Goal: Task Accomplishment & Management: Manage account settings

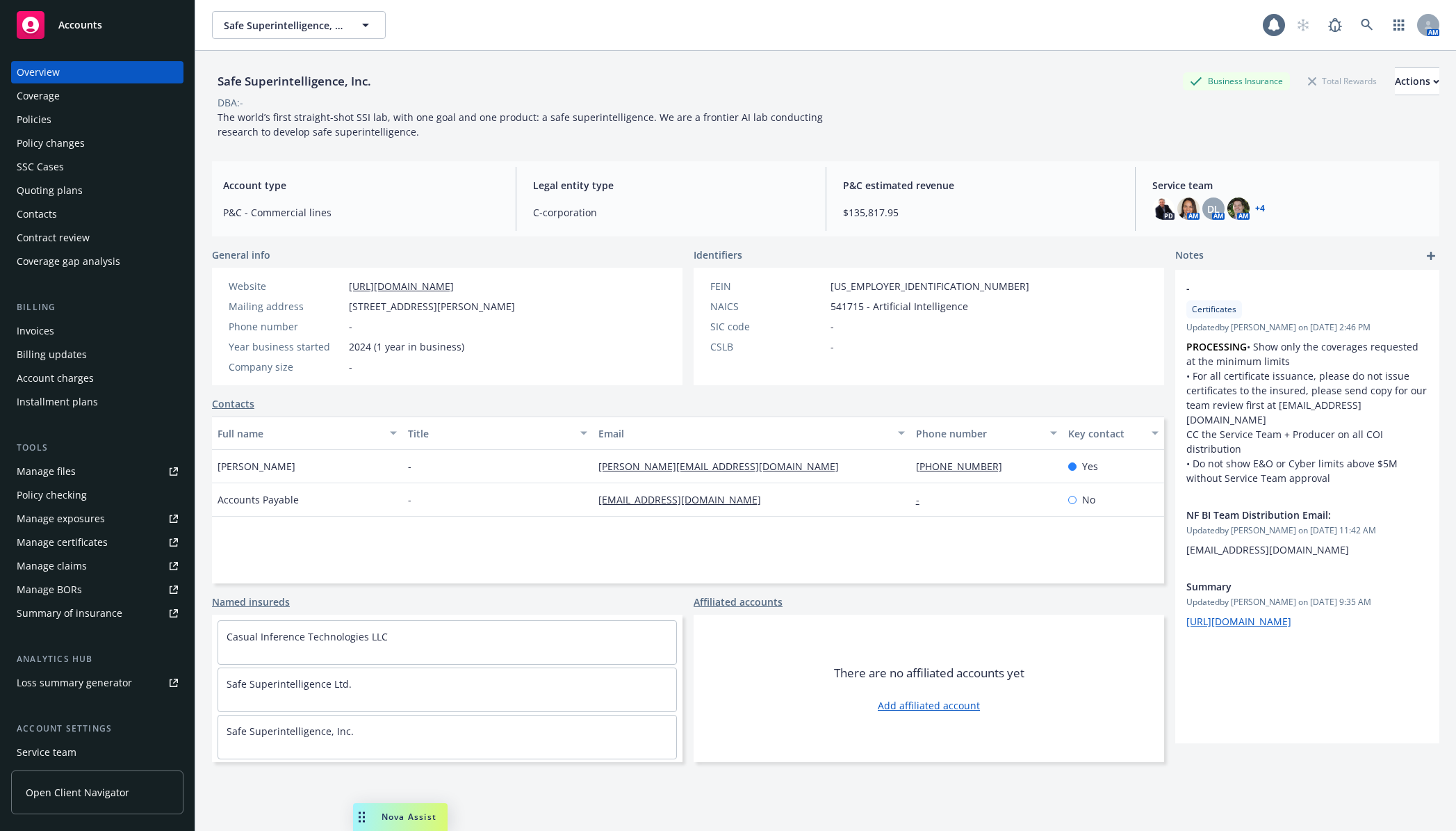
click at [100, 130] on div "Policies" at bounding box center [98, 120] width 162 height 22
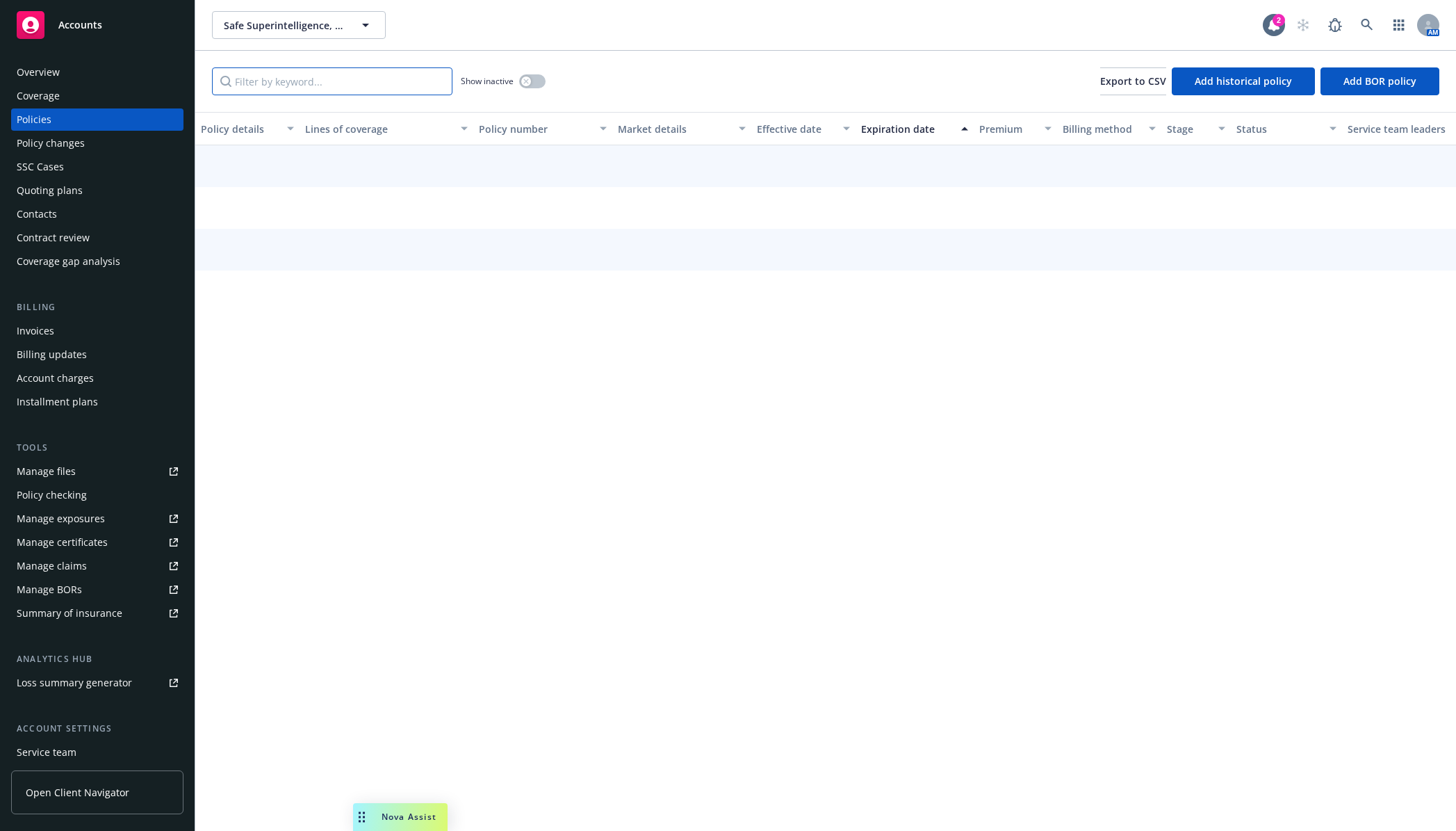
click at [273, 90] on input "Filter by keyword..." at bounding box center [332, 81] width 241 height 28
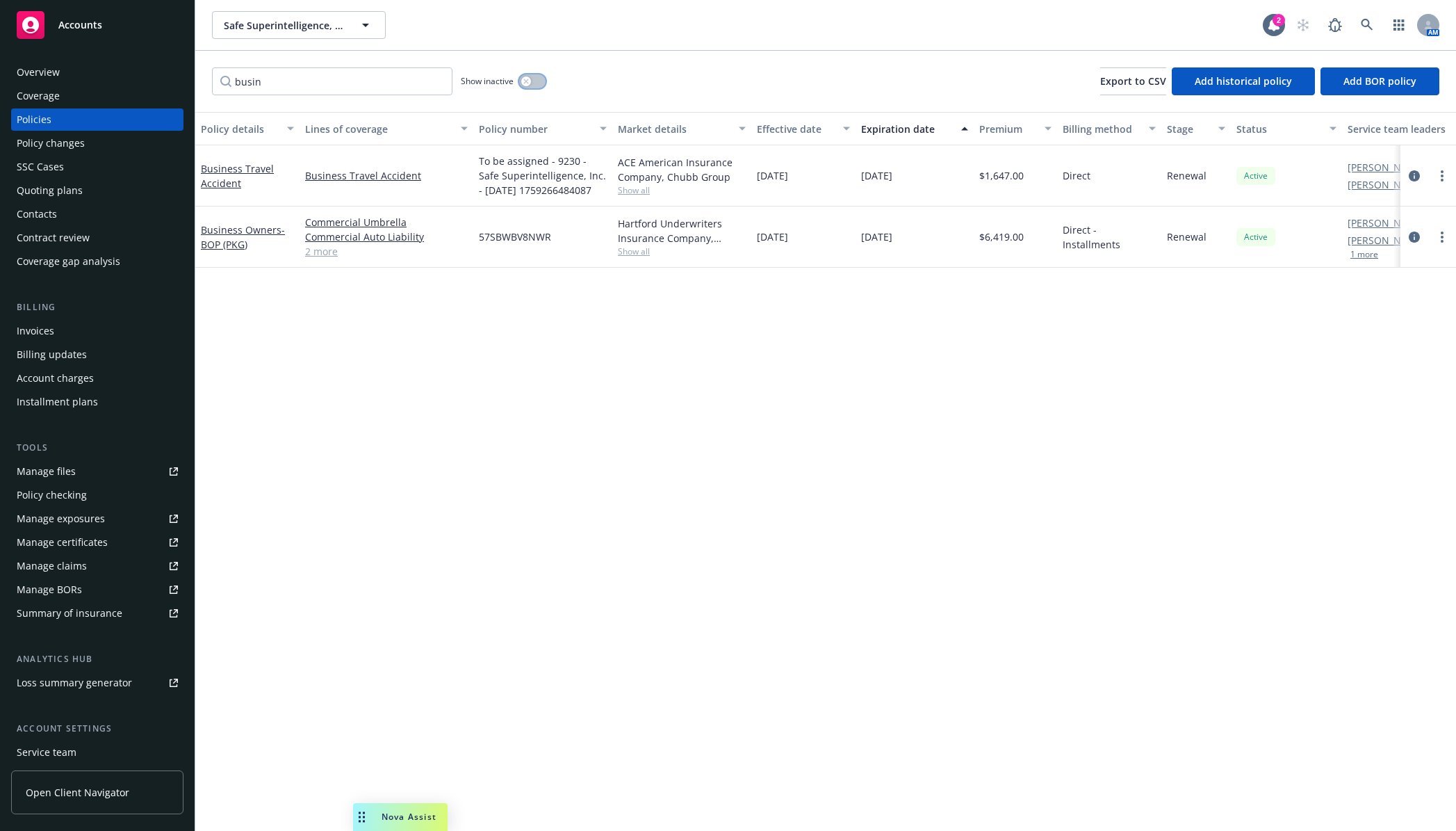
click at [538, 84] on button "button" at bounding box center [532, 81] width 26 height 14
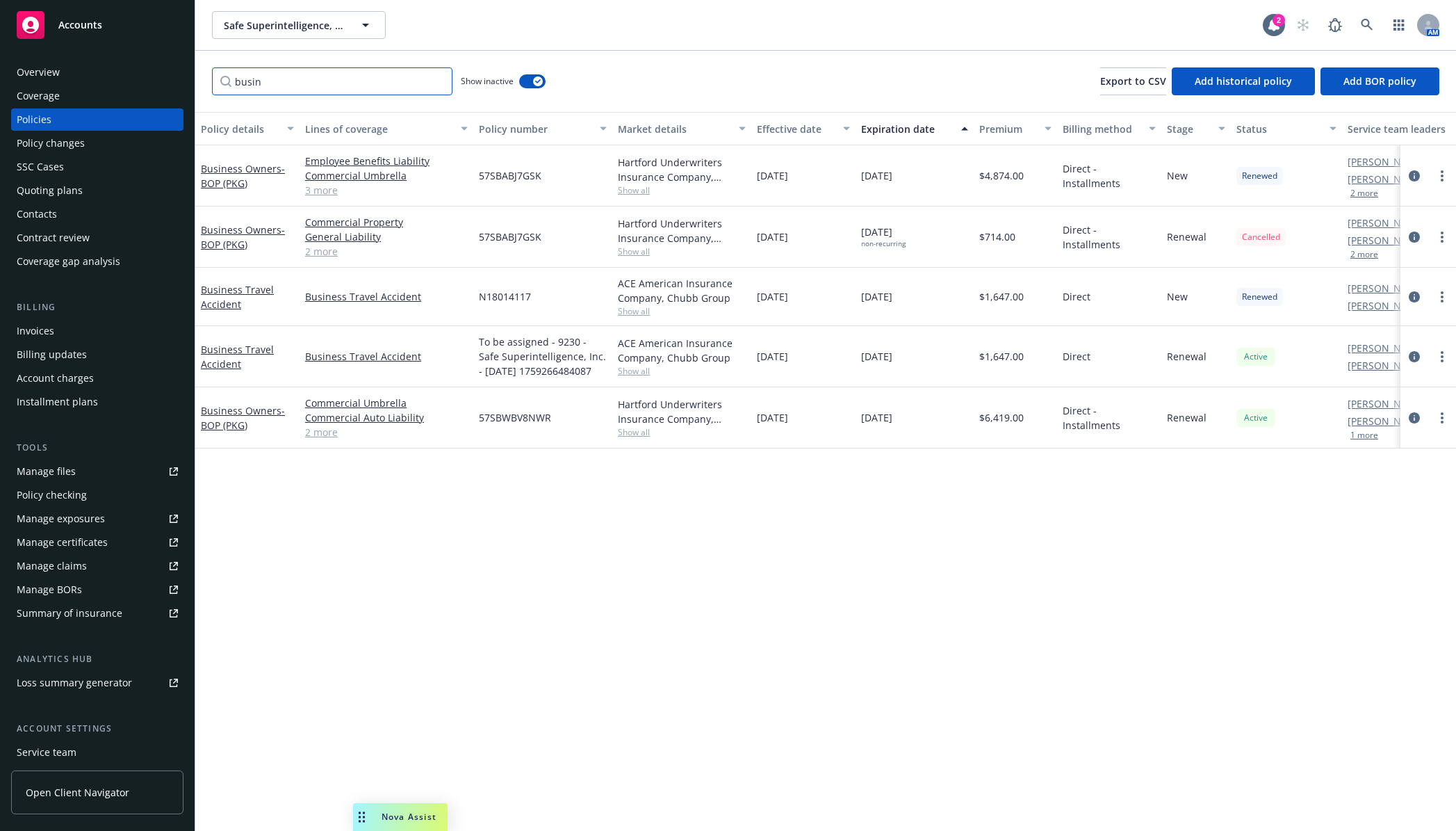
click at [249, 75] on input "busin" at bounding box center [332, 81] width 241 height 28
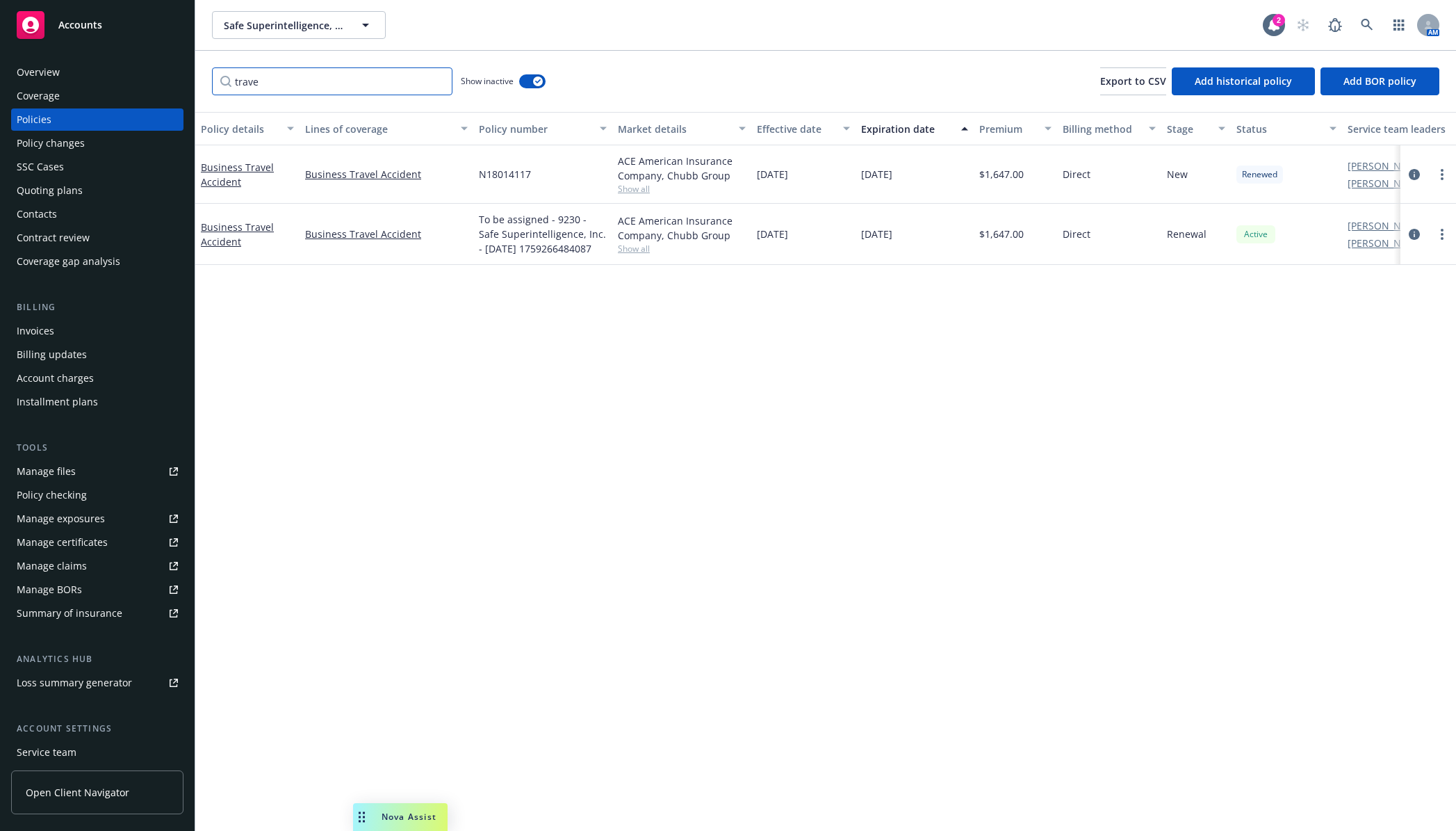
type input "trave"
click at [239, 174] on div "Business Travel Accident" at bounding box center [247, 174] width 93 height 29
click at [239, 168] on link "Business Travel Accident" at bounding box center [237, 174] width 73 height 28
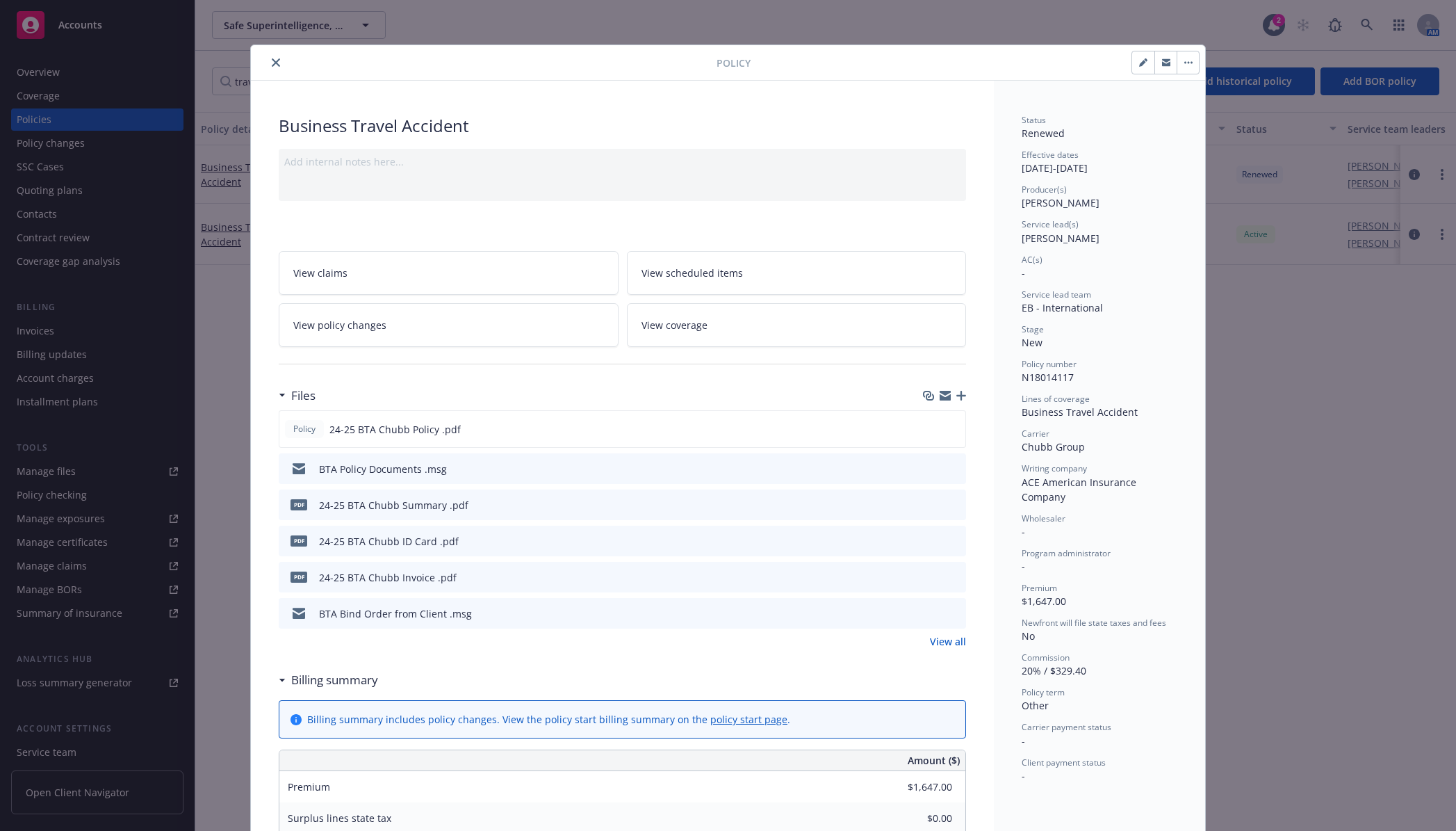
click at [947, 573] on icon "preview file" at bounding box center [953, 577] width 13 height 10
click at [316, 22] on div "Policy Business Travel Accident Add internal notes here... View claims View sch…" at bounding box center [728, 415] width 1456 height 831
click at [272, 61] on icon "close" at bounding box center [276, 62] width 8 height 8
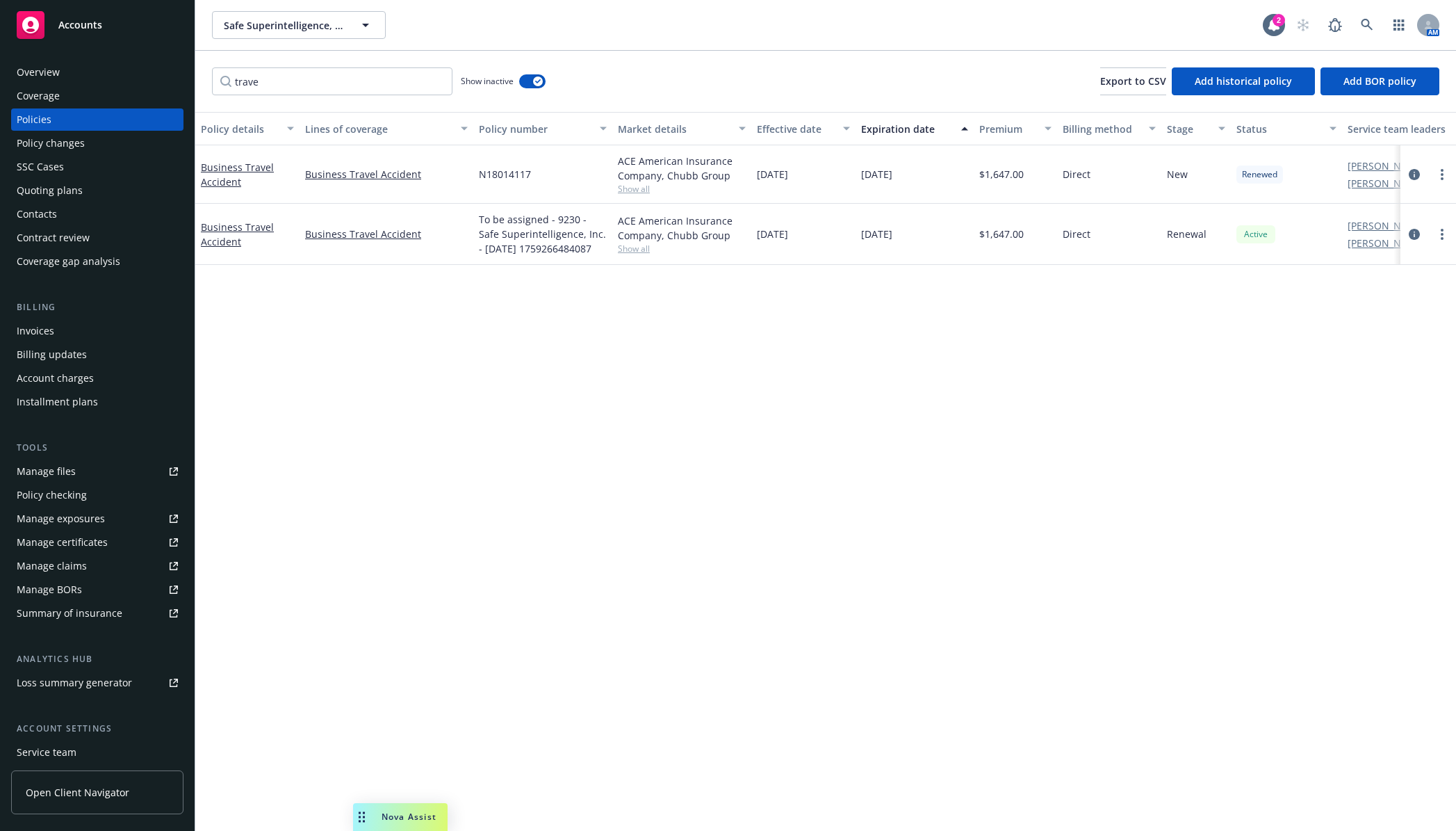
click at [269, 62] on div "trave Show inactive Export to CSV Add historical policy Add BOR policy" at bounding box center [826, 81] width 1261 height 61
click at [82, 327] on div "Invoices" at bounding box center [98, 331] width 162 height 22
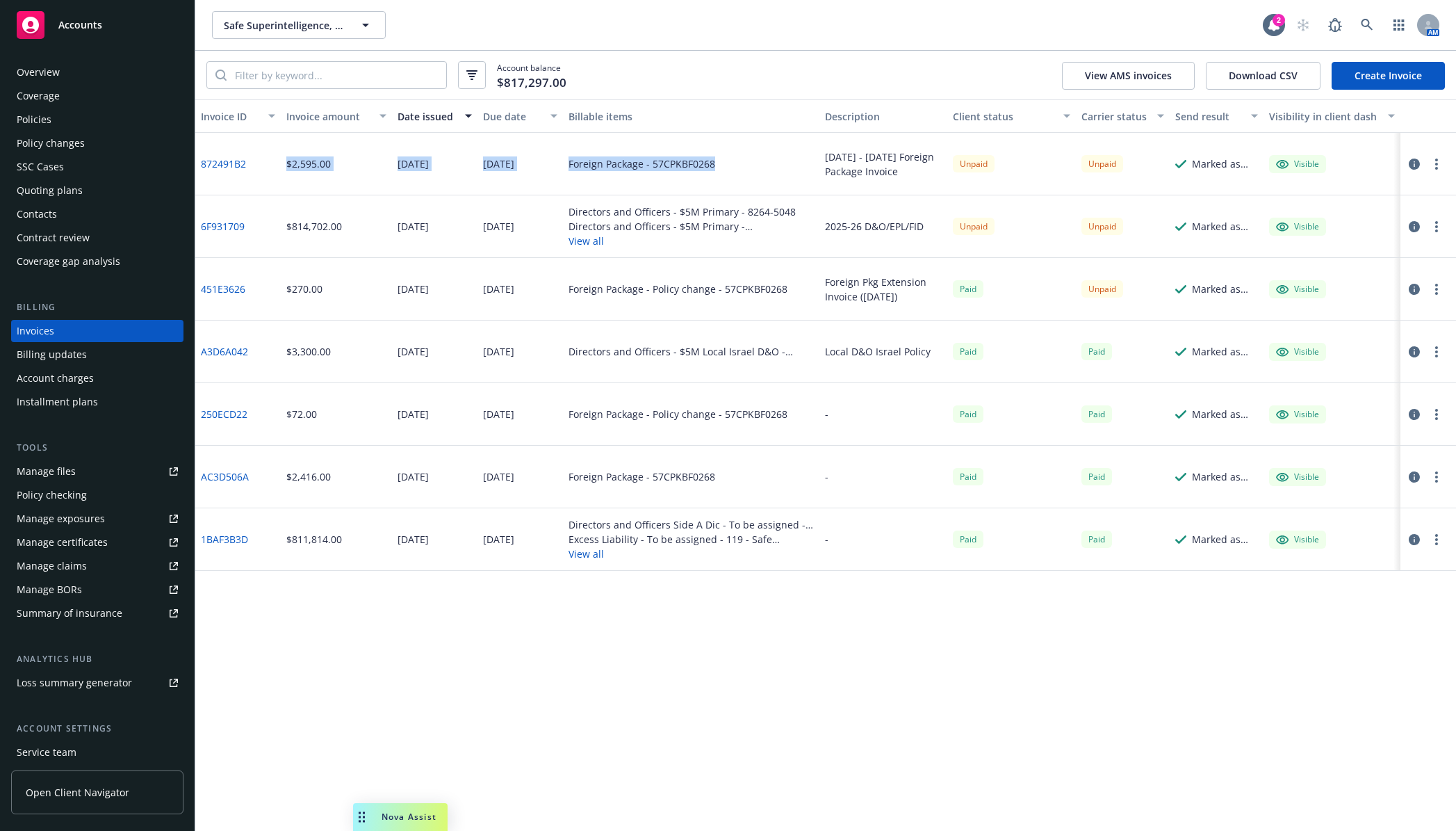
drag, startPoint x: 716, startPoint y: 162, endPoint x: 260, endPoint y: 164, distance: 456.0
click at [260, 164] on div "872491B2 $2,595.00 10/03/2025 10/17/2025 Foreign Package - 57CPKBF0268 2025 - 2…" at bounding box center [826, 164] width 1261 height 62
click at [348, 166] on div "$2,595.00" at bounding box center [337, 164] width 111 height 62
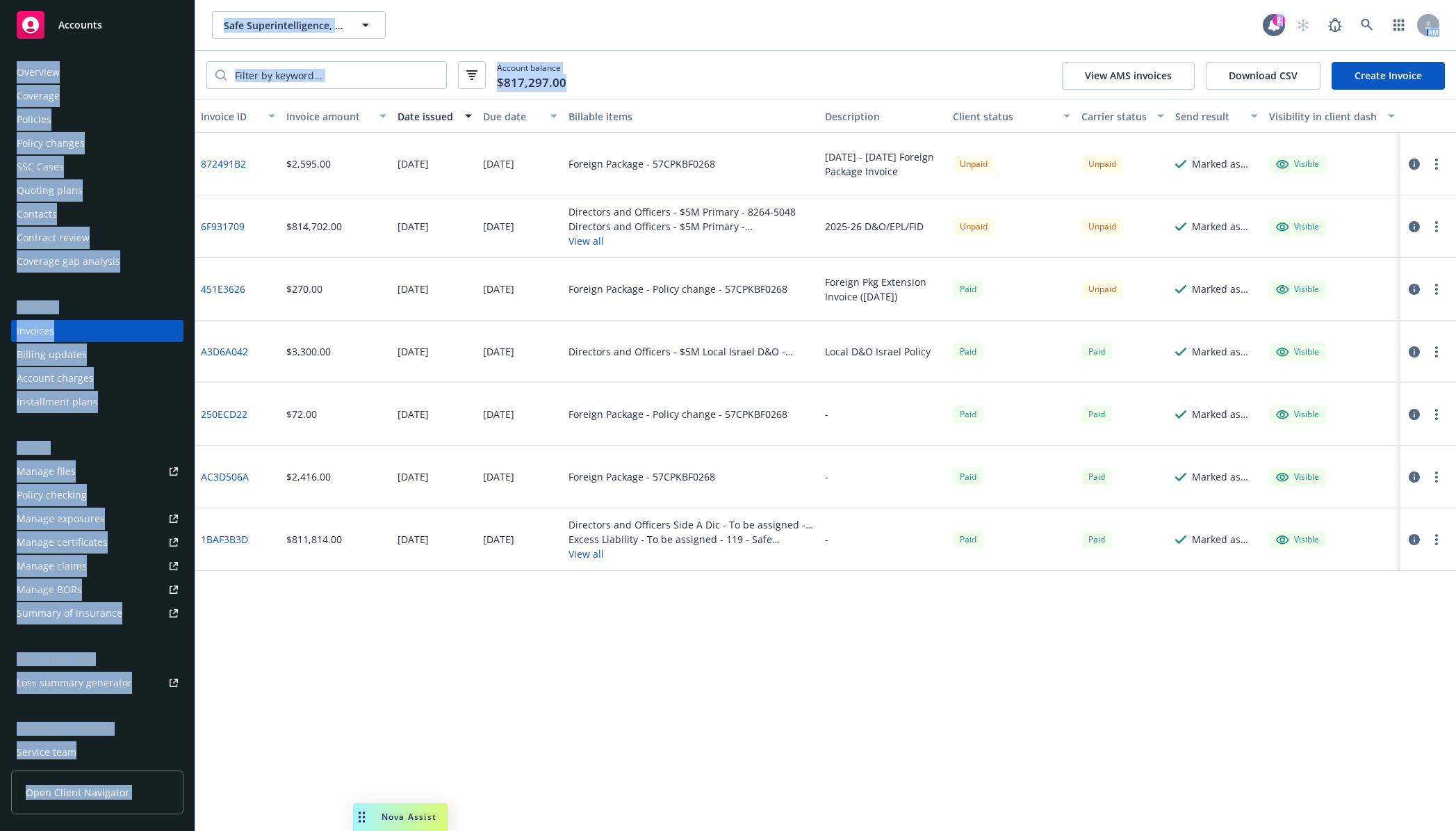
drag, startPoint x: 599, startPoint y: 80, endPoint x: 194, endPoint y: 7, distance: 411.5
click at [194, 7] on div "Accounts Overview Coverage Policies Policy changes SSC Cases Quoting plans Cont…" at bounding box center [728, 415] width 1456 height 831
click at [723, 58] on div "Account balance $817,297.00 View AMS invoices Download CSV Create Invoice" at bounding box center [826, 75] width 1261 height 49
drag, startPoint x: 616, startPoint y: 82, endPoint x: 27, endPoint y: 16, distance: 592.7
click at [27, 16] on div "Accounts Overview Coverage Policies Policy changes SSC Cases Quoting plans Cont…" at bounding box center [728, 415] width 1456 height 831
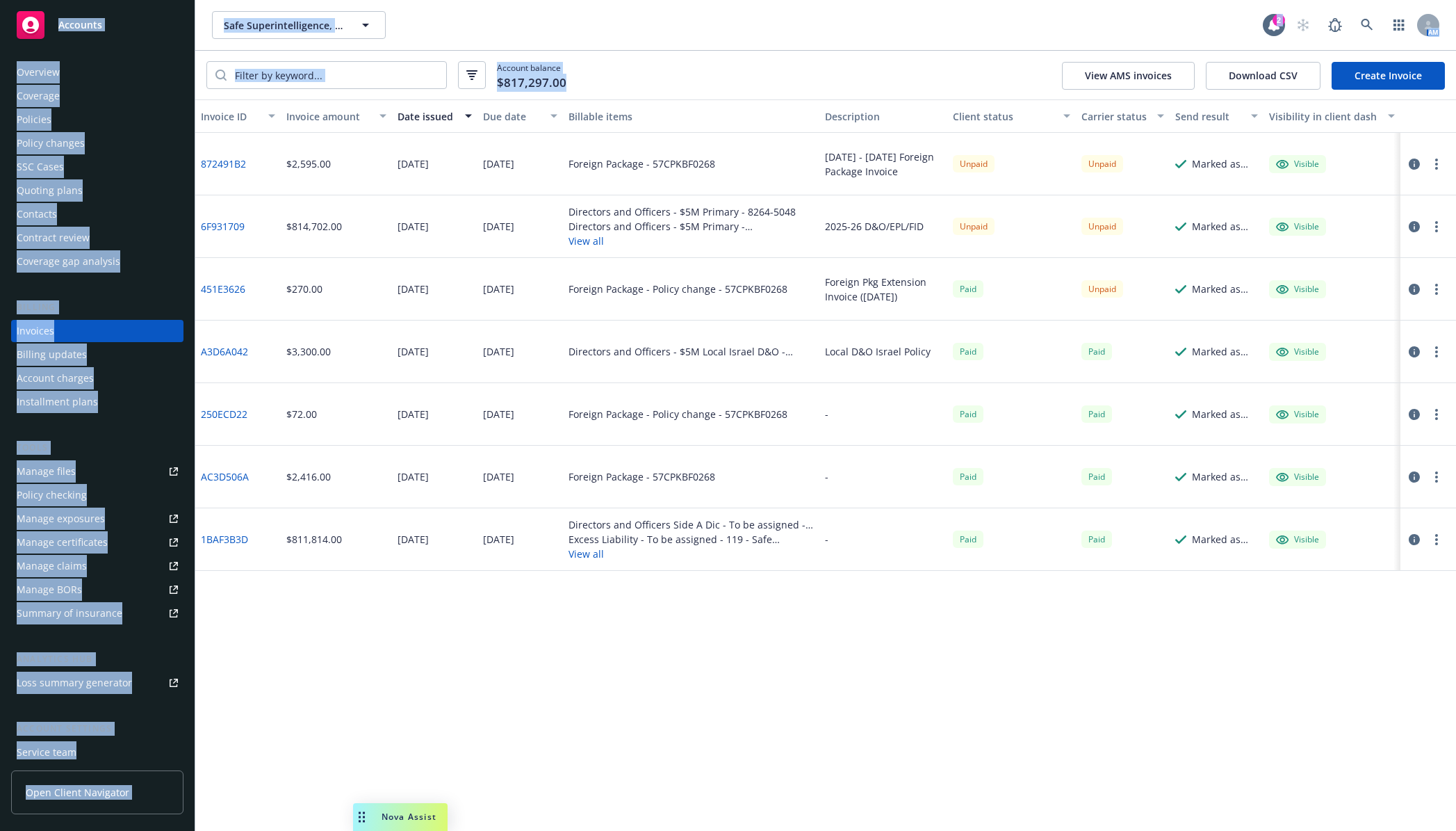
click at [720, 57] on div "Account balance $817,297.00 View AMS invoices Download CSV Create Invoice" at bounding box center [826, 75] width 1261 height 49
click at [741, 28] on div "Safe Superintelligence, Inc. Safe Superintelligence, Inc." at bounding box center [737, 24] width 1051 height 28
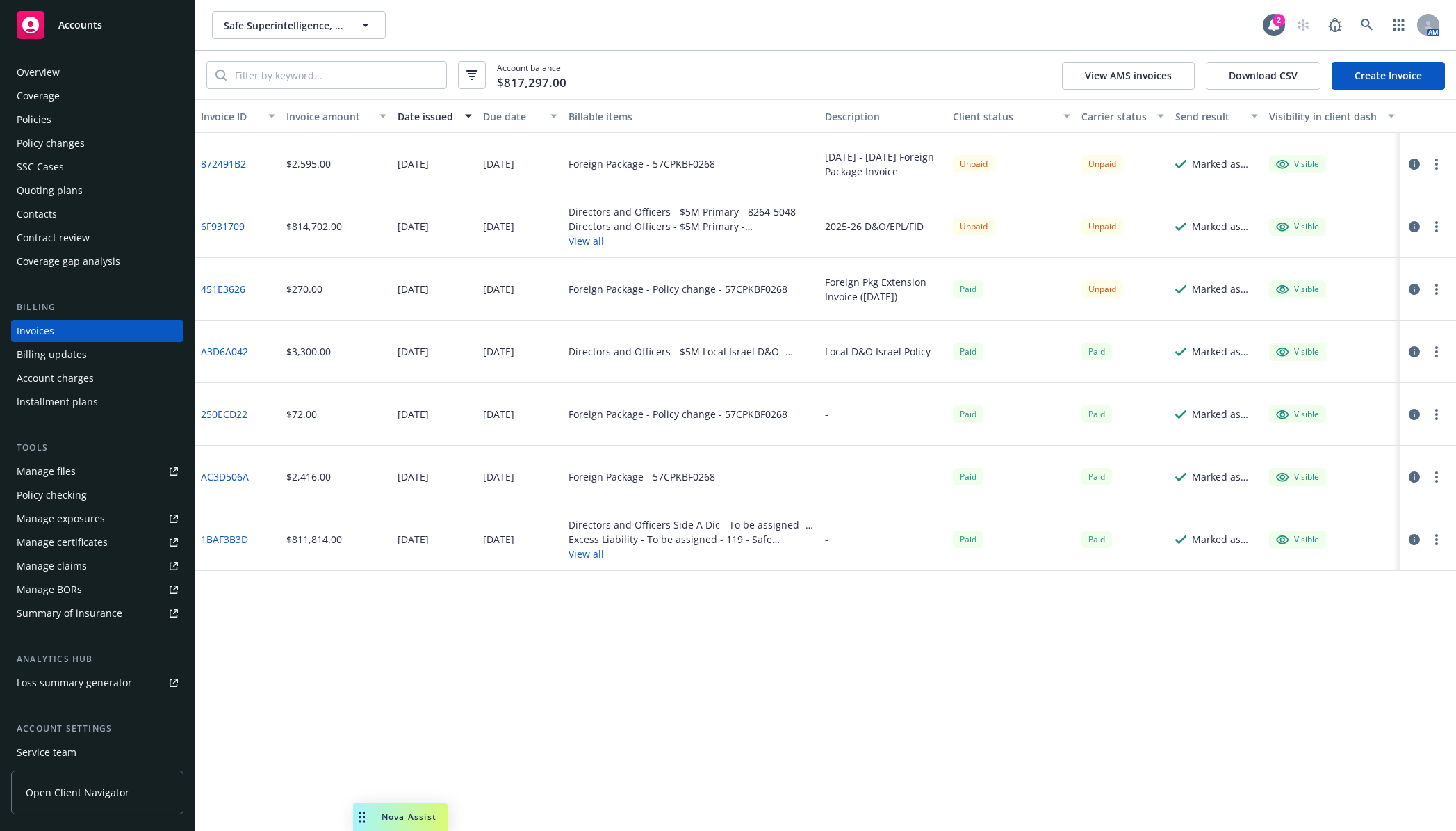
click at [98, 122] on div "Policies" at bounding box center [98, 120] width 162 height 22
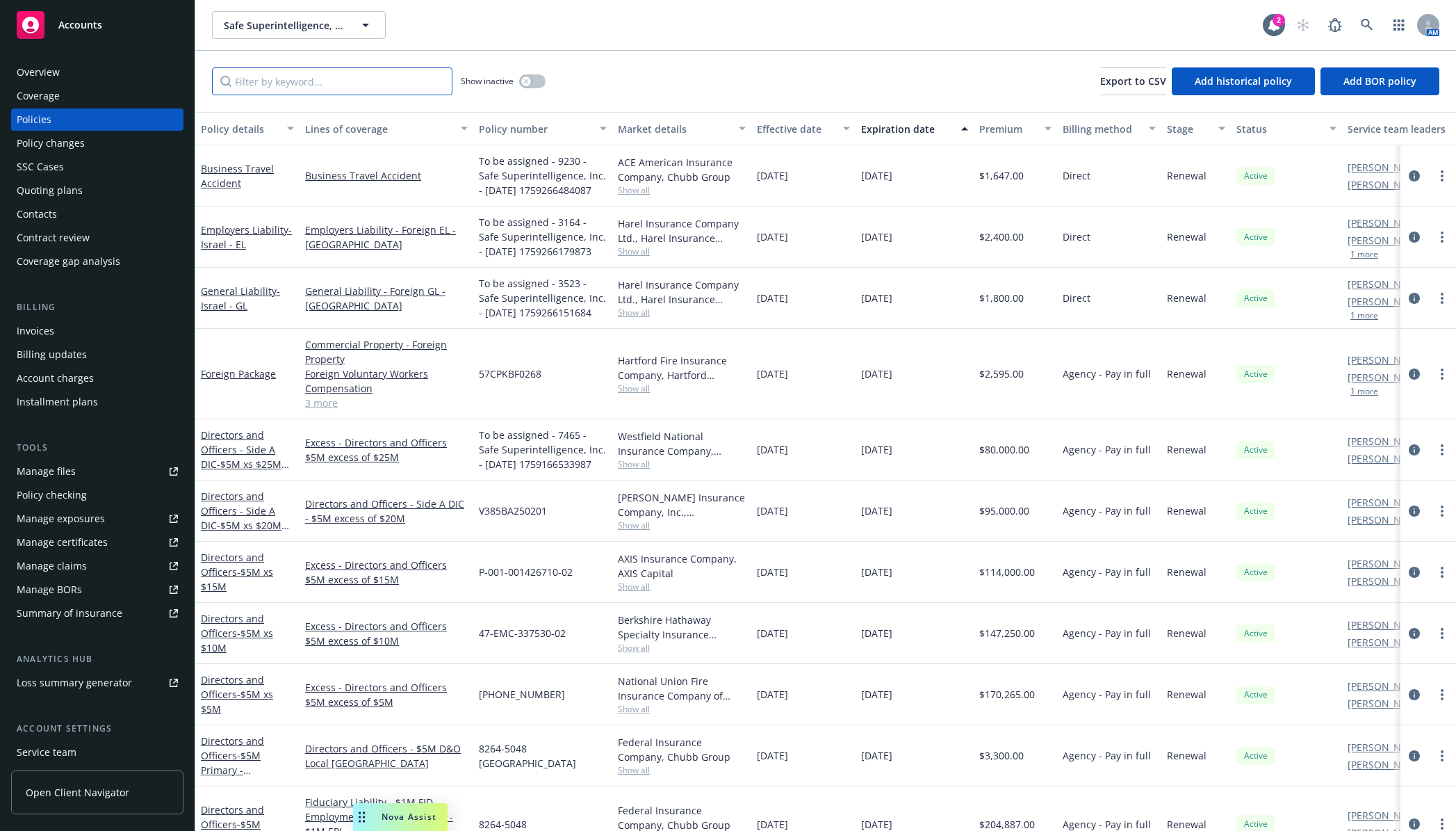
click at [290, 81] on input "Filter by keyword..." at bounding box center [332, 81] width 241 height 28
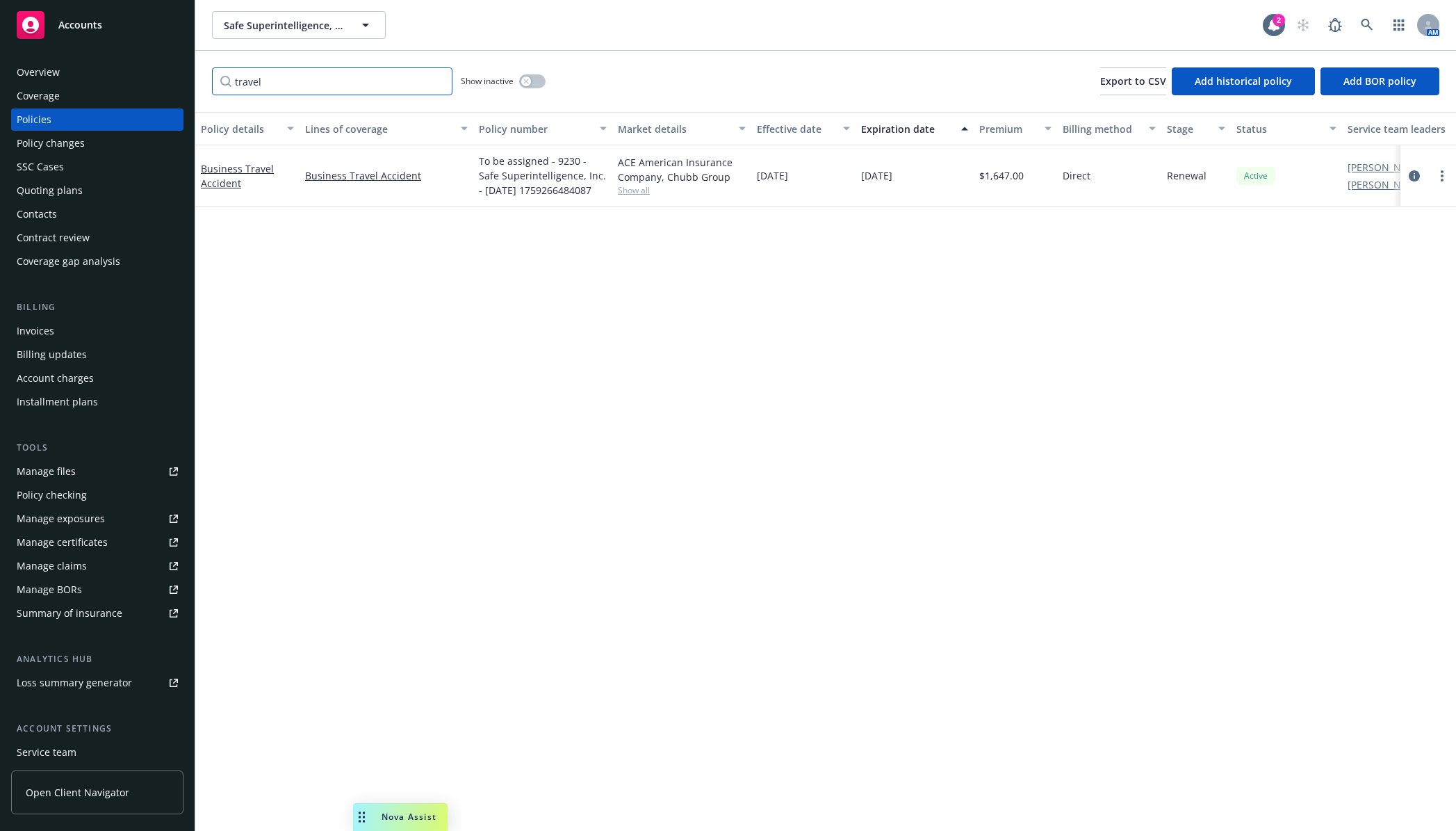
type input "travel"
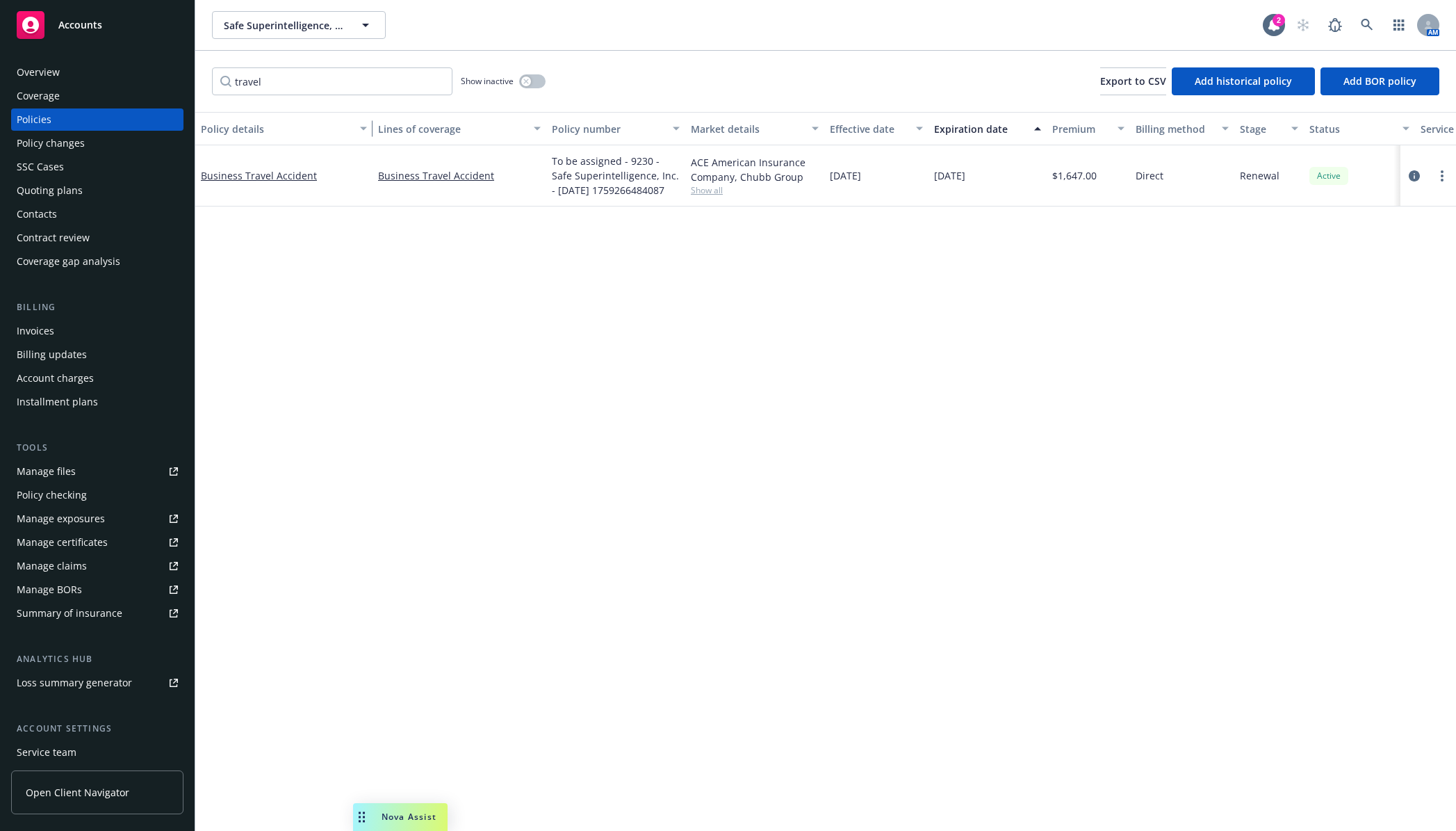
drag, startPoint x: 297, startPoint y: 130, endPoint x: 369, endPoint y: 130, distance: 72.0
click at [369, 130] on div "button" at bounding box center [365, 129] width 7 height 32
click at [257, 174] on link "Business Travel Accident" at bounding box center [259, 176] width 116 height 13
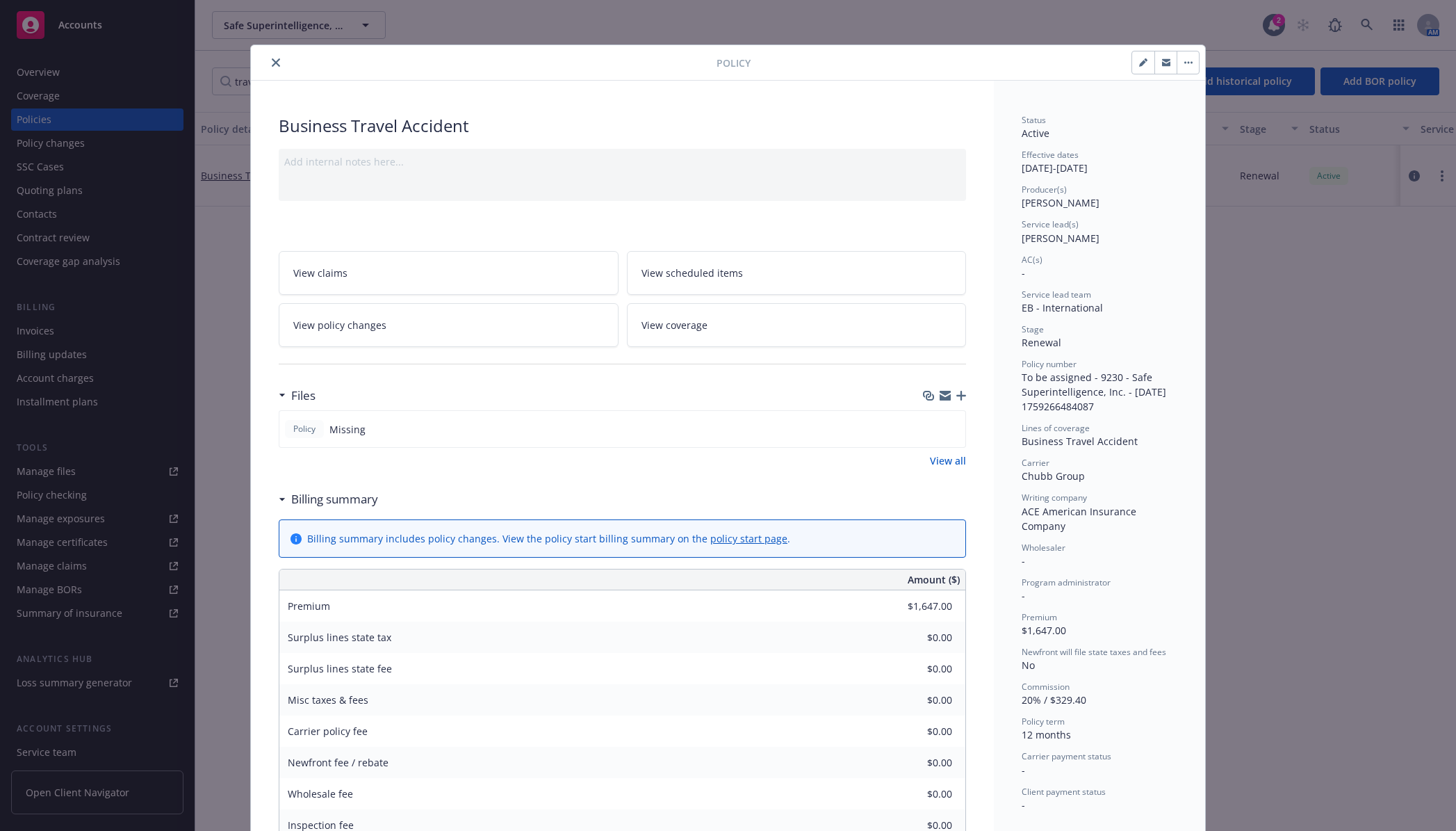
click at [272, 61] on icon "close" at bounding box center [276, 62] width 8 height 8
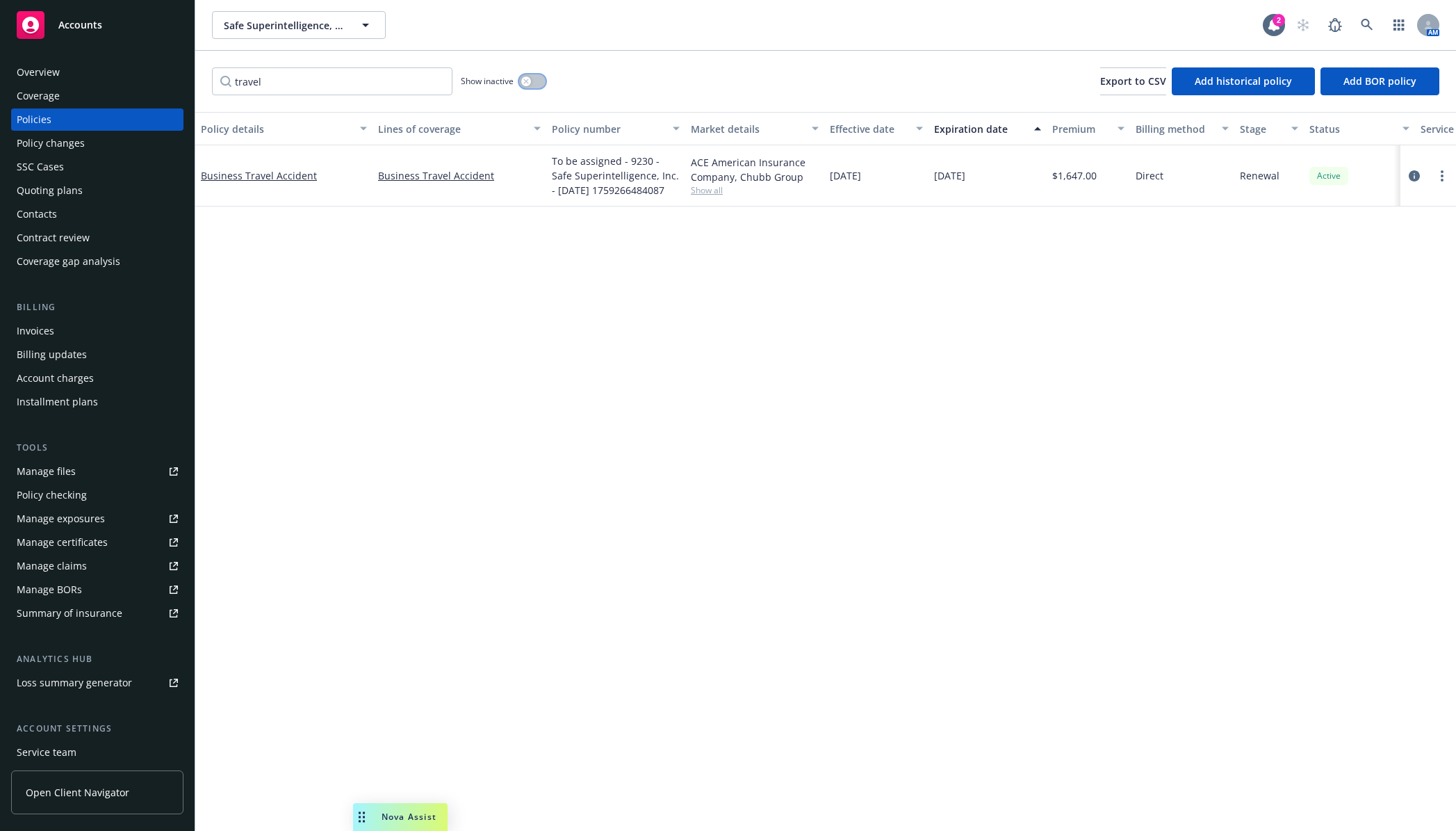
click at [532, 81] on button "button" at bounding box center [532, 81] width 26 height 14
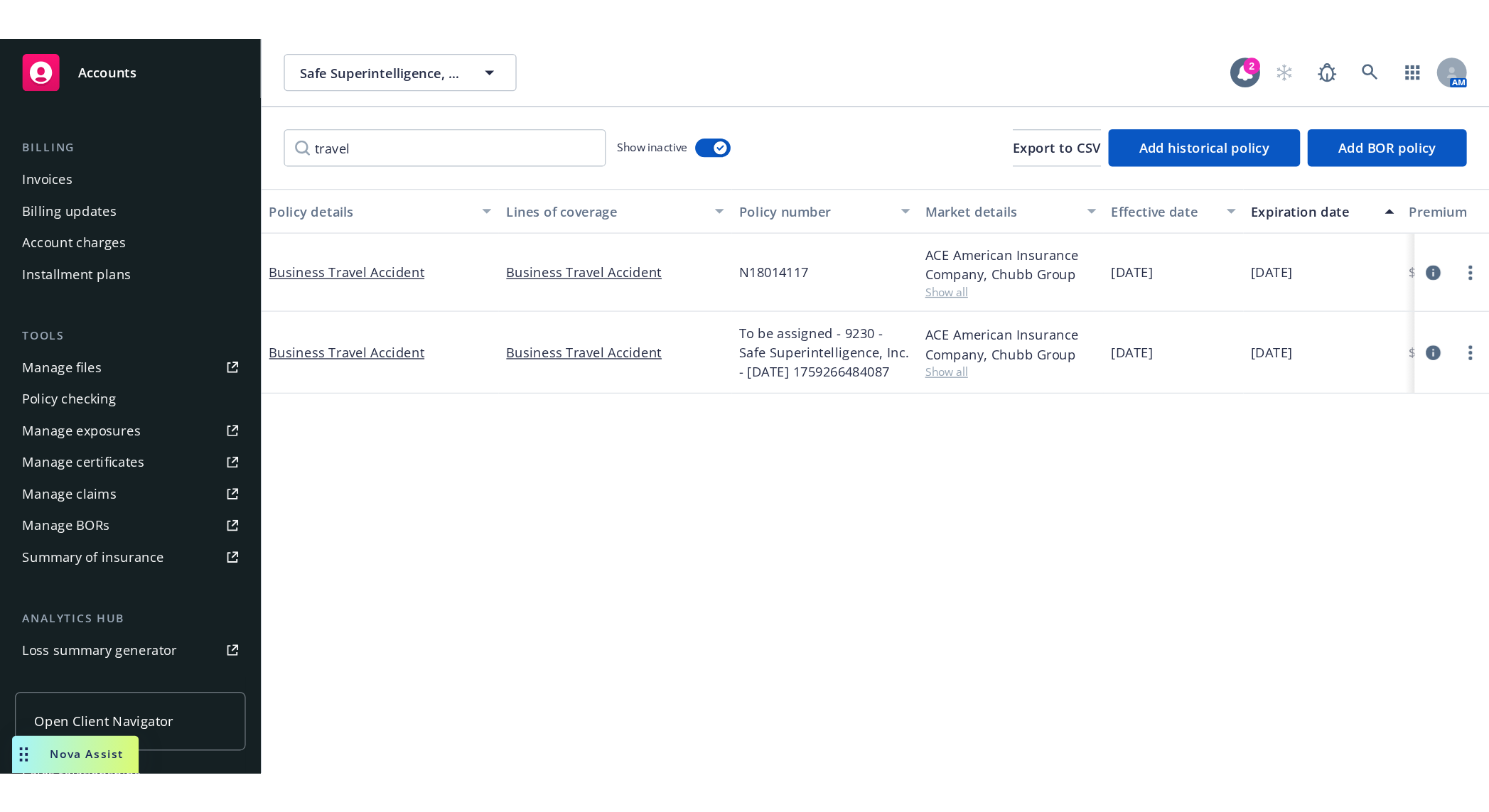
scroll to position [296, 0]
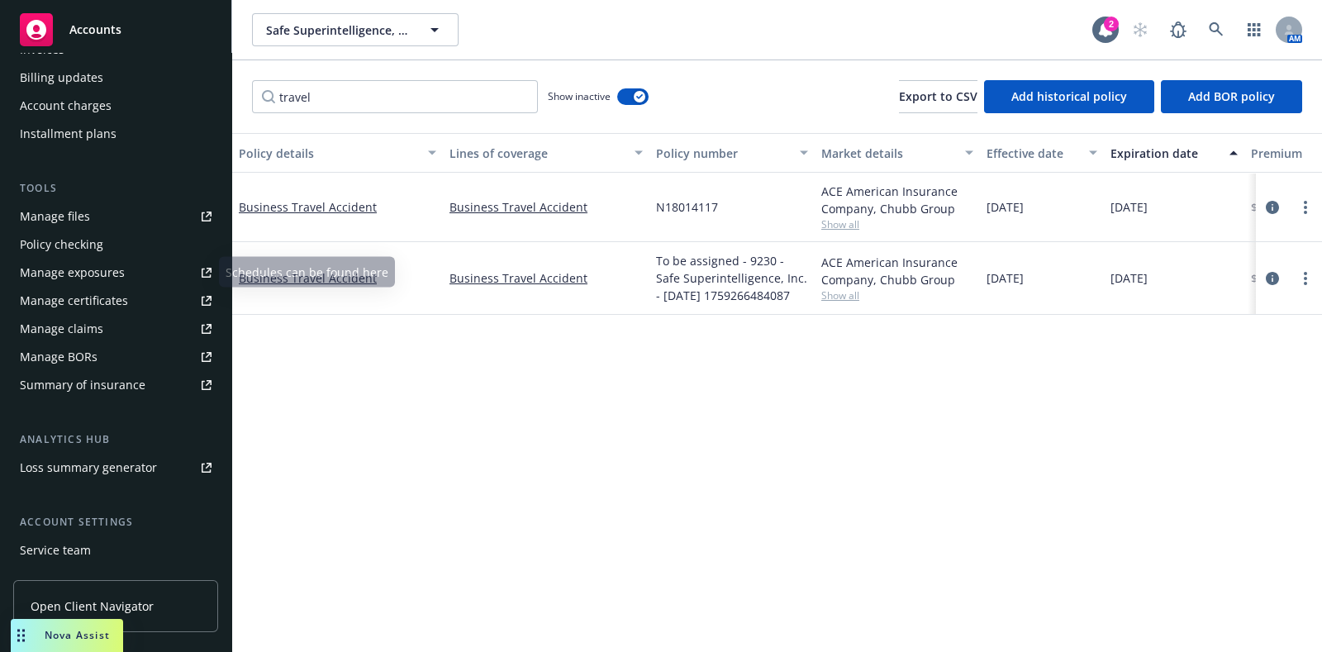
click at [121, 217] on link "Manage files" at bounding box center [115, 216] width 205 height 26
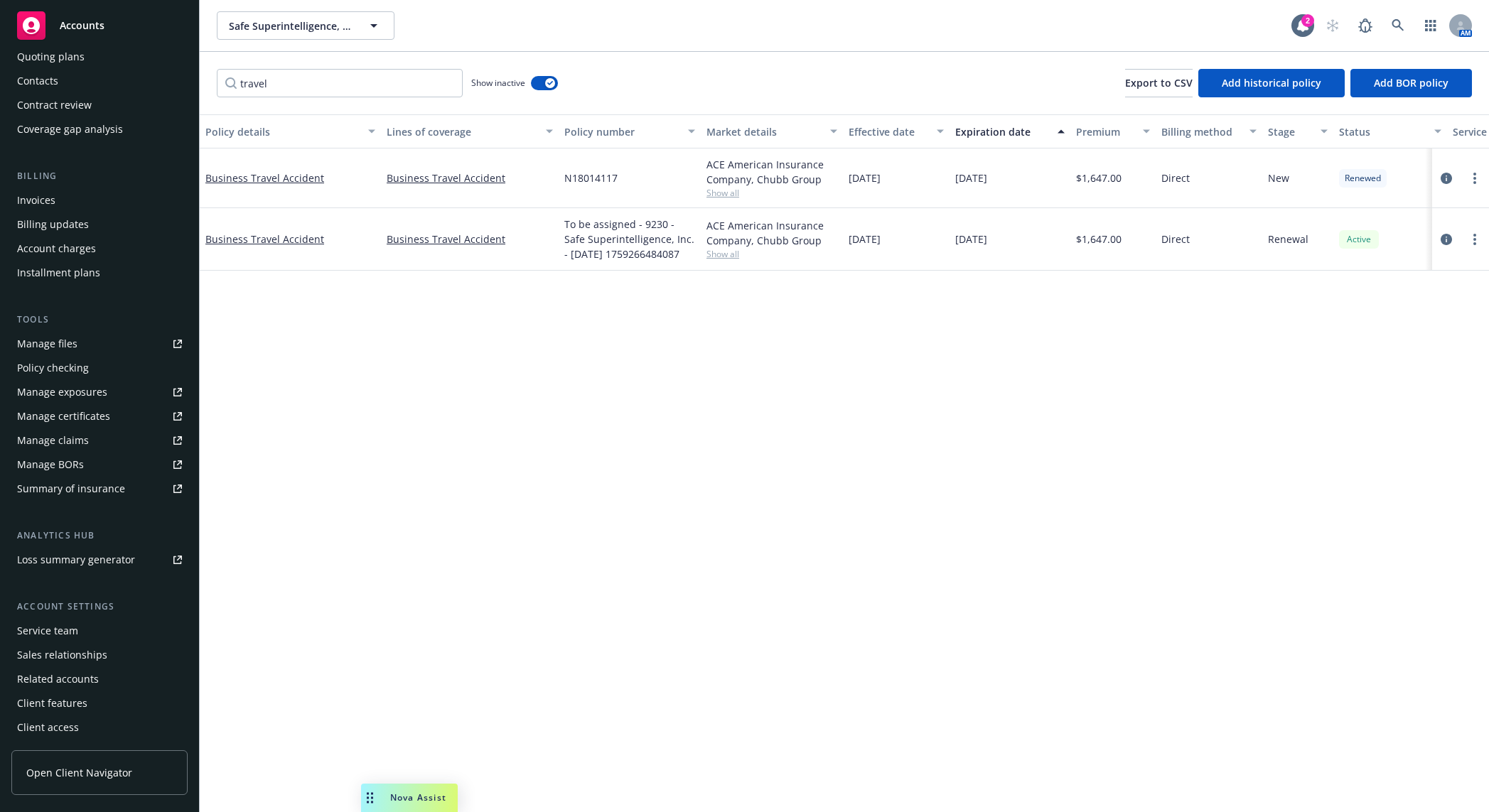
scroll to position [138, 0]
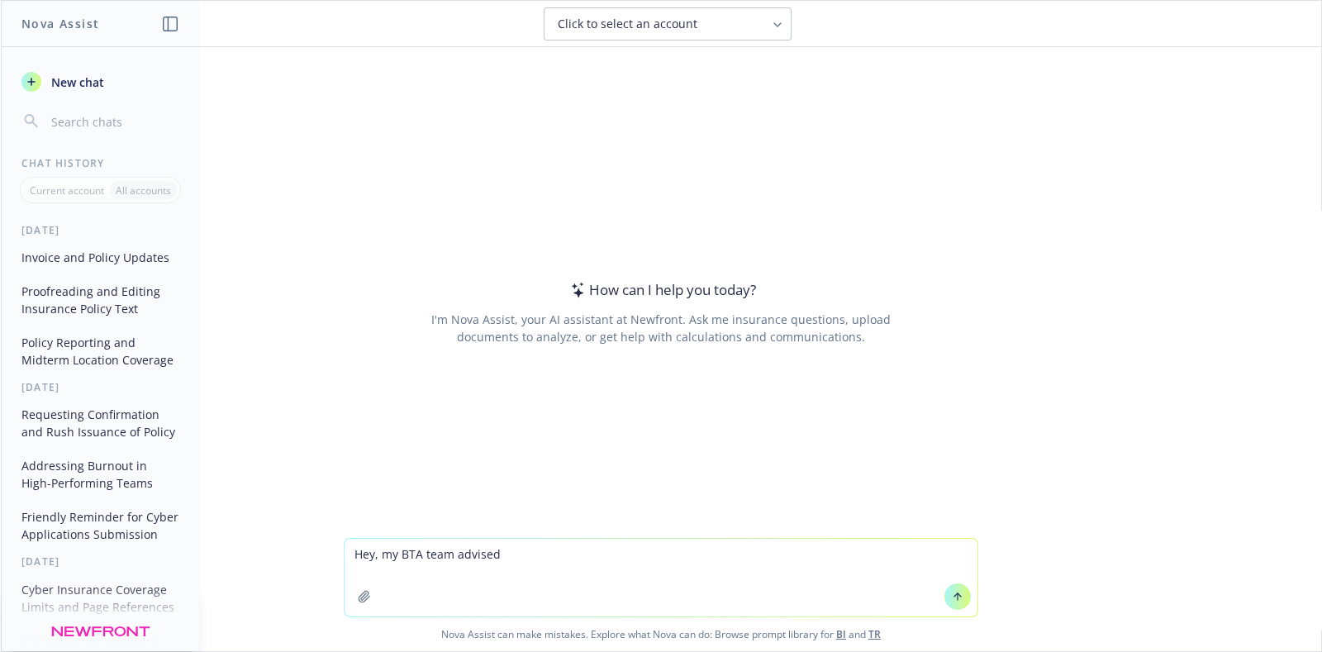
click at [557, 458] on div "How can I help you [DATE]? I'm Nova Assist, your AI assistant at Newfront. Ask …" at bounding box center [661, 312] width 634 height 372
click at [491, 551] on textarea "Hey, my BTA team advised" at bounding box center [660, 578] width 633 height 78
drag, startPoint x: 529, startPoint y: 558, endPoint x: 333, endPoint y: 561, distance: 196.6
click at [333, 561] on div "Hey, my BTA team advised Nova Assist can make mistakes. Explore what Nova can d…" at bounding box center [661, 594] width 1320 height 113
click at [523, 558] on textarea "Hey, my BTA team advised" at bounding box center [660, 578] width 633 height 78
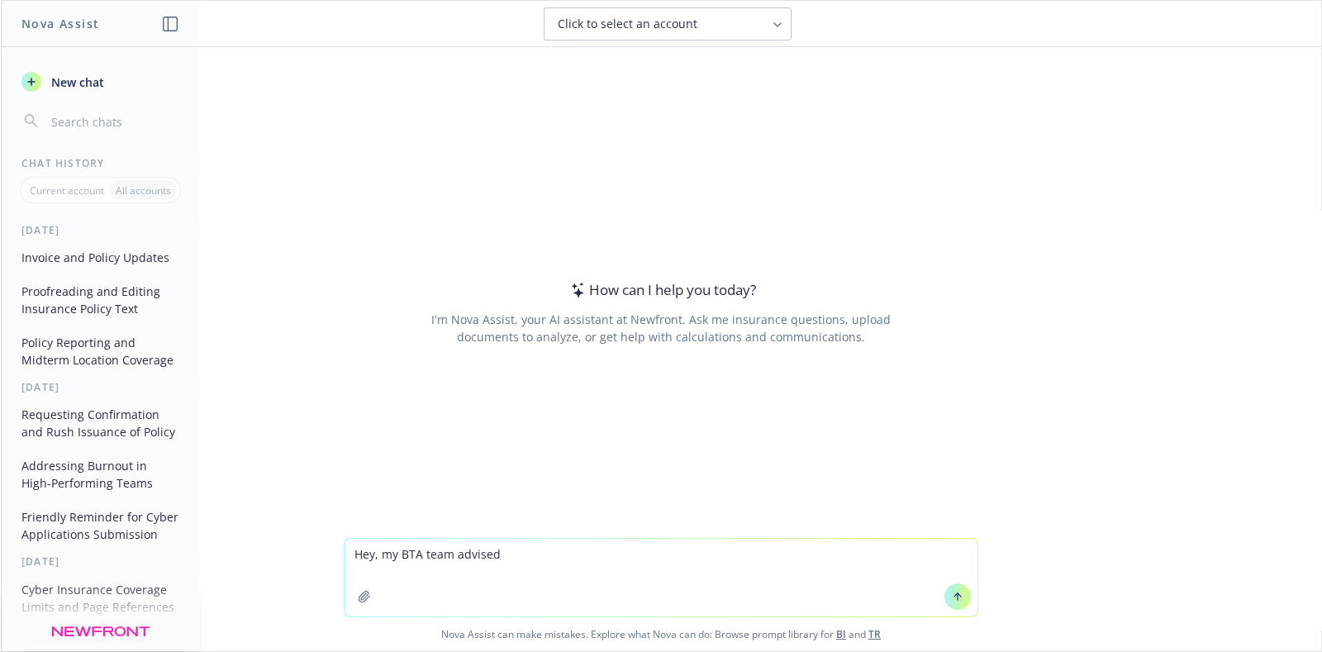
click at [523, 558] on textarea "Hey, my BTA team advised" at bounding box center [660, 578] width 633 height 78
click at [528, 552] on textarea "Hey, my BTA team advised" at bounding box center [660, 578] width 633 height 78
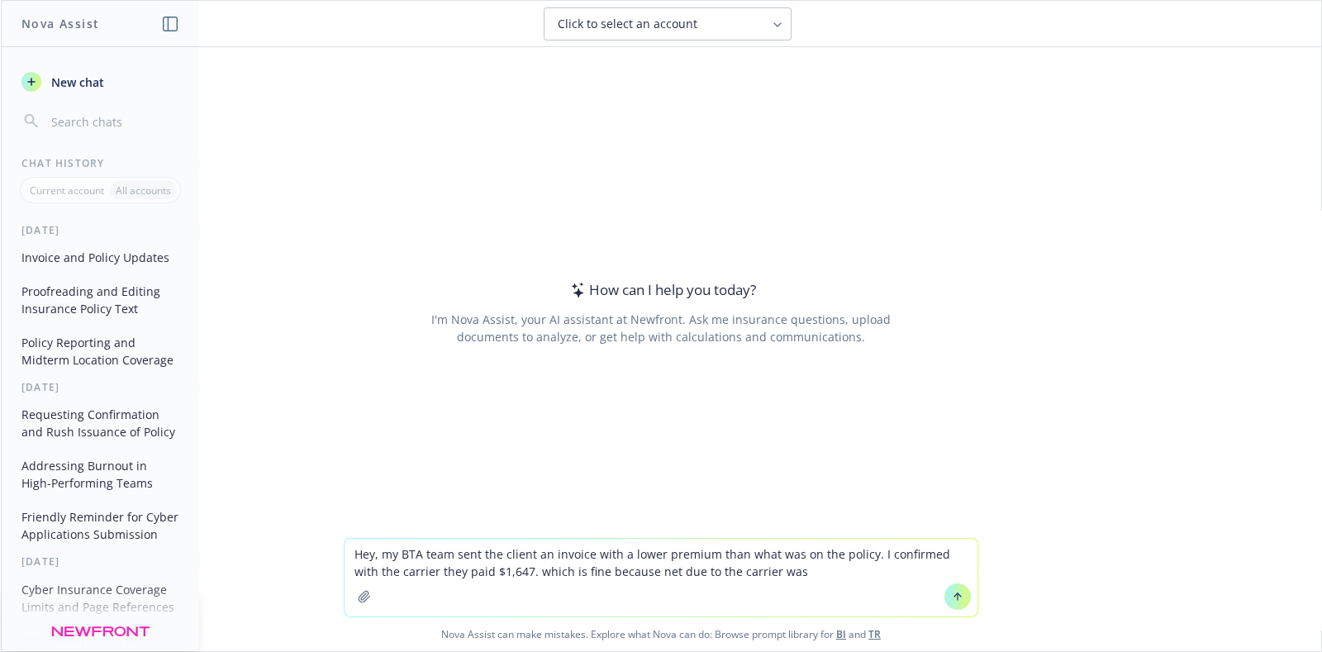
click at [794, 572] on textarea "Hey, my BTA team sent the client an invoice with a lower premium than what was …" at bounding box center [660, 578] width 633 height 78
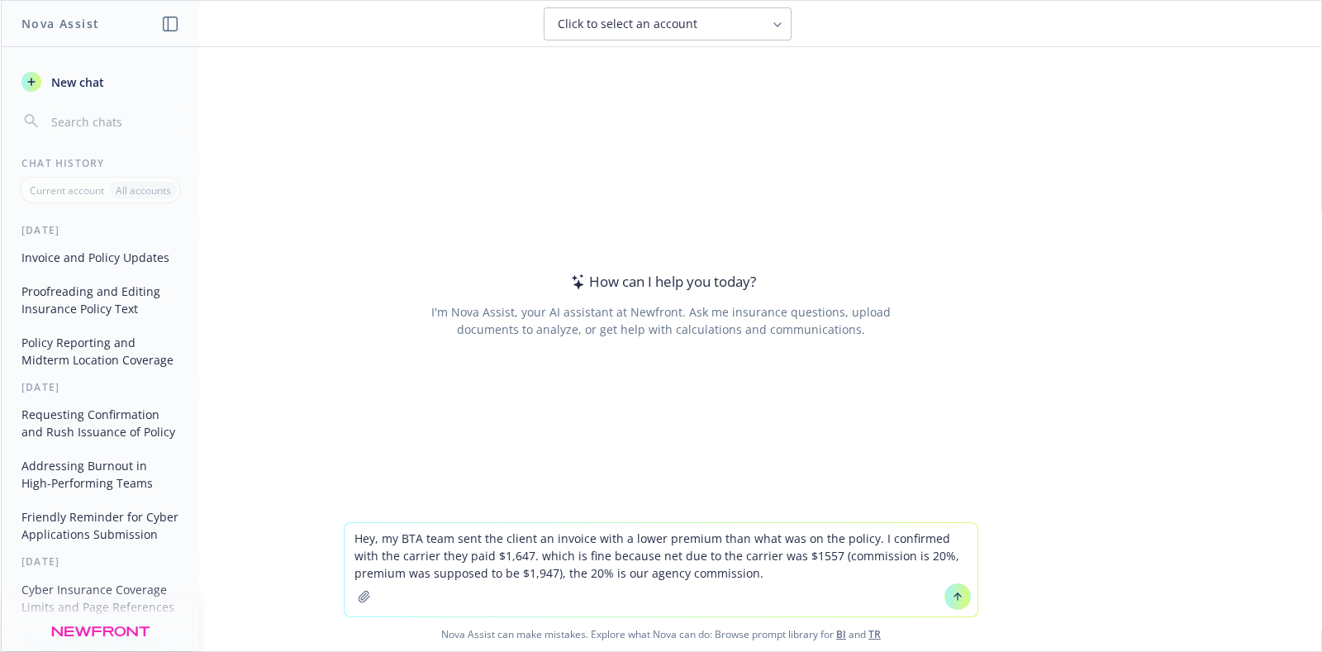
click at [748, 584] on textarea "Hey, my BTA team sent the client an invoice with a lower premium than what was …" at bounding box center [660, 569] width 633 height 93
paste textarea "I spoke to Chubb this morning and they confirm that is what they paid. They als…"
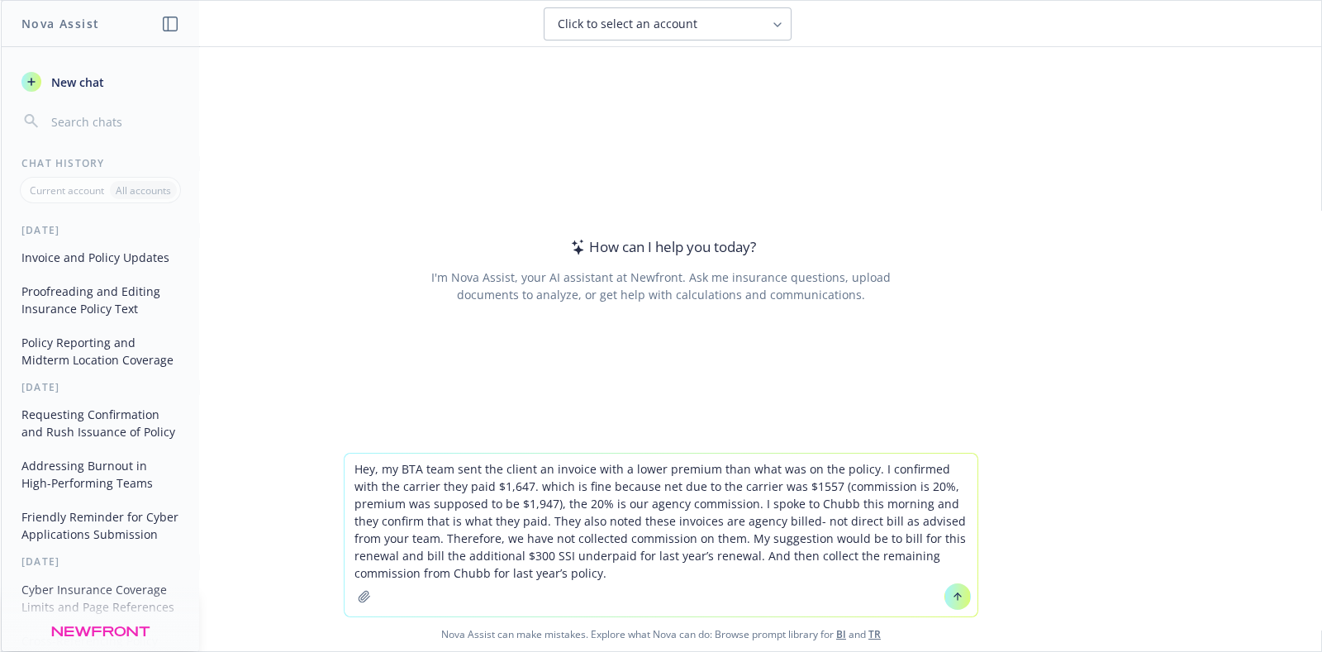
click at [395, 486] on textarea "Hey, my BTA team sent the client an invoice with a lower premium than what was …" at bounding box center [660, 534] width 633 height 163
click at [692, 574] on textarea "Hey, my BTA team sent the client an invoice with a lower premium than what was …" at bounding box center [660, 534] width 633 height 163
type textarea "Hey, my BTA team sent the client an invoice with a lower premium than what was …"
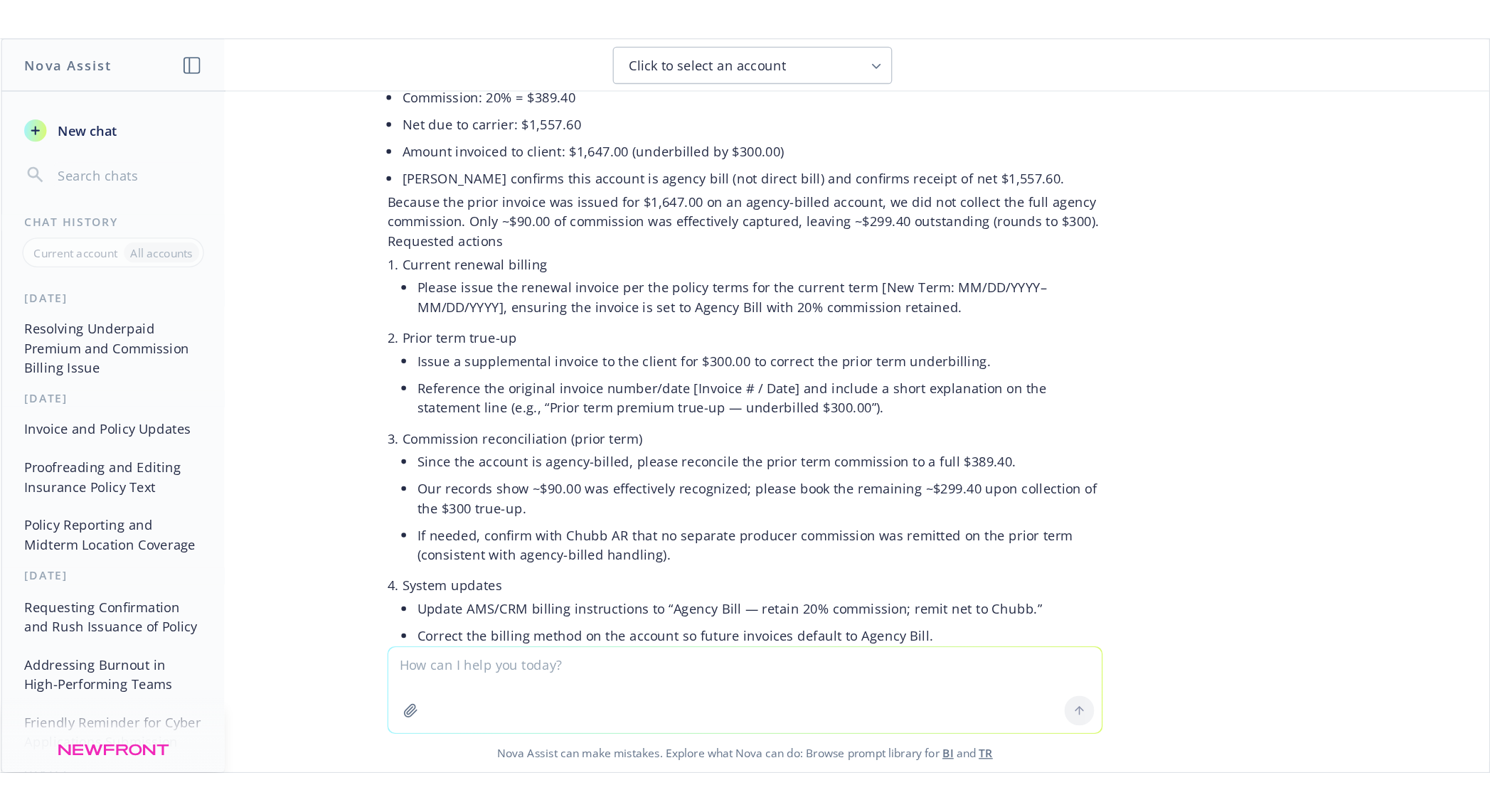
scroll to position [444, 0]
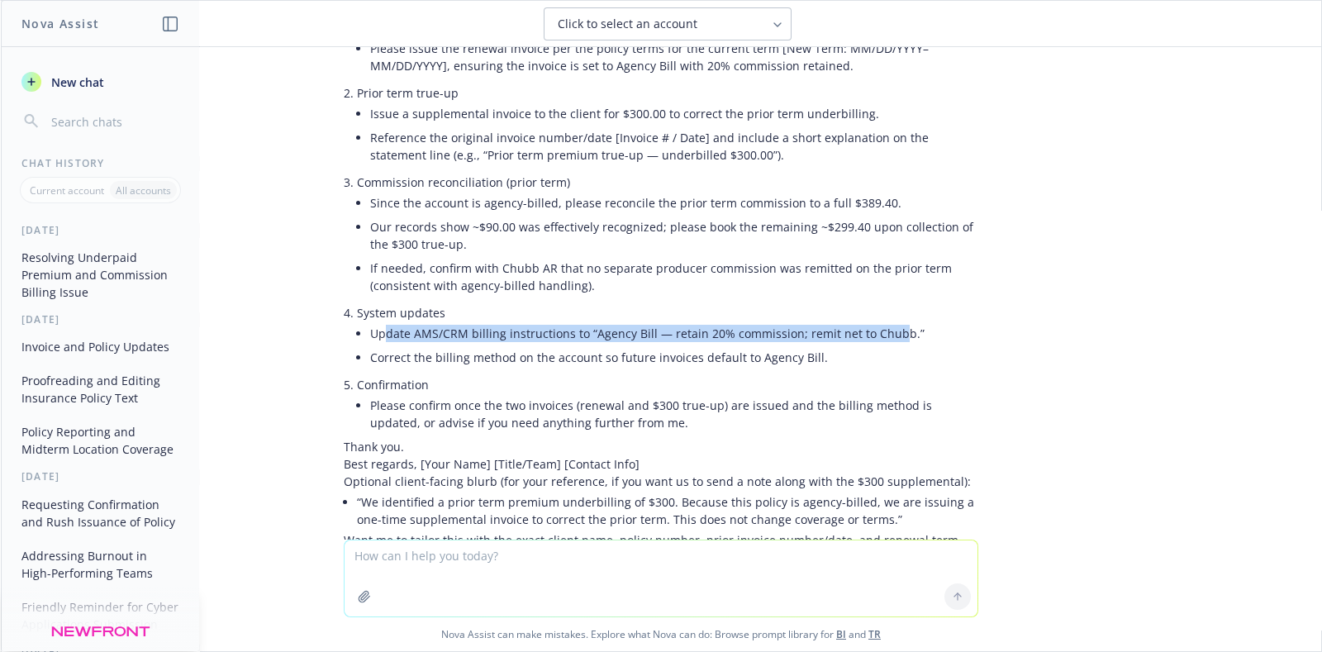
drag, startPoint x: 368, startPoint y: 329, endPoint x: 873, endPoint y: 341, distance: 505.7
click at [873, 341] on li "Update AMS/CRM billing instructions to “Agency Bill — retain 20% commission; re…" at bounding box center [674, 333] width 608 height 24
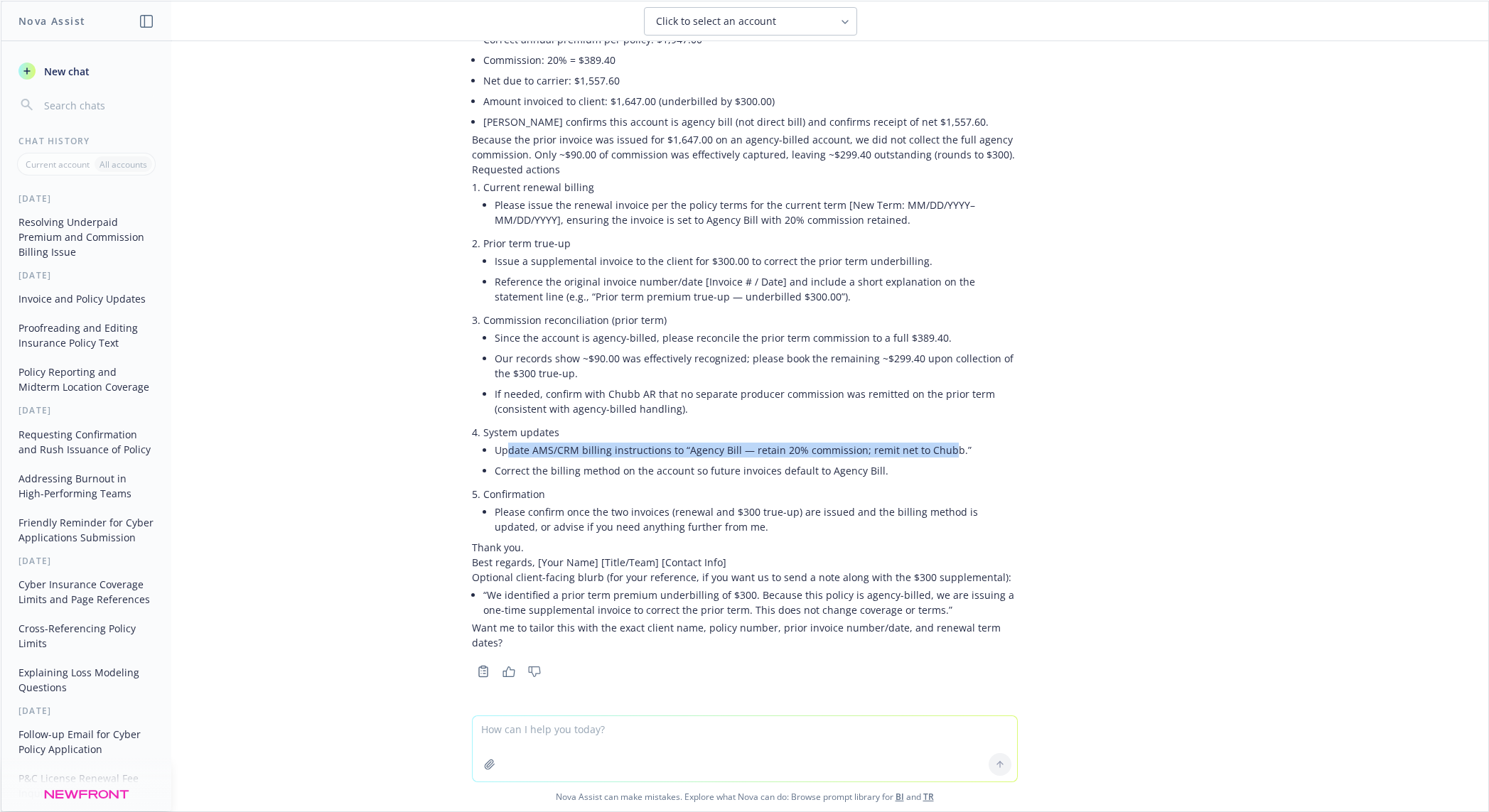
scroll to position [104, 0]
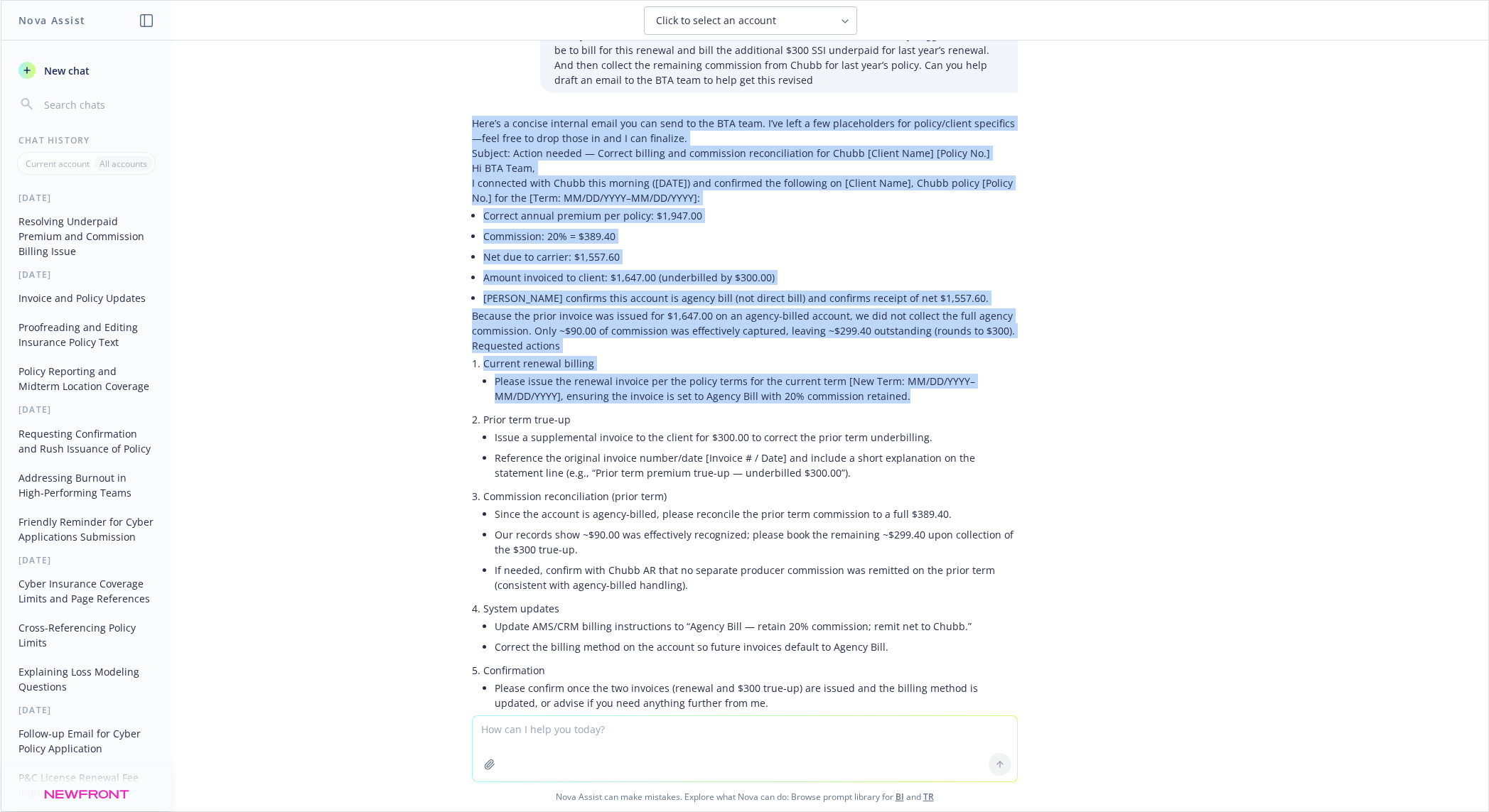
drag, startPoint x: 460, startPoint y: 122, endPoint x: 1004, endPoint y: 409, distance: 615.1
click at [1017, 404] on div "Hey, my BTA team sent the client an invoice with a lower premium than what was …" at bounding box center [744, 378] width 1488 height 675
click at [910, 403] on li "Please issue the renewal invoice per the policy terms for the current term [New…" at bounding box center [757, 388] width 523 height 35
drag, startPoint x: 891, startPoint y: 398, endPoint x: 456, endPoint y: 117, distance: 517.9
click at [460, 117] on div "Here’s a concise internal email you can send to the BTA team. I’ve left a few p…" at bounding box center [744, 483] width 569 height 747
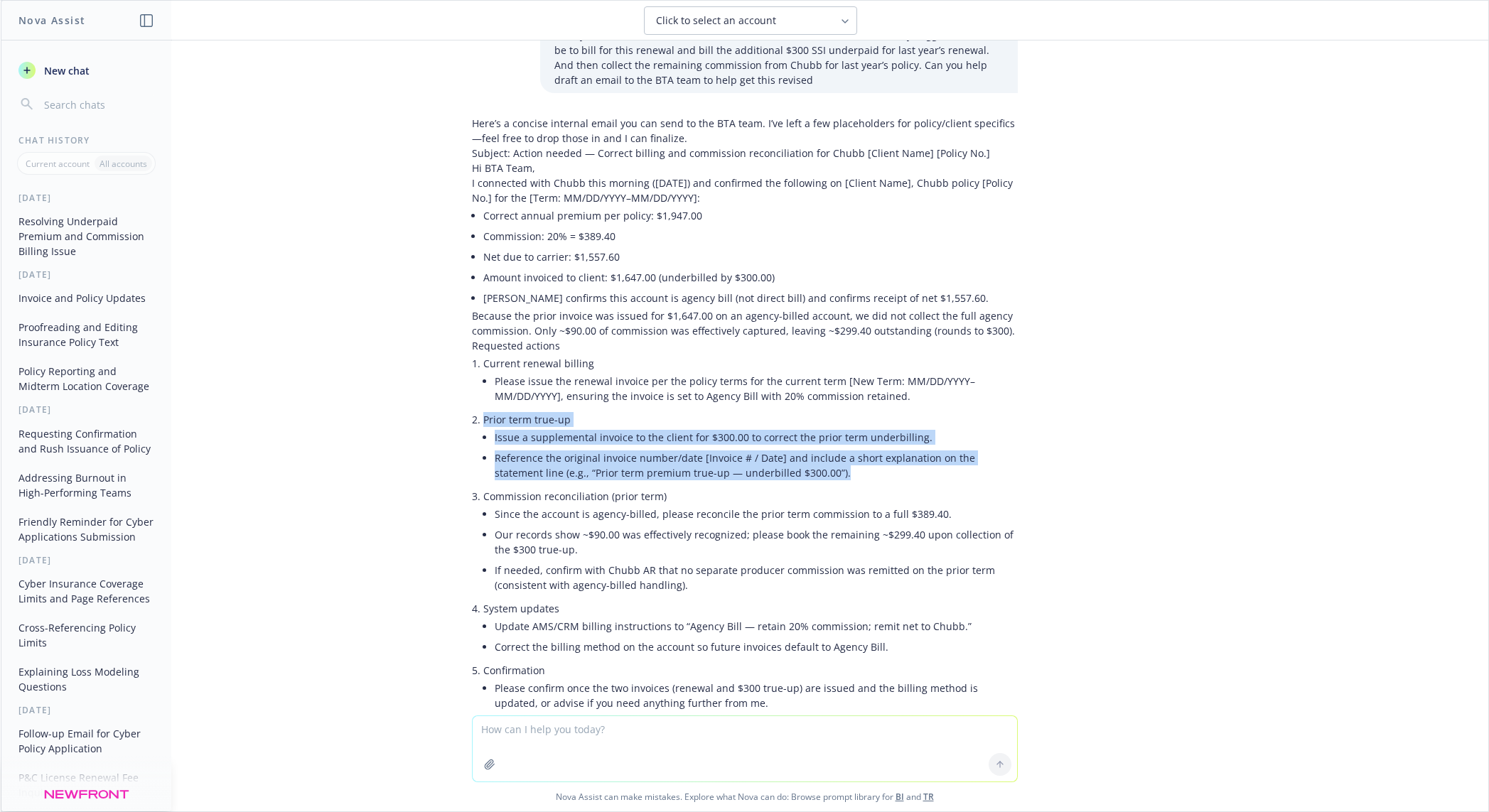
drag, startPoint x: 471, startPoint y: 416, endPoint x: 909, endPoint y: 484, distance: 443.2
click at [909, 484] on li "Prior term true-up Issue a supplemental invoice to the client for $300.00 to co…" at bounding box center [751, 447] width 534 height 77
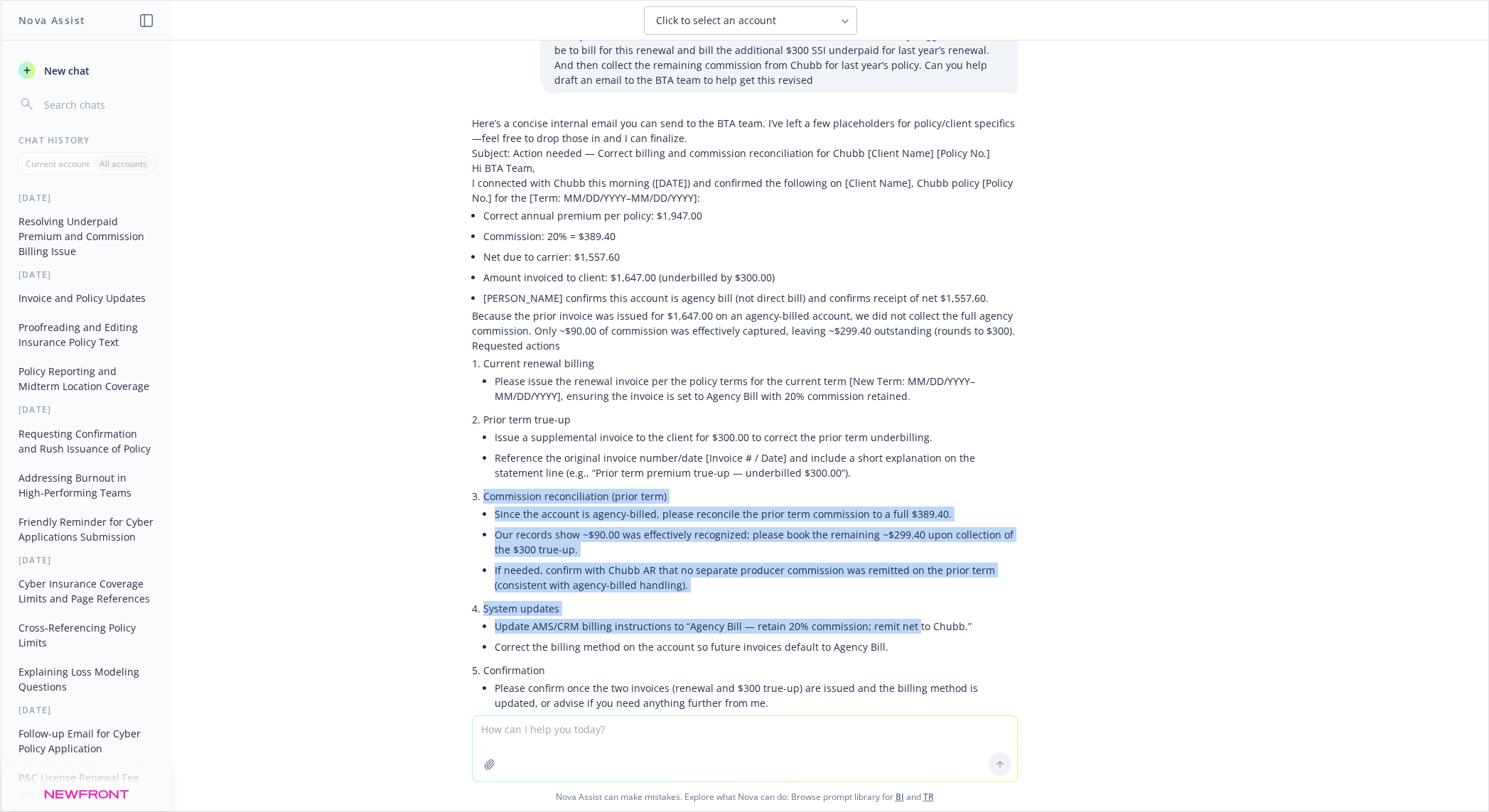
drag, startPoint x: 457, startPoint y: 496, endPoint x: 892, endPoint y: 620, distance: 452.3
click at [892, 560] on div "Here’s a concise internal email you can send to the BTA team. I’ve left a few p…" at bounding box center [744, 483] width 569 height 747
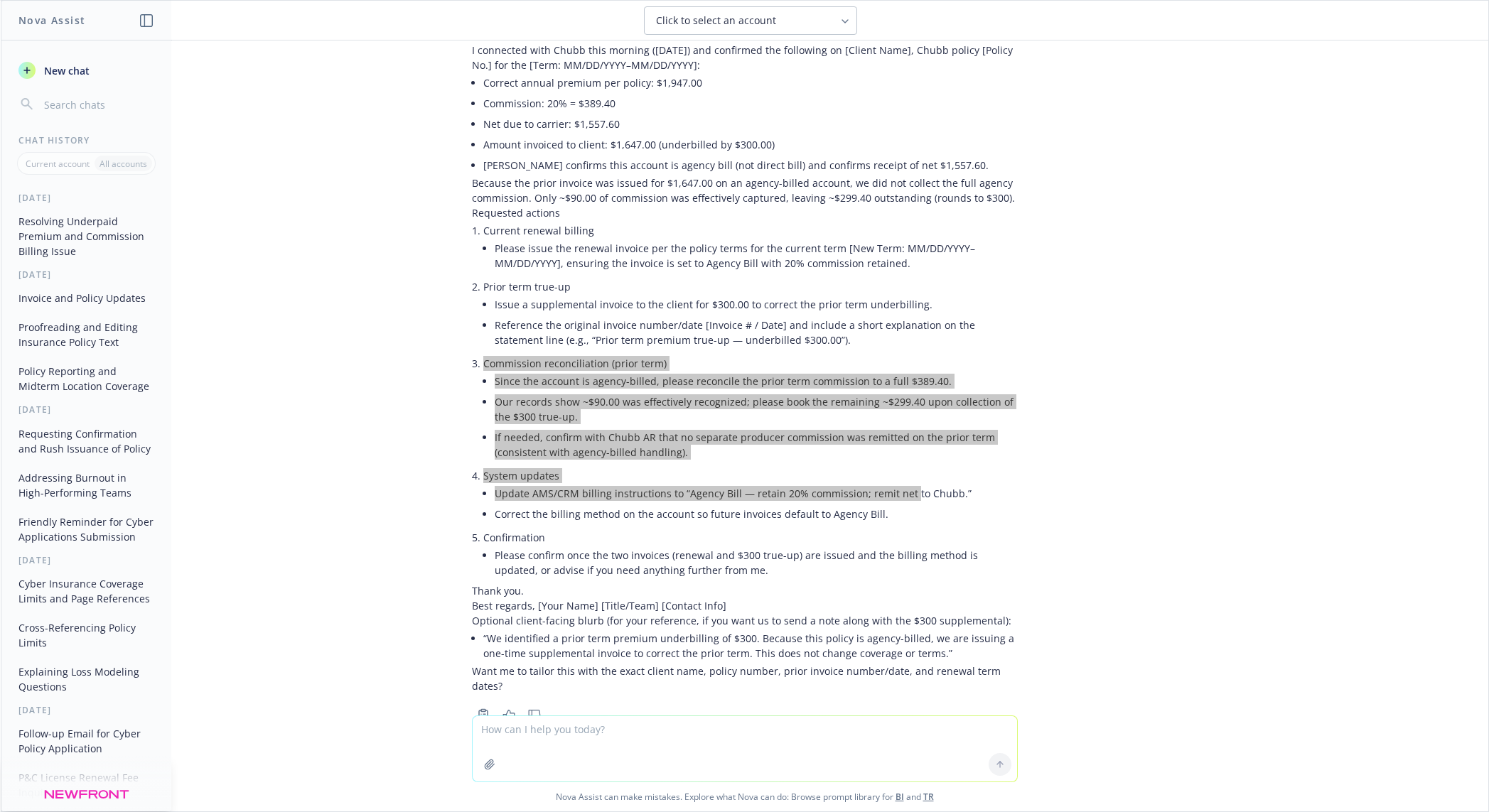
scroll to position [266, 0]
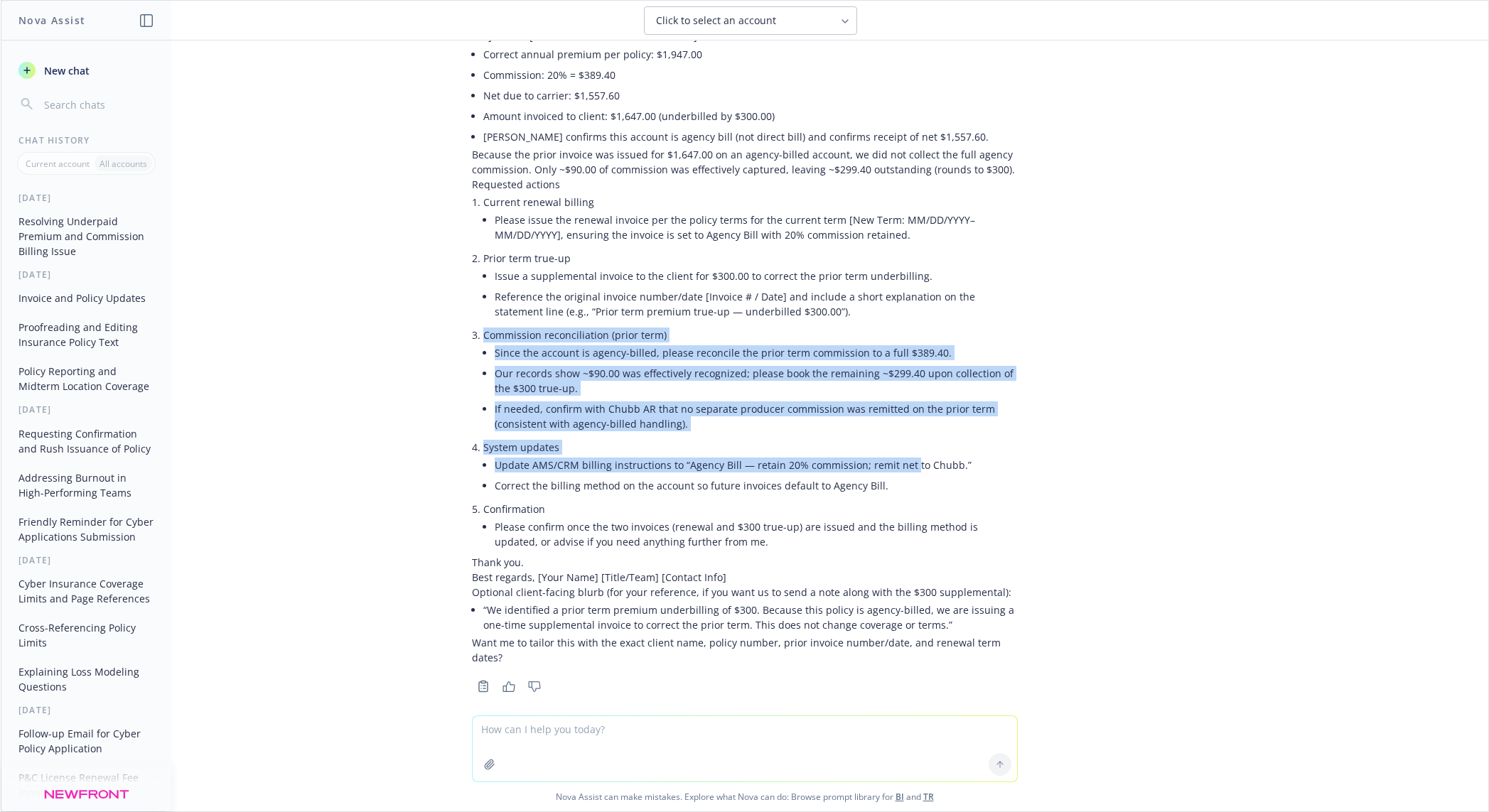
click at [583, 372] on li "Our records show ~$90.00 was effectively recognized; please book the remaining …" at bounding box center [757, 380] width 523 height 35
click at [553, 427] on li "If needed, confirm with Chubb AR that no separate producer commission was remit…" at bounding box center [757, 415] width 523 height 35
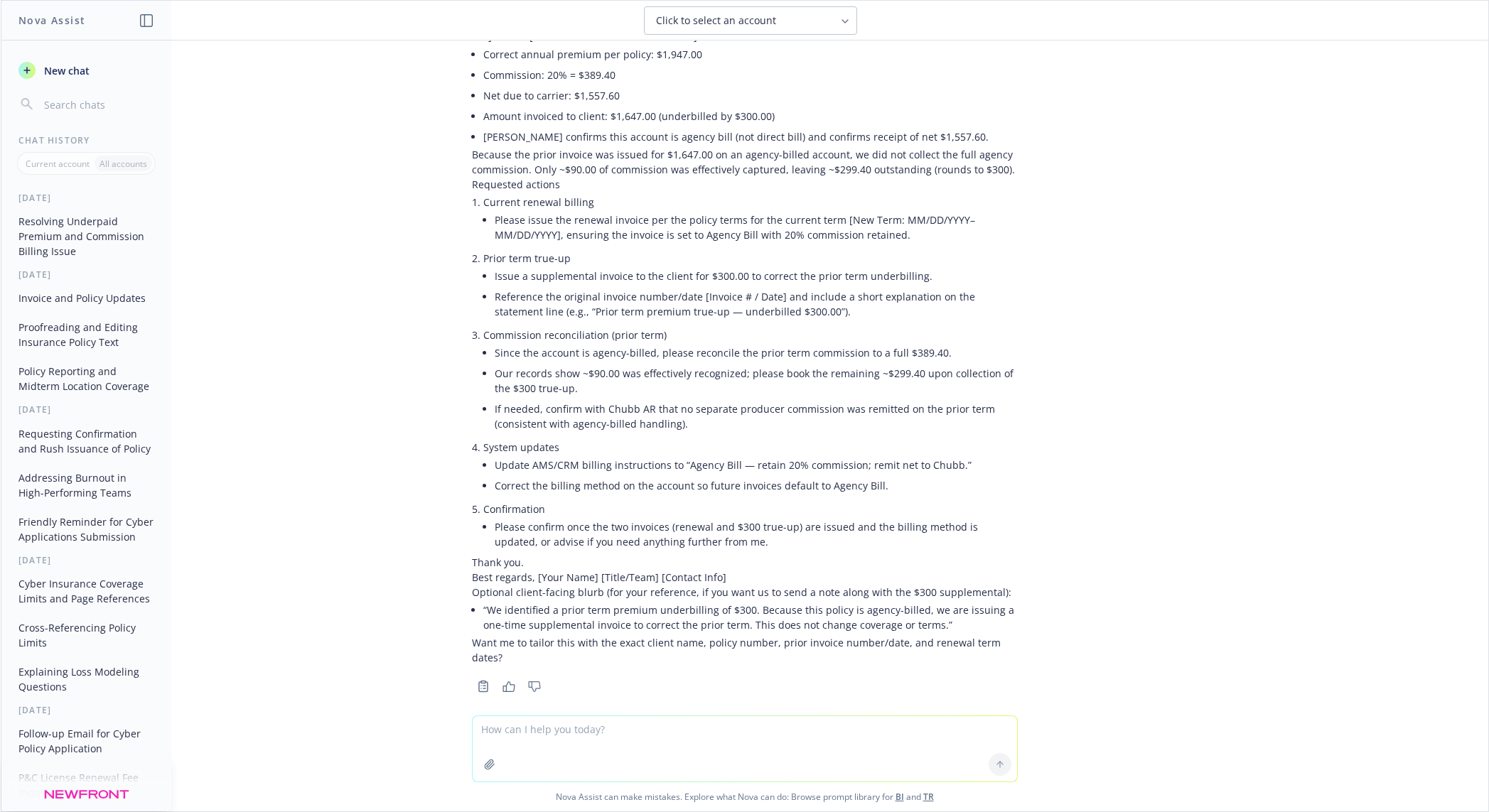
click at [585, 560] on textarea at bounding box center [744, 749] width 545 height 65
paste textarea "Looks like we quoted $1,947, it was just this invoice that was issued with the …"
click at [604, 560] on textarea "Looks like we quoted $1,947, it was just this invoice that was issued with the …" at bounding box center [744, 748] width 545 height 67
click at [721, 560] on textarea "Looks like we quoted $1,947 to the client, it was just this invoice that was is…" at bounding box center [744, 748] width 545 height 67
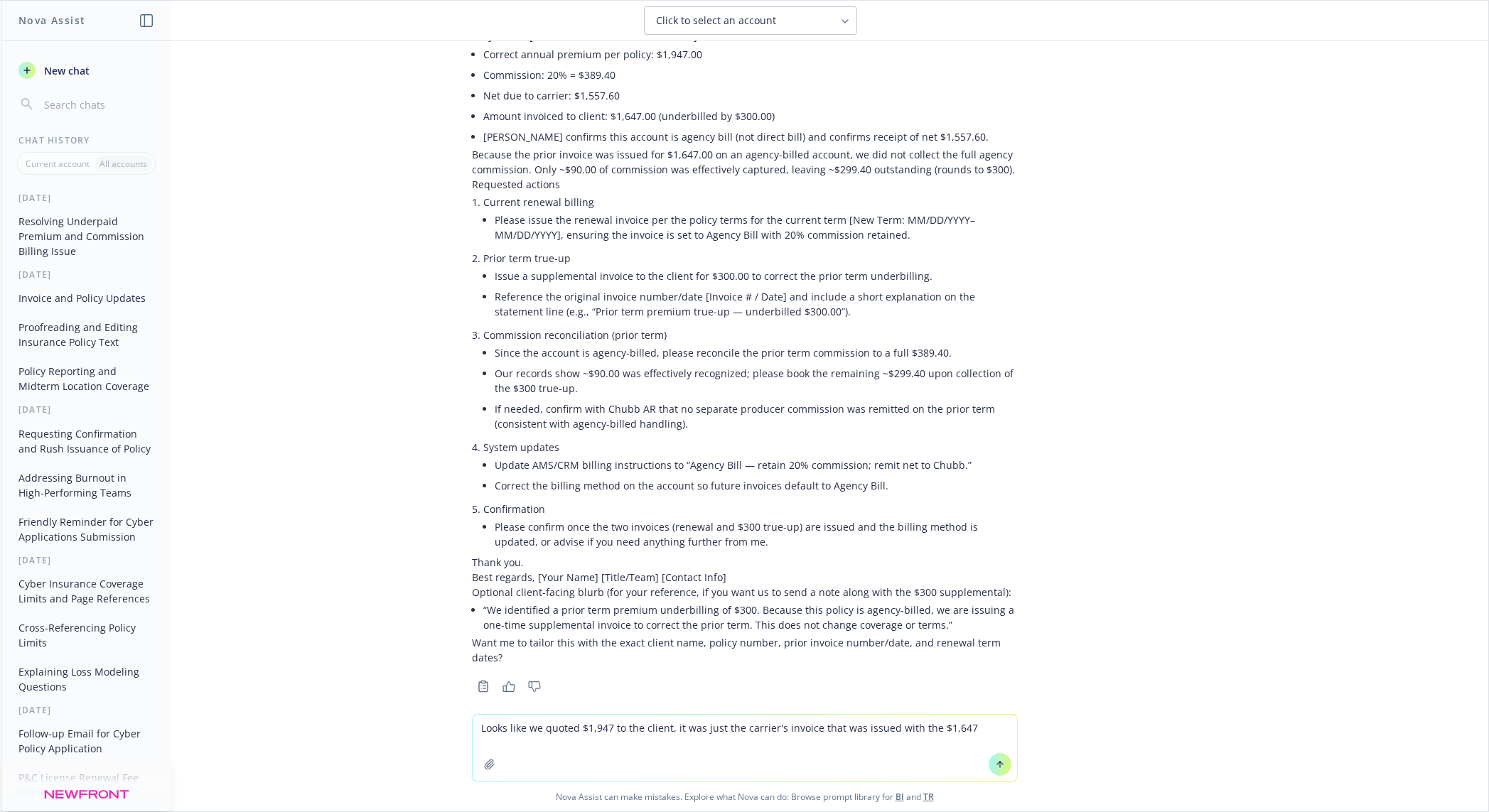
click at [962, 560] on textarea "Looks like we quoted $1,947 to the client, it was just the carrier's invoice th…" at bounding box center [744, 748] width 545 height 67
click at [889, 560] on textarea "Looks like we quoted $1,947 to the client, it was just the carrier's invoice th…" at bounding box center [744, 748] width 545 height 67
click at [473, 560] on textarea "Looks like we quoted $1,947 to the client, it was just the carrier's invoice th…" at bounding box center [744, 748] width 545 height 67
type textarea "rewrite note to AM: Looks like we quoted $1,947 to the client, it was just the …"
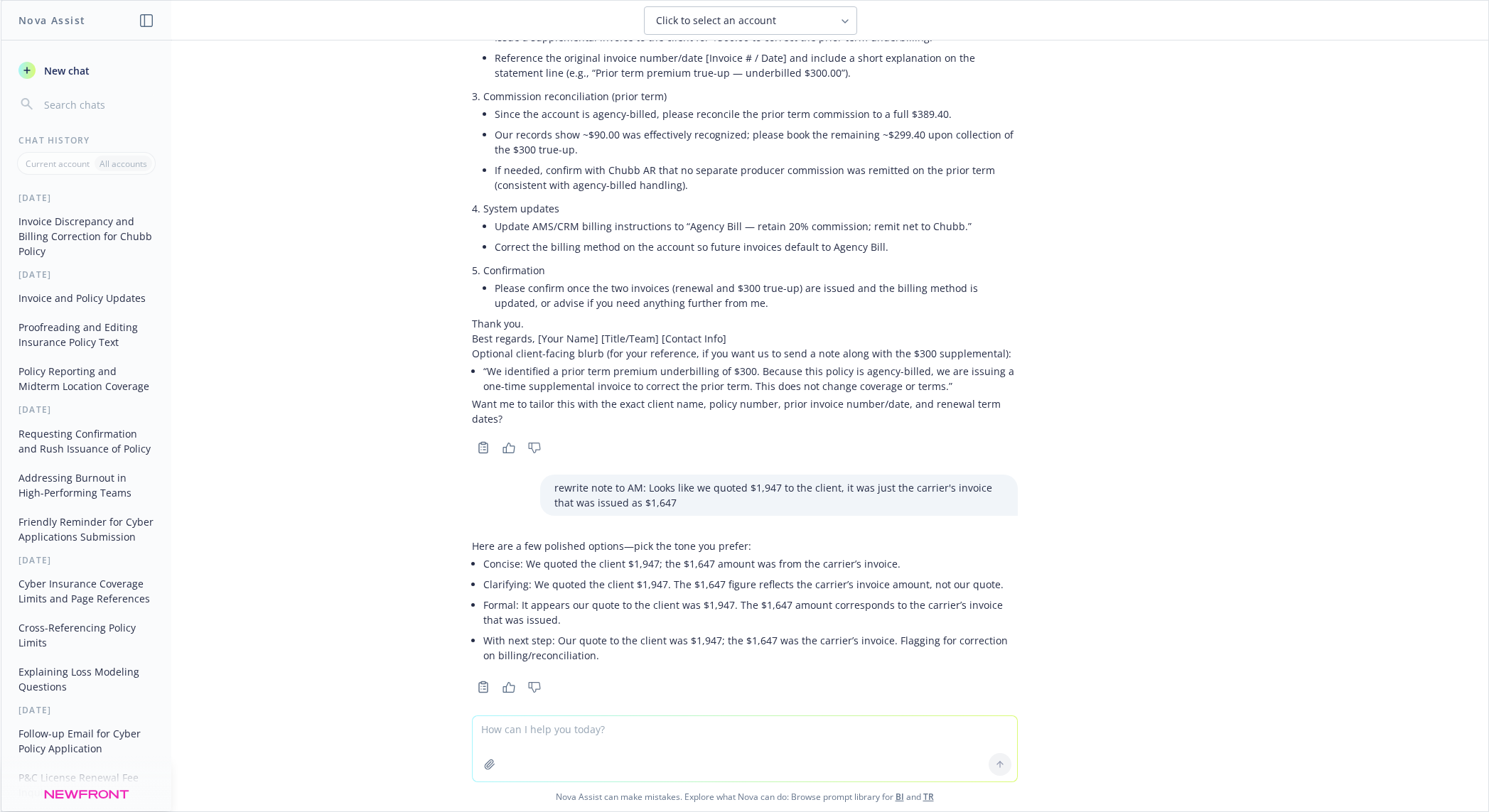
scroll to position [505, 0]
drag, startPoint x: 870, startPoint y: 549, endPoint x: 515, endPoint y: 549, distance: 355.0
click at [515, 553] on li "Concise: We quoted the client $1,947; the $1,647 amount was from the carrier’s …" at bounding box center [751, 563] width 534 height 21
drag, startPoint x: 537, startPoint y: 605, endPoint x: 507, endPoint y: 590, distance: 33.5
click at [507, 560] on li "Formal: It appears our quote to the client was $1,947. The $1,647 amount corres…" at bounding box center [751, 612] width 534 height 35
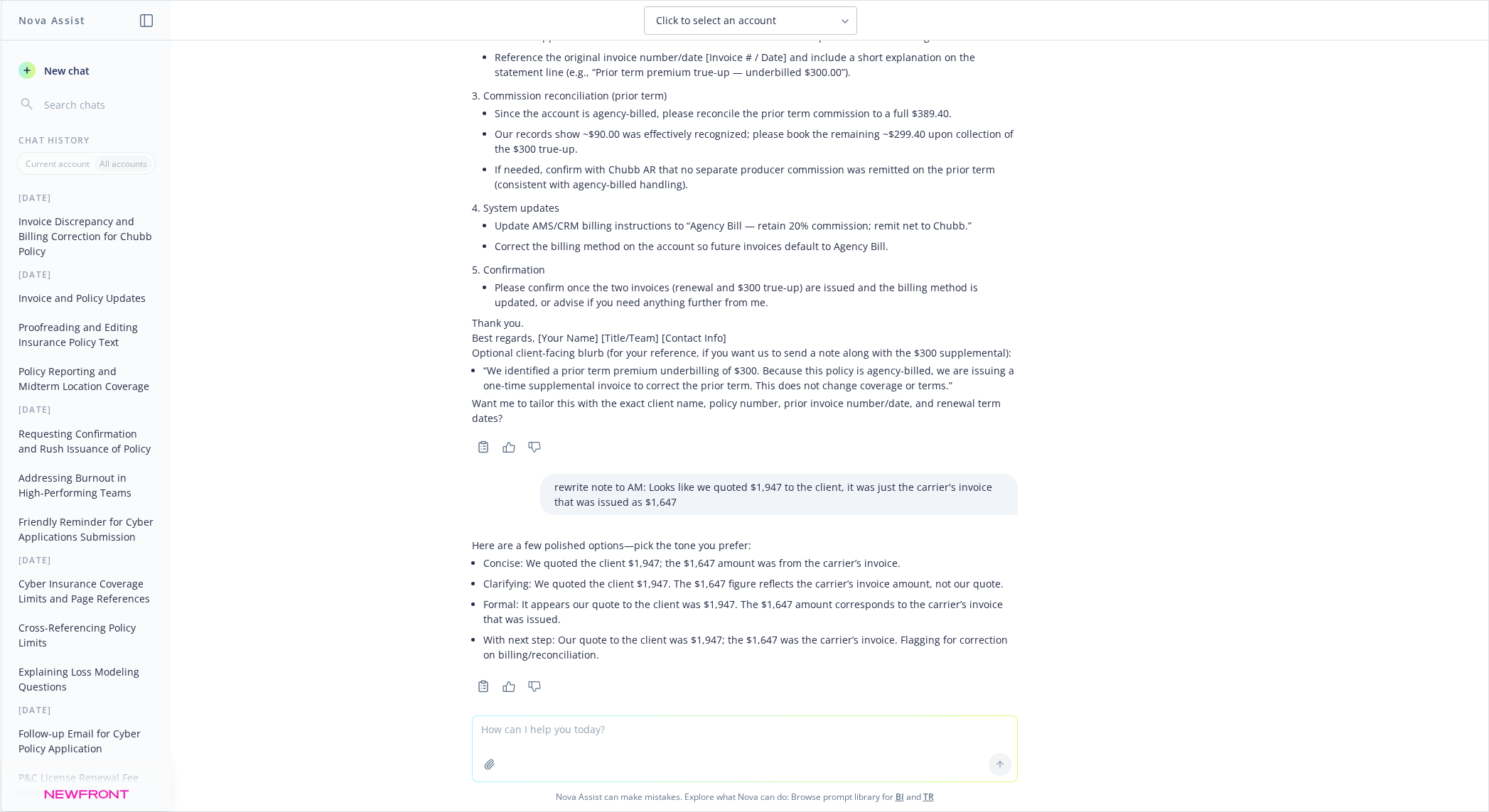
click at [686, 560] on li "Clarifying: We quoted the client $1,947. The $1,647 figure reflects the carrier…" at bounding box center [751, 584] width 534 height 21
click at [652, 560] on li "Clarifying: We quoted the client $1,947. The $1,647 figure reflects the carrier…" at bounding box center [751, 584] width 534 height 21
drag, startPoint x: 653, startPoint y: 565, endPoint x: 900, endPoint y: 572, distance: 247.1
click at [900, 560] on li "Clarifying: We quoted the client $1,947. The $1,647 figure reflects the carrier…" at bounding box center [751, 584] width 534 height 21
copy li "The $1,647 figure reflects the carrier’s invoice amount"
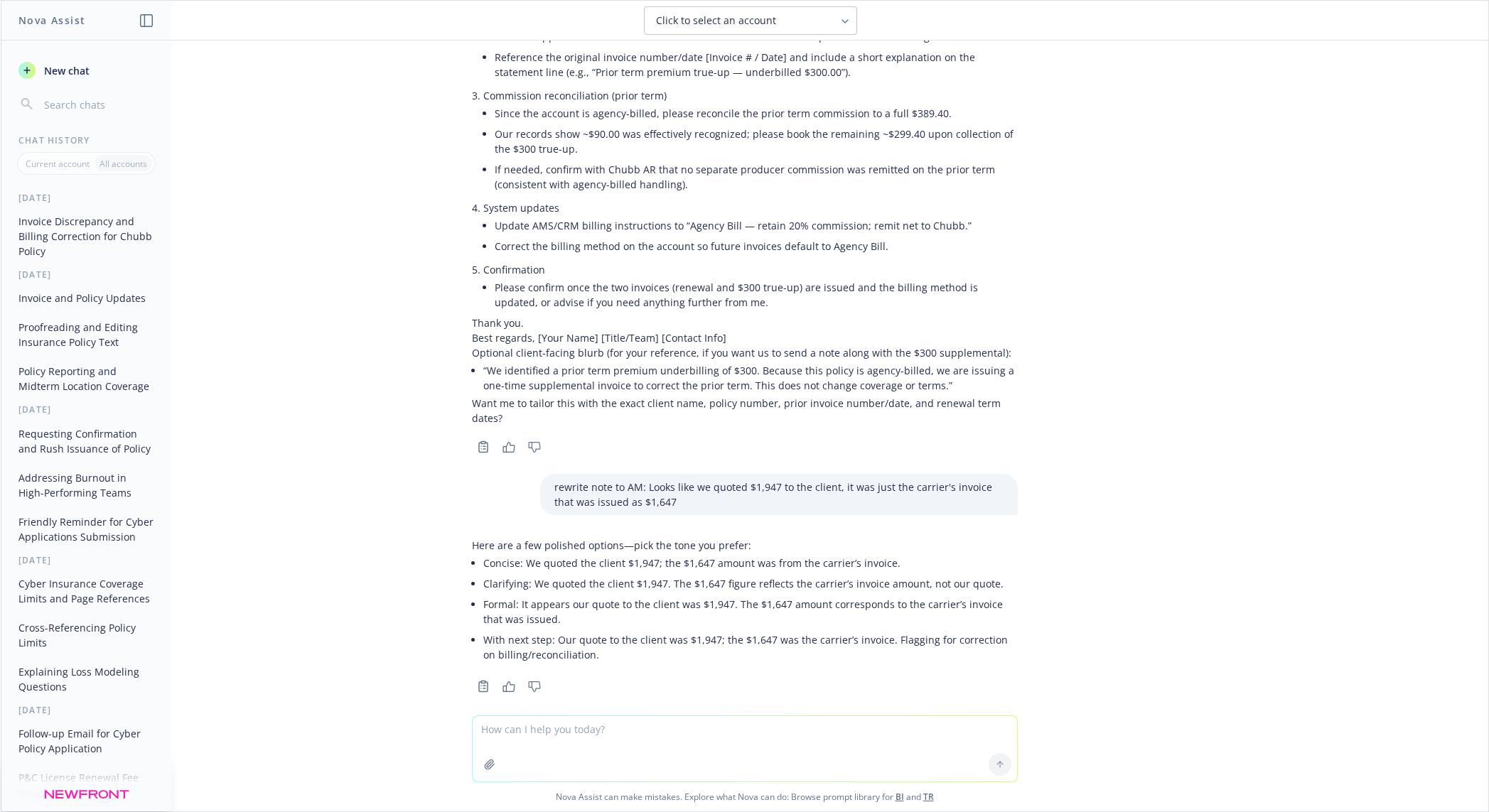
click at [538, 560] on textarea at bounding box center [744, 749] width 545 height 65
paste textarea "Confirming we quoted SSI $1,947 from the get-go, despite the $1,647 on Chubb's …"
type textarea "rewrite note to AML Confirming we quoted SSI $1,947 from the get-go, despite th…"
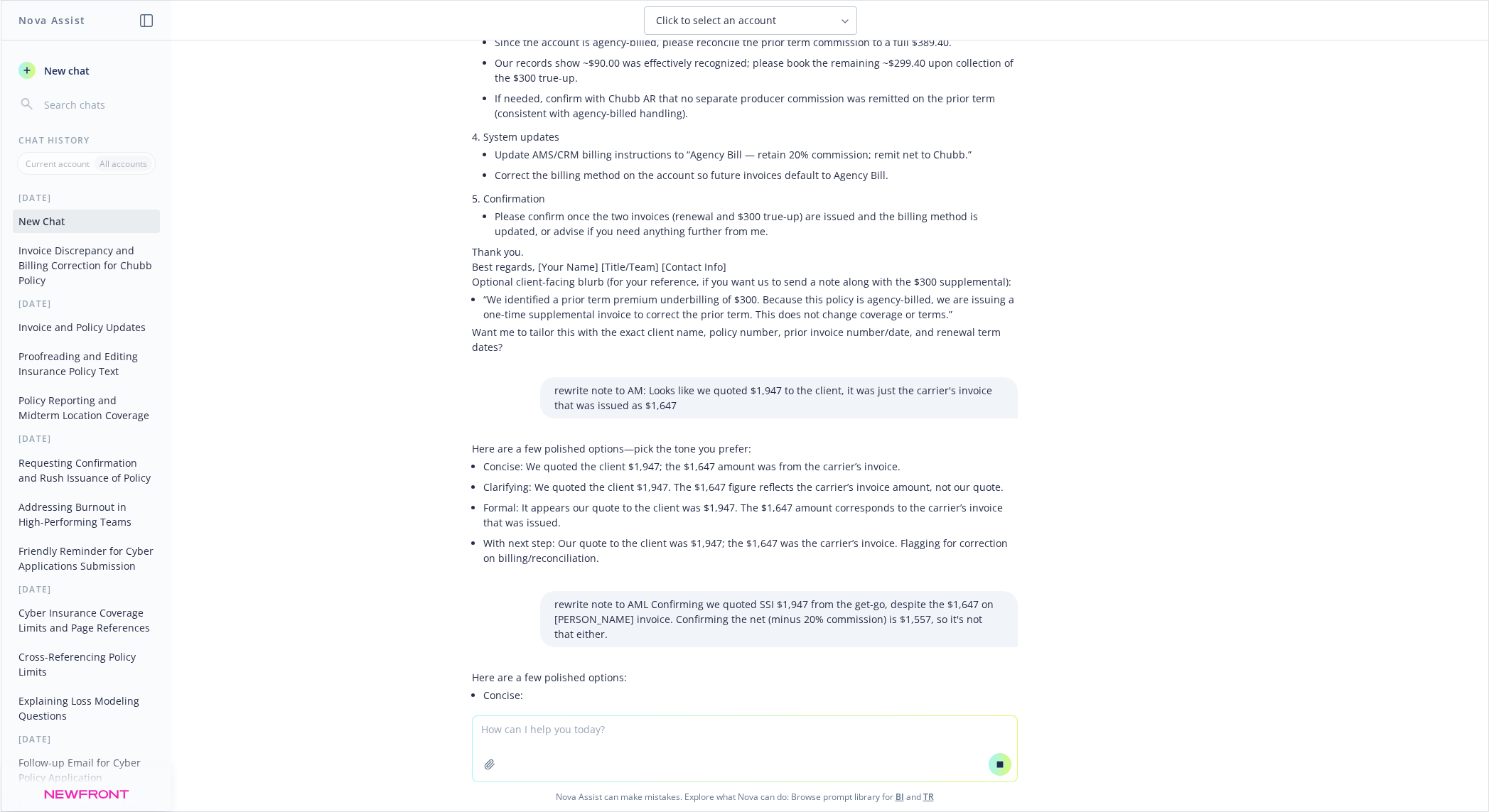
scroll to position [586, 0]
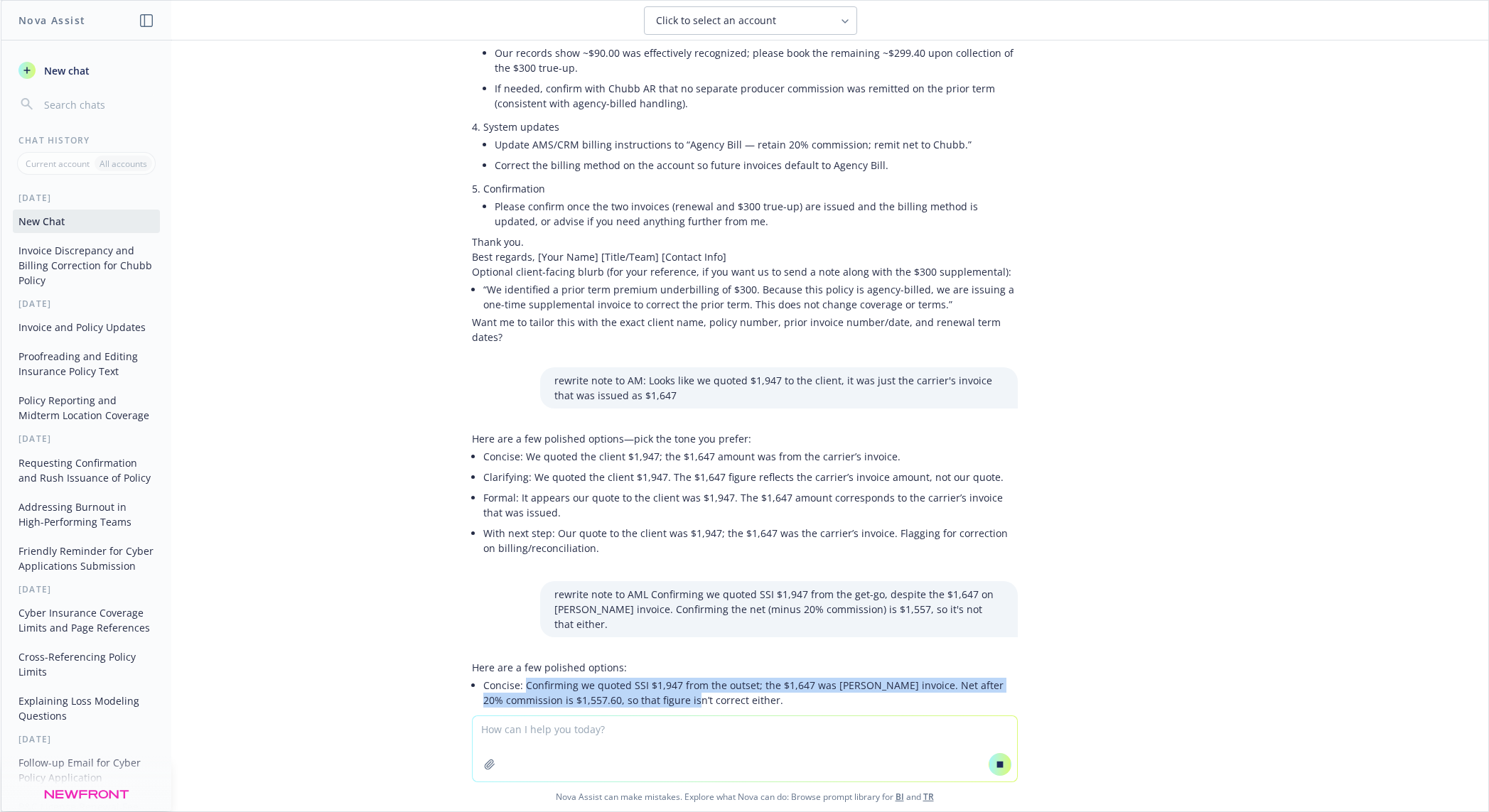
drag, startPoint x: 513, startPoint y: 652, endPoint x: 684, endPoint y: 663, distance: 171.4
click at [684, 560] on p "Concise: Confirming we quoted SSI $1,947 from the outset; the $1,647 was Chubb’…" at bounding box center [751, 692] width 534 height 30
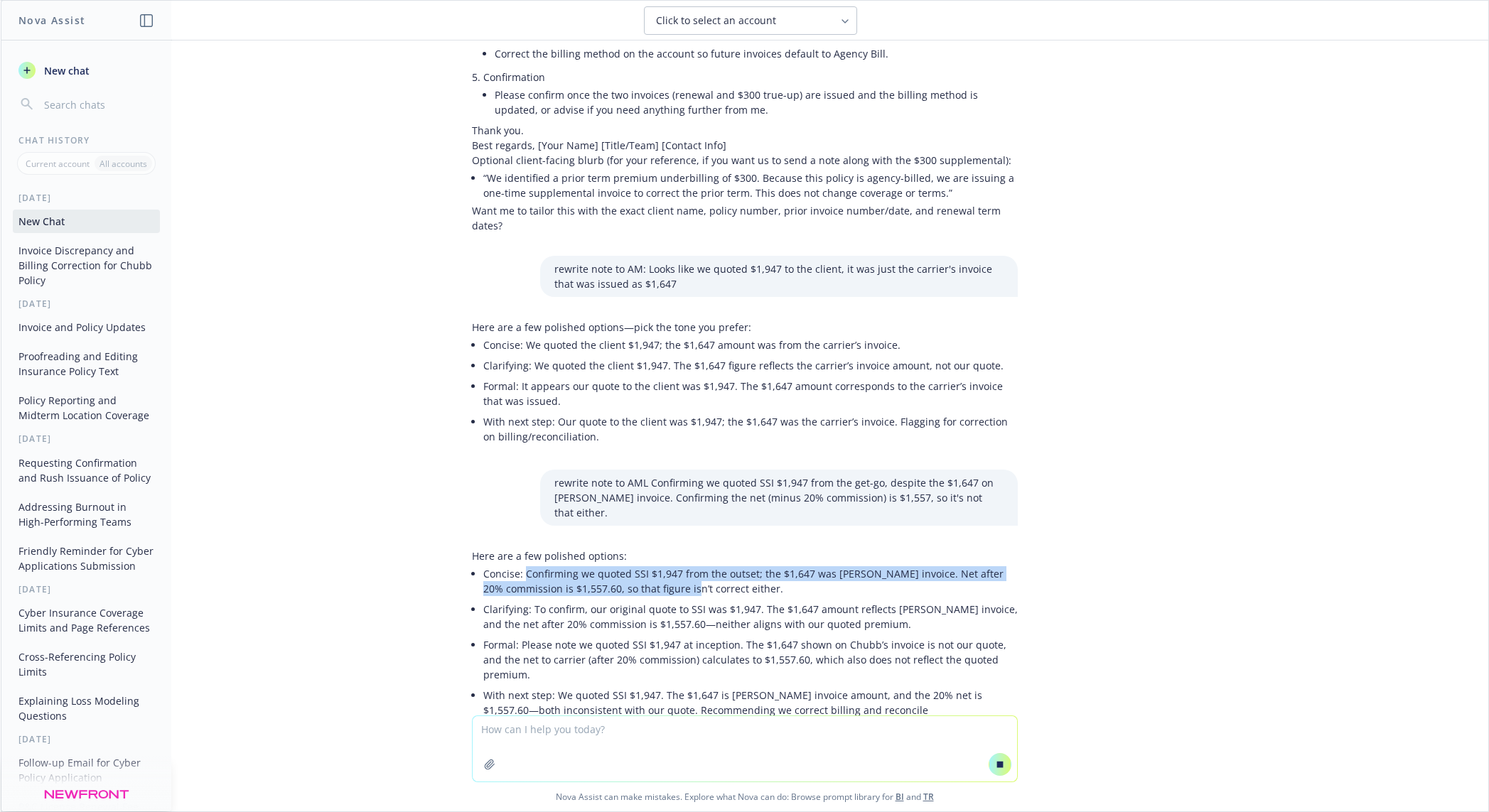
click at [512, 560] on p "Concise: Confirming we quoted SSI $1,947 from the outset; the $1,647 was Chubb’…" at bounding box center [751, 581] width 534 height 30
drag, startPoint x: 512, startPoint y: 539, endPoint x: 775, endPoint y: 559, distance: 263.8
click at [775, 560] on p "Concise: Confirming we quoted SSI $1,947 from the outset; the $1,647 was Chubb’…" at bounding box center [751, 581] width 534 height 30
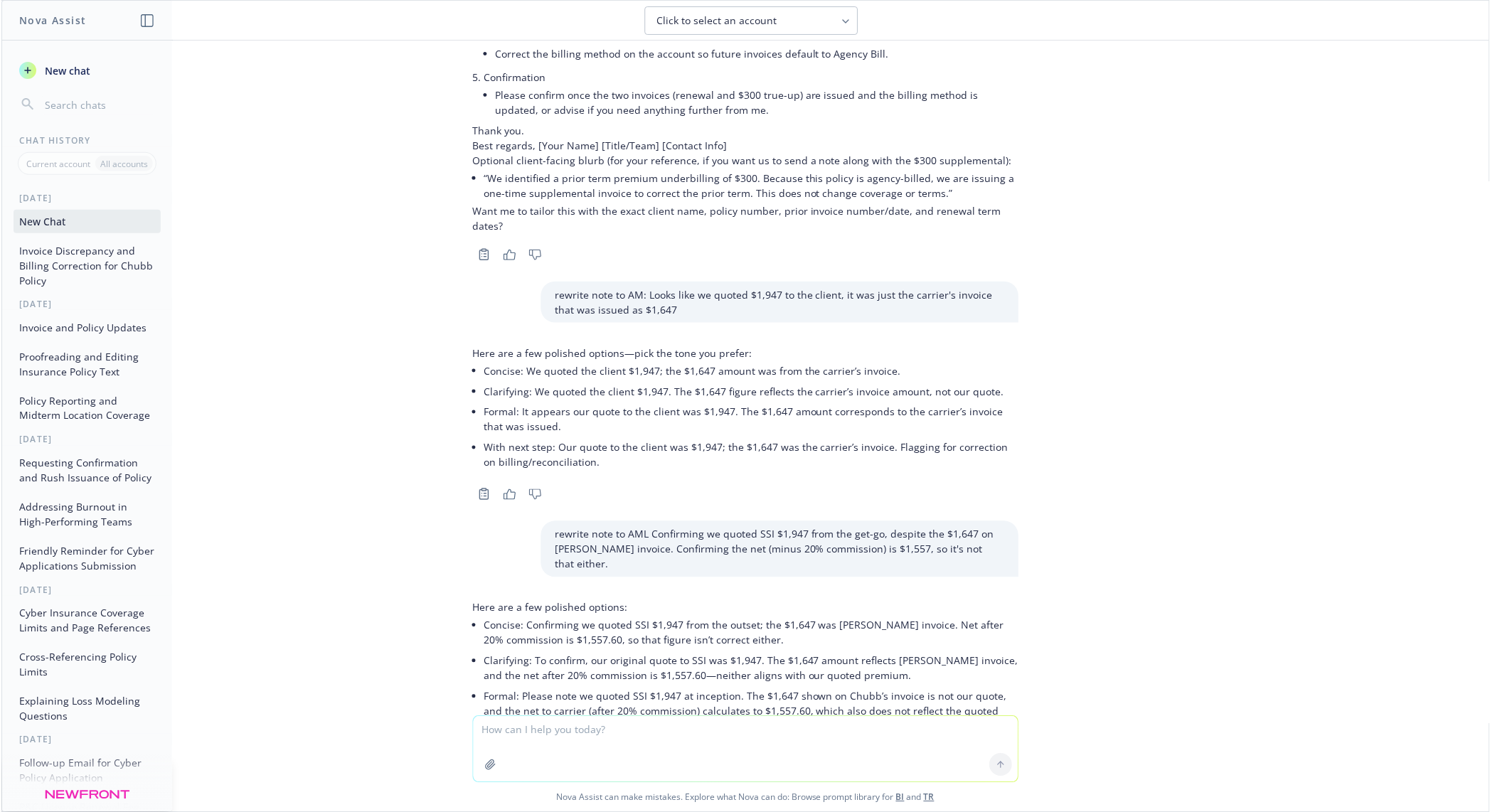
scroll to position [775, 0]
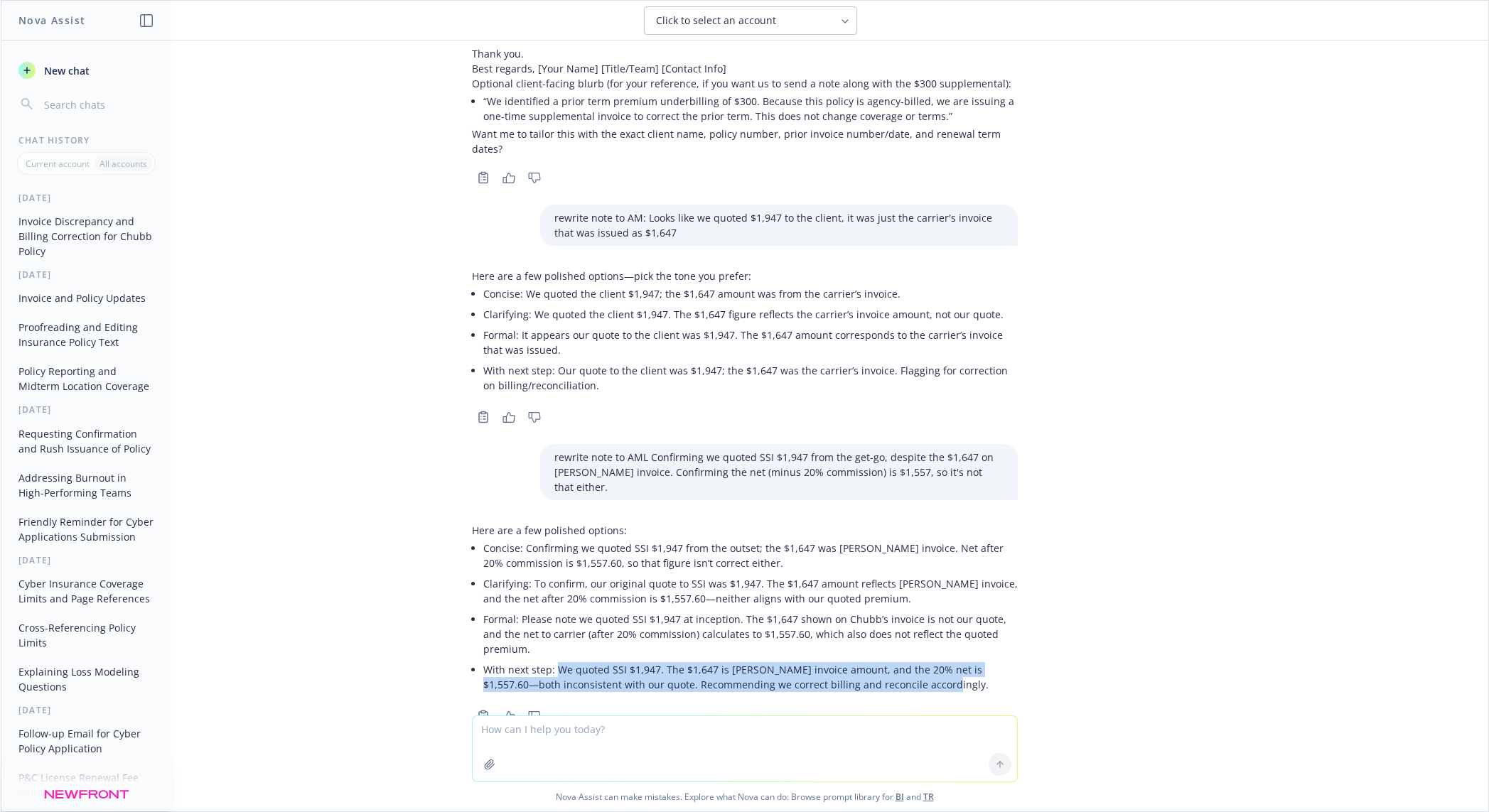
drag, startPoint x: 545, startPoint y: 625, endPoint x: 892, endPoint y: 634, distance: 347.1
click at [892, 560] on p "With next step: We quoted SSI $1,947. The $1,647 is Chubb’s invoice amount, and…" at bounding box center [751, 677] width 534 height 30
copy p "We quoted SSI $1,947. The $1,647 is Chubb’s invoice amount, and the 20% net is …"
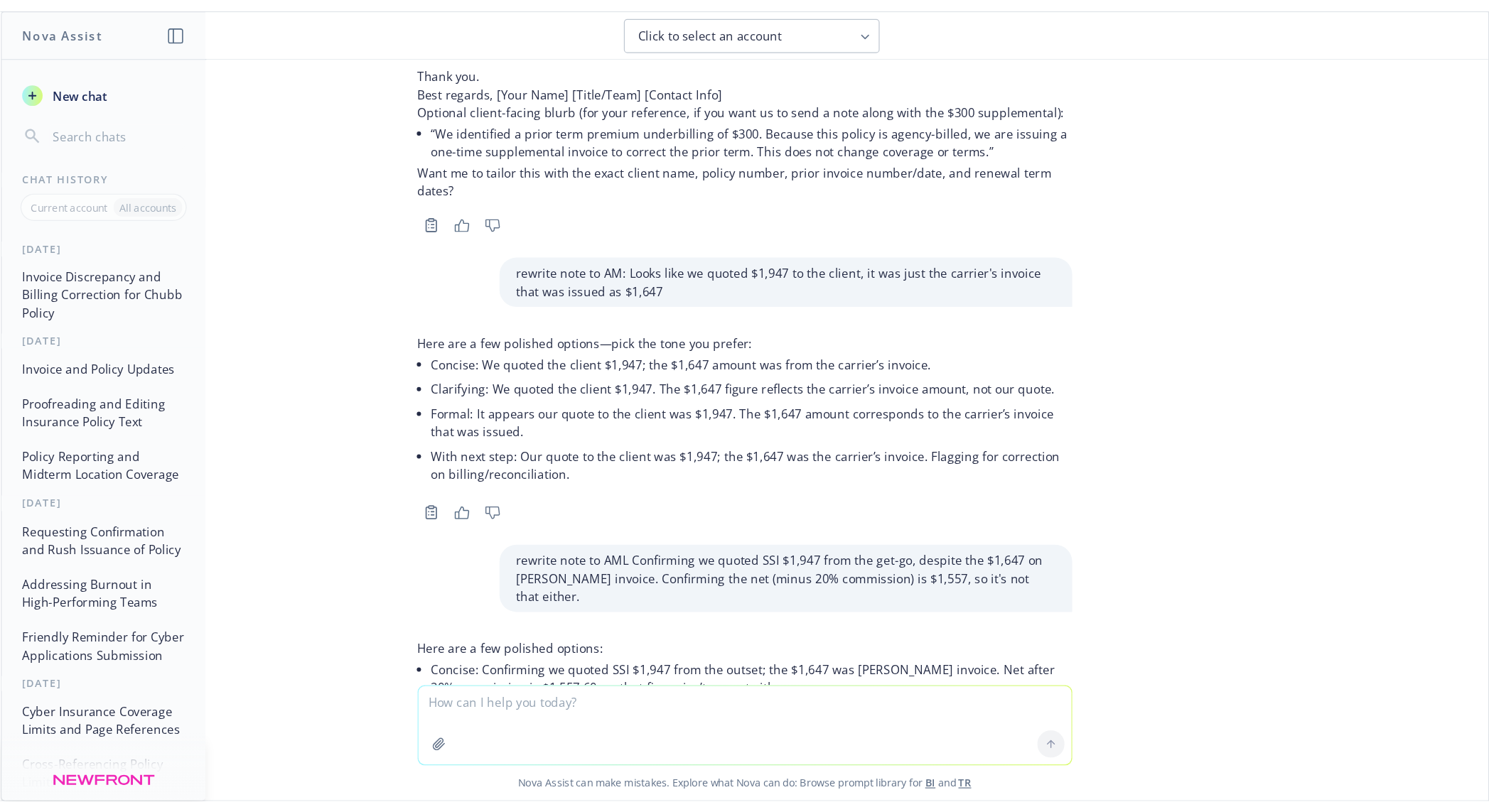
scroll to position [774, 0]
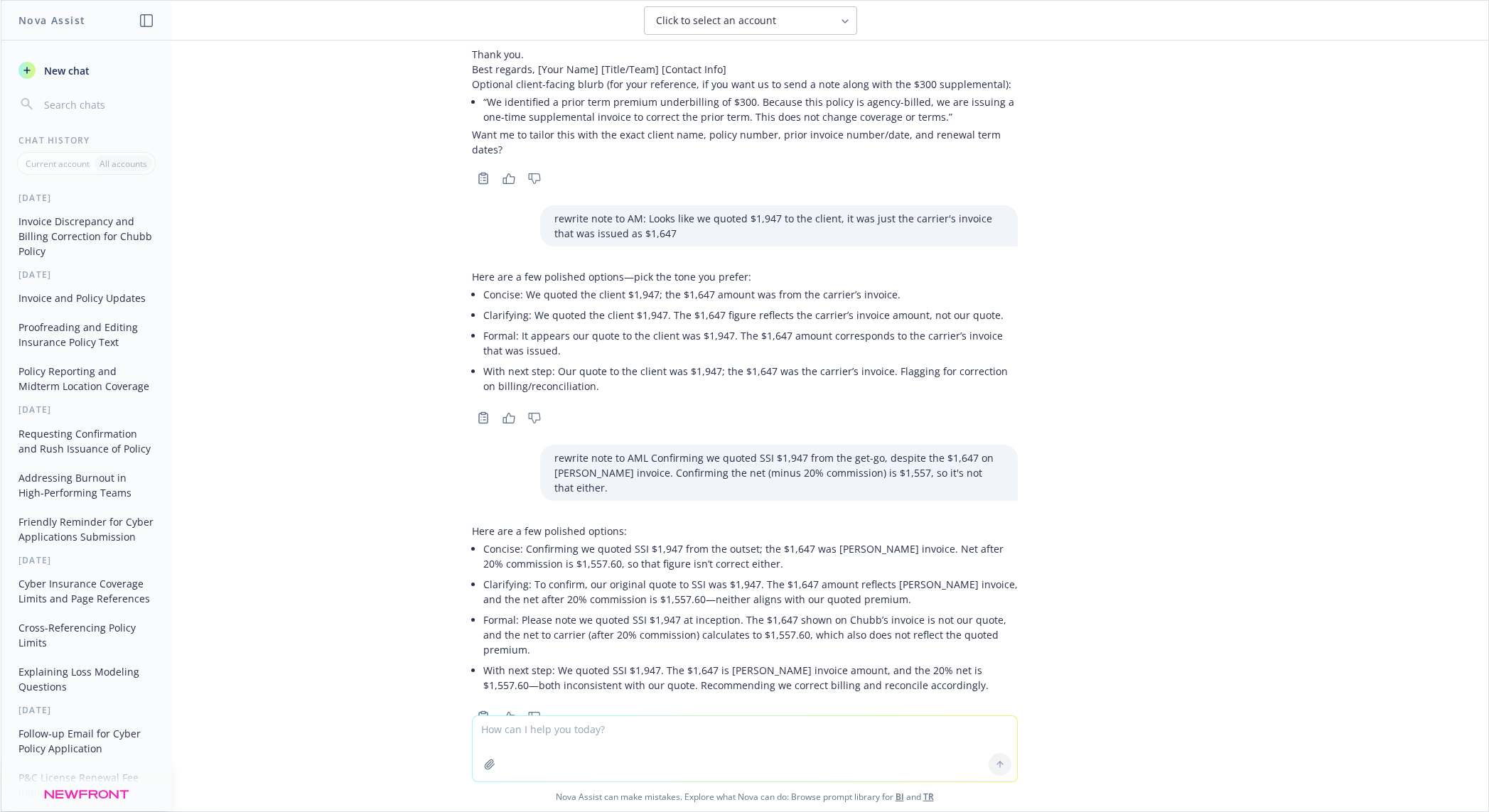
click at [510, 560] on textarea at bounding box center [744, 749] width 545 height 65
paste textarea "Very odd, the invoice that was delivered to SSI for the expiring was for $1,647…"
type textarea "rewrite: Very odd, the invoice that was delivered to SSI for the expiring was f…"
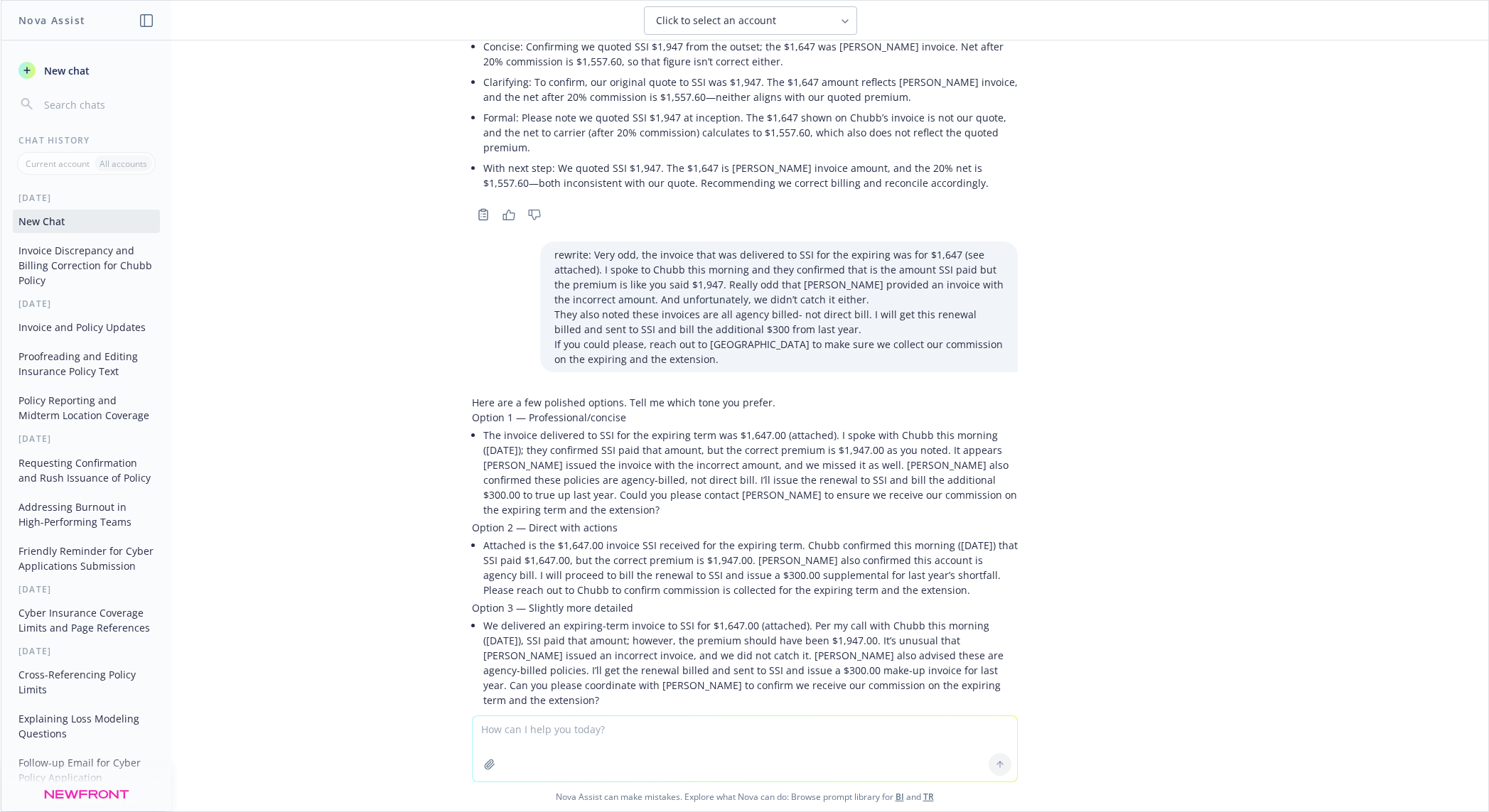
scroll to position [1276, 0]
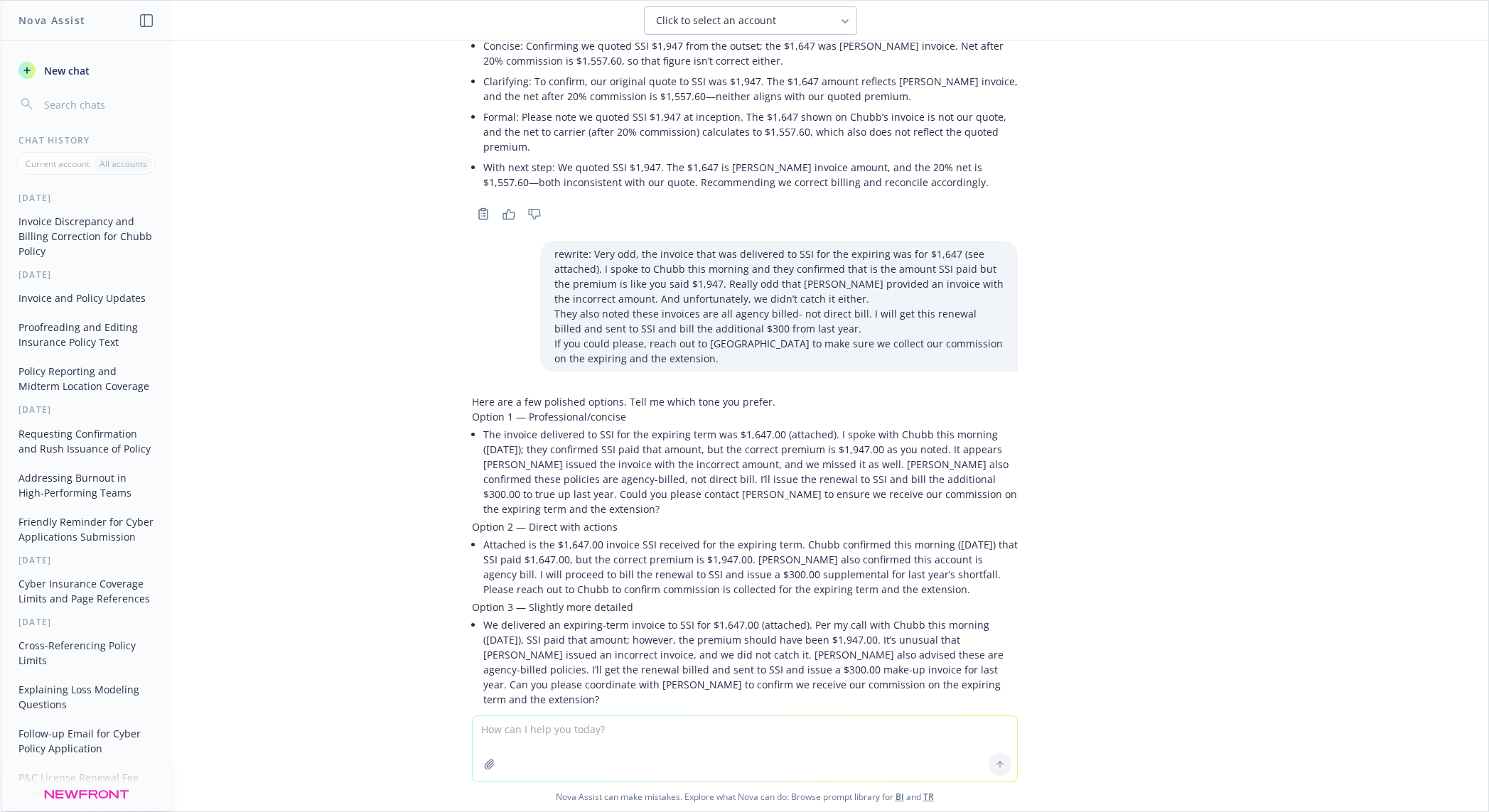
click at [484, 534] on li "Attached is the $1,647.00 invoice SSI received for the expiring term. Chubb con…" at bounding box center [751, 567] width 534 height 65
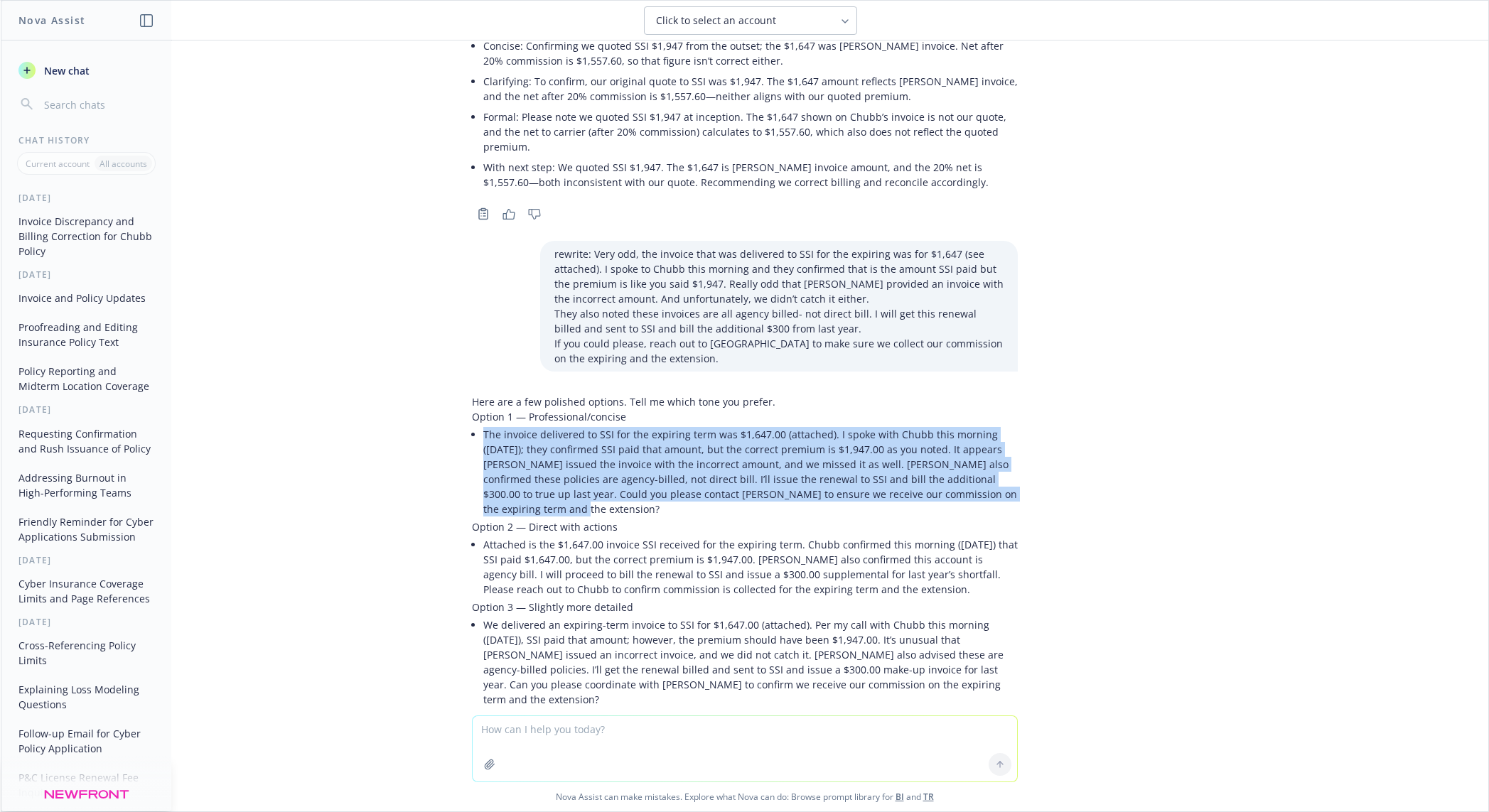
drag, startPoint x: 471, startPoint y: 387, endPoint x: 641, endPoint y: 460, distance: 185.0
click at [641, 460] on li "The invoice delivered to SSI for the expiring term was $1,647.00 (attached). I …" at bounding box center [751, 471] width 534 height 95
copy li "The invoice delivered to SSI for the expiring term was $1,647.00 (attached). I …"
drag, startPoint x: 936, startPoint y: 528, endPoint x: 936, endPoint y: 538, distance: 10.0
click at [936, 538] on li "Attached is the $1,647.00 invoice SSI received for the expiring term. Chubb con…" at bounding box center [751, 567] width 534 height 65
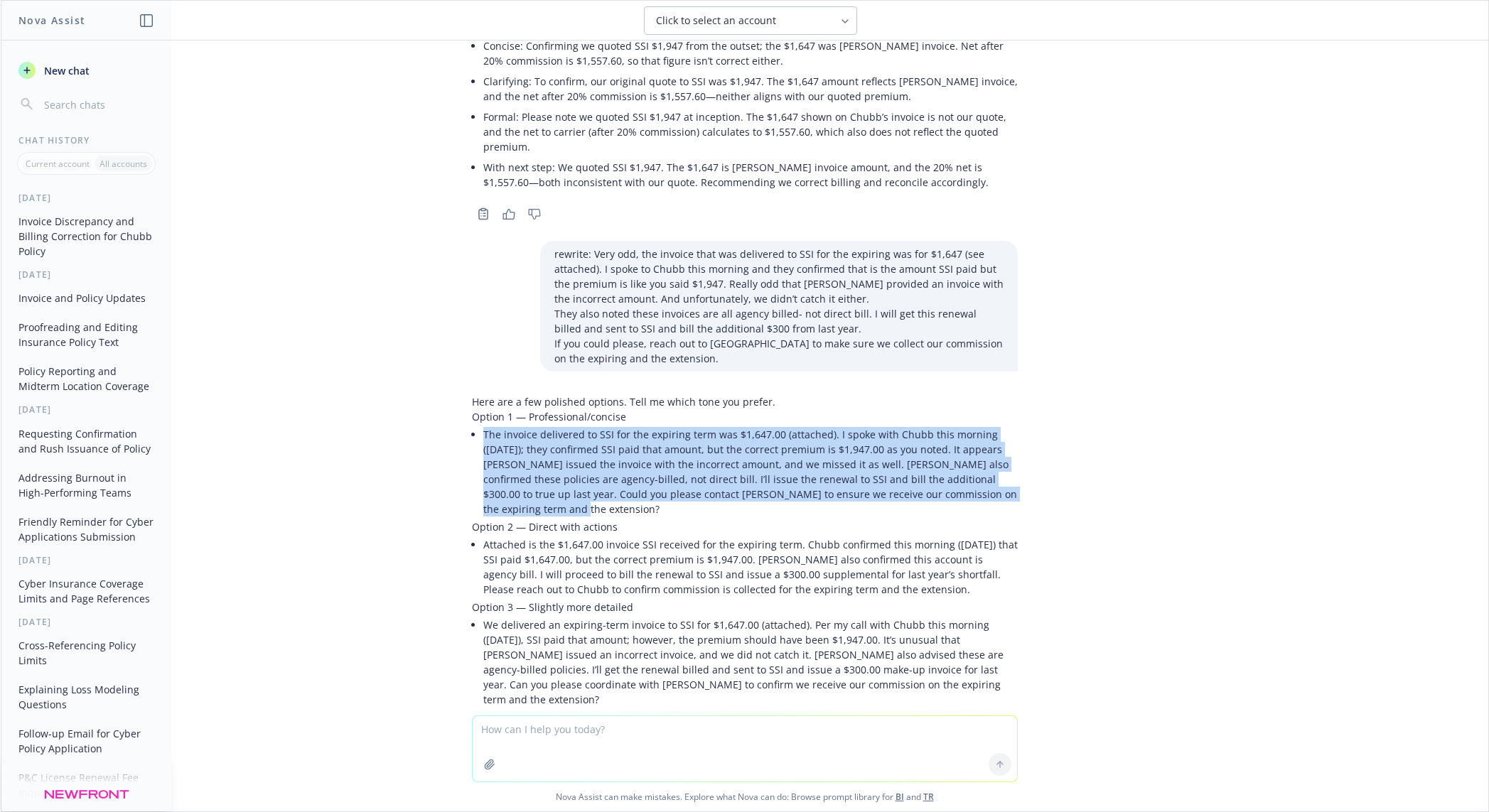
copy li "Please reach out to Chubb to confirm commission is collected for the expiring t…"
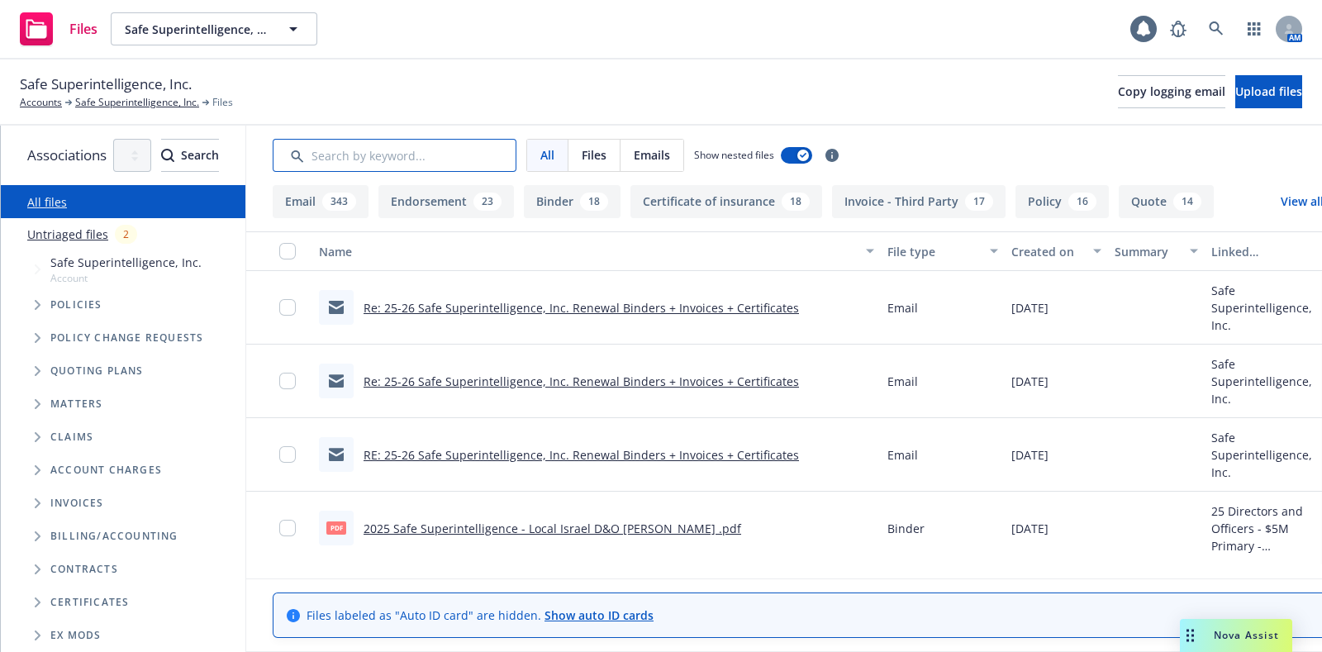
click at [404, 147] on input "Search by keyword..." at bounding box center [395, 155] width 244 height 33
paste input "24-25 Business Travel"
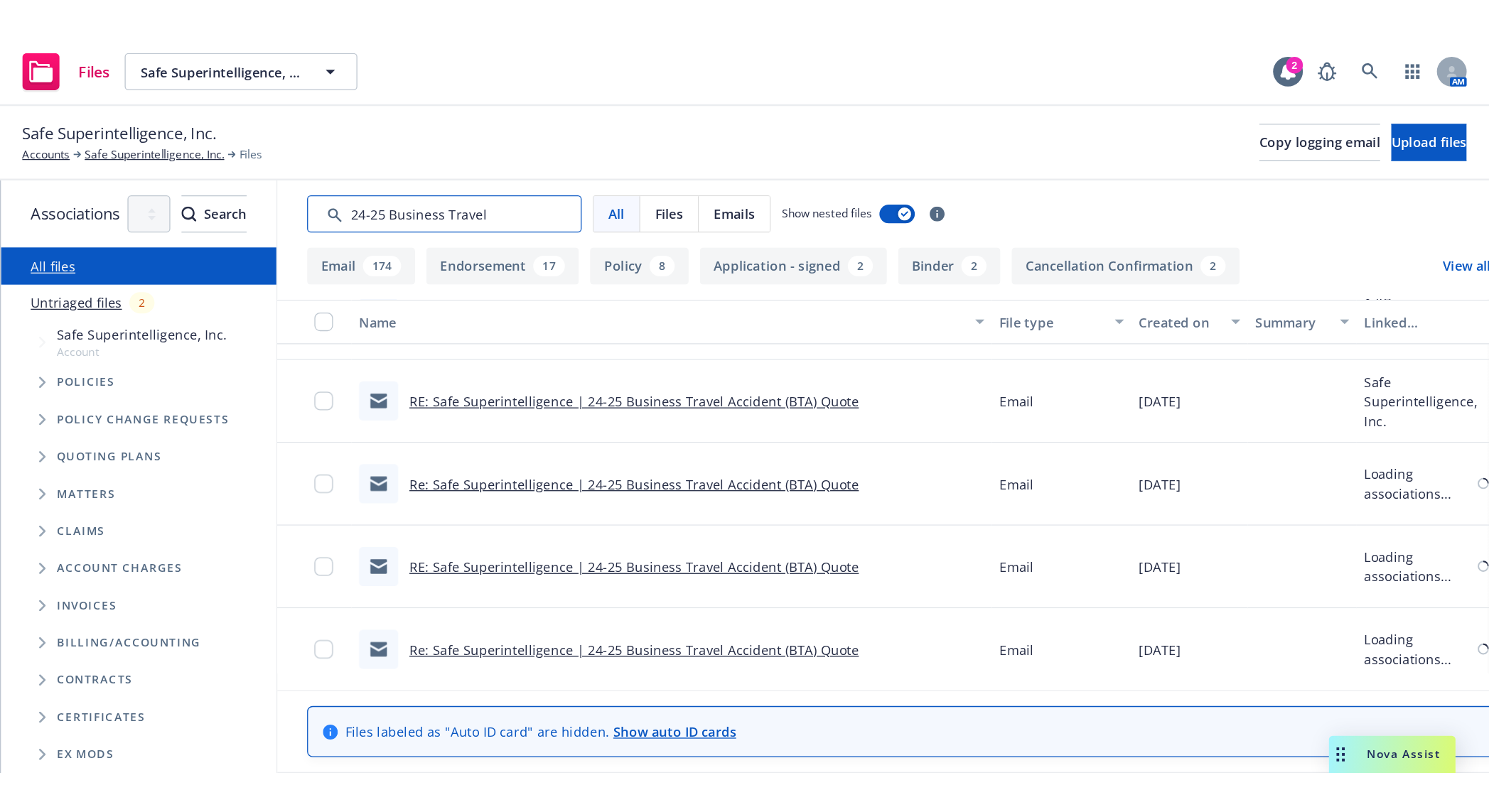
scroll to position [444, 0]
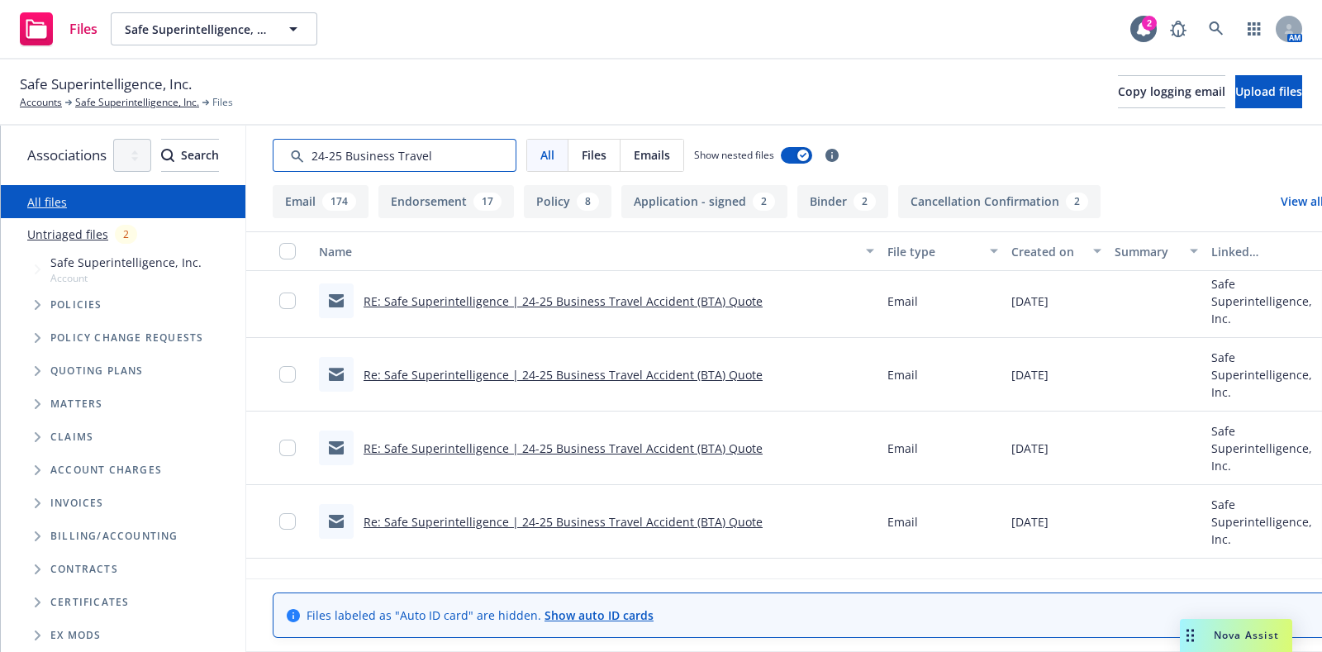
type input "24-25 Business Travel"
click at [720, 442] on link "RE: Safe Superintelligence | 24-25 Business Travel Accident (BTA) Quote" at bounding box center [562, 448] width 399 height 16
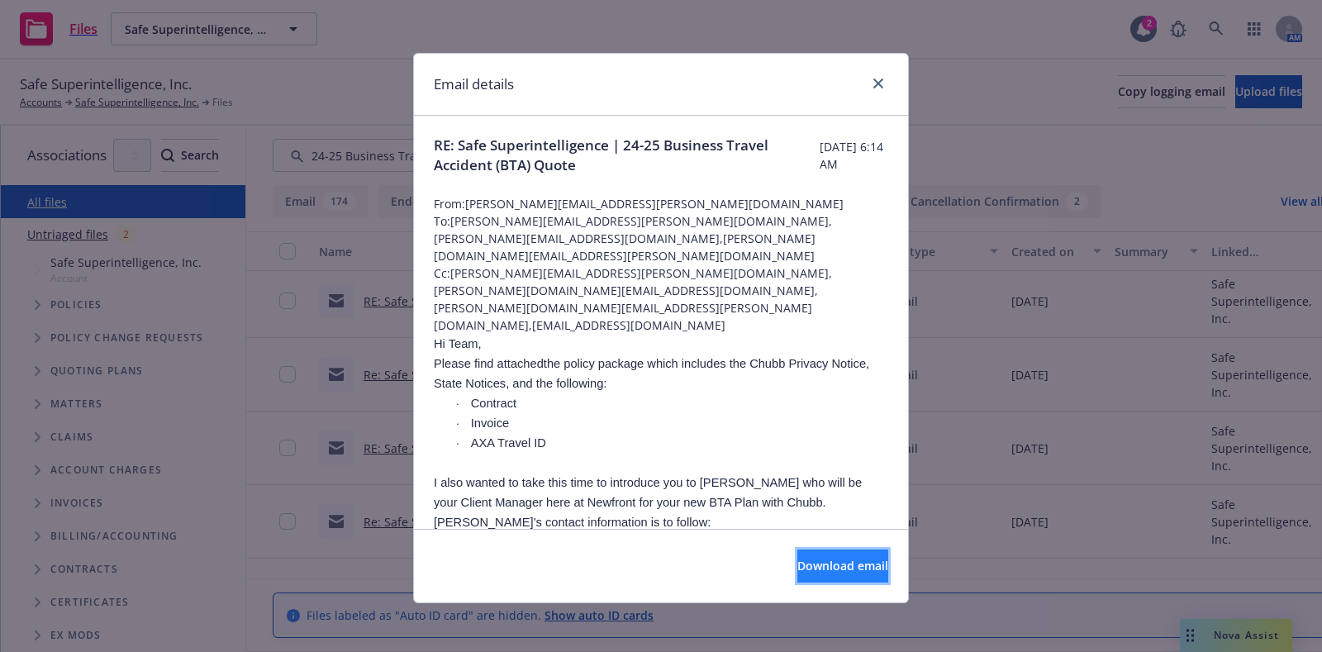
click at [797, 556] on button "Download email" at bounding box center [842, 565] width 91 height 33
click at [644, 264] on span "Cc: claudia.brito@newfront.com,yessica.shin@newfront.com,daisy.lopez@newfront.c…" at bounding box center [661, 298] width 454 height 69
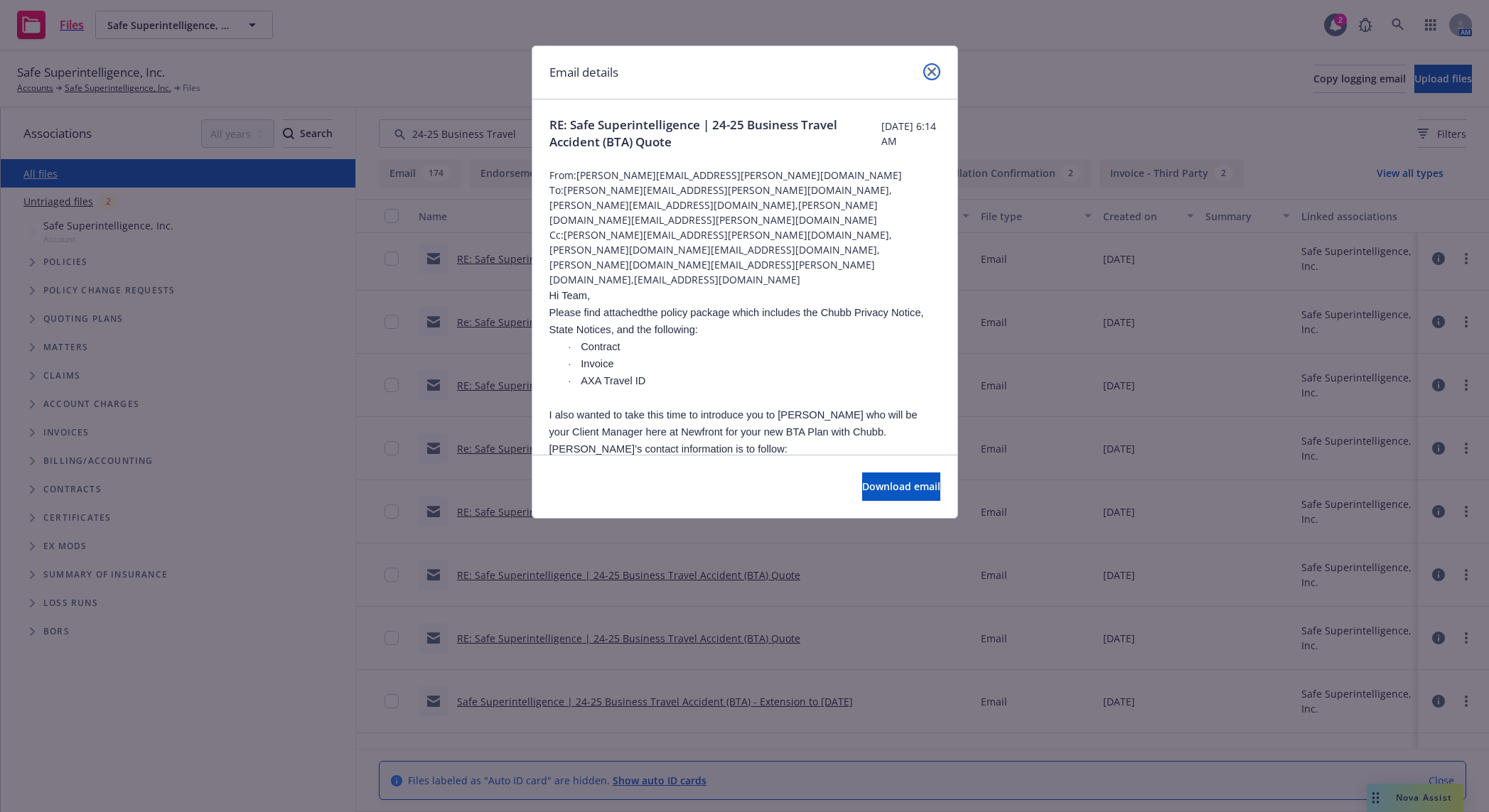
click at [933, 71] on icon "close" at bounding box center [932, 71] width 9 height 9
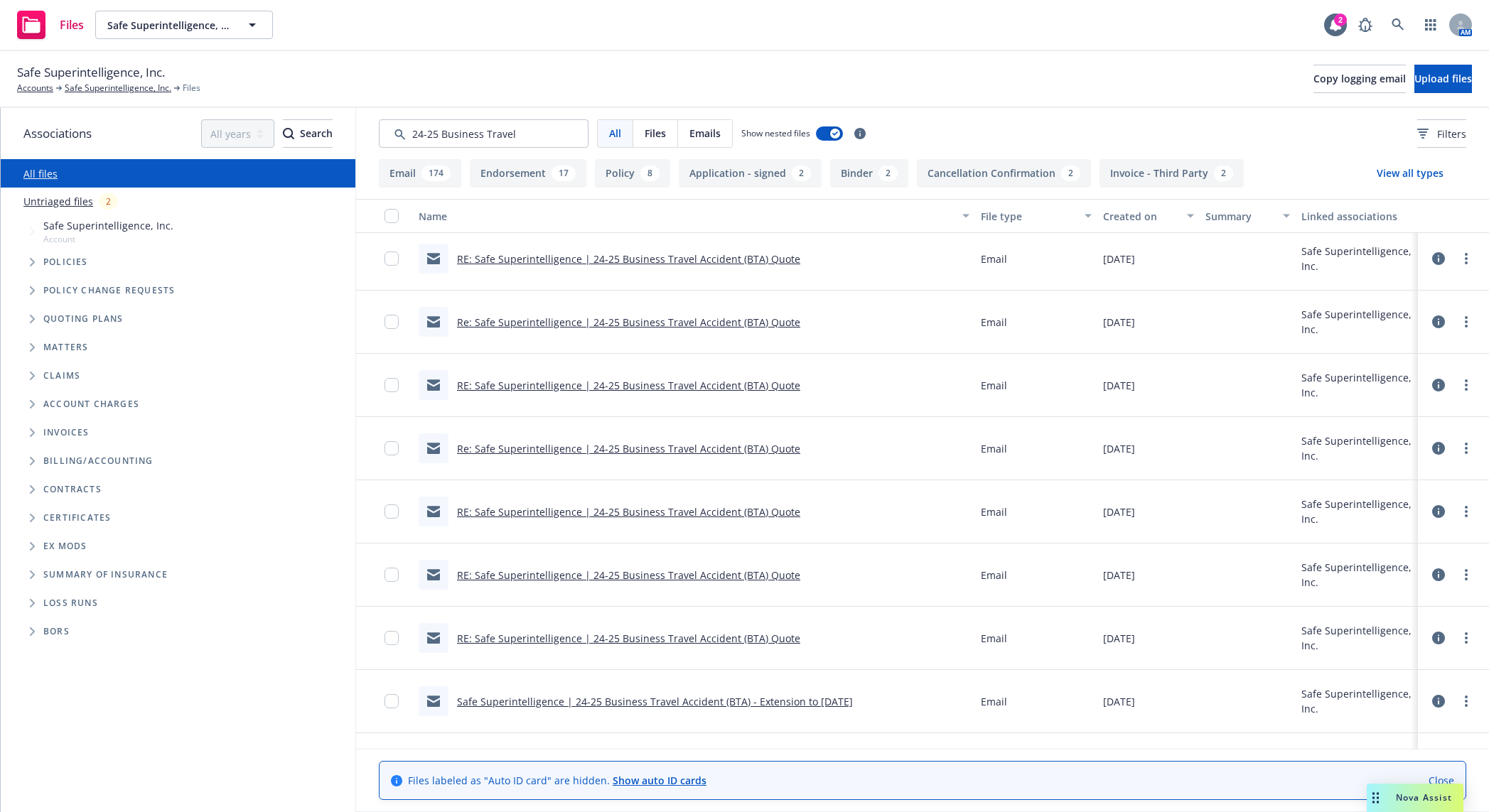
click at [1131, 213] on div "Created on" at bounding box center [1141, 216] width 76 height 15
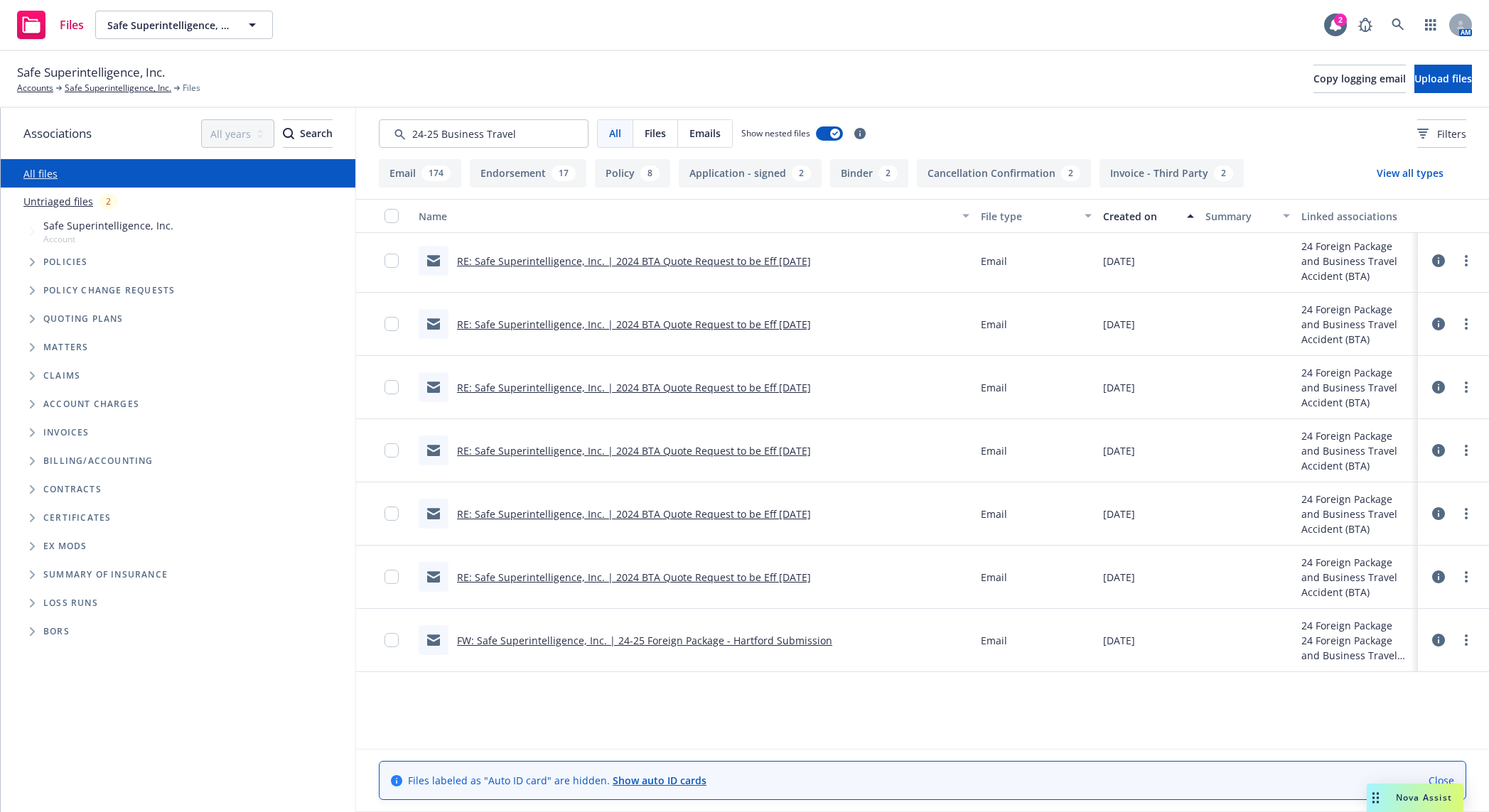
scroll to position [0, 0]
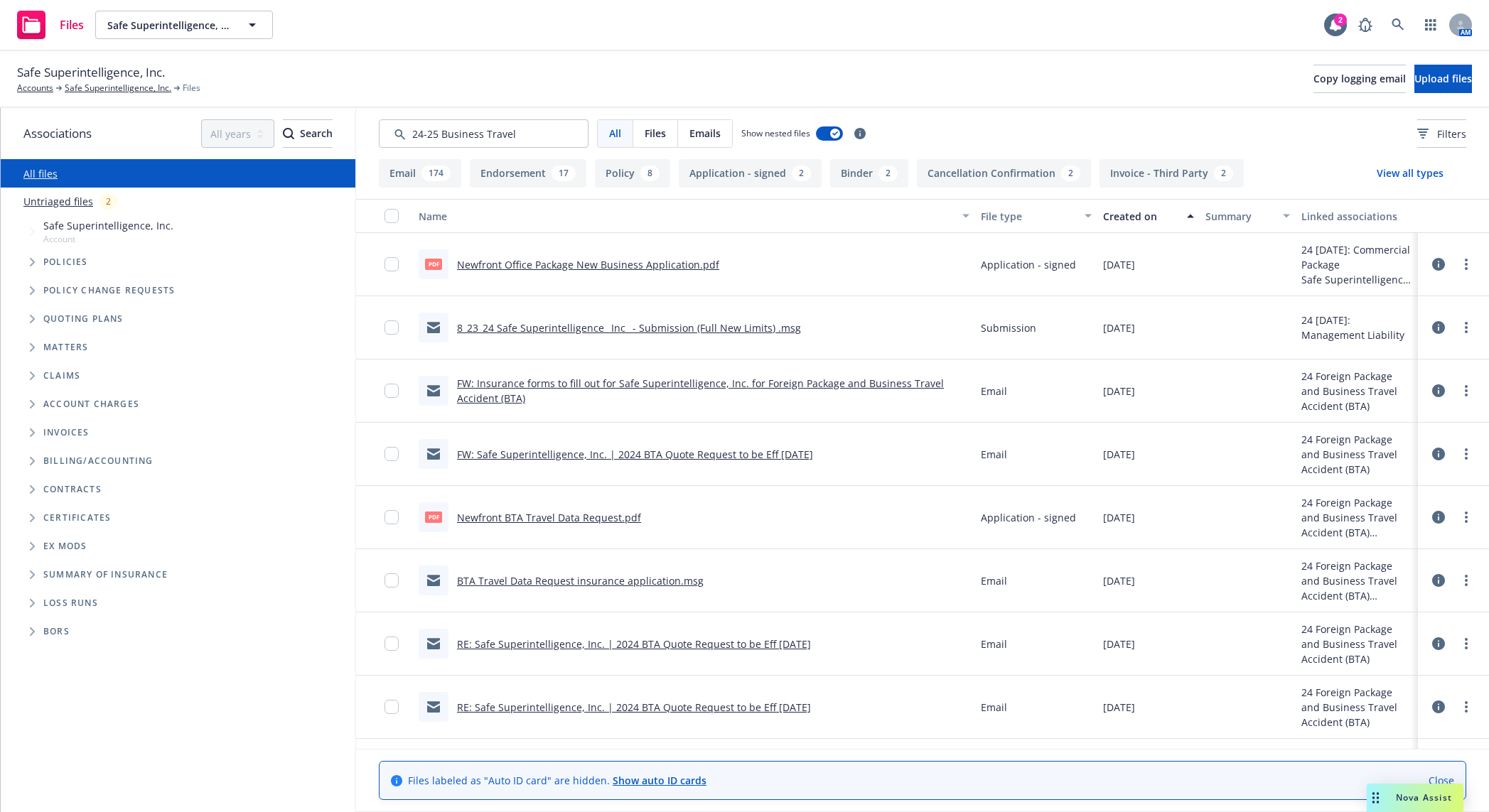
click at [611, 324] on link "8_23_24 Safe Superintelligence_ Inc_ - Submission (Full New Limits) .msg" at bounding box center [629, 328] width 344 height 14
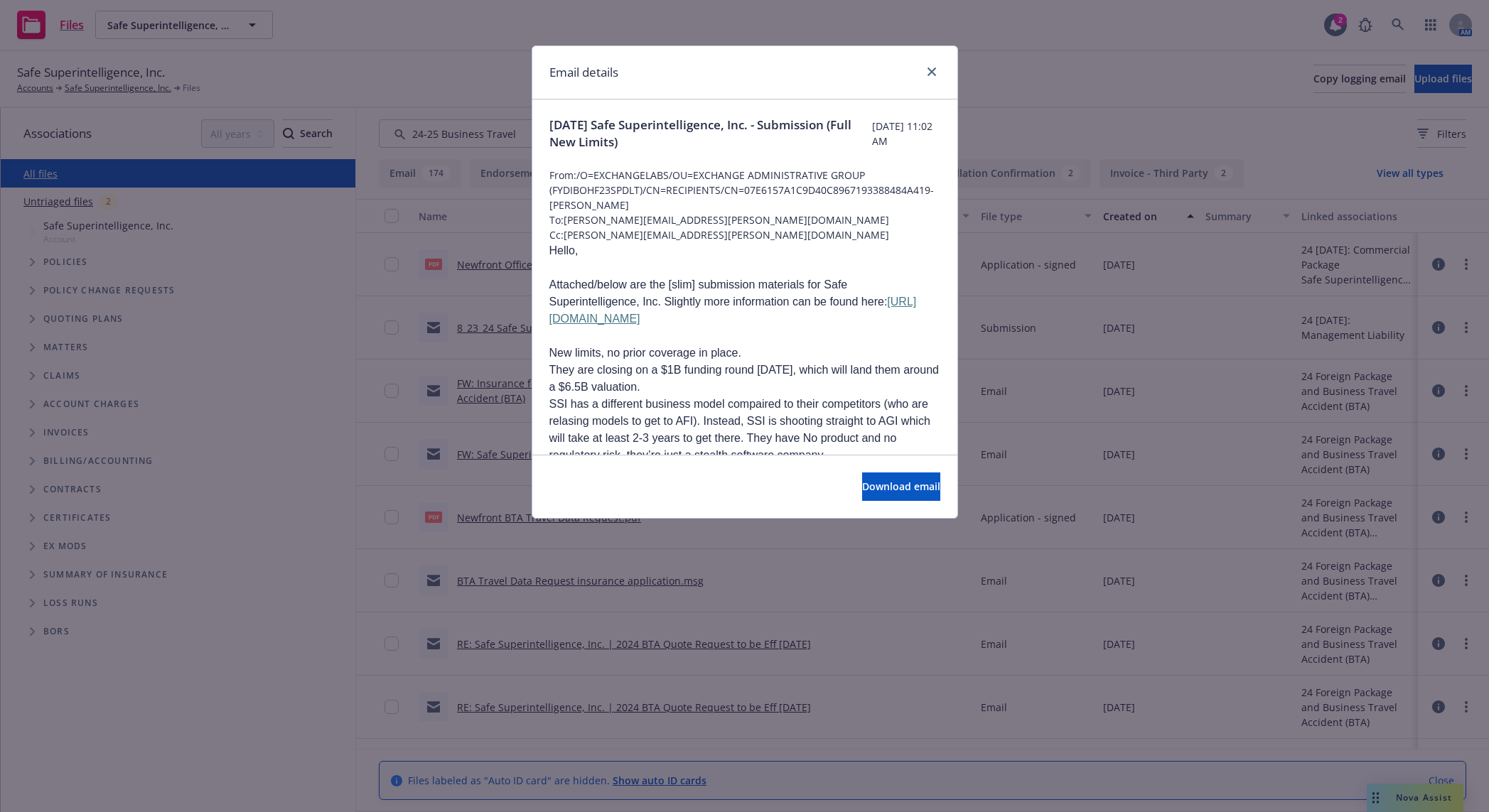
scroll to position [148, 0]
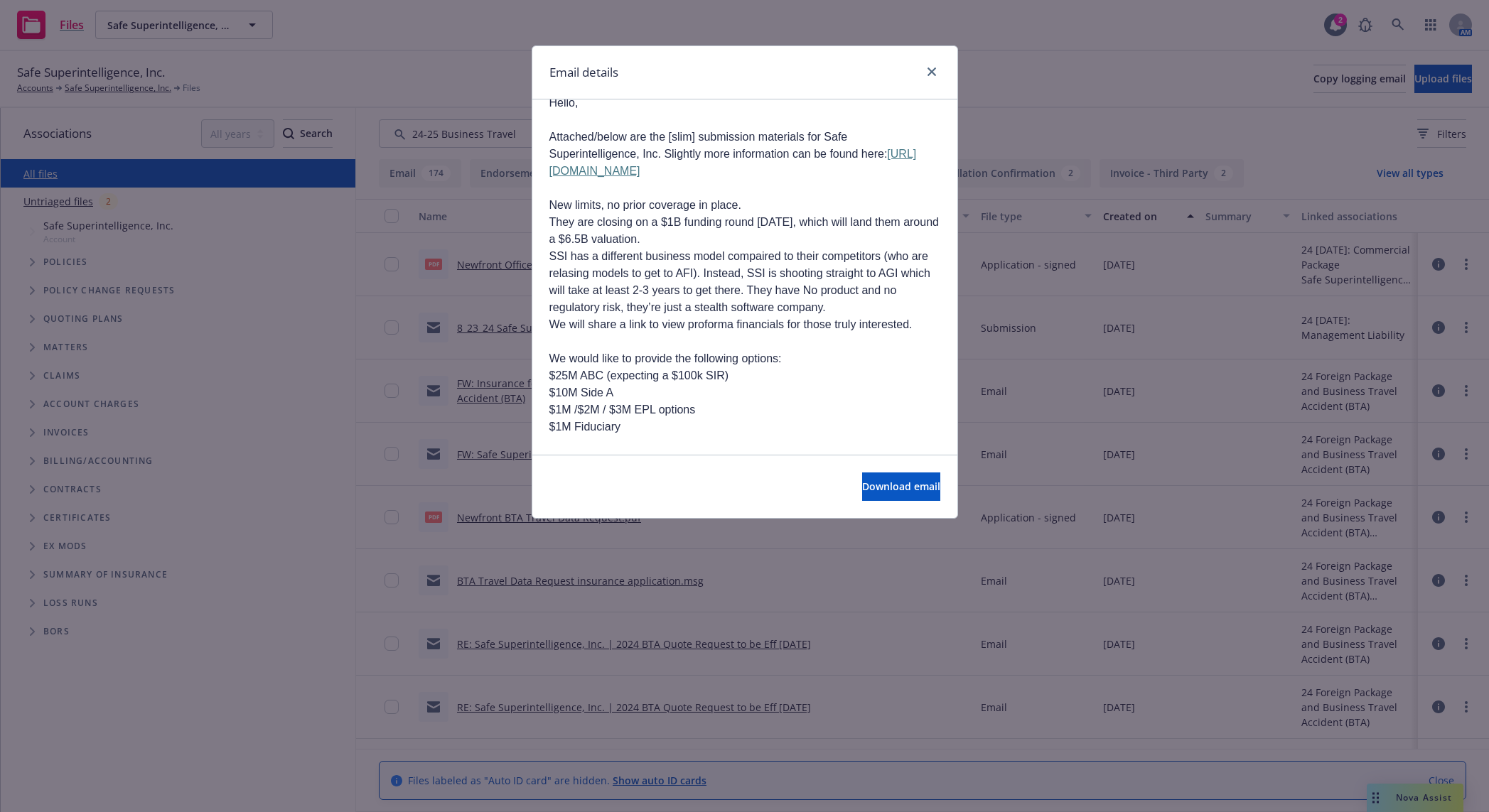
click at [453, 468] on div "Email details 8/23/24 Safe Superintelligence, Inc. - Submission (Full New Limit…" at bounding box center [744, 406] width 1489 height 812
click at [935, 65] on link "close" at bounding box center [932, 72] width 17 height 17
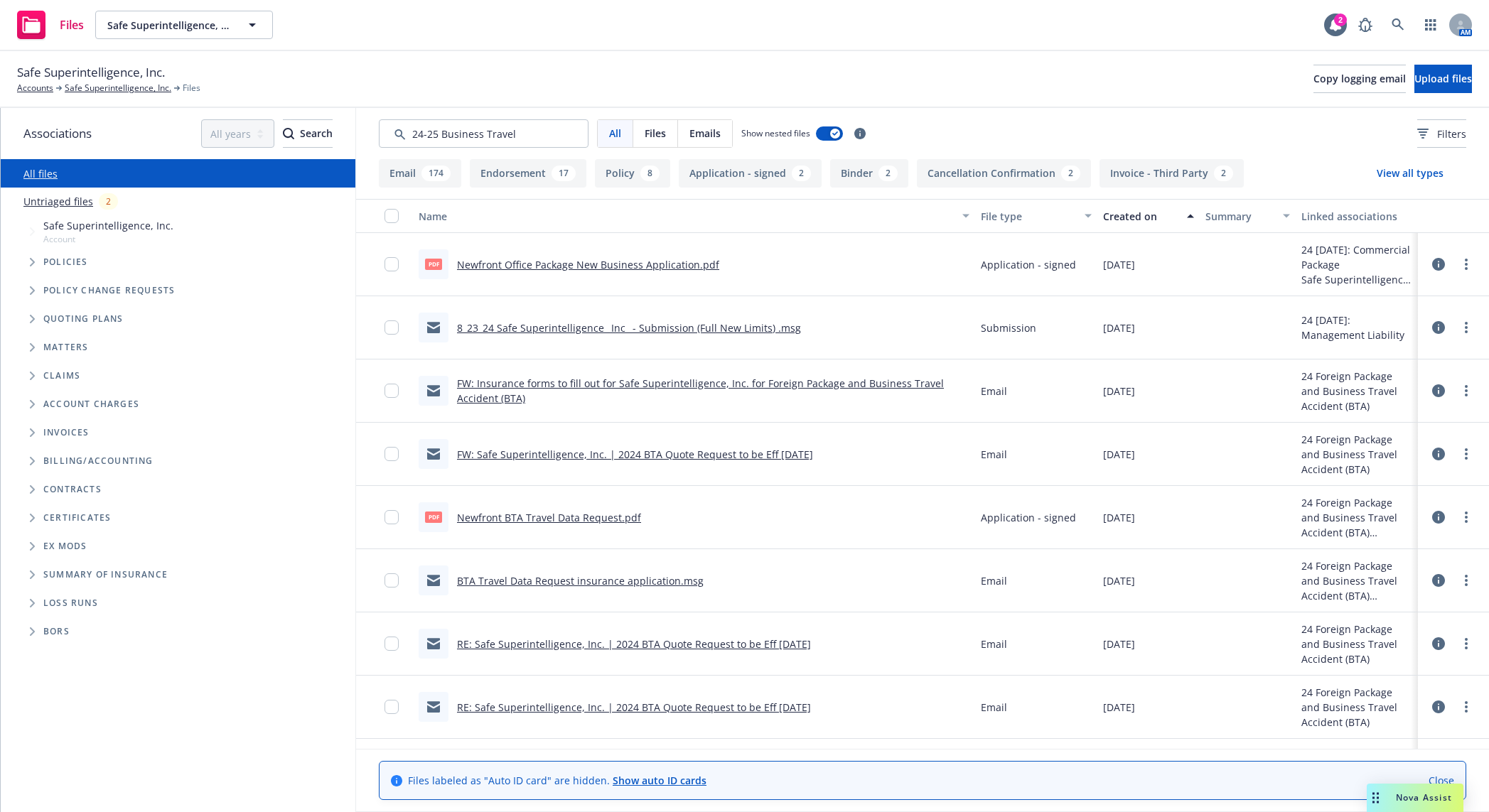
click at [726, 456] on link "FW: Safe Superintelligence, Inc. | 2024 BTA Quote Request to be Eff 9/6/24" at bounding box center [635, 454] width 356 height 14
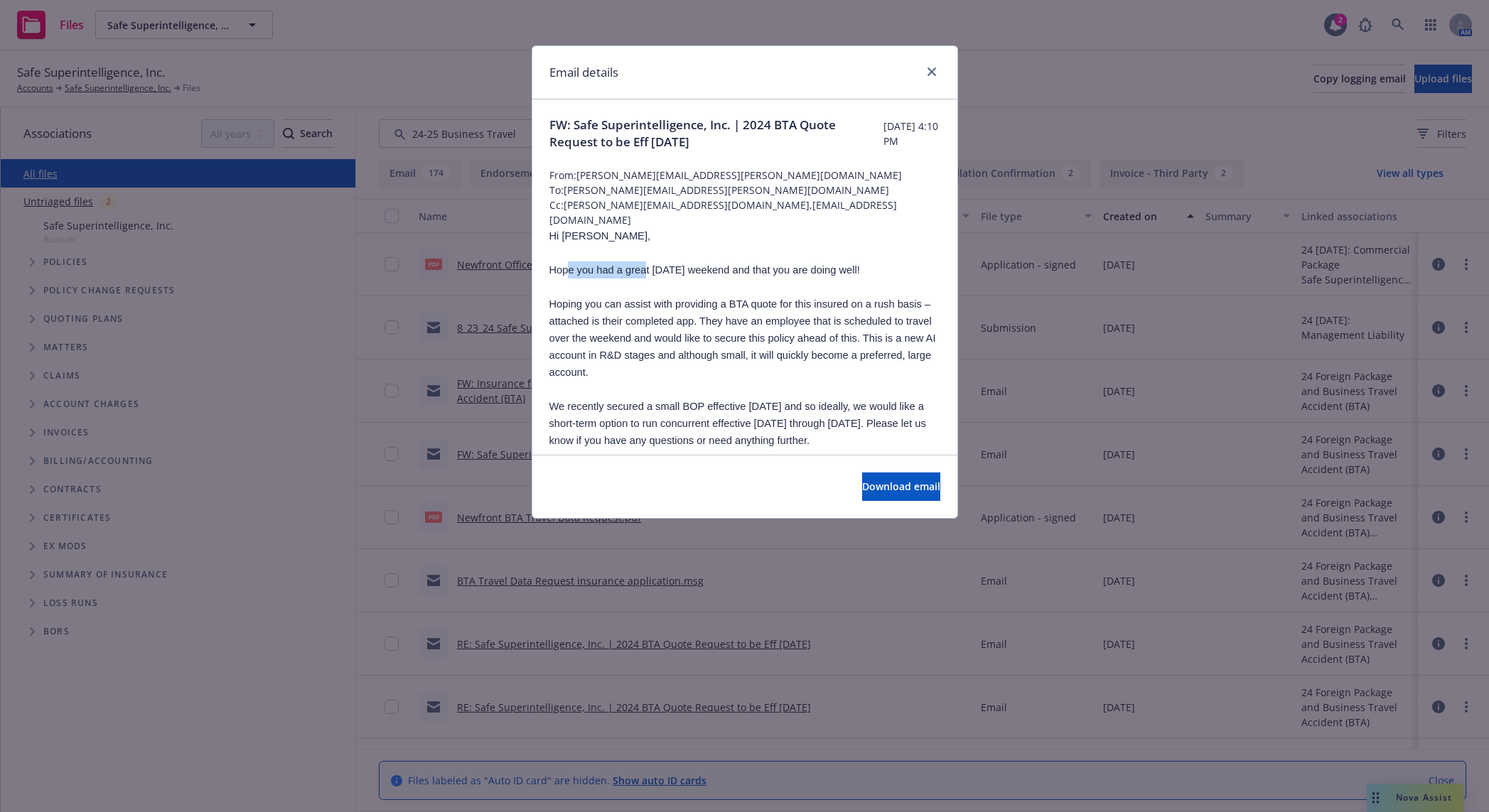
drag, startPoint x: 566, startPoint y: 270, endPoint x: 644, endPoint y: 275, distance: 78.2
click at [644, 275] on p "Hope you had a great Labor Day weekend and that you are doing well!" at bounding box center [744, 270] width 391 height 17
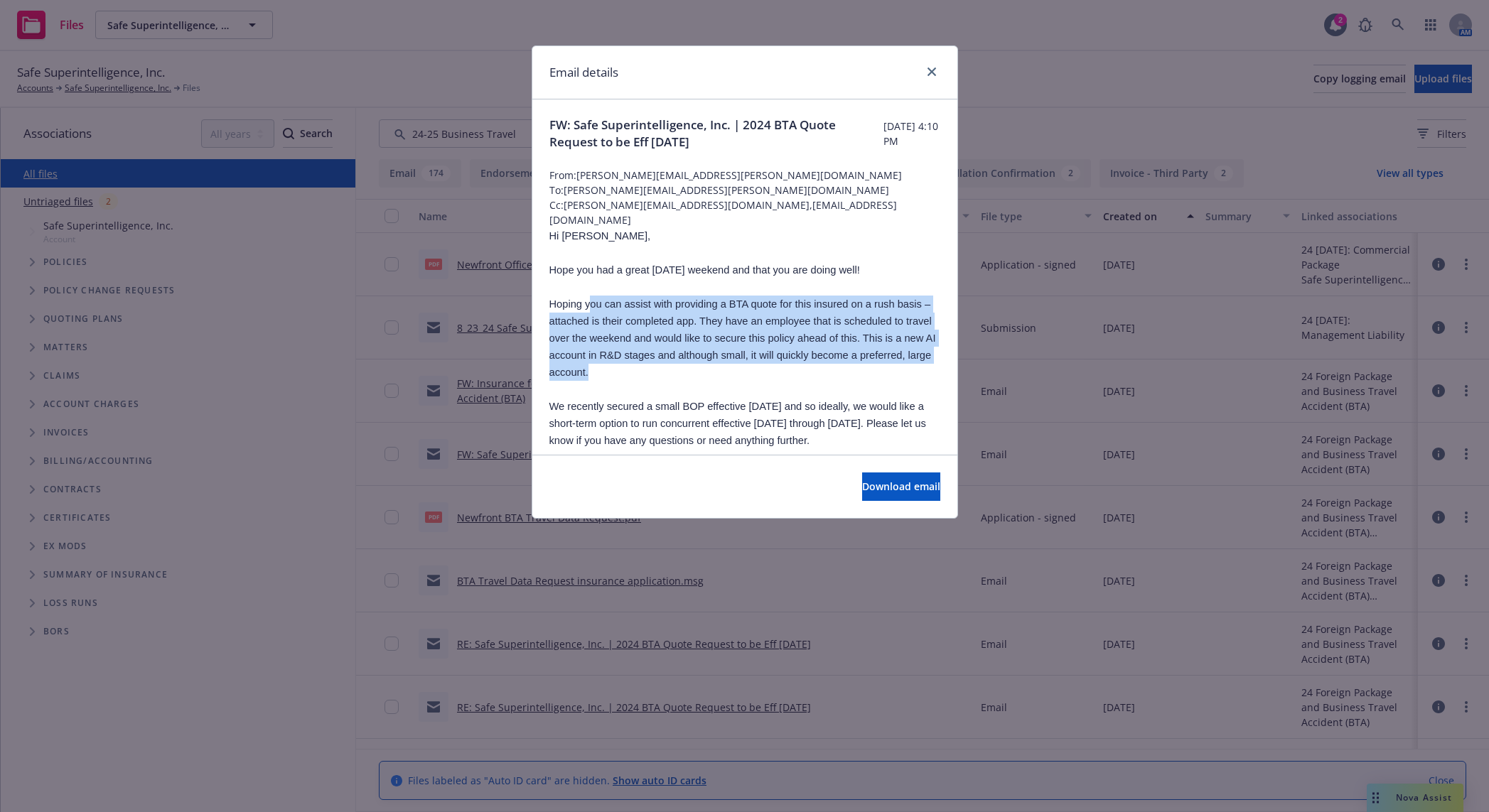
drag, startPoint x: 589, startPoint y: 306, endPoint x: 893, endPoint y: 373, distance: 311.3
click at [893, 373] on p "Hoping you can assist with providing a BTA quote for this insured on a rush bas…" at bounding box center [744, 338] width 391 height 85
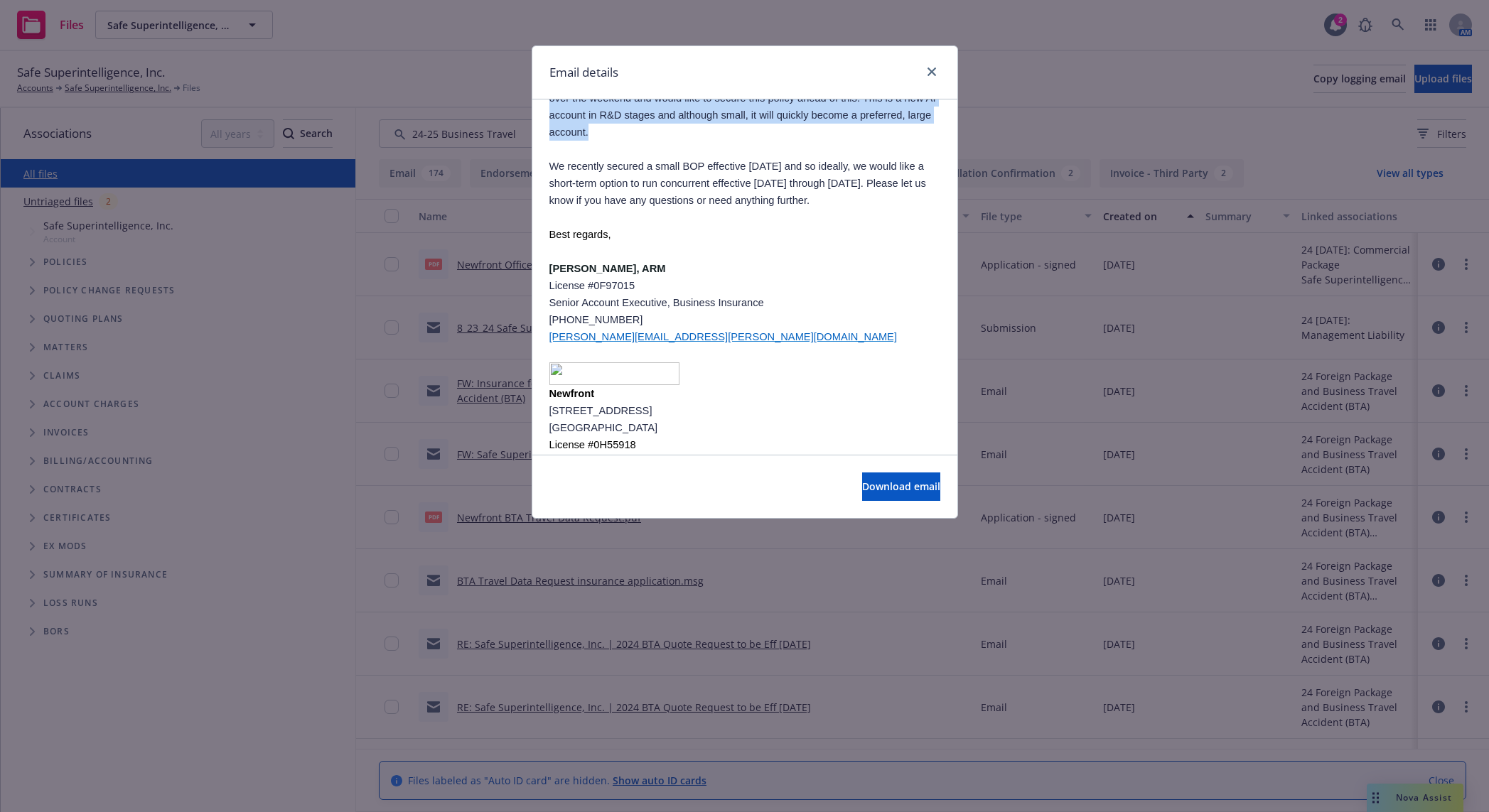
scroll to position [0, 0]
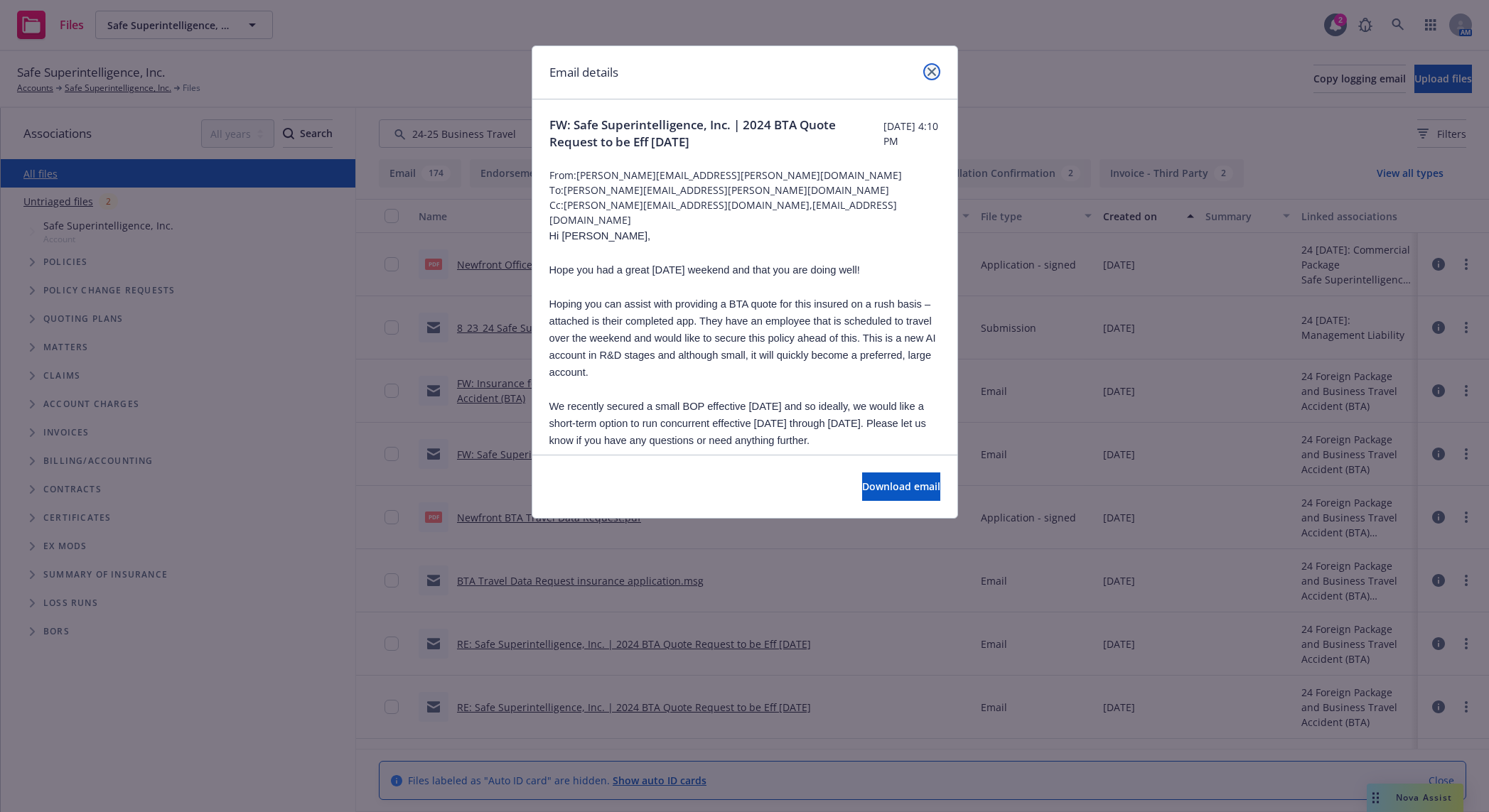
click at [936, 69] on link "close" at bounding box center [932, 72] width 17 height 17
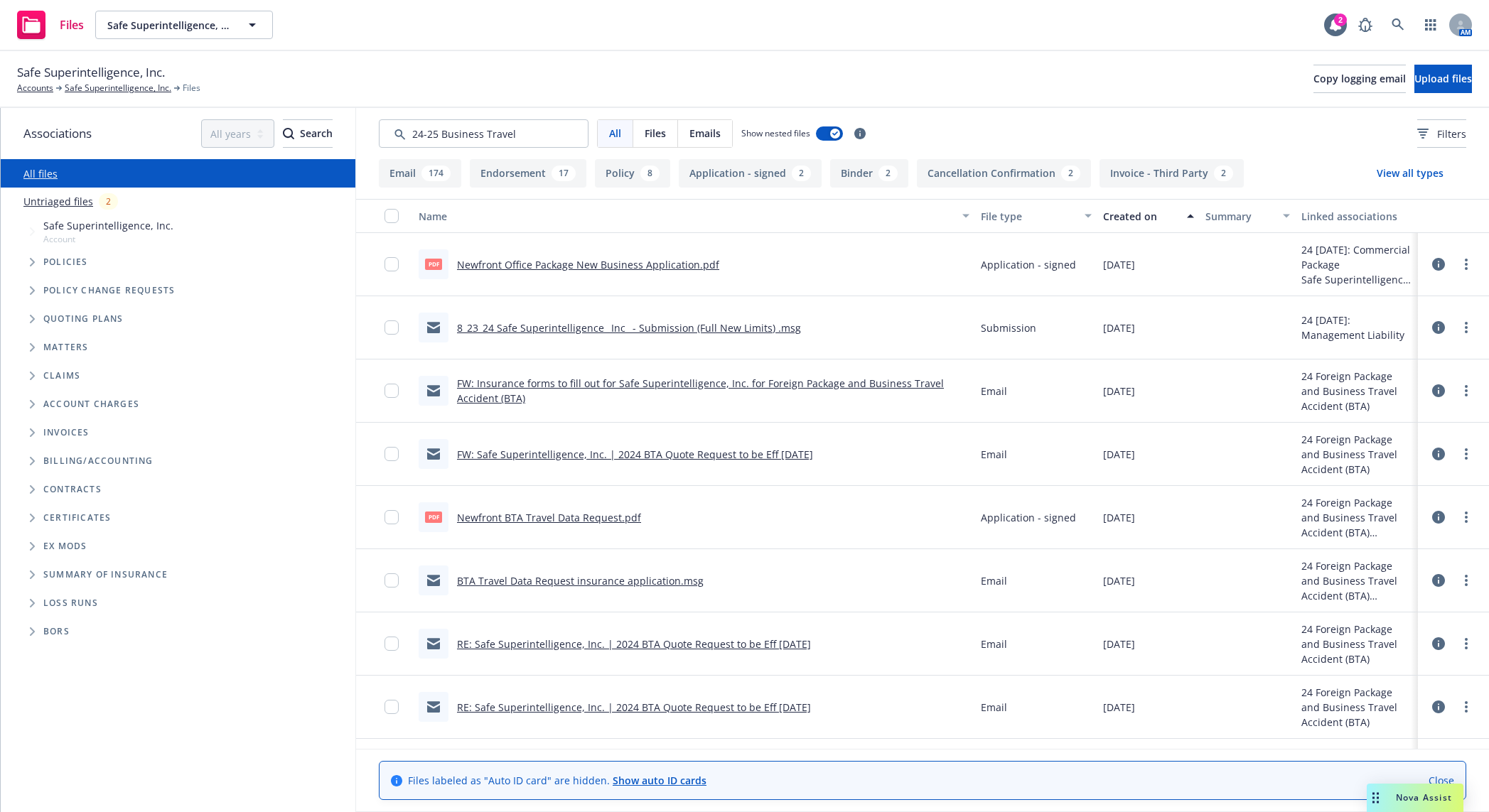
click at [665, 560] on link "BTA Travel Data Request insurance application.msg" at bounding box center [580, 581] width 247 height 14
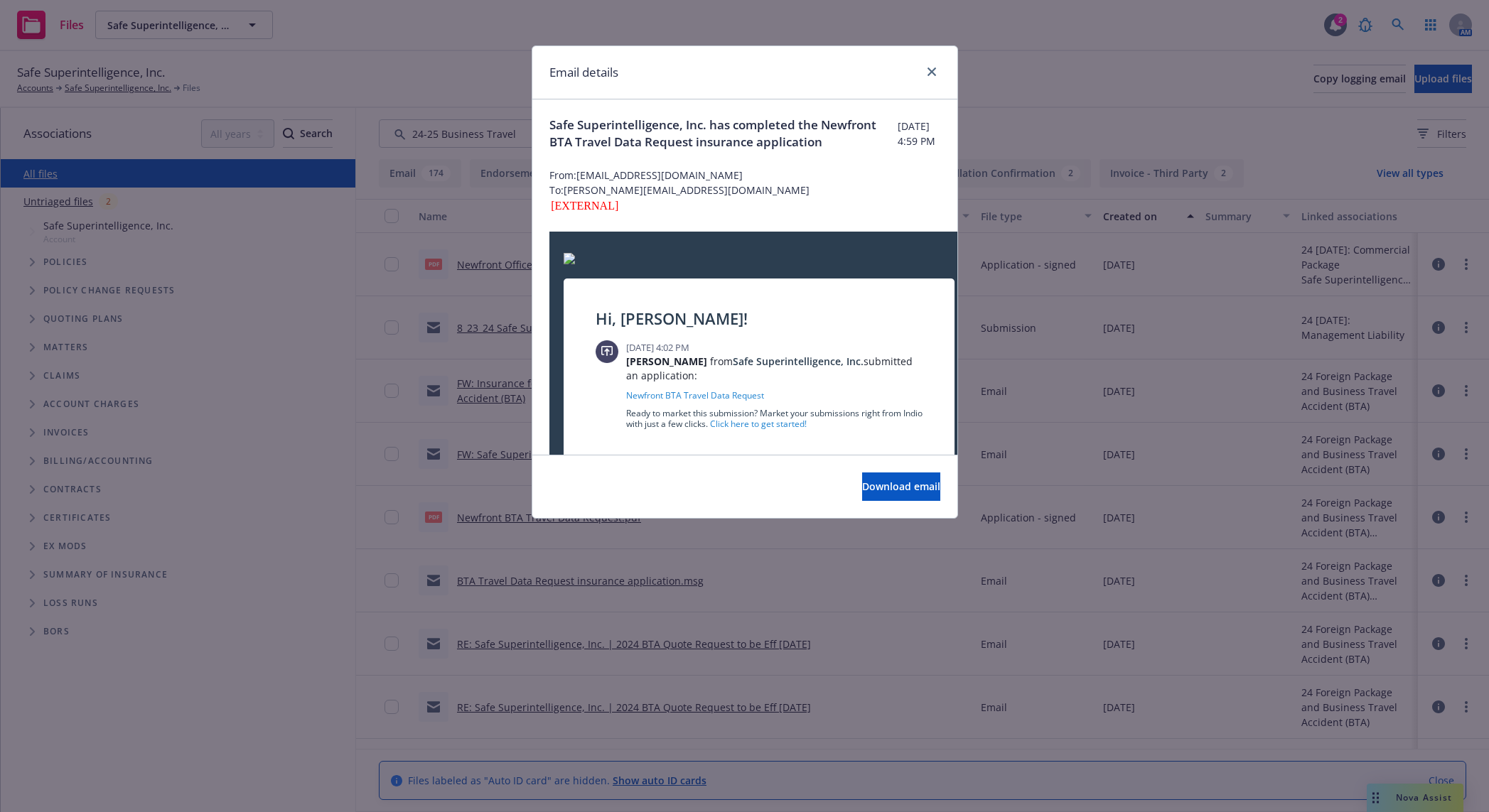
scroll to position [122, 0]
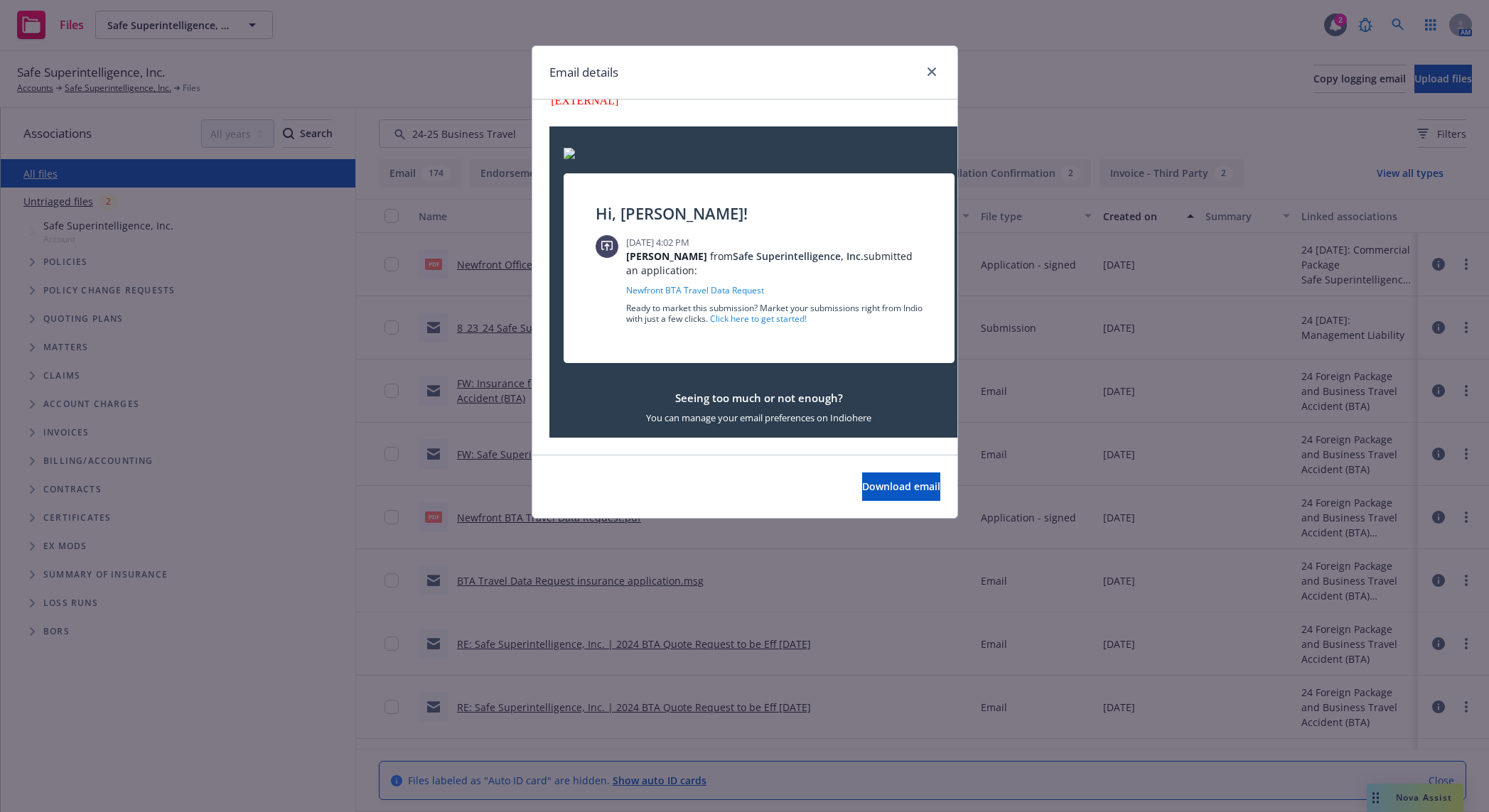
click at [455, 478] on div "Email details Safe Superintelligence, Inc. has completed the Newfront BTA Trave…" at bounding box center [744, 406] width 1489 height 812
click at [928, 71] on icon "close" at bounding box center [932, 71] width 9 height 9
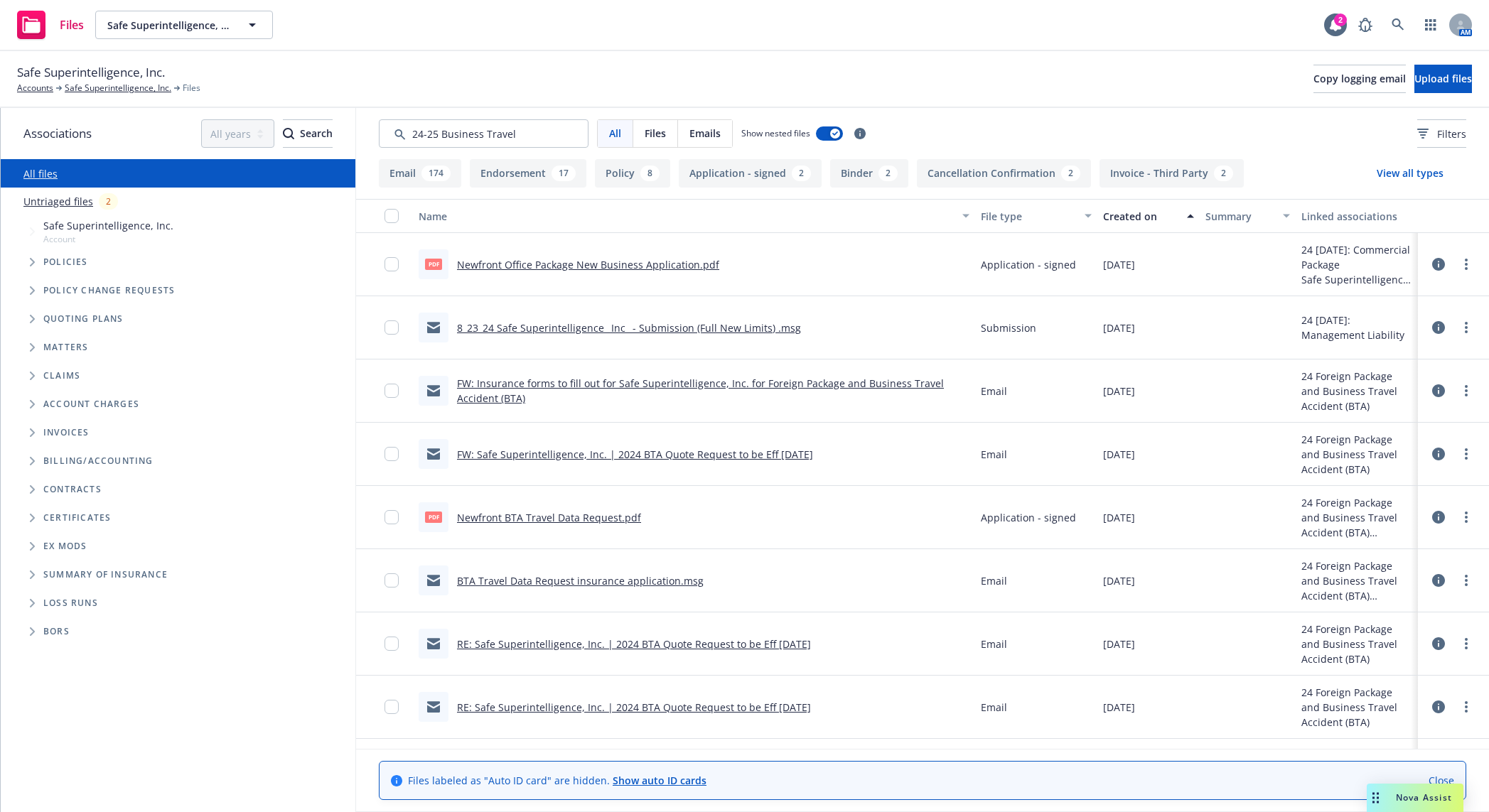
click at [744, 560] on div "RE: Safe Superintelligence, Inc. | 2024 BTA Quote Request to be Eff 9/6/24" at bounding box center [615, 643] width 392 height 30
click at [745, 560] on link "RE: Safe Superintelligence, Inc. | 2024 BTA Quote Request to be Eff 9/6/24" at bounding box center [633, 644] width 354 height 14
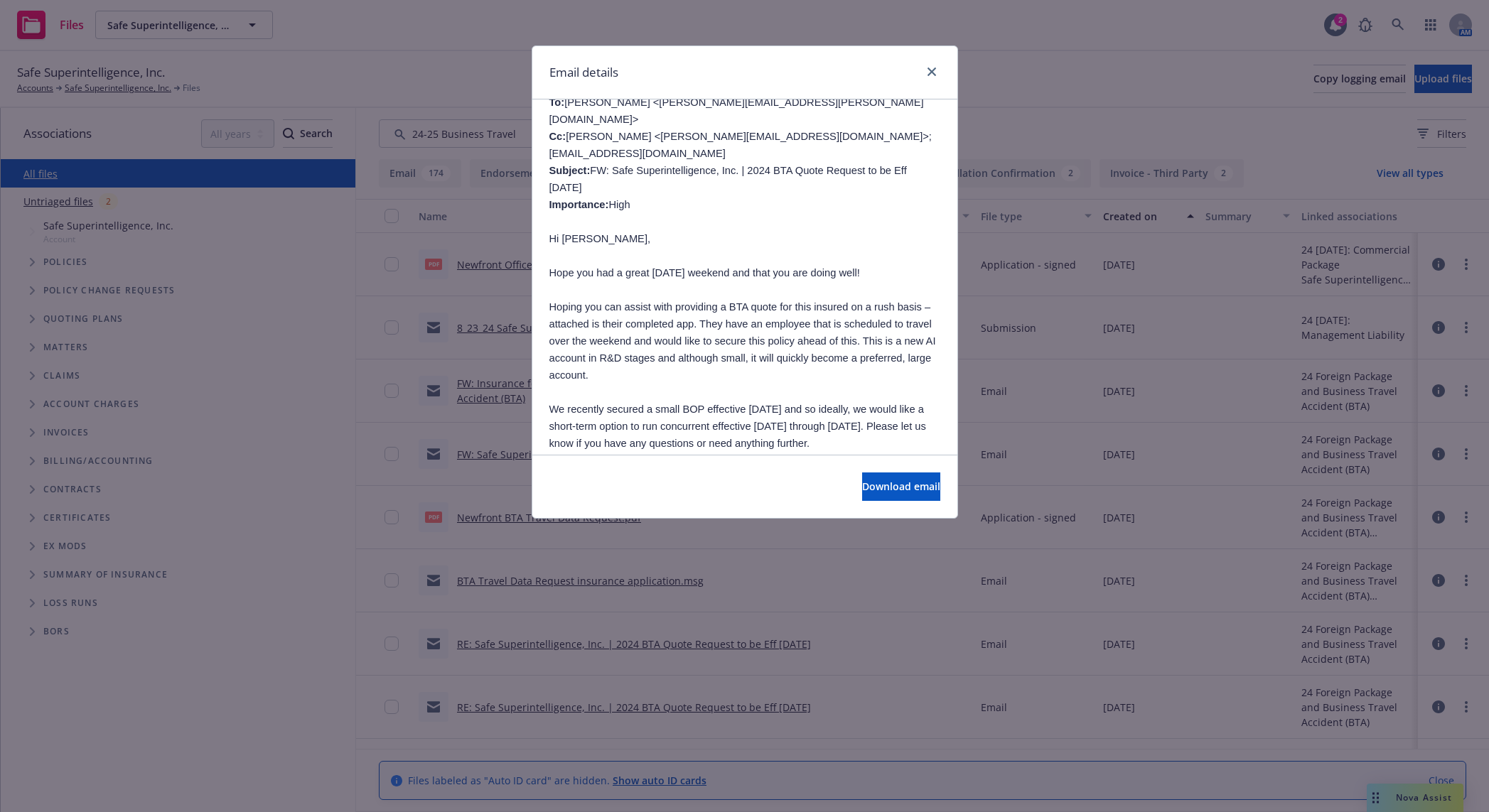
scroll to position [592, 0]
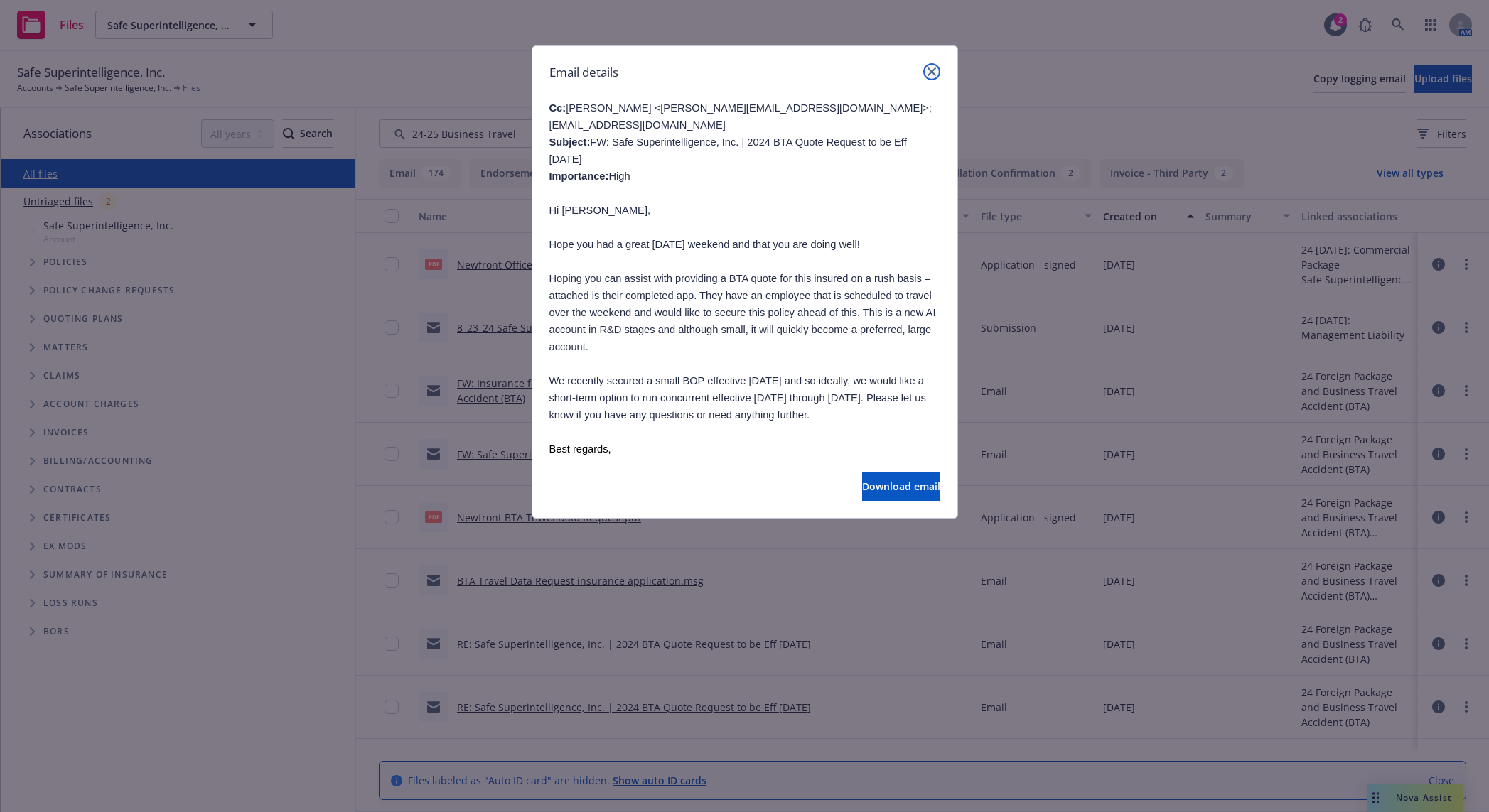
click at [930, 74] on icon "close" at bounding box center [932, 71] width 9 height 9
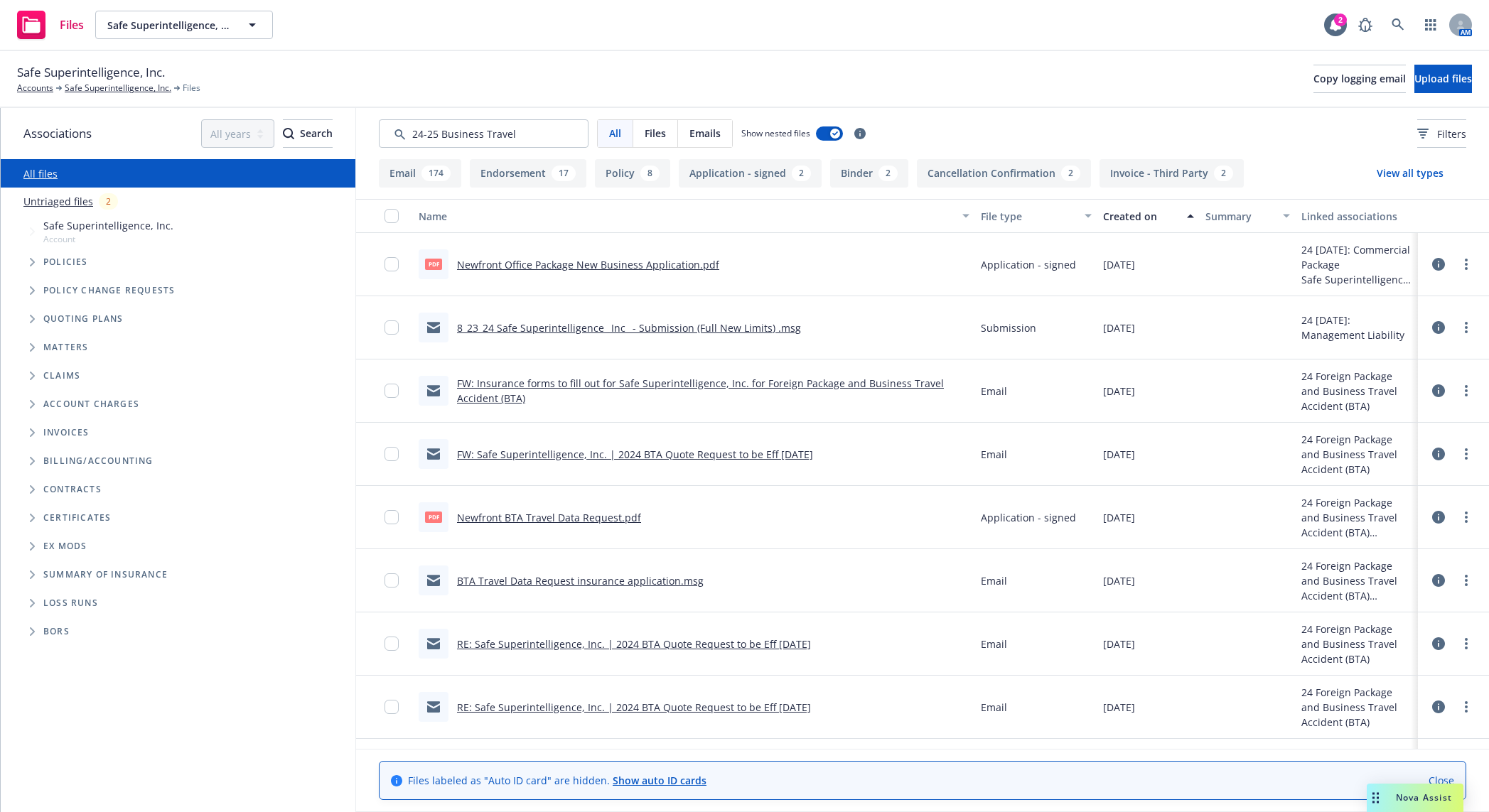
click at [709, 560] on link "RE: Safe Superintelligence, Inc. | 2024 BTA Quote Request to be Eff 9/6/24" at bounding box center [633, 707] width 354 height 14
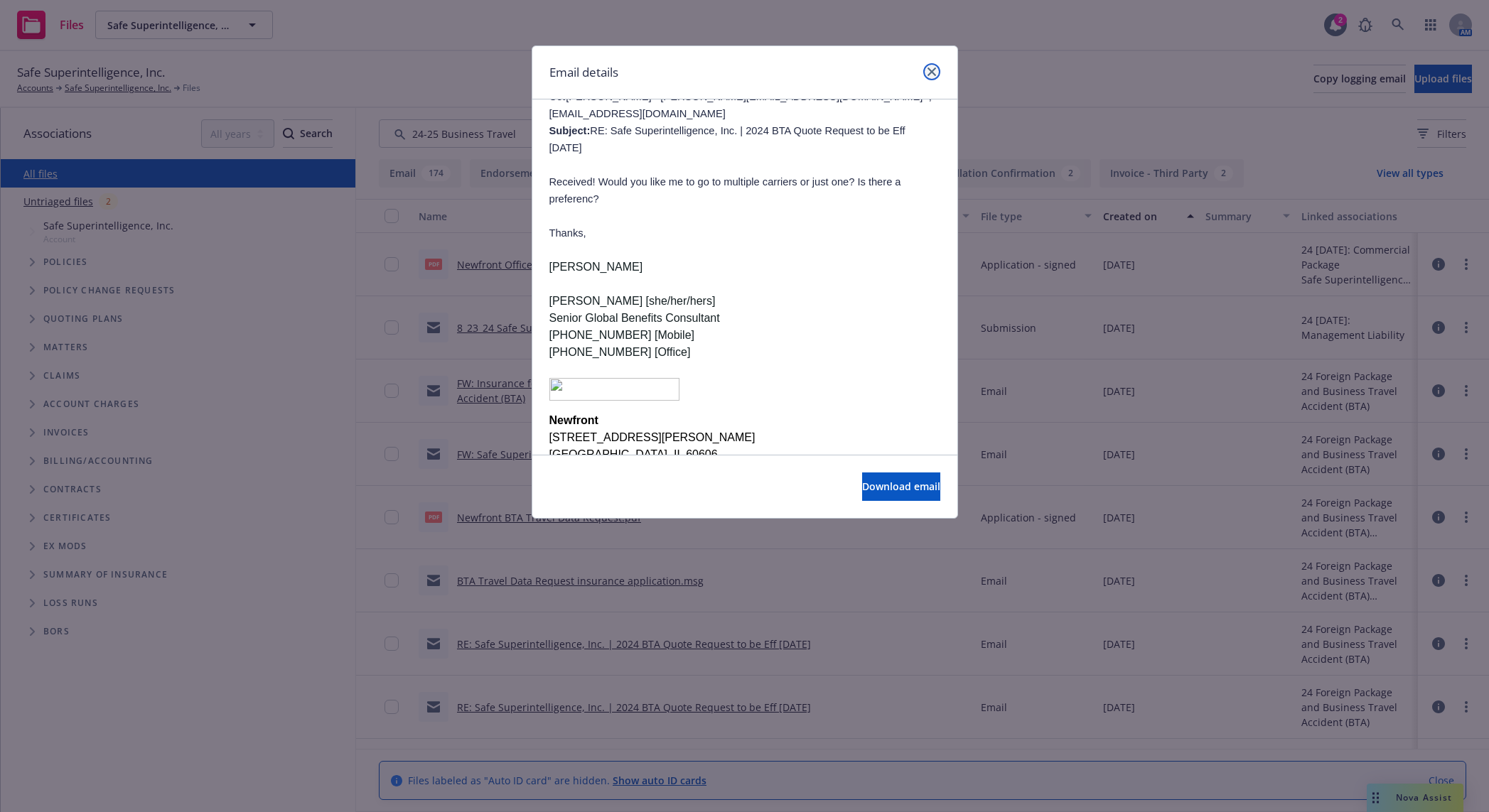
click at [930, 68] on icon "close" at bounding box center [932, 71] width 9 height 9
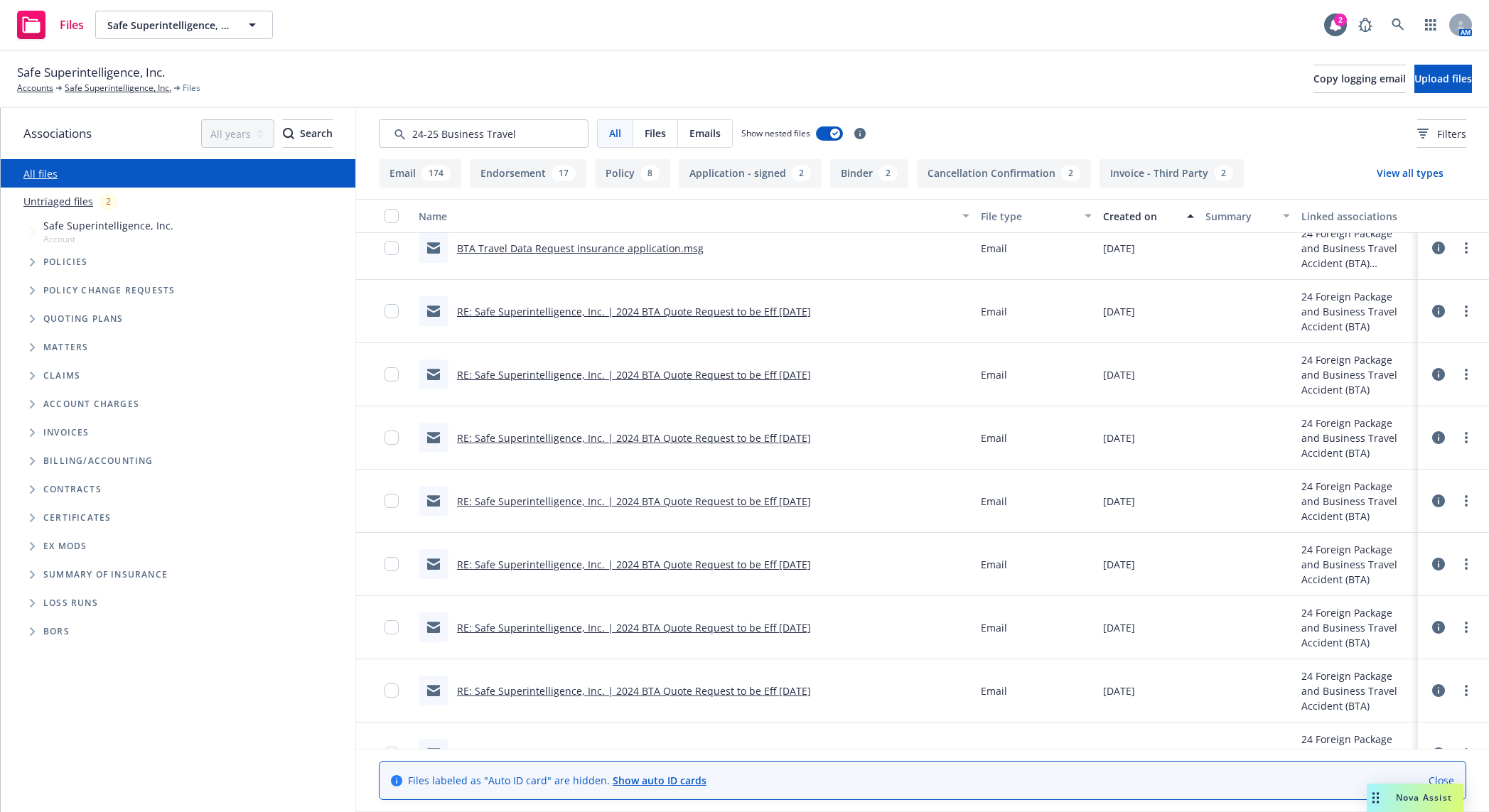
scroll to position [296, 0]
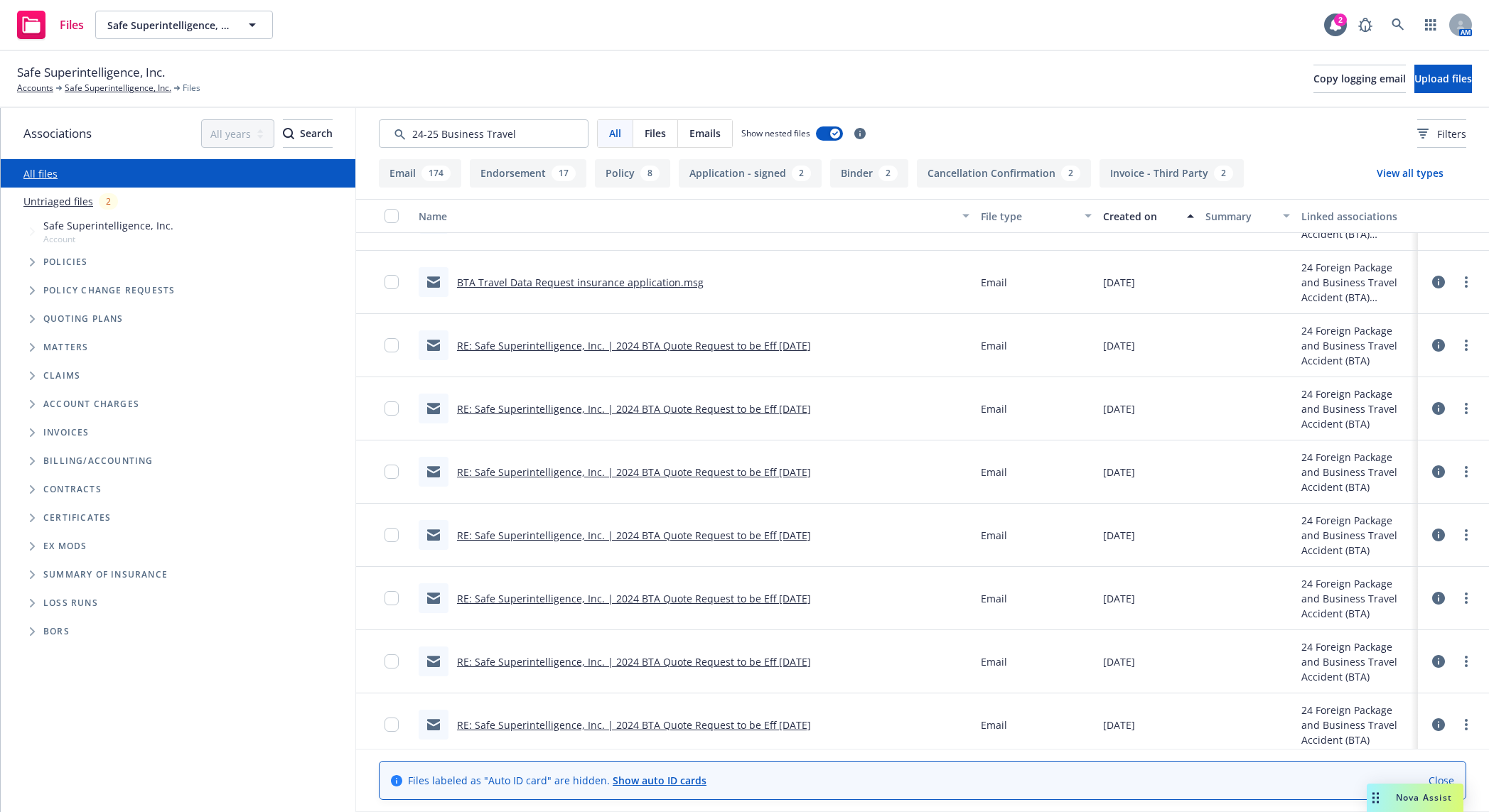
click at [785, 477] on link "RE: Safe Superintelligence, Inc. | 2024 BTA Quote Request to be Eff 9/6/24" at bounding box center [633, 472] width 354 height 14
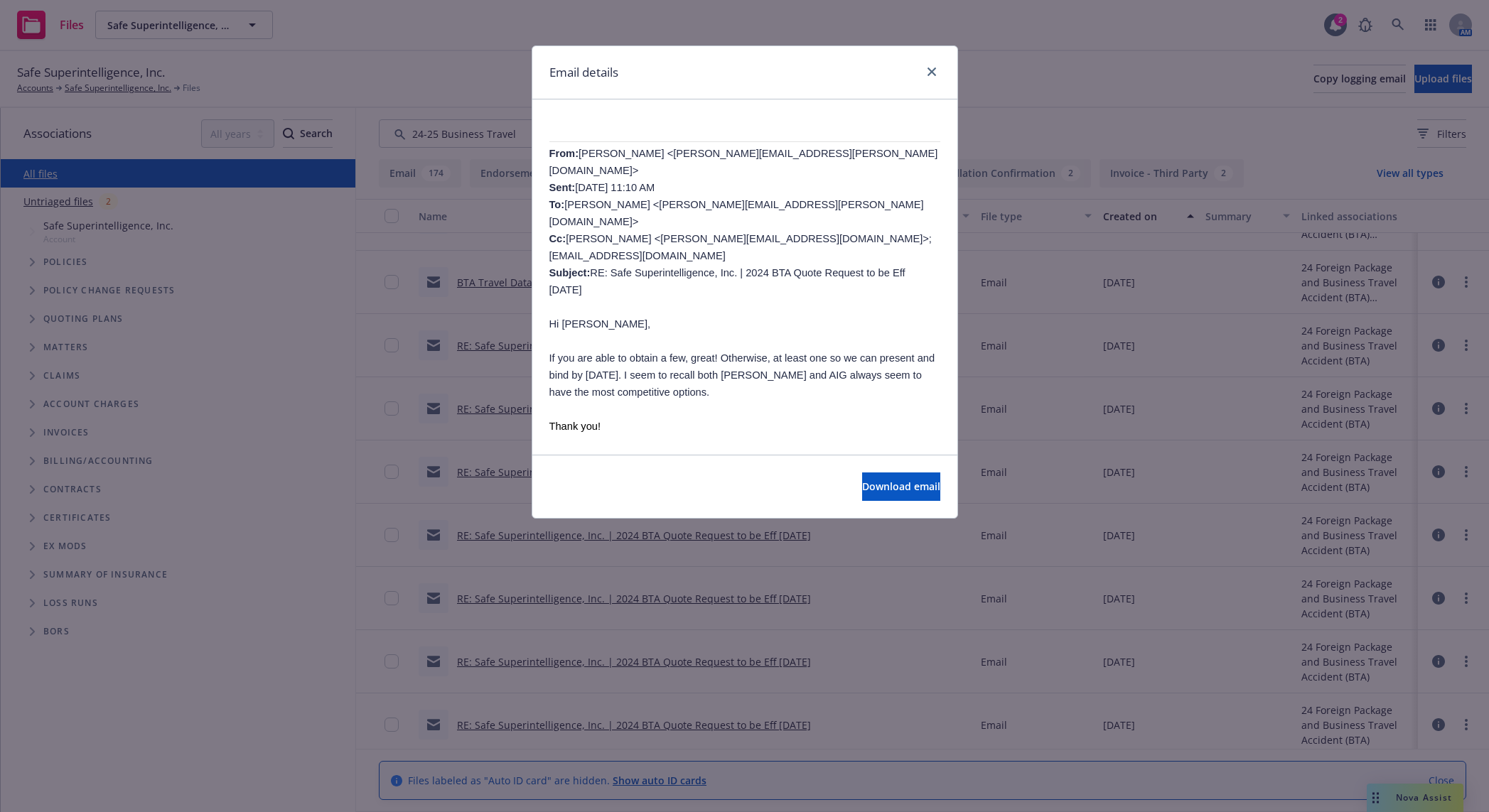
scroll to position [0, 0]
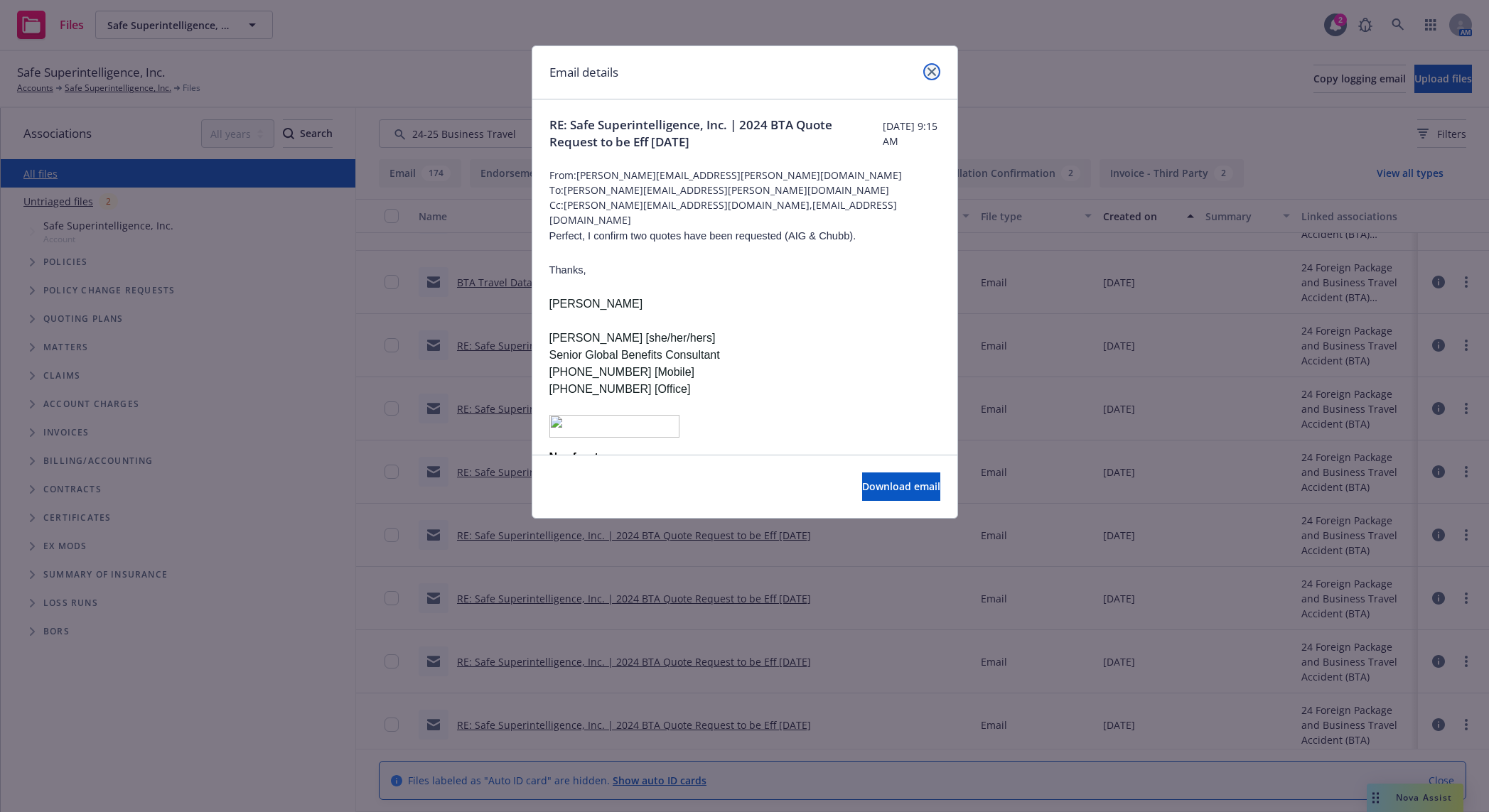
click at [928, 75] on icon "close" at bounding box center [932, 71] width 9 height 9
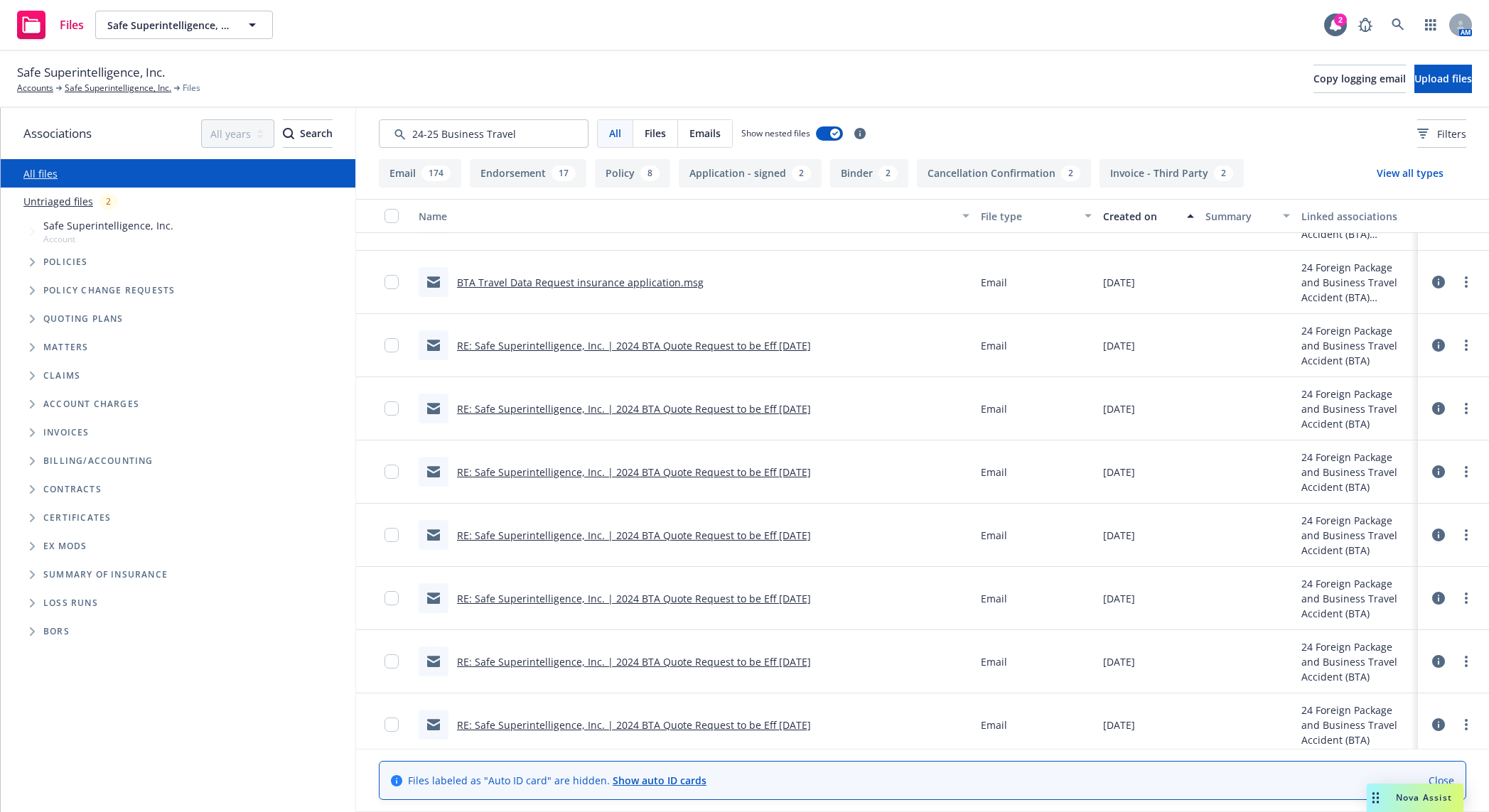
click at [741, 534] on link "RE: Safe Superintelligence, Inc. | 2024 BTA Quote Request to be Eff 9/6/24" at bounding box center [633, 536] width 354 height 14
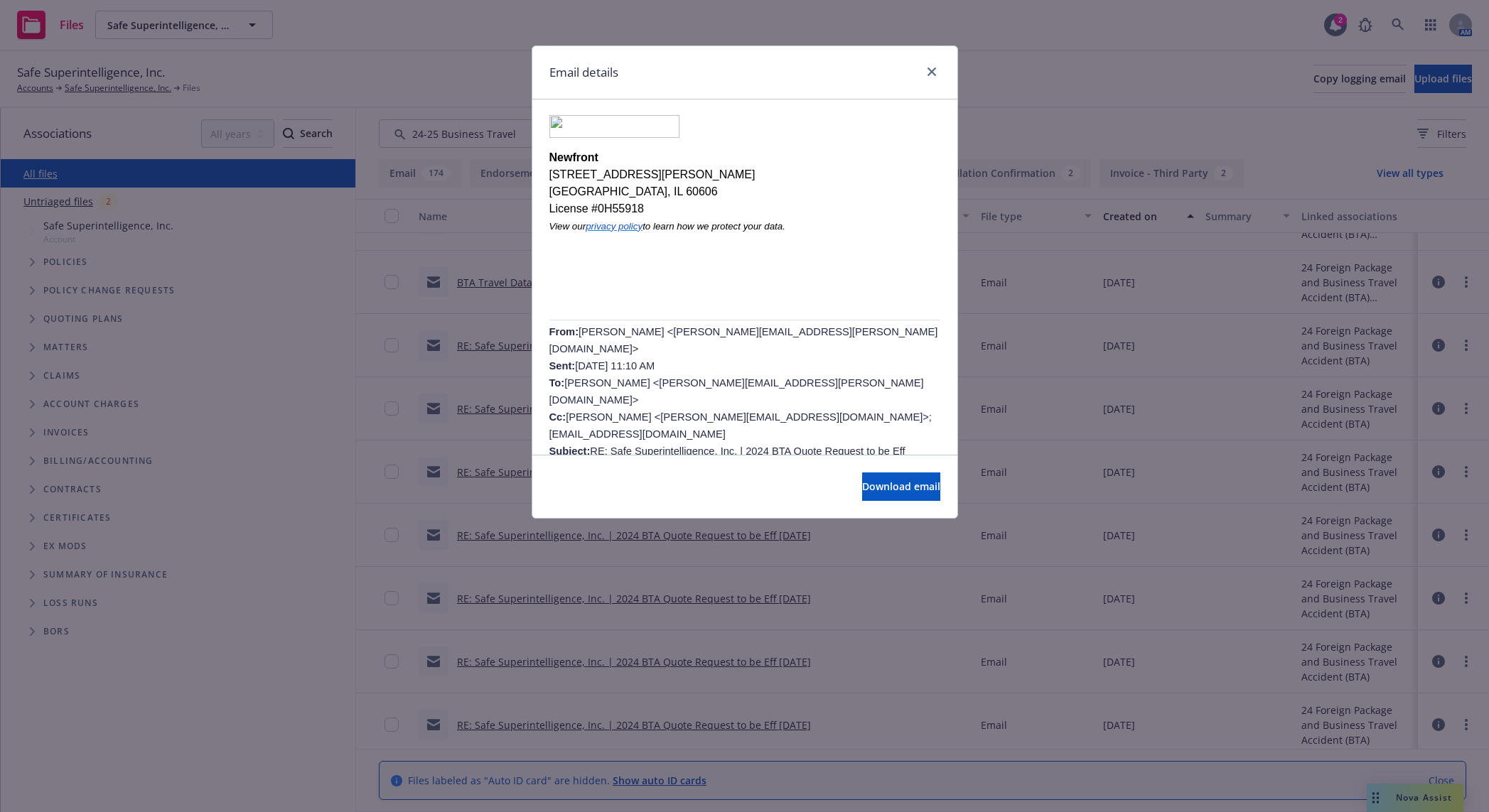
scroll to position [1036, 0]
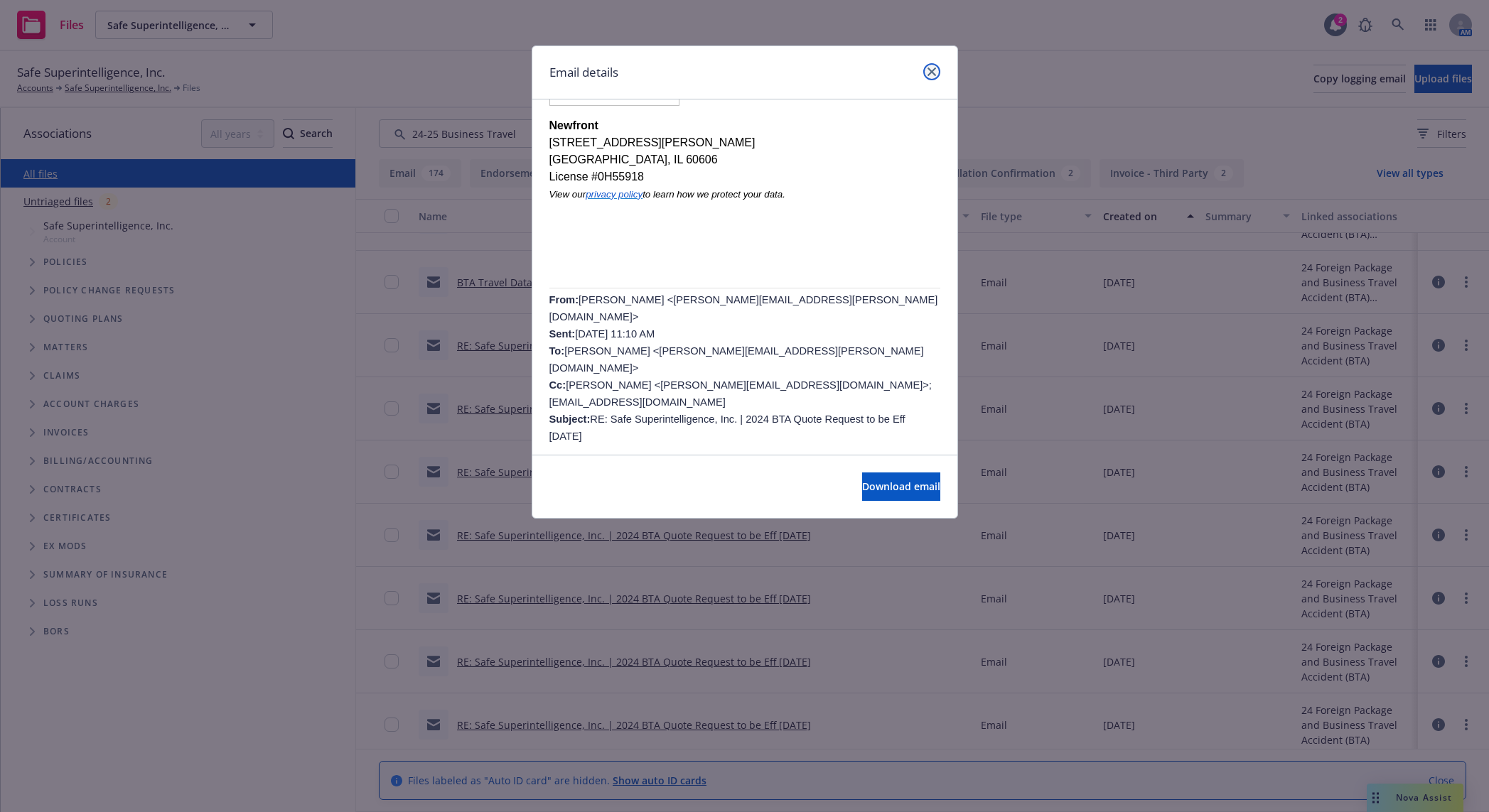
click at [934, 71] on icon "close" at bounding box center [932, 71] width 9 height 9
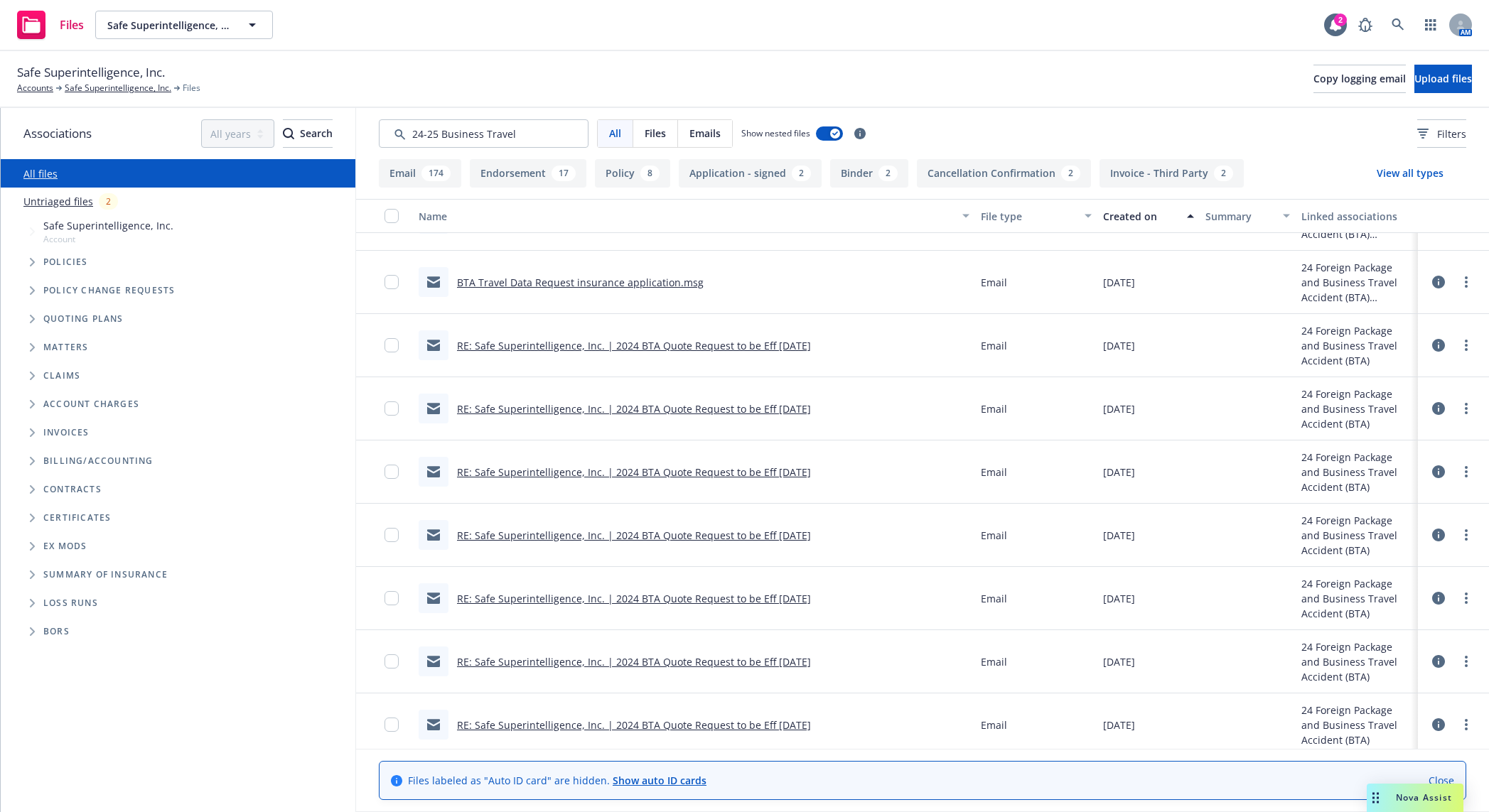
click at [766, 560] on link "RE: Safe Superintelligence, Inc. | 2024 BTA Quote Request to be Eff 9/6/24" at bounding box center [633, 599] width 354 height 14
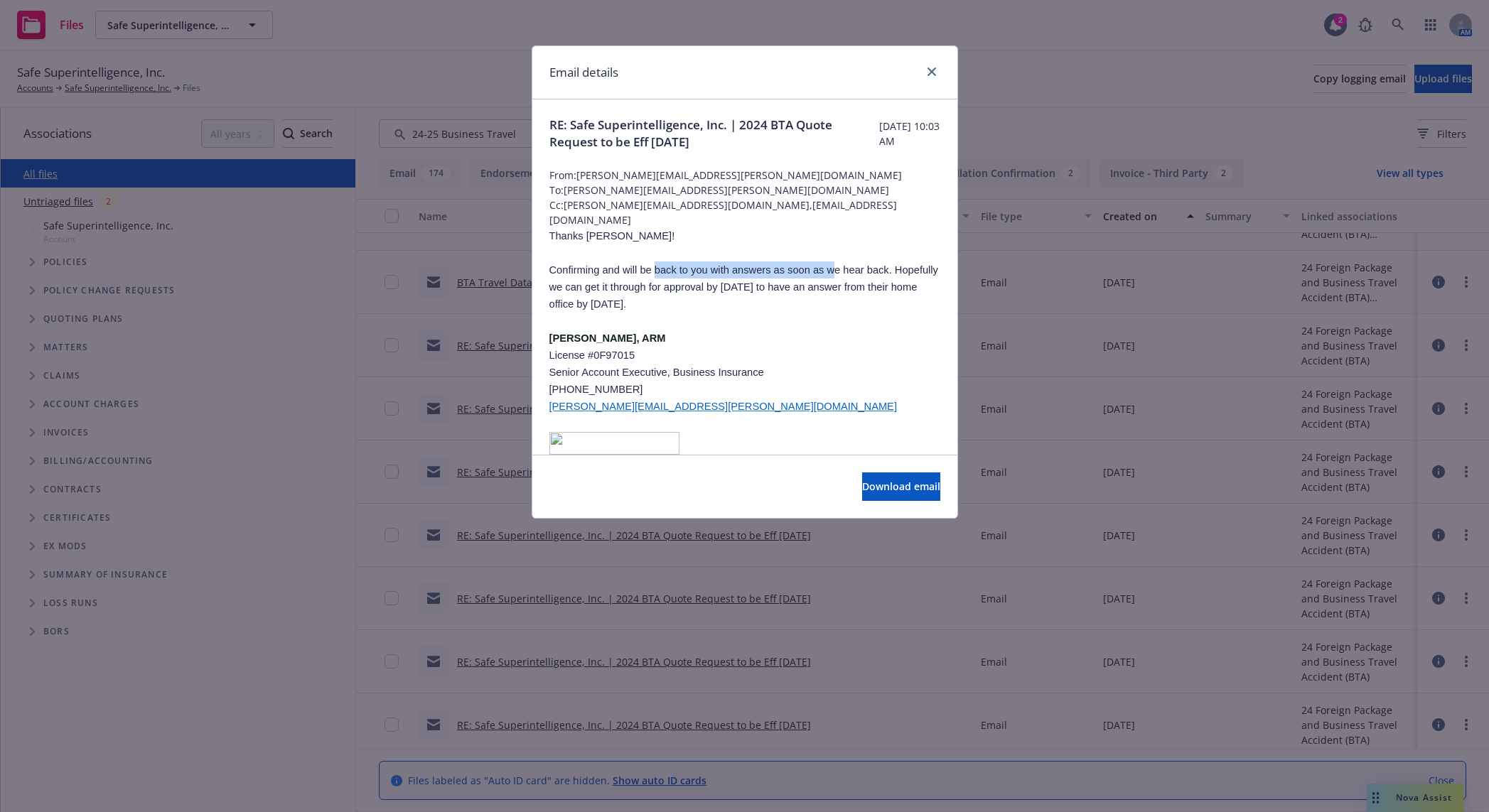
drag, startPoint x: 655, startPoint y: 269, endPoint x: 850, endPoint y: 263, distance: 195.1
click at [843, 268] on span "Confirming and will be back to you with answers as soon as we hear back. Hopefu…" at bounding box center [744, 286] width 389 height 46
click at [936, 67] on link "close" at bounding box center [932, 72] width 17 height 17
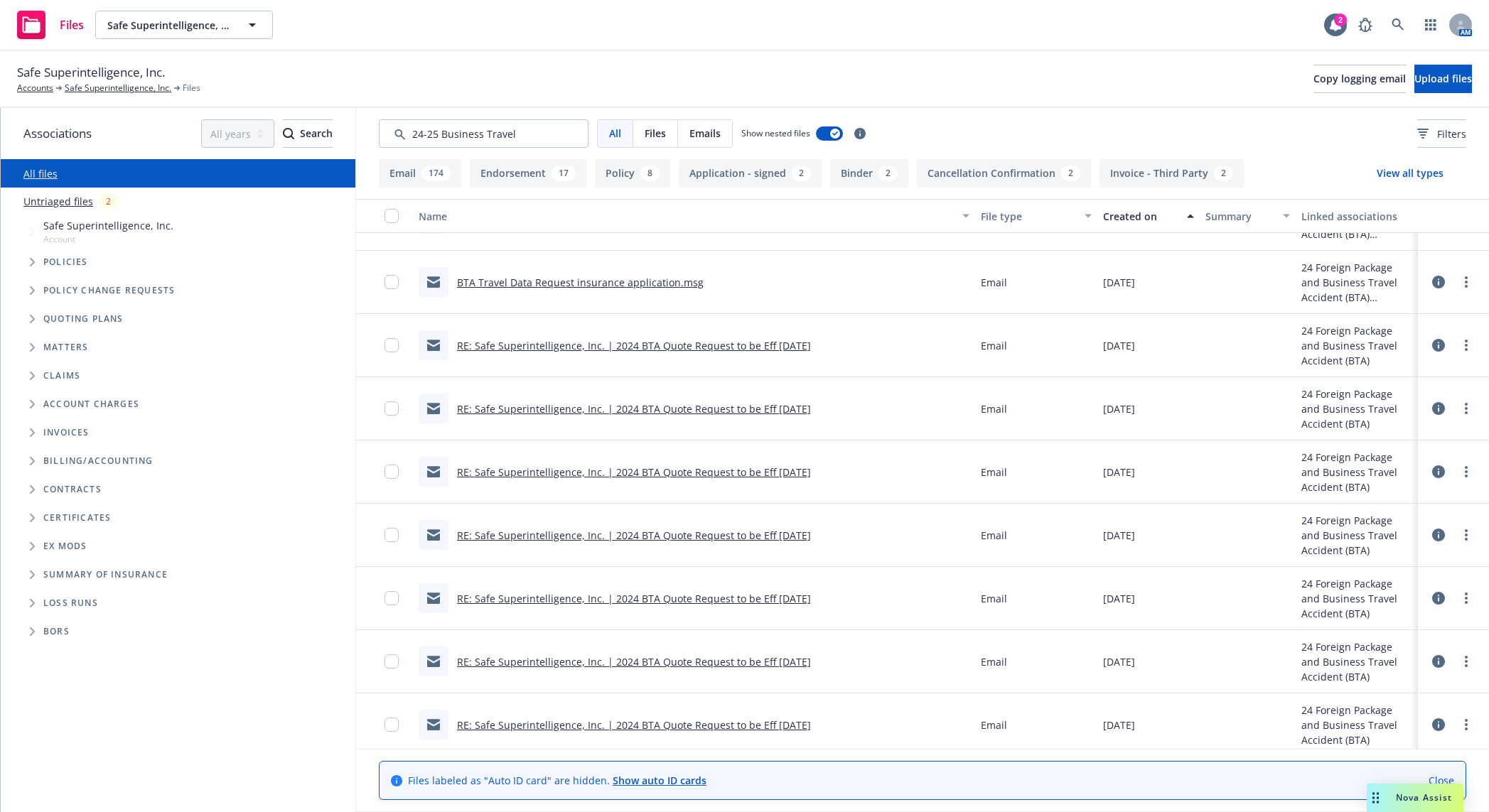
click at [750, 560] on link "RE: Safe Superintelligence, Inc. | 2024 BTA Quote Request to be Eff 9/6/24" at bounding box center [633, 662] width 354 height 14
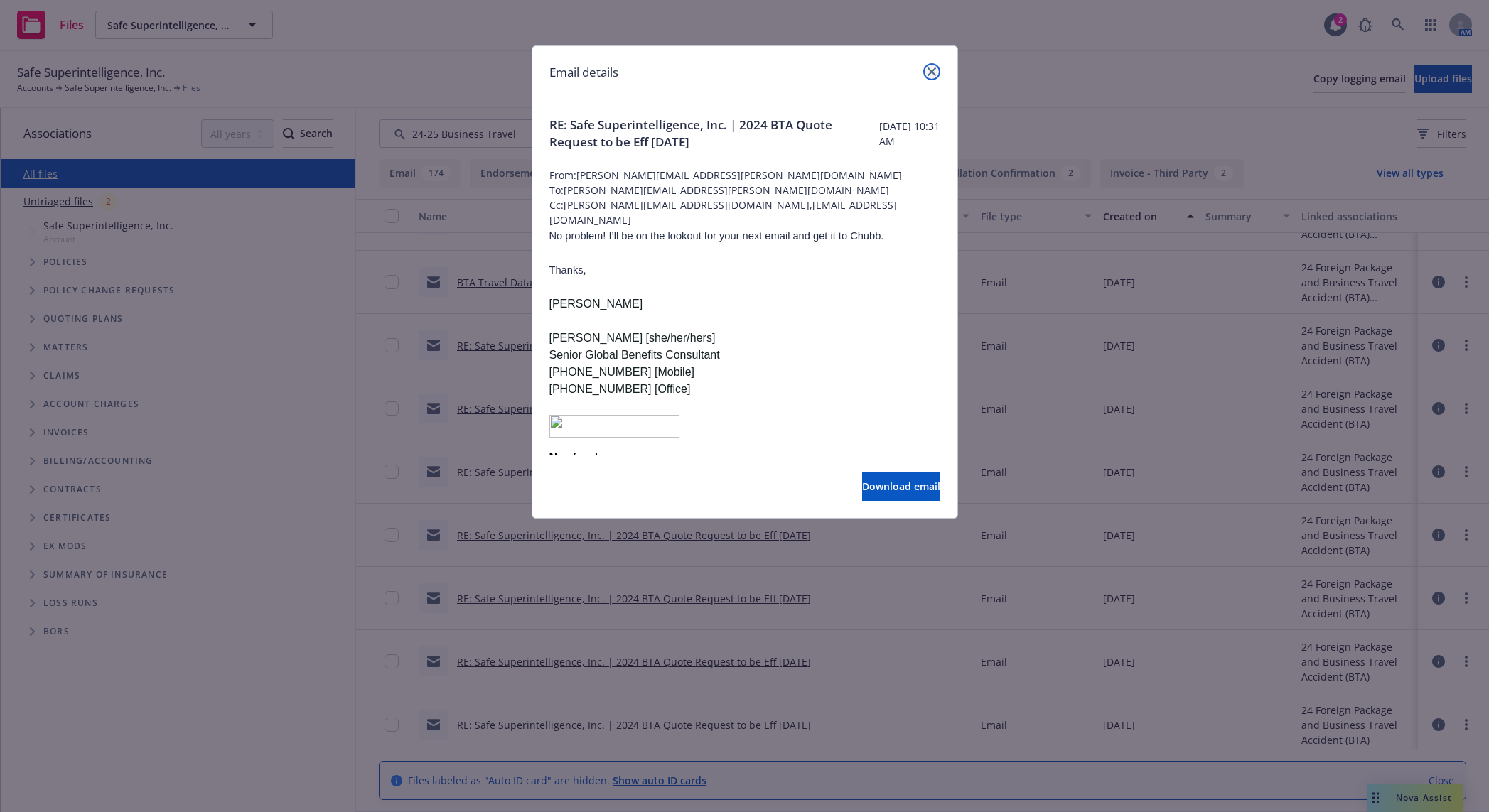
click at [931, 77] on link "close" at bounding box center [932, 72] width 17 height 17
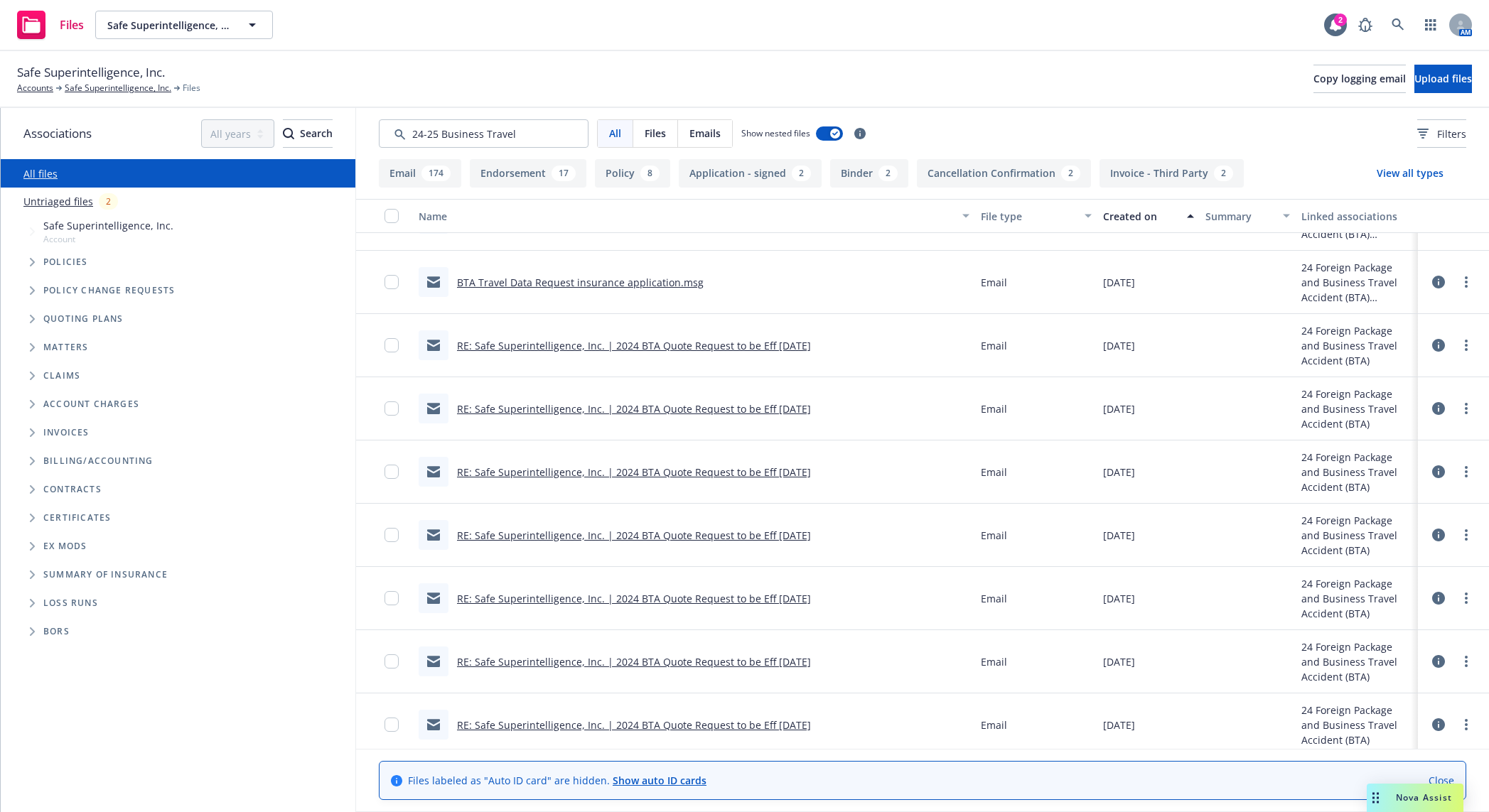
click at [785, 560] on link "RE: Safe Superintelligence, Inc. | 2024 BTA Quote Request to be Eff 9/6/24" at bounding box center [633, 725] width 354 height 14
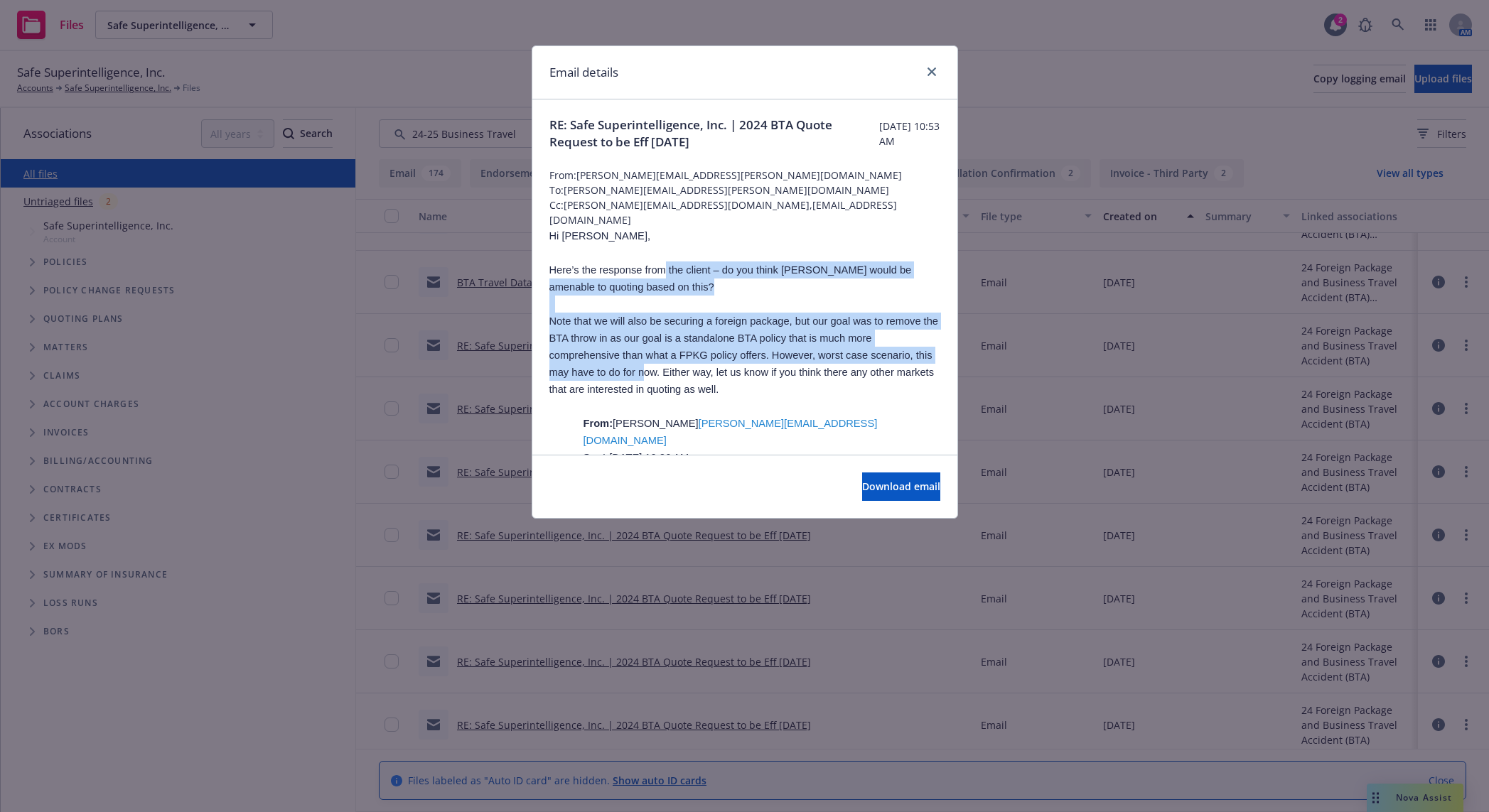
drag, startPoint x: 665, startPoint y: 273, endPoint x: 664, endPoint y: 366, distance: 93.0
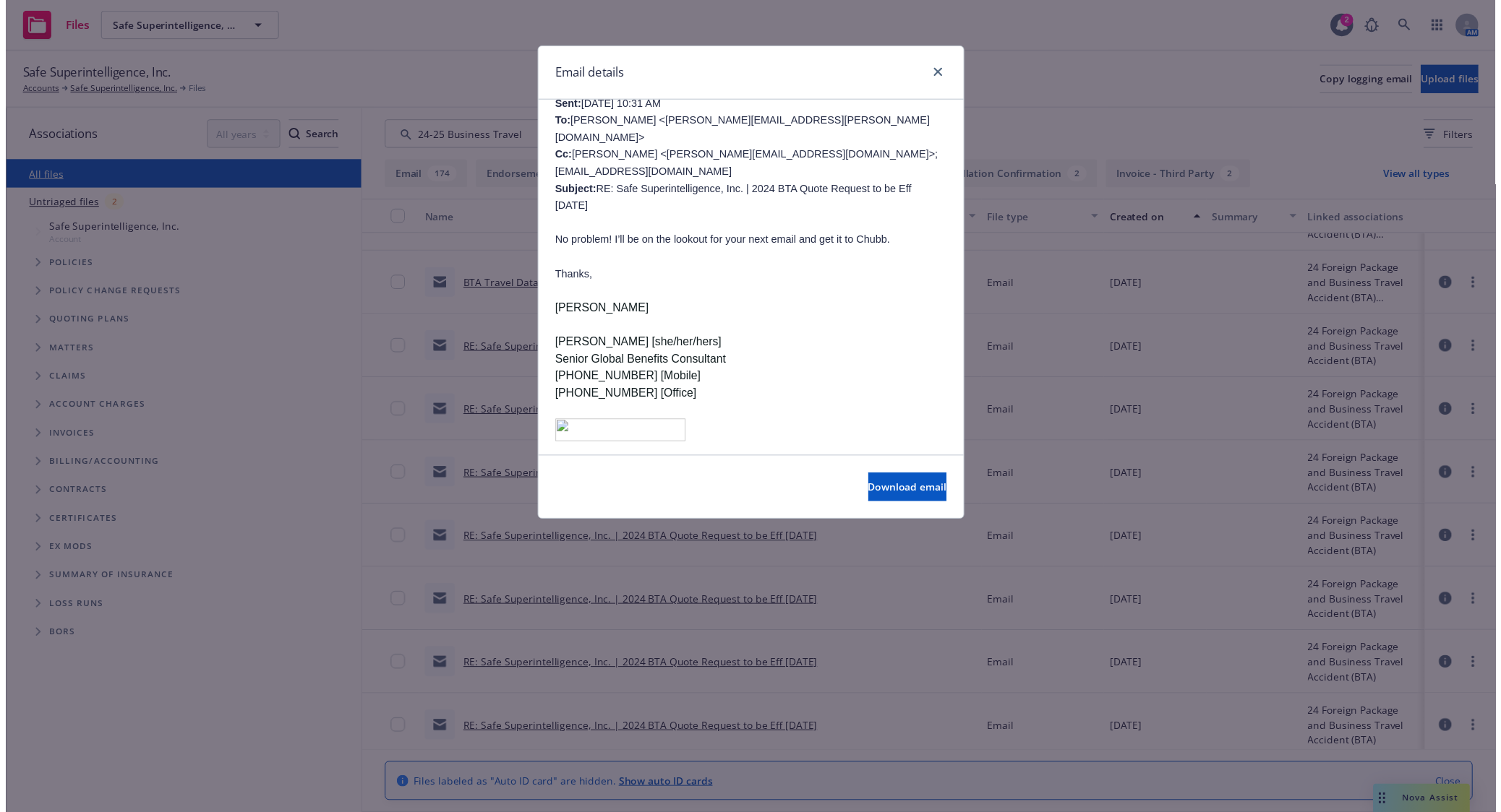
scroll to position [1355, 0]
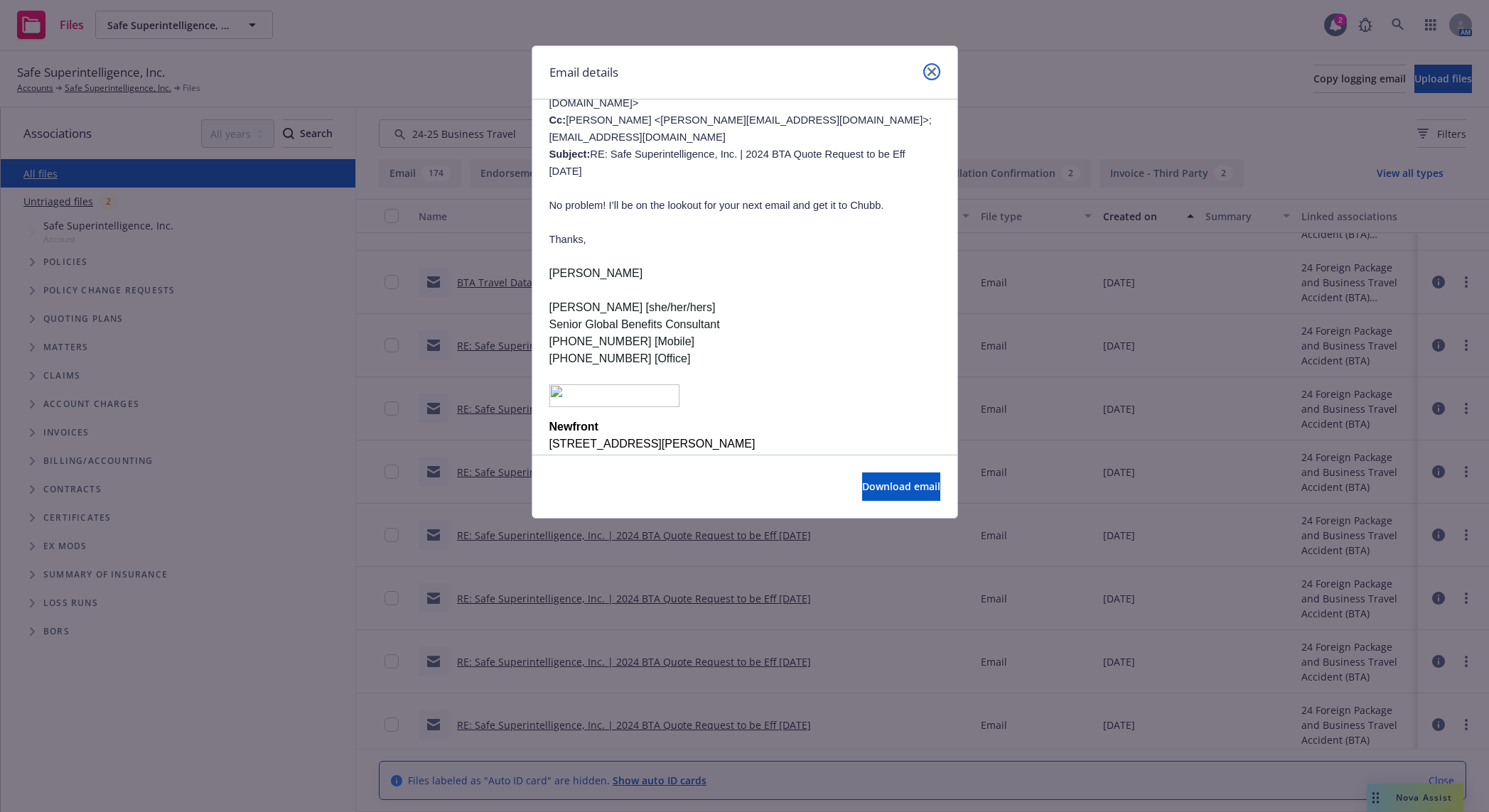
click at [930, 69] on icon "close" at bounding box center [932, 71] width 9 height 9
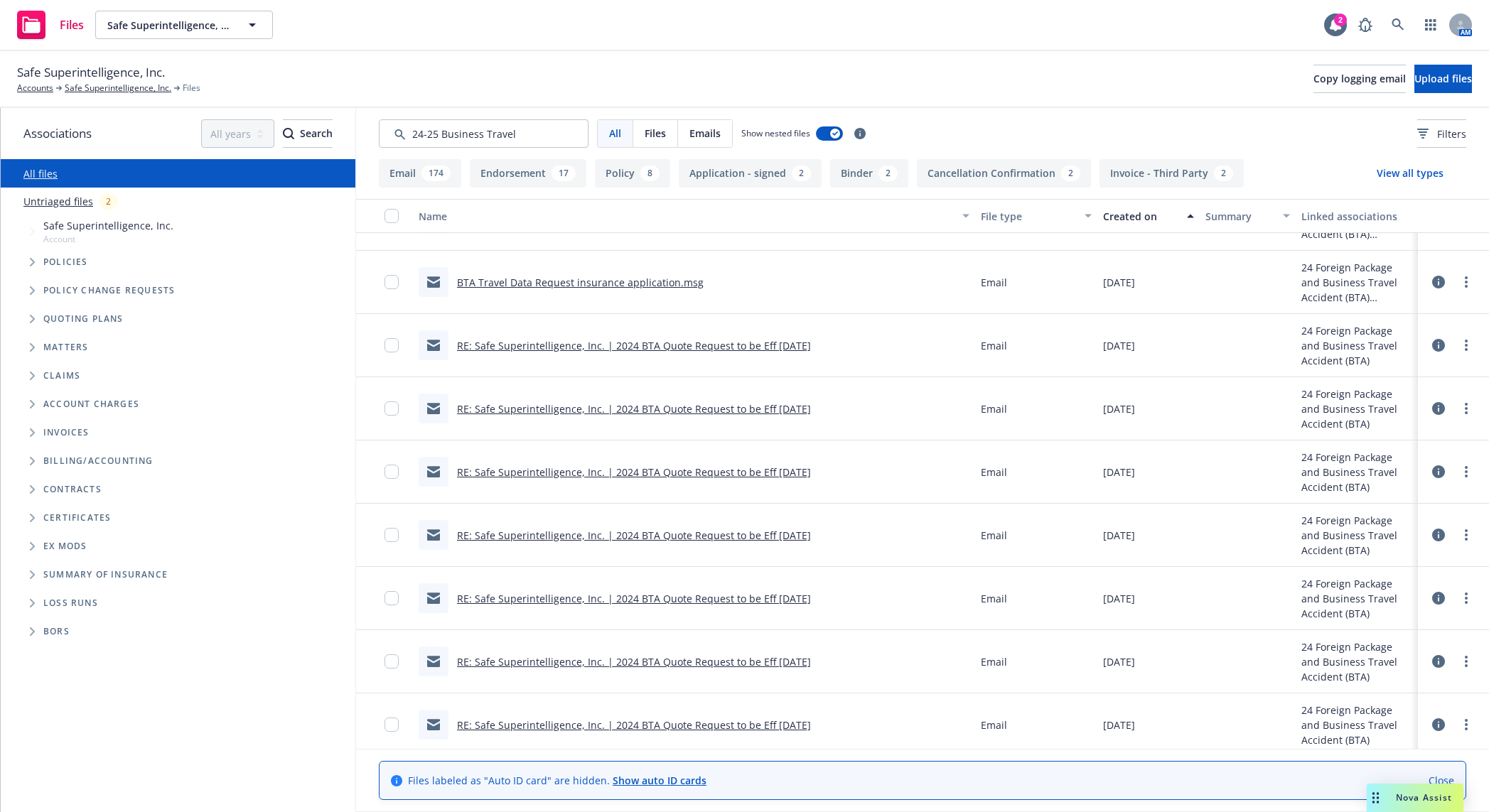
click at [729, 560] on div "RE: Safe Superintelligence, Inc. | 2024 BTA Quote Request to be Eff 9/6/24" at bounding box center [615, 724] width 392 height 30
click at [729, 560] on link "RE: Safe Superintelligence, Inc. | 2024 BTA Quote Request to be Eff 9/6/24" at bounding box center [633, 725] width 354 height 14
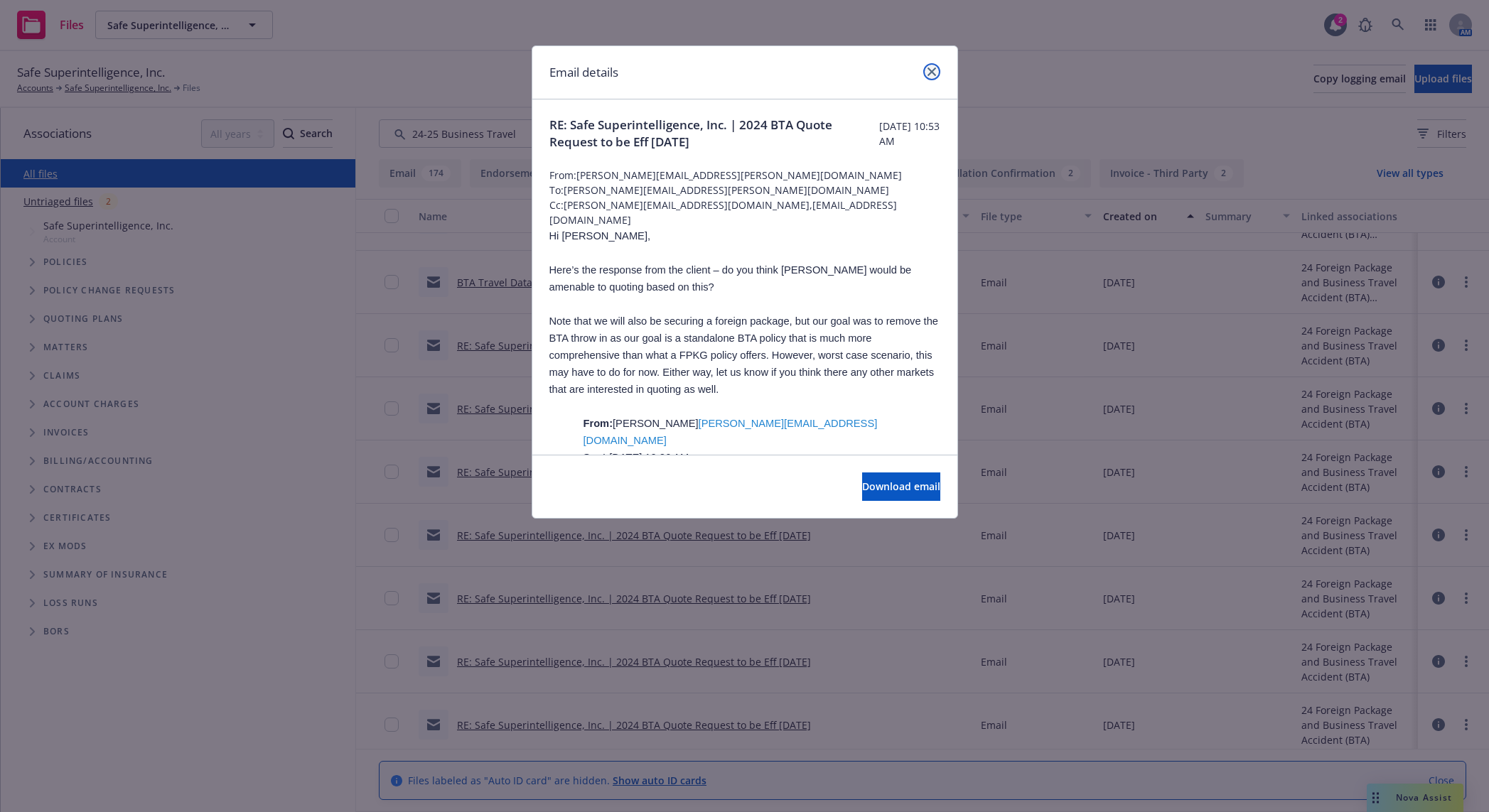
click at [931, 73] on icon "close" at bounding box center [932, 71] width 9 height 9
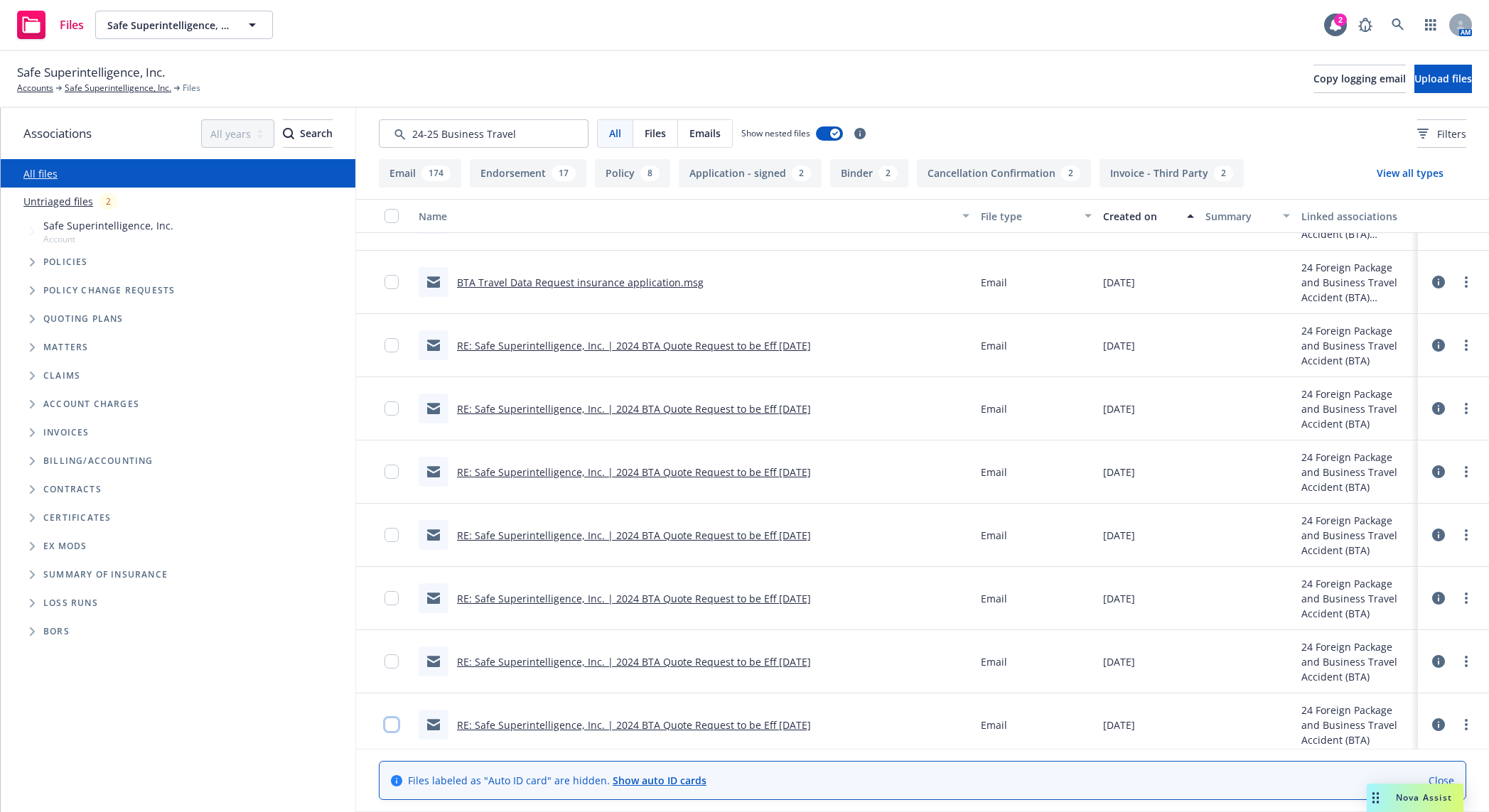
click at [391, 560] on input "checkbox" at bounding box center [392, 724] width 15 height 15
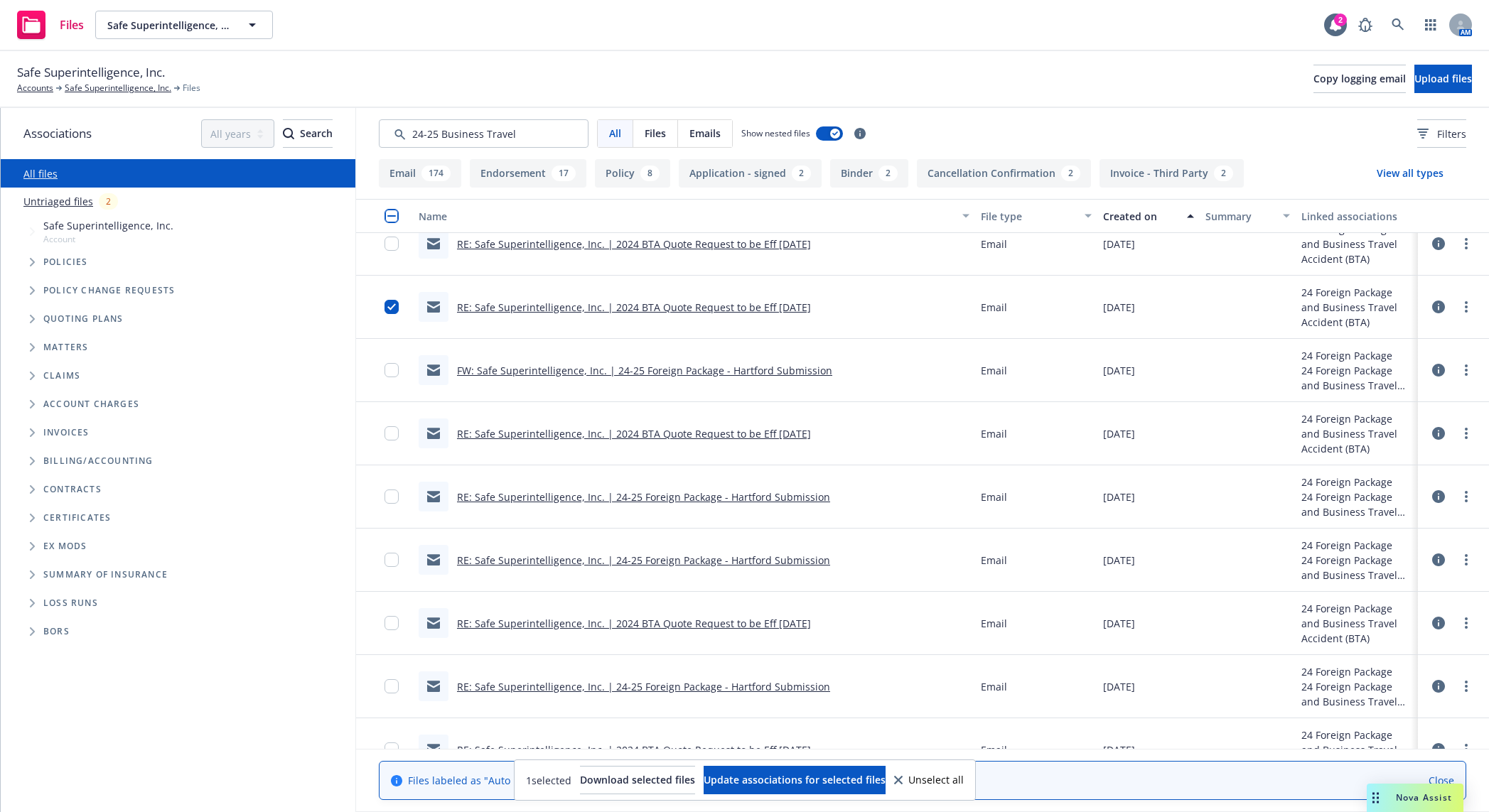
scroll to position [741, 0]
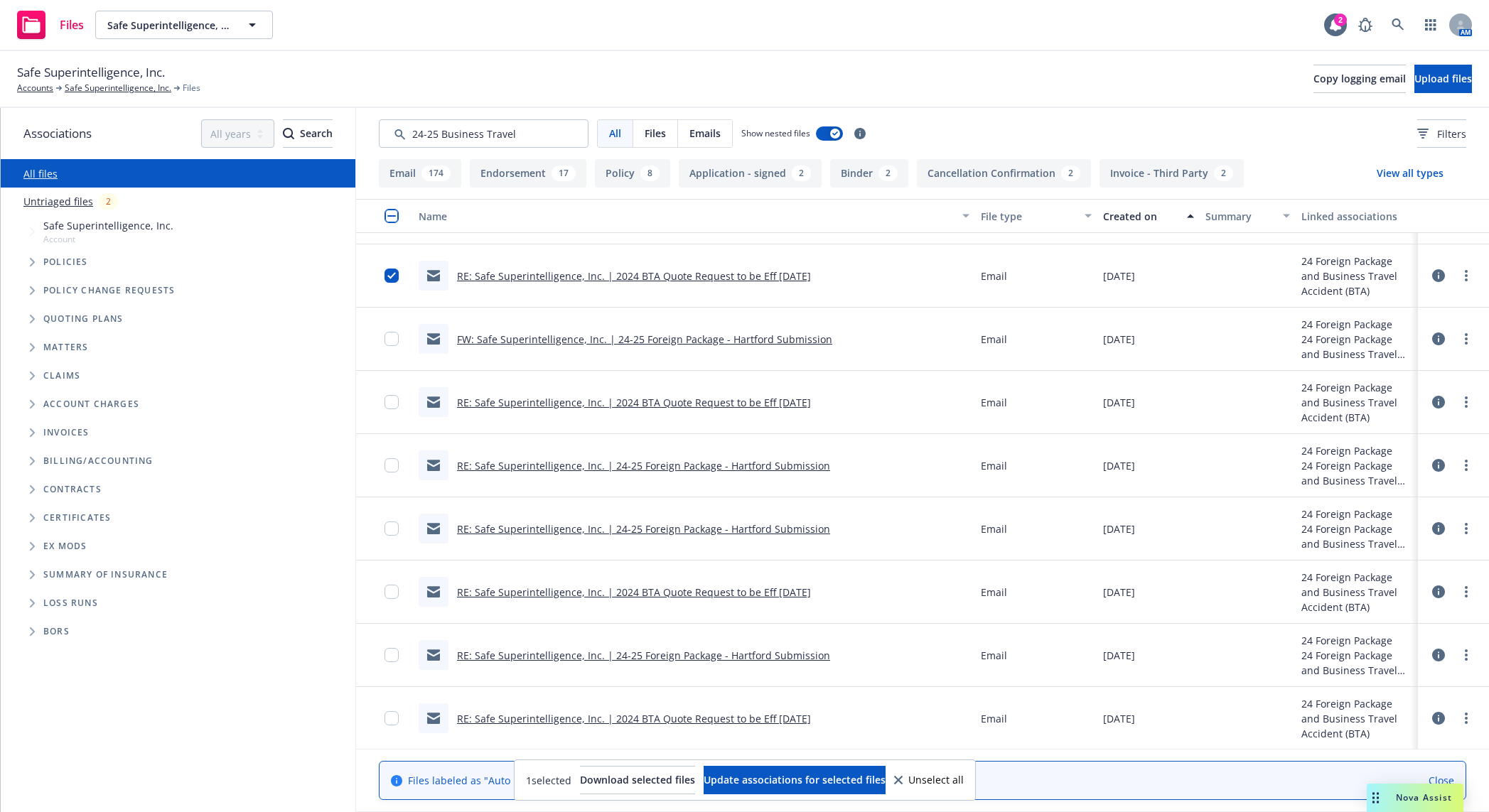
click at [659, 401] on link "RE: Safe Superintelligence, Inc. | 2024 BTA Quote Request to be Eff 9/6/24" at bounding box center [633, 403] width 354 height 14
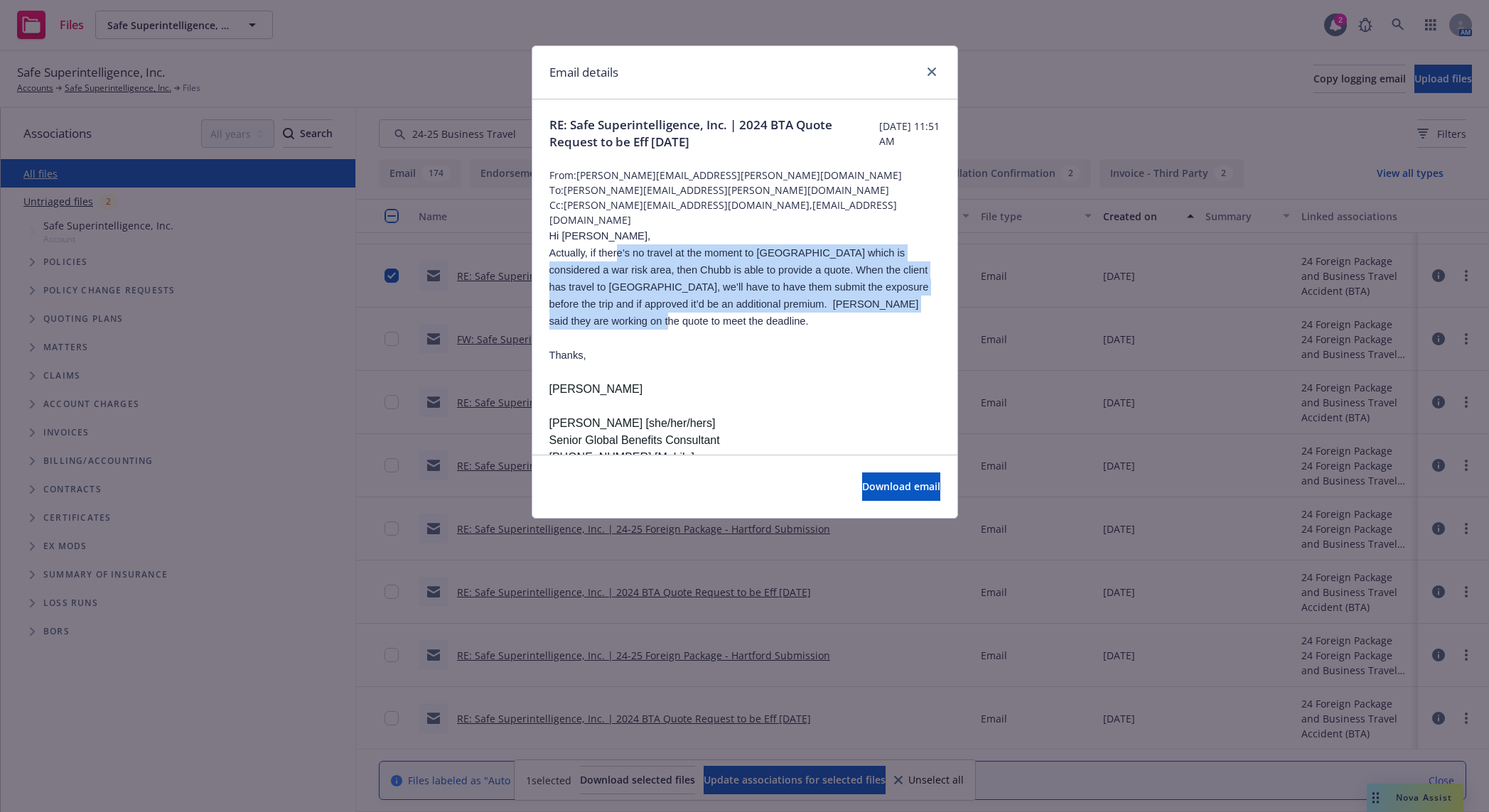
drag, startPoint x: 617, startPoint y: 253, endPoint x: 615, endPoint y: 328, distance: 75.0
click at [615, 328] on p "Actually, if there’s no travel at the moment to Israel which is considered a wa…" at bounding box center [744, 286] width 391 height 85
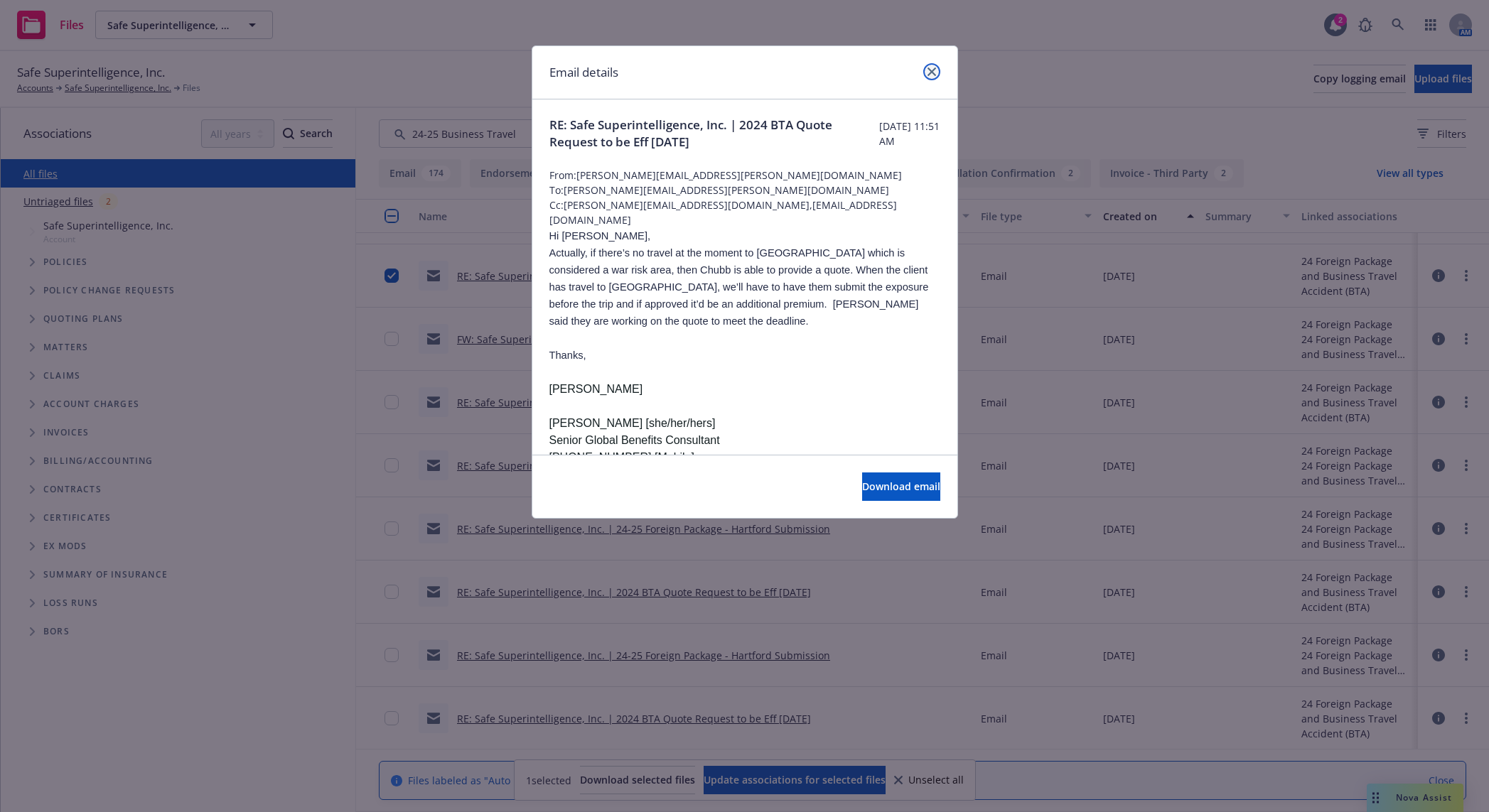
click at [931, 72] on icon "close" at bounding box center [932, 71] width 9 height 9
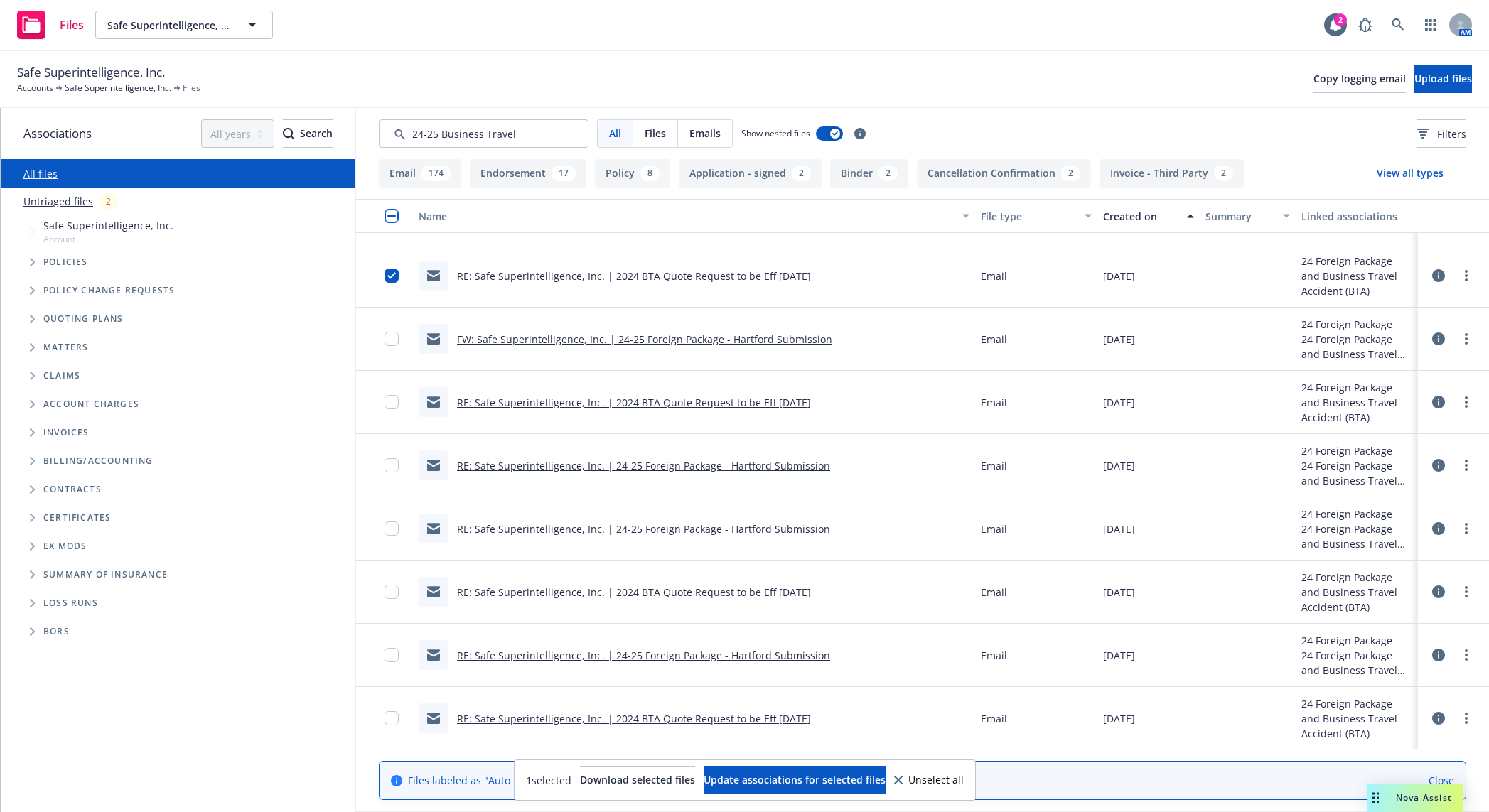
click at [528, 560] on link "RE: Safe Superintelligence, Inc. | 2024 BTA Quote Request to be Eff 9/6/24" at bounding box center [633, 593] width 354 height 14
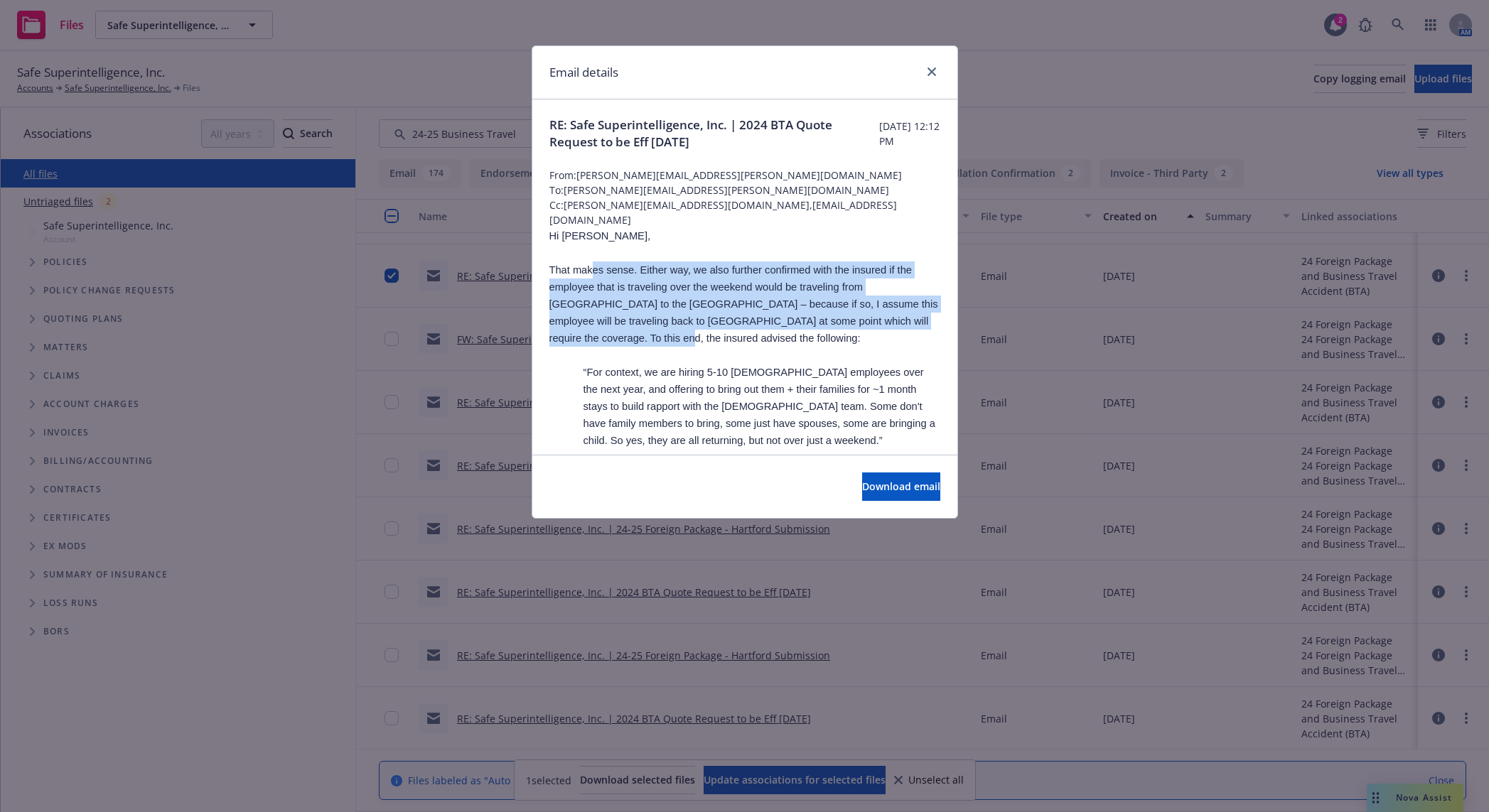
drag, startPoint x: 595, startPoint y: 268, endPoint x: 595, endPoint y: 344, distance: 76.0
click at [595, 344] on p "That makes sense. Either way, we also further confirmed with the insured if the…" at bounding box center [744, 304] width 391 height 85
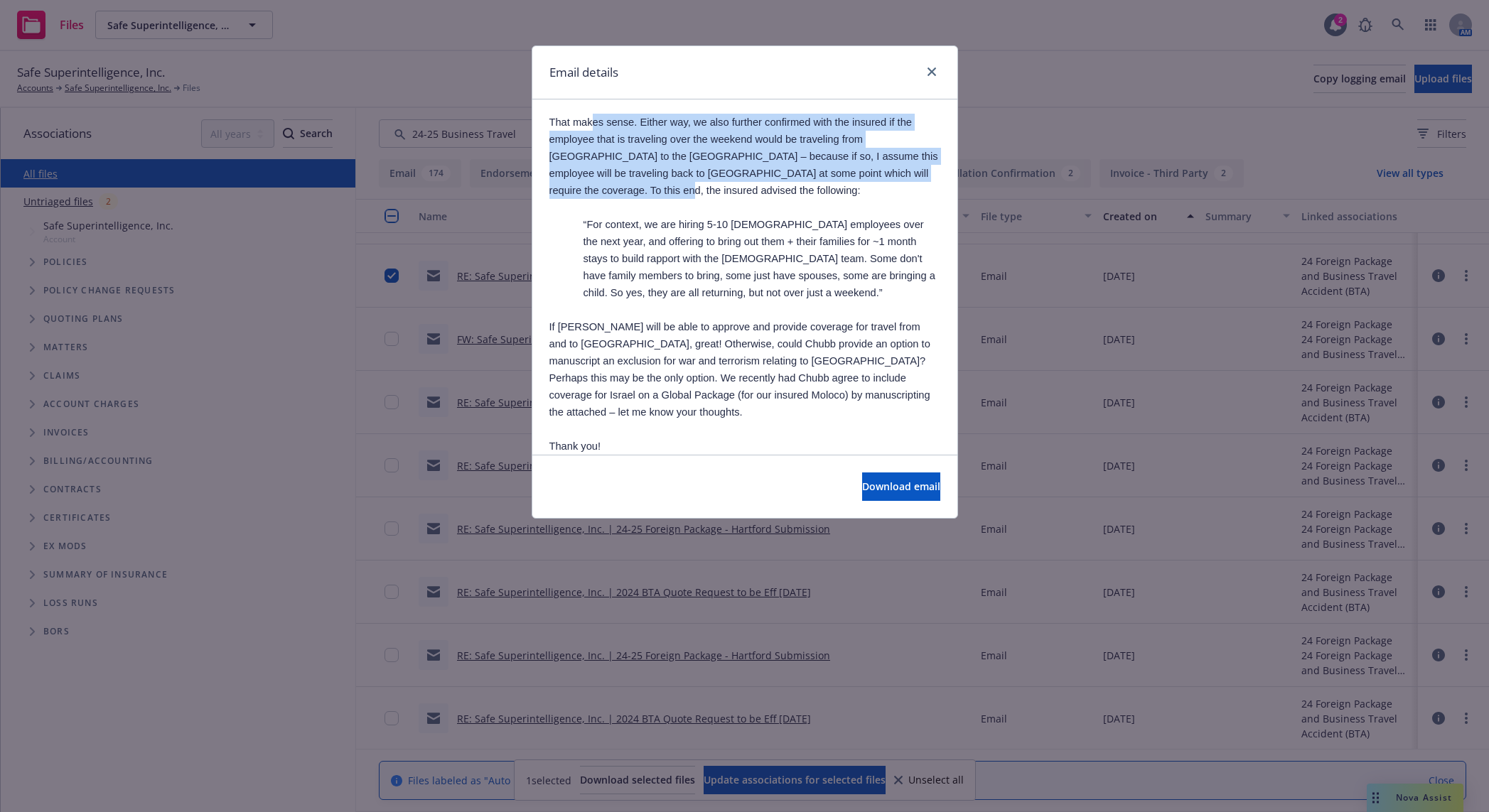
scroll to position [296, 0]
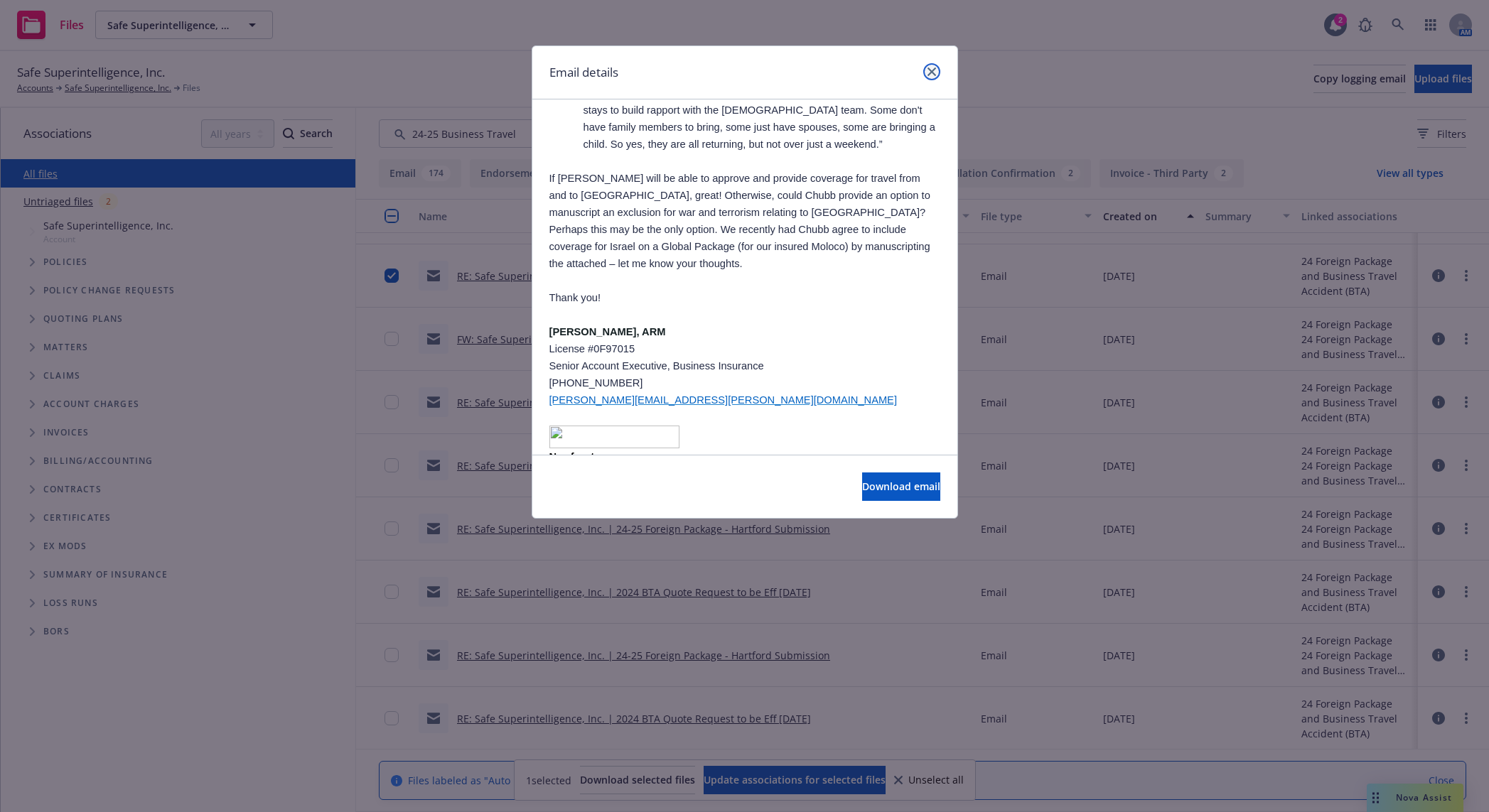
click at [930, 68] on icon "close" at bounding box center [932, 71] width 9 height 9
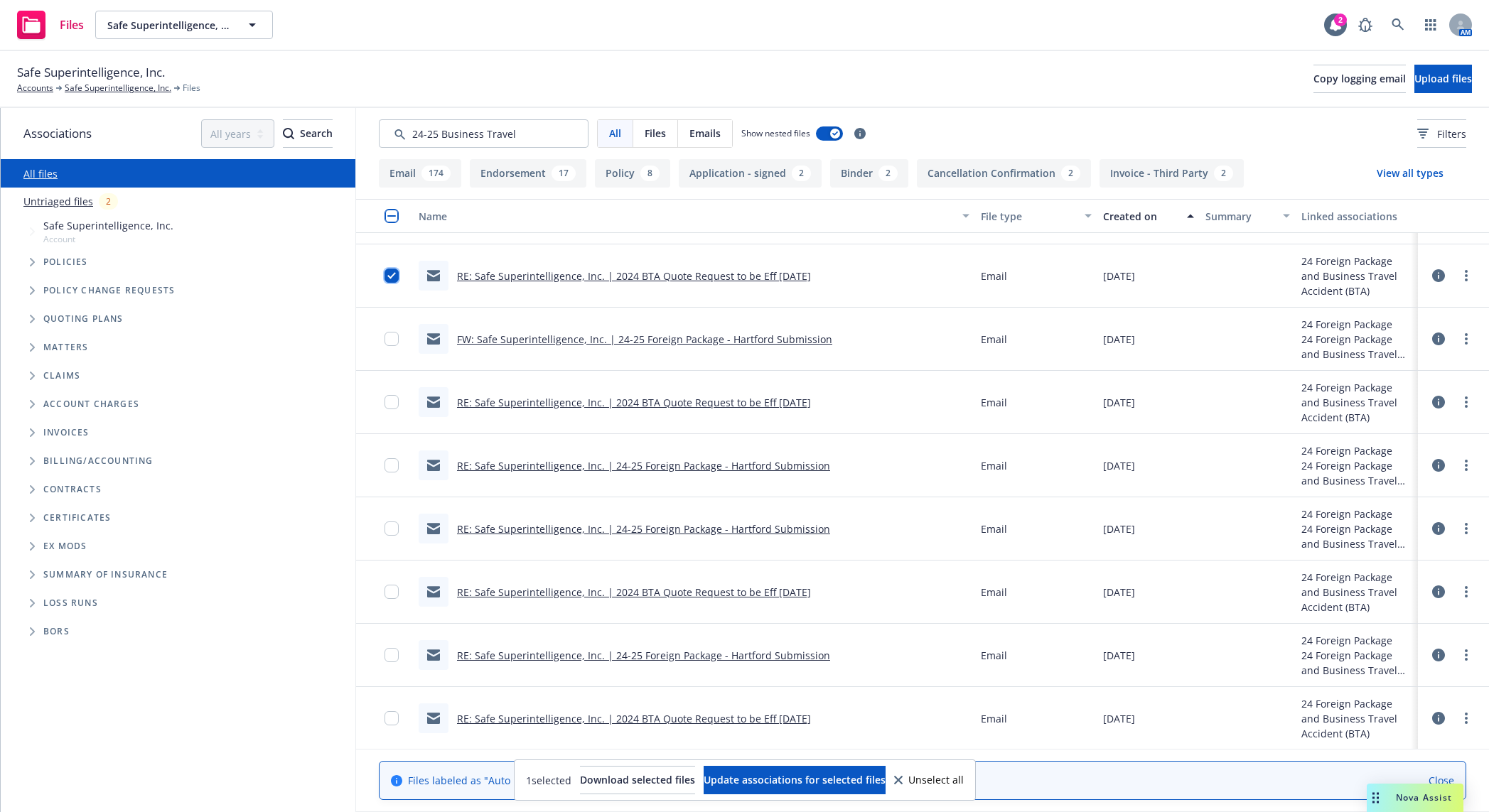
click at [389, 272] on input "checkbox" at bounding box center [392, 275] width 15 height 15
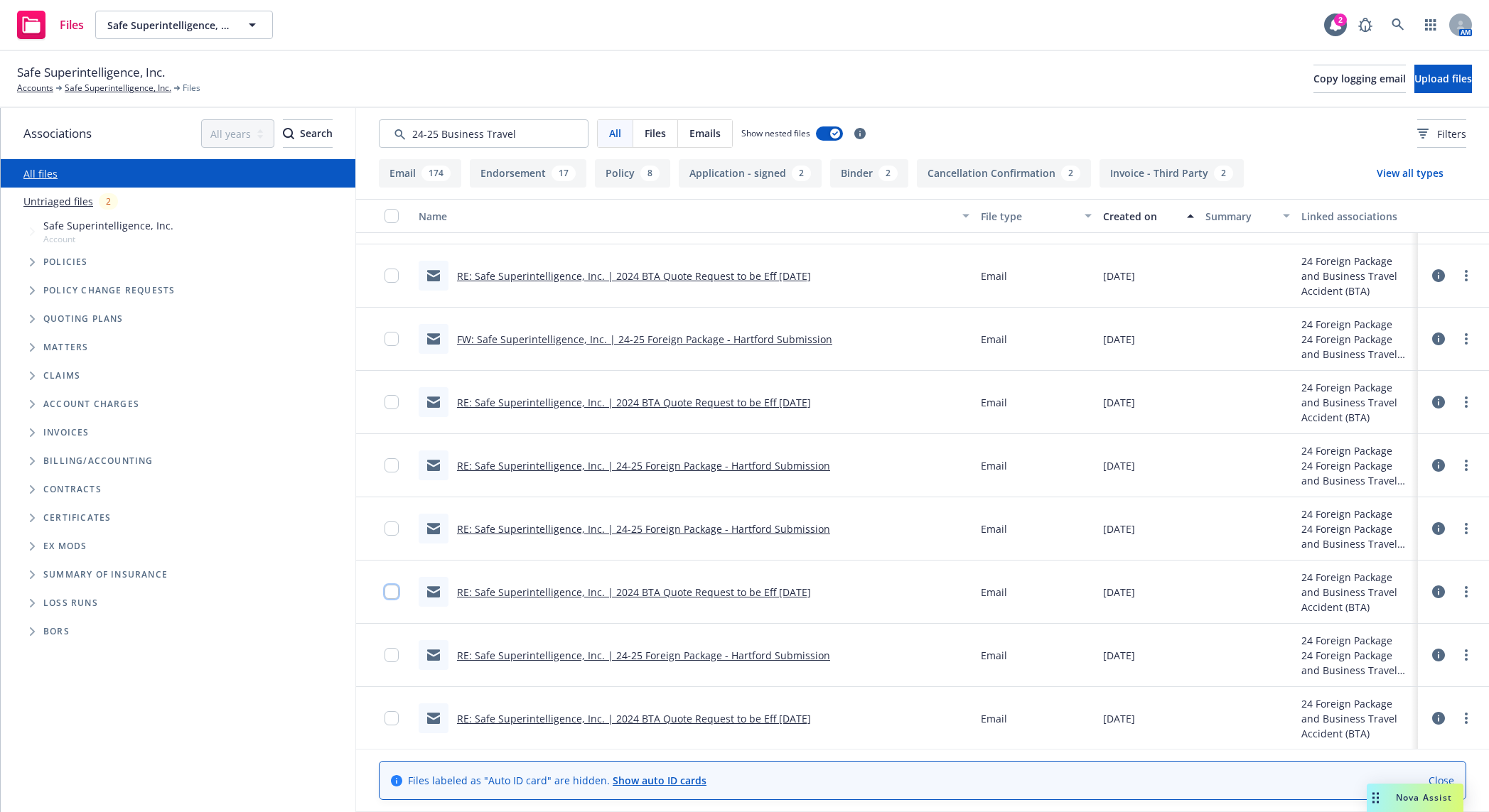
click at [390, 560] on input "checkbox" at bounding box center [392, 592] width 15 height 15
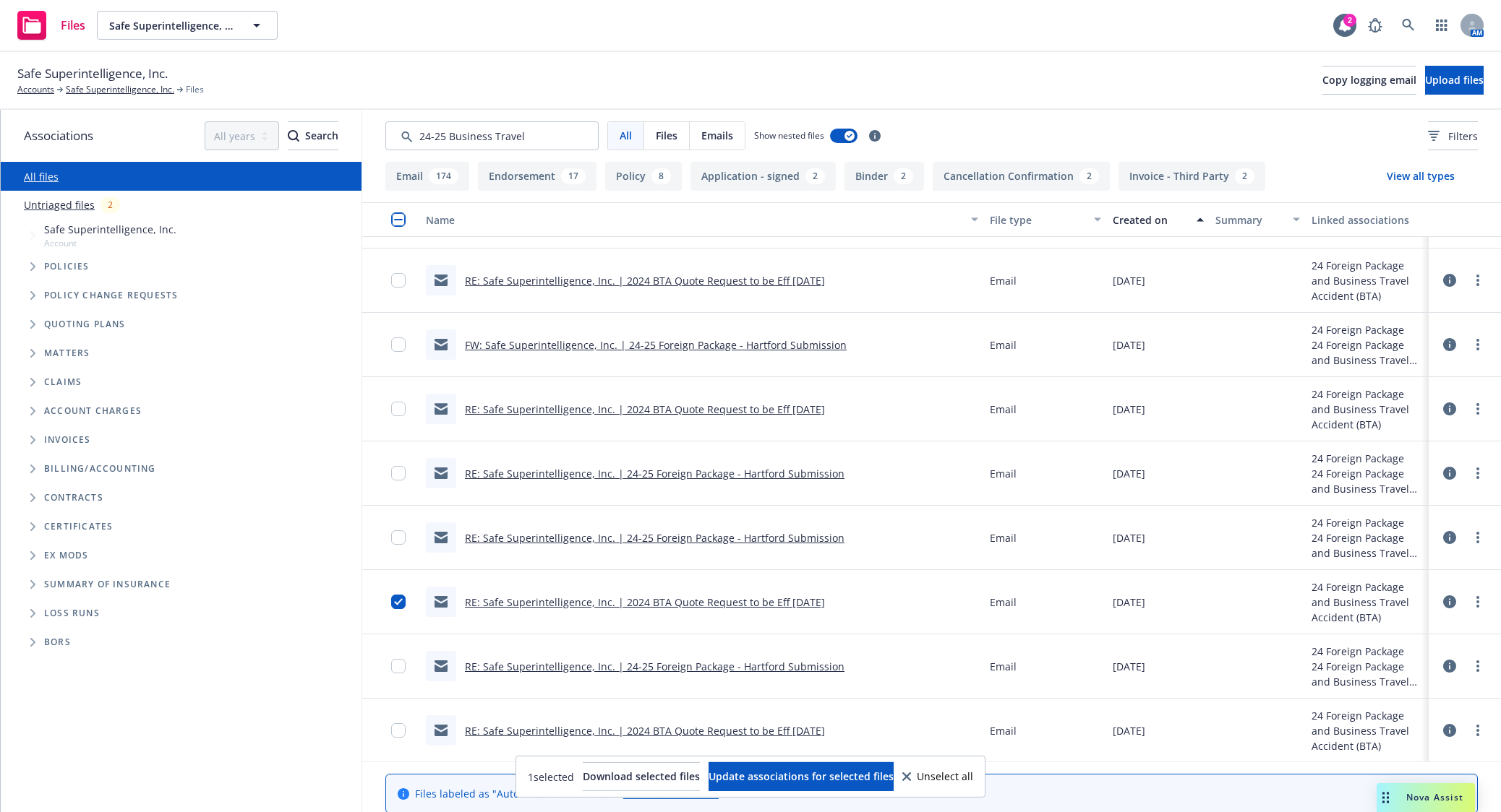
click at [521, 570] on link "RE: Safe Superintelligence, Inc. | 2024 BTA Quote Request to be Eff 9/6/24" at bounding box center [644, 603] width 360 height 14
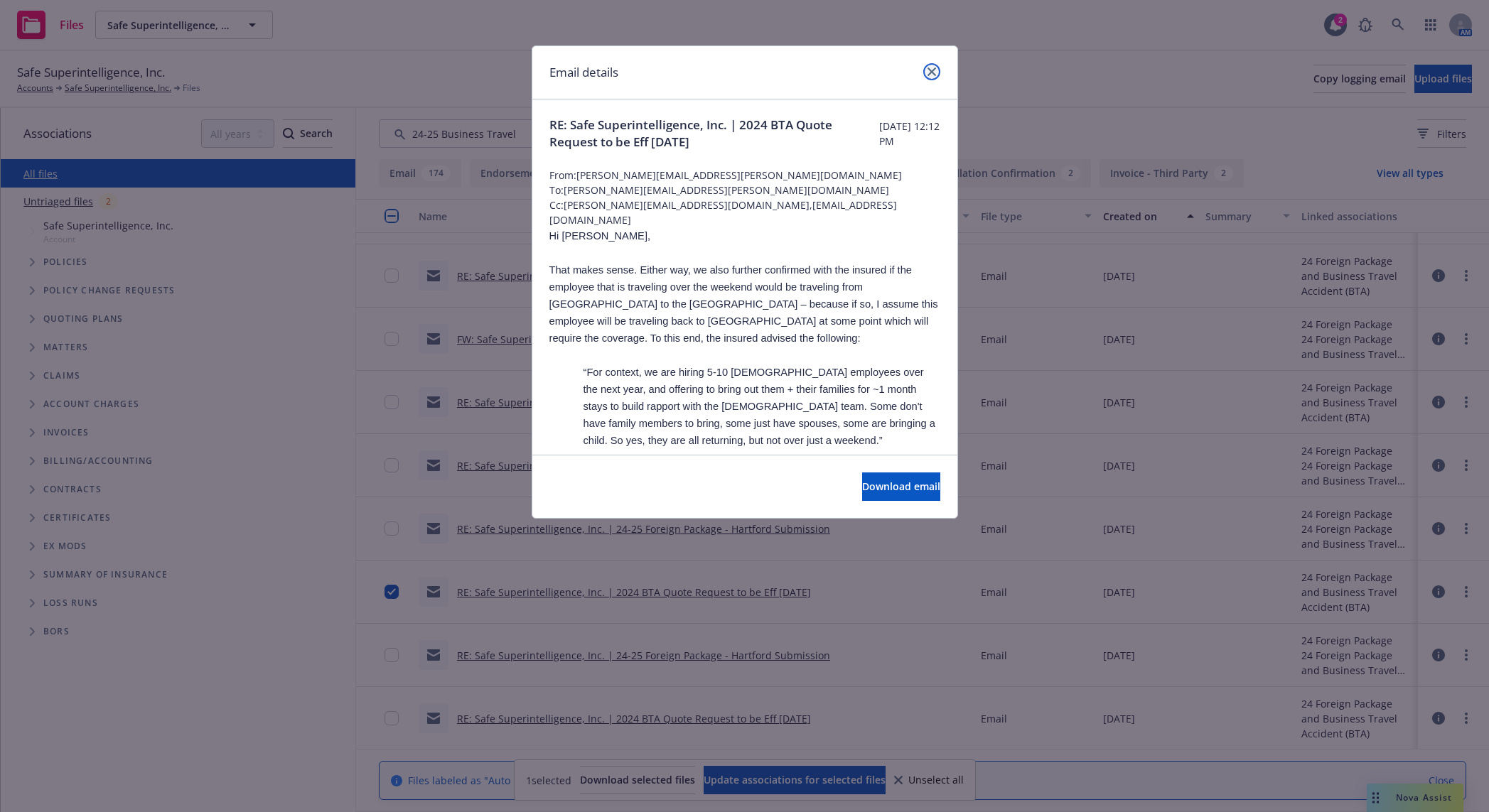
click at [932, 71] on icon "close" at bounding box center [932, 71] width 9 height 9
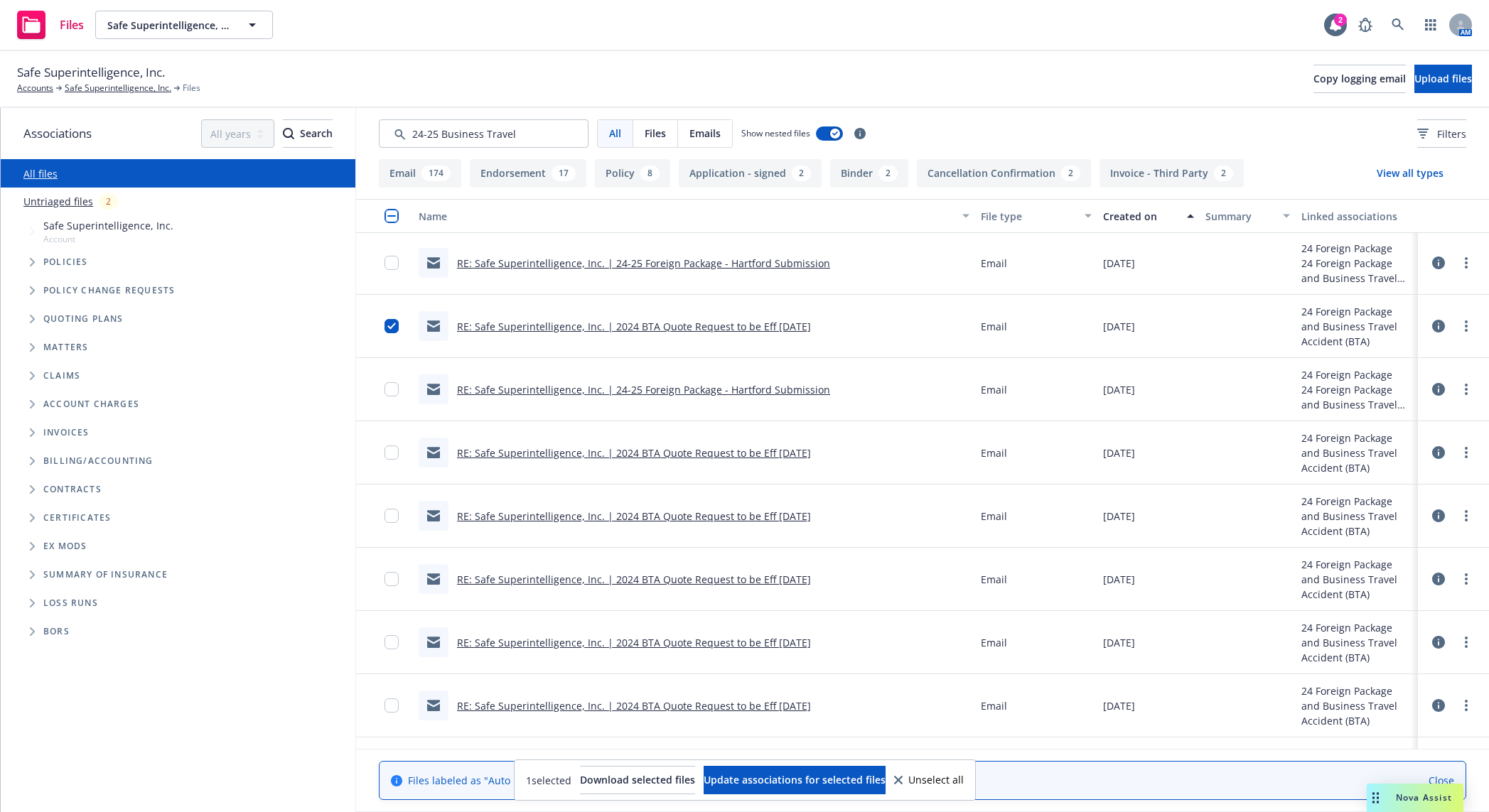
scroll to position [1036, 0]
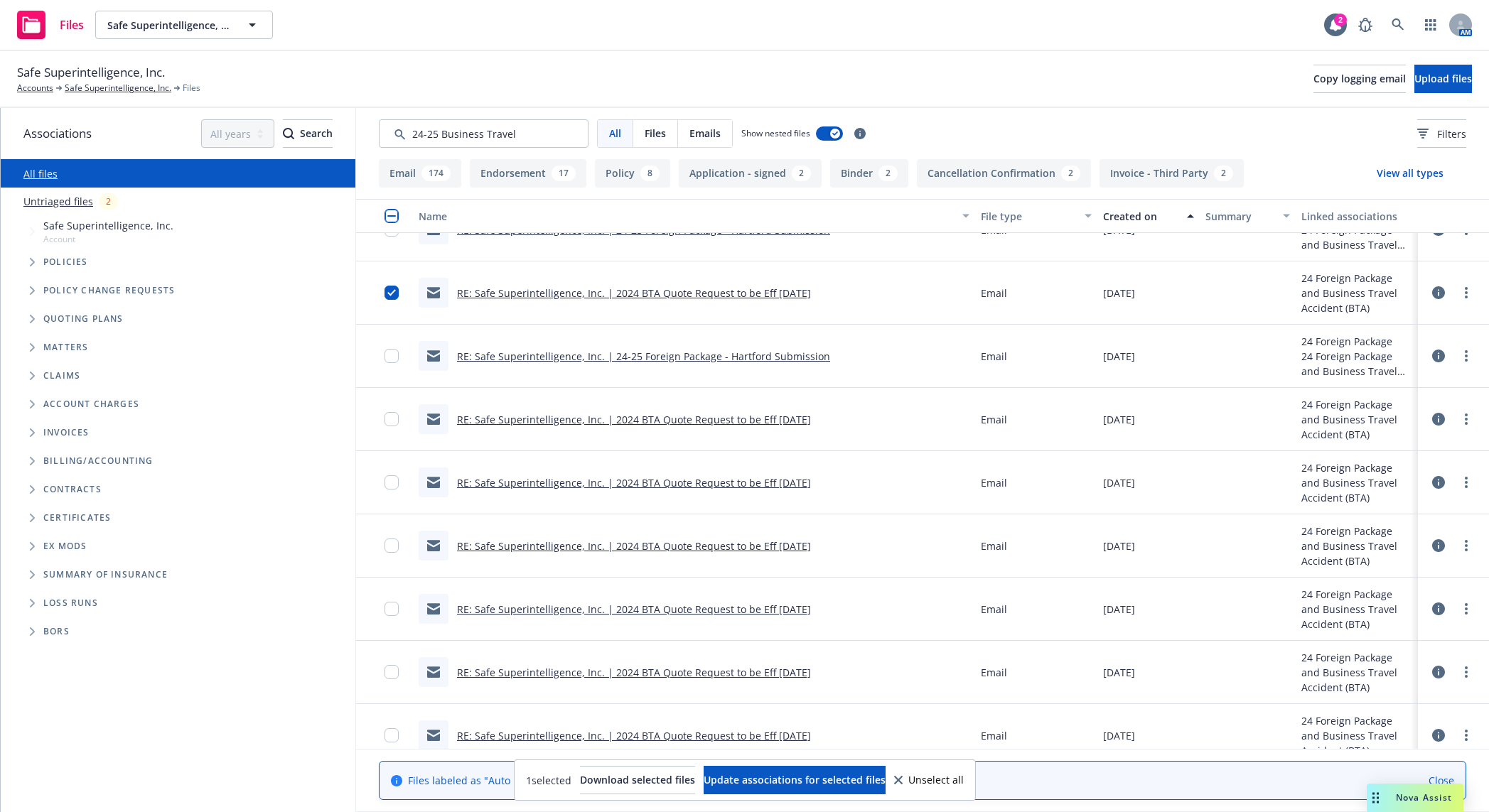
click at [557, 413] on link "RE: Safe Superintelligence, Inc. | 2024 BTA Quote Request to be Eff 9/6/24" at bounding box center [633, 420] width 354 height 14
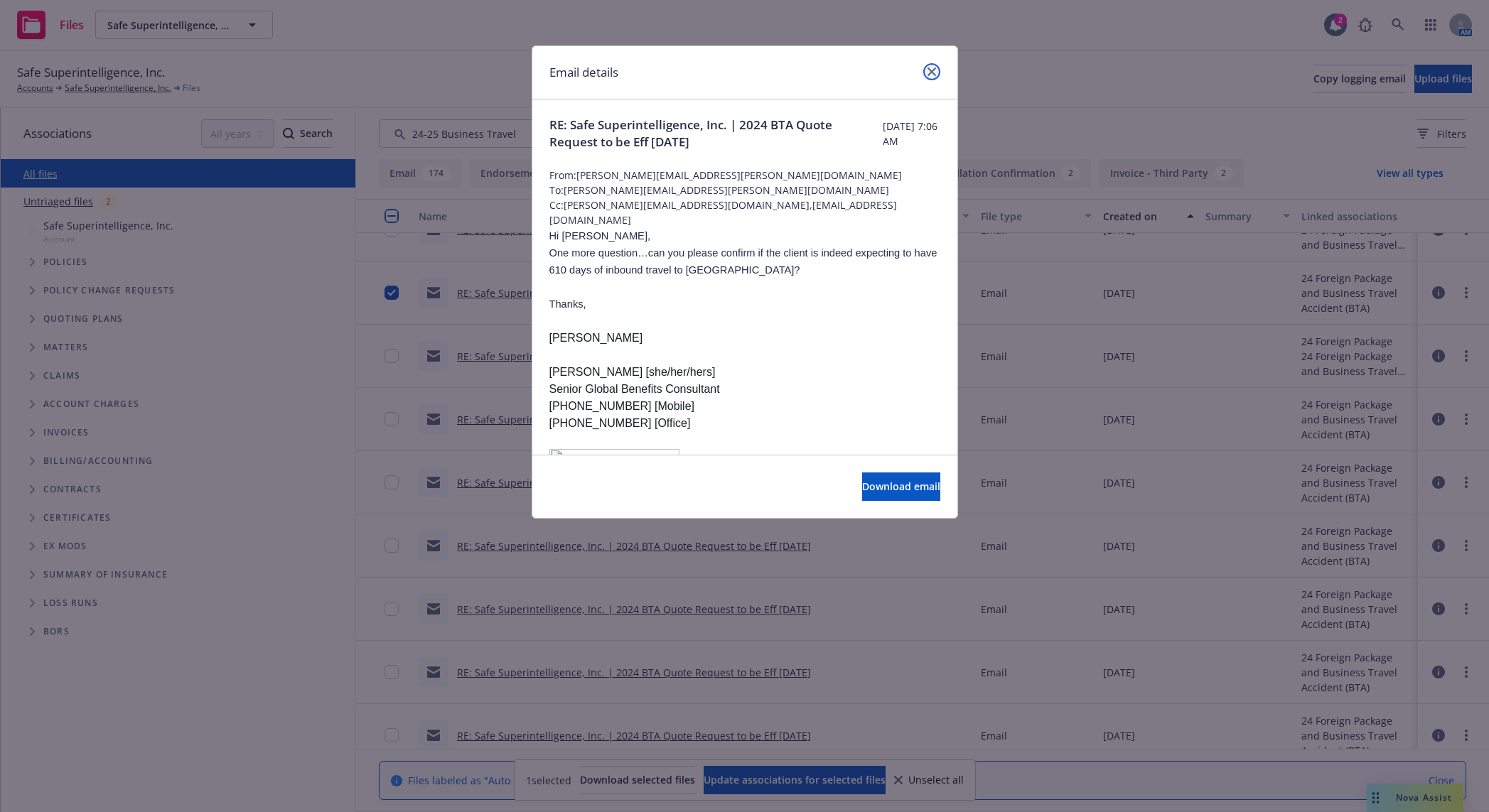
click at [928, 70] on icon "close" at bounding box center [932, 71] width 9 height 9
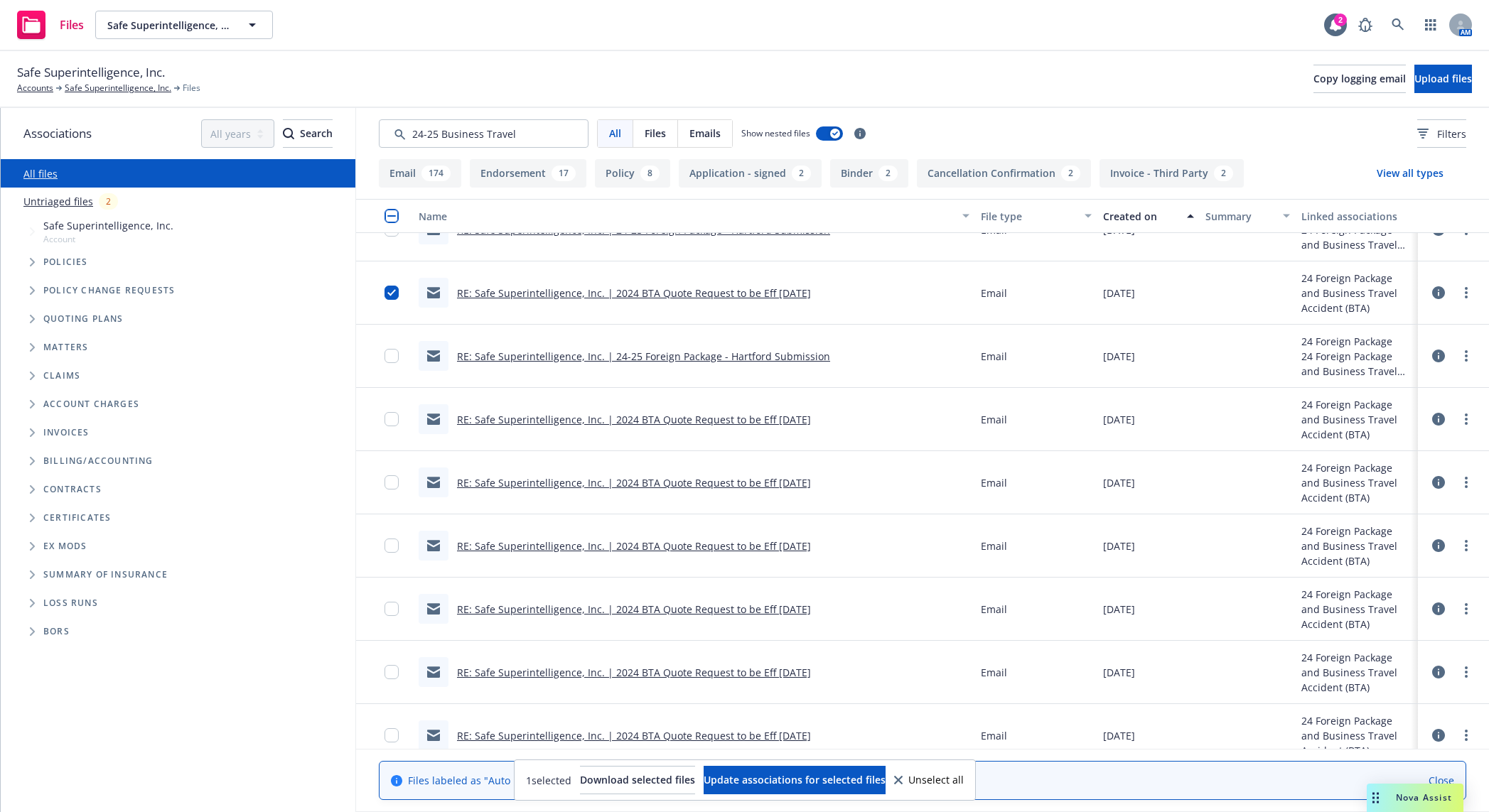
click at [749, 483] on link "RE: Safe Superintelligence, Inc. | 2024 BTA Quote Request to be Eff 9/6/24" at bounding box center [633, 483] width 354 height 14
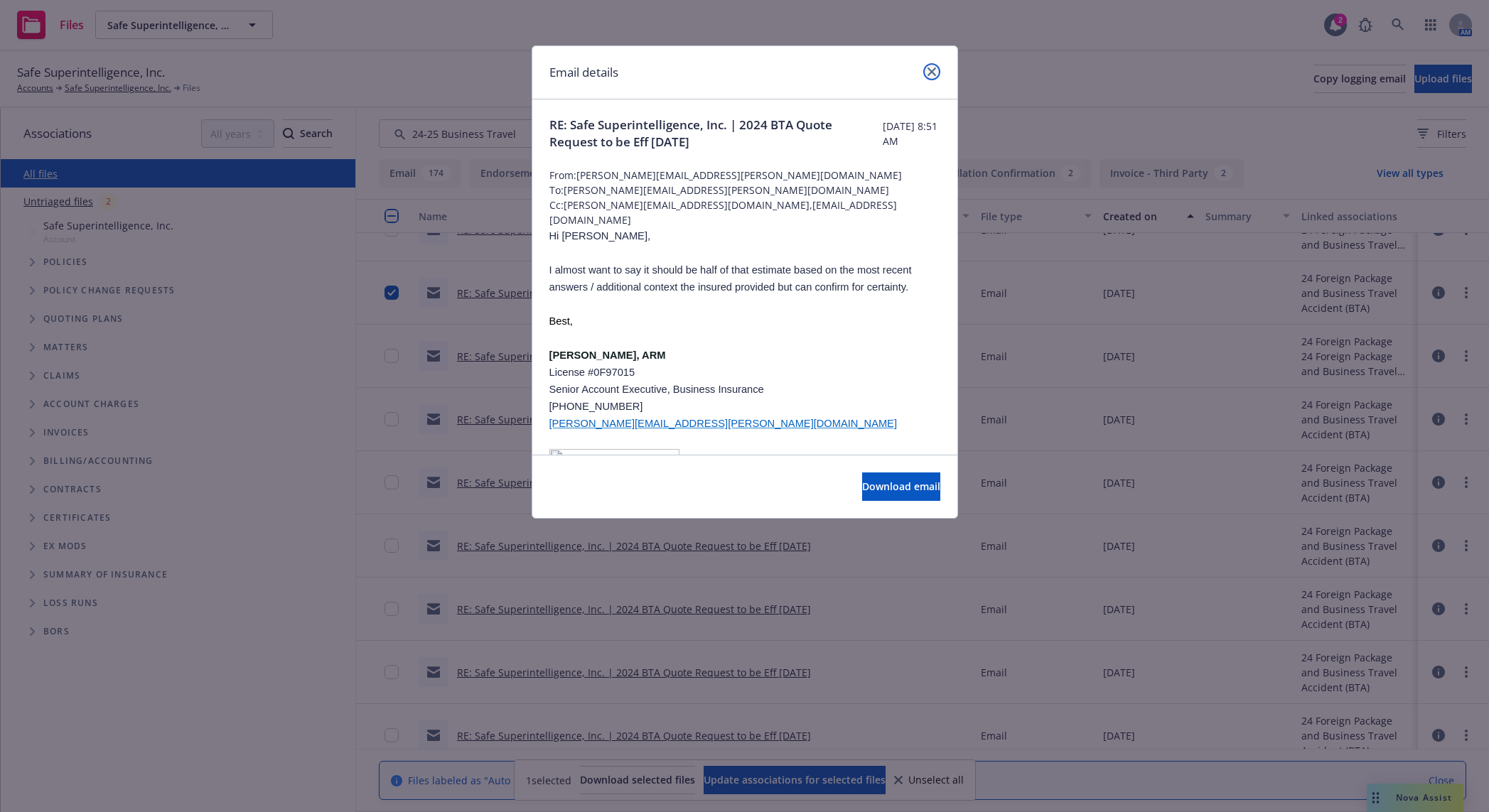
click at [934, 72] on icon "close" at bounding box center [932, 71] width 9 height 9
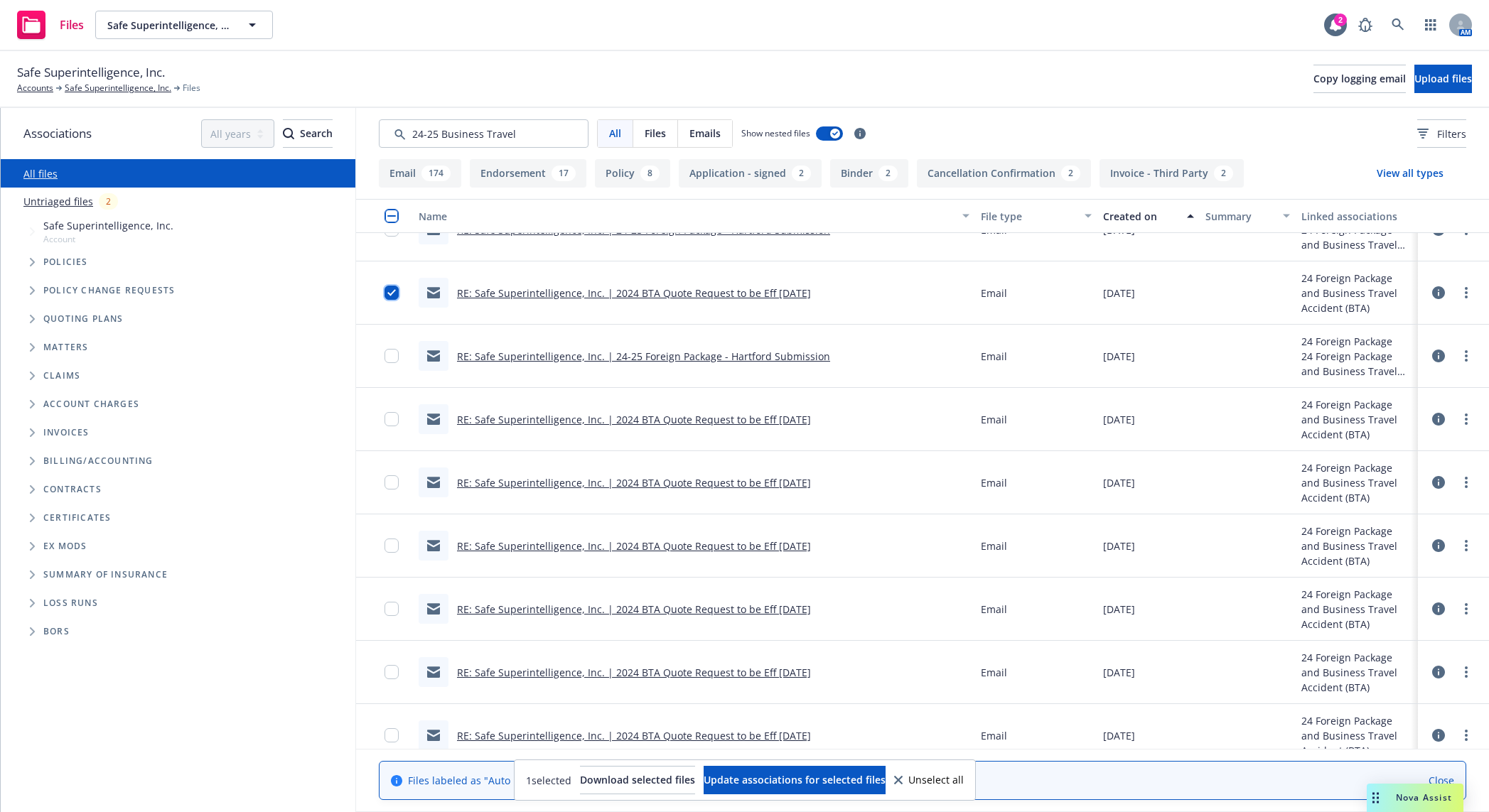
click at [391, 295] on input "checkbox" at bounding box center [392, 292] width 15 height 15
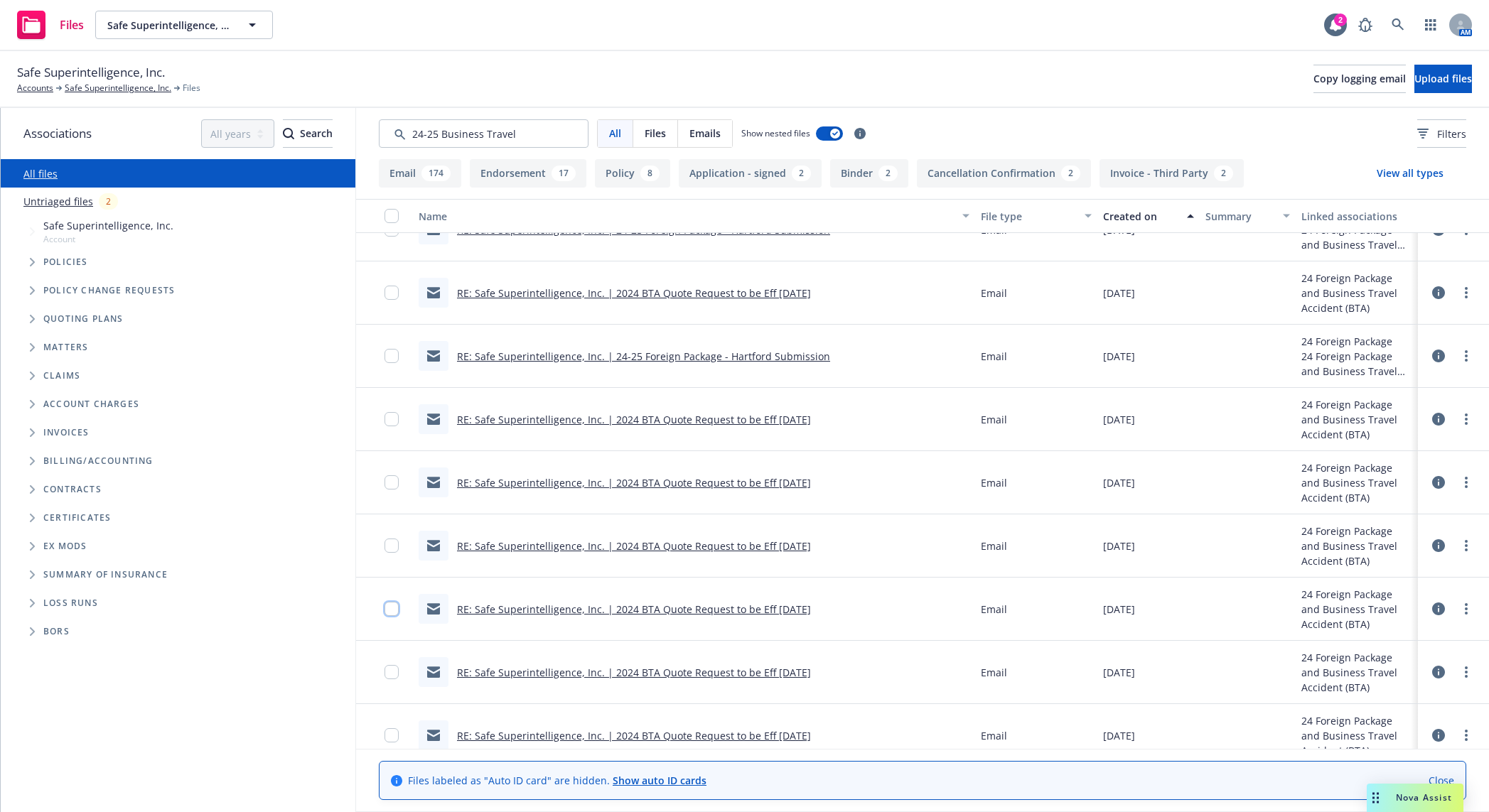
click at [395, 560] on input "checkbox" at bounding box center [392, 609] width 15 height 15
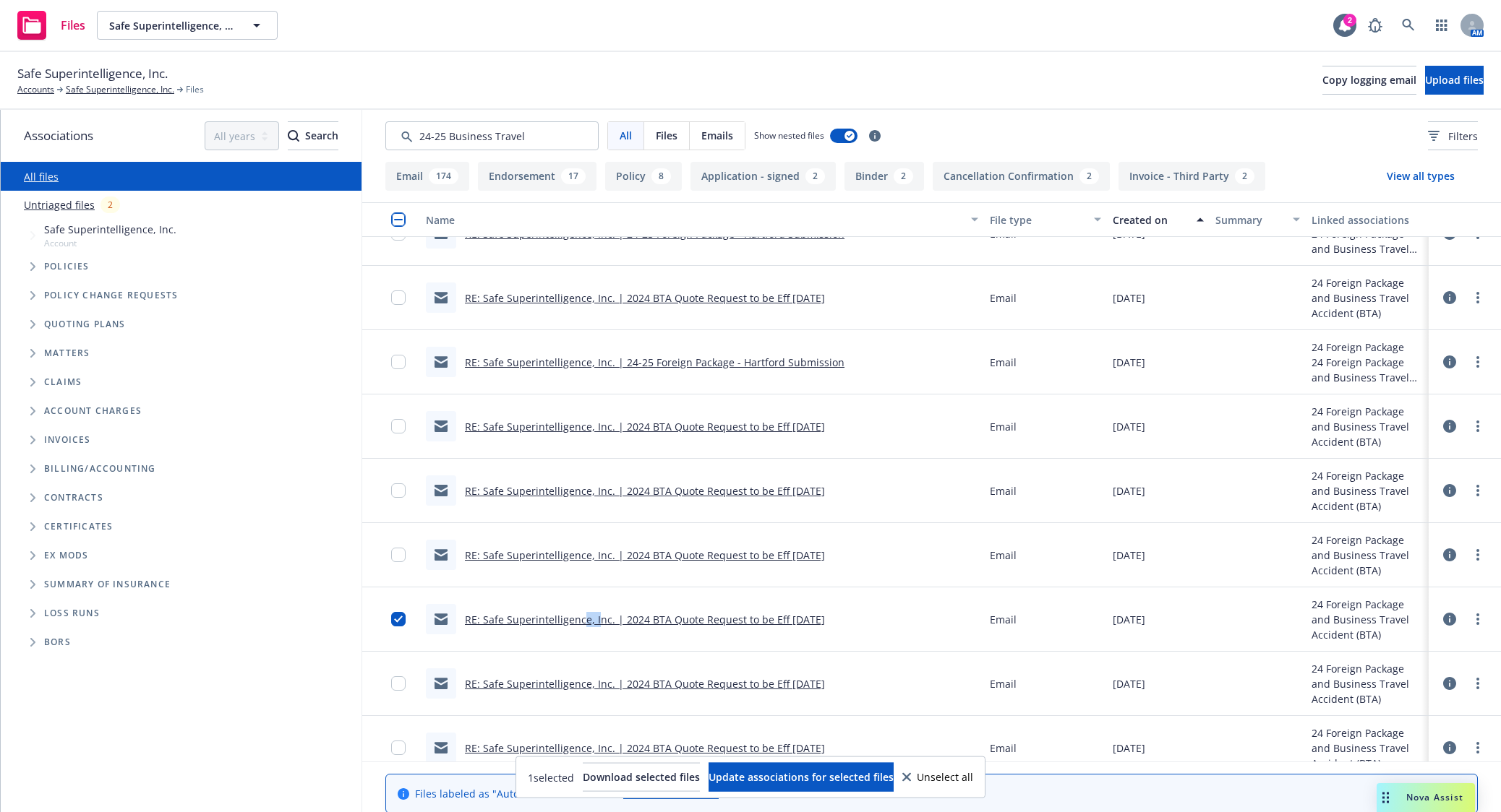
drag, startPoint x: 582, startPoint y: 626, endPoint x: 594, endPoint y: 621, distance: 13.0
click at [594, 570] on div "RE: Safe Superintelligence, Inc. | 2024 BTA Quote Request to be Eff 9/6/24" at bounding box center [626, 620] width 399 height 31
click at [603, 570] on link "RE: Safe Superintelligence, Inc. | 2024 BTA Quote Request to be Eff 9/6/24" at bounding box center [644, 620] width 360 height 14
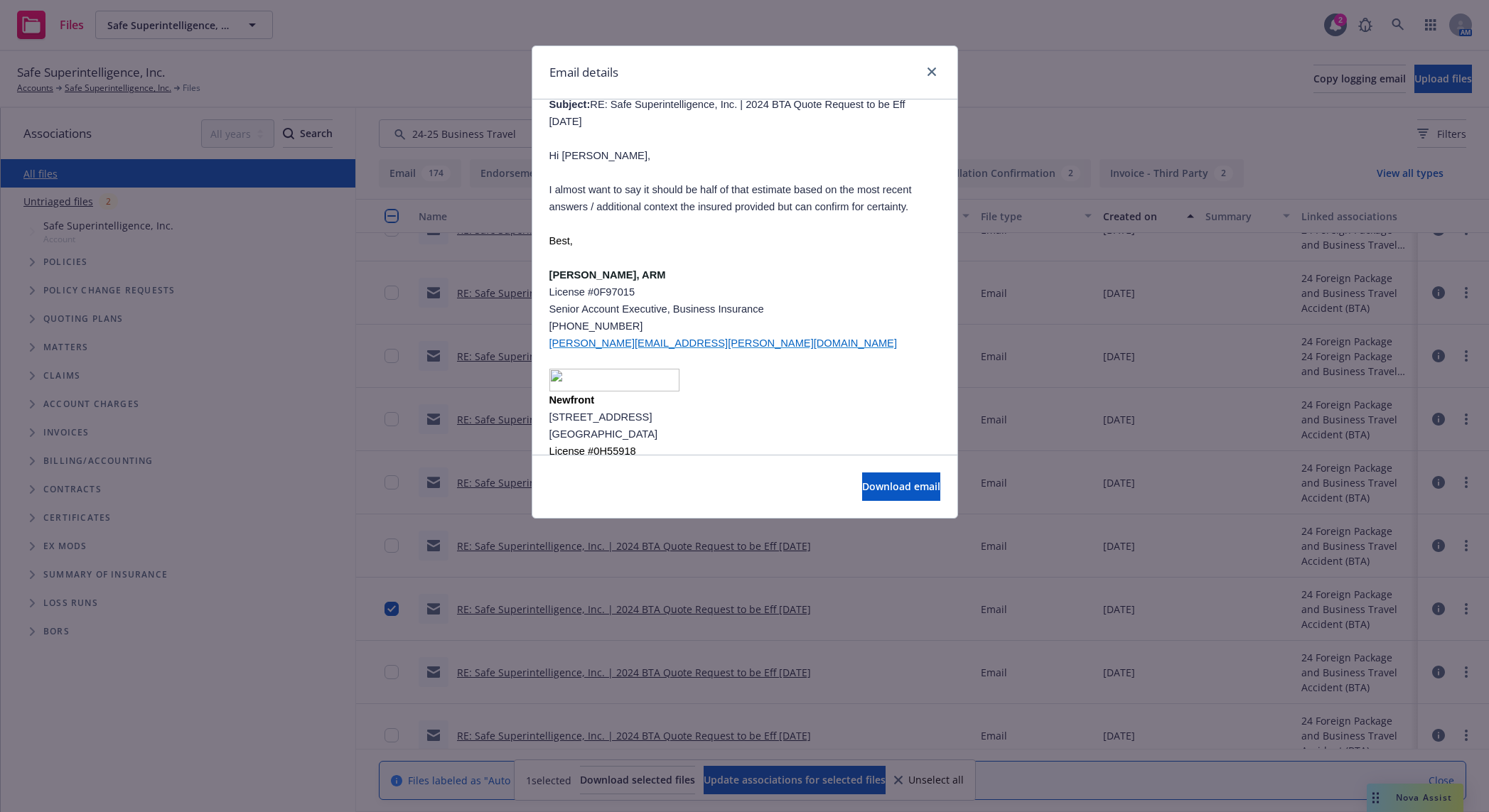
scroll to position [889, 0]
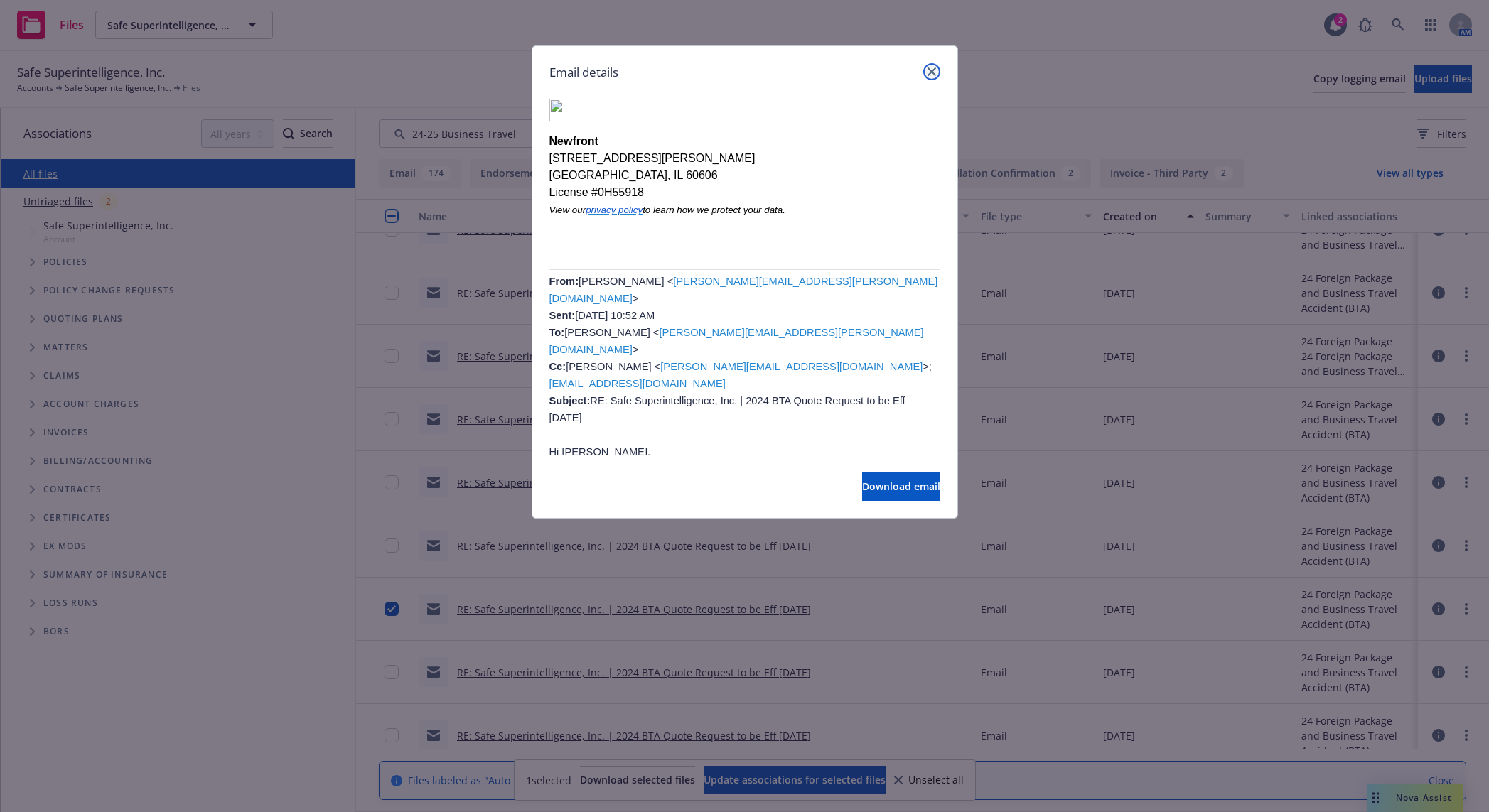
click at [934, 69] on icon "close" at bounding box center [932, 71] width 9 height 9
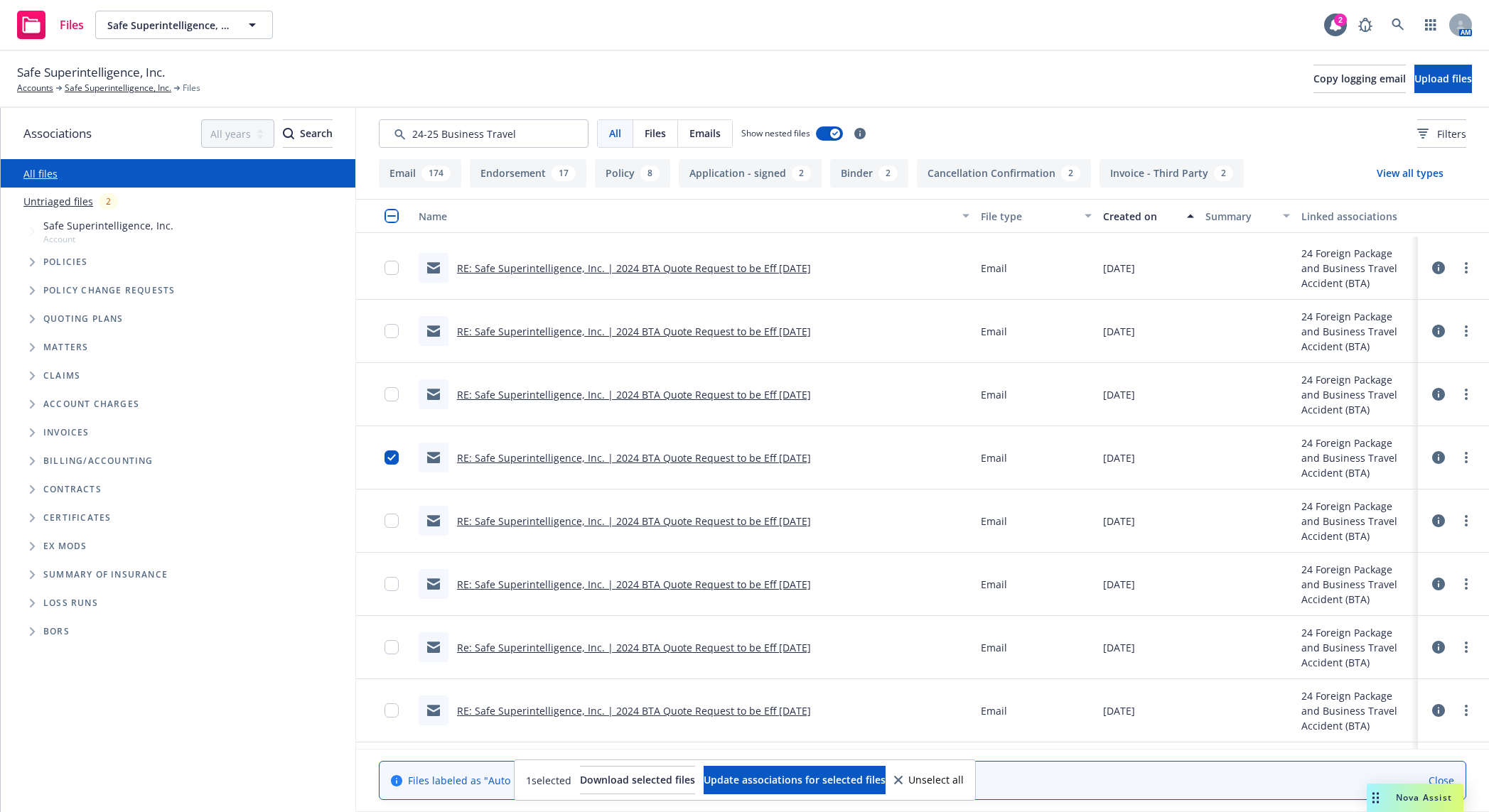
scroll to position [1332, 0]
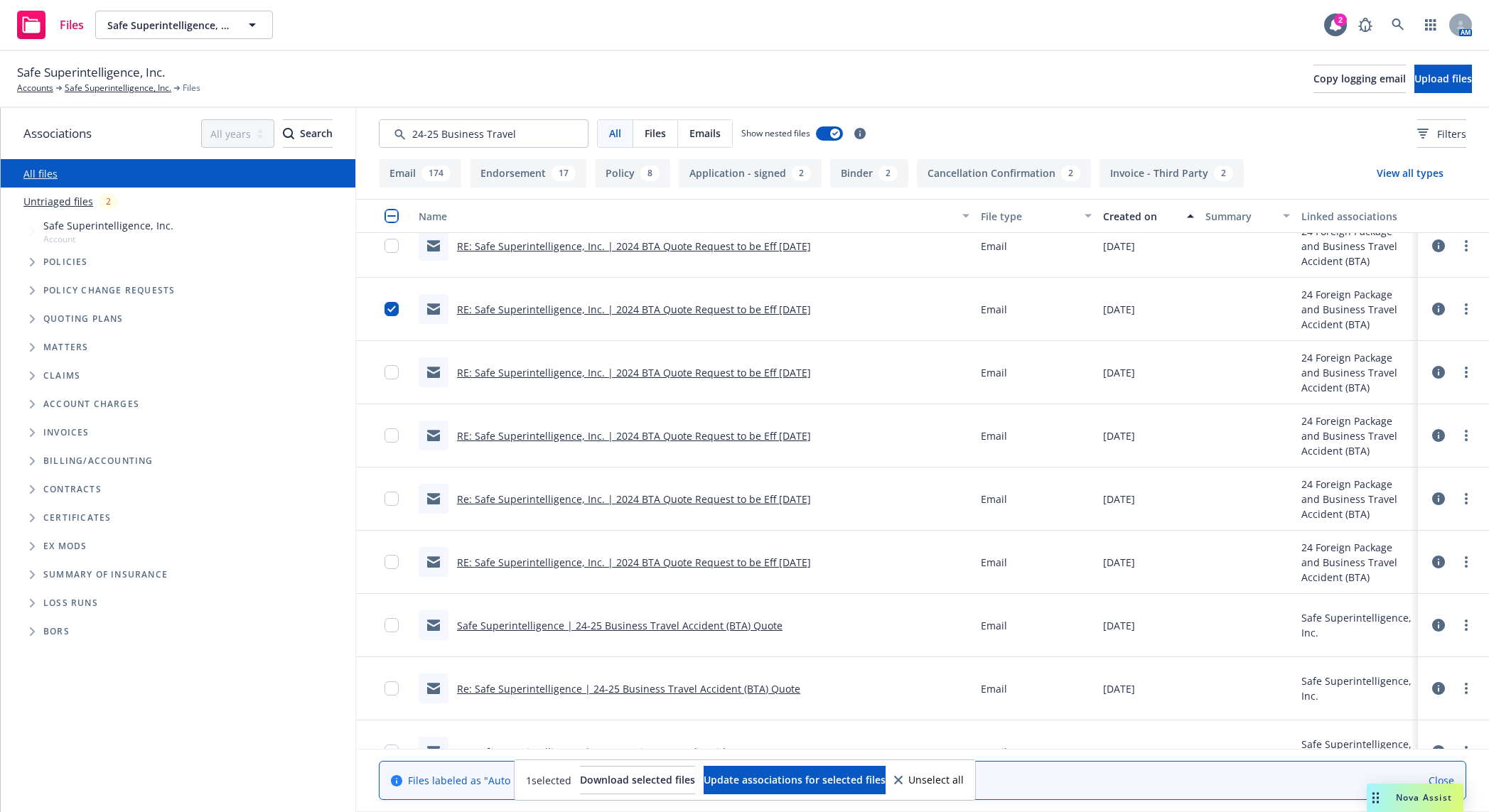
click at [686, 560] on link "RE: Safe Superintelligence, Inc. | 2024 BTA Quote Request to be Eff 9/6/24" at bounding box center [633, 563] width 354 height 14
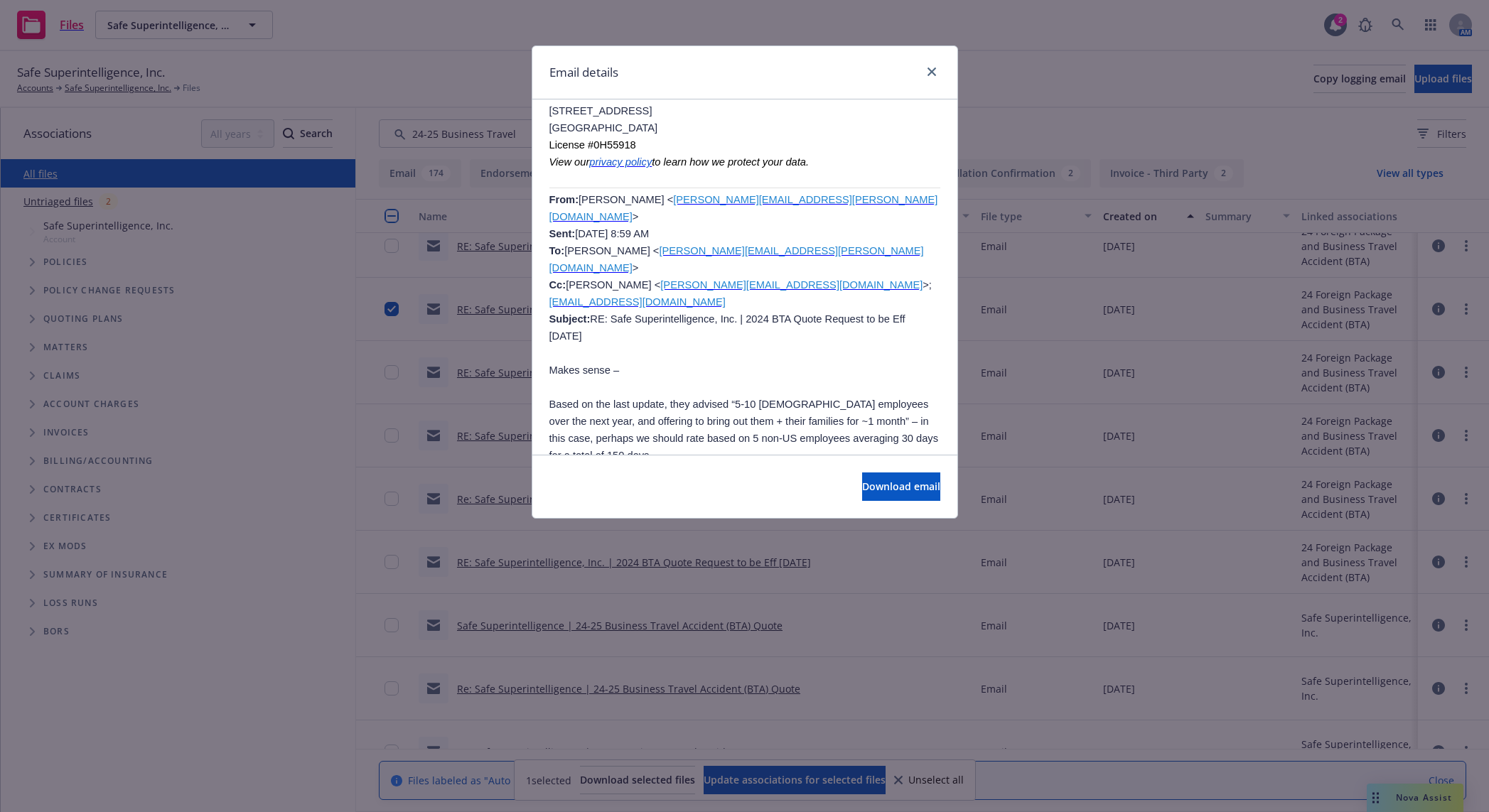
scroll to position [2072, 0]
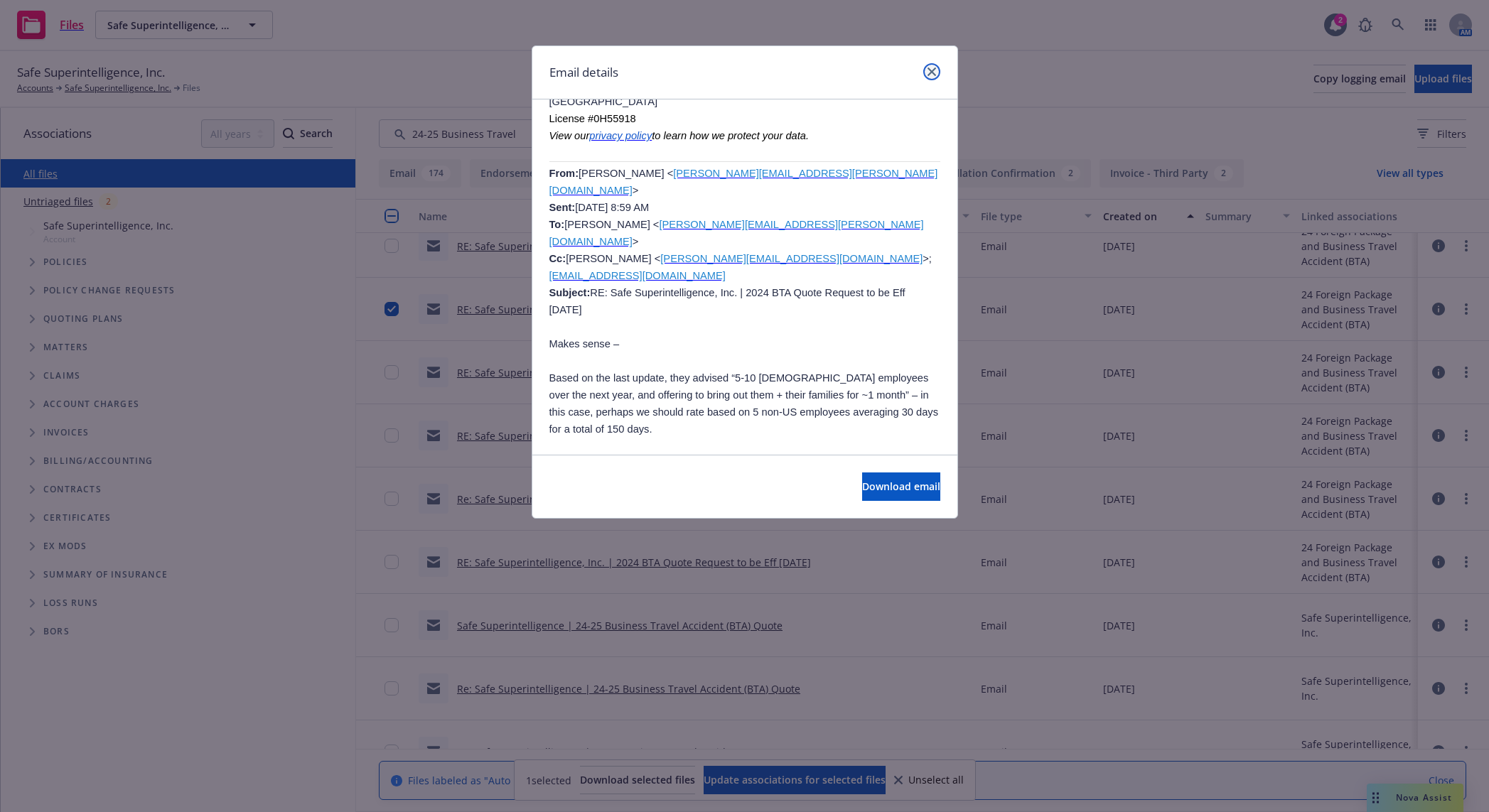
click at [938, 68] on link "close" at bounding box center [932, 72] width 17 height 17
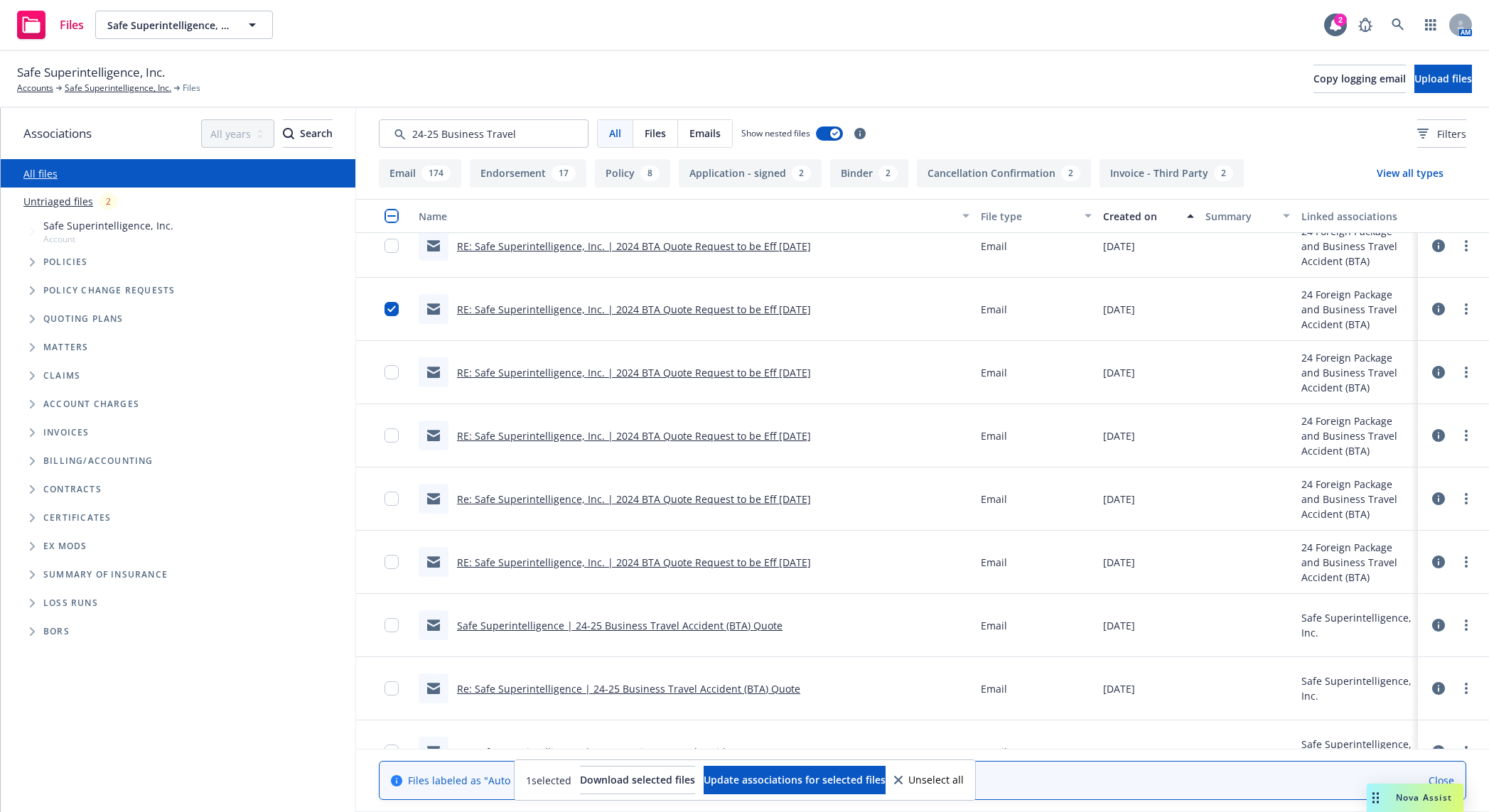
click at [715, 560] on link "Safe Superintelligence | 24-25 Business Travel Accident (BTA) Quote" at bounding box center [620, 625] width 325 height 14
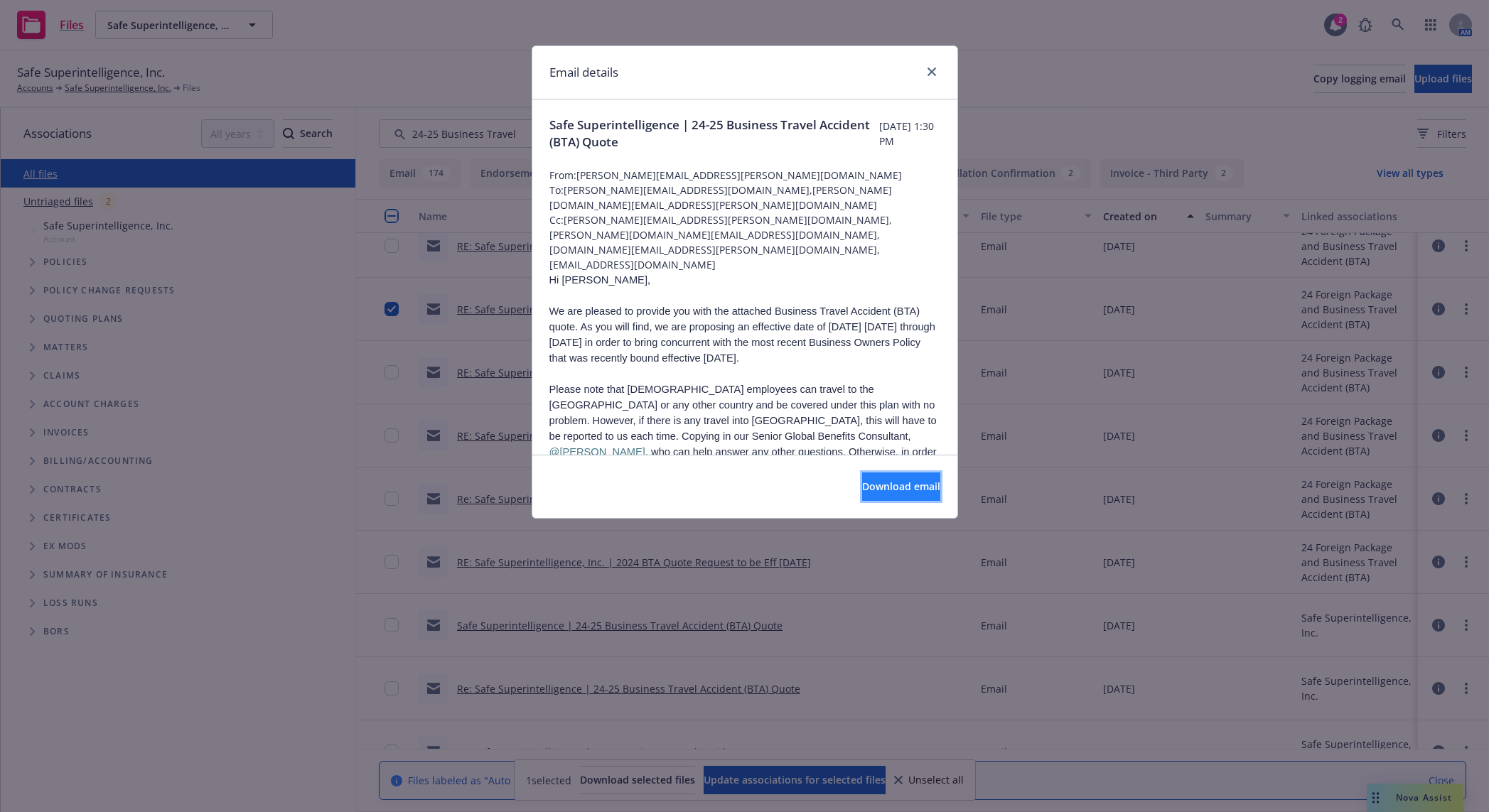
click at [862, 481] on button "Download email" at bounding box center [901, 486] width 78 height 28
click at [933, 65] on link "close" at bounding box center [932, 72] width 17 height 17
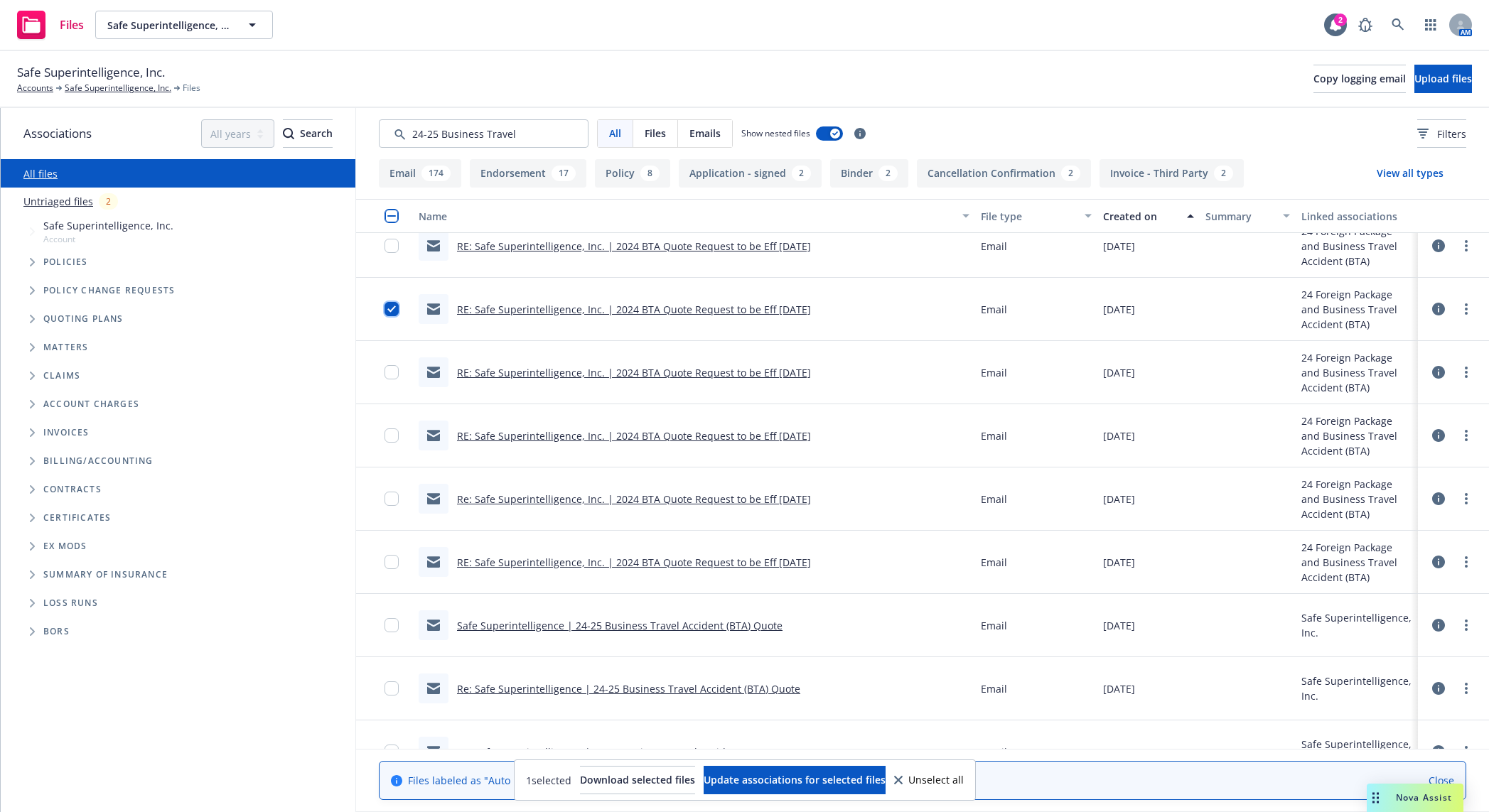
click at [390, 306] on input "checkbox" at bounding box center [392, 309] width 15 height 15
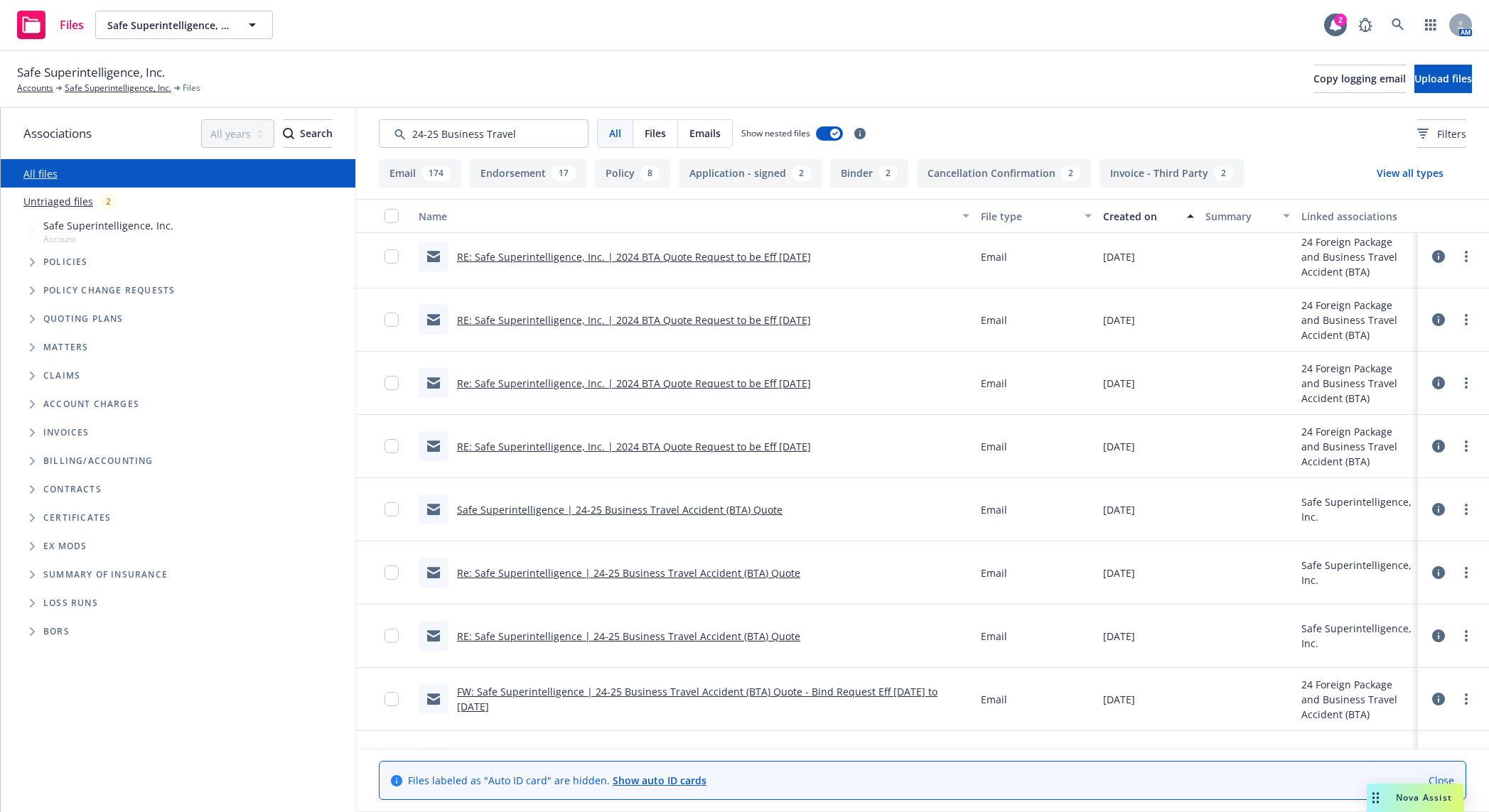
scroll to position [1480, 0]
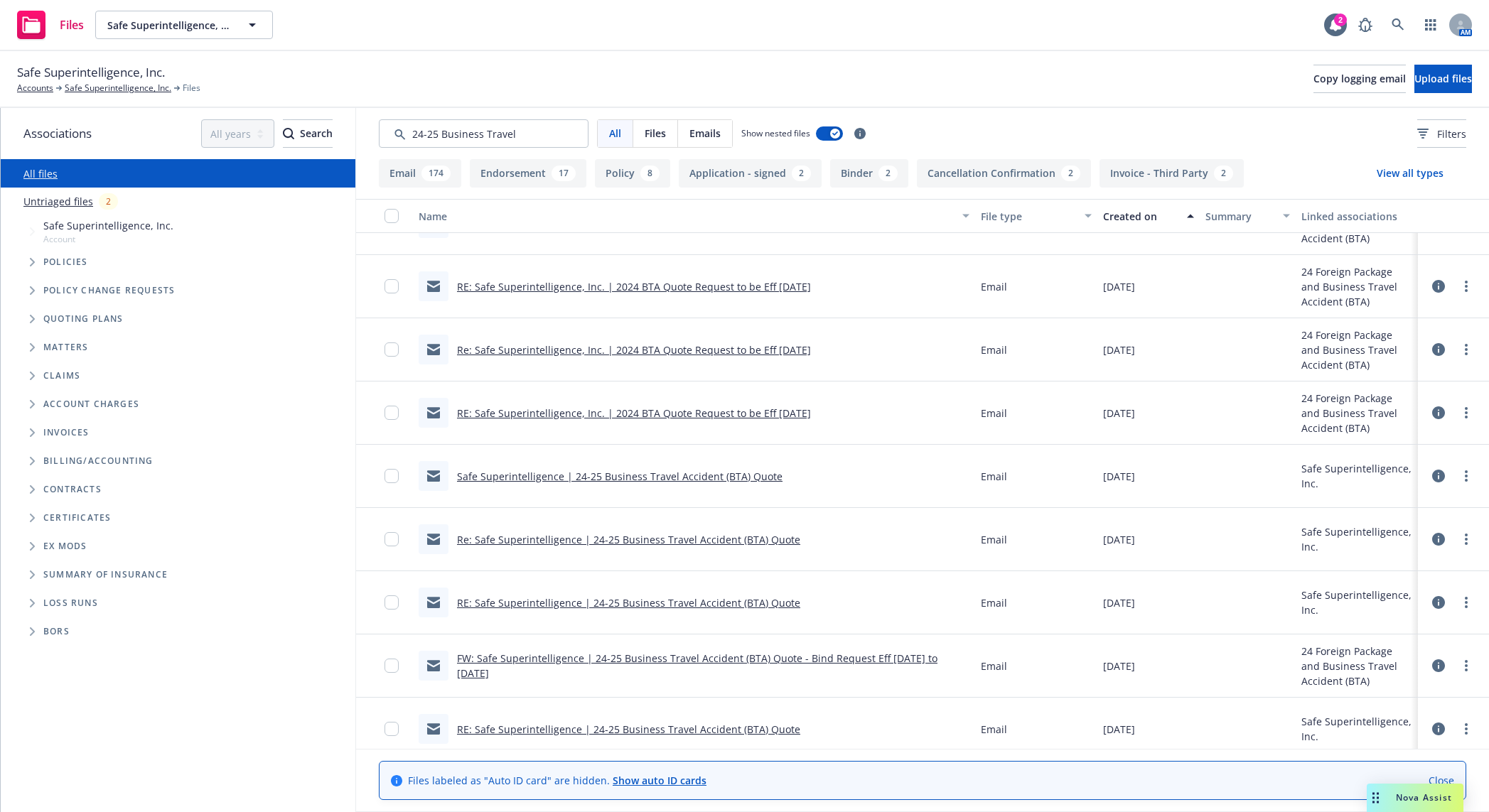
click at [562, 410] on link "RE: Safe Superintelligence, Inc. | 2024 BTA Quote Request to be Eff 9/6/24" at bounding box center [633, 413] width 354 height 14
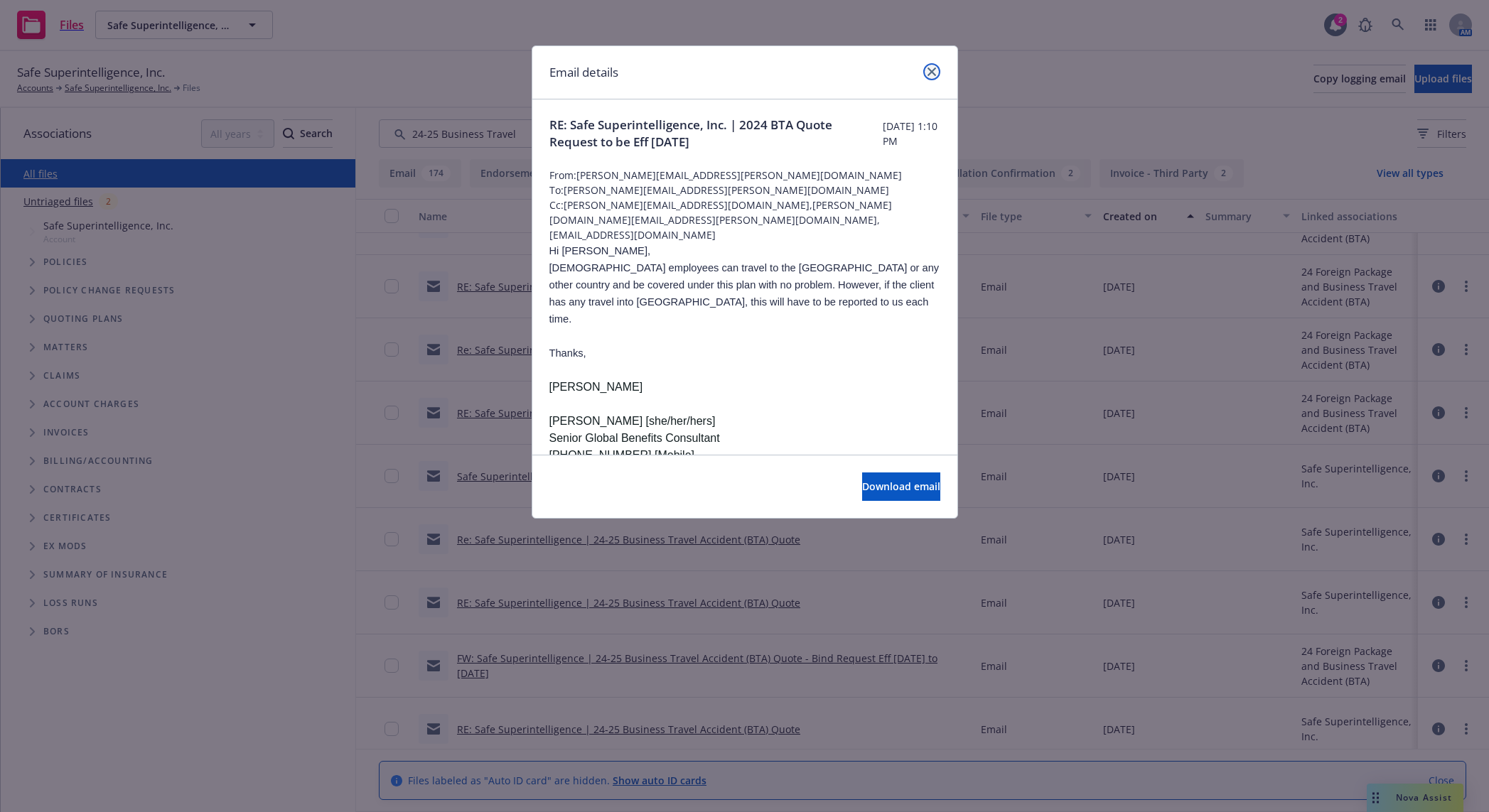
click at [932, 75] on icon "close" at bounding box center [932, 71] width 9 height 9
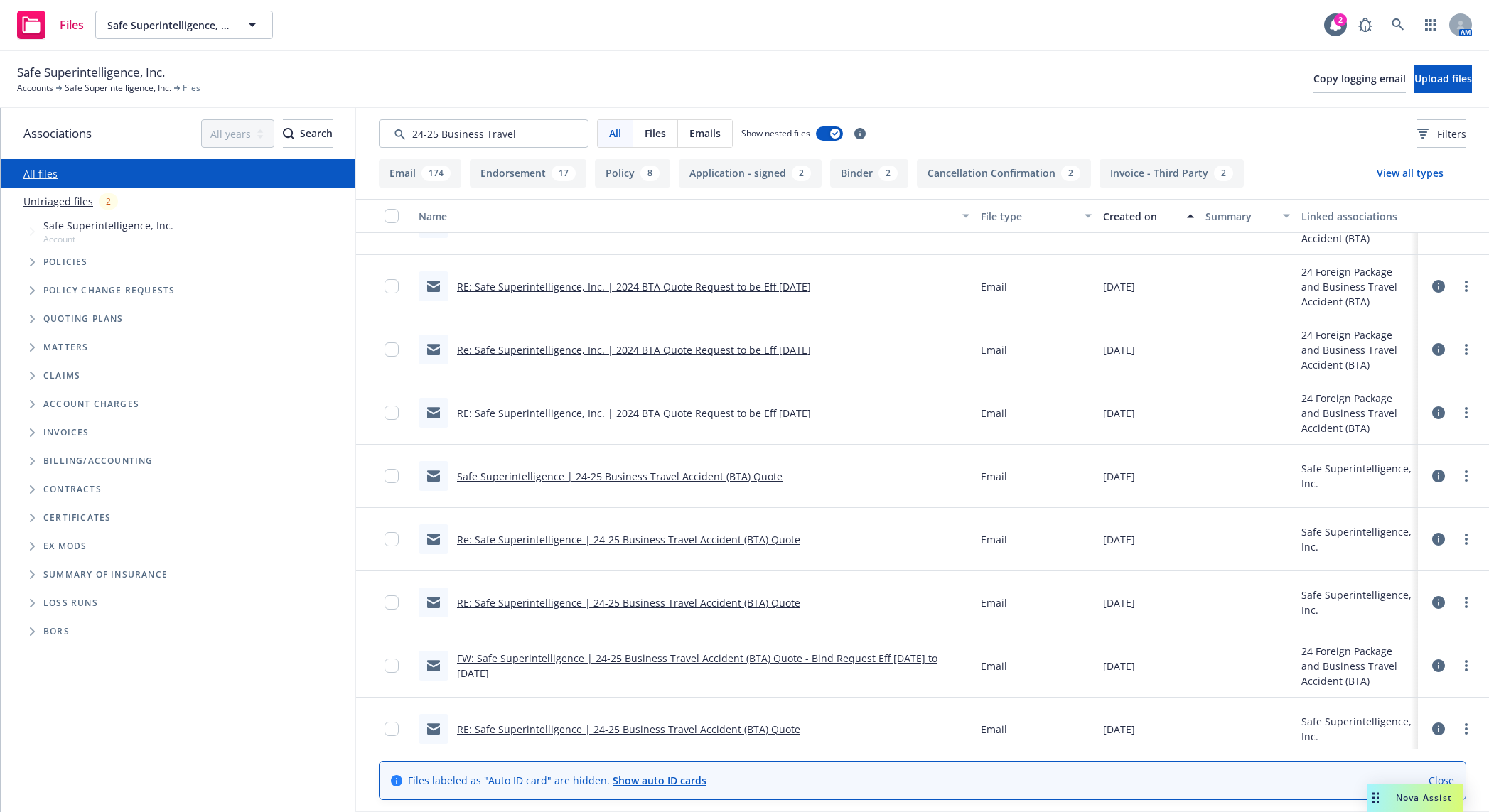
click at [745, 476] on link "Safe Superintelligence | 24-25 Business Travel Accident (BTA) Quote" at bounding box center [620, 477] width 325 height 14
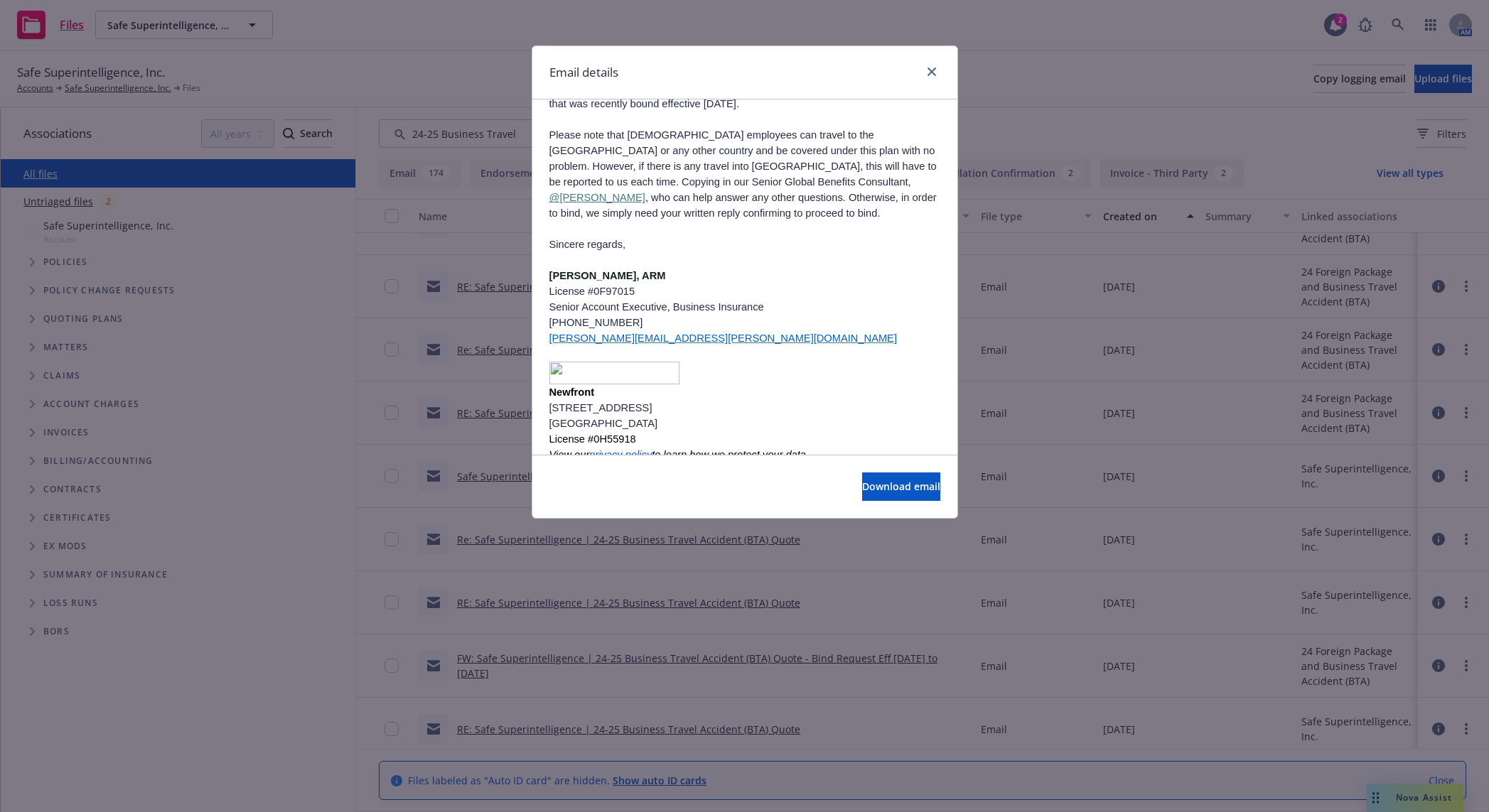
scroll to position [265, 0]
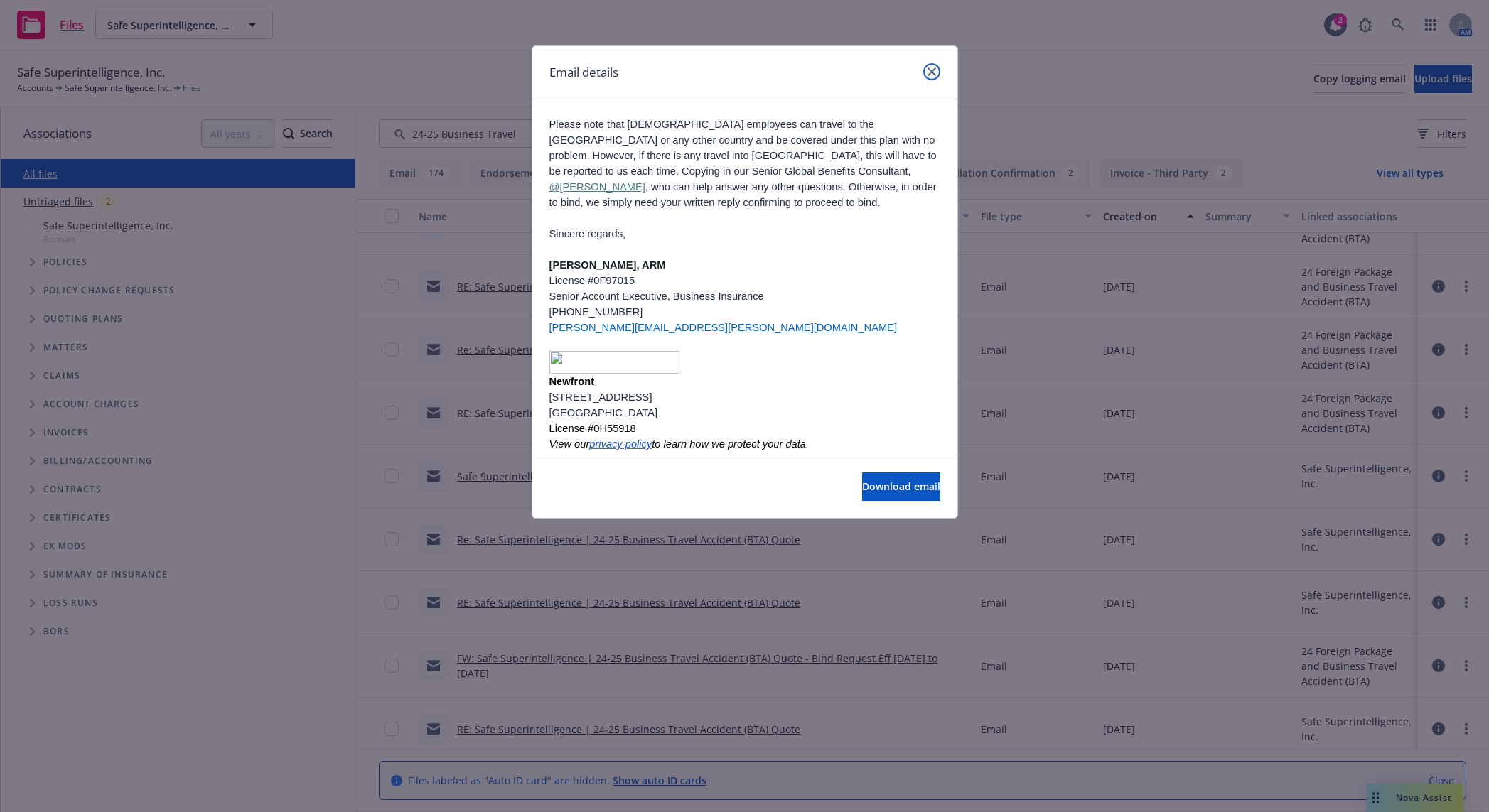
click at [926, 70] on link "close" at bounding box center [932, 72] width 17 height 17
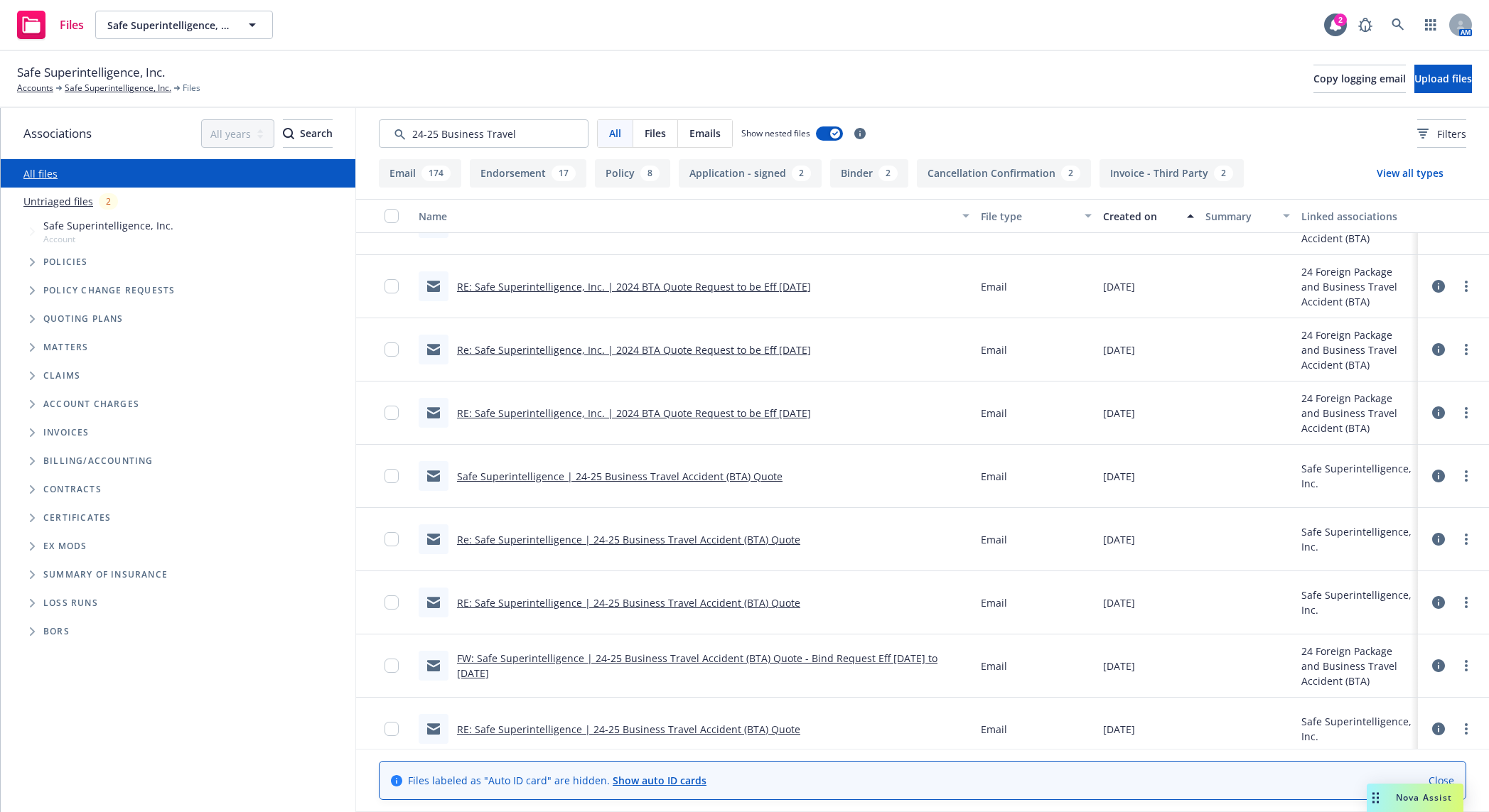
click at [727, 538] on link "Re: Safe Superintelligence | 24-25 Business Travel Accident (BTA) Quote" at bounding box center [628, 540] width 343 height 14
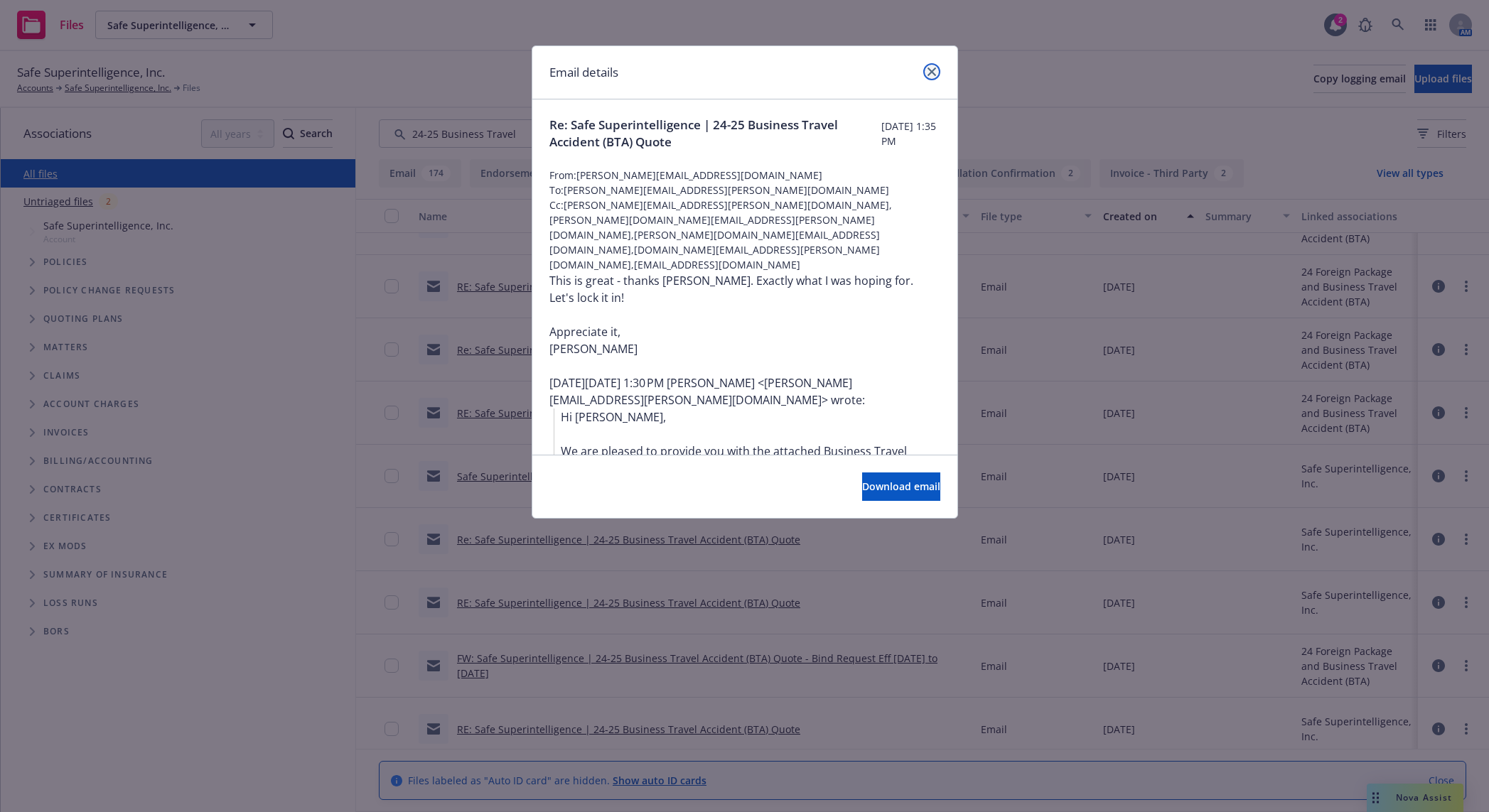
click at [930, 67] on icon "close" at bounding box center [932, 71] width 9 height 9
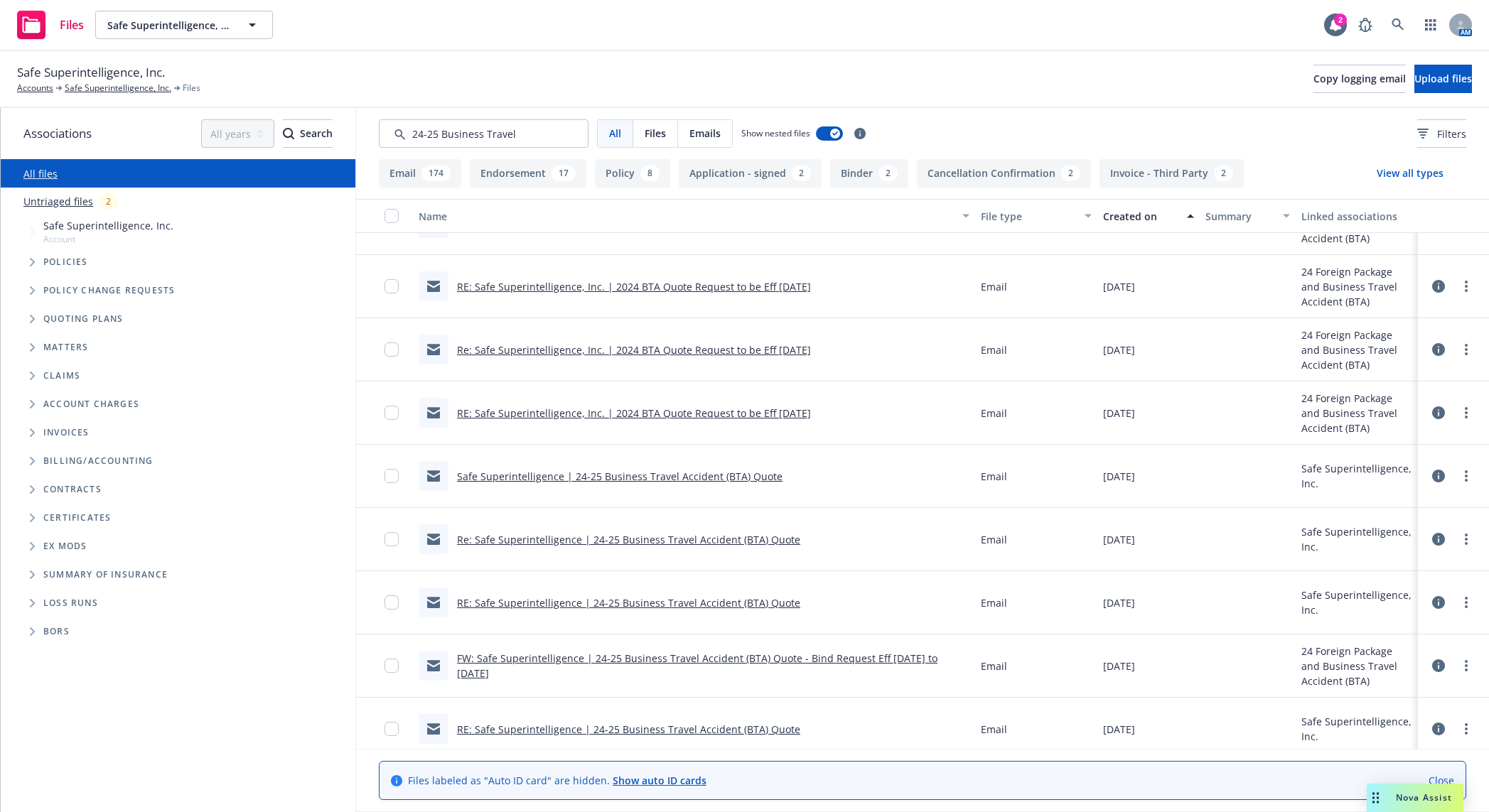
click at [713, 560] on link "RE: Safe Superintelligence | 24-25 Business Travel Accident (BTA) Quote" at bounding box center [628, 603] width 343 height 14
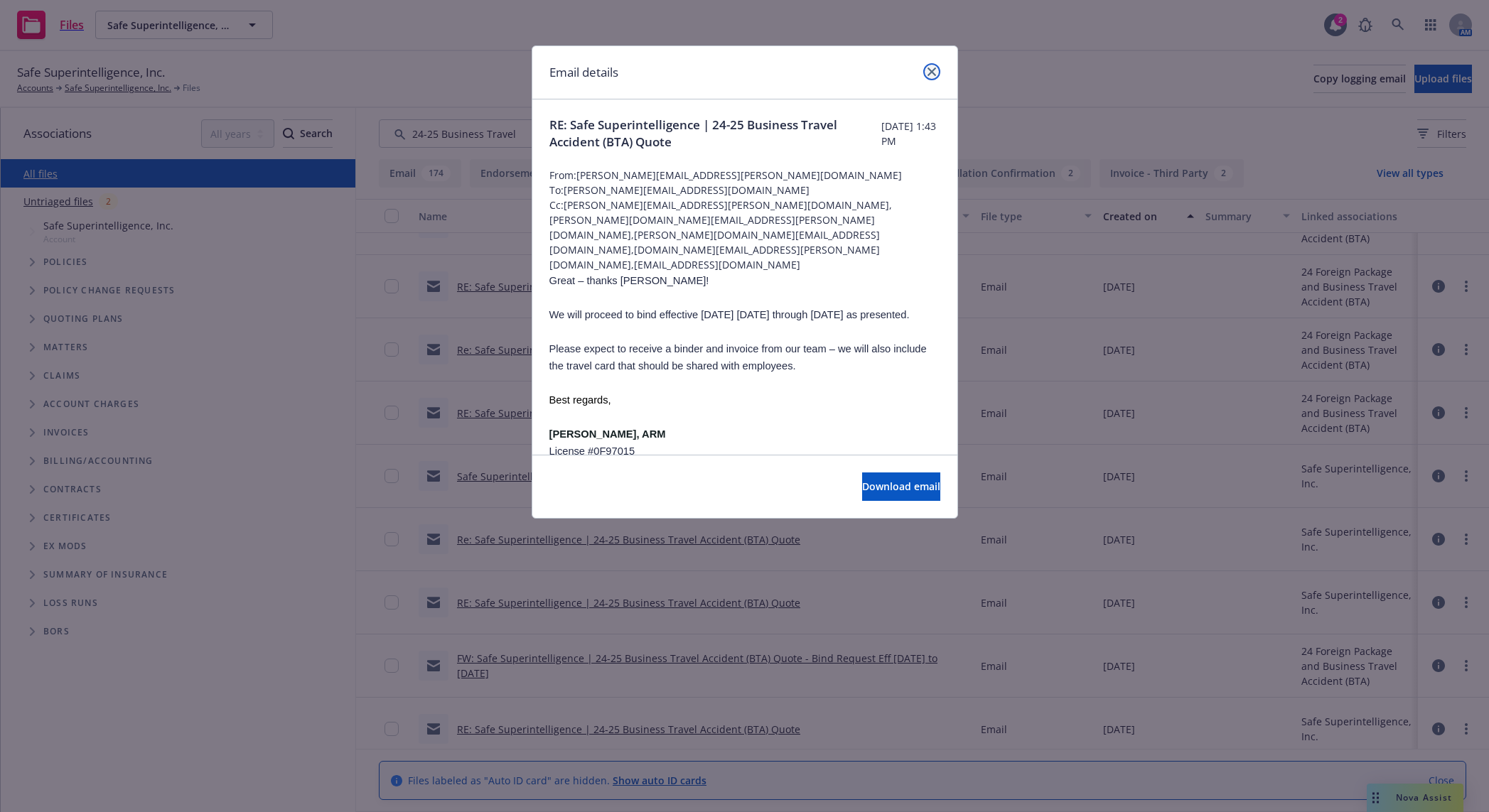
click at [938, 67] on link "close" at bounding box center [932, 72] width 17 height 17
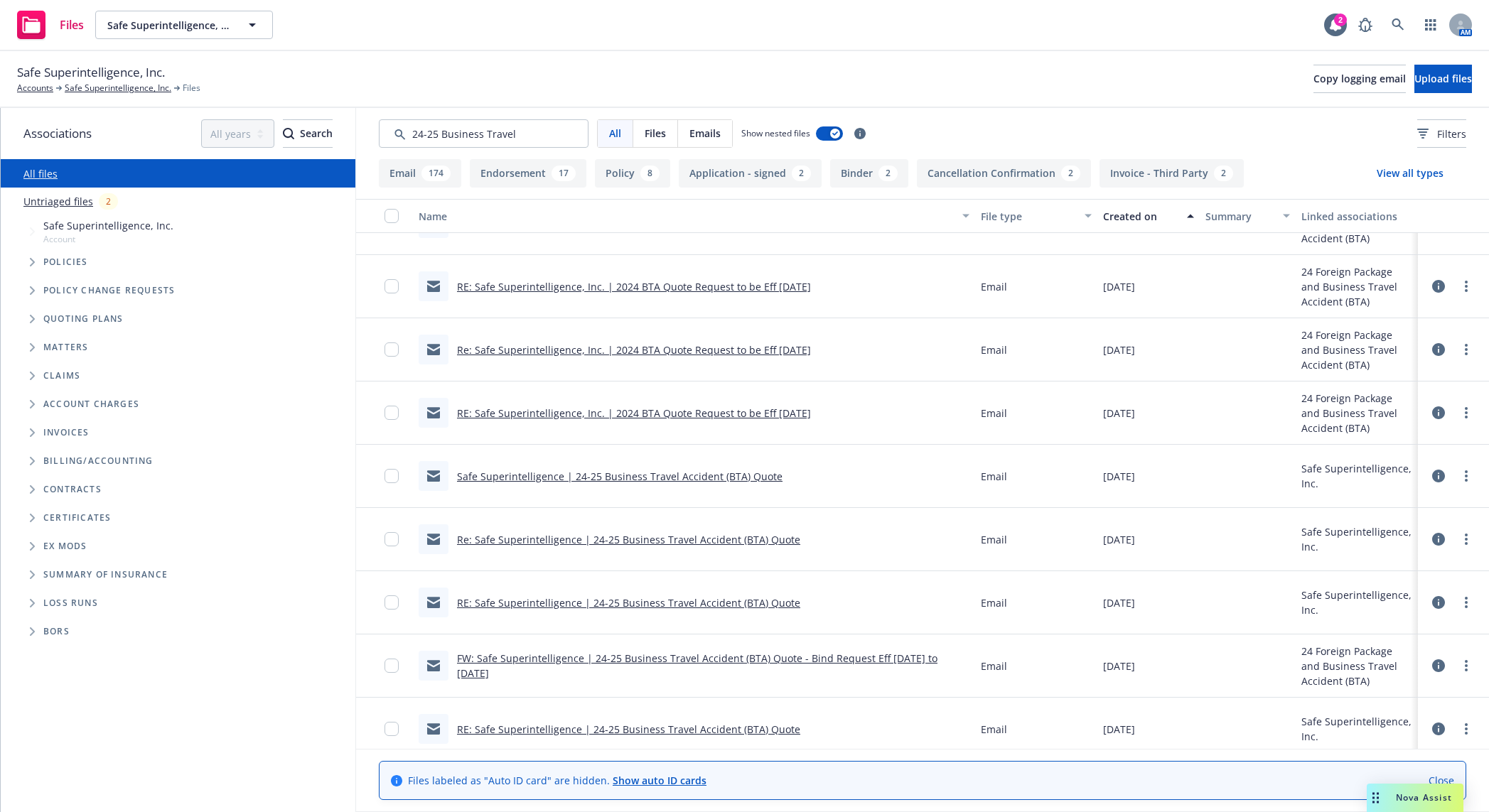
click at [778, 560] on link "FW: Safe Superintelligence | 24-25 Business Travel Accident (BTA) Quote - Bind …" at bounding box center [697, 665] width 480 height 28
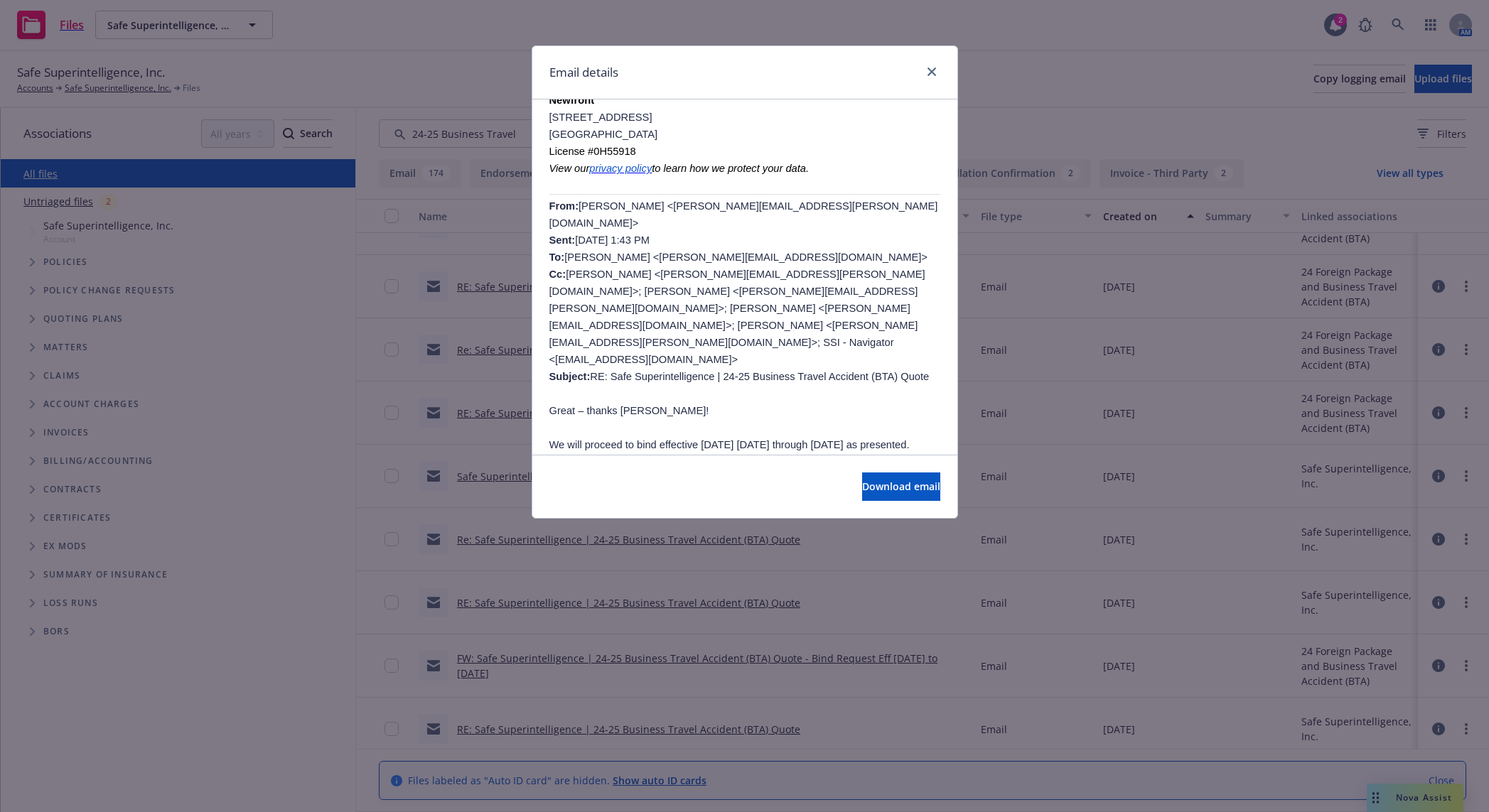
scroll to position [592, 0]
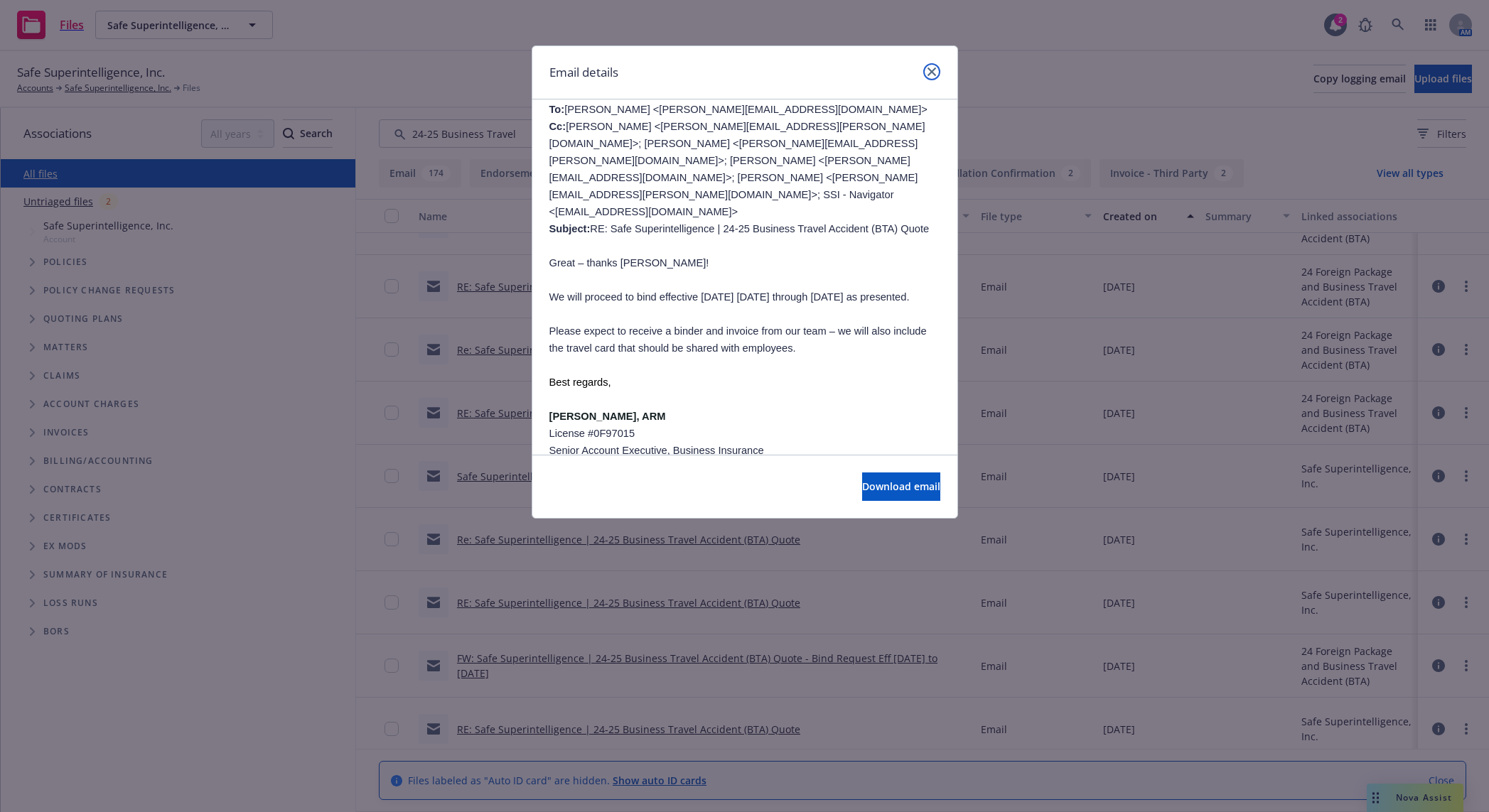
click at [930, 71] on icon "close" at bounding box center [932, 71] width 9 height 9
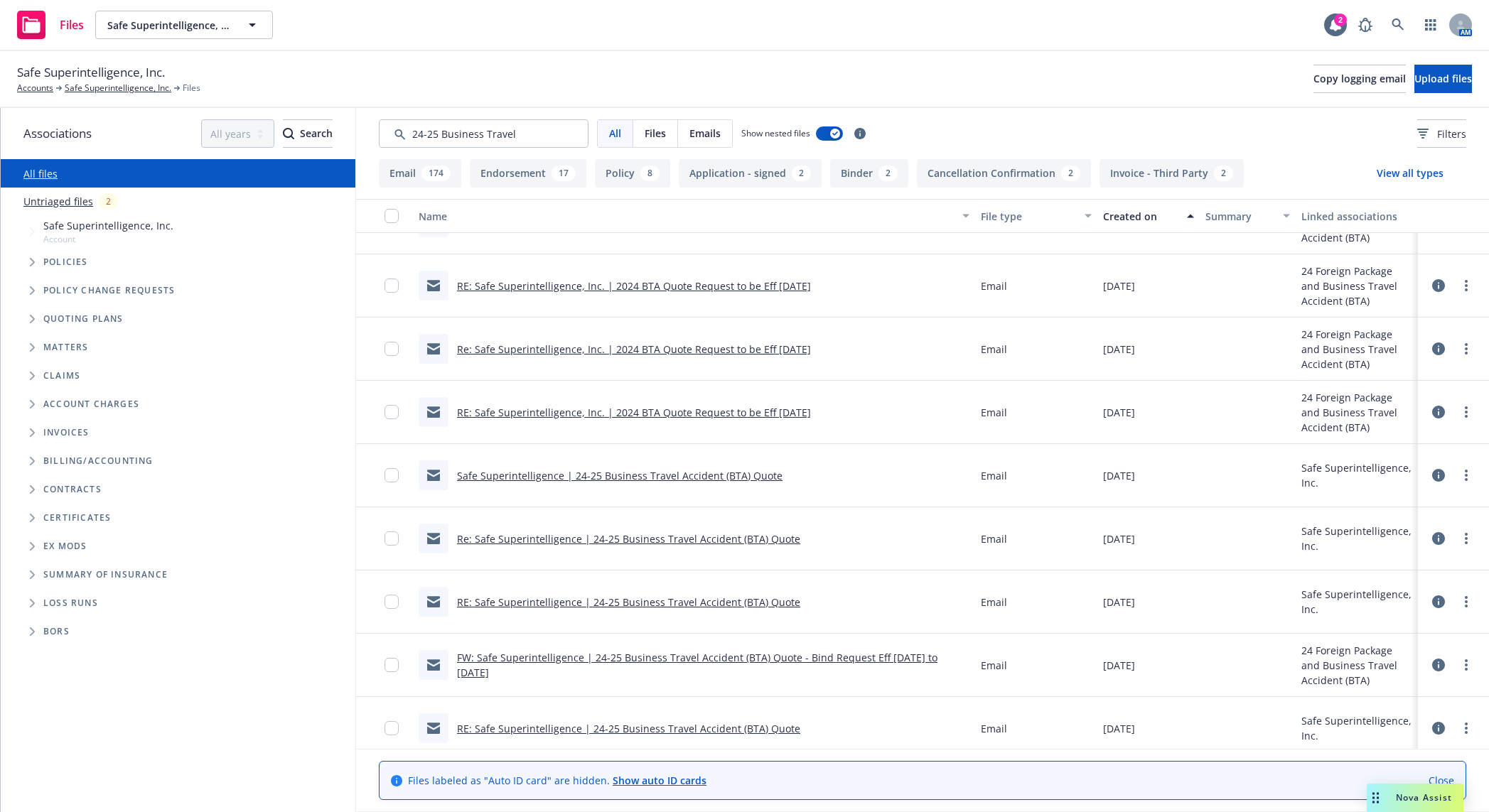
scroll to position [1628, 0]
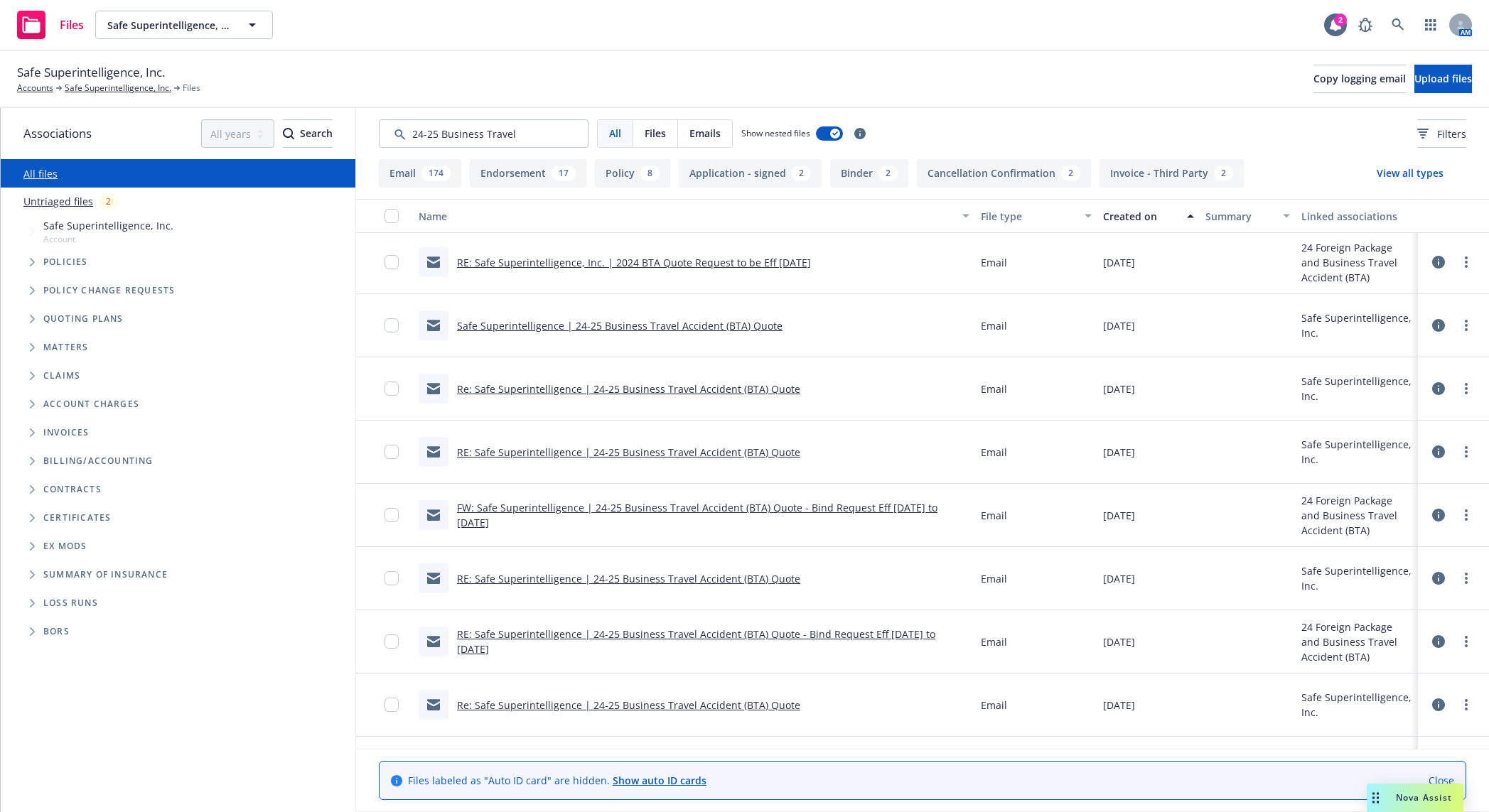
click at [821, 509] on link "FW: Safe Superintelligence | 24-25 Business Travel Accident (BTA) Quote - Bind …" at bounding box center [697, 514] width 480 height 28
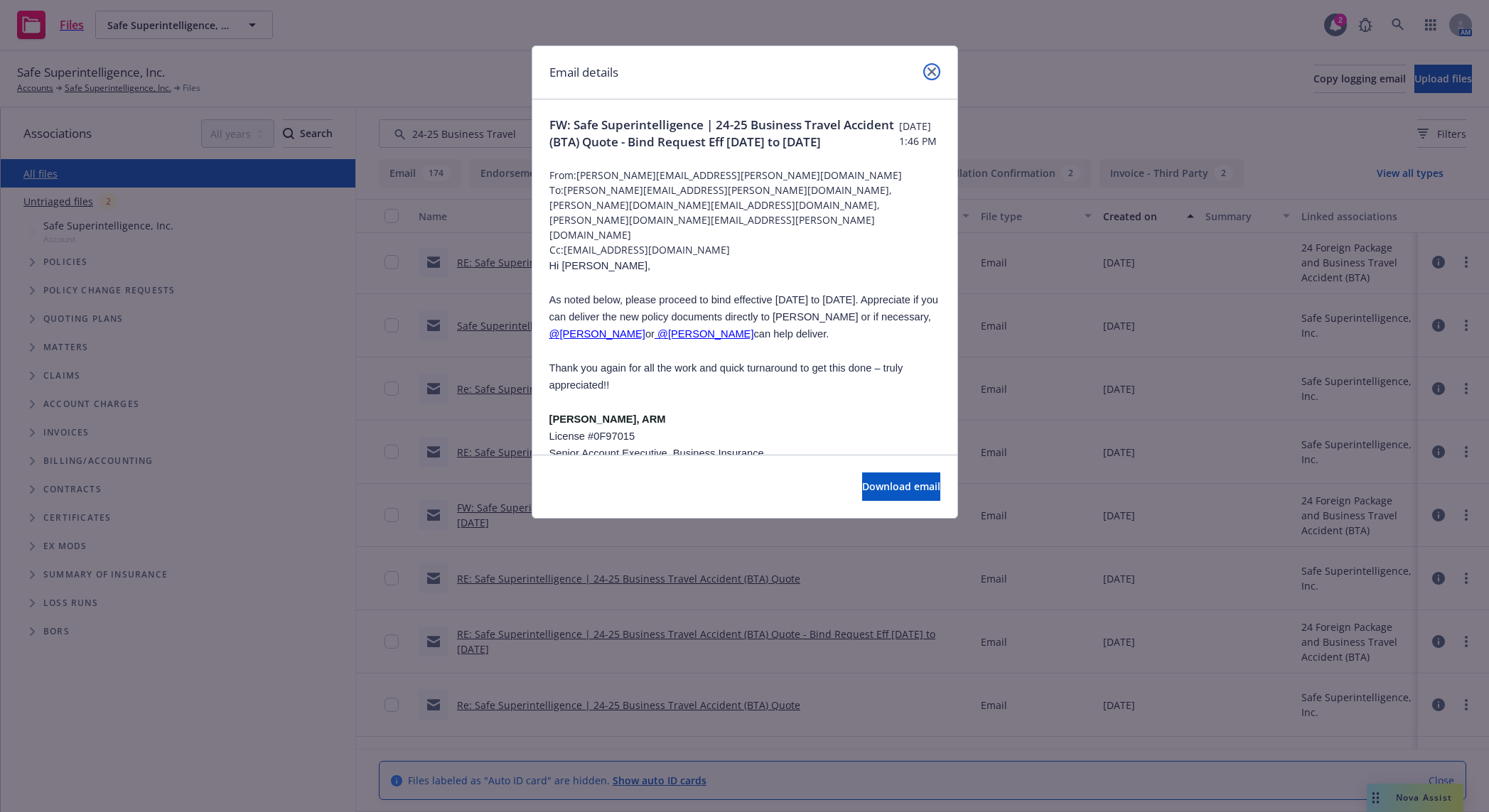
click at [932, 68] on icon "close" at bounding box center [932, 71] width 9 height 9
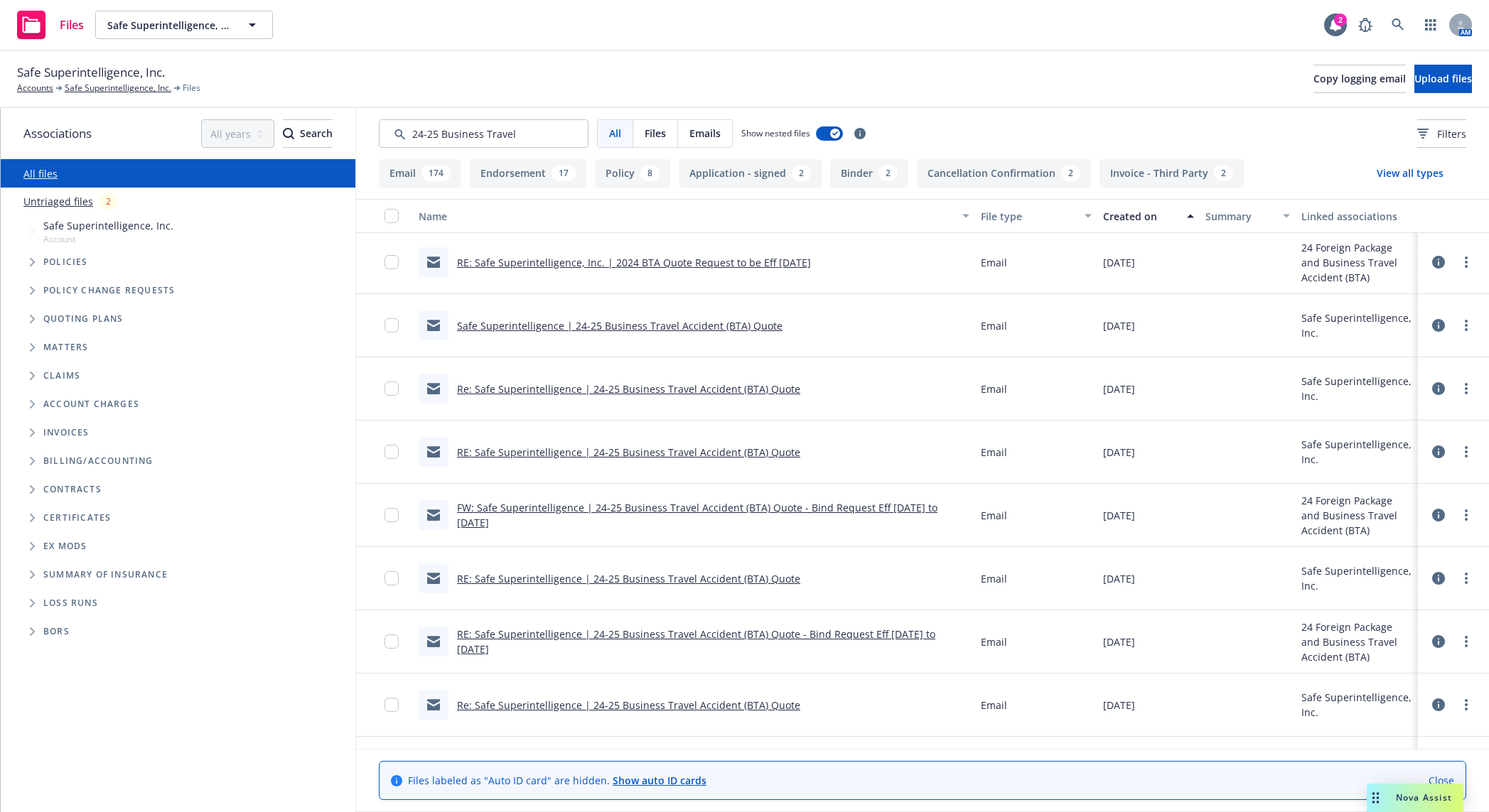
click at [758, 560] on link "RE: Safe Superintelligence | 24-25 Business Travel Accident (BTA) Quote" at bounding box center [628, 579] width 343 height 14
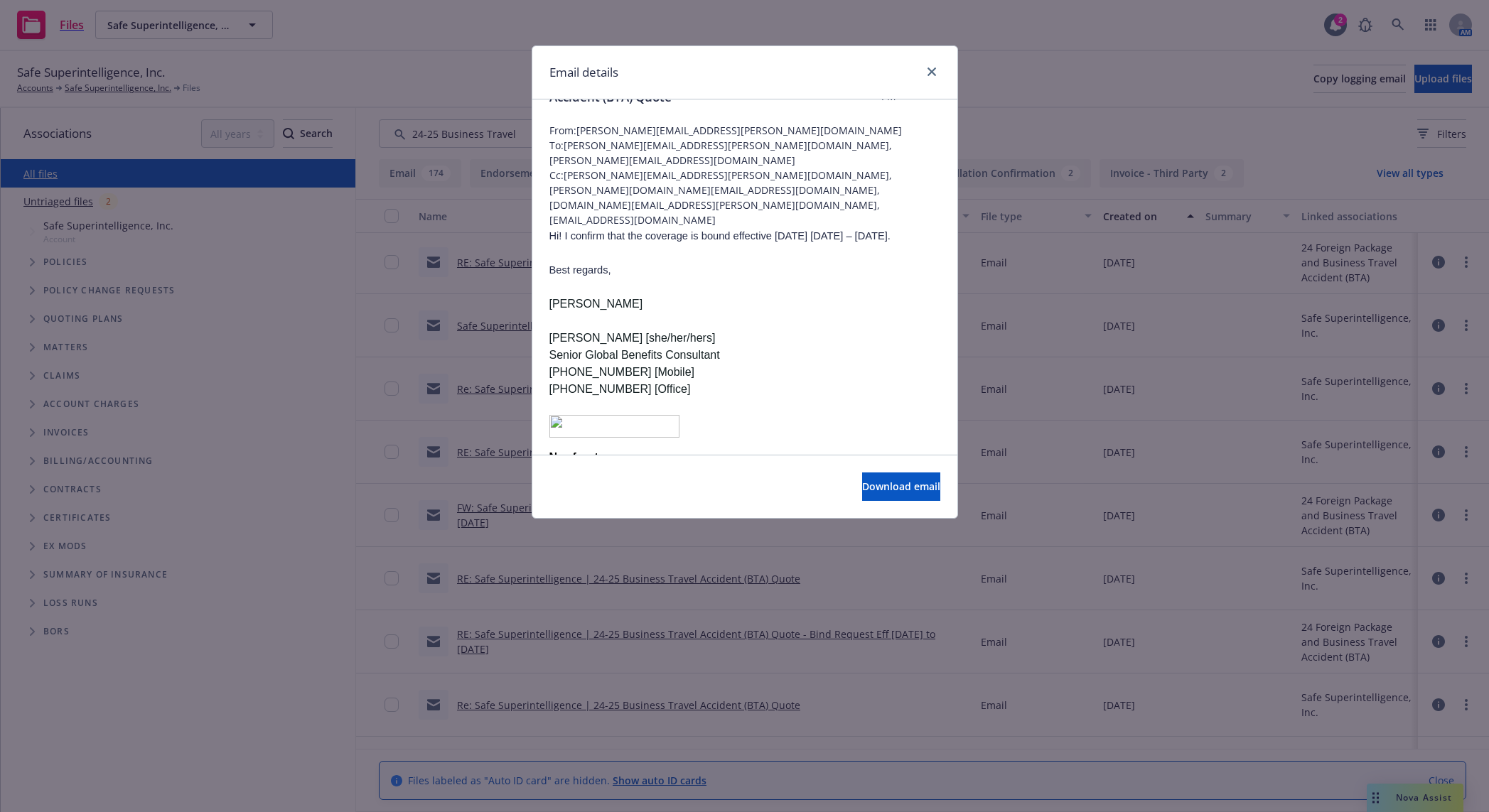
scroll to position [0, 0]
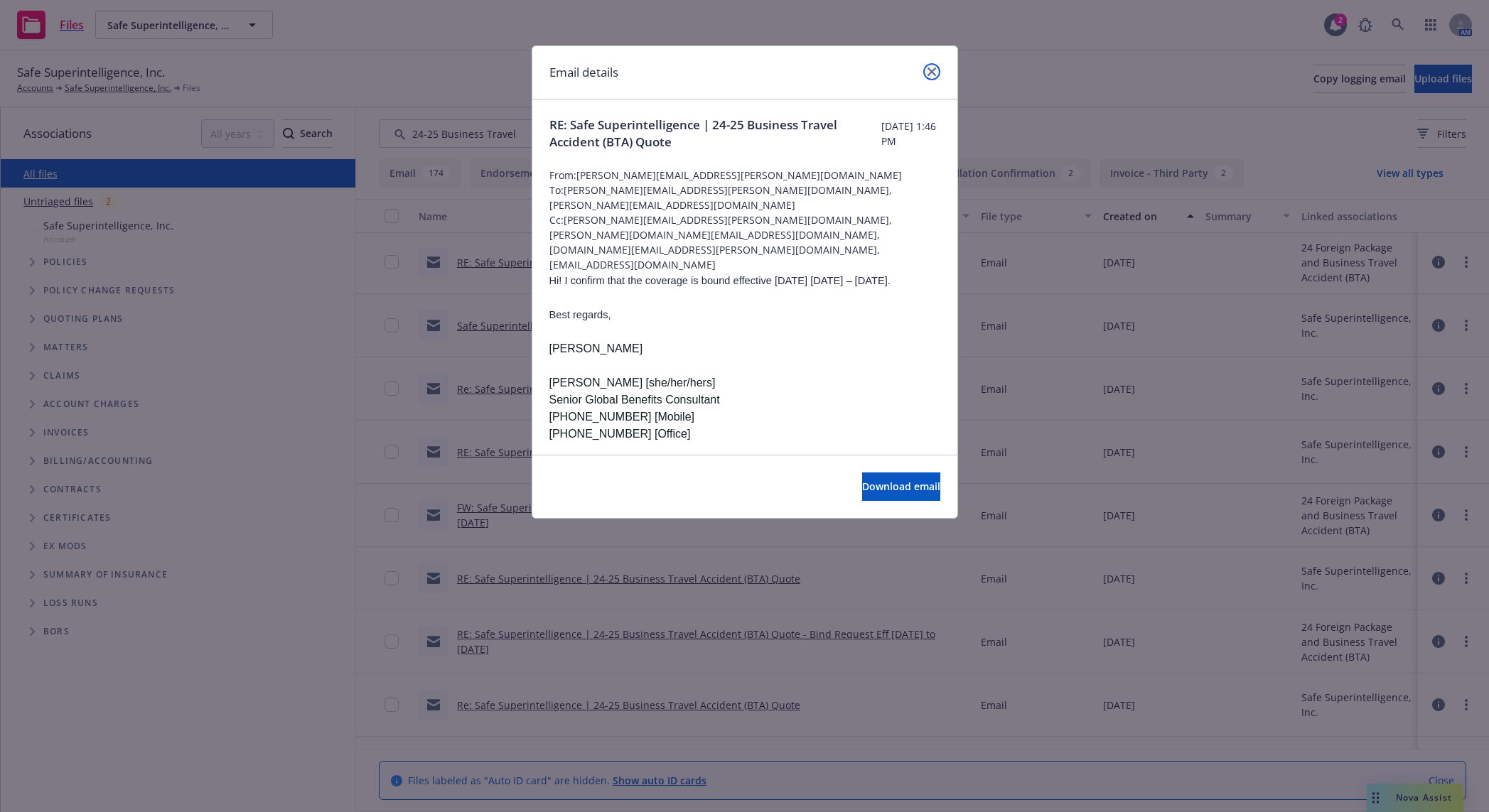
click at [931, 65] on link "close" at bounding box center [932, 72] width 17 height 17
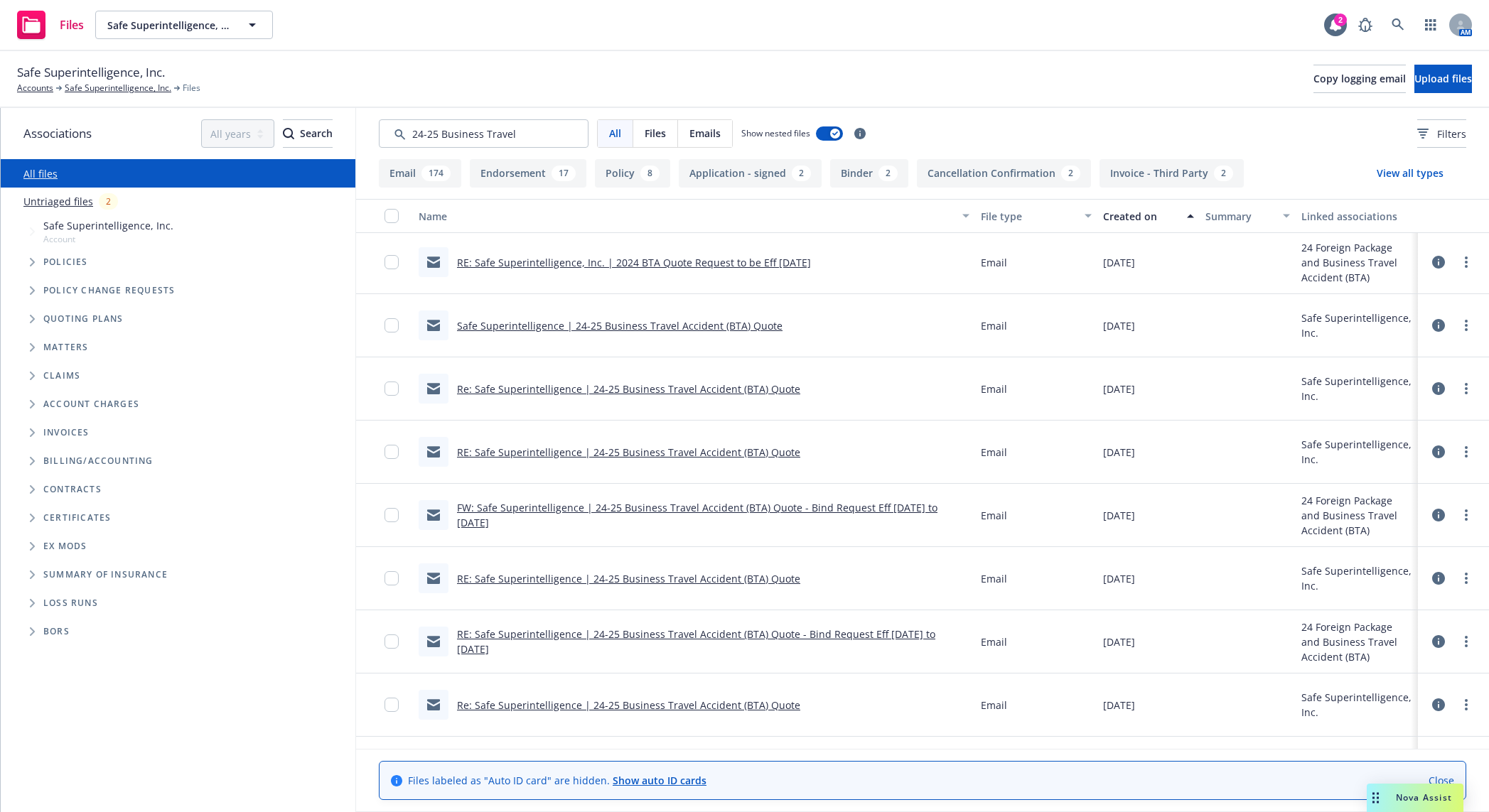
click at [756, 560] on link "Re: Safe Superintelligence | 24-25 Business Travel Accident (BTA) Quote" at bounding box center [628, 705] width 343 height 14
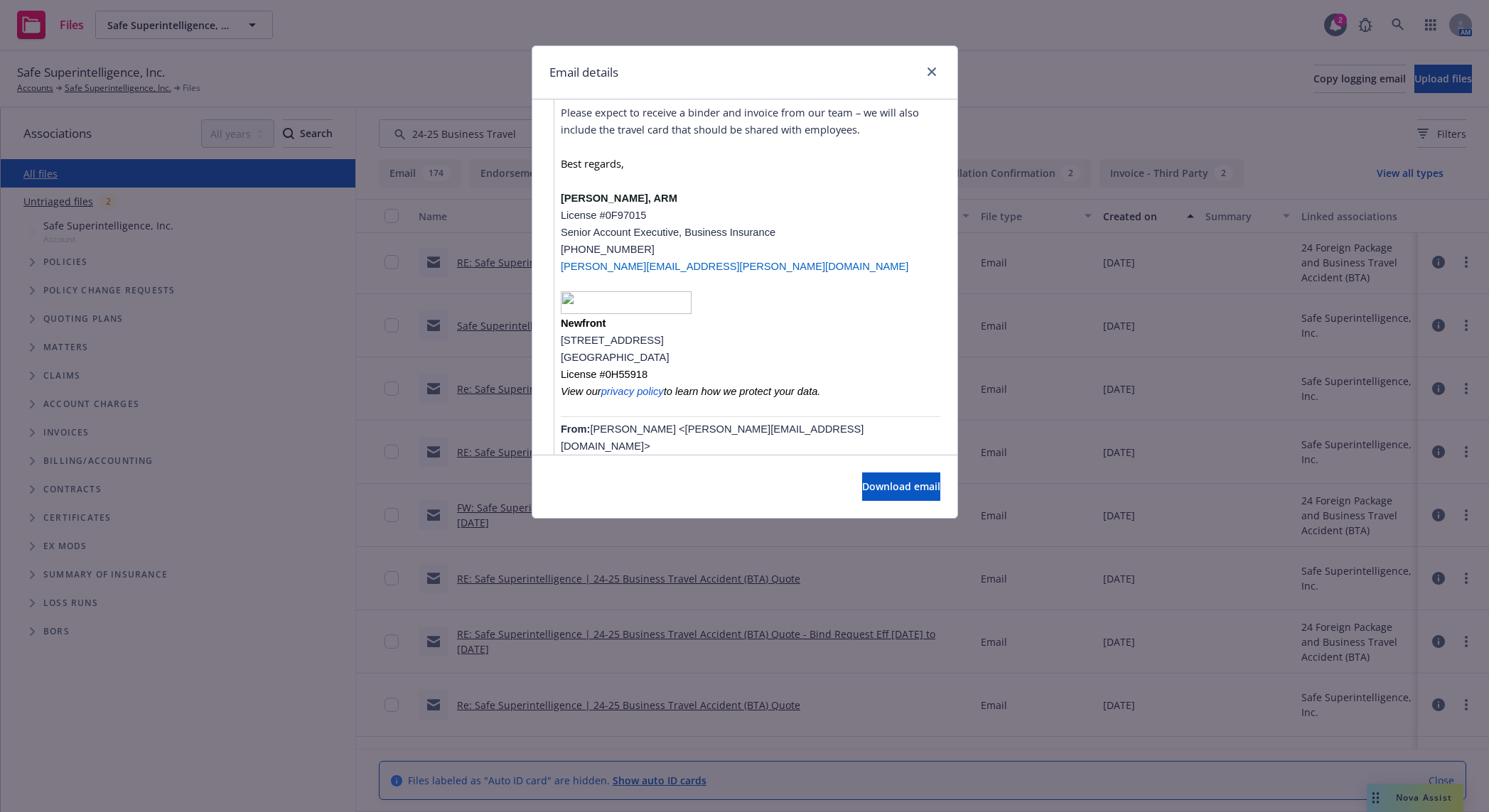
scroll to position [1036, 0]
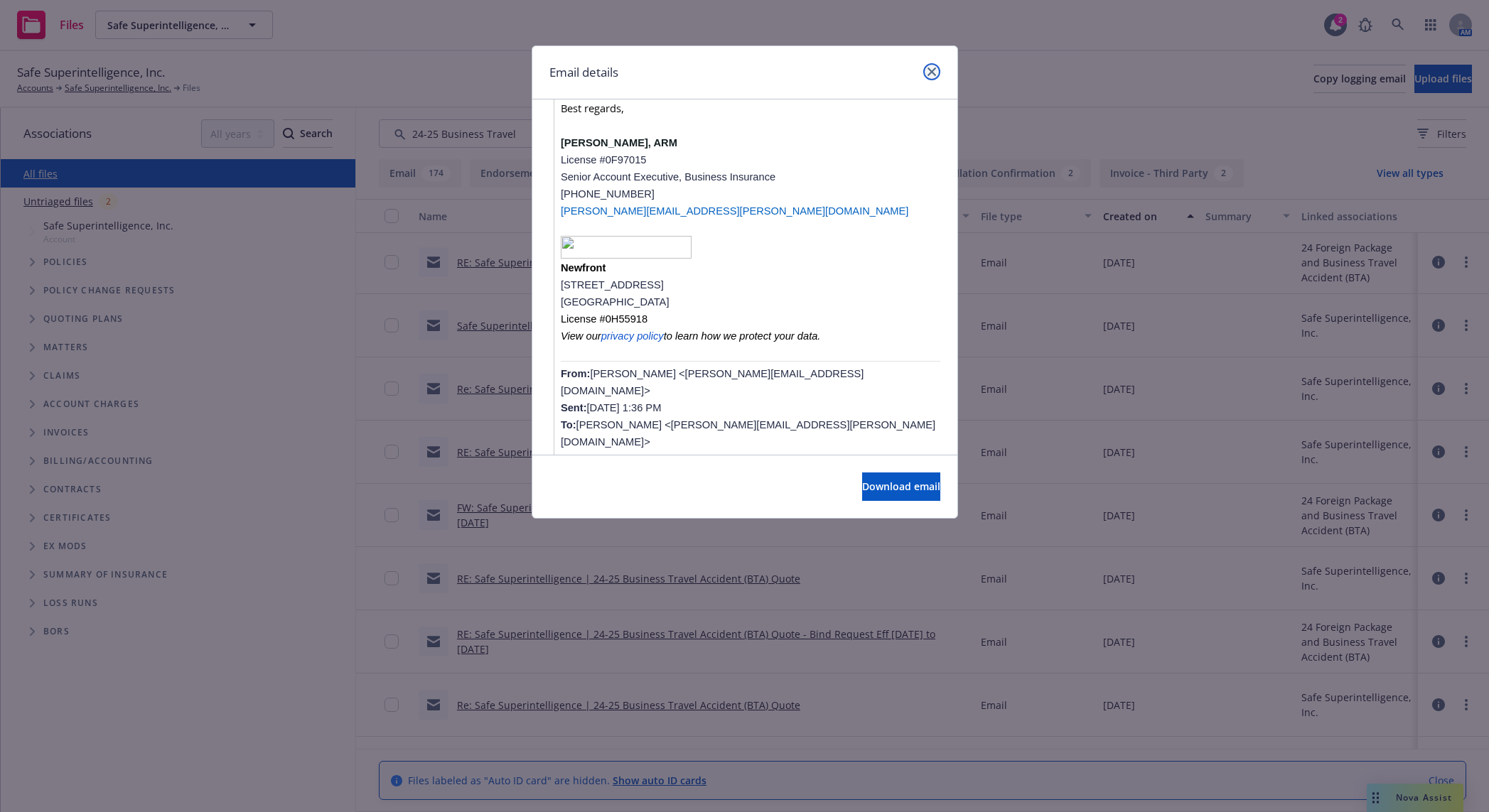
click at [933, 71] on icon "close" at bounding box center [932, 71] width 9 height 9
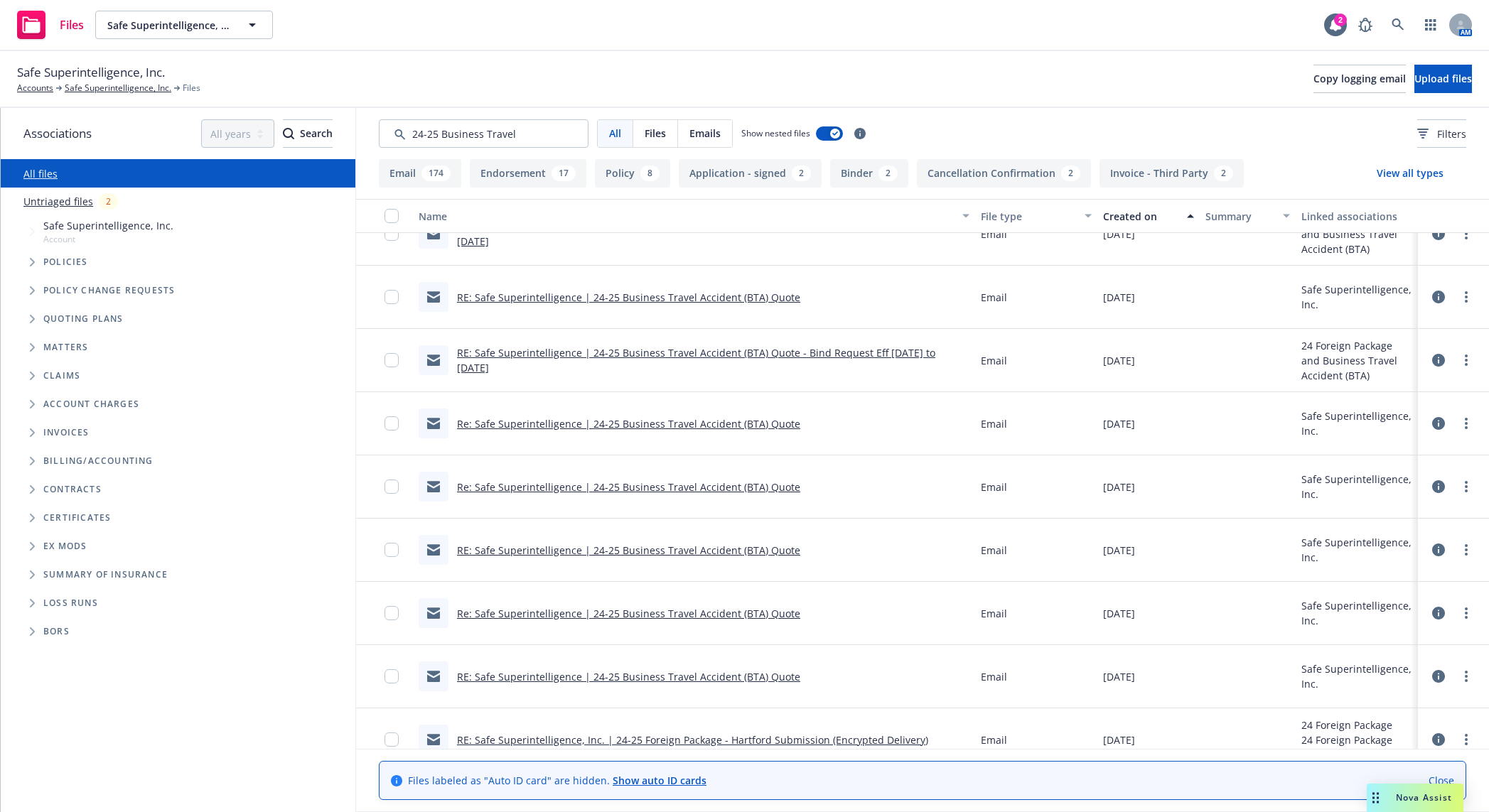
scroll to position [1924, 0]
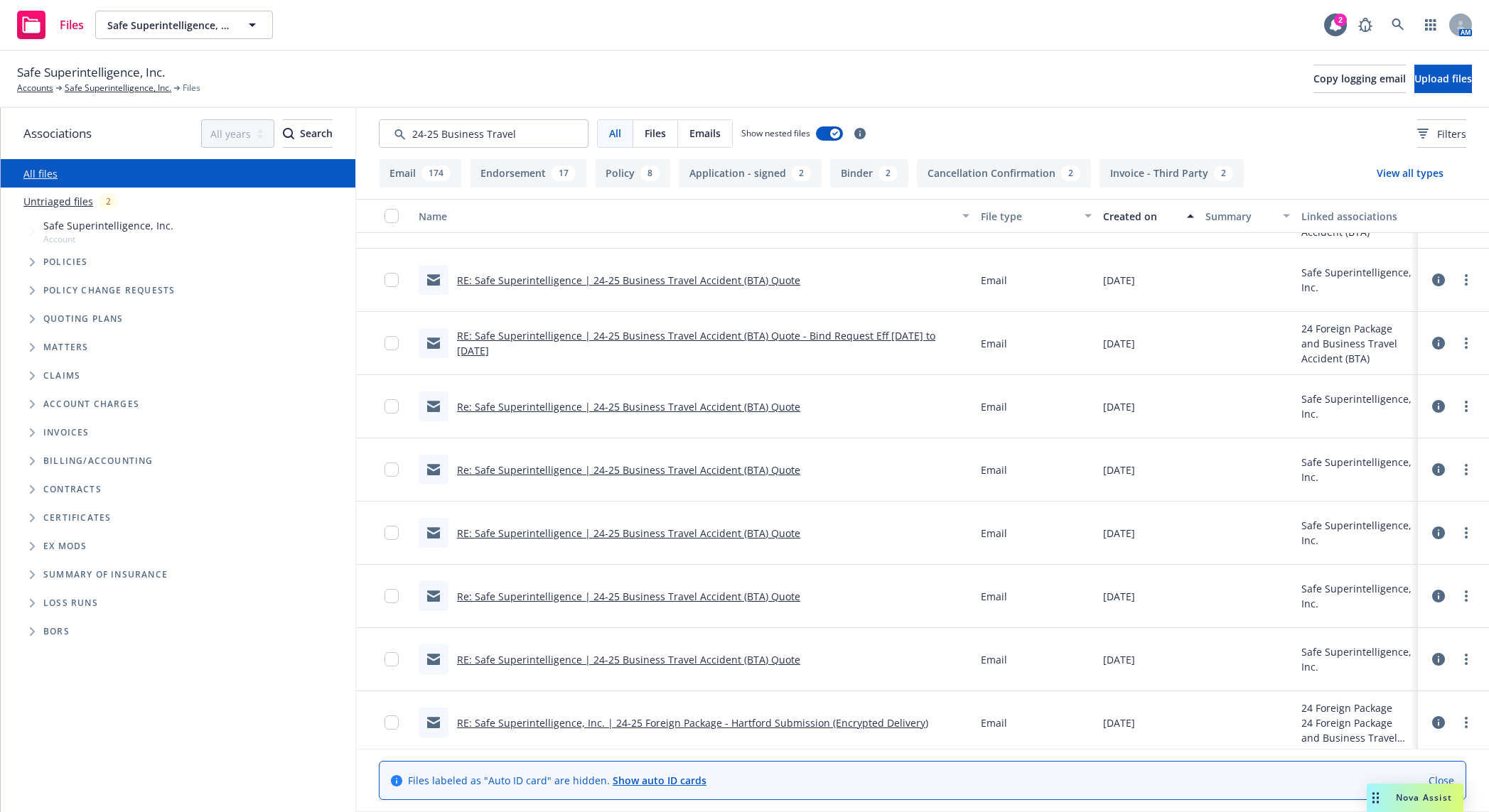
click at [752, 470] on link "Re: Safe Superintelligence | 24-25 Business Travel Accident (BTA) Quote" at bounding box center [628, 471] width 343 height 14
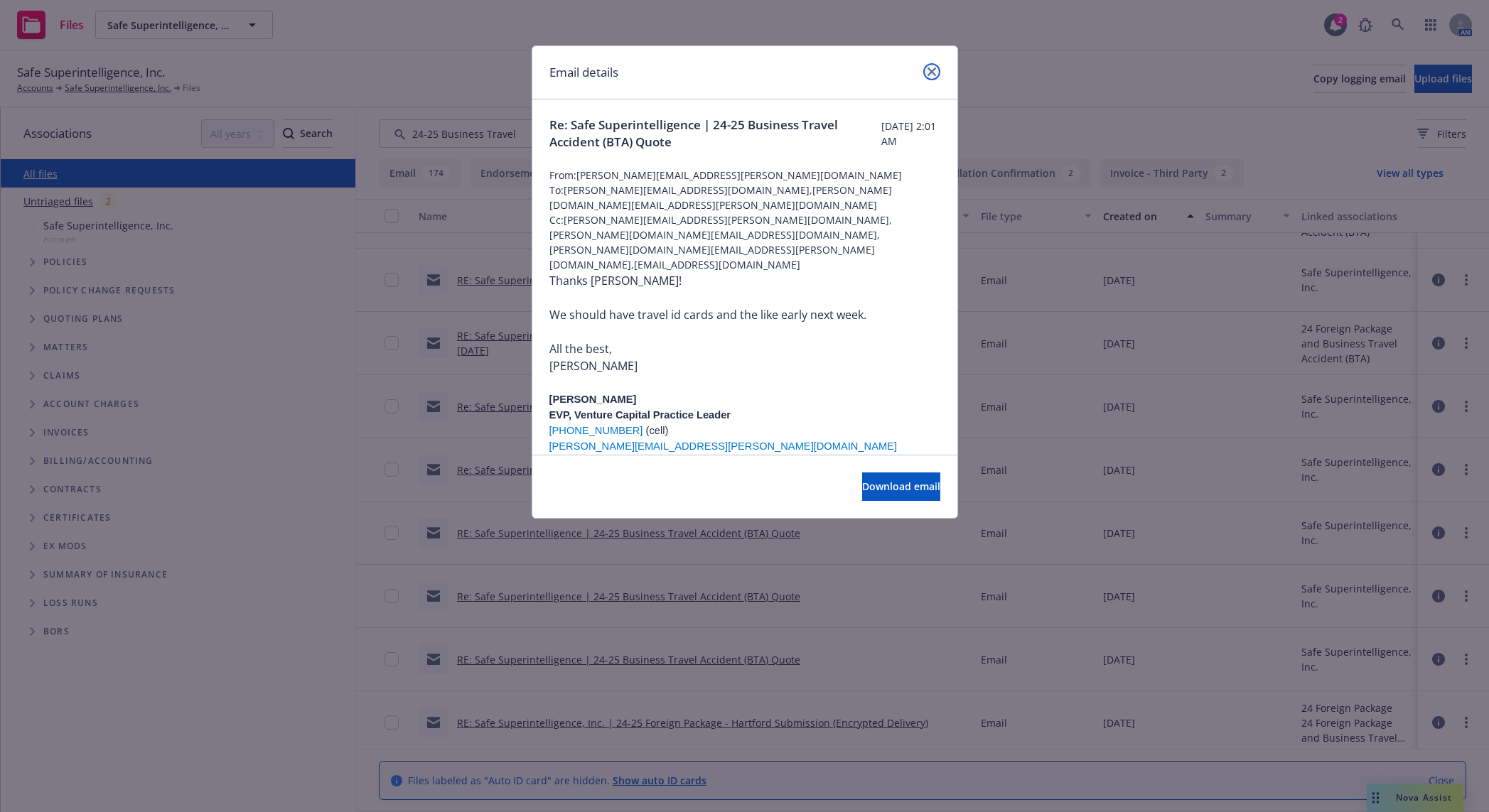
click at [936, 71] on icon "close" at bounding box center [932, 71] width 9 height 9
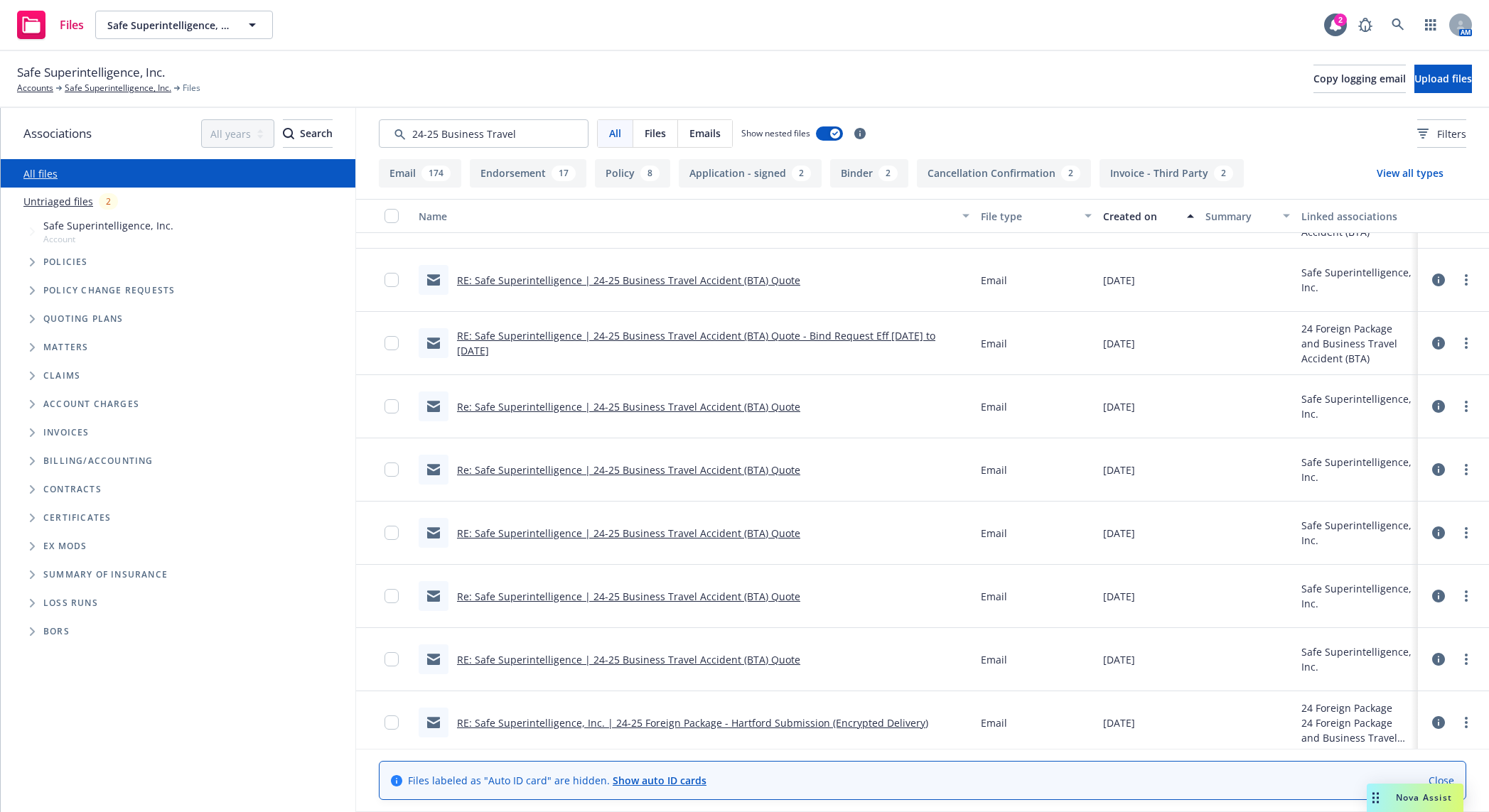
click at [751, 560] on link "Re: Safe Superintelligence | 24-25 Business Travel Accident (BTA) Quote" at bounding box center [628, 597] width 343 height 14
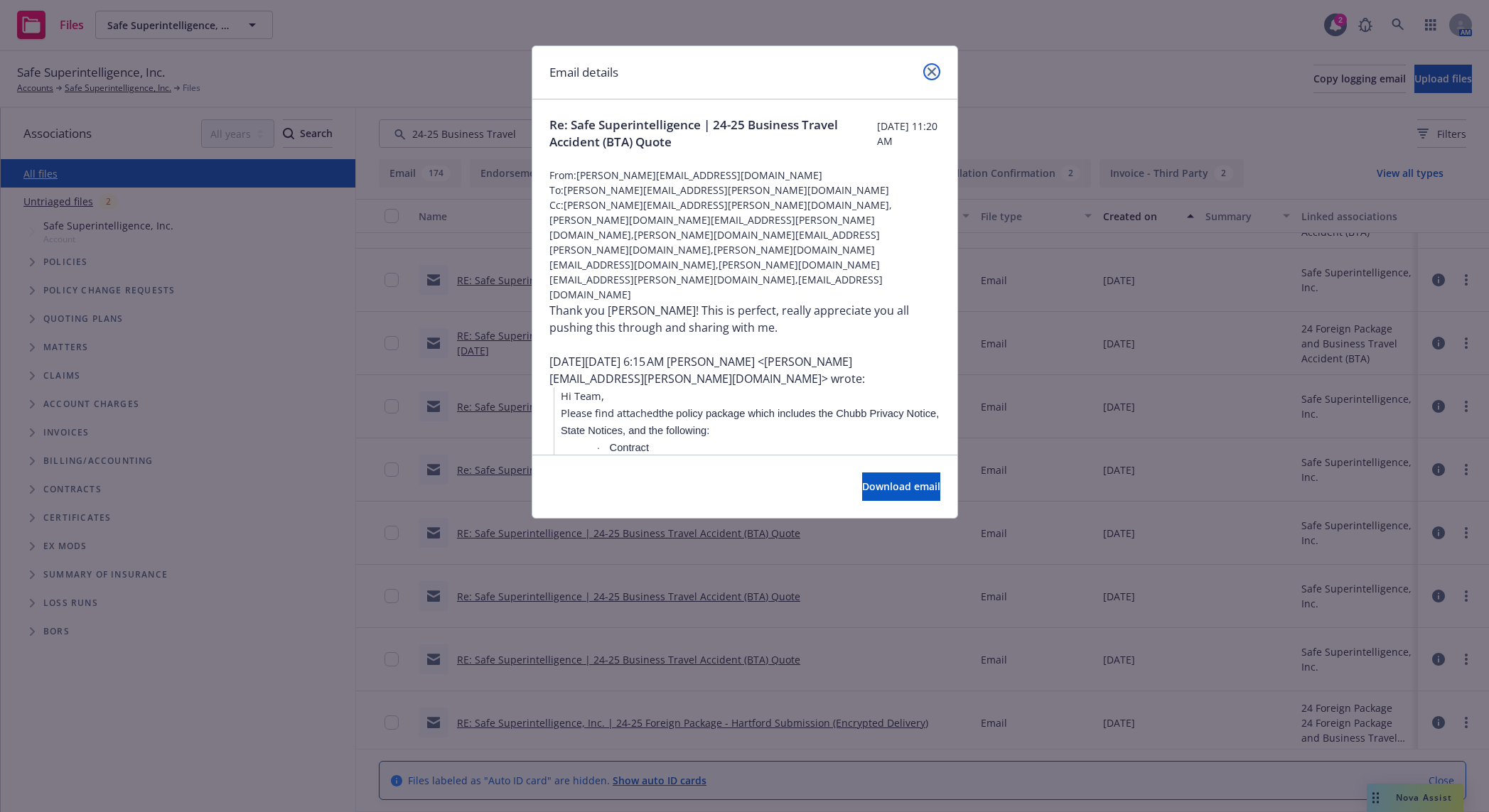
click at [926, 66] on link "close" at bounding box center [932, 72] width 17 height 17
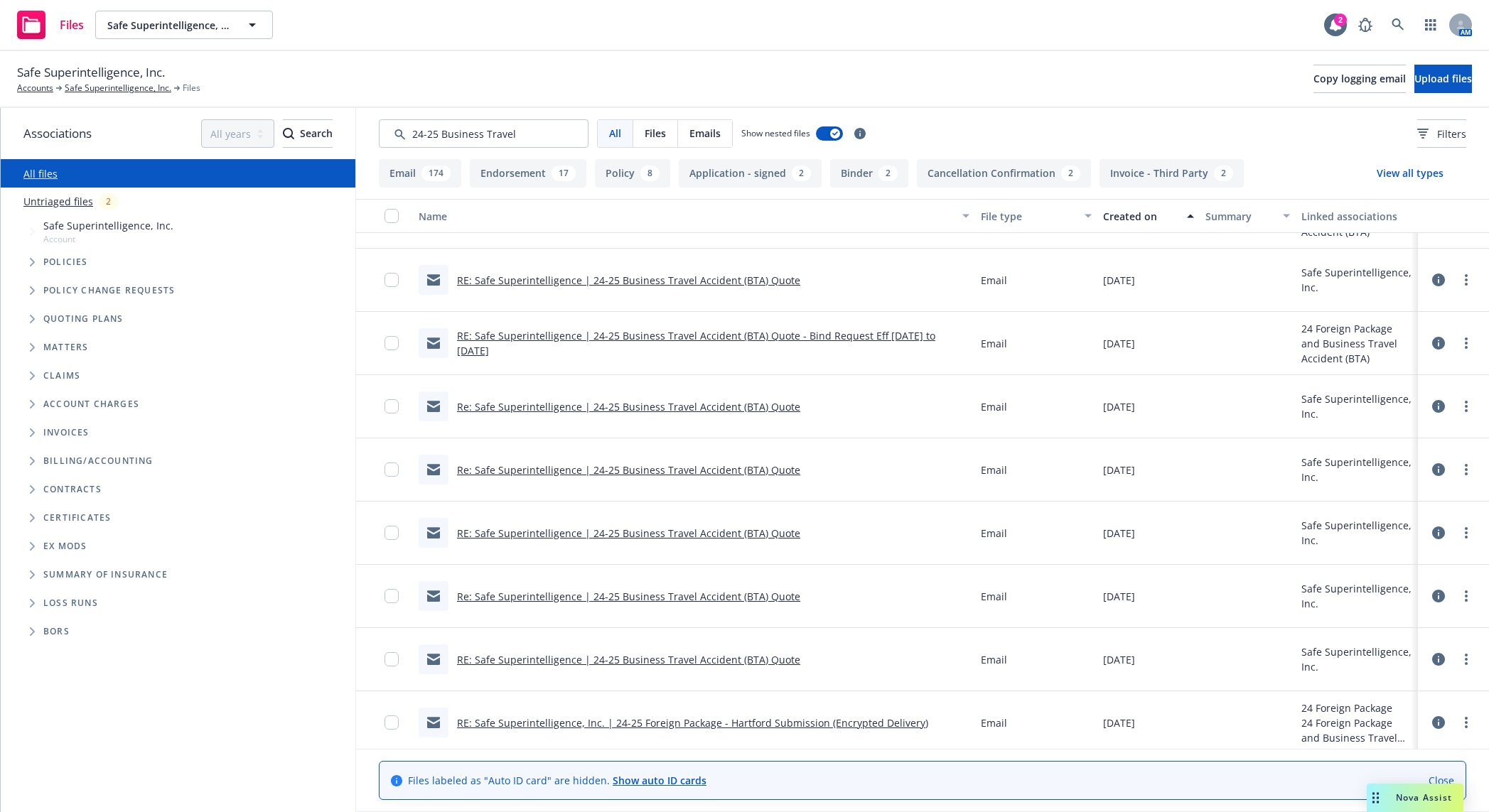
click at [646, 560] on link "RE: Safe Superintelligence | 24-25 Business Travel Accident (BTA) Quote" at bounding box center [628, 660] width 343 height 14
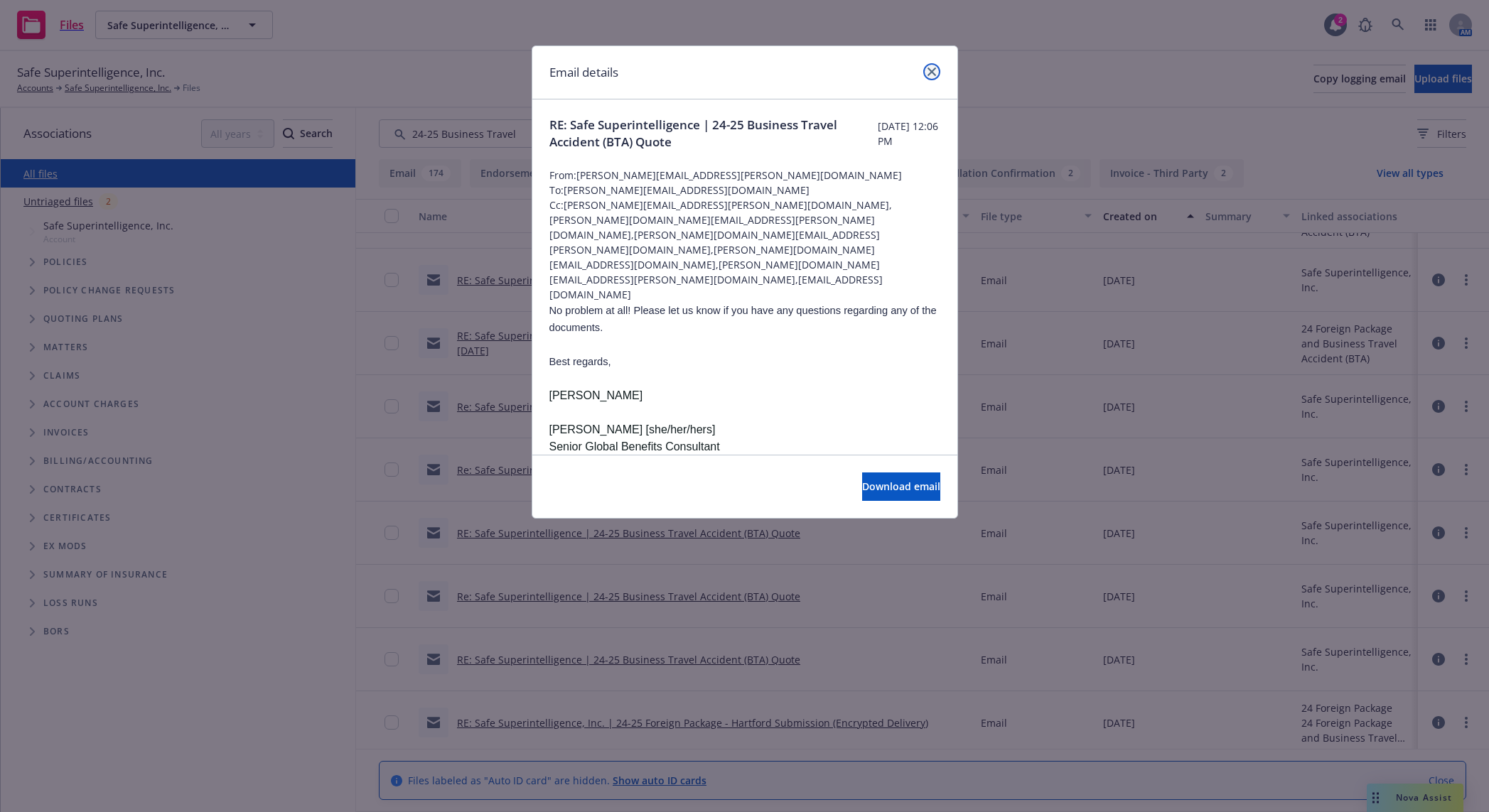
click at [934, 72] on icon "close" at bounding box center [932, 71] width 9 height 9
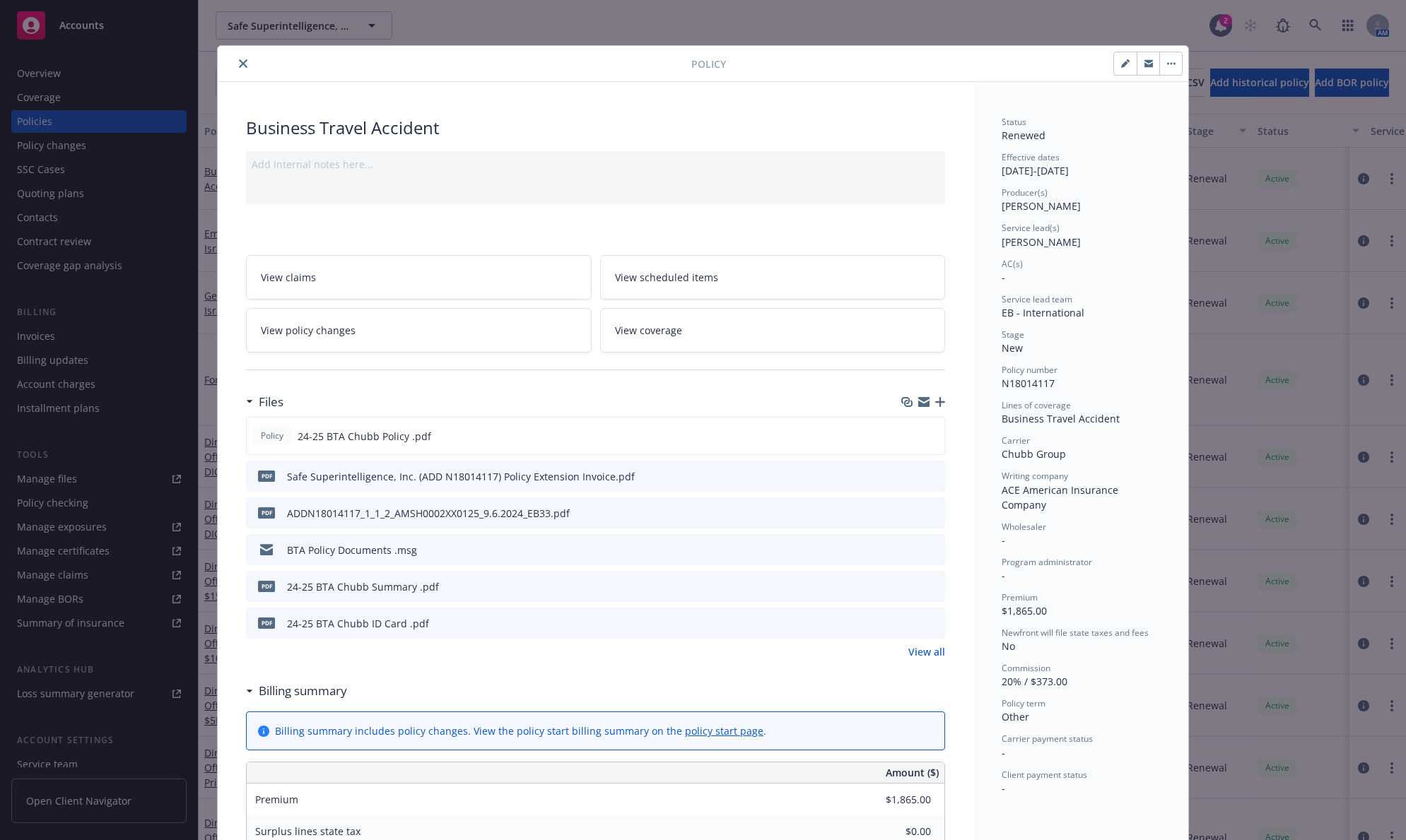
click at [360, 322] on link "View policy changes" at bounding box center [418, 330] width 346 height 44
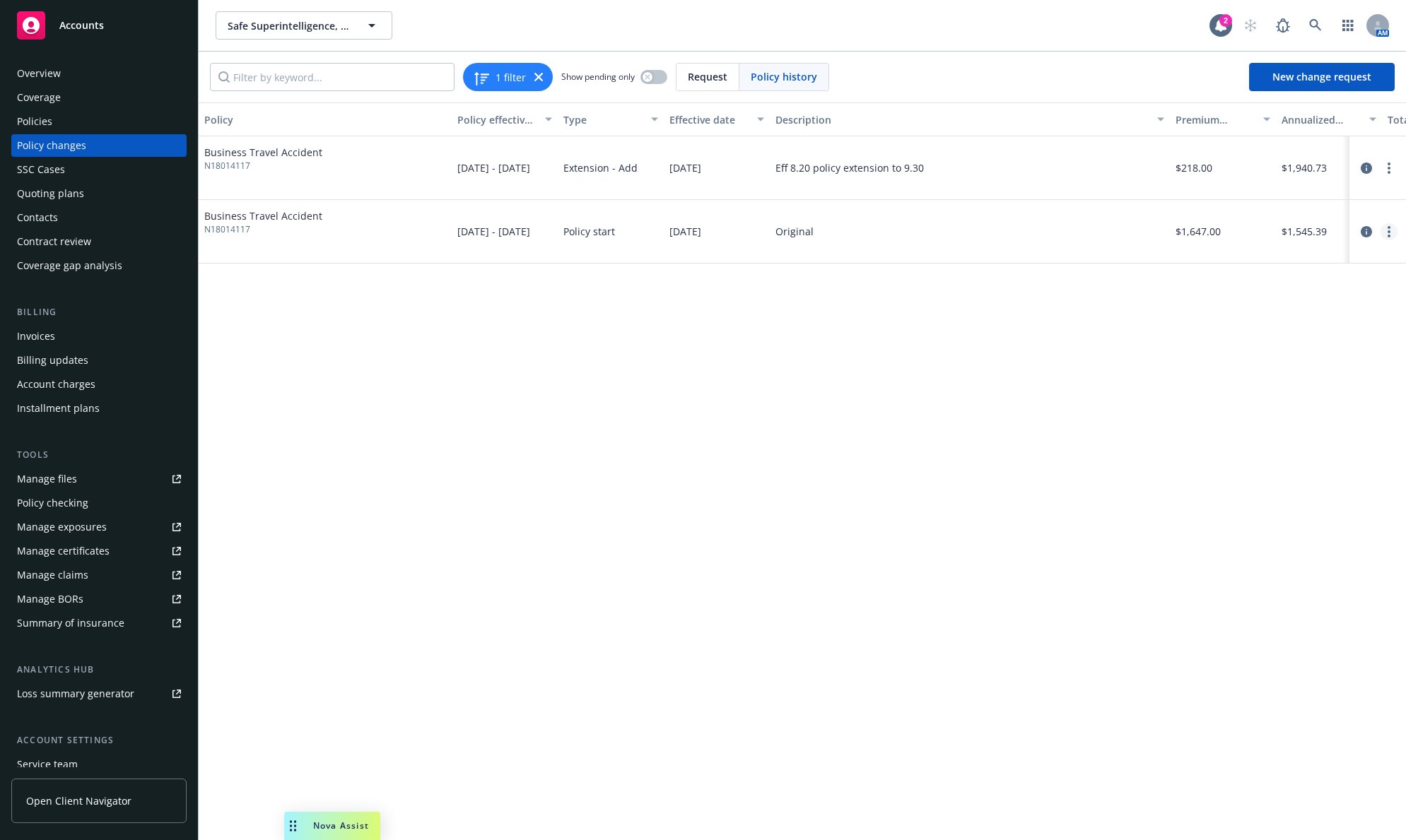
click at [1390, 228] on circle "more" at bounding box center [1388, 227] width 3 height 3
click at [1284, 344] on link "Edit billing info" at bounding box center [1275, 345] width 242 height 28
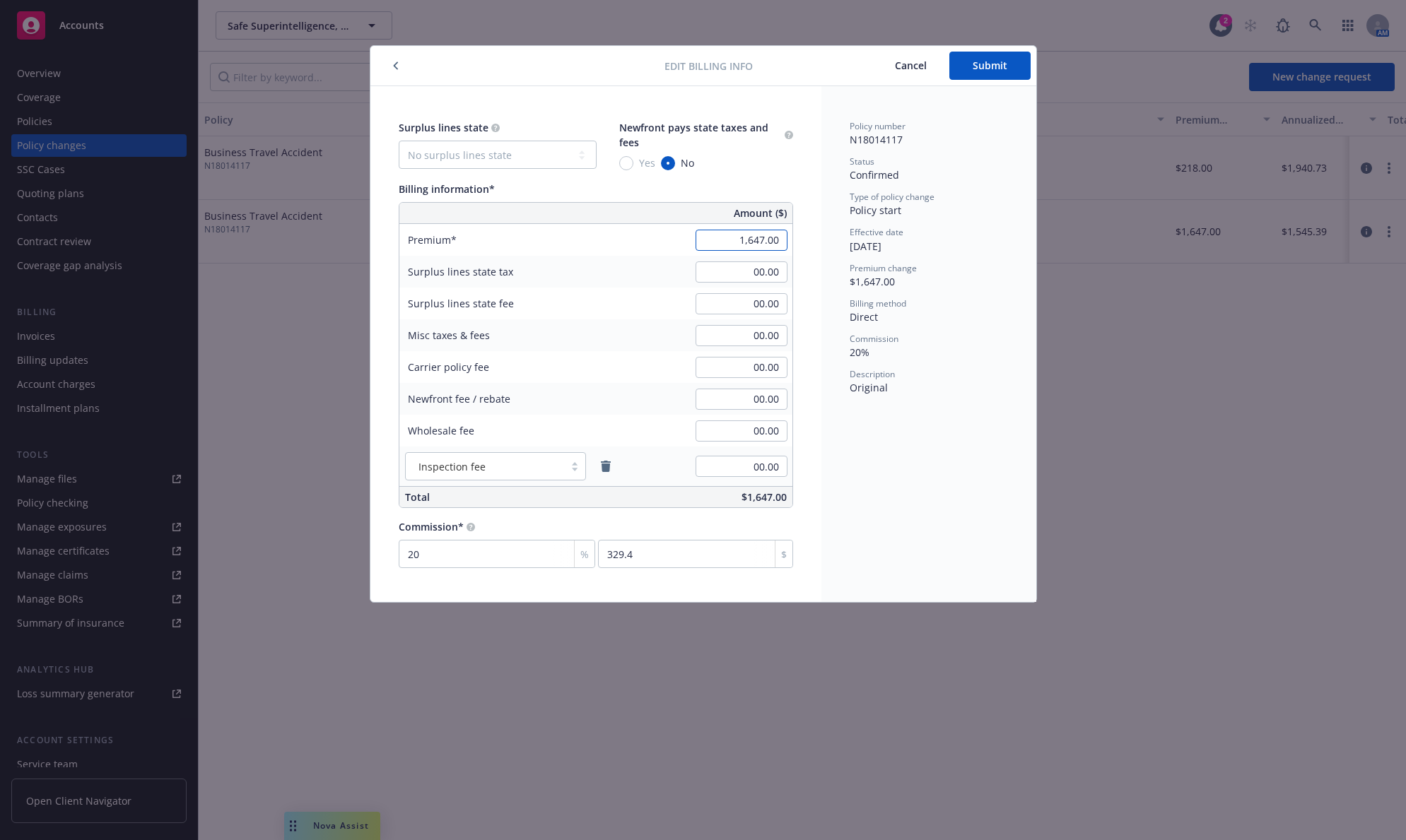
click at [735, 239] on input "1,647.00" at bounding box center [741, 240] width 92 height 21
type input "1,947.00"
type input "389.4"
click at [984, 341] on div "Commission" at bounding box center [928, 339] width 158 height 12
click at [988, 74] on button "Submit" at bounding box center [989, 65] width 81 height 28
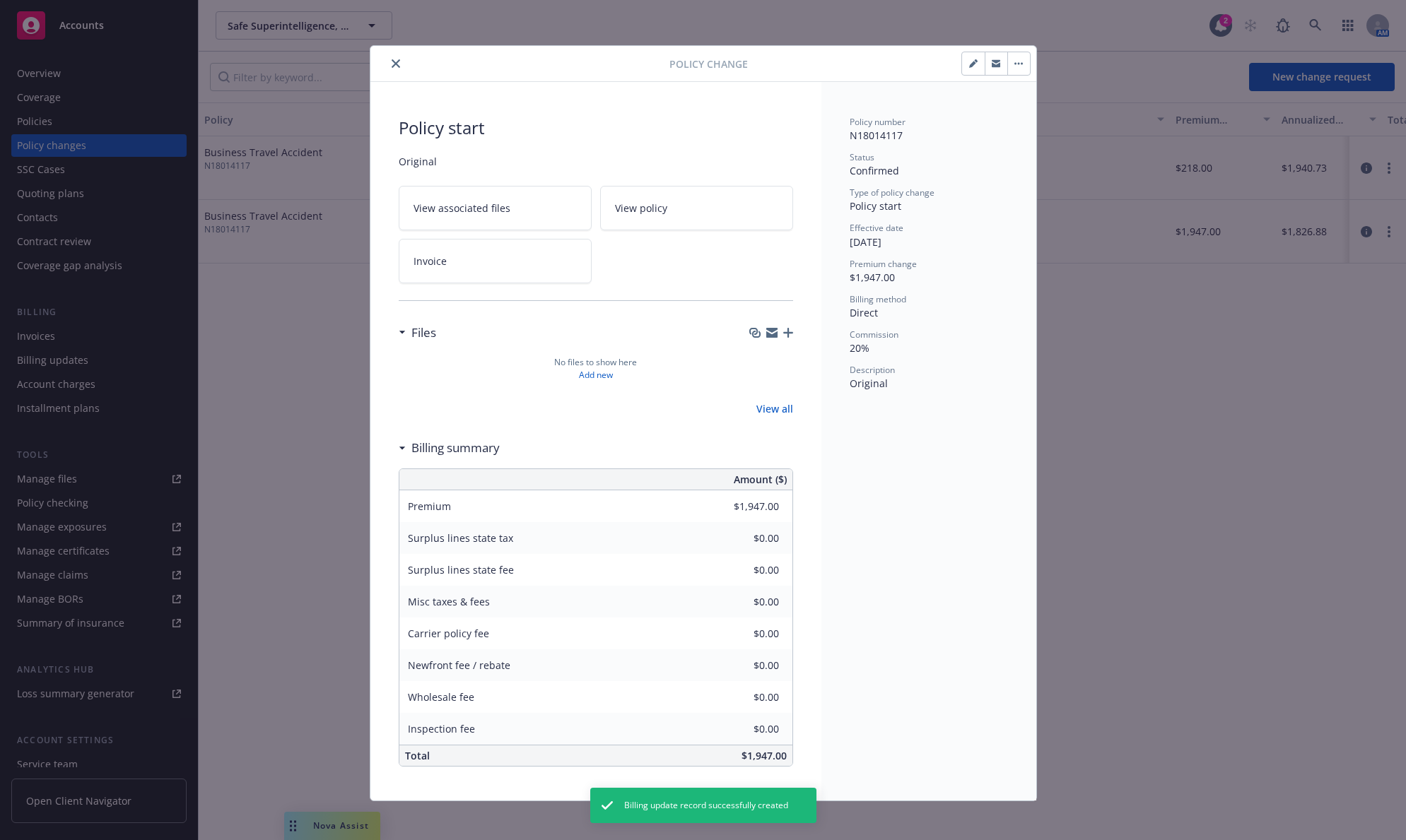
click at [392, 67] on icon "close" at bounding box center [396, 63] width 9 height 9
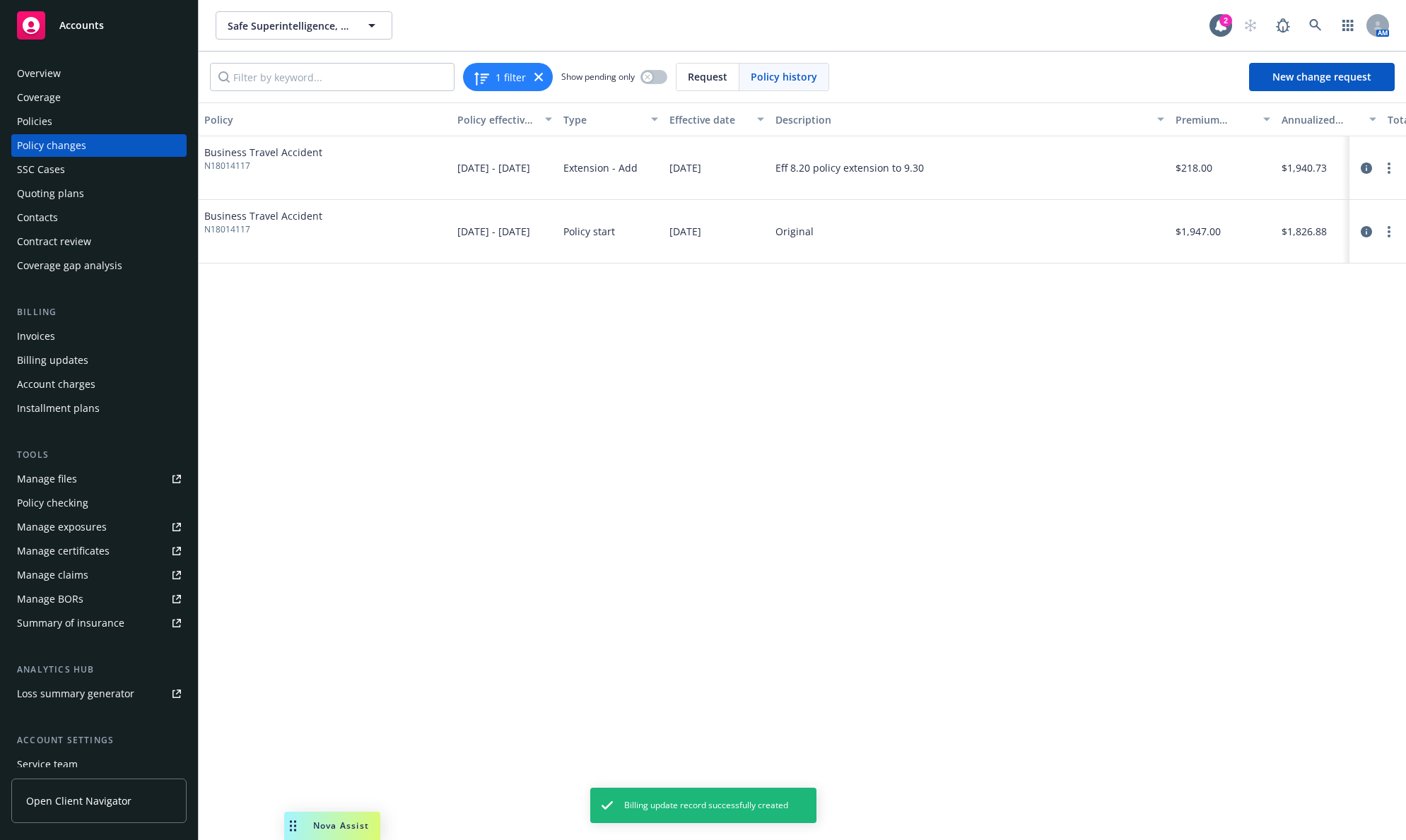
click at [422, 494] on div "Policy Policy effective dates Type Effective date Description Premium change An…" at bounding box center [802, 471] width 1207 height 737
click at [1364, 169] on icon "circleInformation" at bounding box center [1366, 168] width 11 height 11
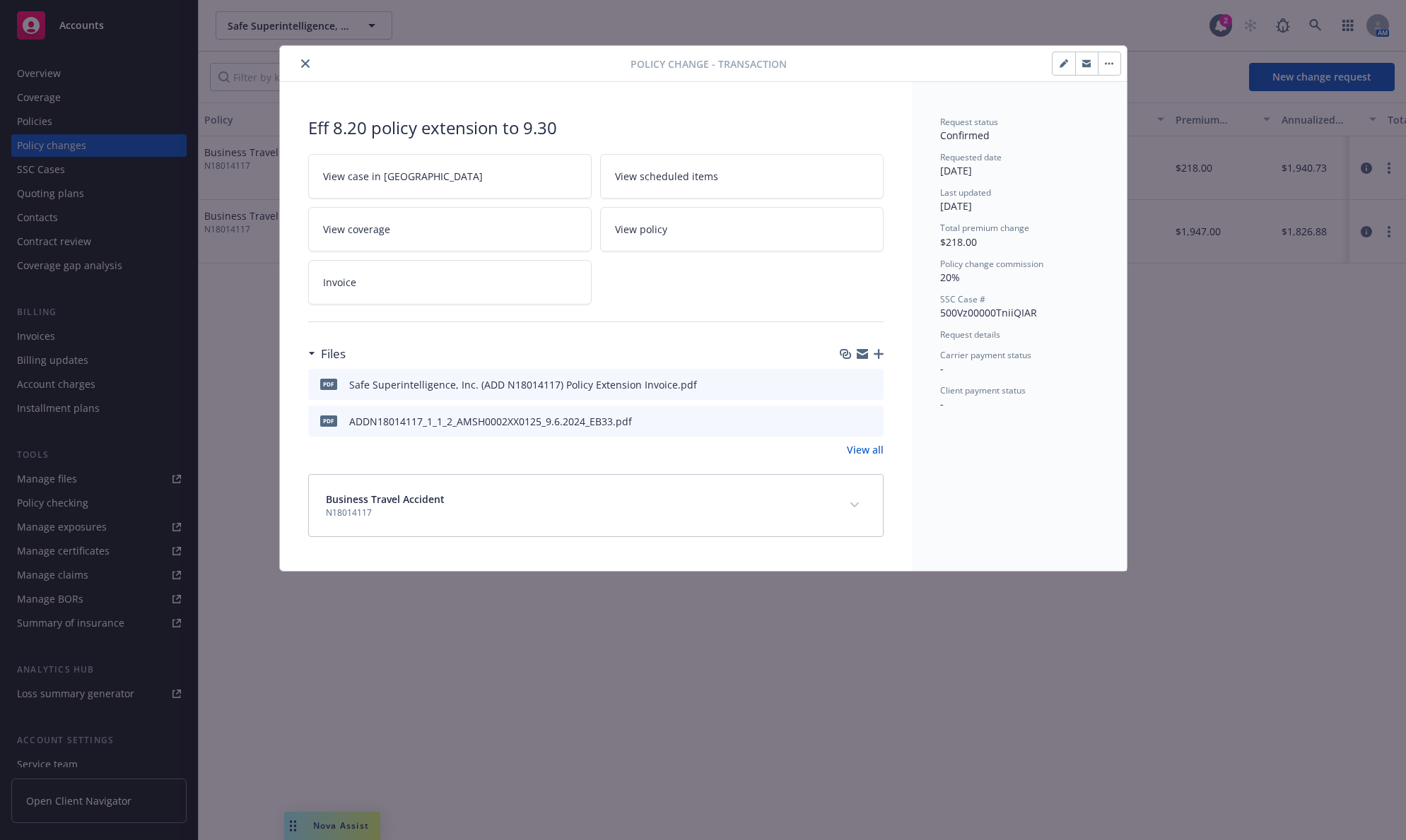
click at [679, 234] on link "View policy" at bounding box center [741, 229] width 283 height 44
click at [303, 62] on icon "close" at bounding box center [306, 63] width 9 height 9
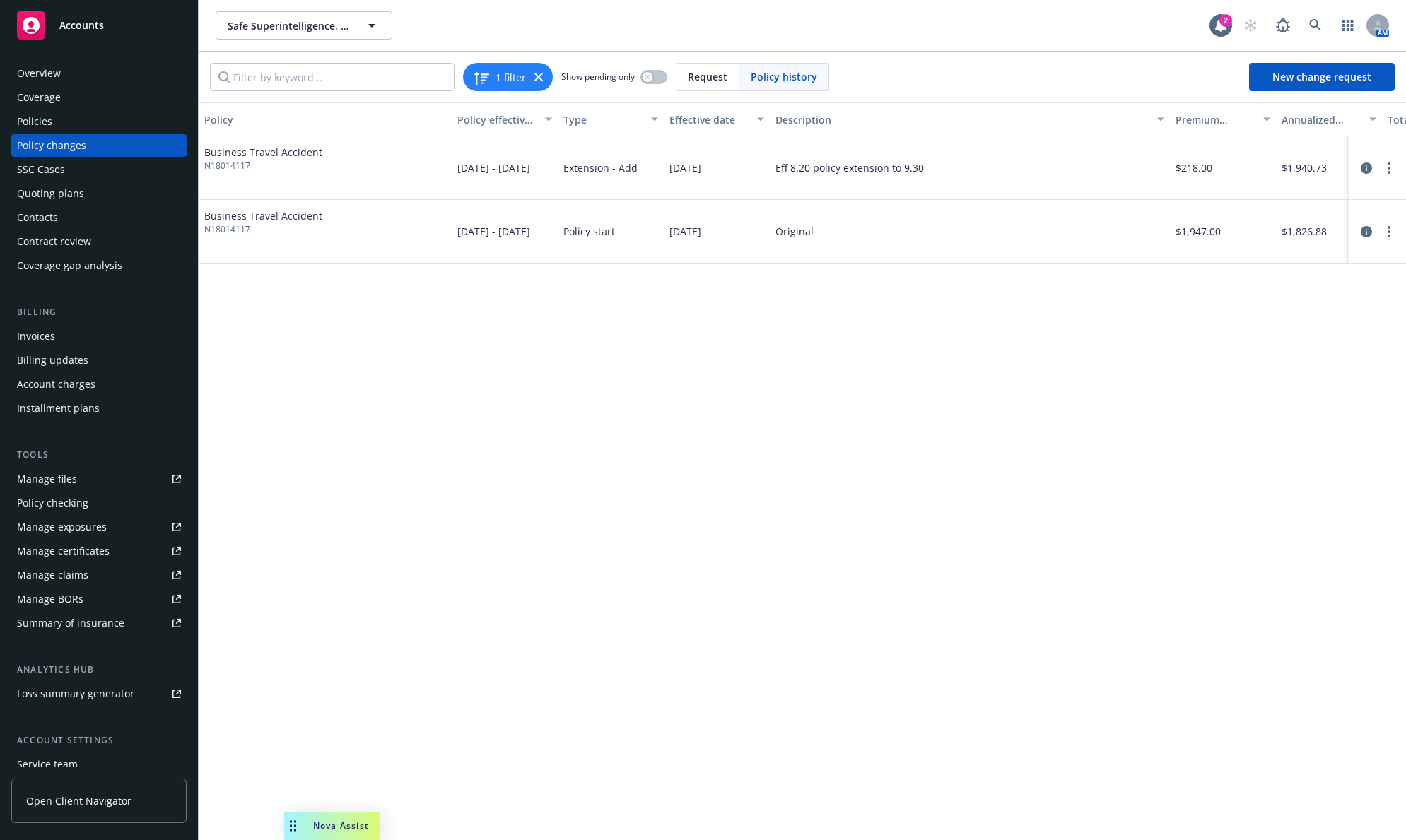
click at [152, 120] on div "Policies" at bounding box center [99, 121] width 164 height 22
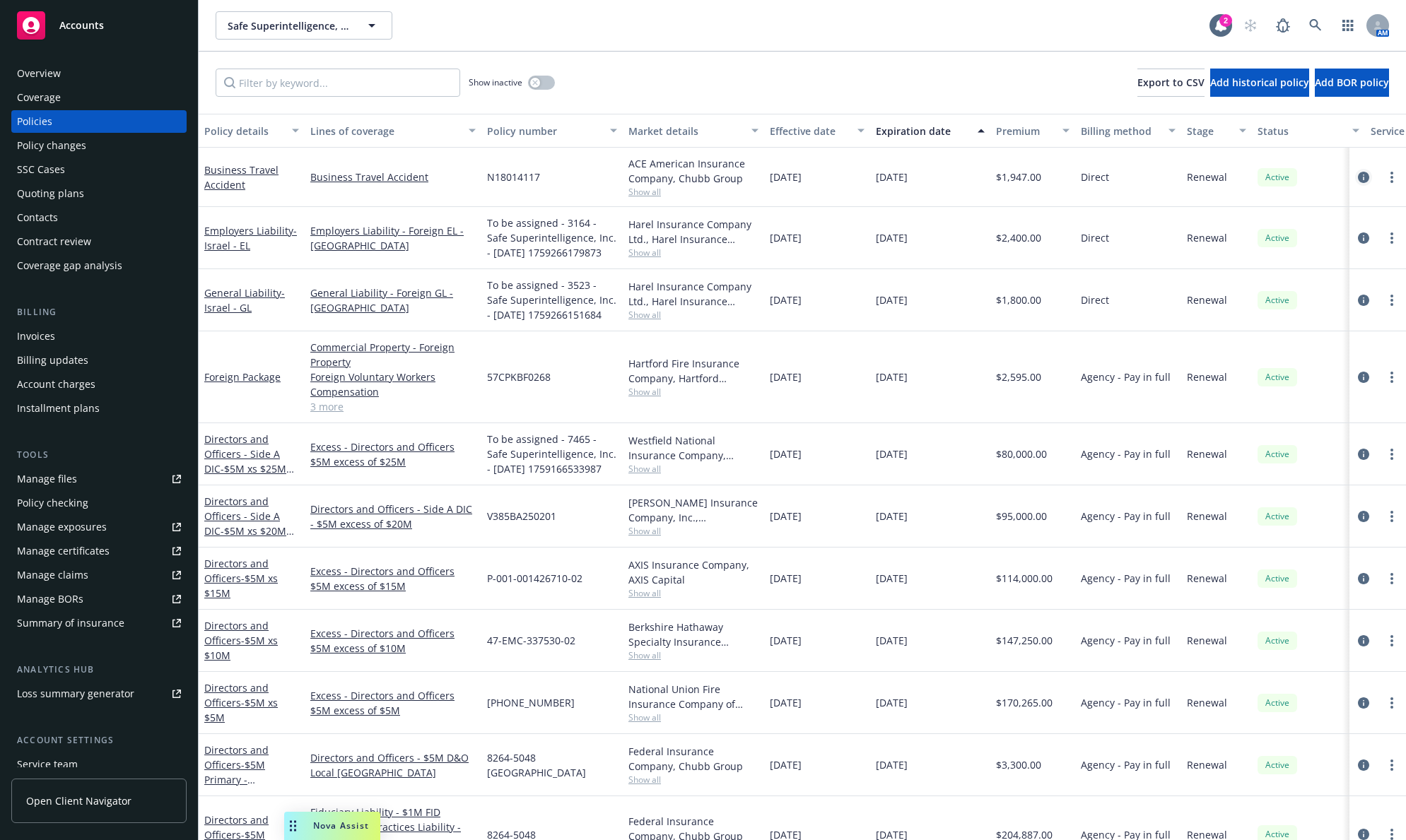
click at [1358, 177] on icon "circleInformation" at bounding box center [1363, 177] width 11 height 11
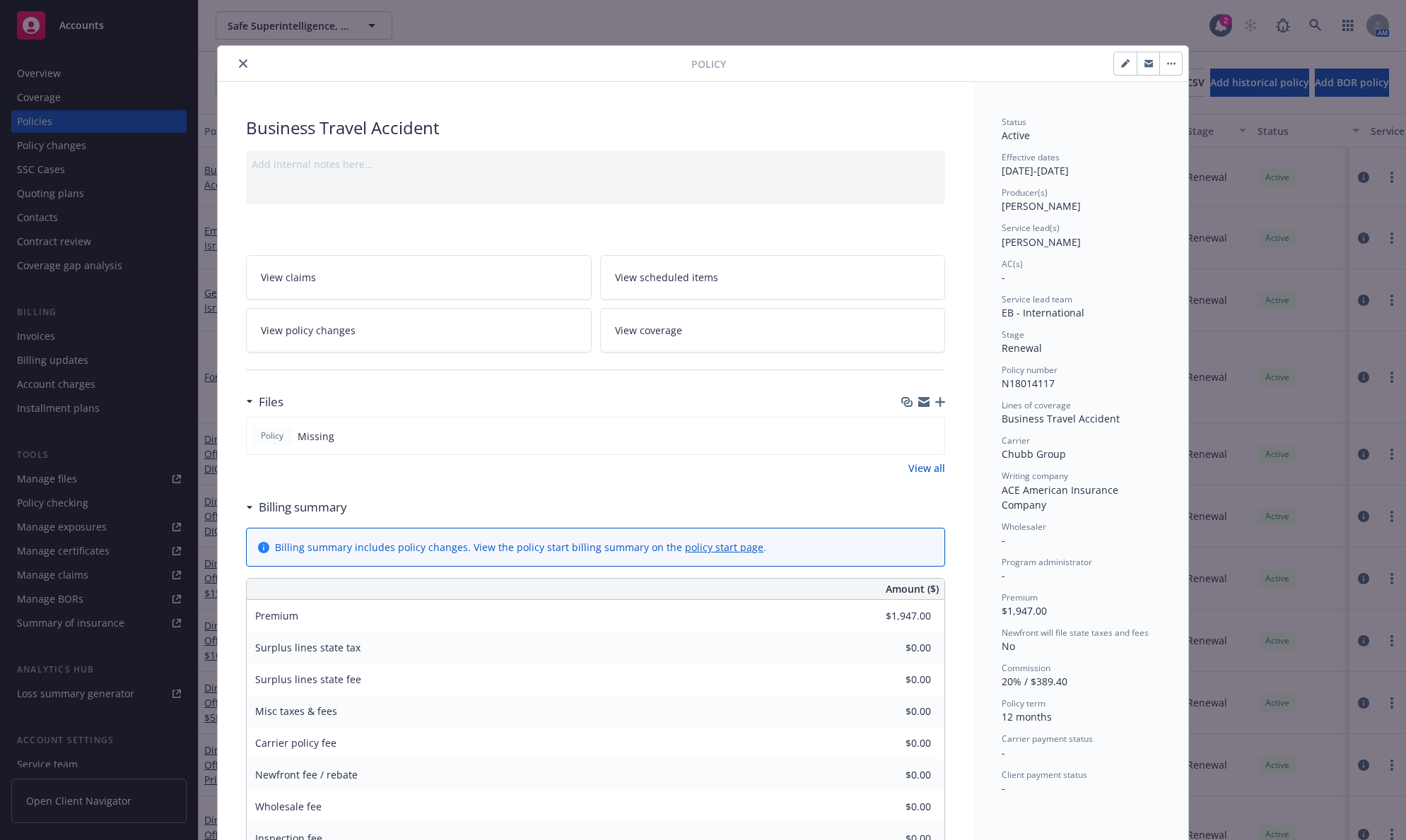
click at [1166, 67] on button "button" at bounding box center [1171, 63] width 22 height 22
click at [1121, 63] on icon "button" at bounding box center [1124, 64] width 7 height 7
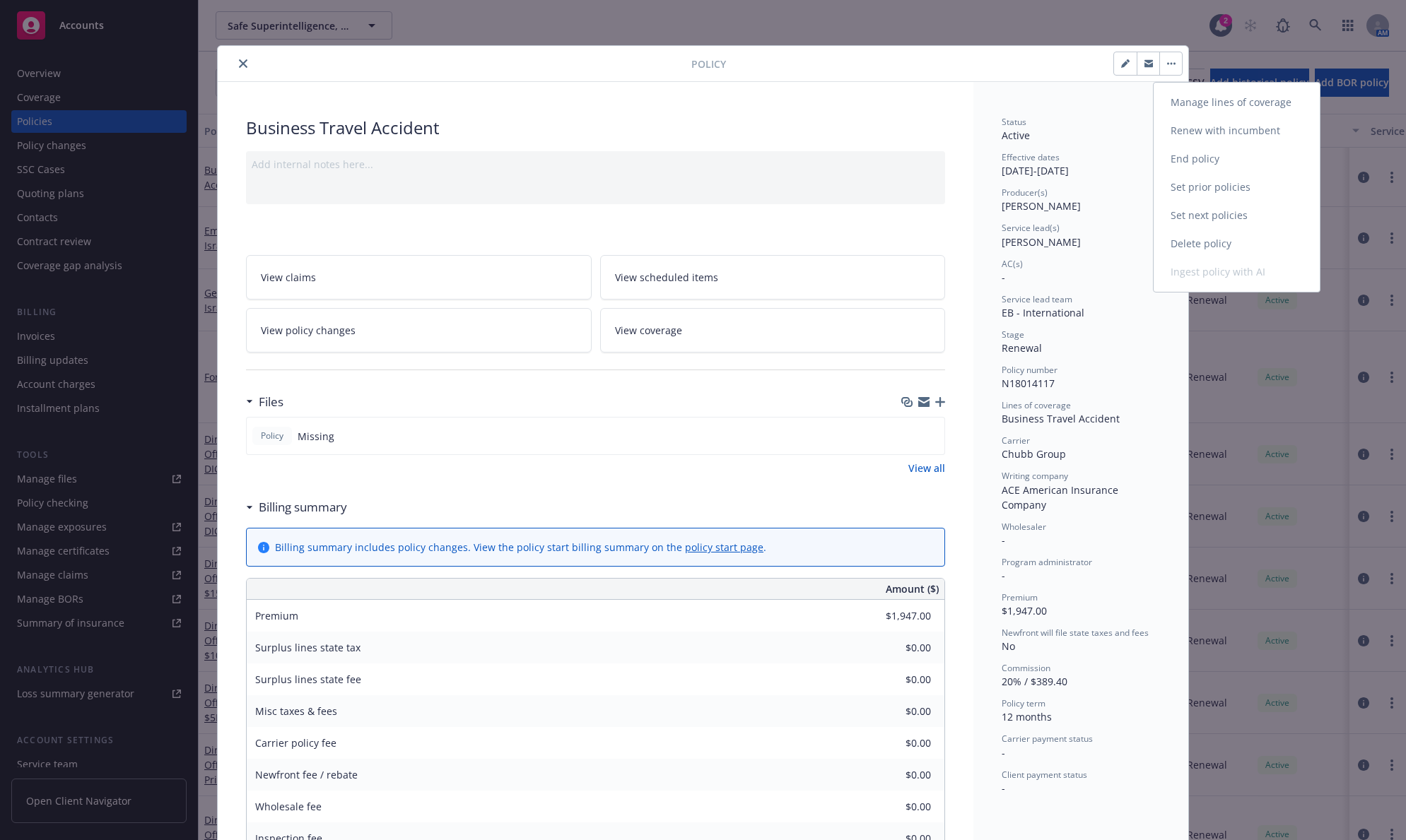
select select "RENEWAL"
select select "12"
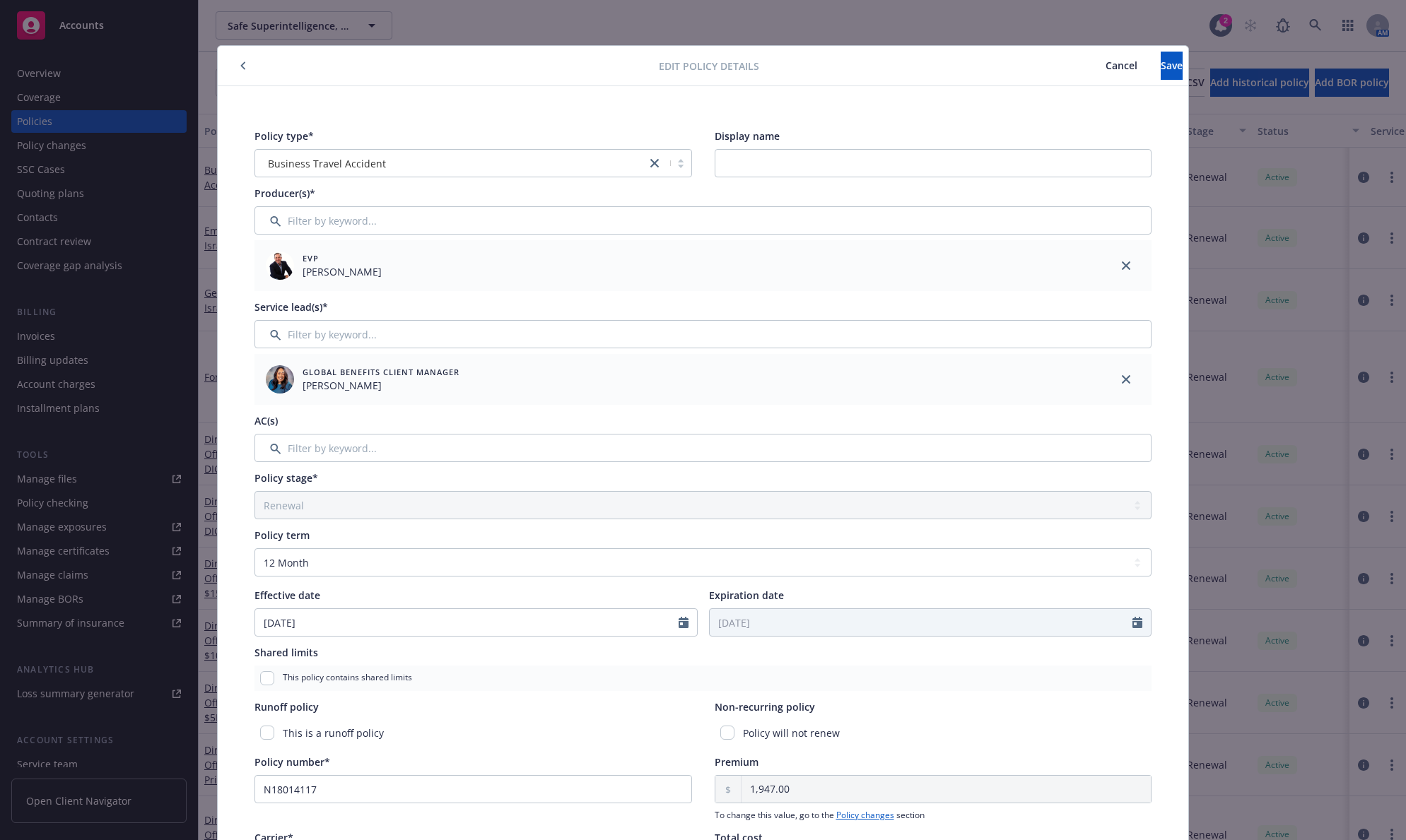
click at [1106, 63] on span "Cancel" at bounding box center [1121, 66] width 32 height 14
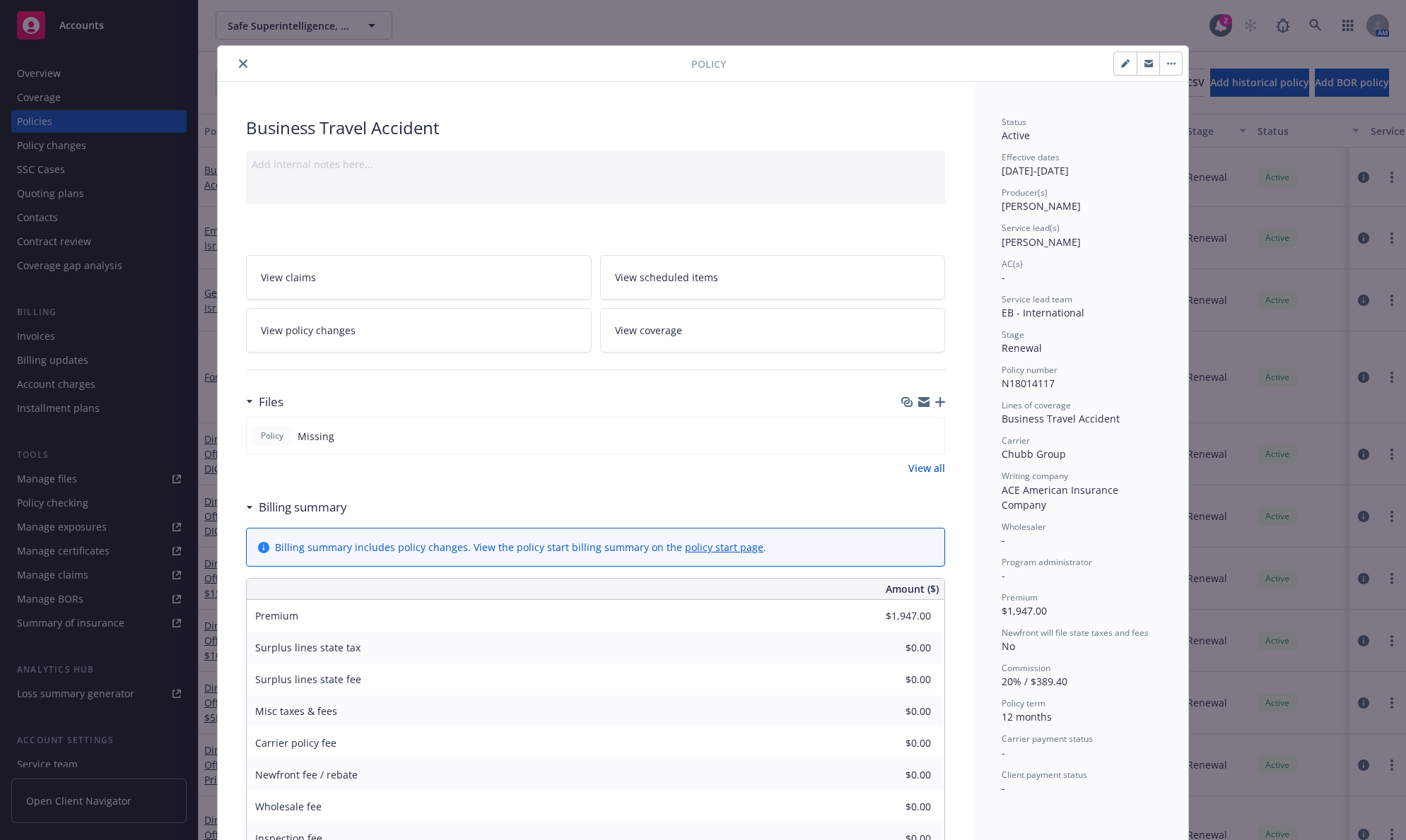
click at [1163, 67] on button "button" at bounding box center [1171, 63] width 22 height 22
click at [512, 341] on link "View policy changes" at bounding box center [418, 330] width 346 height 44
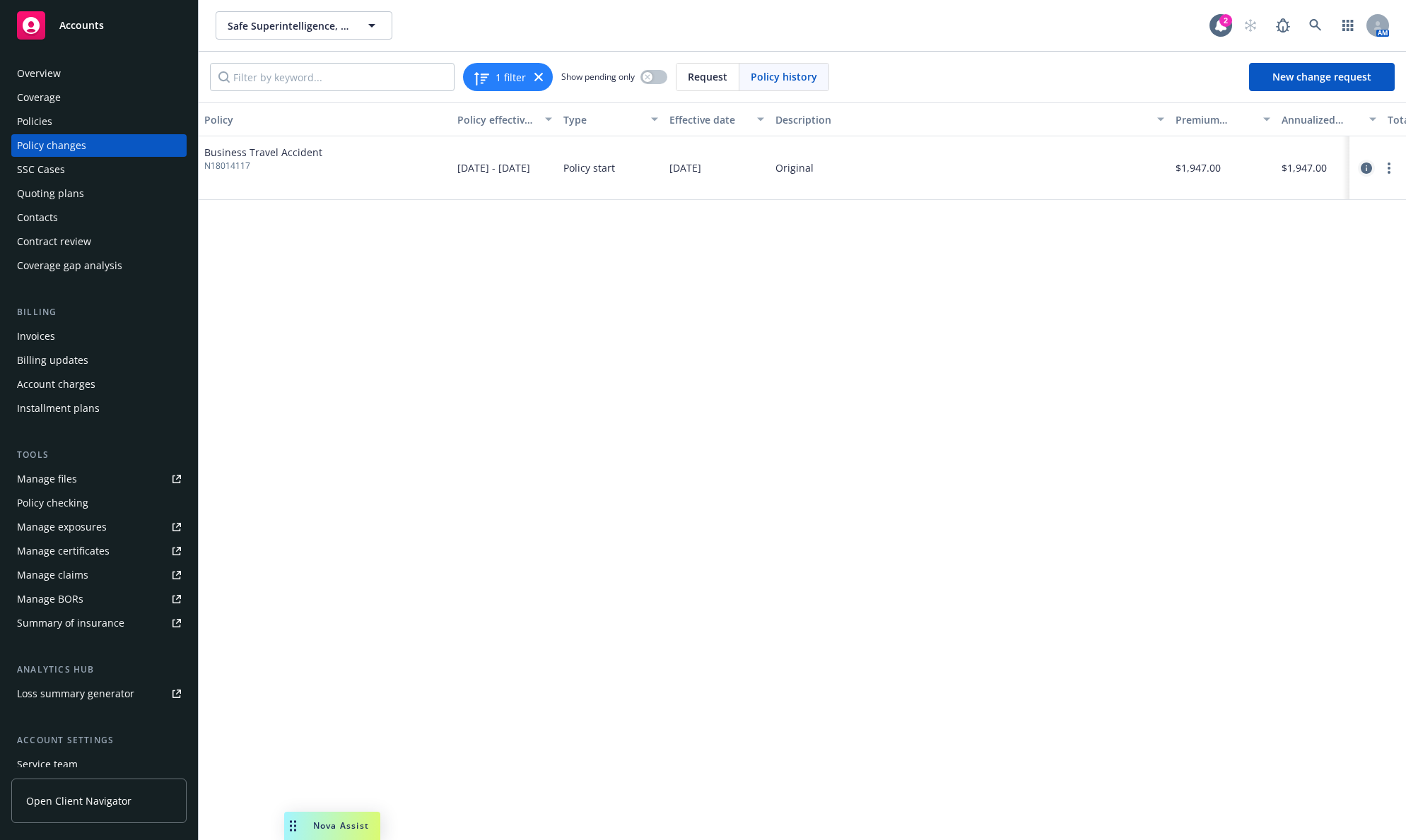
click at [1371, 164] on icon "circleInformation" at bounding box center [1366, 168] width 11 height 11
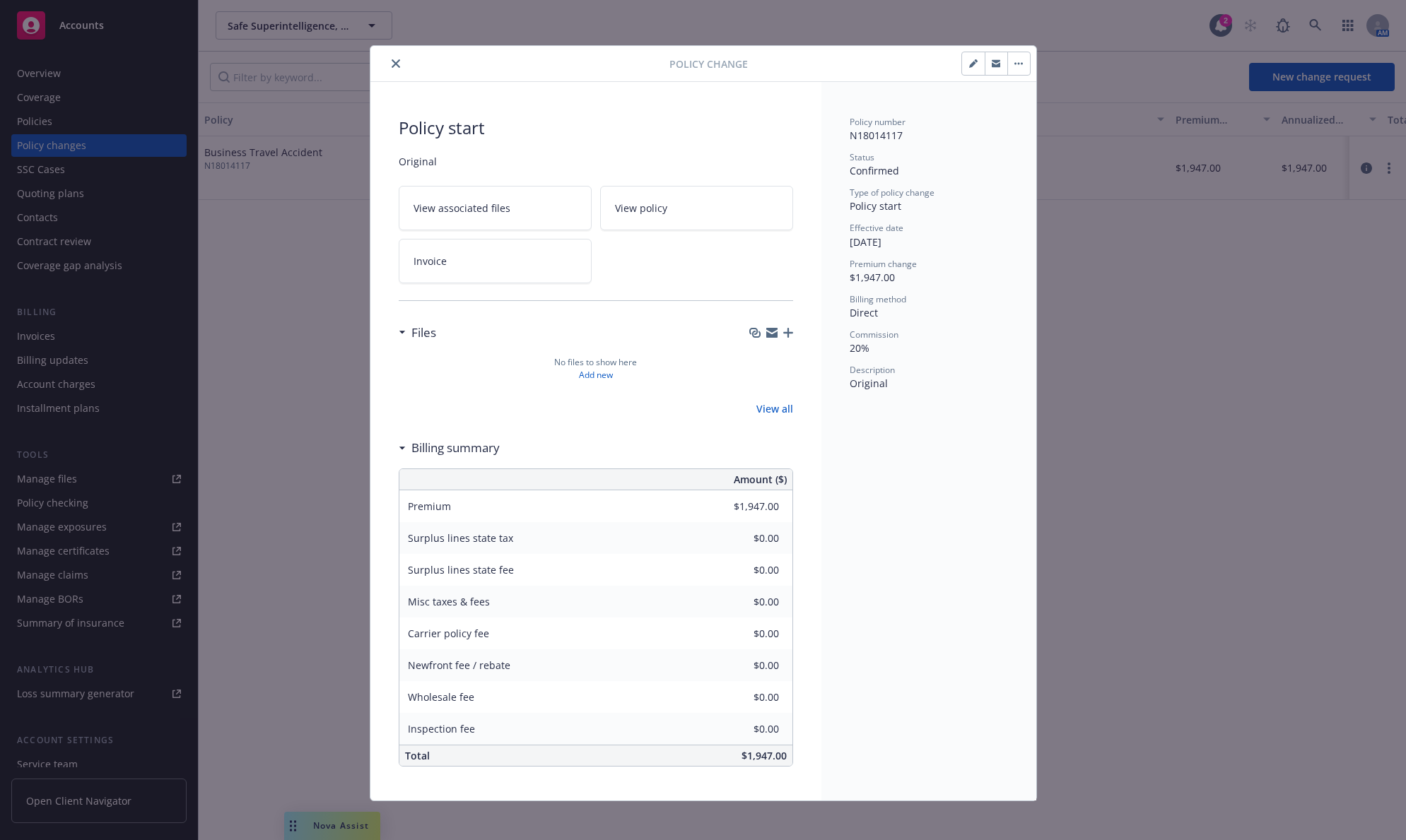
click at [1020, 62] on button "button" at bounding box center [1018, 63] width 22 height 22
click at [605, 206] on link "View policy" at bounding box center [696, 208] width 193 height 44
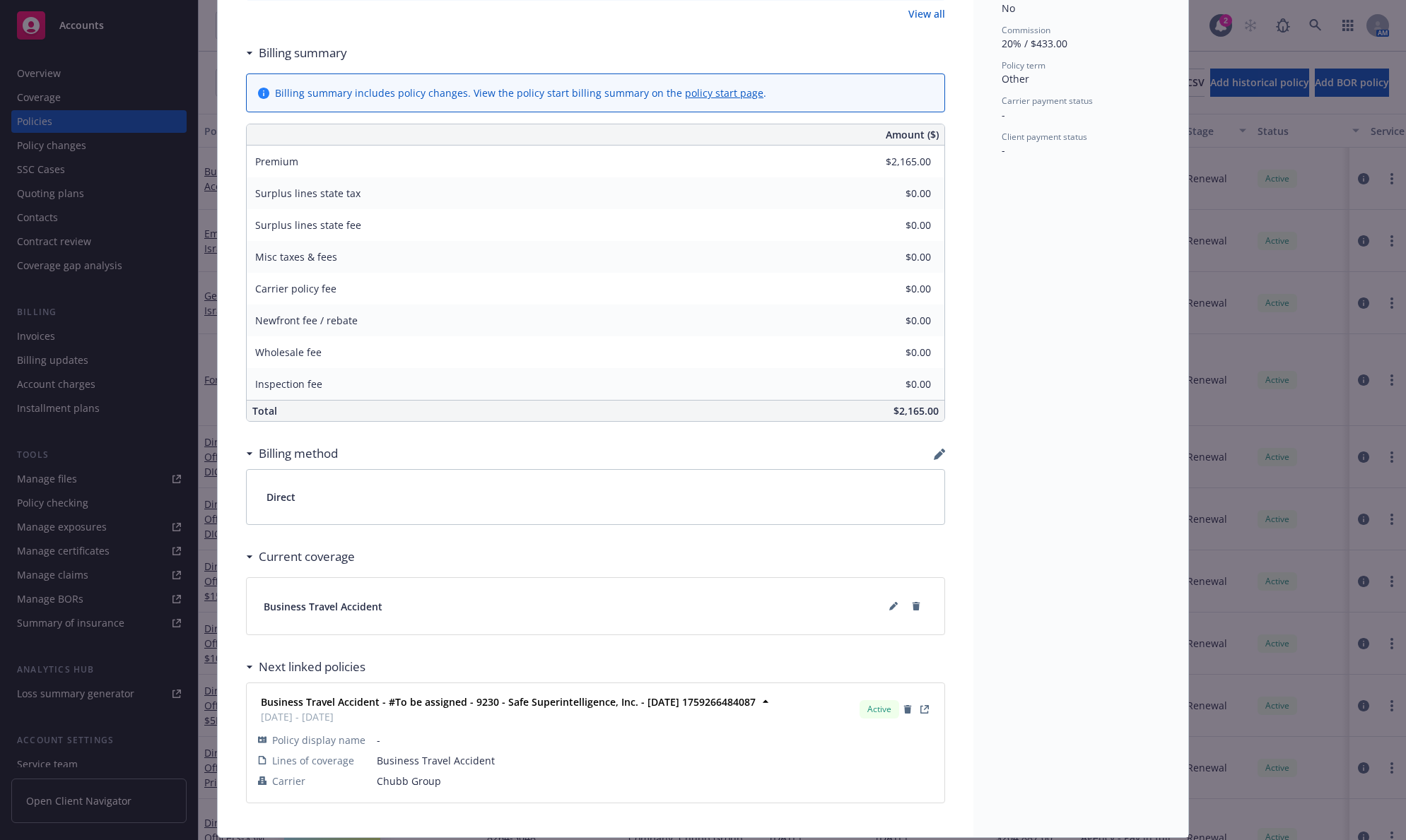
scroll to position [681, 0]
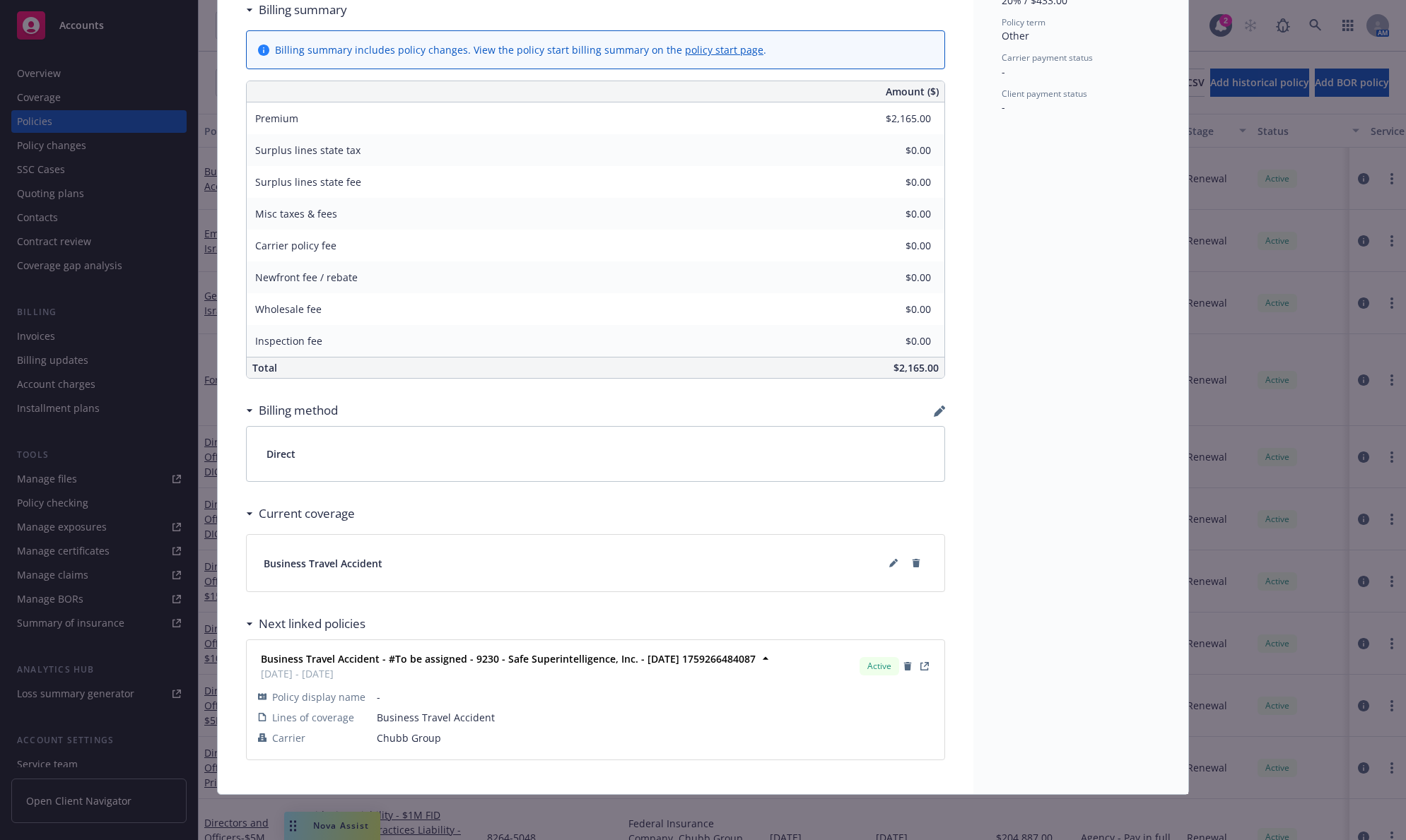
click at [934, 406] on icon "button" at bounding box center [939, 411] width 11 height 11
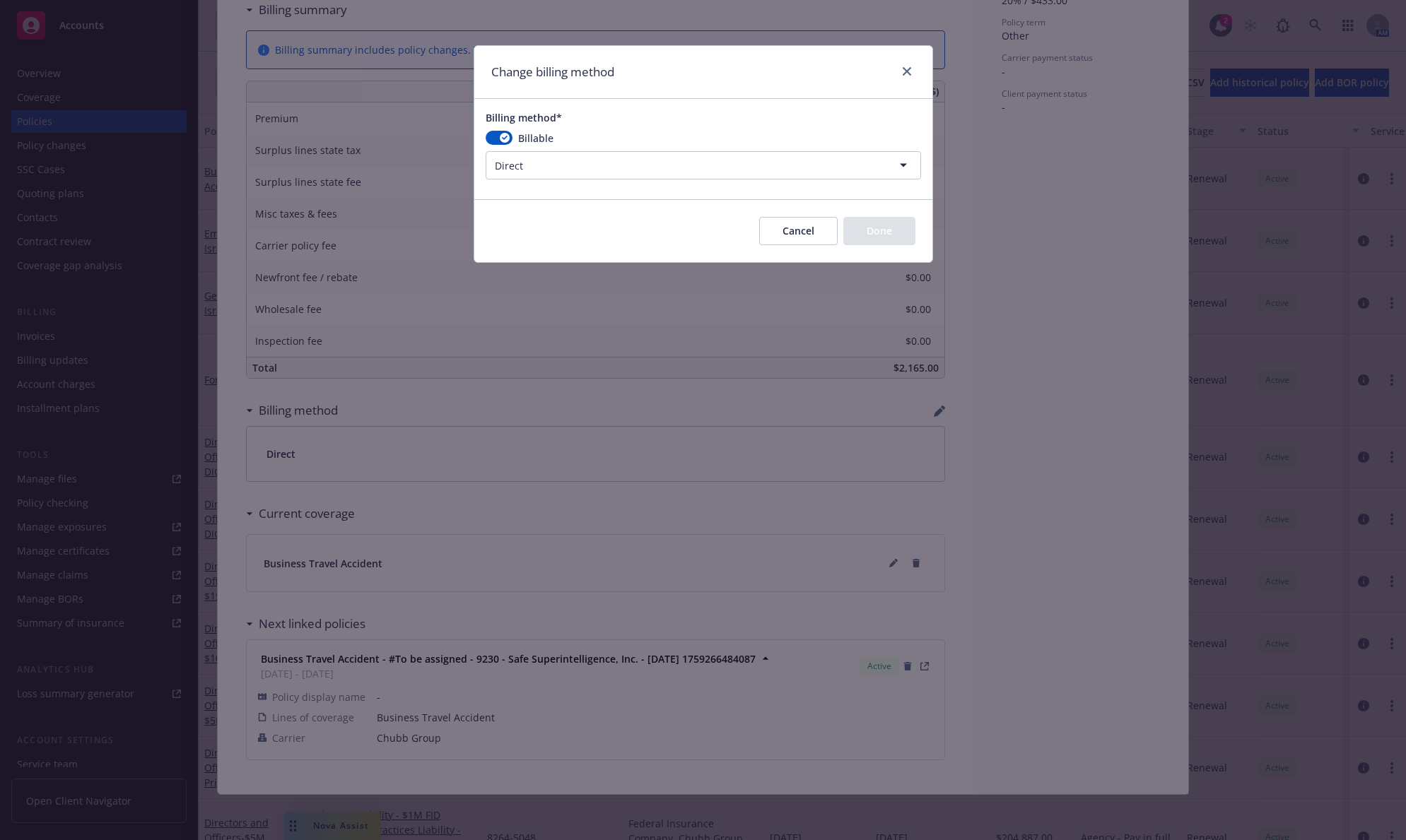
click at [652, 166] on html "Accounts Overview Coverage Policies Policy changes SSC Cases Quoting plans Cont…" at bounding box center [703, 420] width 1406 height 840
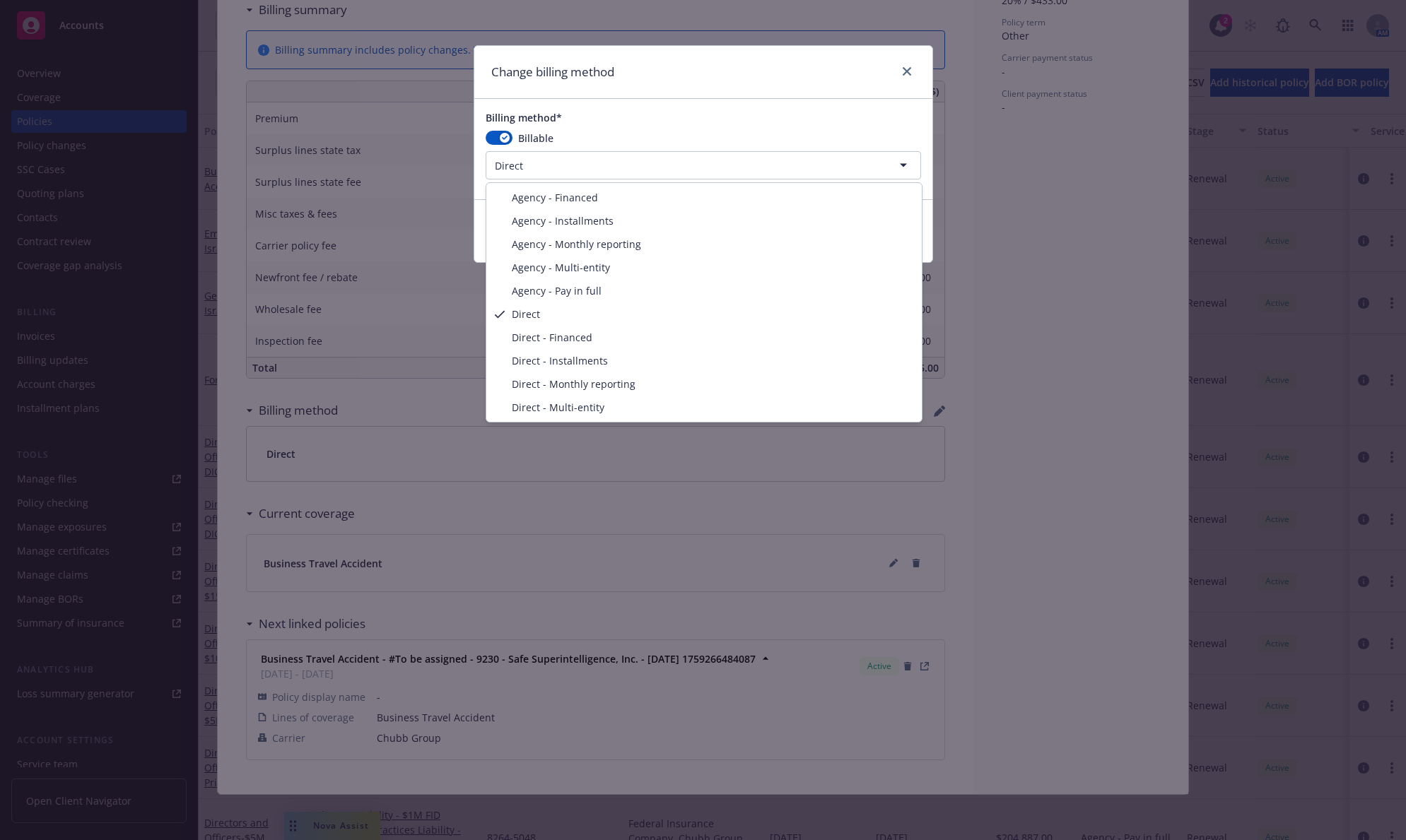
select select "AGENCY_PAY_IN_FULL"
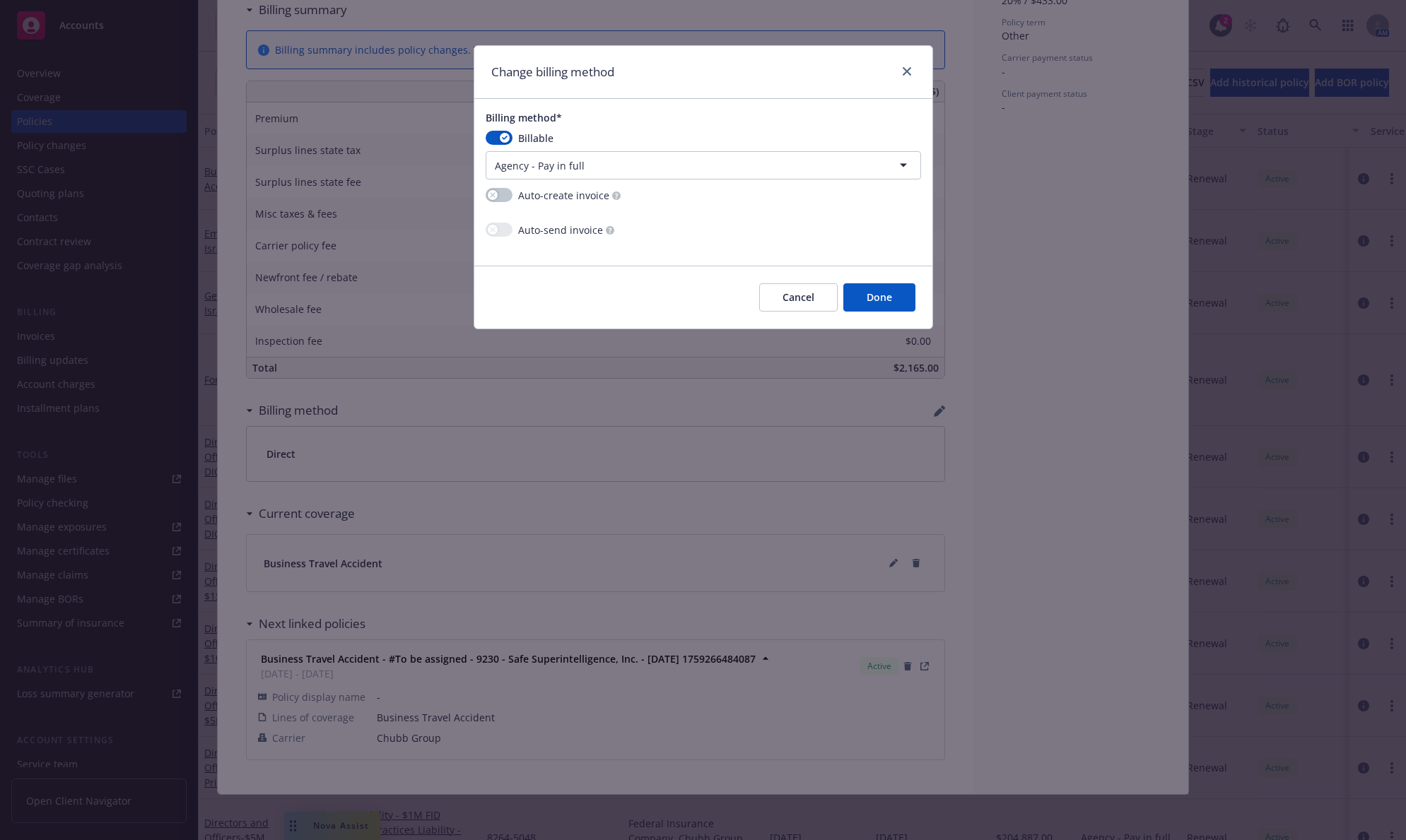
click at [908, 299] on button "Done" at bounding box center [879, 297] width 72 height 28
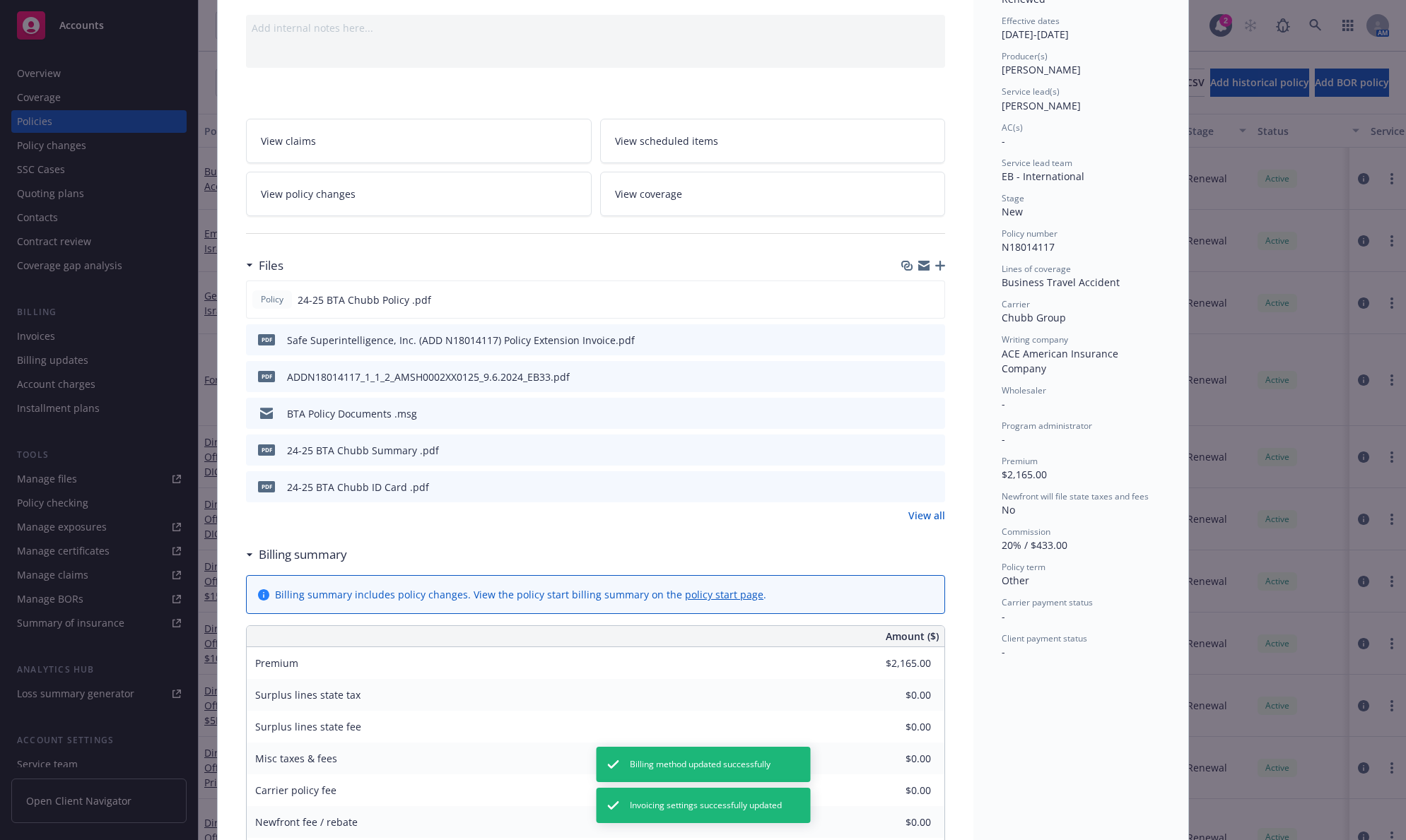
scroll to position [0, 0]
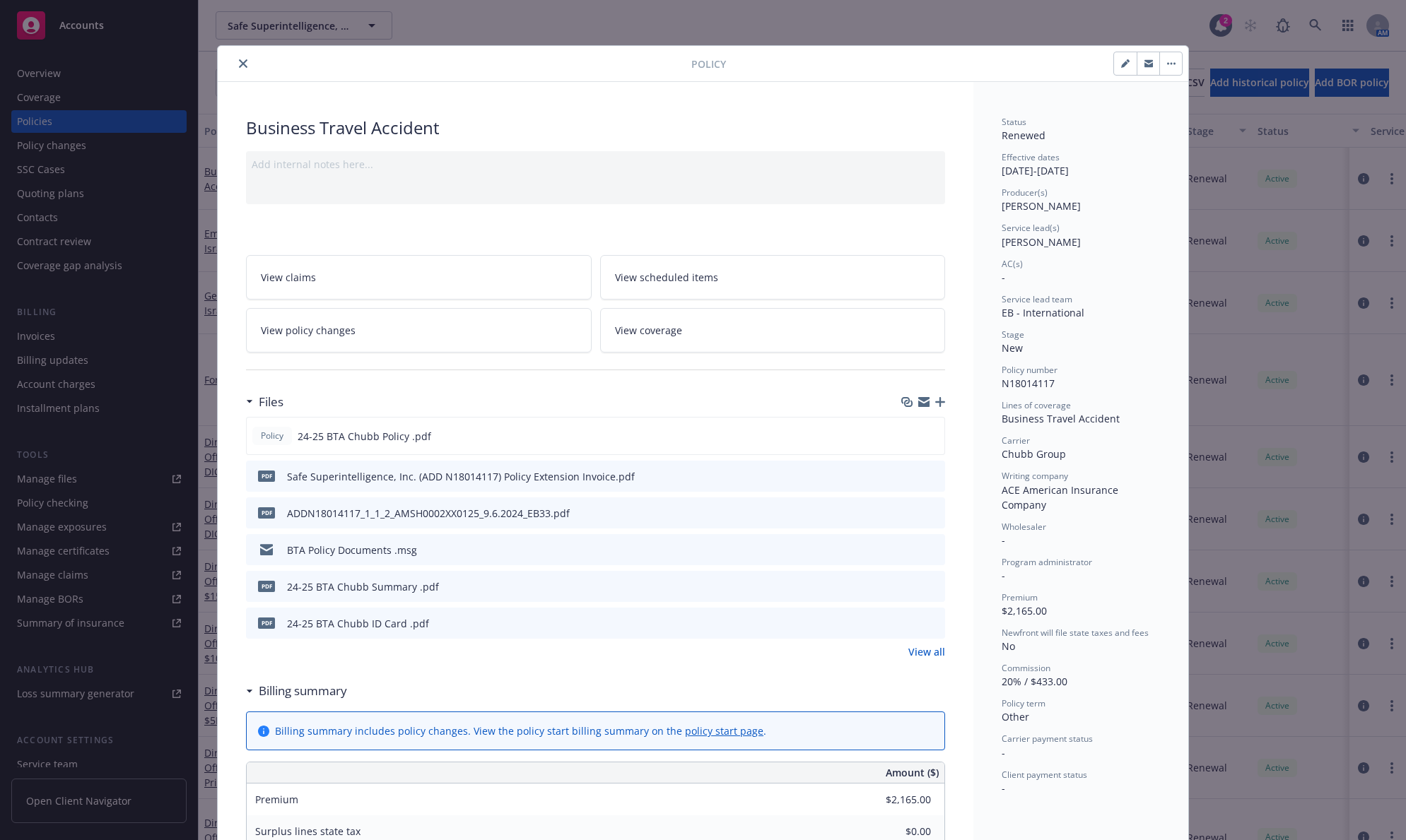
click at [239, 63] on icon "close" at bounding box center [243, 63] width 9 height 9
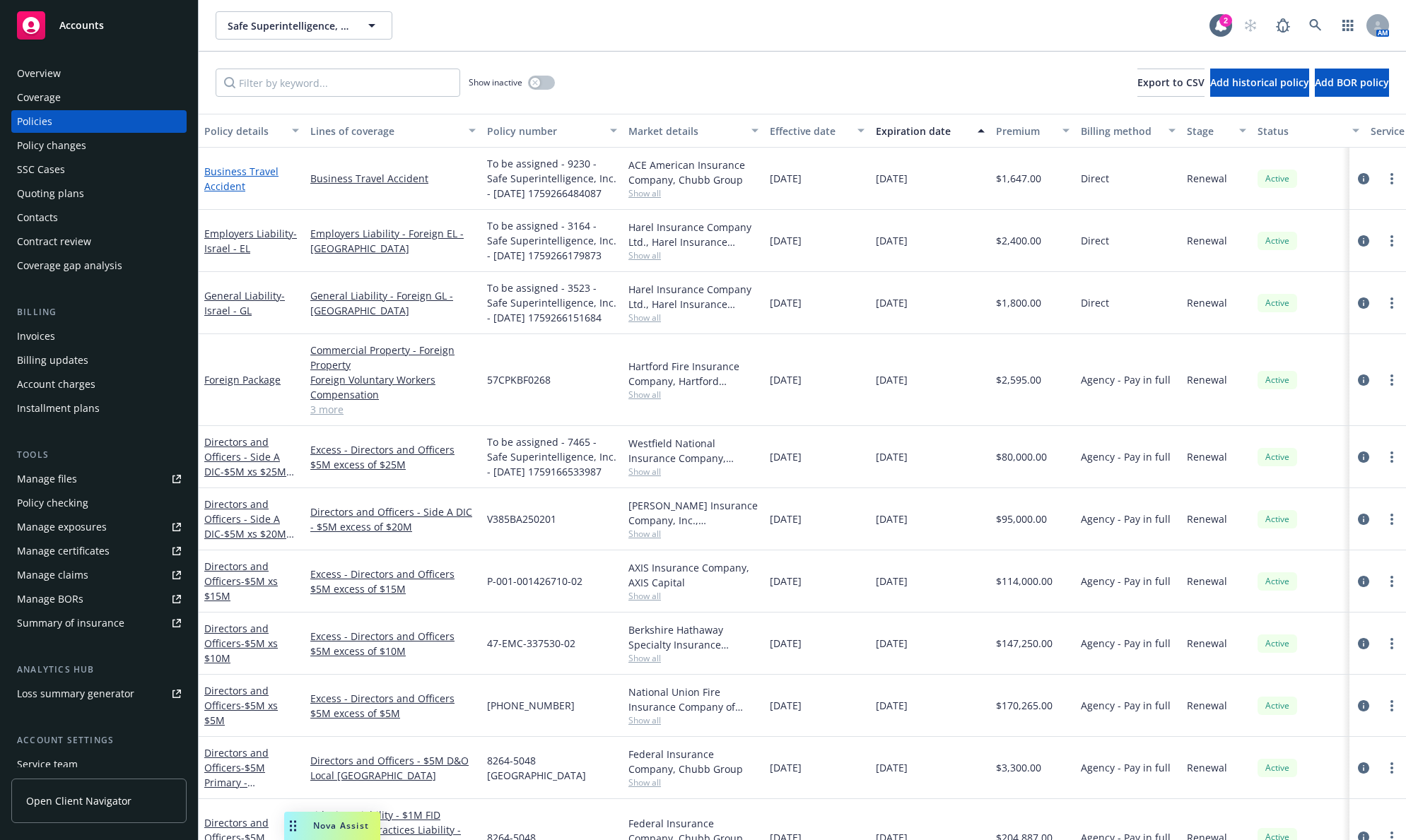
click at [241, 177] on link "Business Travel Accident" at bounding box center [241, 178] width 74 height 28
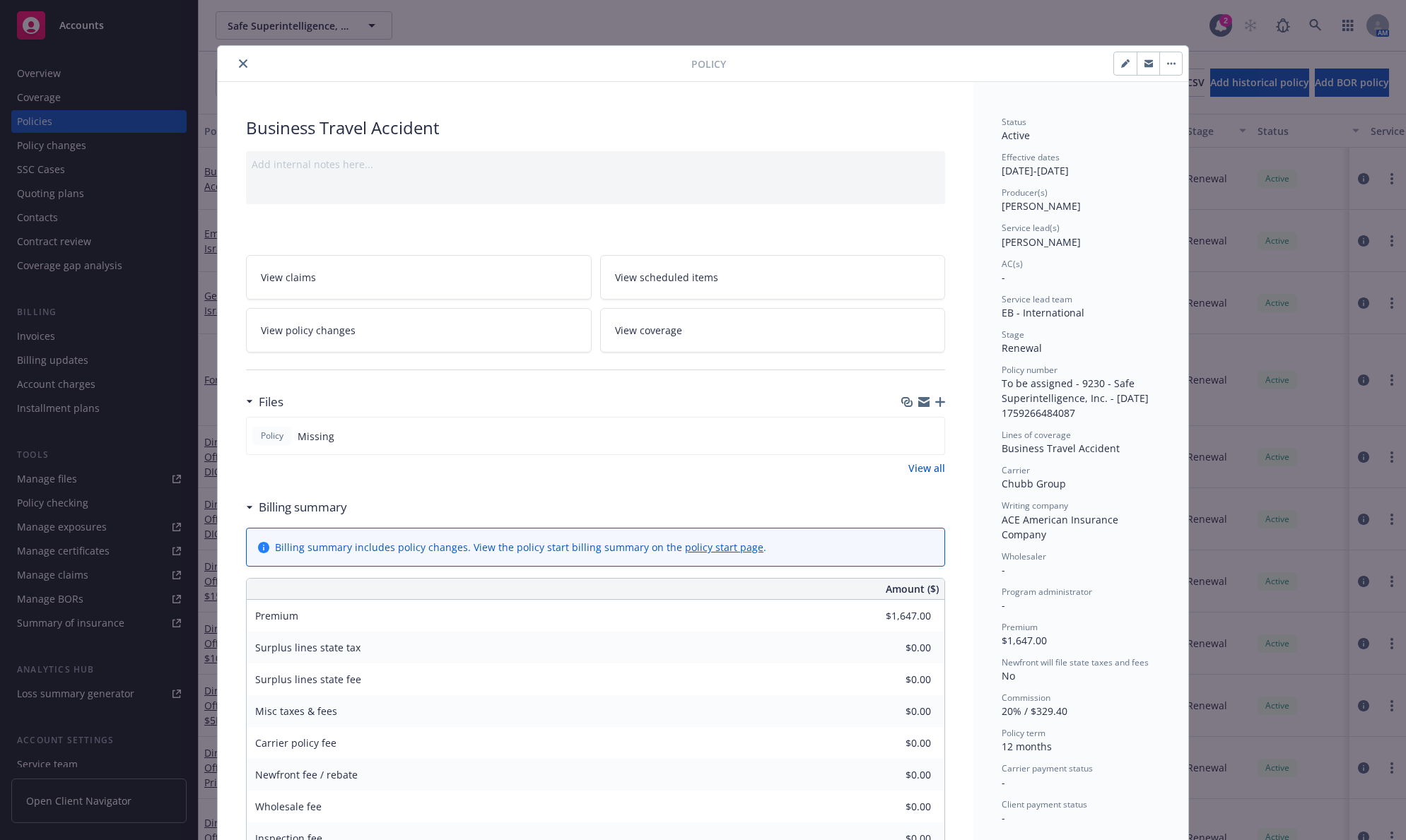
click at [1121, 61] on icon "button" at bounding box center [1125, 63] width 9 height 9
select select "RENEWAL"
select select "12"
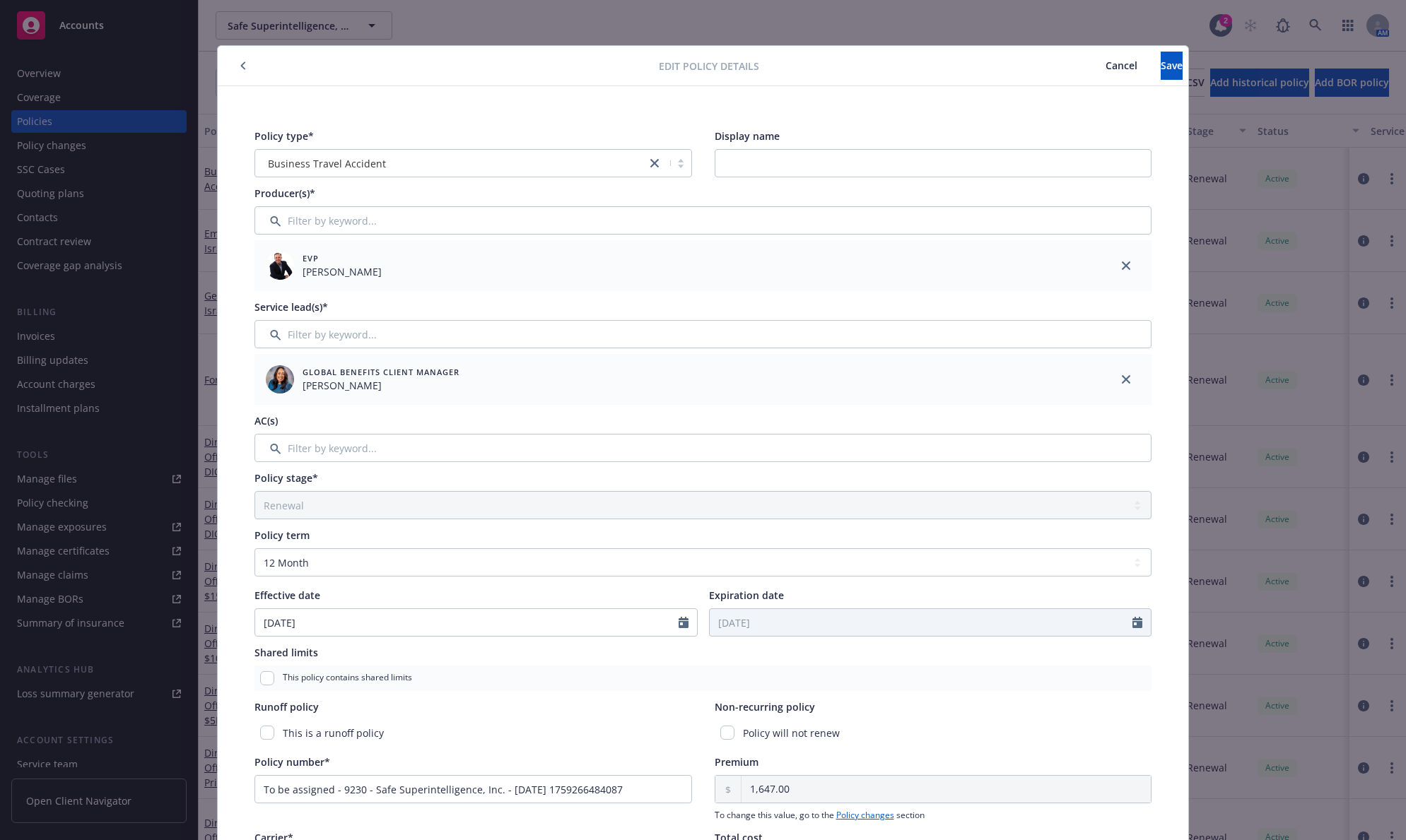
click at [779, 99] on div "Policy type* Business Travel Accident Display name Producer(s)* EVP Adam Johnso…" at bounding box center [703, 599] width 970 height 1026
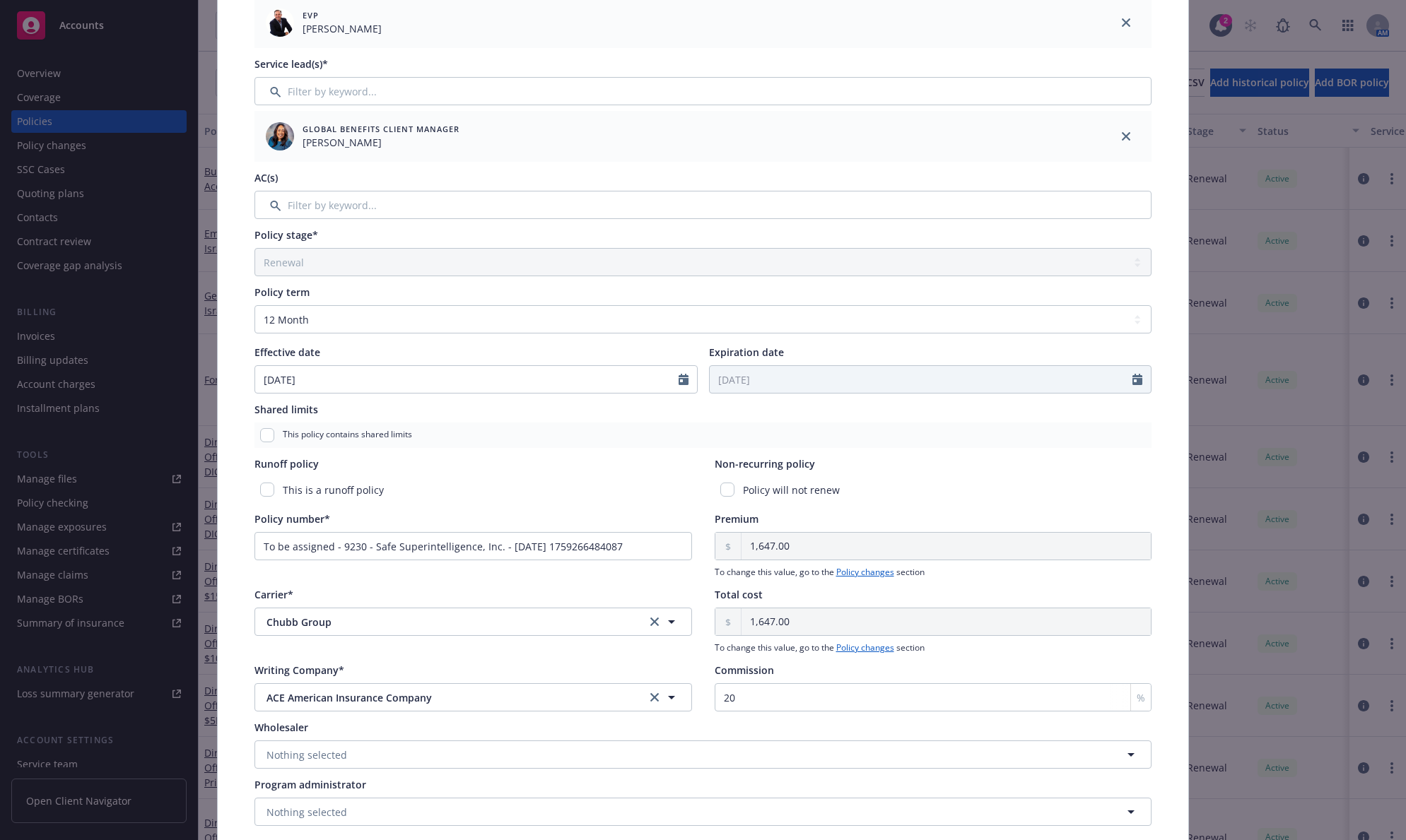
scroll to position [294, 0]
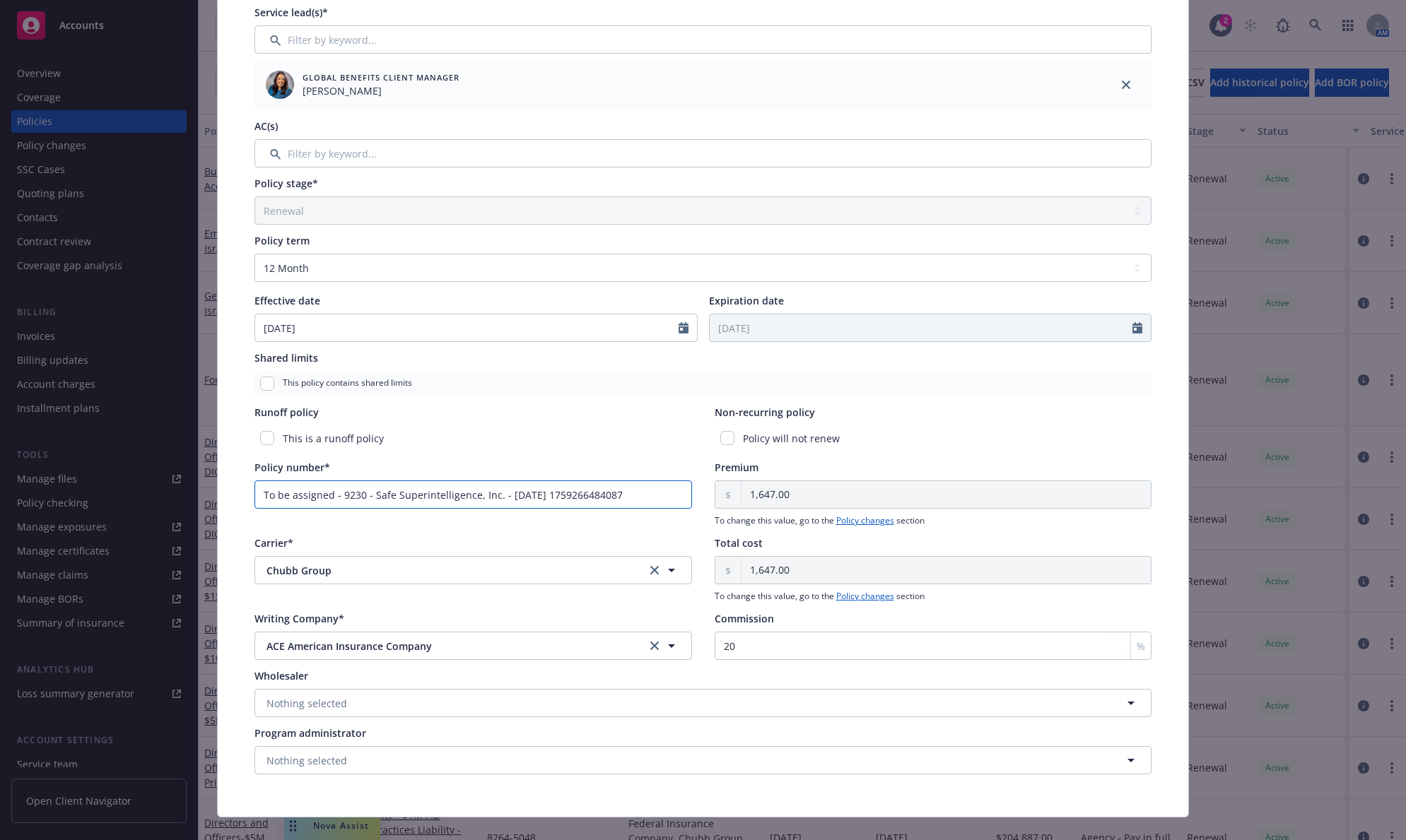
click at [441, 500] on input "To be assigned - 9230 - Safe Superintelligence, Inc. - 09/30/2025 1759266484087" at bounding box center [472, 494] width 437 height 28
paste input "N1801411"
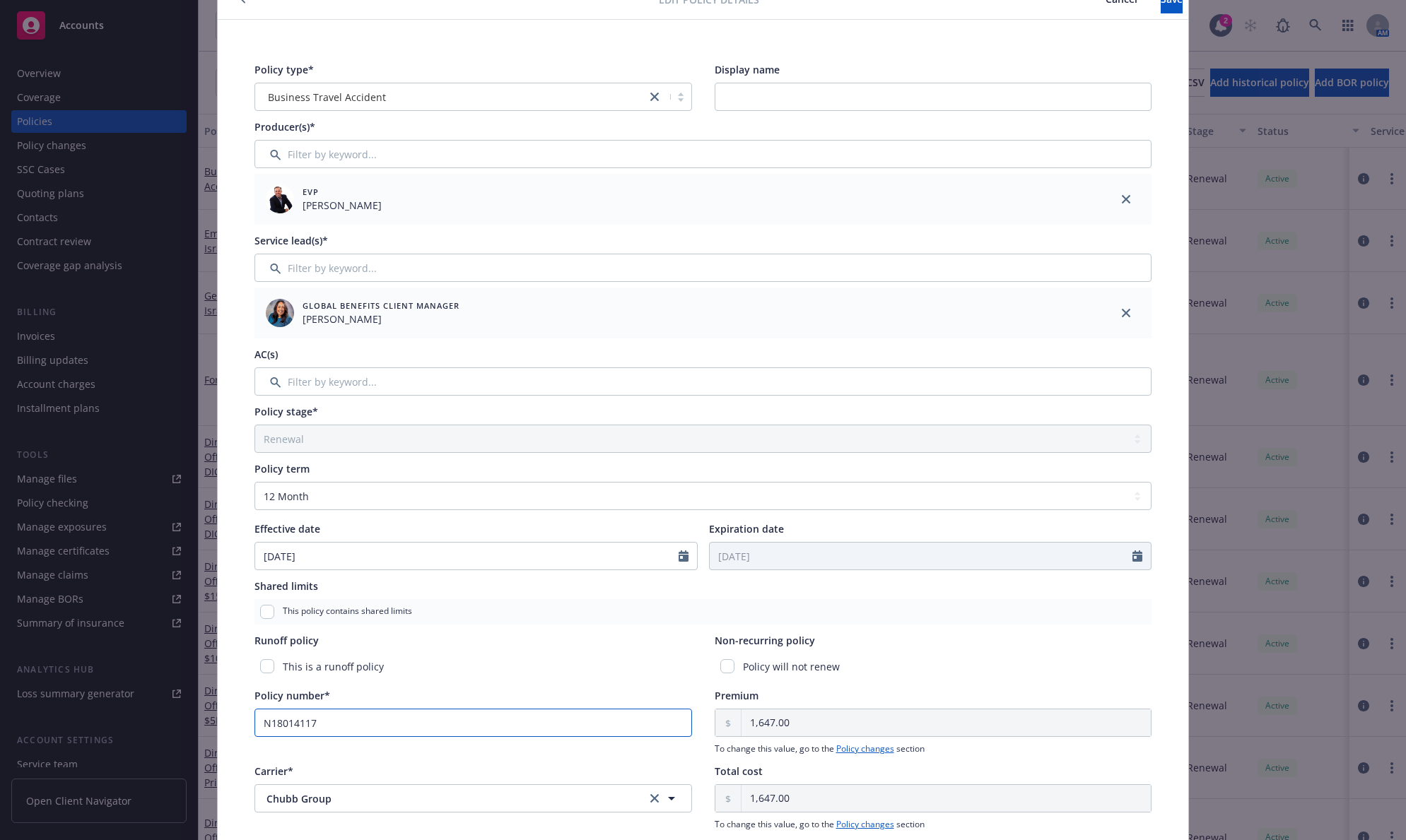
scroll to position [0, 0]
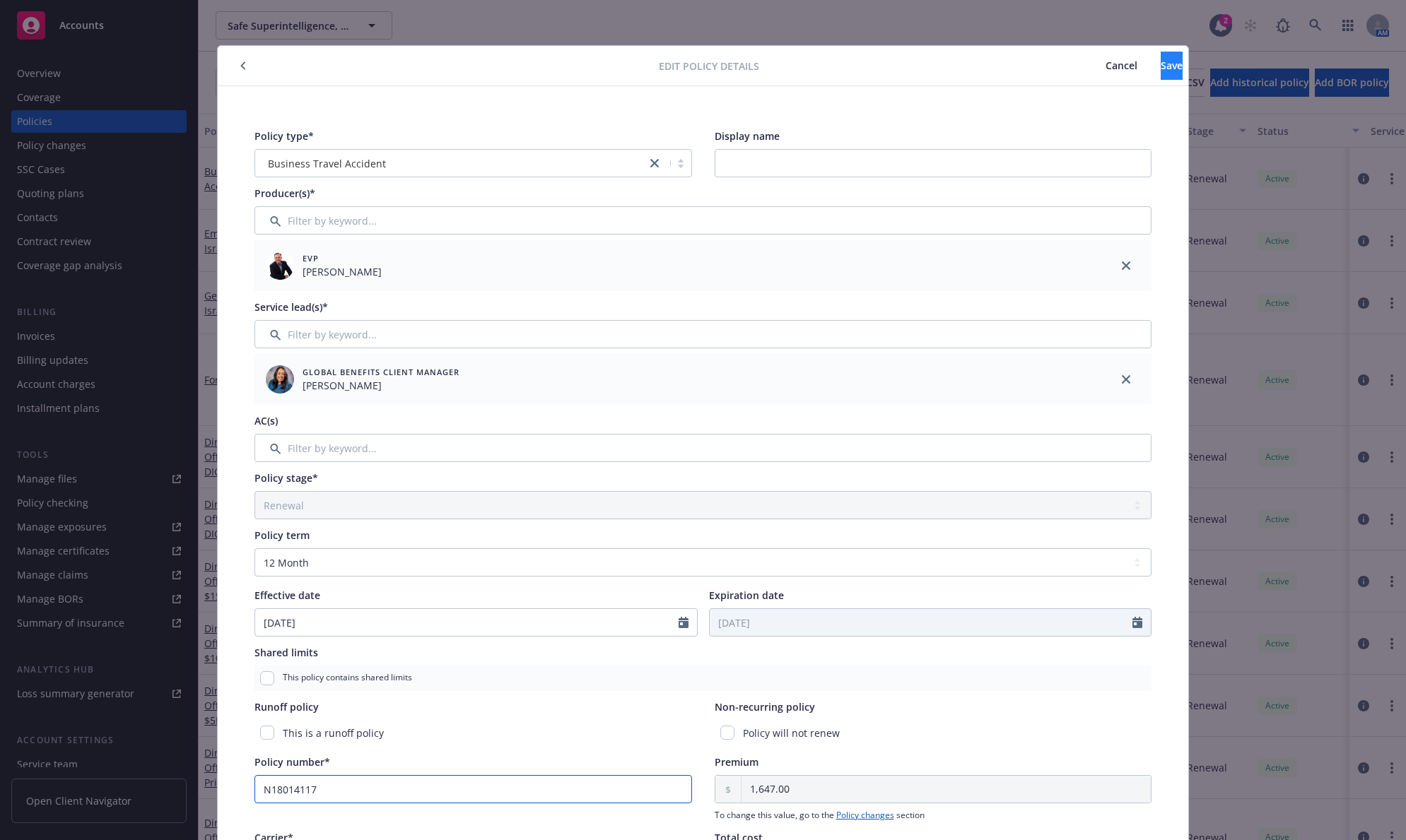
type input "N18014117"
click at [1160, 66] on button "Save" at bounding box center [1172, 65] width 22 height 28
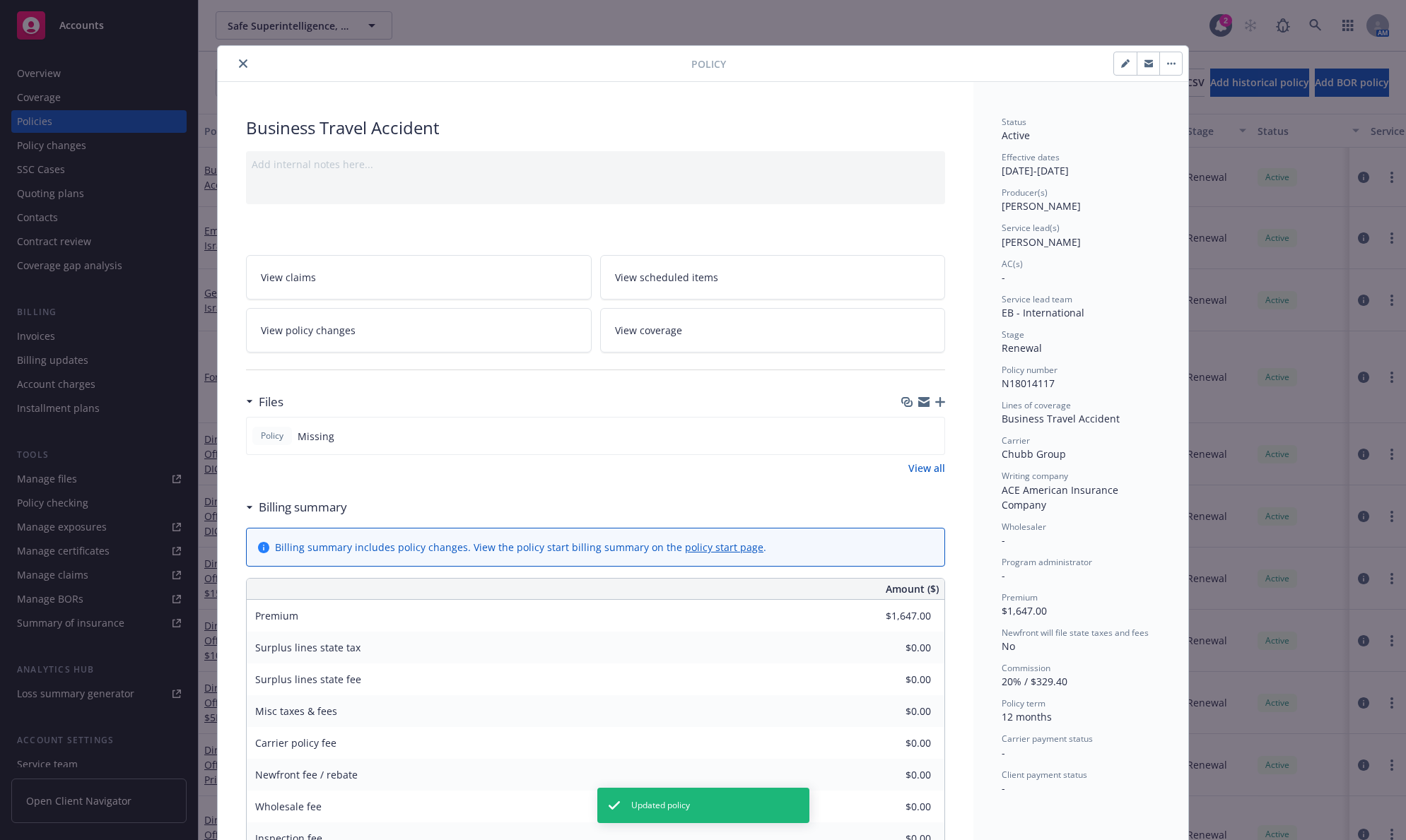
click at [1164, 61] on button "button" at bounding box center [1171, 63] width 22 height 22
click at [449, 330] on link "View policy changes" at bounding box center [418, 330] width 346 height 44
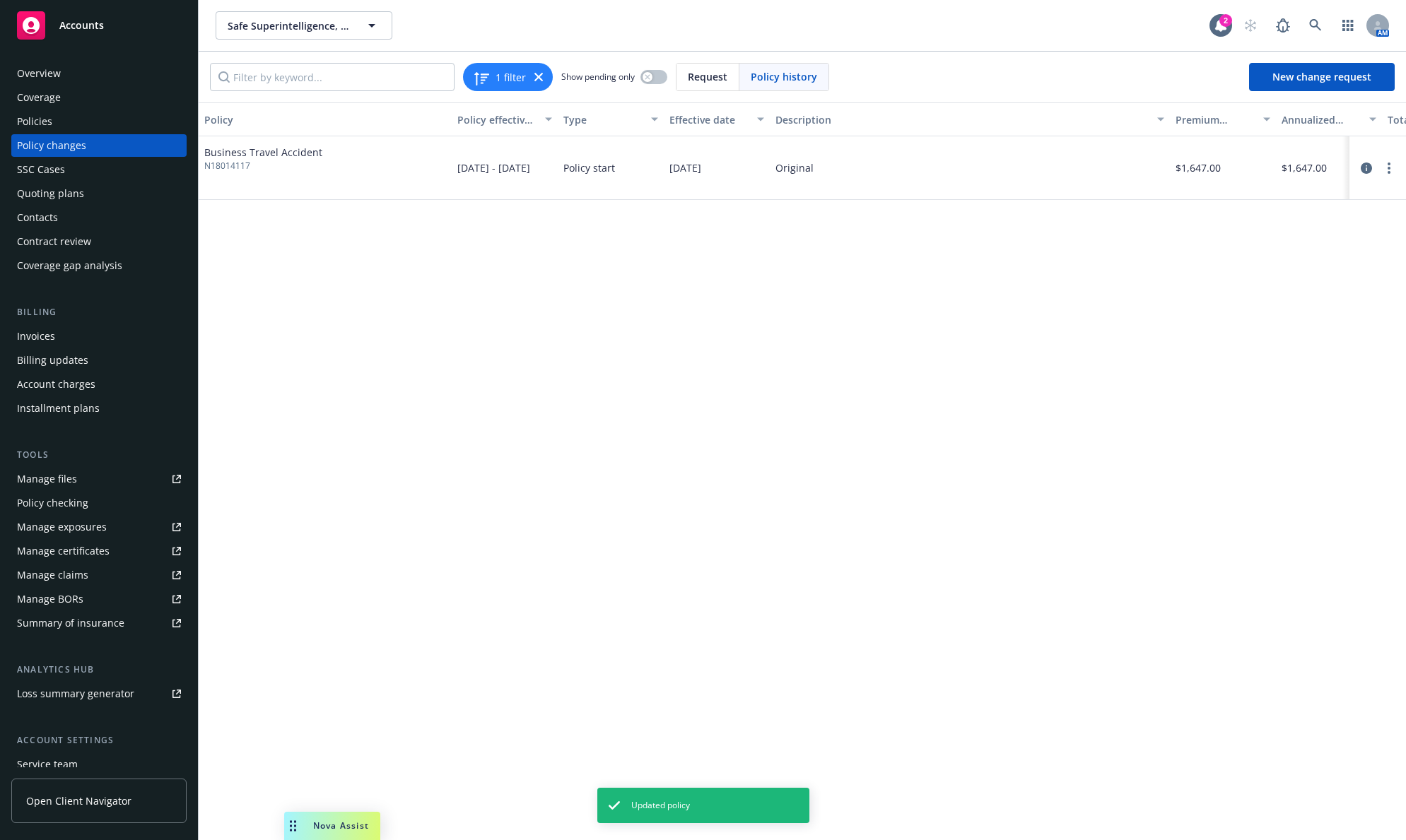
click at [1356, 170] on div at bounding box center [1377, 169] width 45 height 17
click at [1365, 165] on icon "circleInformation" at bounding box center [1366, 168] width 11 height 11
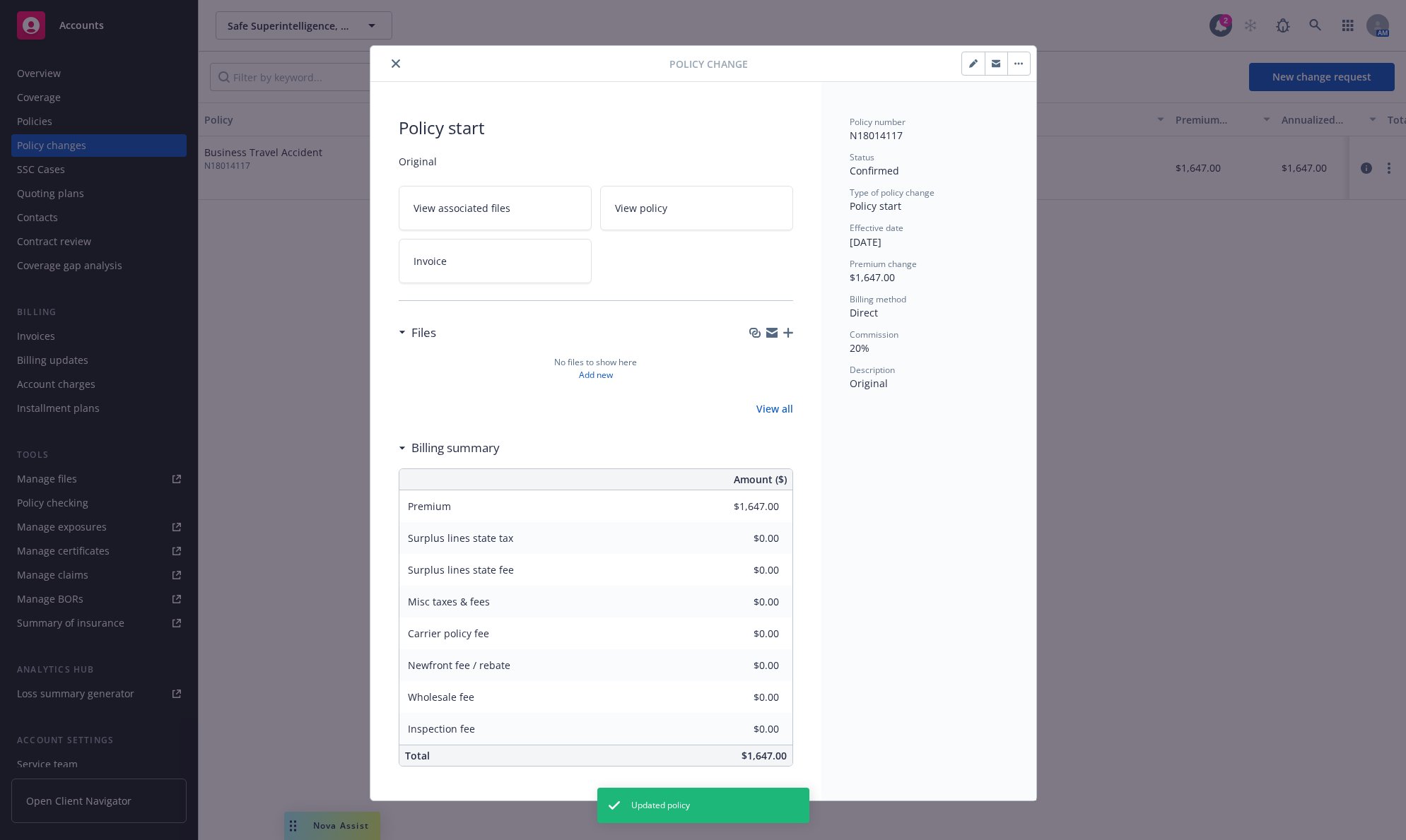
click at [973, 68] on button "button" at bounding box center [973, 63] width 22 height 22
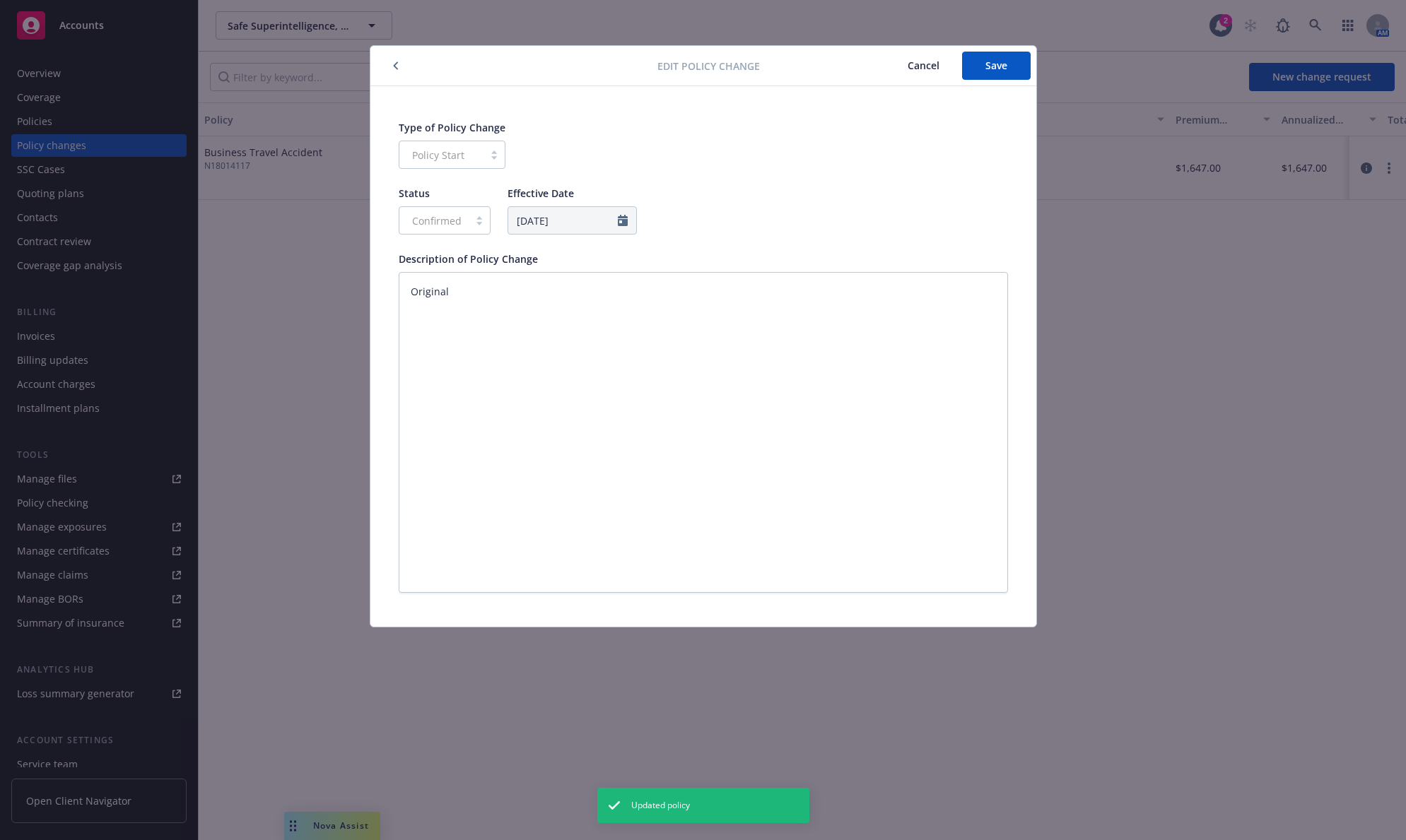
click at [942, 55] on button "Cancel" at bounding box center [923, 65] width 77 height 28
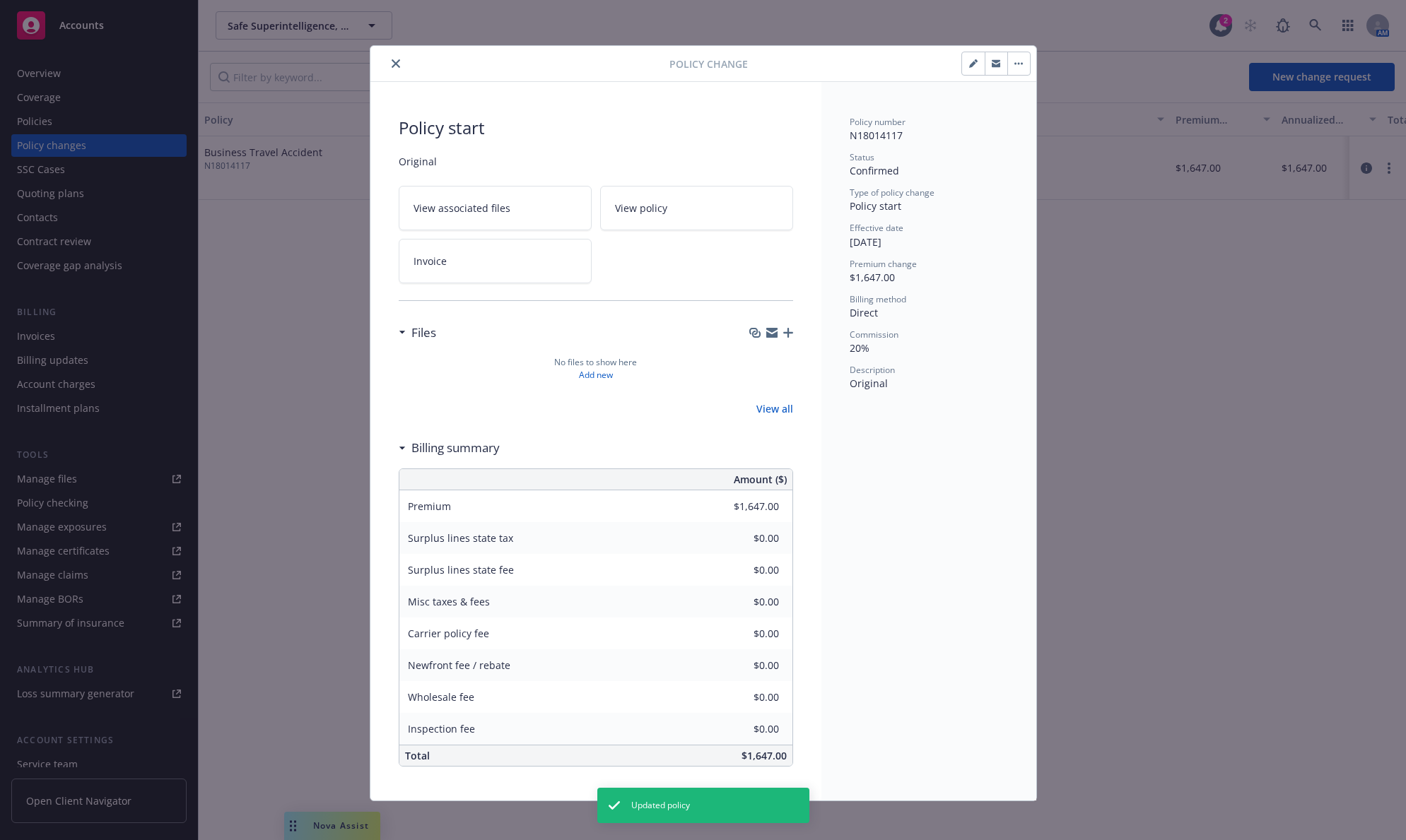
click at [1007, 66] on button "button" at bounding box center [1018, 63] width 22 height 22
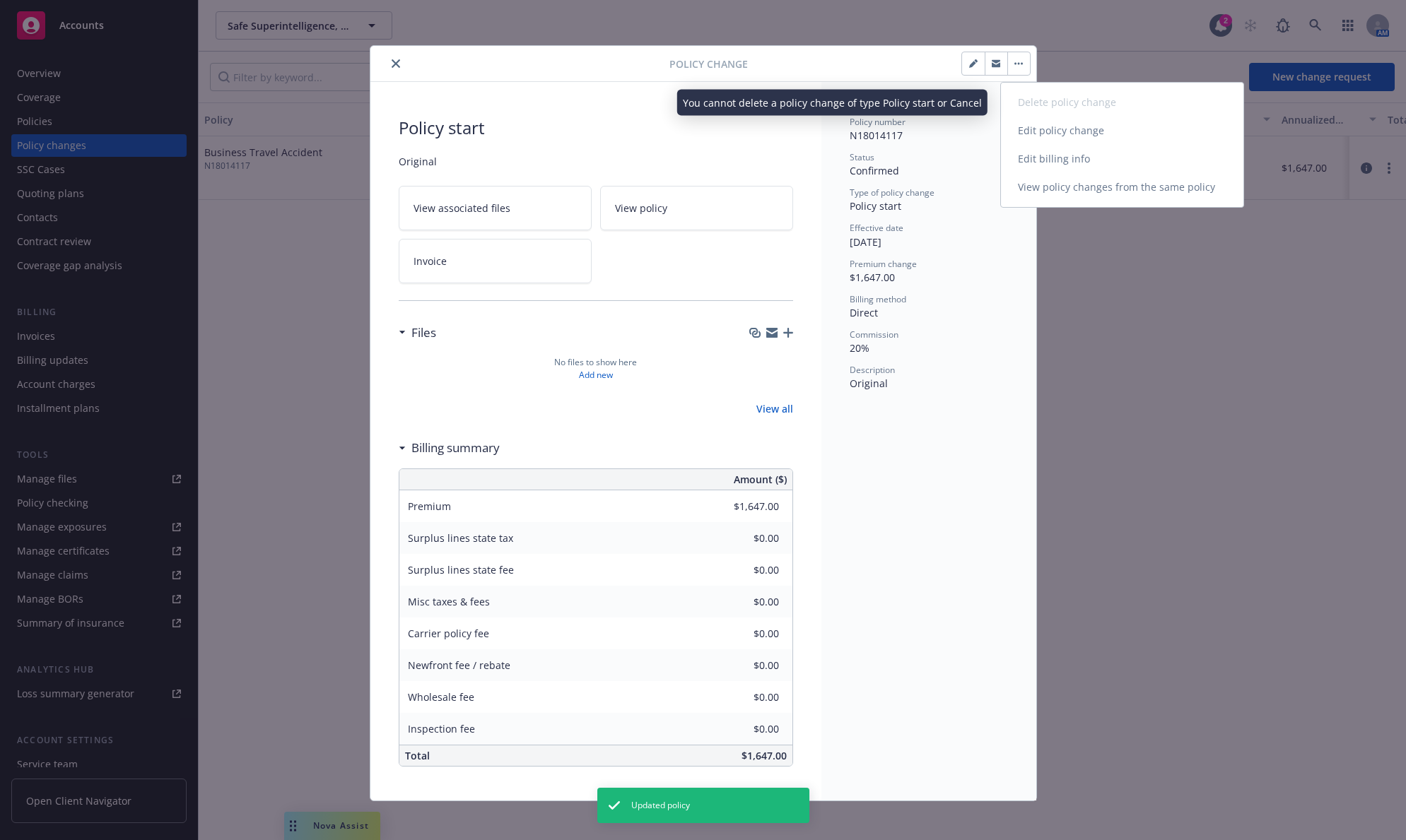
click at [1026, 151] on link "Edit billing info" at bounding box center [1122, 158] width 242 height 28
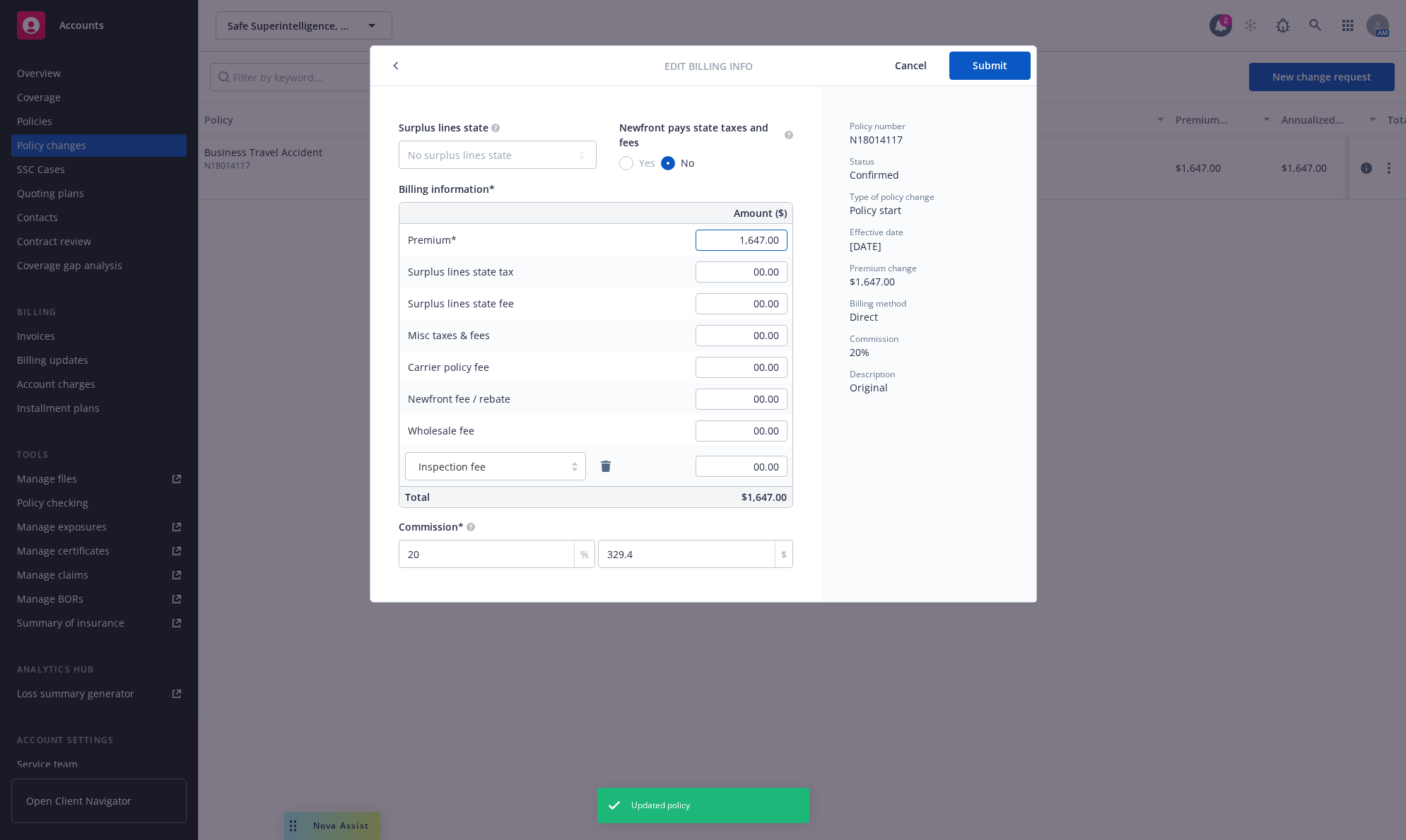
click at [739, 233] on input "1,647.00" at bounding box center [741, 240] width 92 height 21
click at [753, 238] on input "1,647.00" at bounding box center [741, 240] width 92 height 21
type input "1,947.00"
type input "389.4"
click at [906, 490] on div "Policy number N18014117 Status Confirmed Type of policy change Policy start Eff…" at bounding box center [928, 344] width 215 height 516
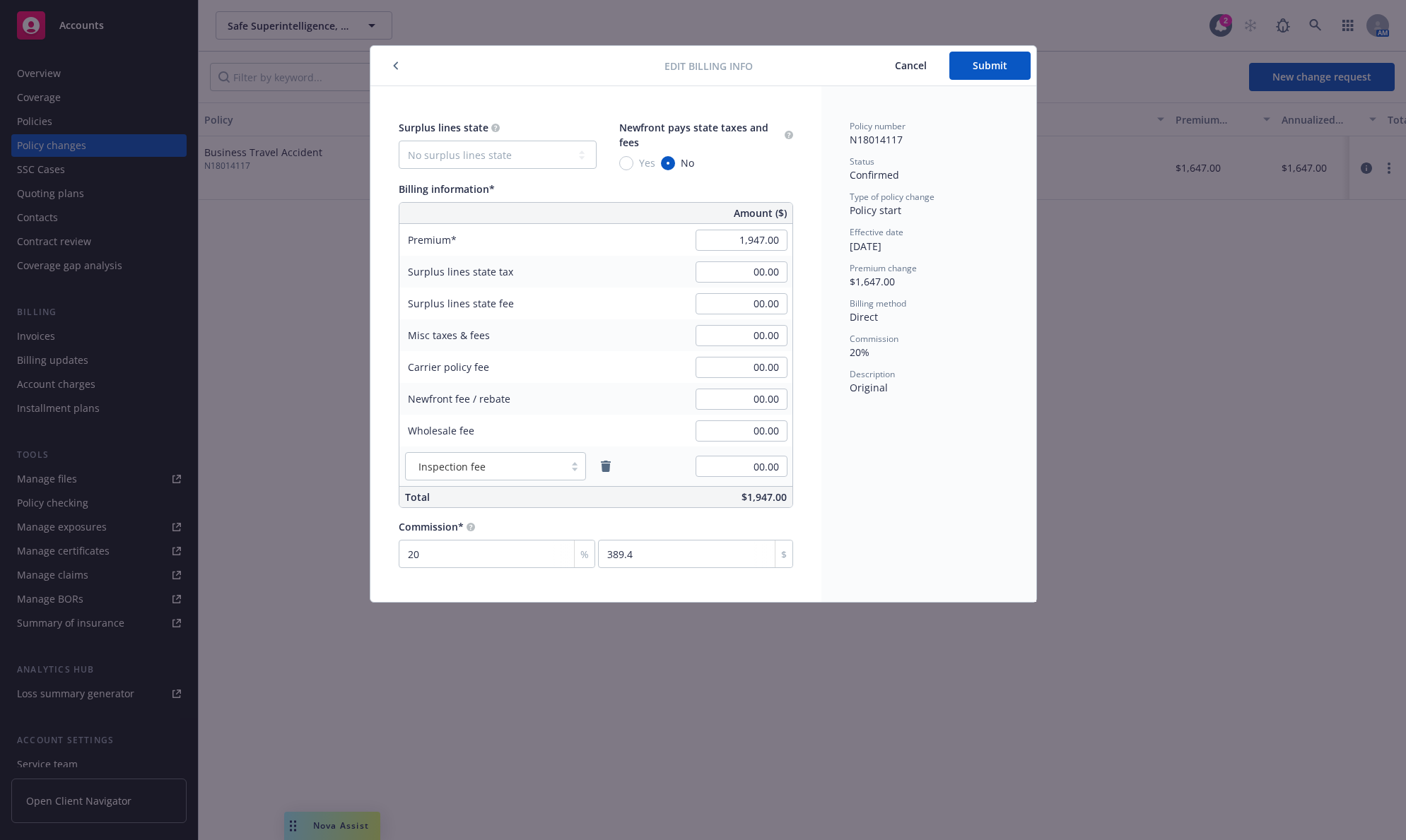
click at [981, 68] on button "Submit" at bounding box center [989, 65] width 81 height 28
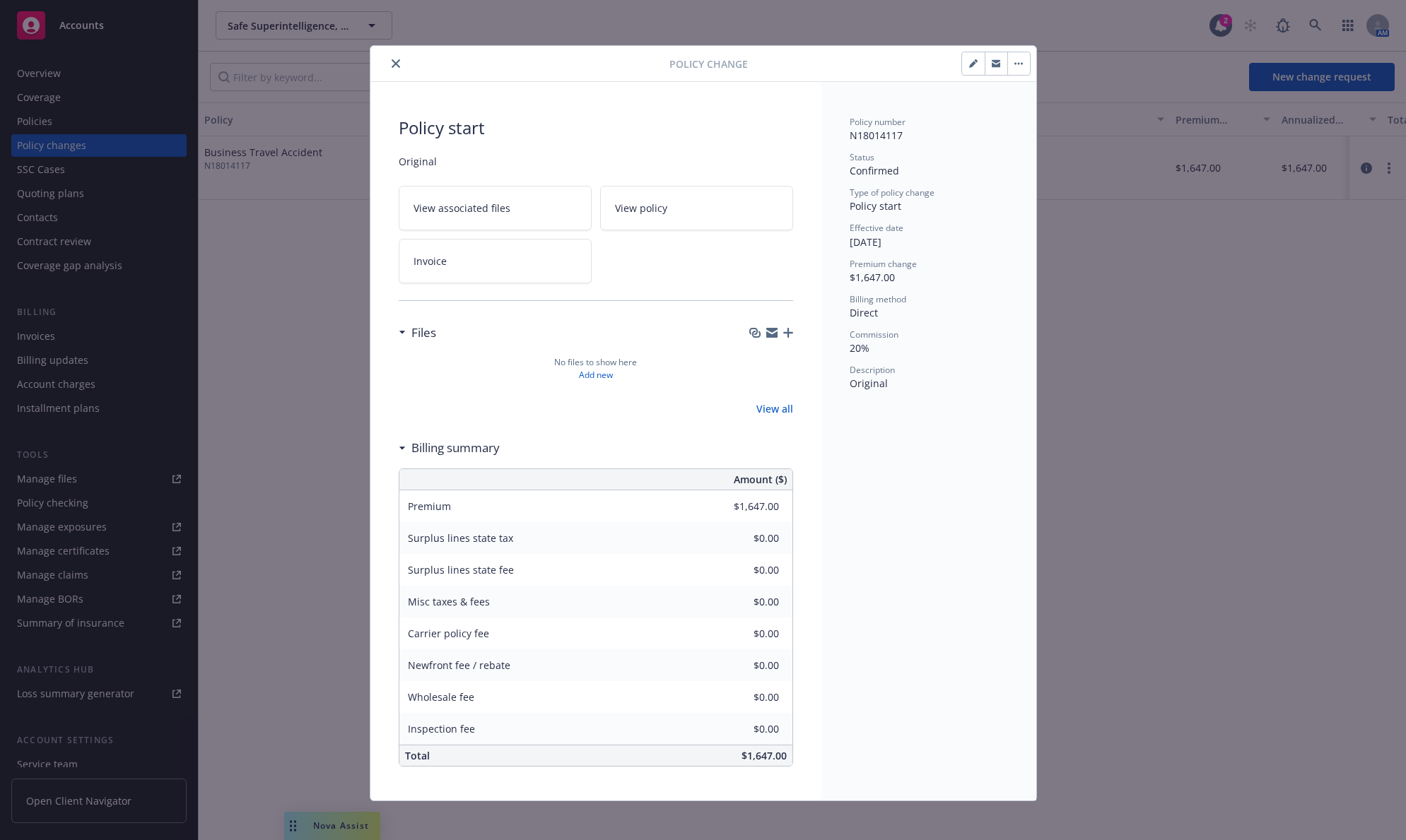
type input "$1,947.00"
click at [395, 64] on button "close" at bounding box center [396, 63] width 17 height 17
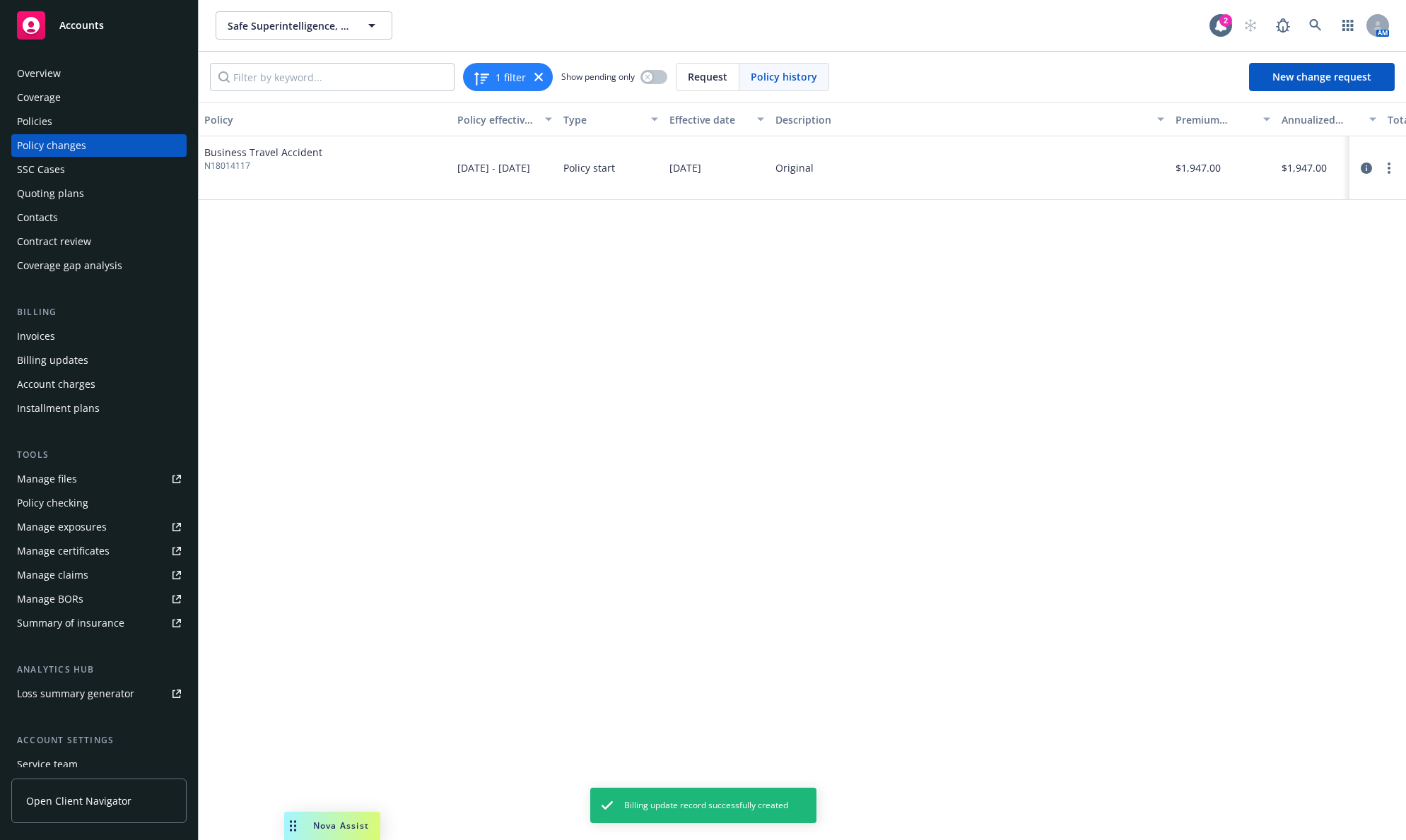
click at [88, 339] on div "Invoices" at bounding box center [99, 336] width 164 height 22
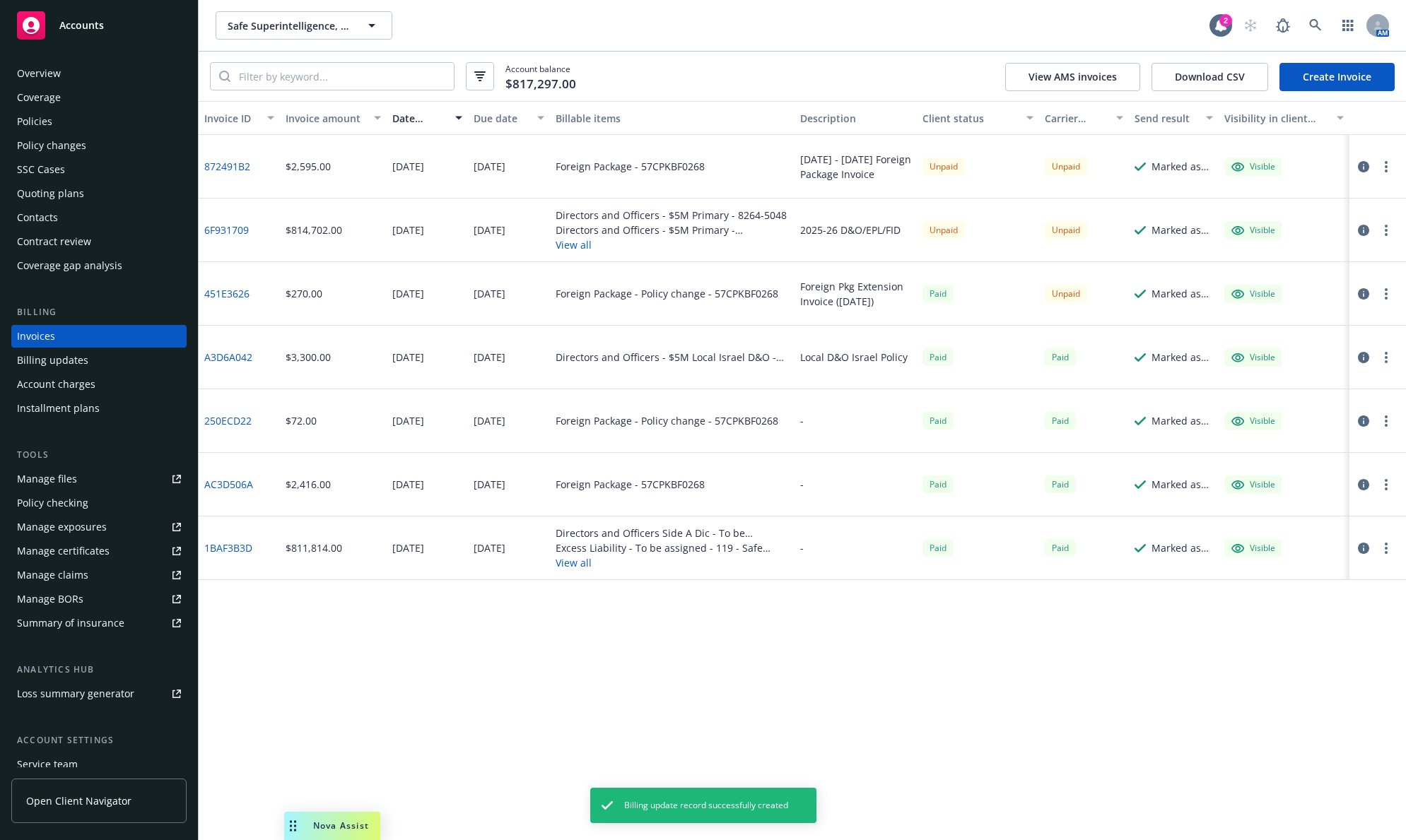
click at [1301, 73] on link "Create Invoice" at bounding box center [1337, 77] width 116 height 28
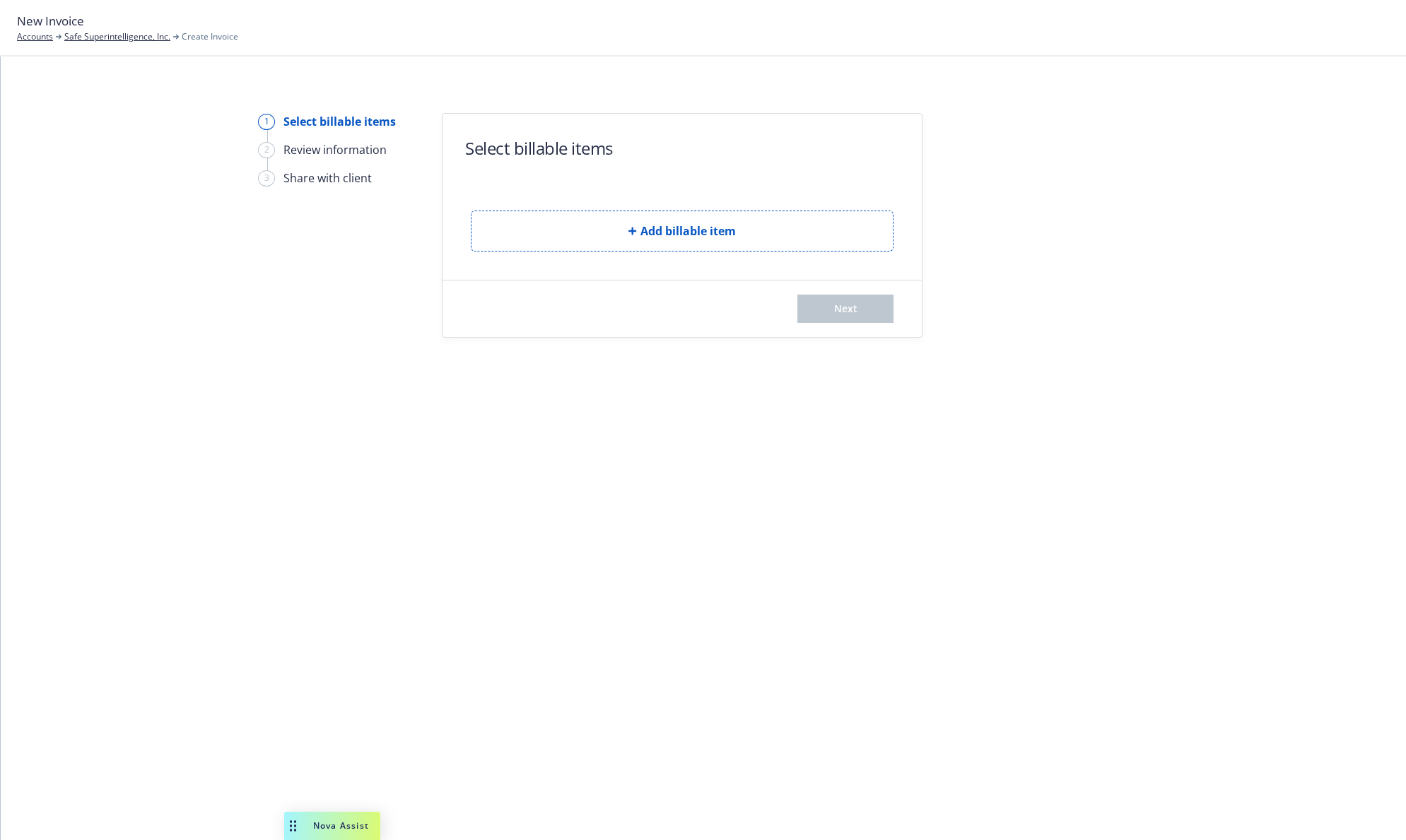
click at [672, 228] on span "Add billable item" at bounding box center [688, 231] width 96 height 17
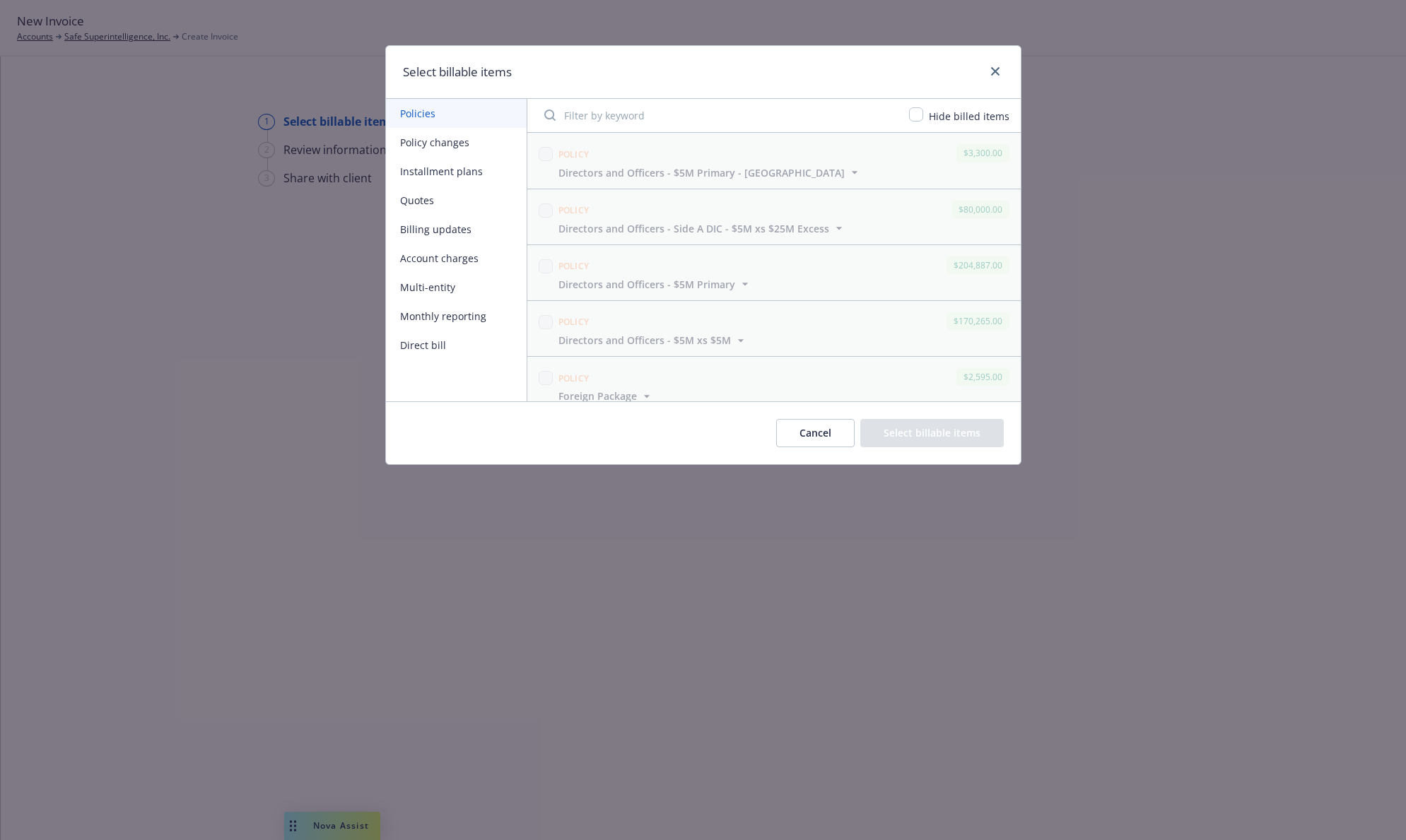
click at [466, 140] on button "Policy changes" at bounding box center [456, 143] width 140 height 29
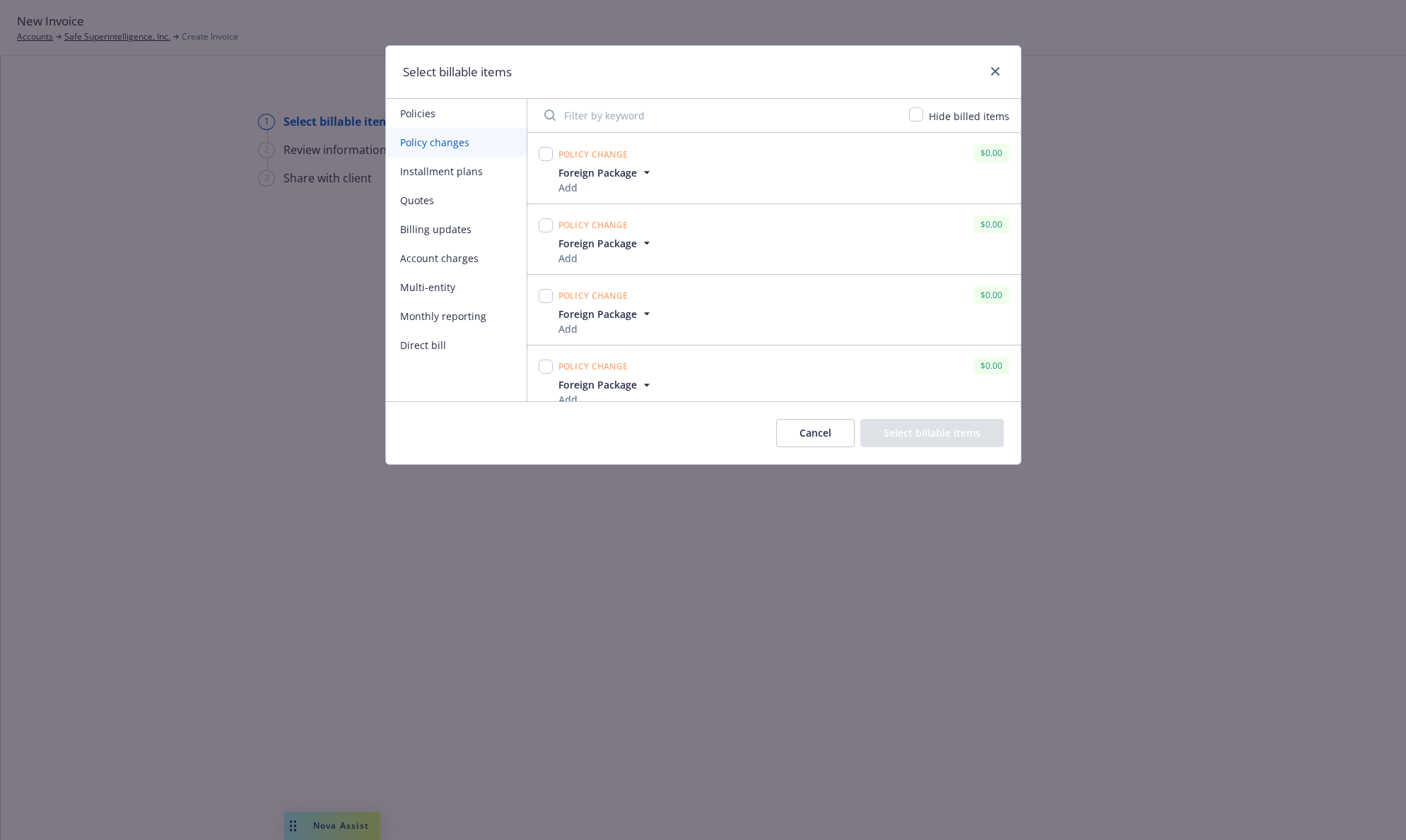
click at [483, 166] on button "Installment plans" at bounding box center [456, 171] width 140 height 29
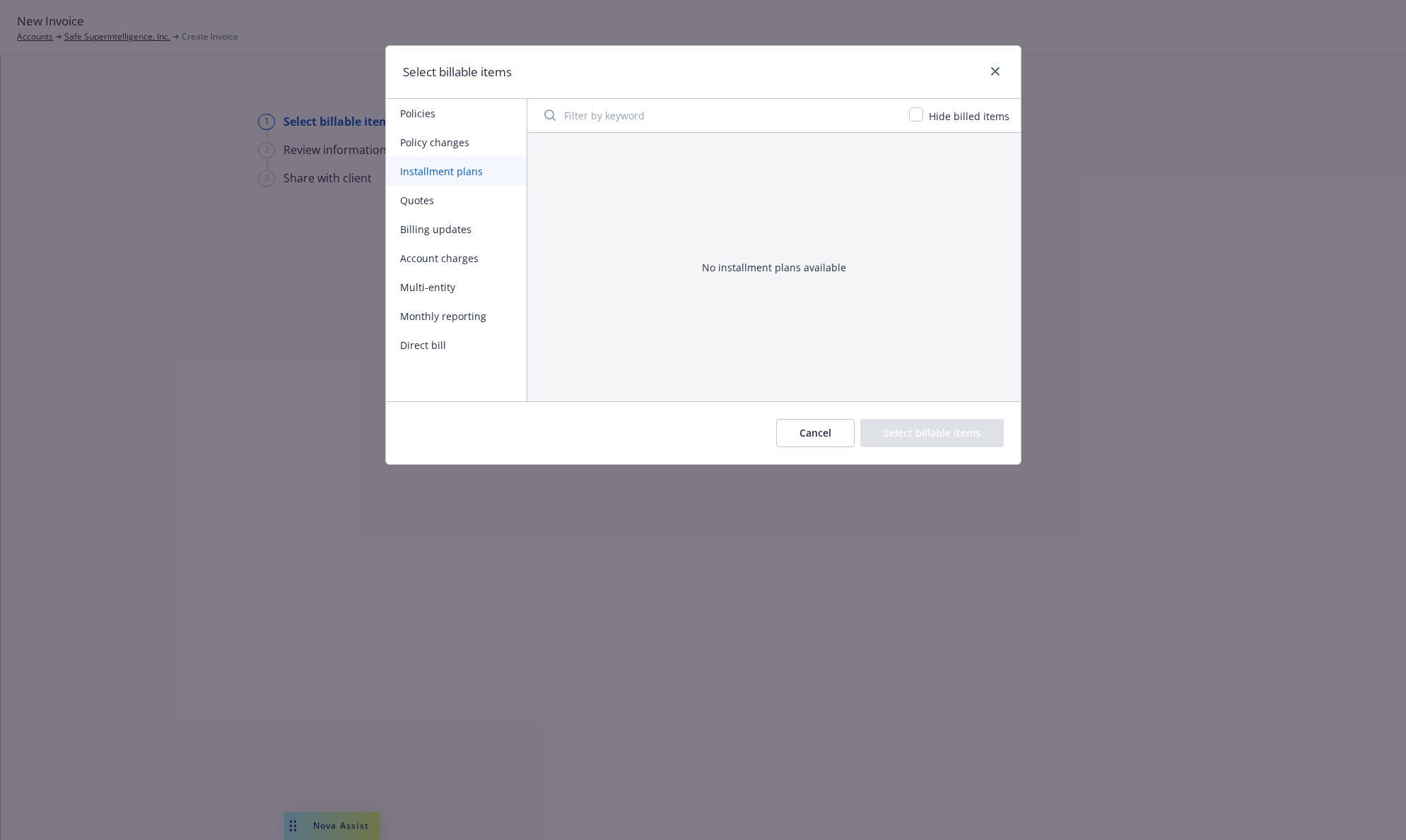
click at [453, 204] on button "Quotes" at bounding box center [456, 200] width 140 height 29
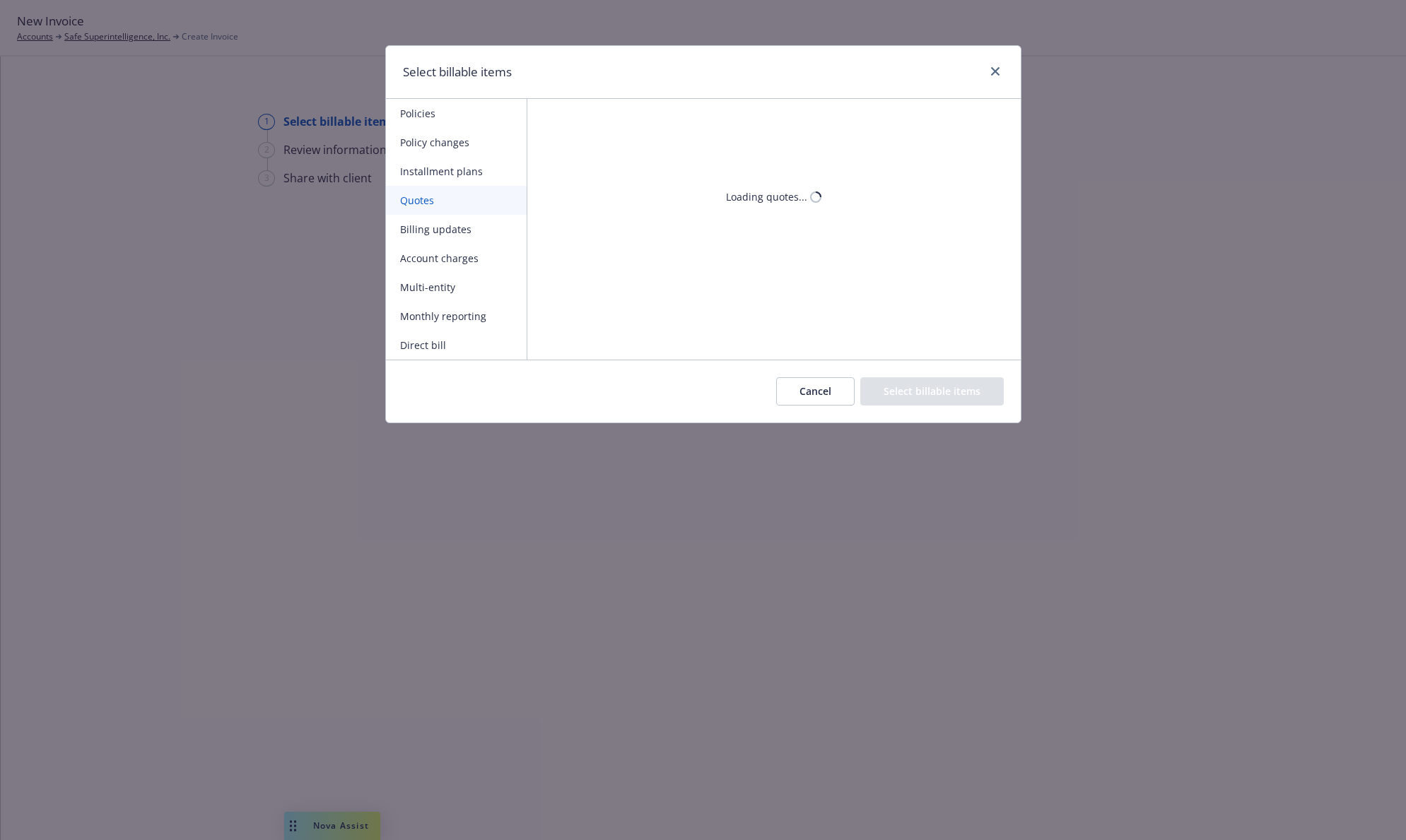
click at [453, 227] on button "Billing updates" at bounding box center [456, 229] width 140 height 29
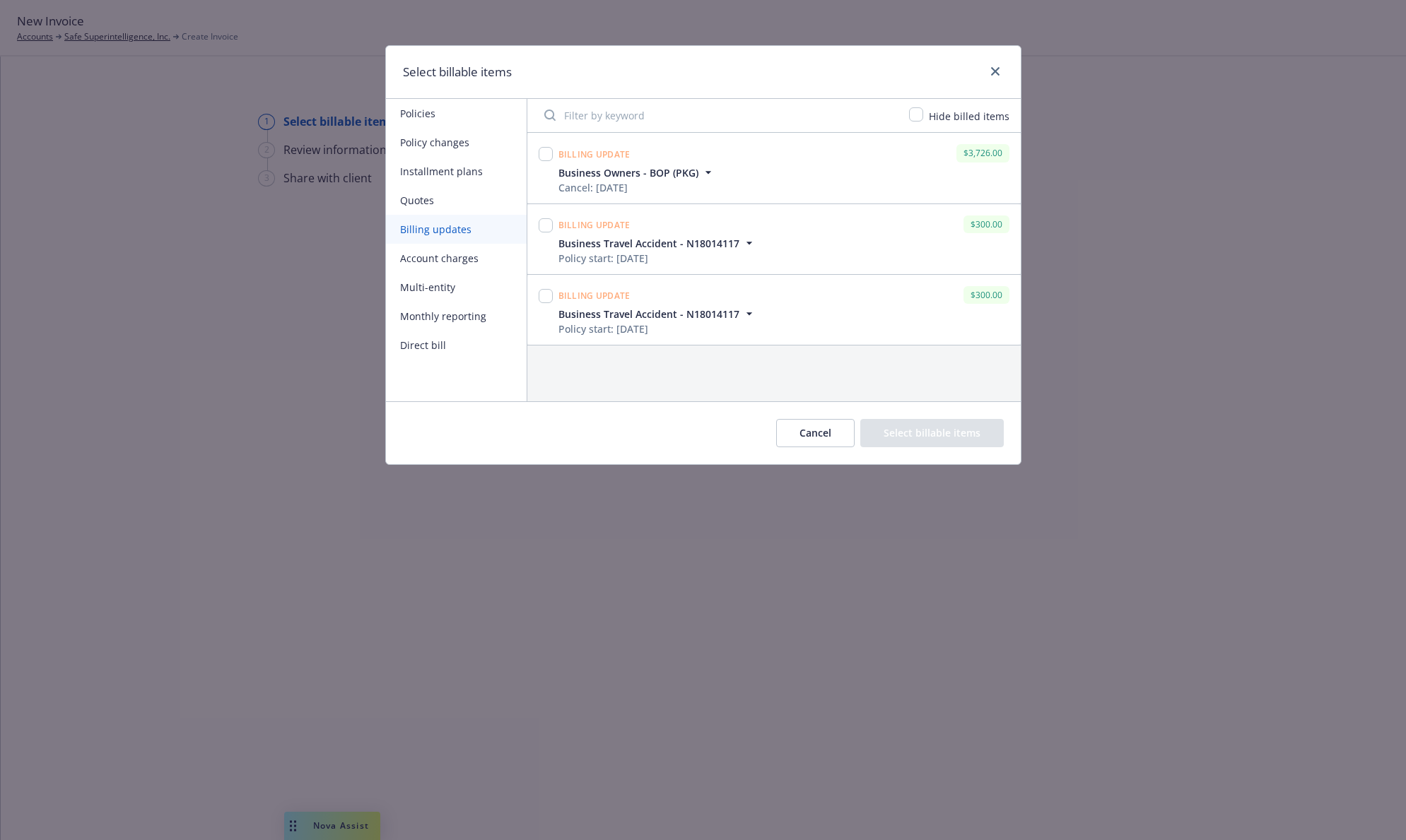
click at [747, 313] on icon "button" at bounding box center [748, 314] width 6 height 3
click at [745, 242] on icon "button" at bounding box center [748, 243] width 6 height 3
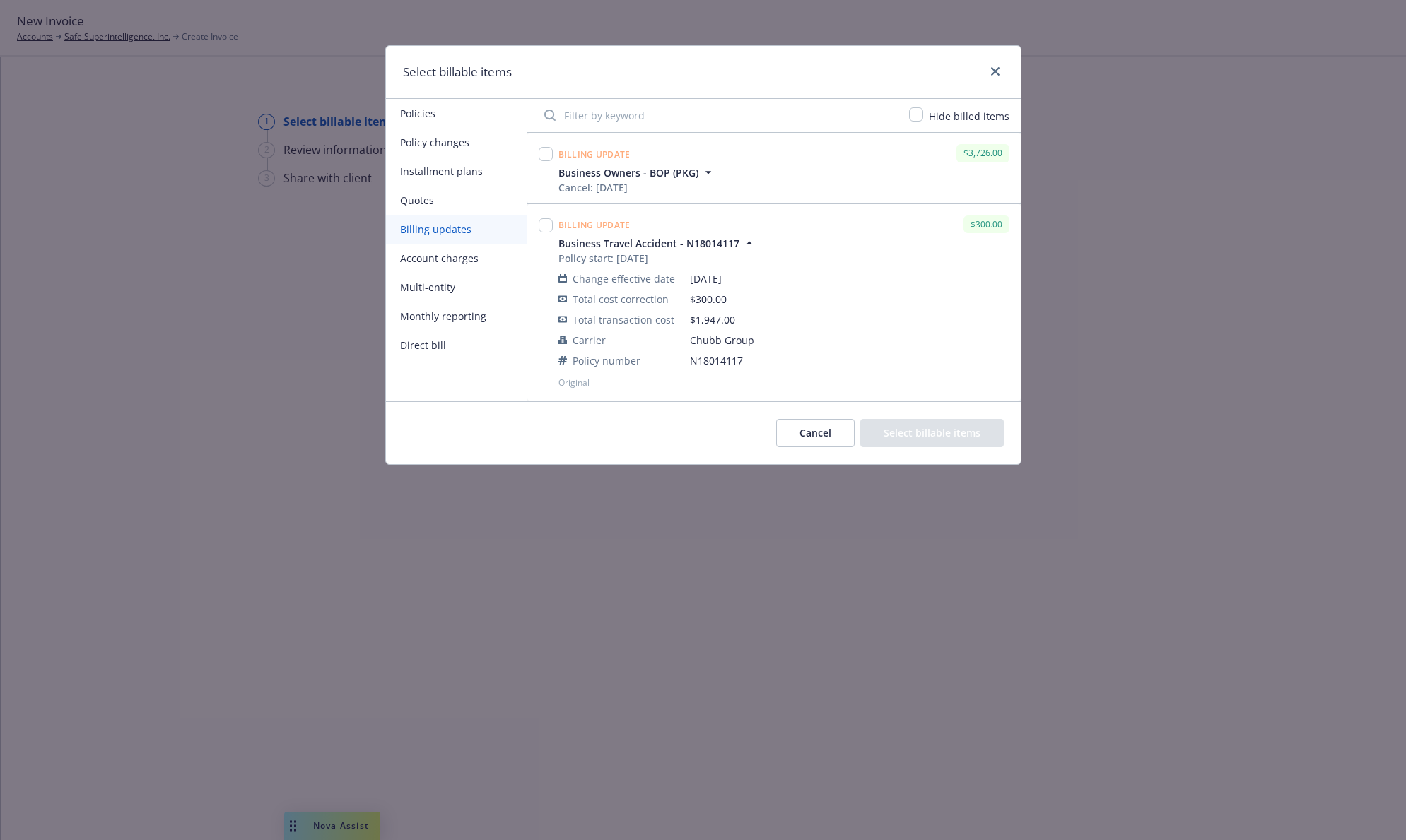
click at [439, 257] on button "Account charges" at bounding box center [456, 258] width 140 height 29
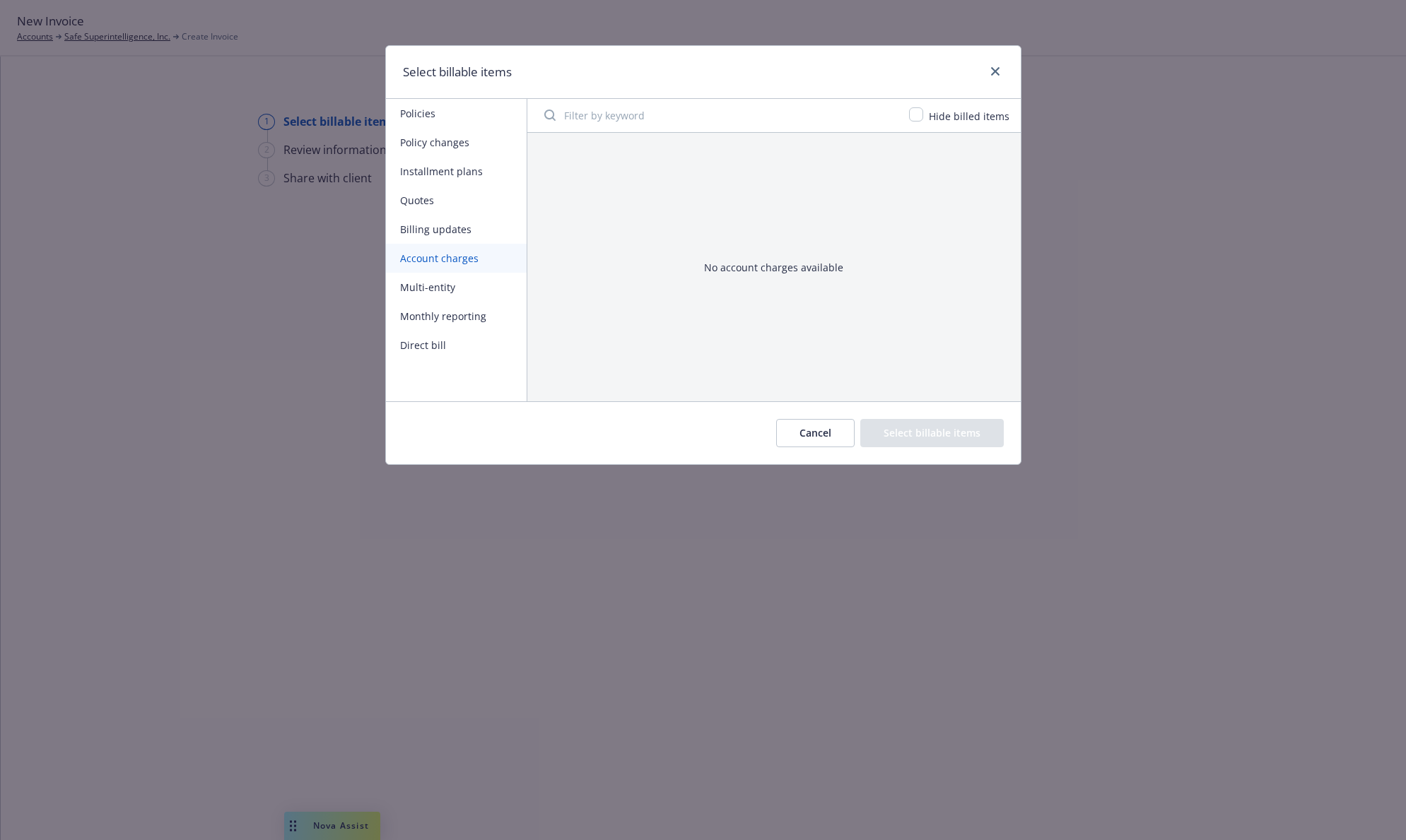
click at [444, 289] on button "Multi-entity" at bounding box center [456, 287] width 140 height 29
click at [450, 320] on button "Monthly reporting" at bounding box center [456, 316] width 140 height 29
click at [440, 337] on button "Direct bill" at bounding box center [456, 346] width 140 height 29
click at [453, 116] on button "Policies" at bounding box center [456, 114] width 140 height 29
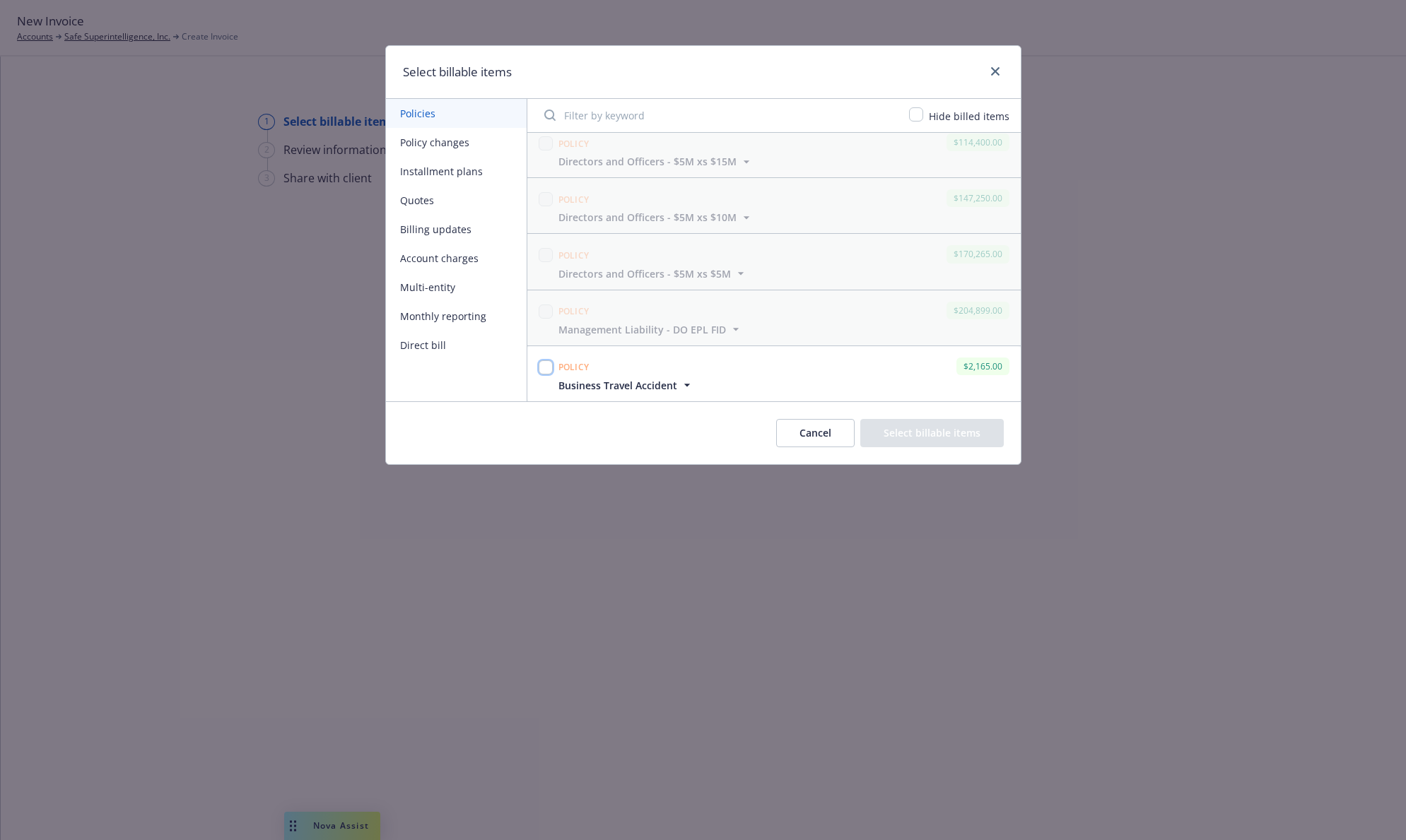
click at [543, 364] on input "checkbox" at bounding box center [545, 367] width 15 height 15
checkbox input "true"
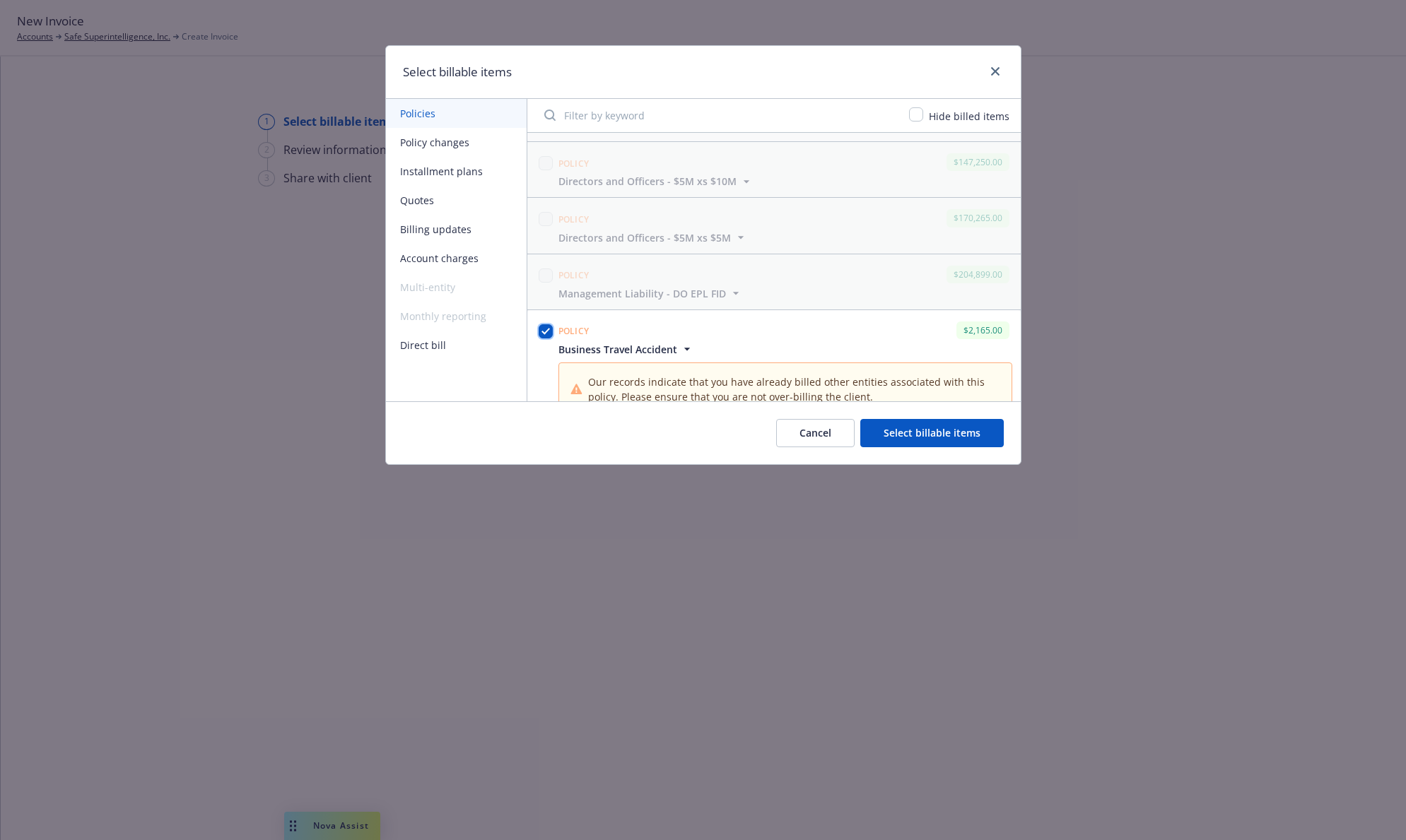
scroll to position [753, 0]
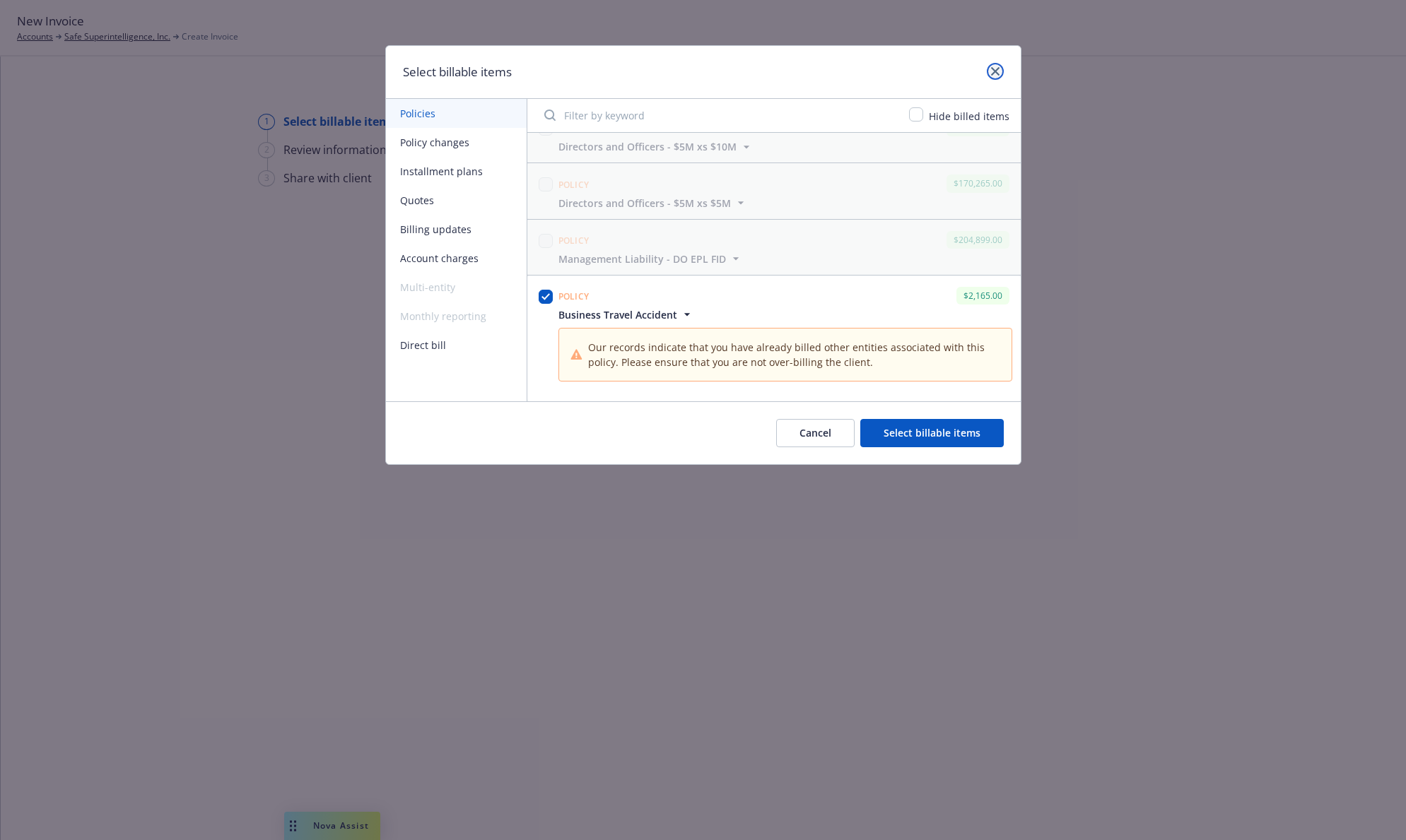
click at [992, 68] on icon "close" at bounding box center [995, 71] width 9 height 9
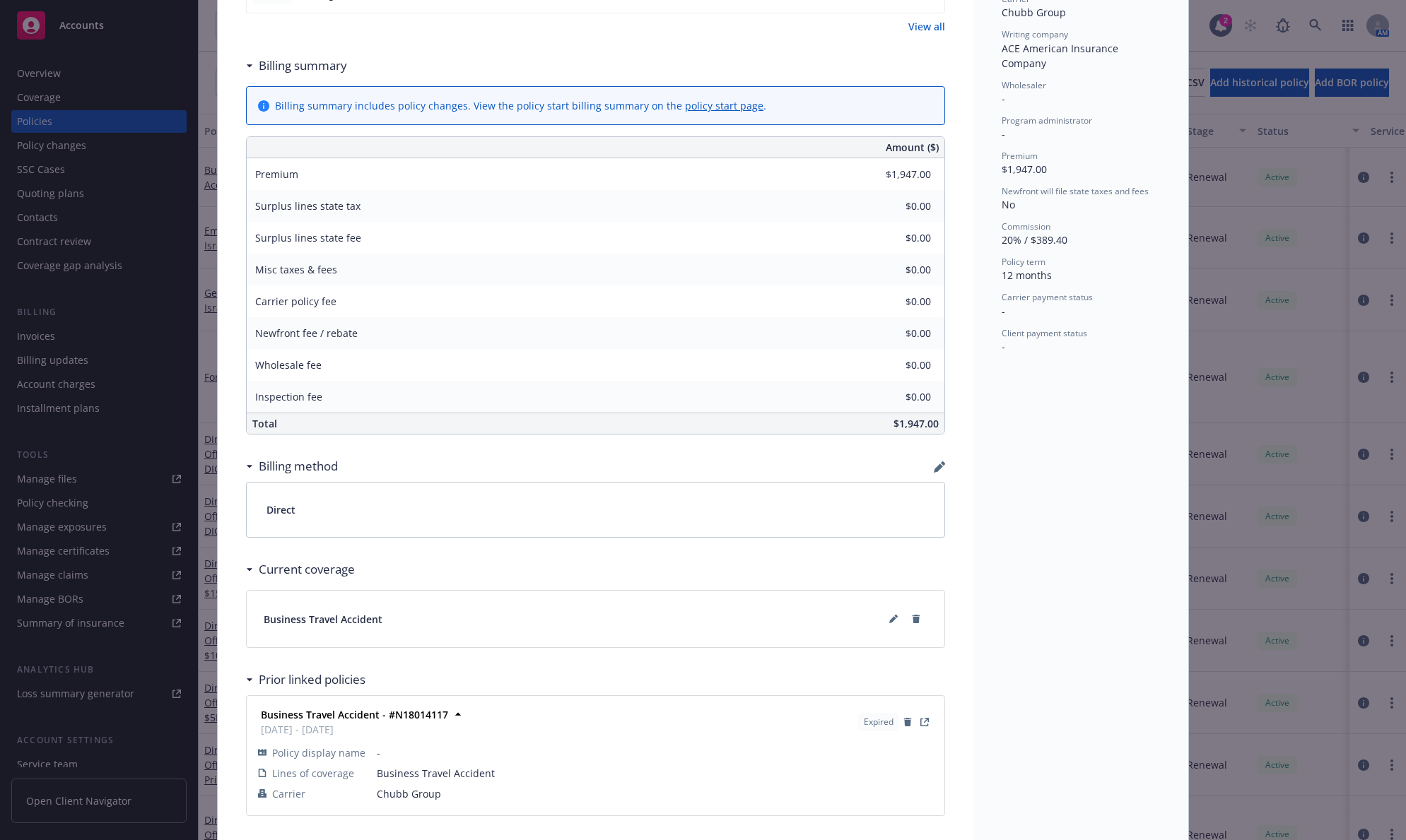
scroll to position [498, 0]
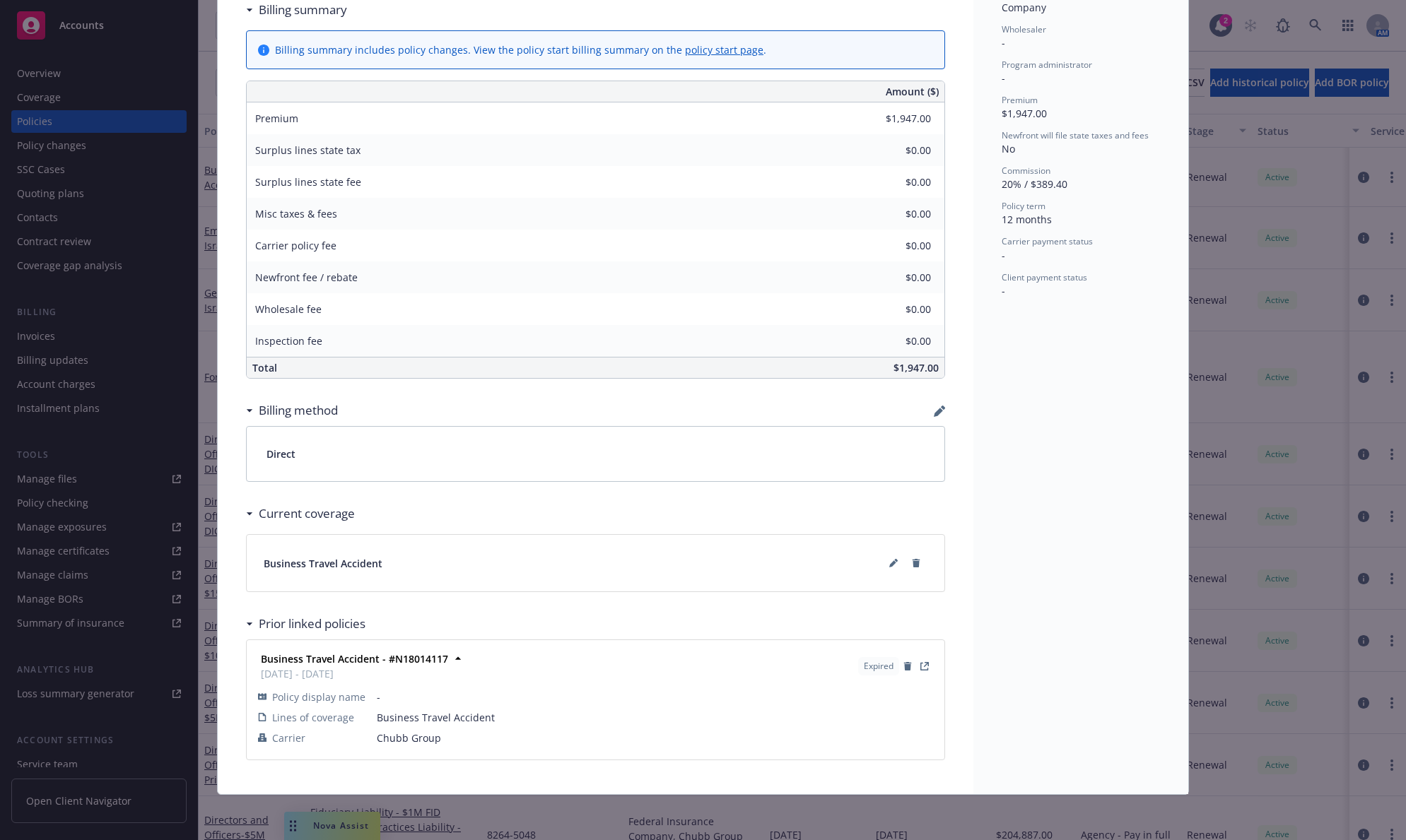
click at [934, 414] on icon "button" at bounding box center [938, 412] width 9 height 9
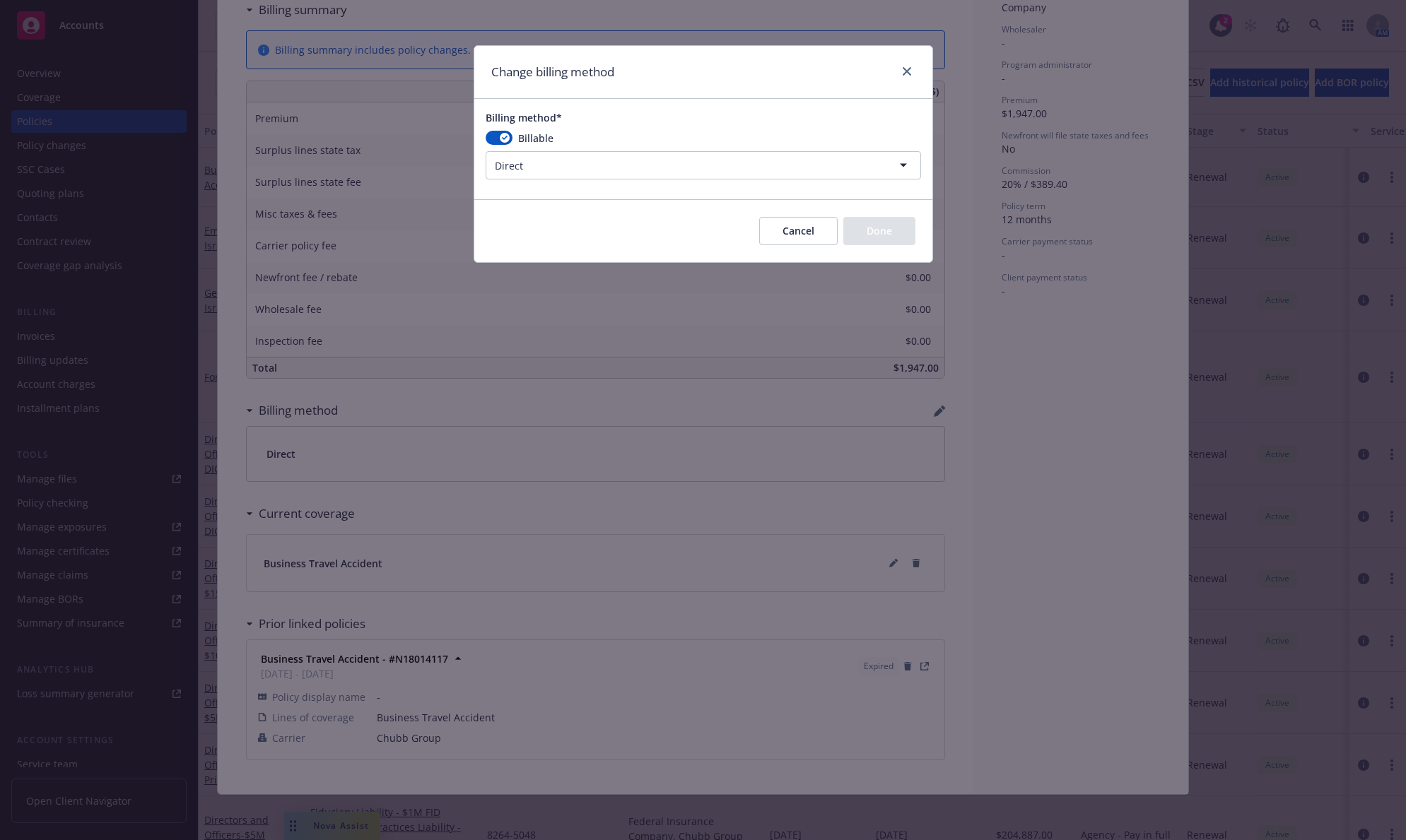
click at [672, 169] on html "Accounts Overview Coverage Policies Policy changes SSC Cases Quoting plans Cont…" at bounding box center [703, 420] width 1406 height 840
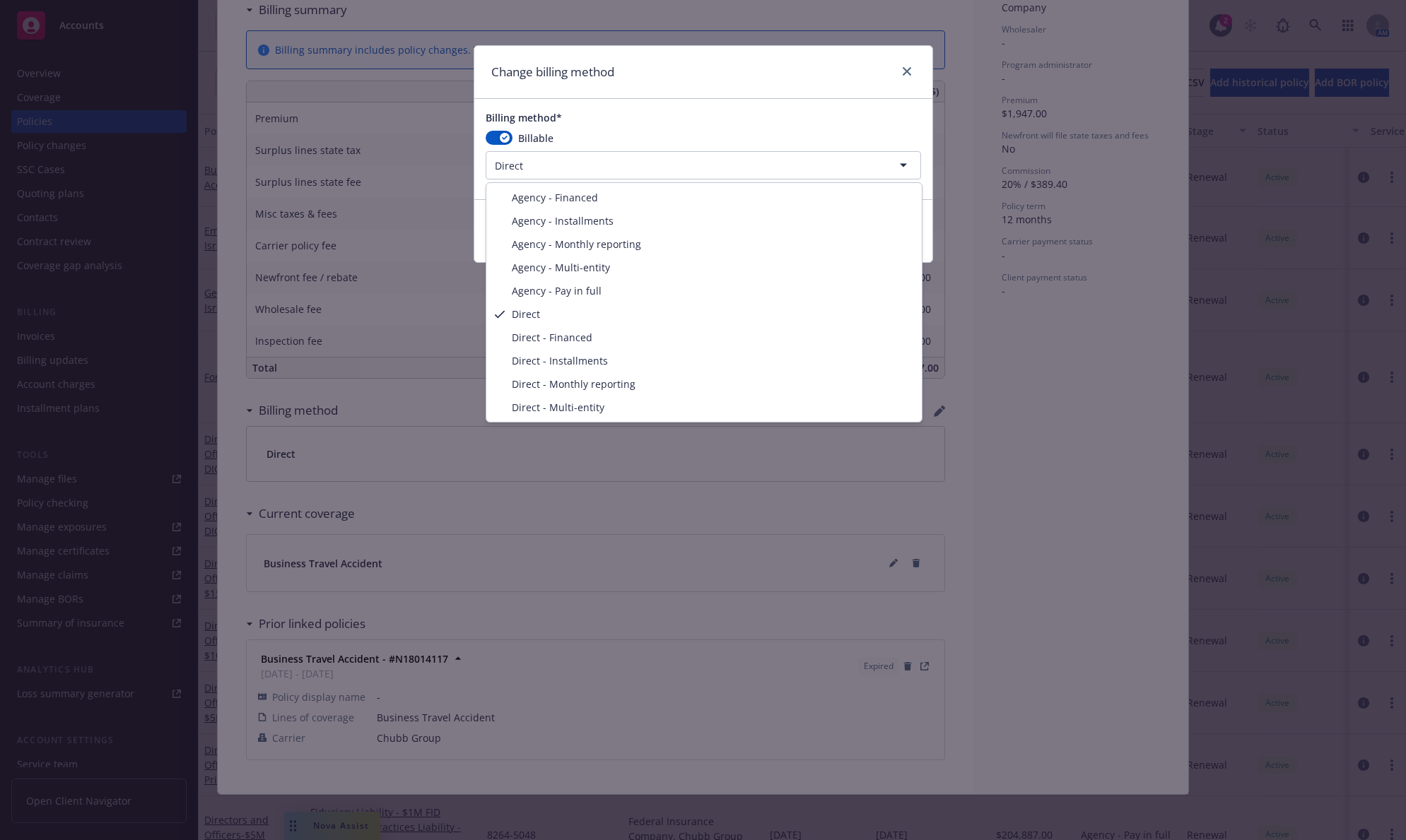
select select "AGENCY_PAY_IN_FULL"
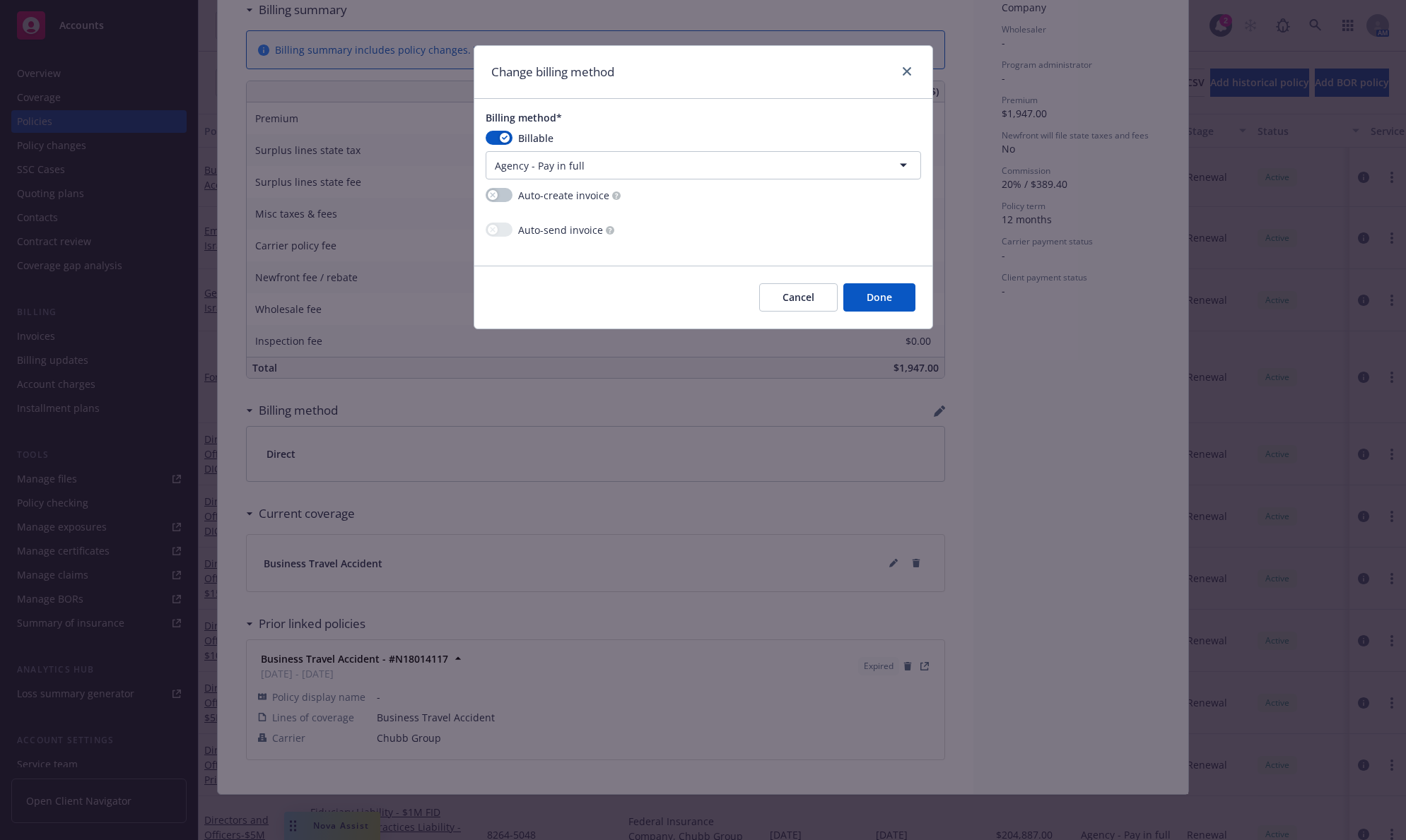
click at [880, 293] on button "Done" at bounding box center [879, 297] width 72 height 28
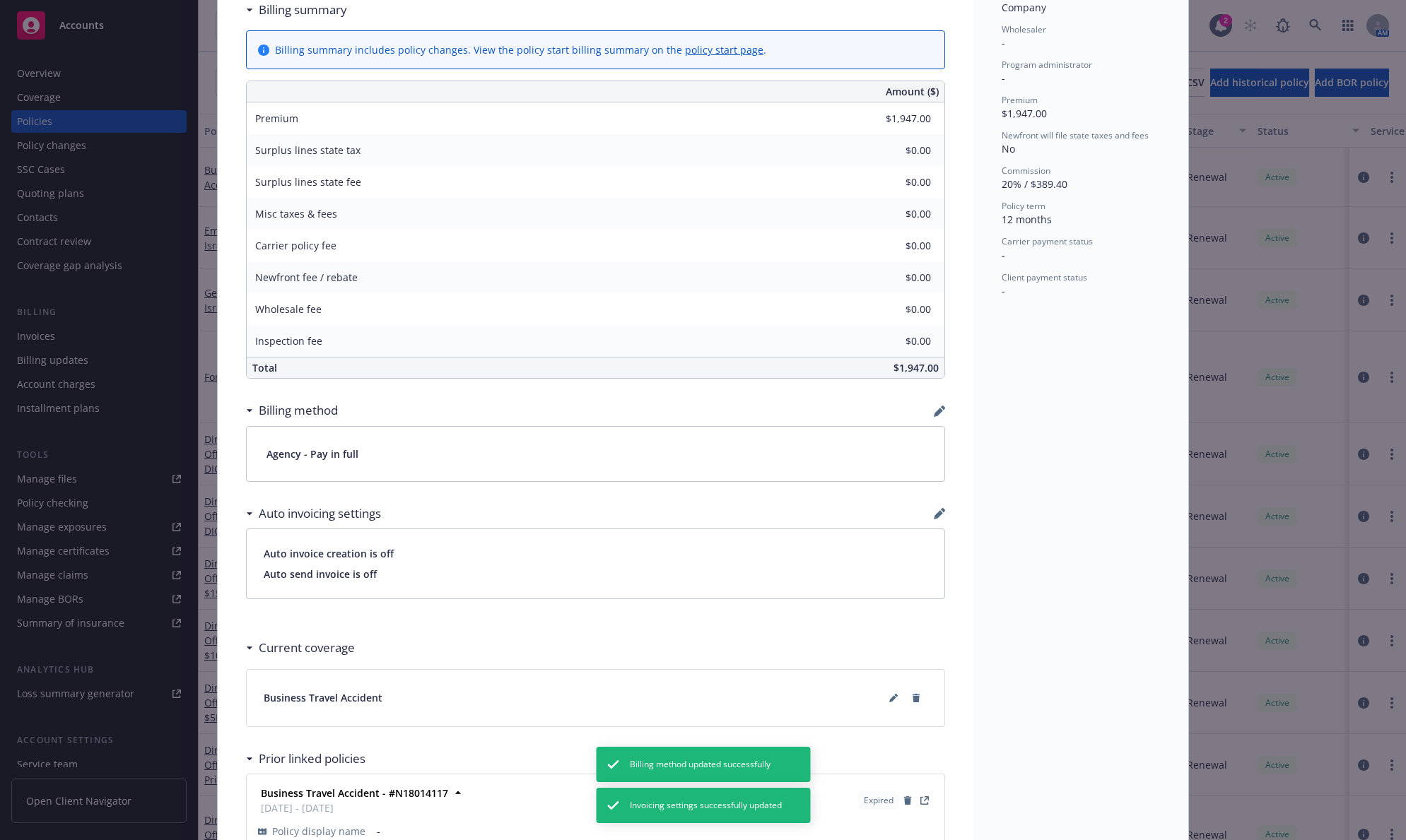
scroll to position [0, 0]
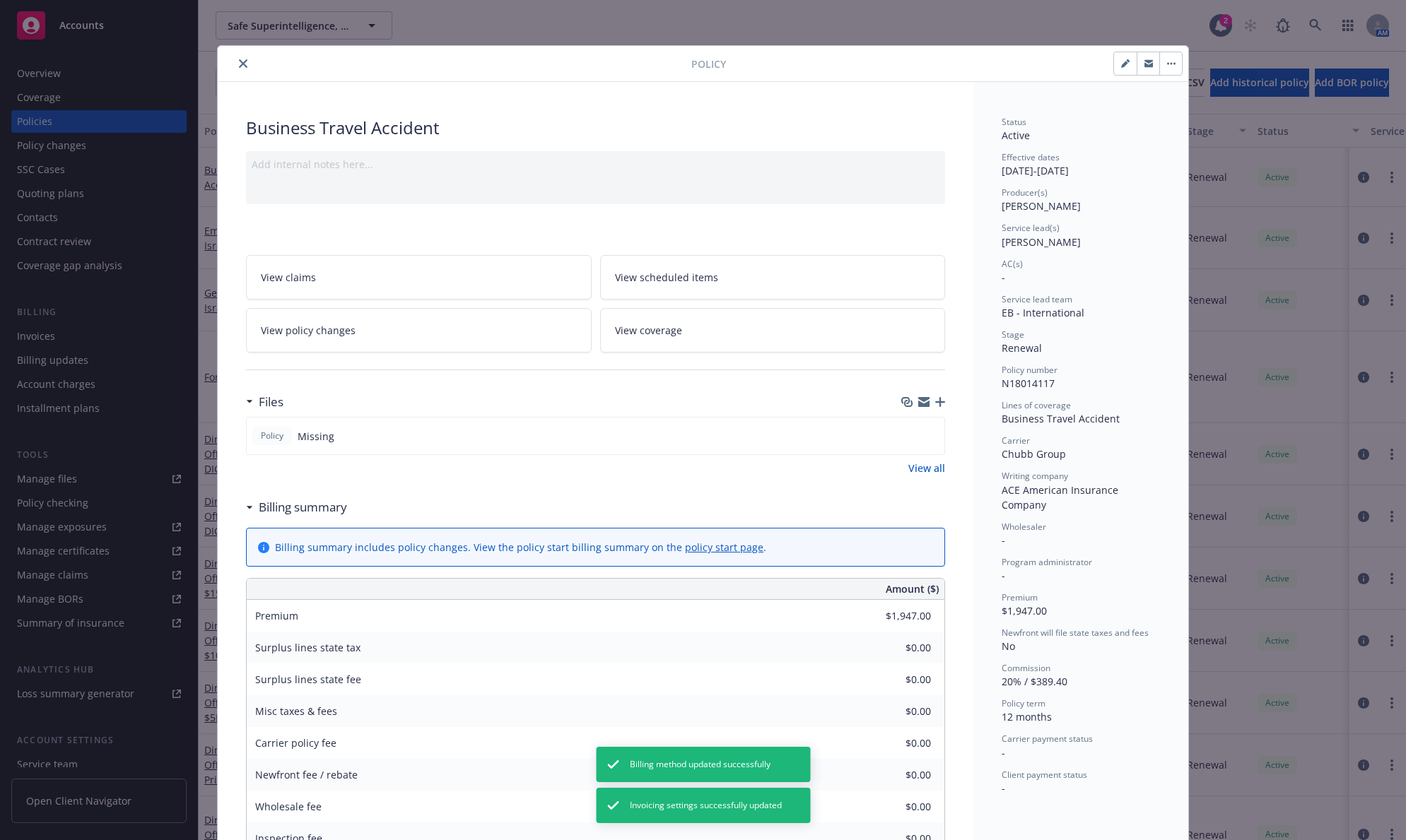
click at [240, 66] on icon "close" at bounding box center [243, 63] width 9 height 9
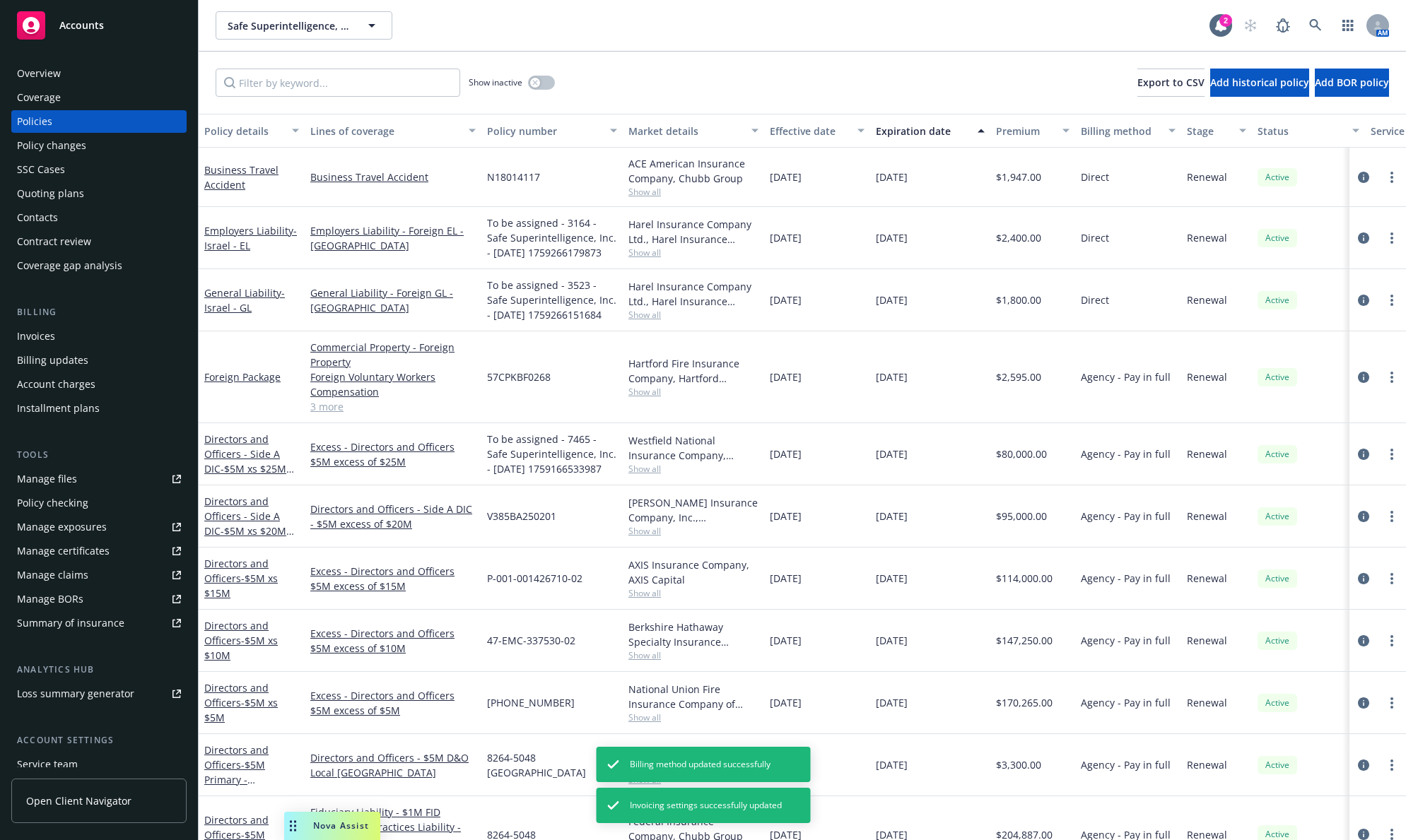
click at [99, 337] on div "Invoices" at bounding box center [99, 336] width 164 height 22
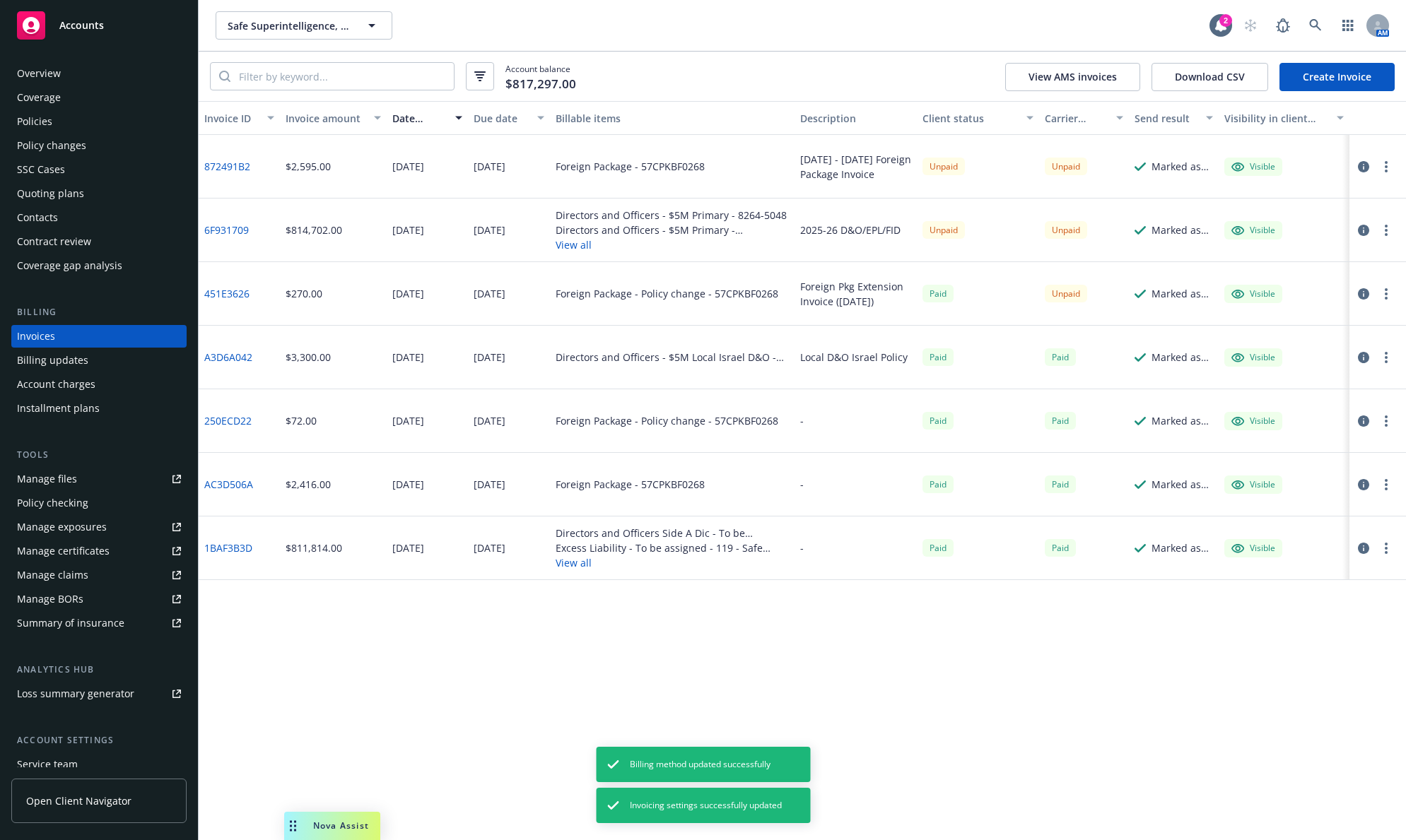
click at [569, 249] on button "View all" at bounding box center [672, 245] width 234 height 15
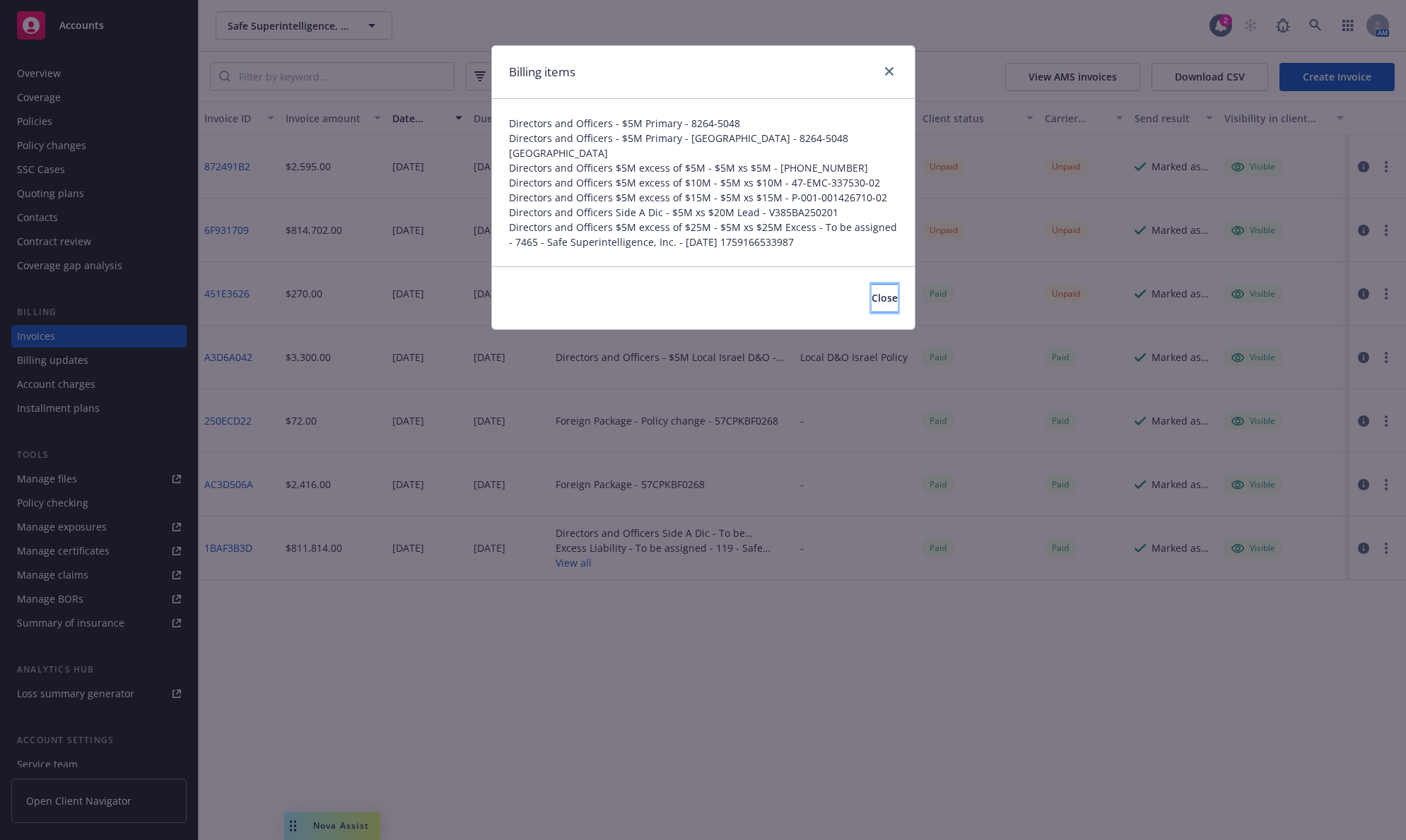
click at [871, 291] on span "Close" at bounding box center [884, 298] width 27 height 14
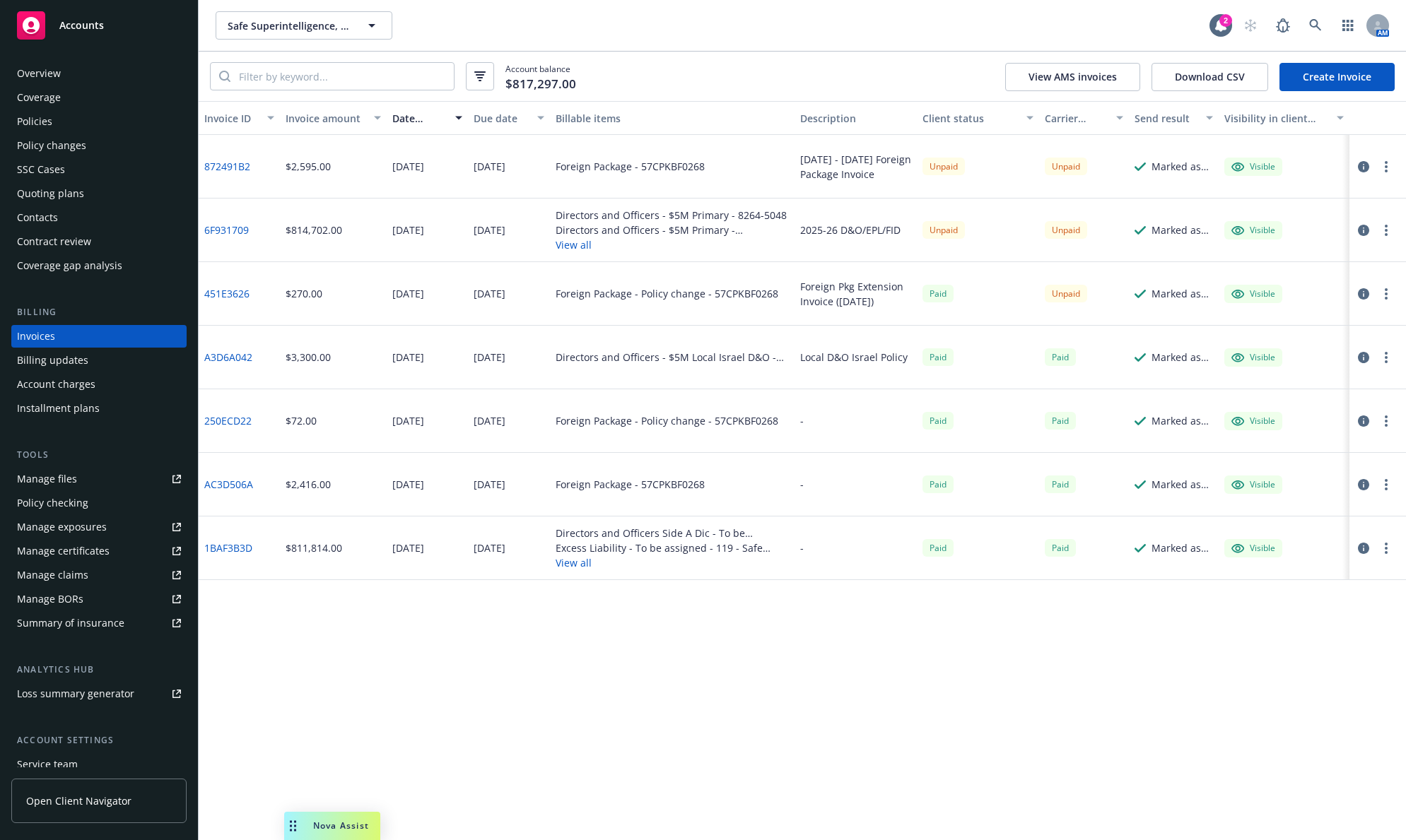
click at [1310, 75] on link "Create Invoice" at bounding box center [1337, 77] width 116 height 28
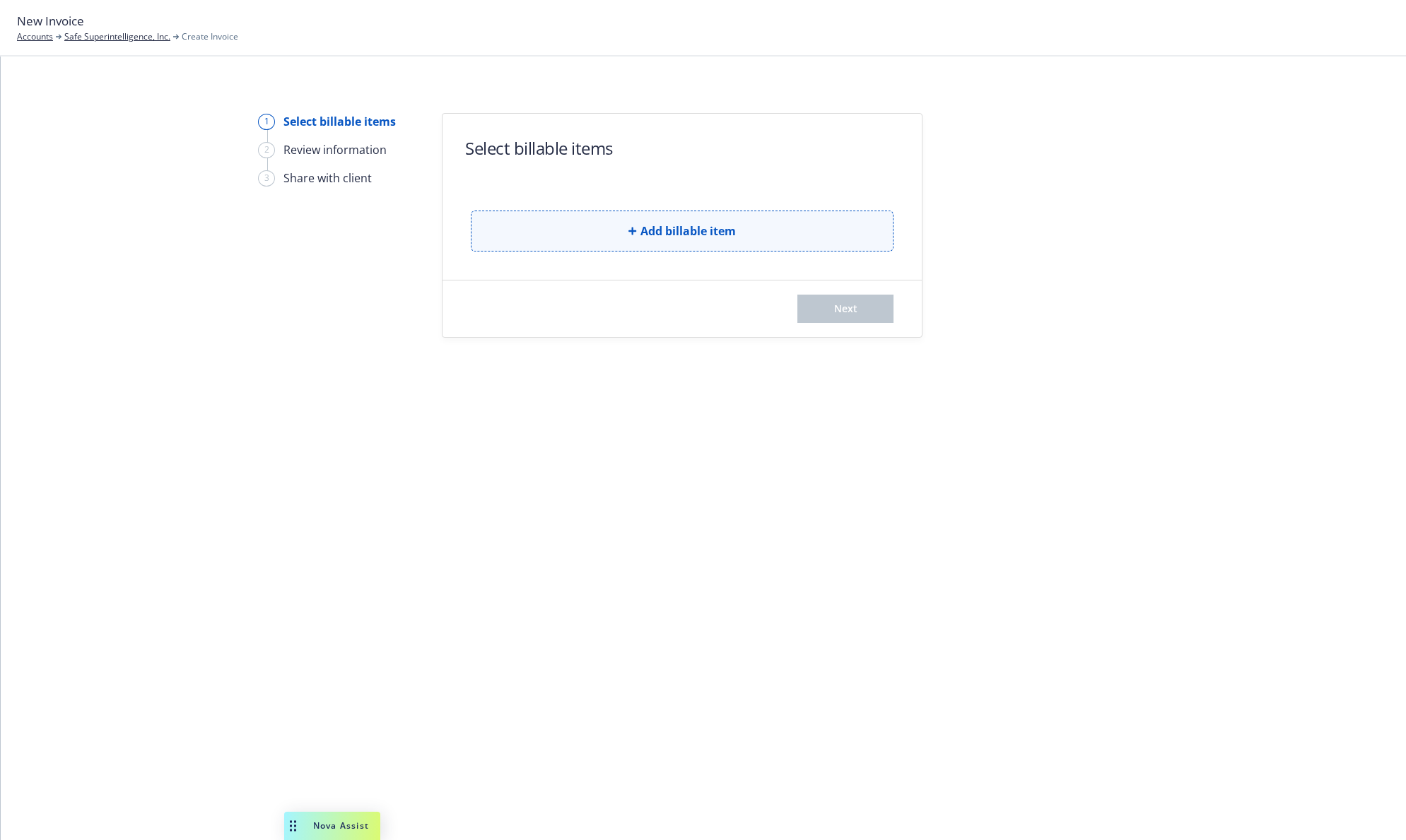
click at [668, 229] on span "Add billable item" at bounding box center [688, 231] width 96 height 17
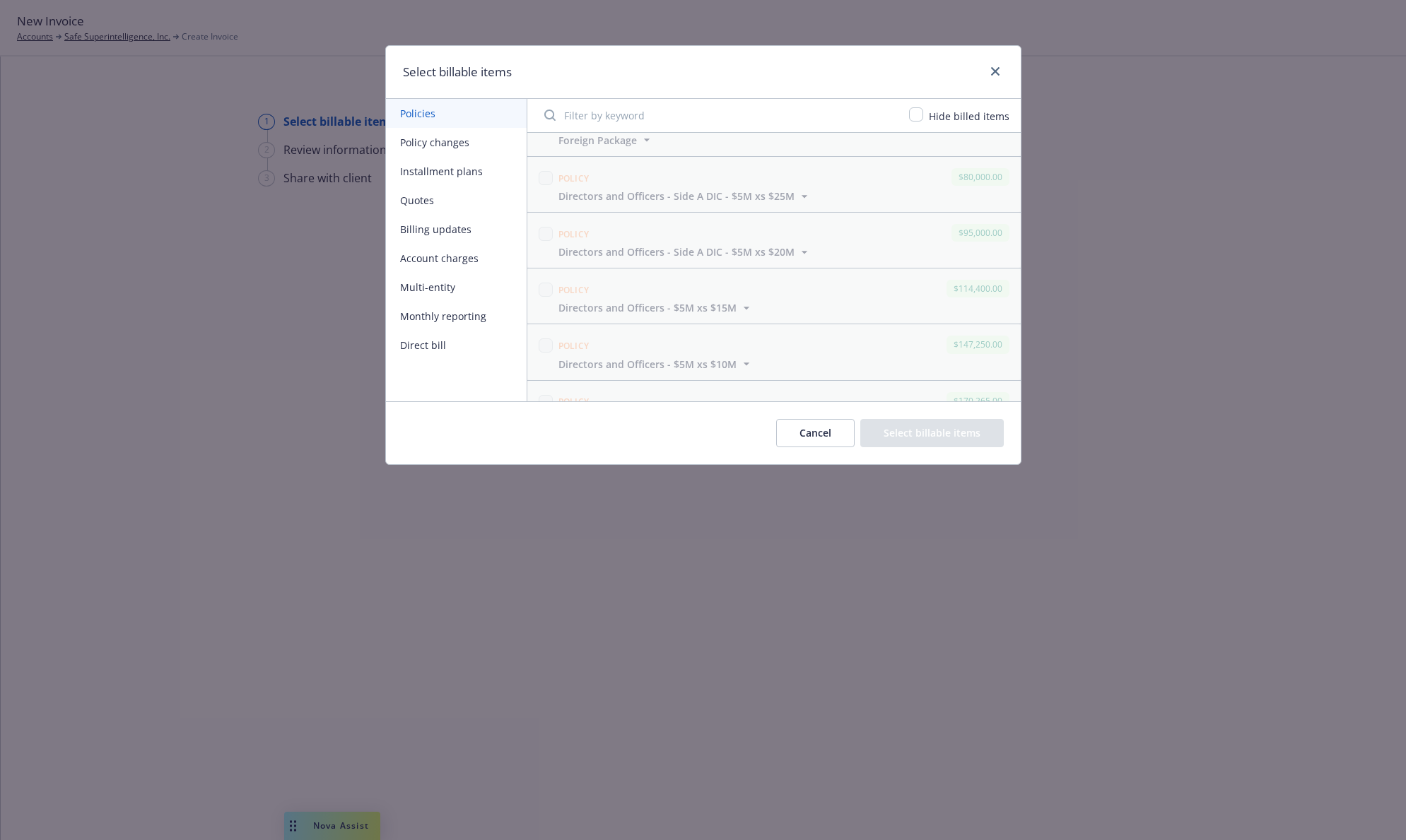
scroll to position [738, 0]
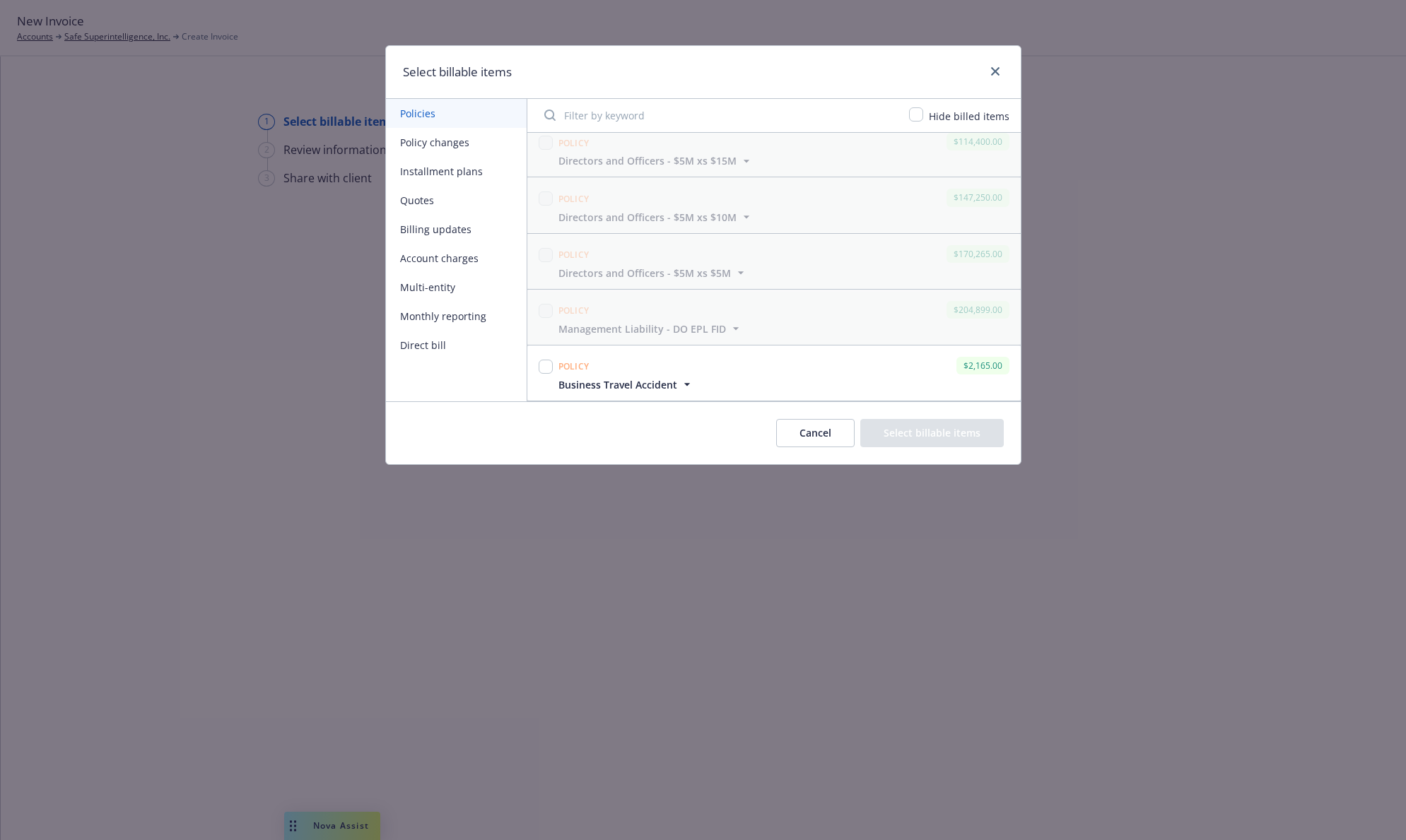
click at [682, 380] on icon "button" at bounding box center [687, 384] width 15 height 15
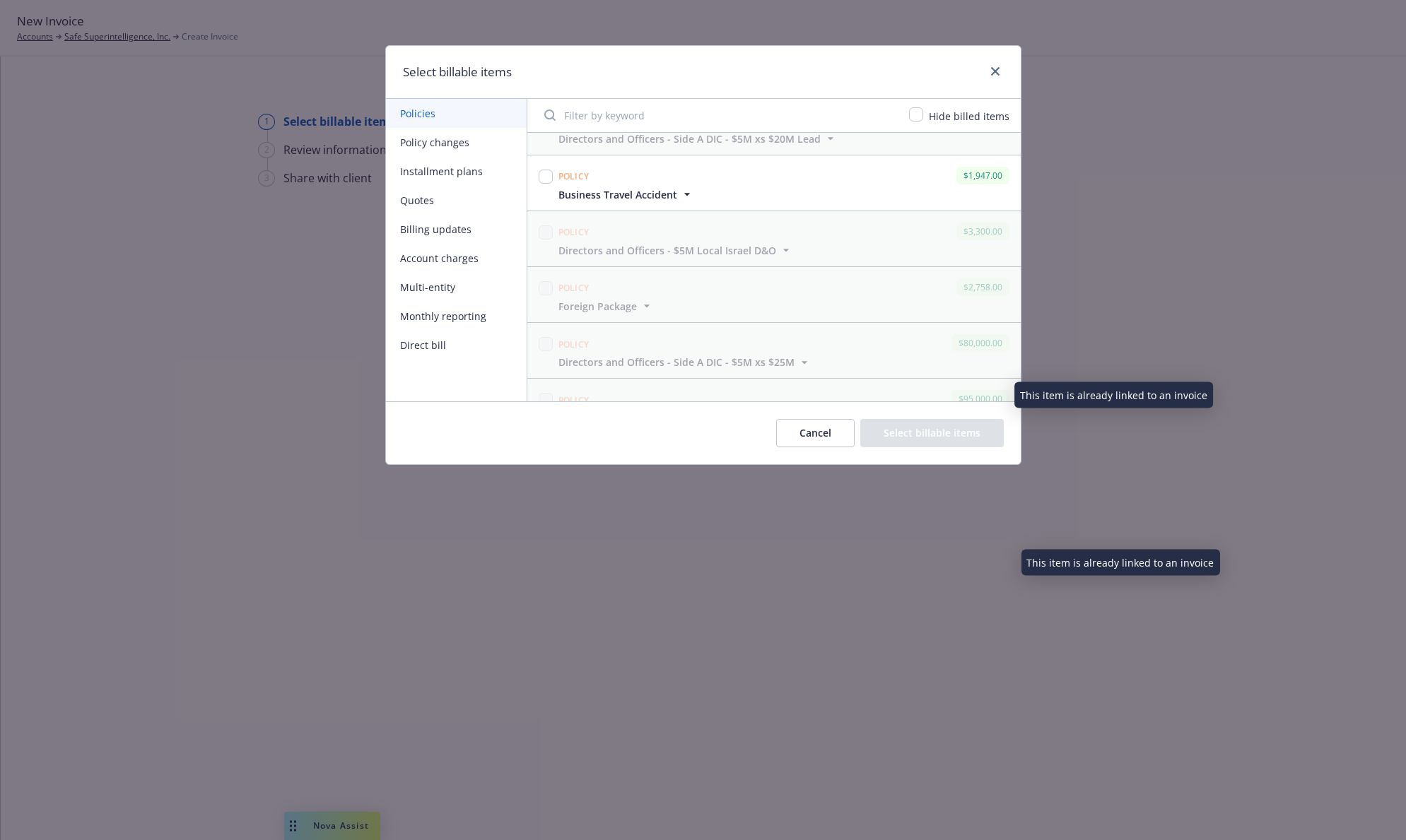
scroll to position [278, 0]
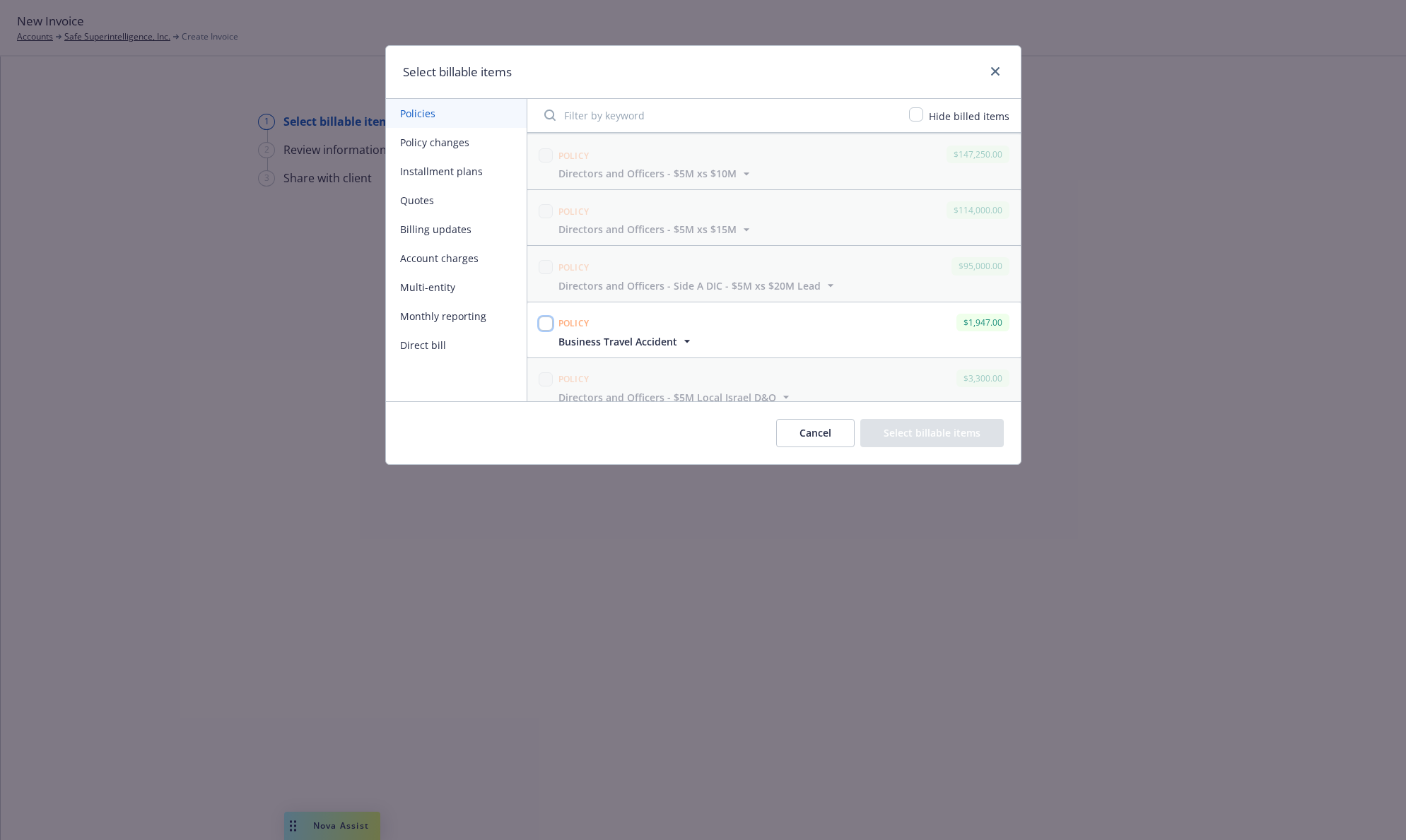
click at [549, 326] on input "checkbox" at bounding box center [545, 323] width 15 height 15
checkbox input "true"
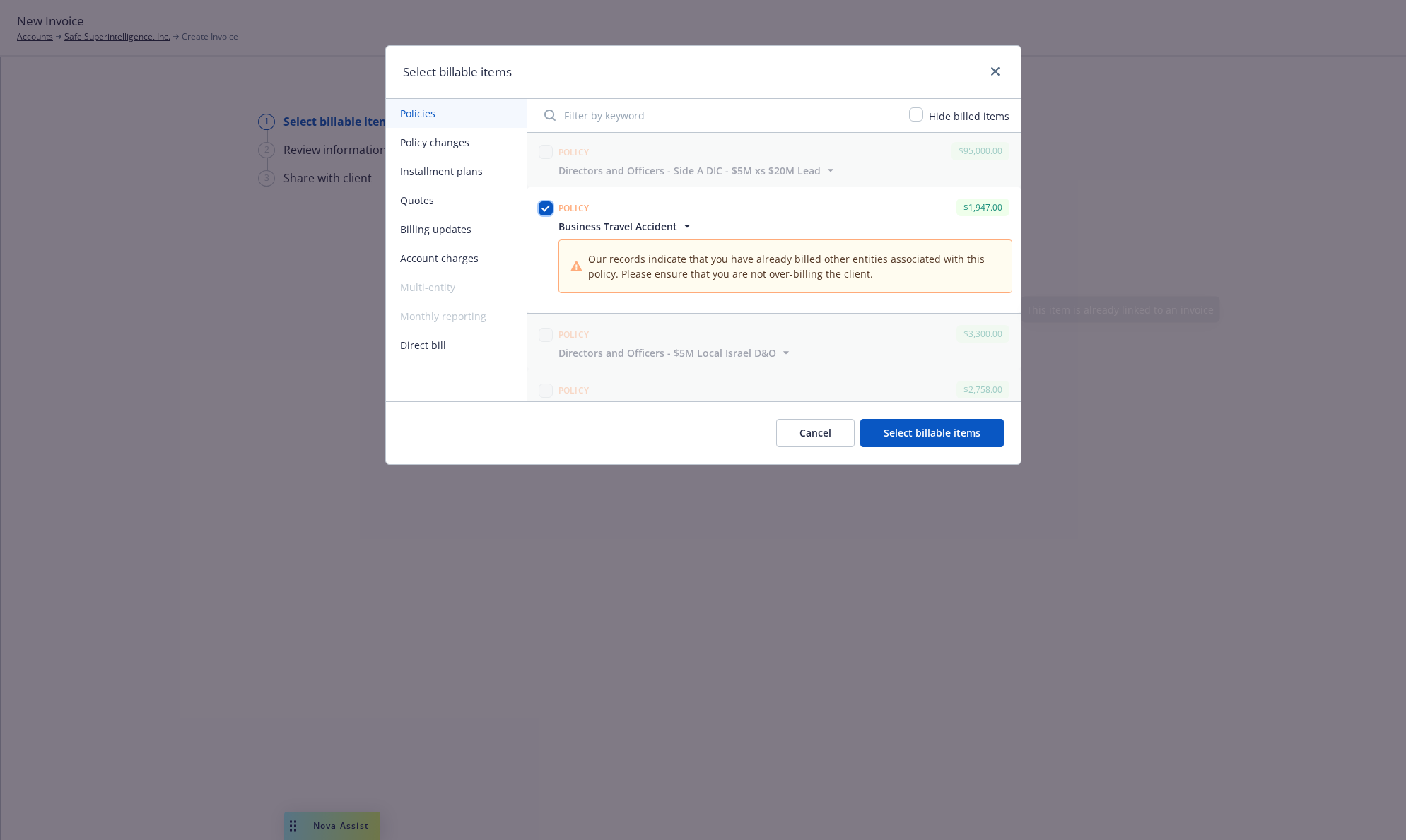
scroll to position [425, 0]
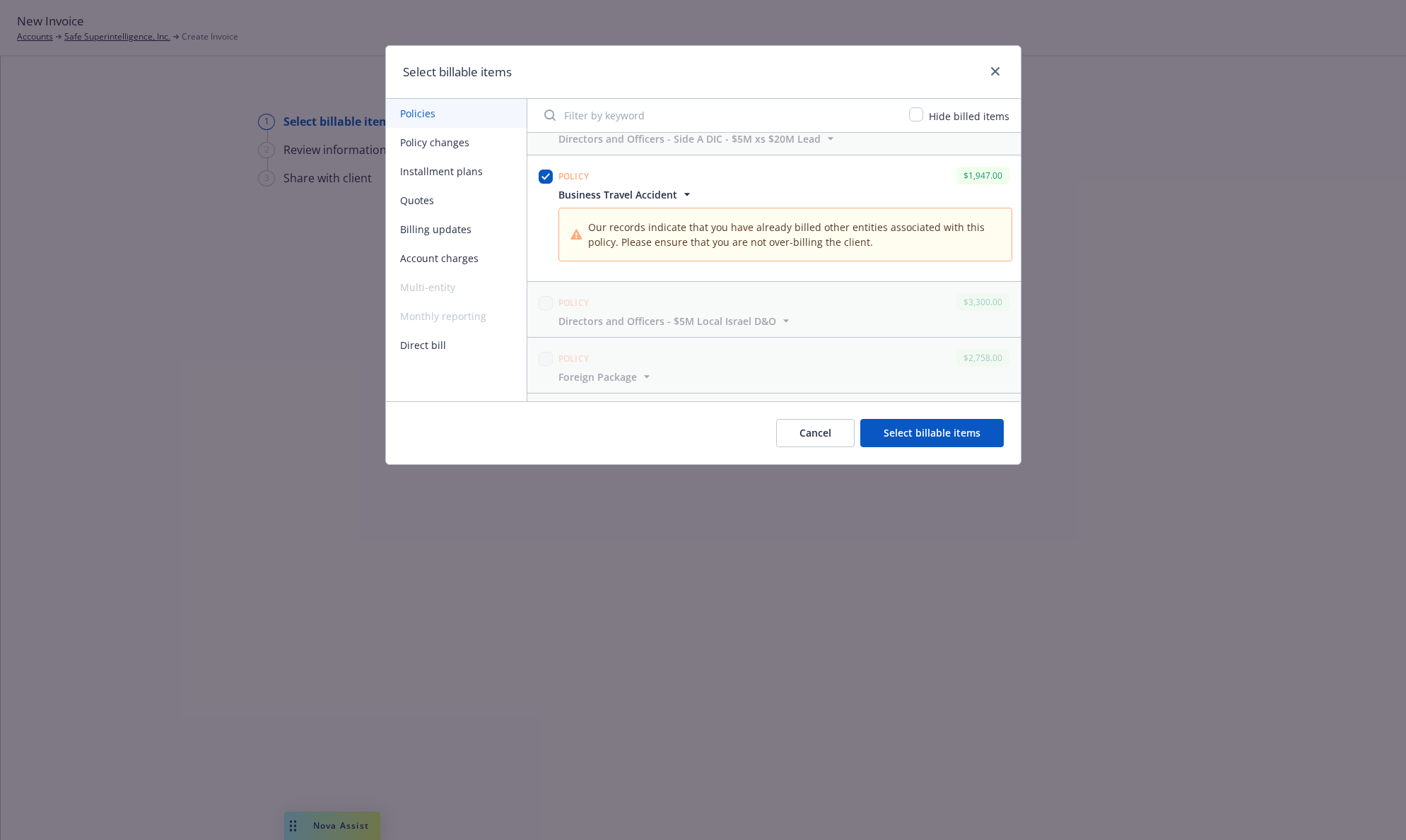
click at [685, 195] on icon "button" at bounding box center [687, 194] width 15 height 15
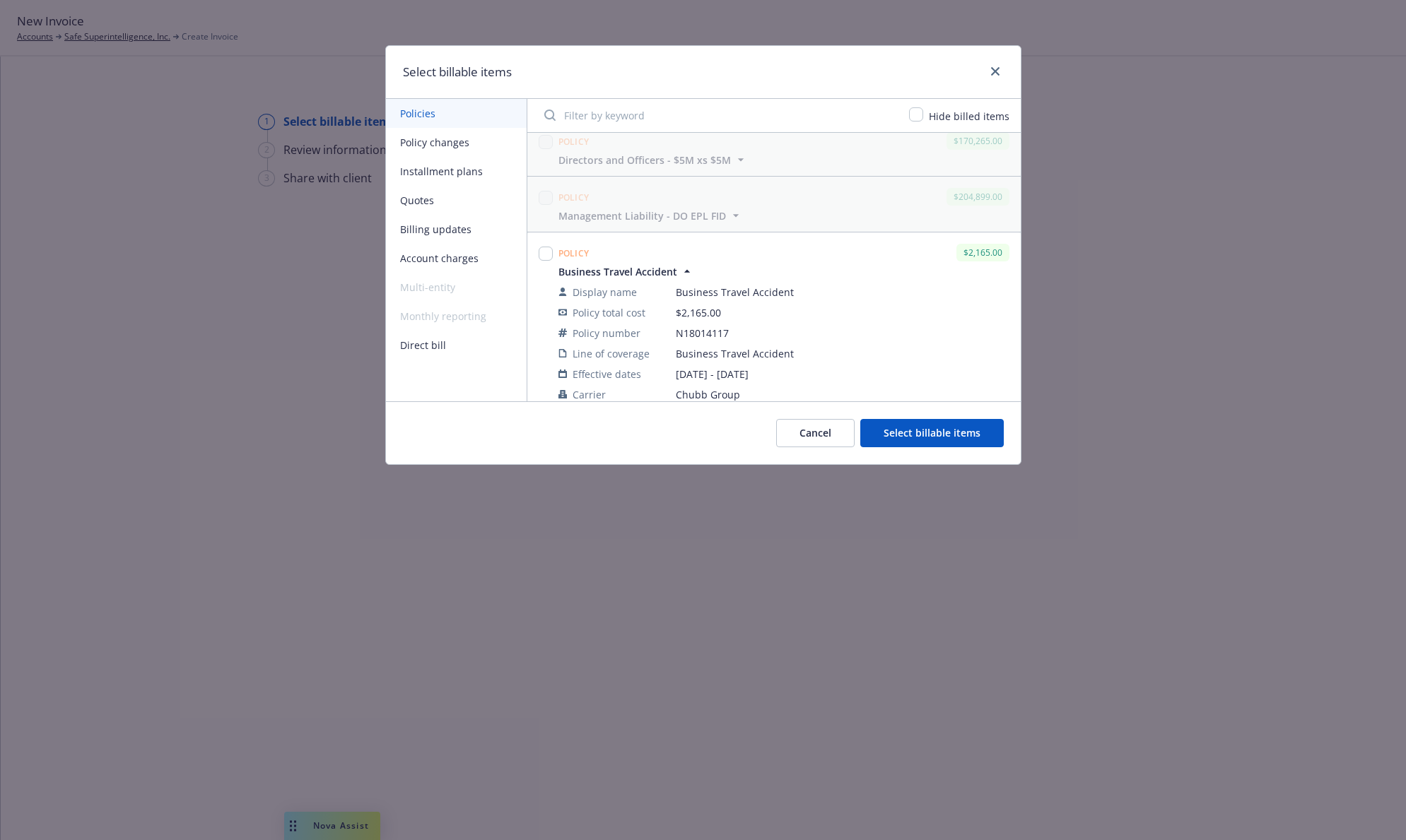
scroll to position [1066, 0]
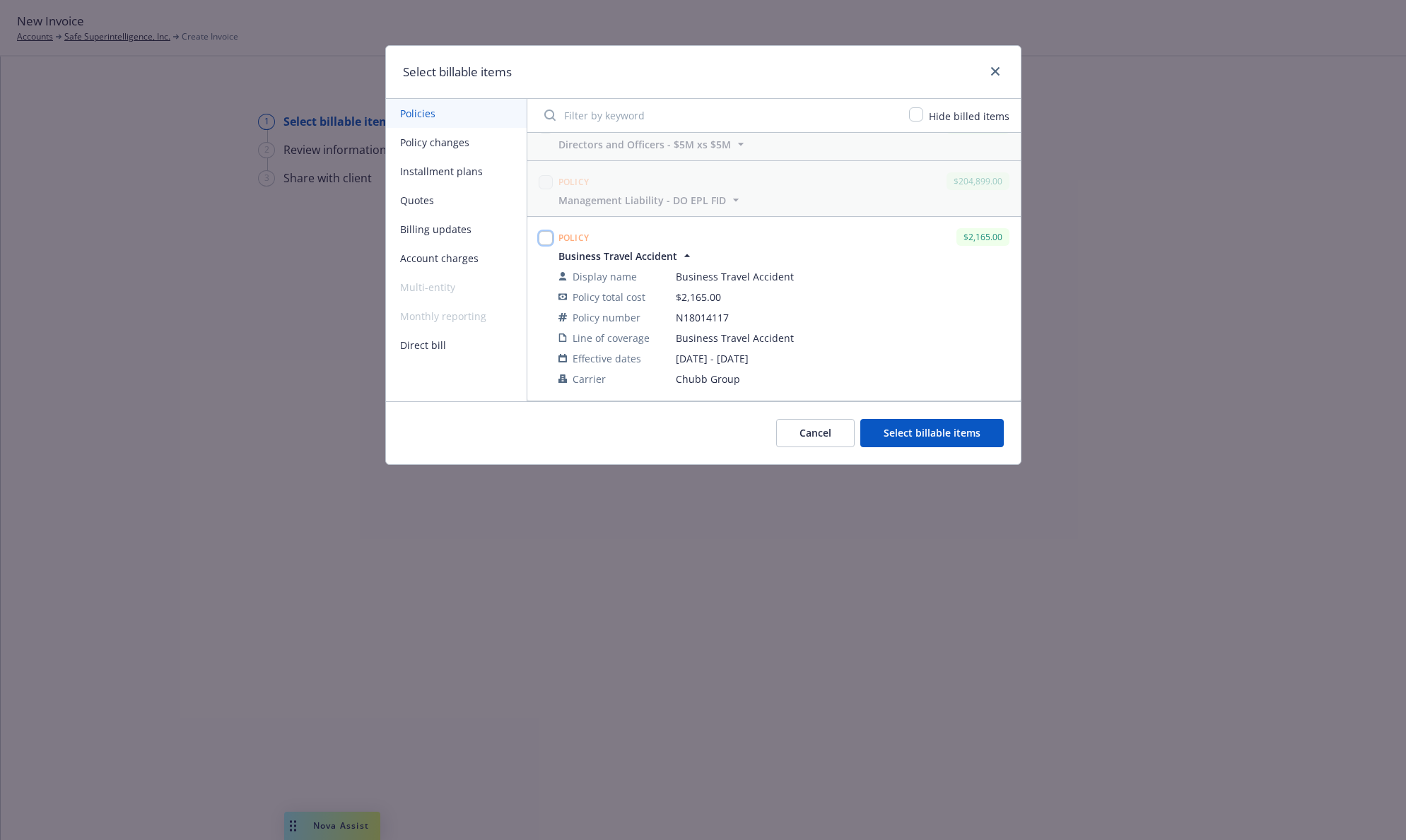
click at [546, 234] on input "checkbox" at bounding box center [545, 238] width 15 height 15
checkbox input "true"
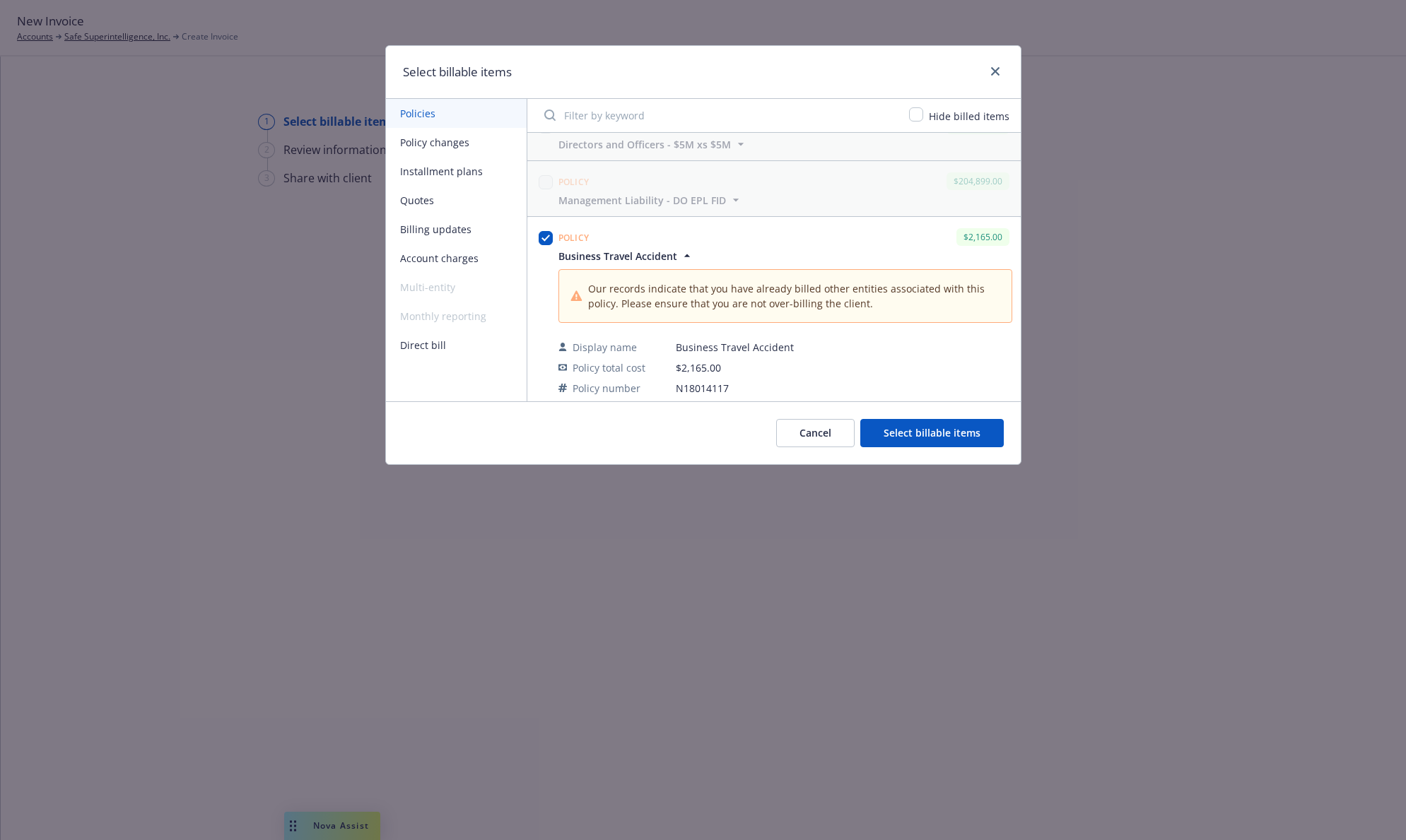
click at [462, 343] on button "Direct bill" at bounding box center [456, 346] width 140 height 29
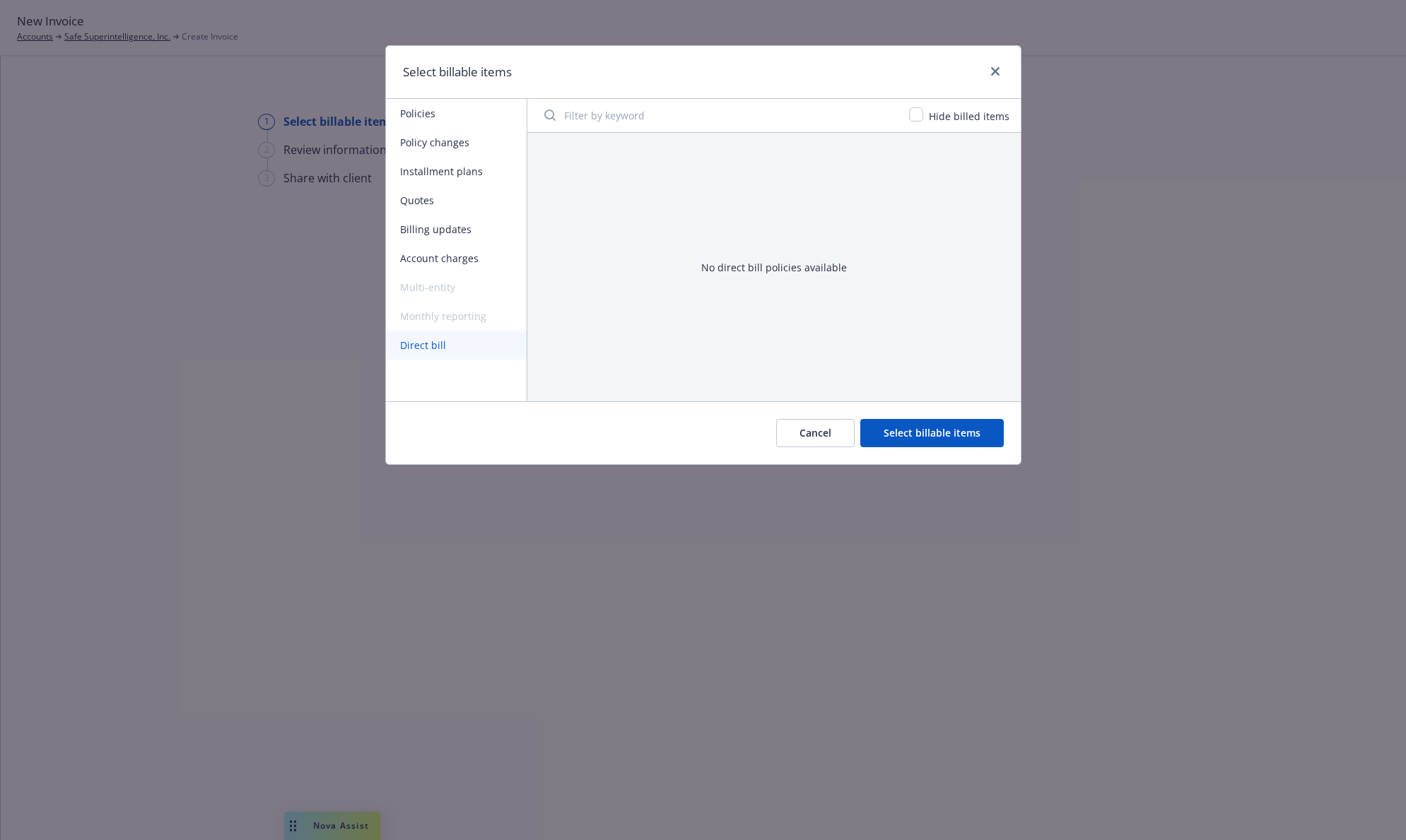
click at [464, 257] on button "Account charges" at bounding box center [456, 258] width 140 height 29
click at [467, 232] on button "Billing updates" at bounding box center [456, 229] width 140 height 29
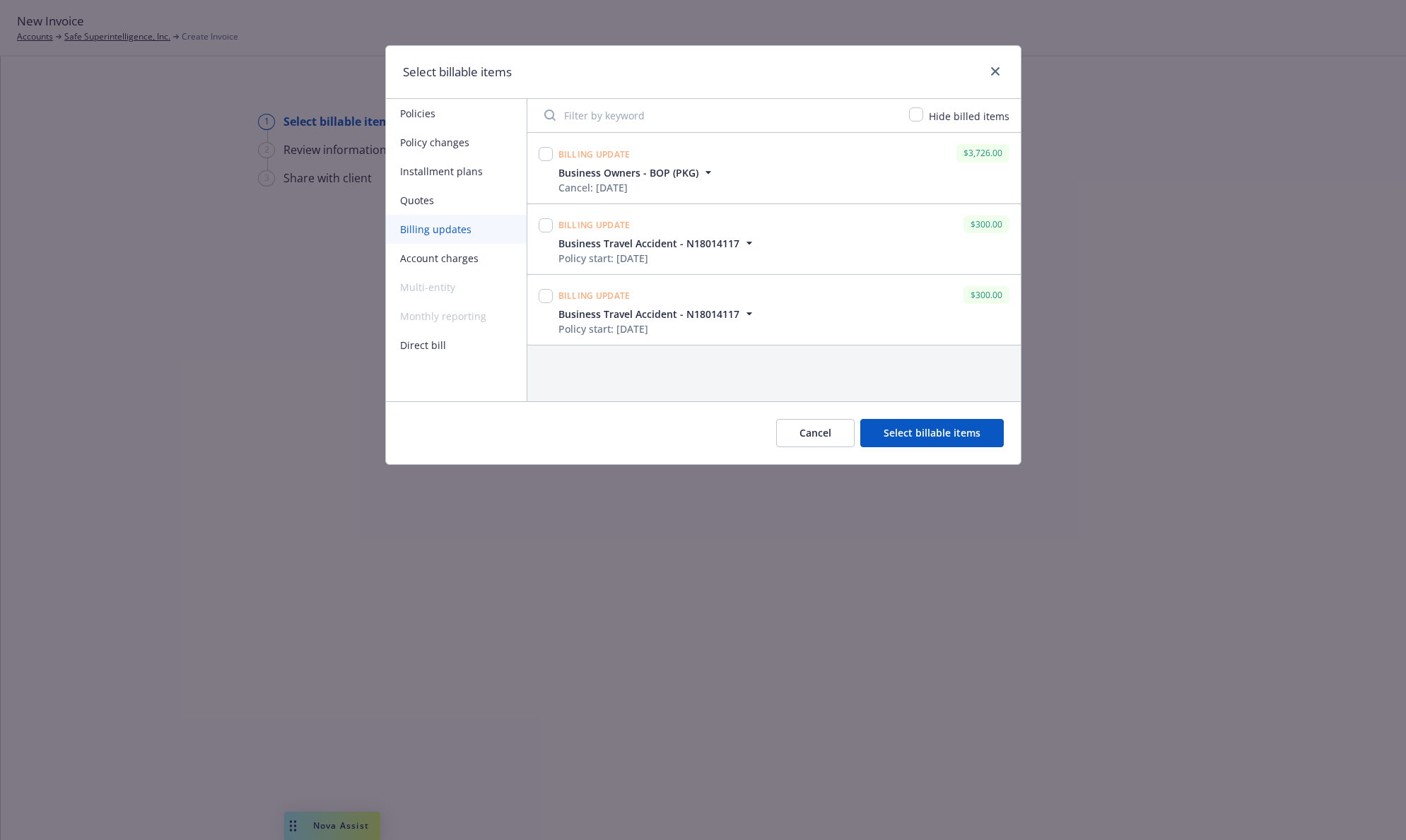
click at [746, 238] on icon "button" at bounding box center [749, 243] width 15 height 15
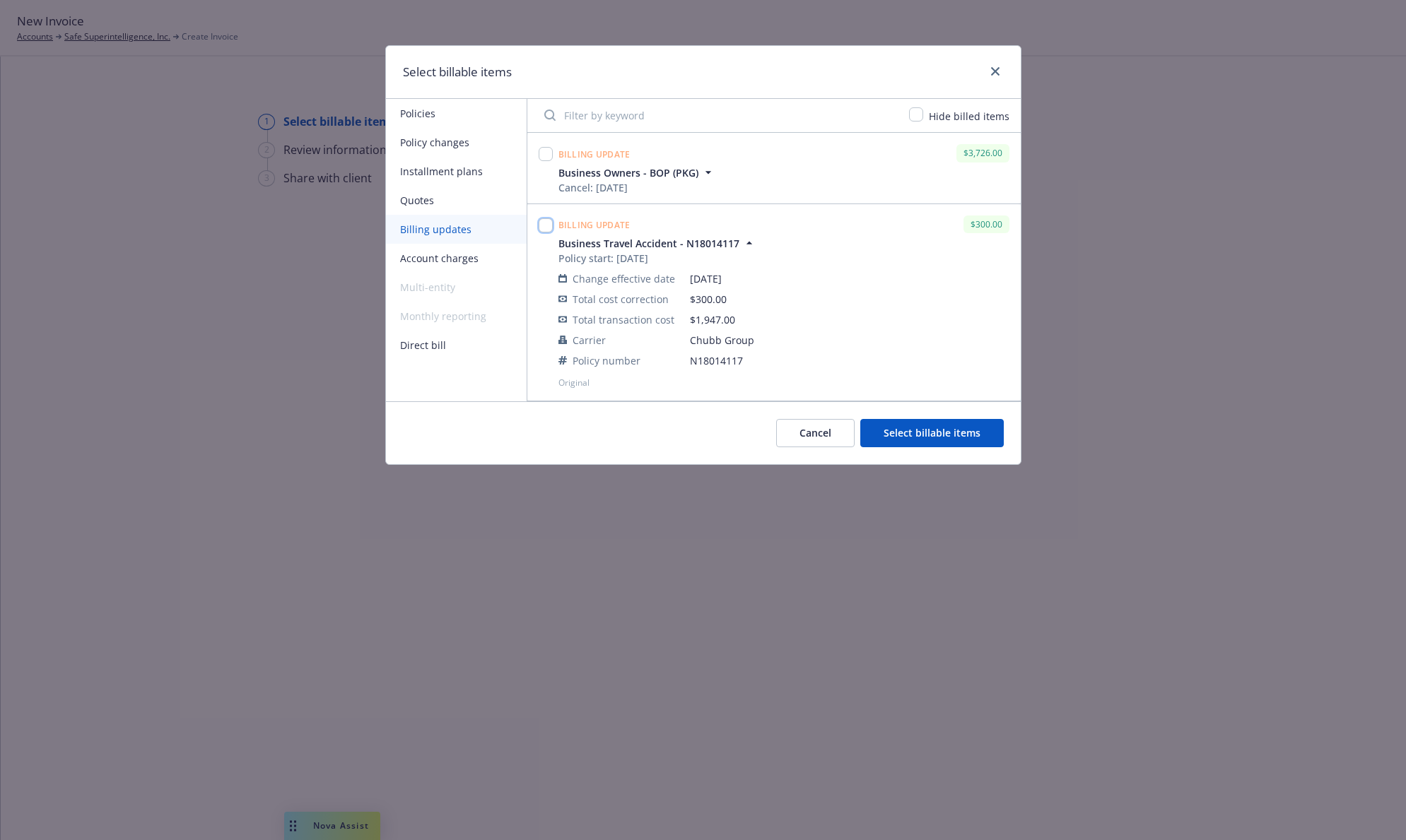
click at [539, 223] on input "checkbox" at bounding box center [545, 225] width 15 height 15
checkbox input "true"
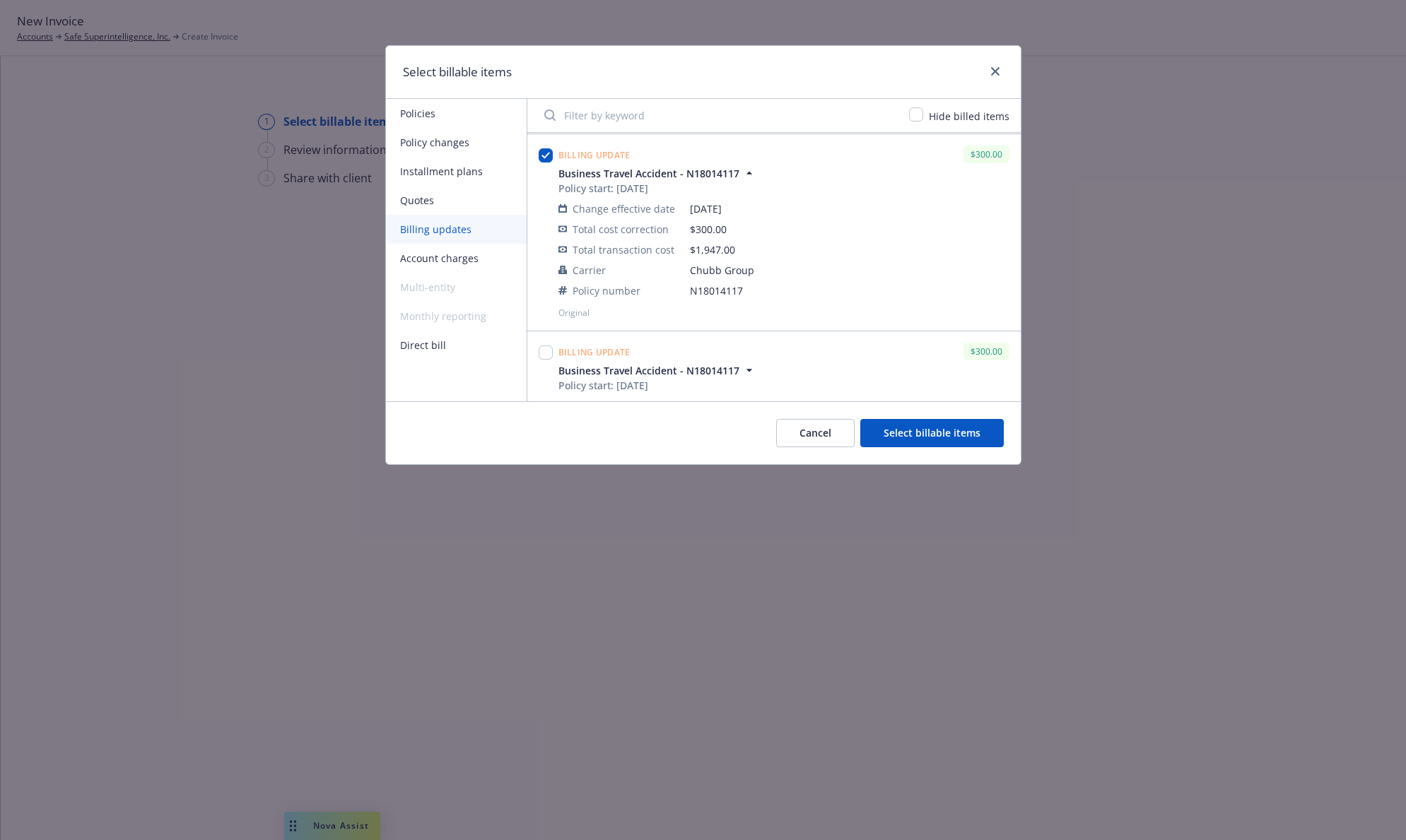
click at [939, 440] on button "Select billable items" at bounding box center [932, 433] width 144 height 28
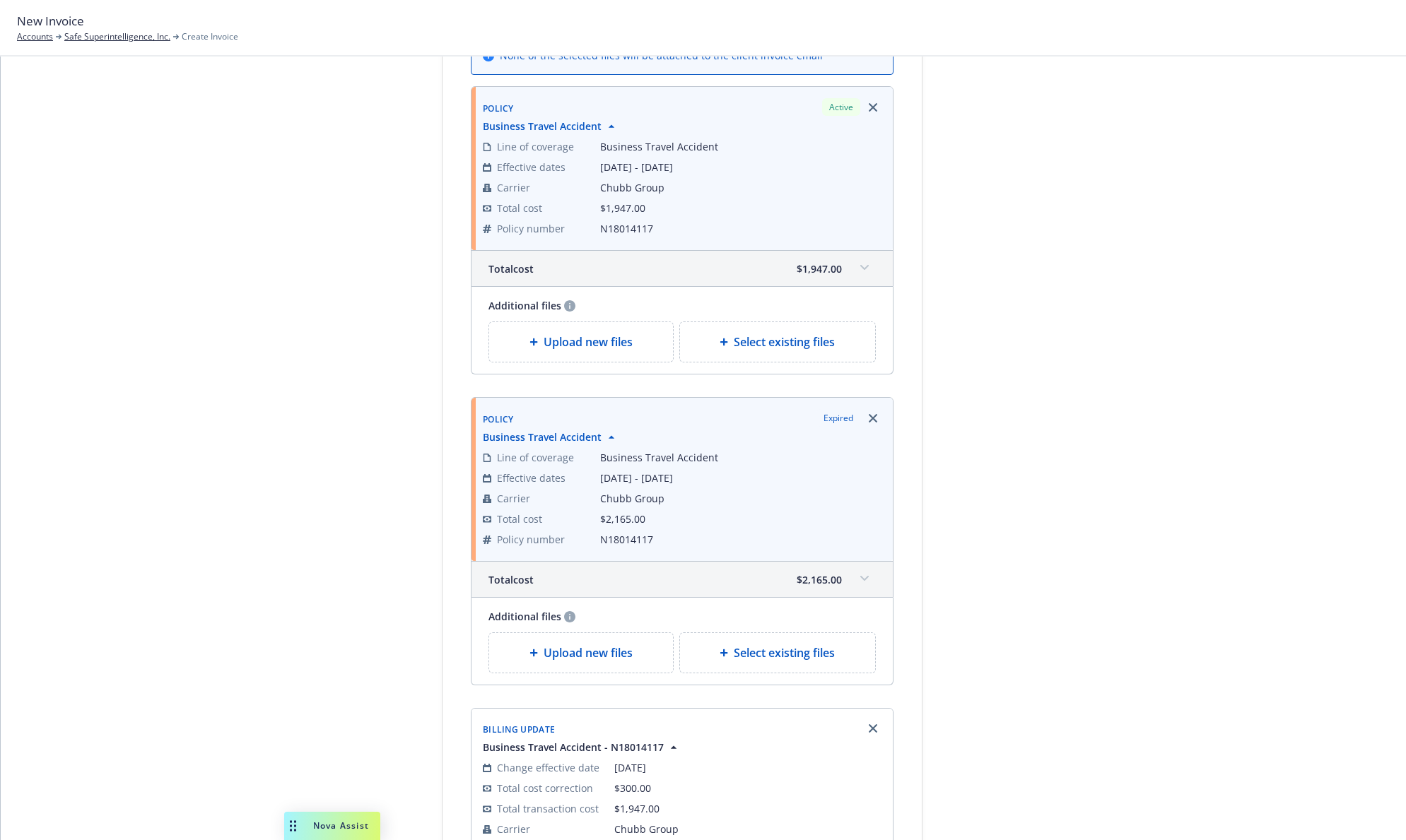
scroll to position [260, 0]
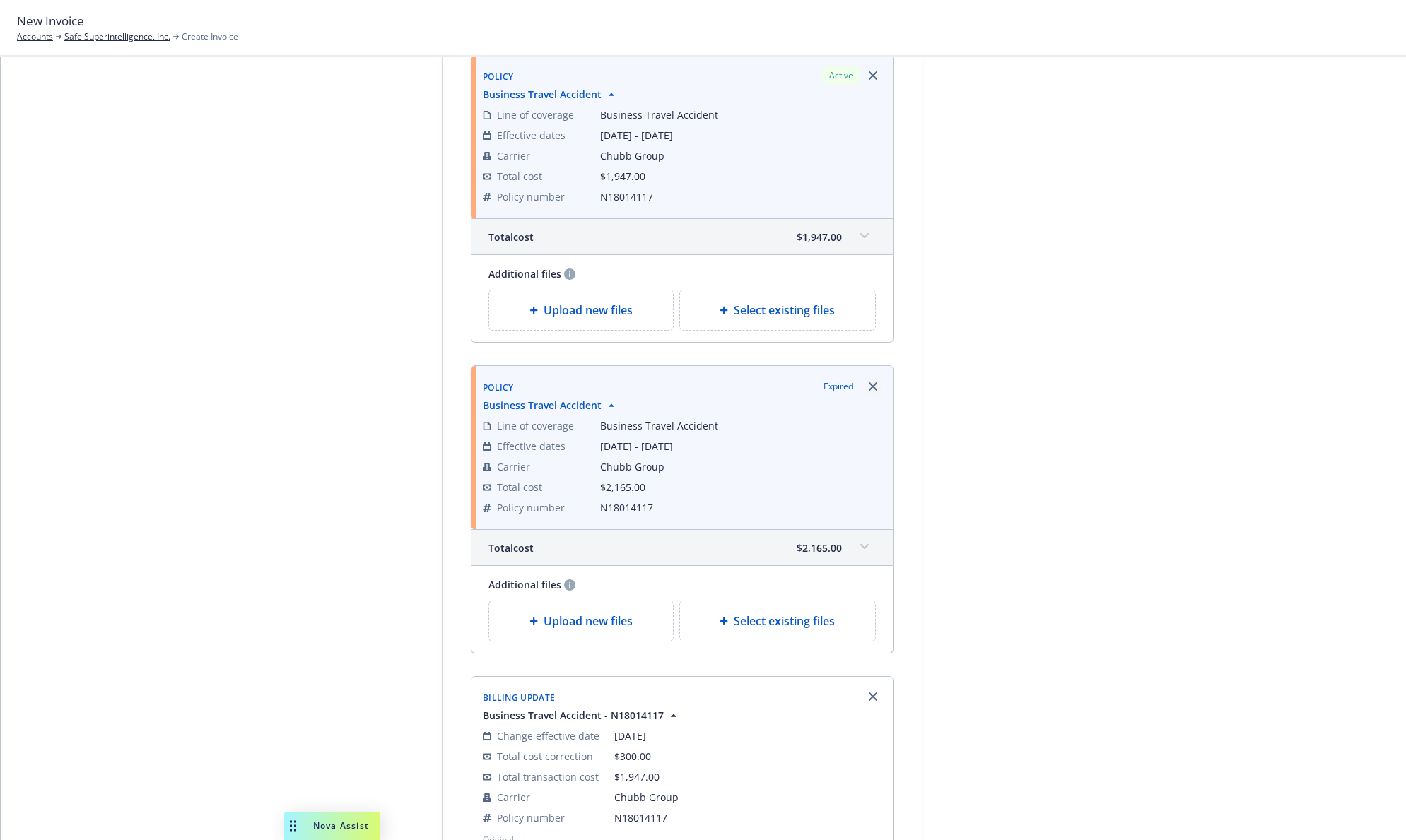
click at [869, 385] on icon "Remove browser" at bounding box center [873, 387] width 9 height 9
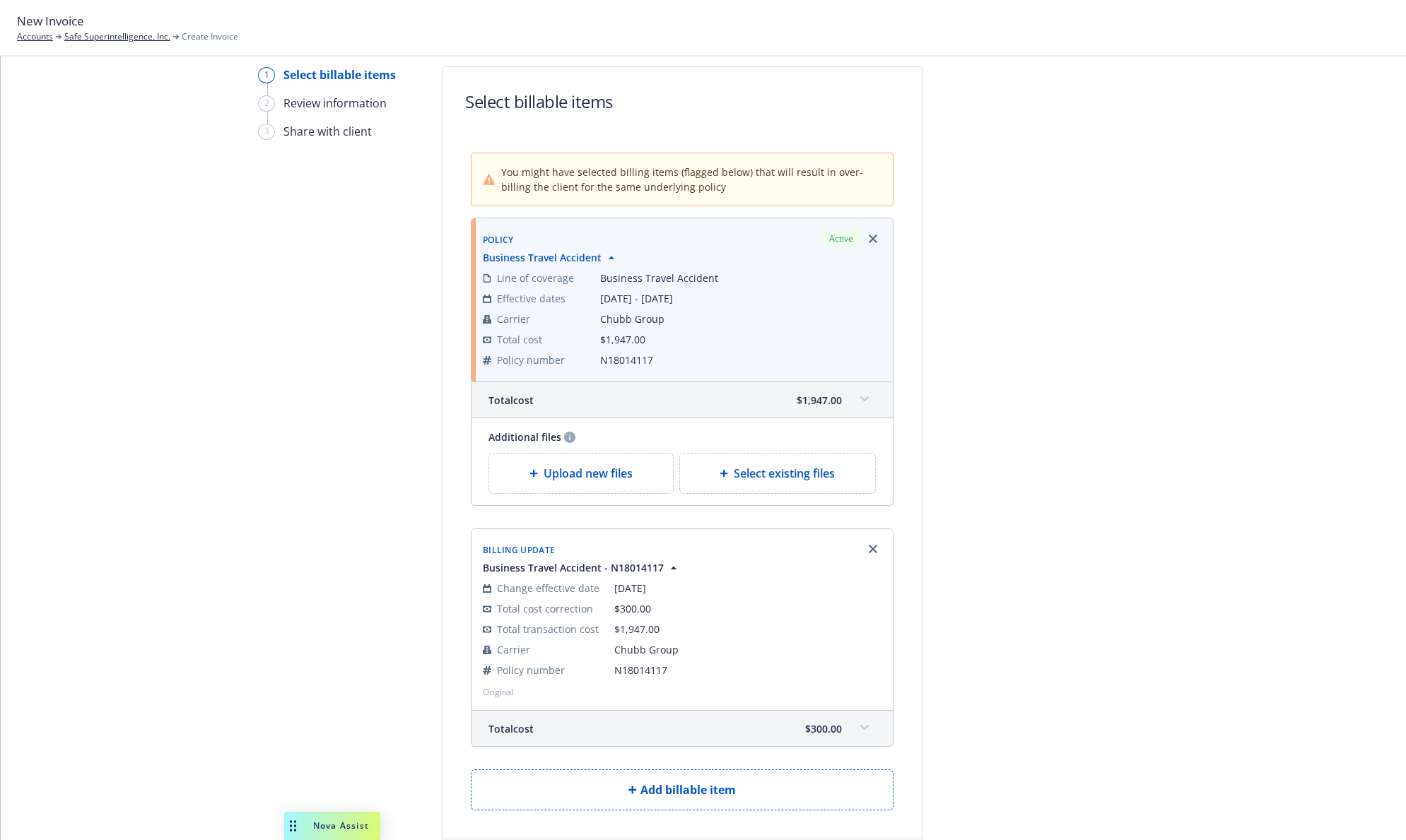
scroll to position [193, 0]
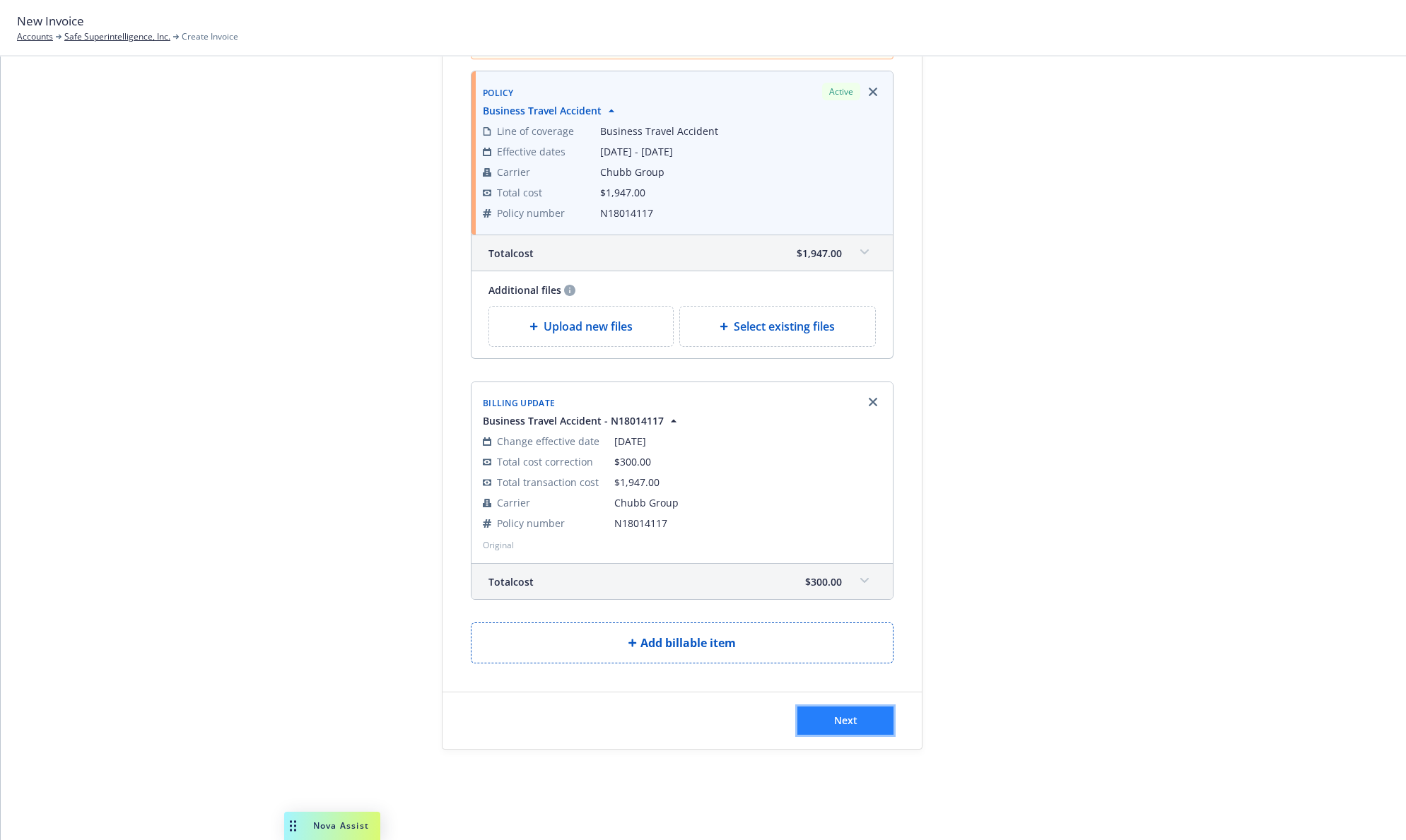
click at [858, 720] on button "Next" at bounding box center [845, 720] width 96 height 28
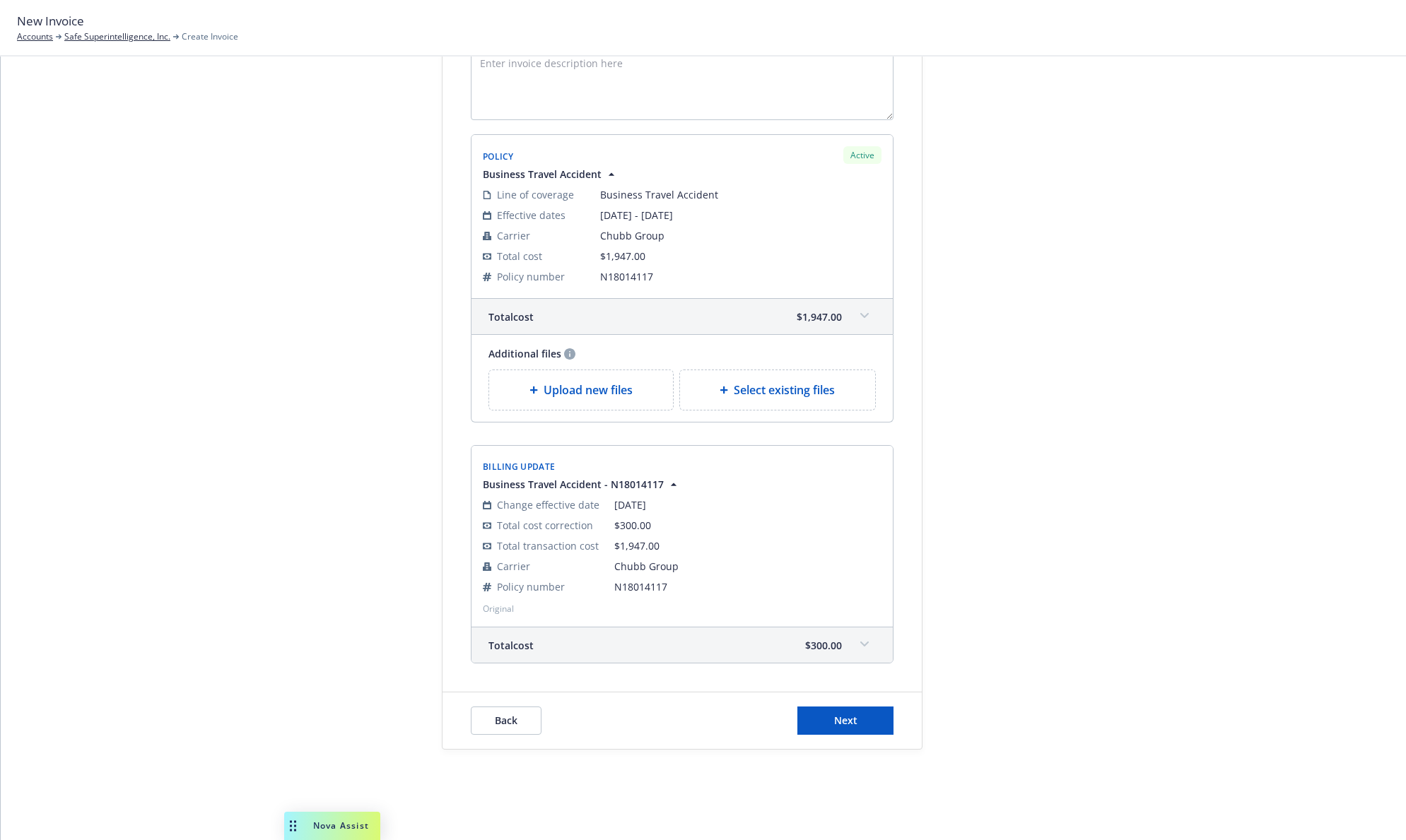
scroll to position [0, 0]
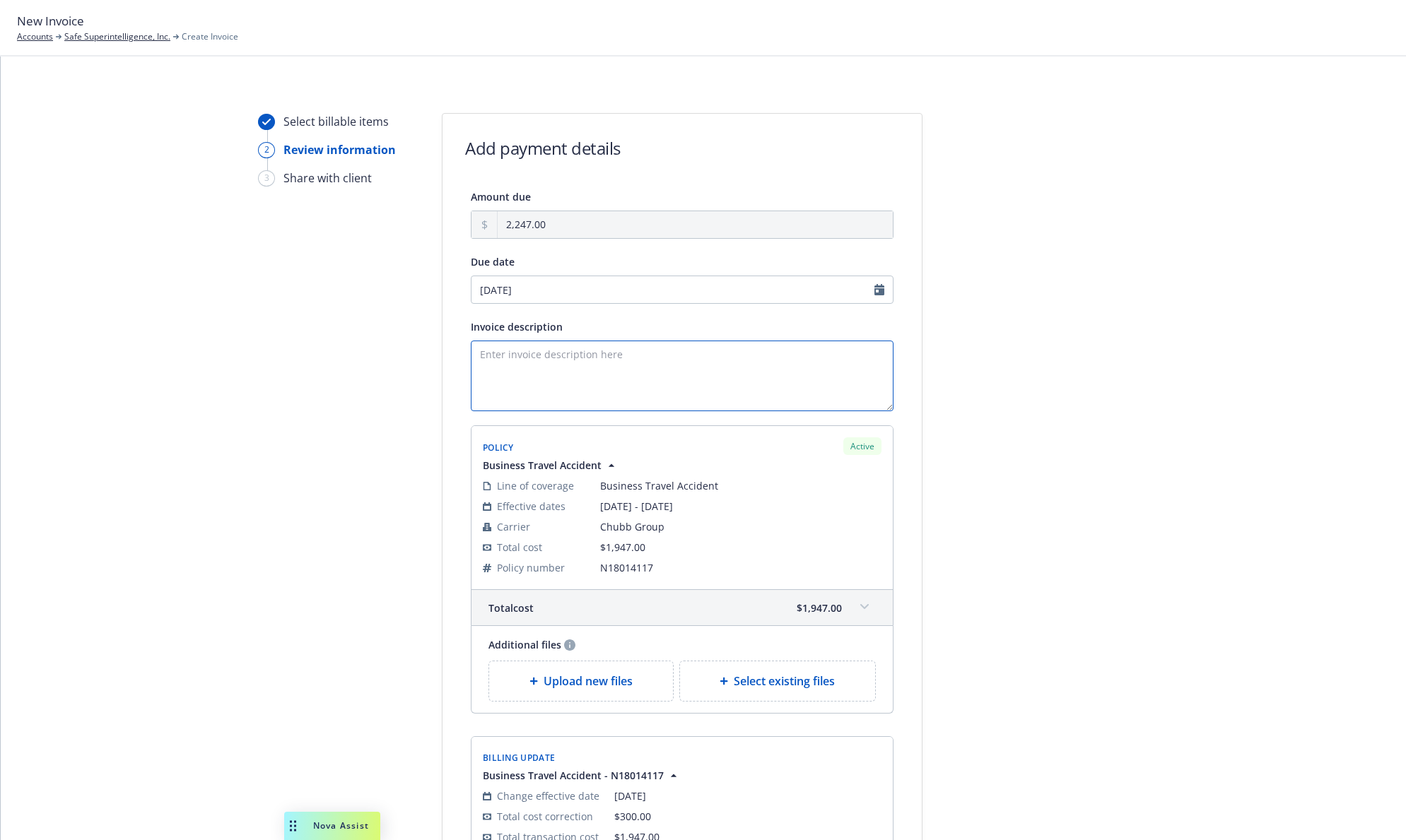
click at [555, 352] on textarea "Invoice description" at bounding box center [682, 376] width 423 height 71
click at [512, 368] on textarea "$300 underpayment for 24-25 policy term $1,947 Renewal premium" at bounding box center [682, 376] width 423 height 71
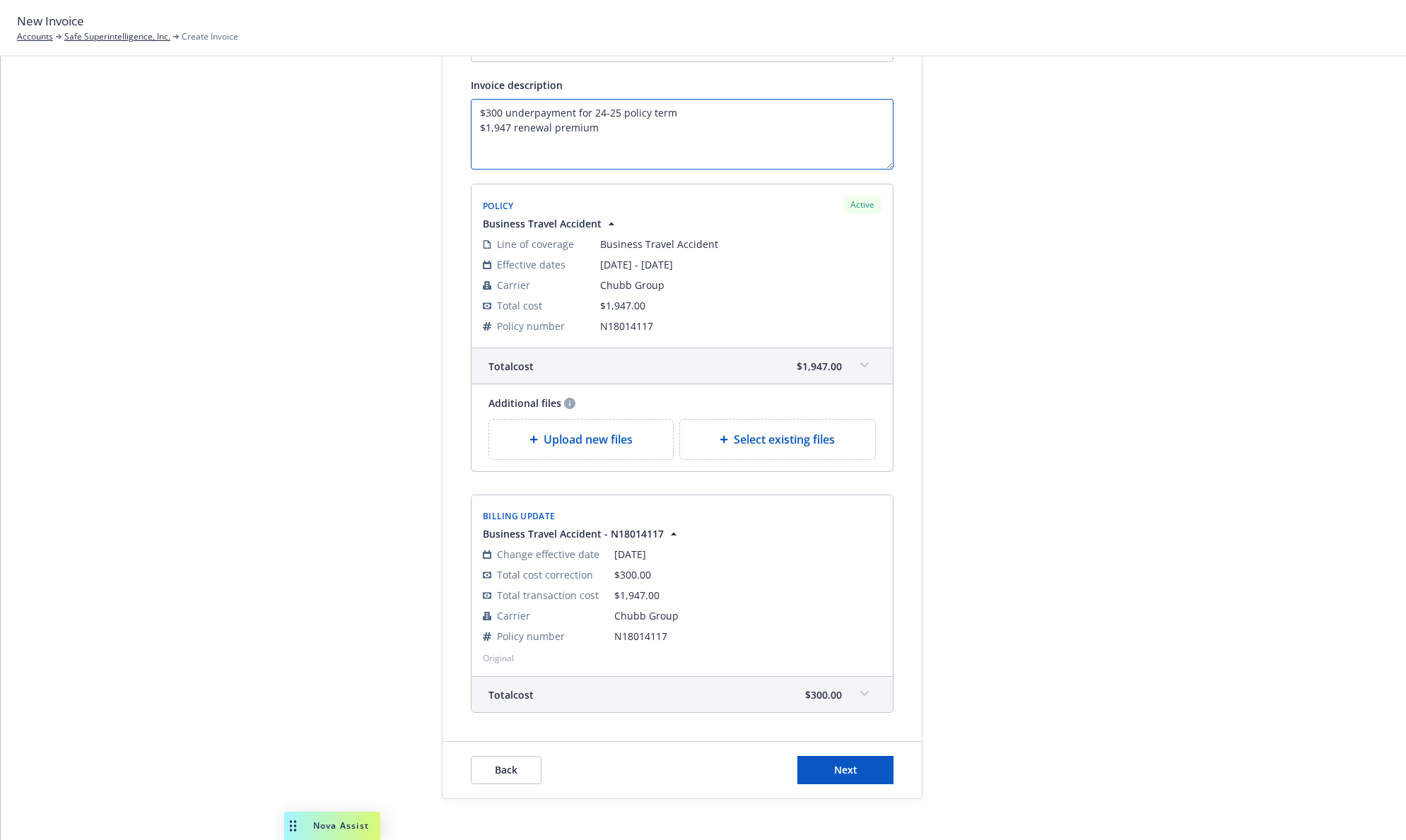
scroll to position [291, 0]
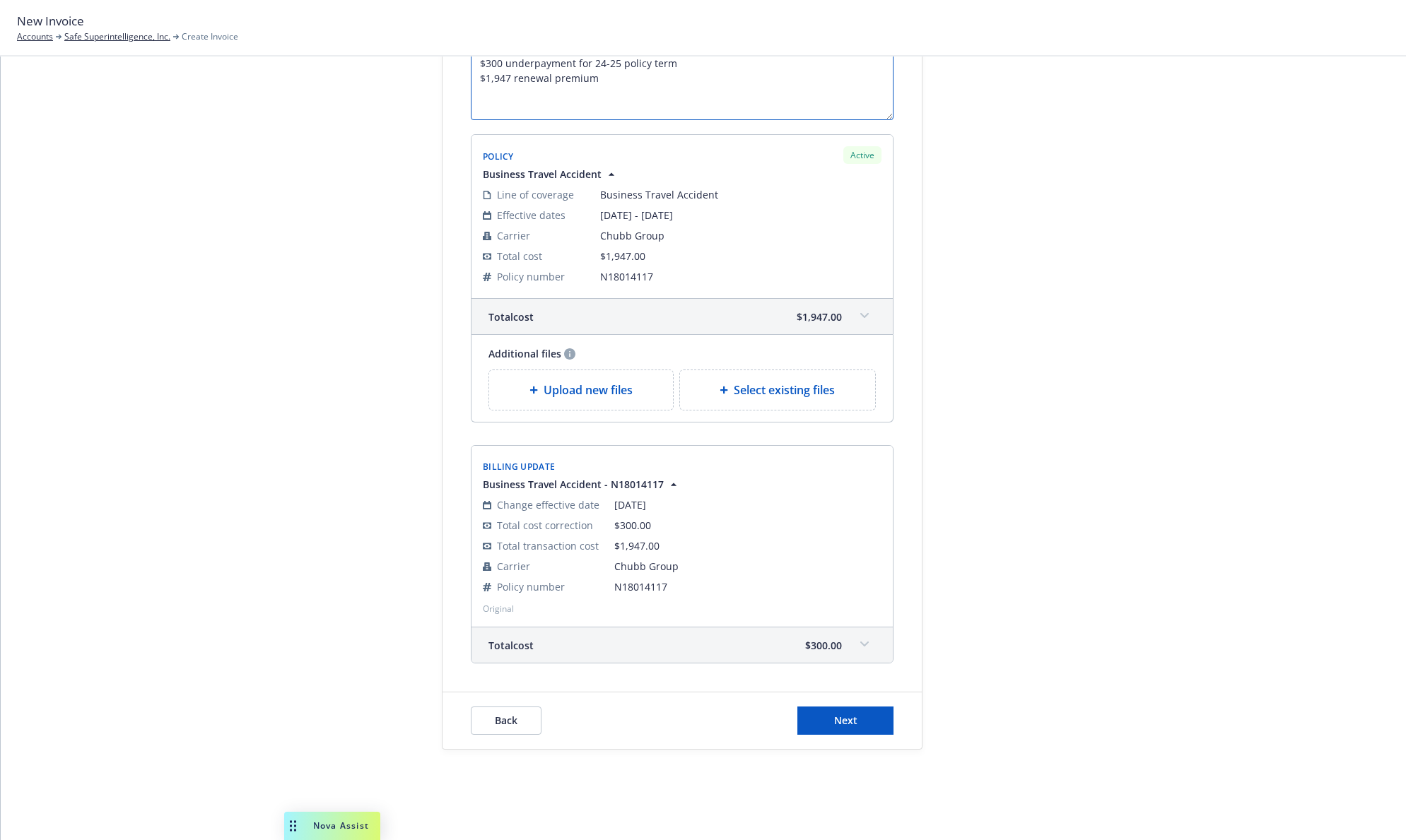
type textarea "$300 underpayment for 24-25 policy term $1,947 renewal premium"
click at [850, 729] on button "Next" at bounding box center [845, 720] width 96 height 28
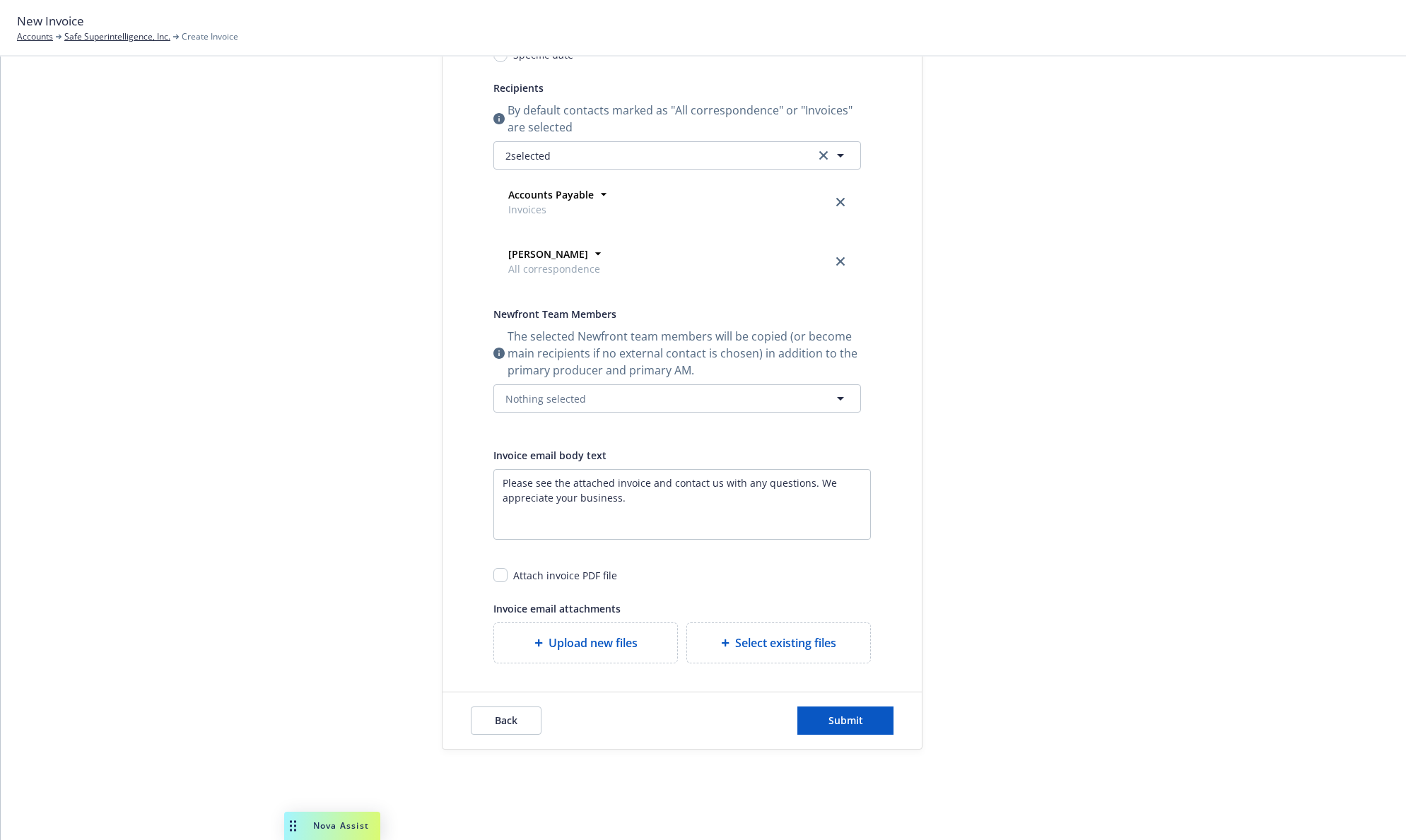
scroll to position [0, 0]
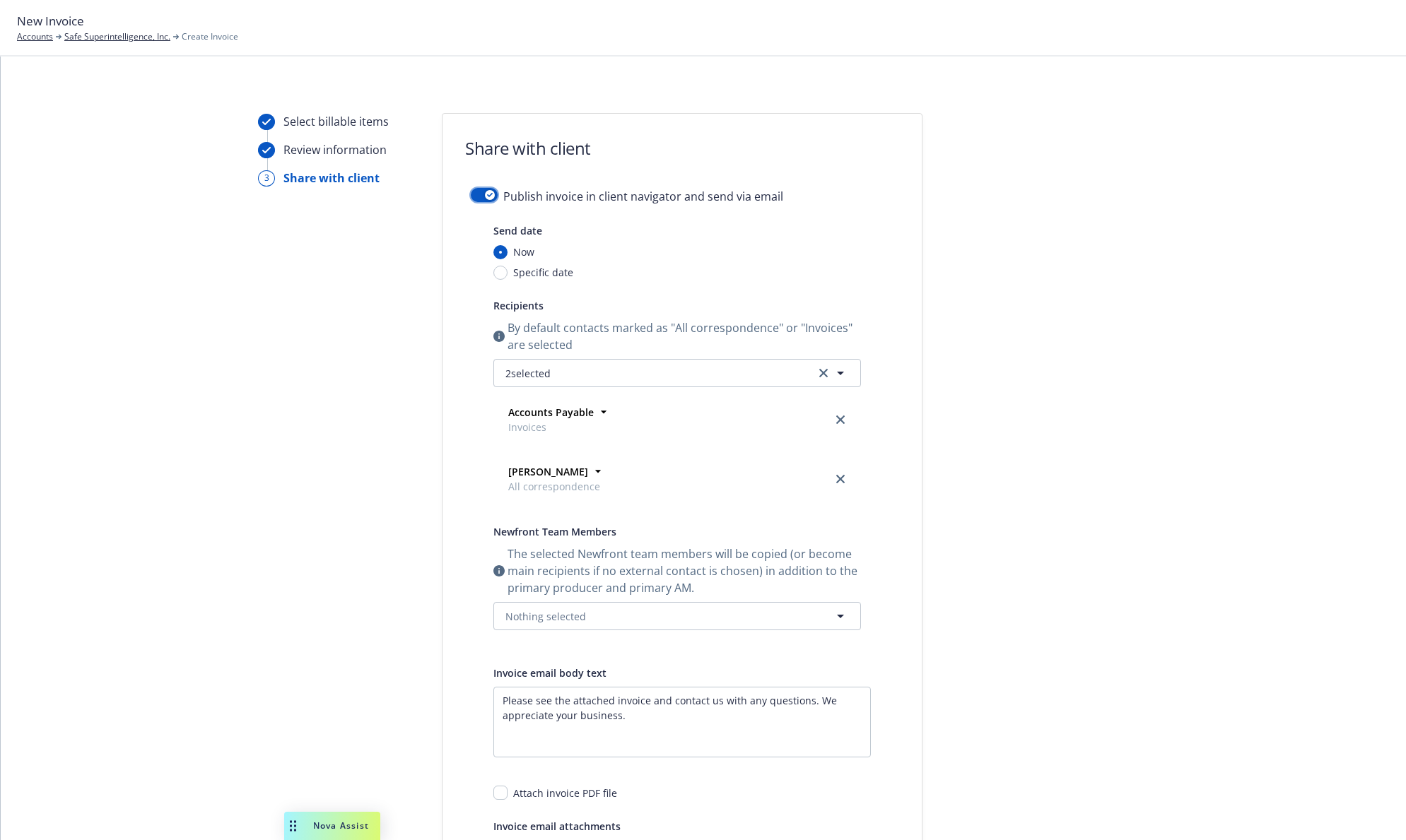
click at [485, 191] on div "button" at bounding box center [490, 195] width 10 height 10
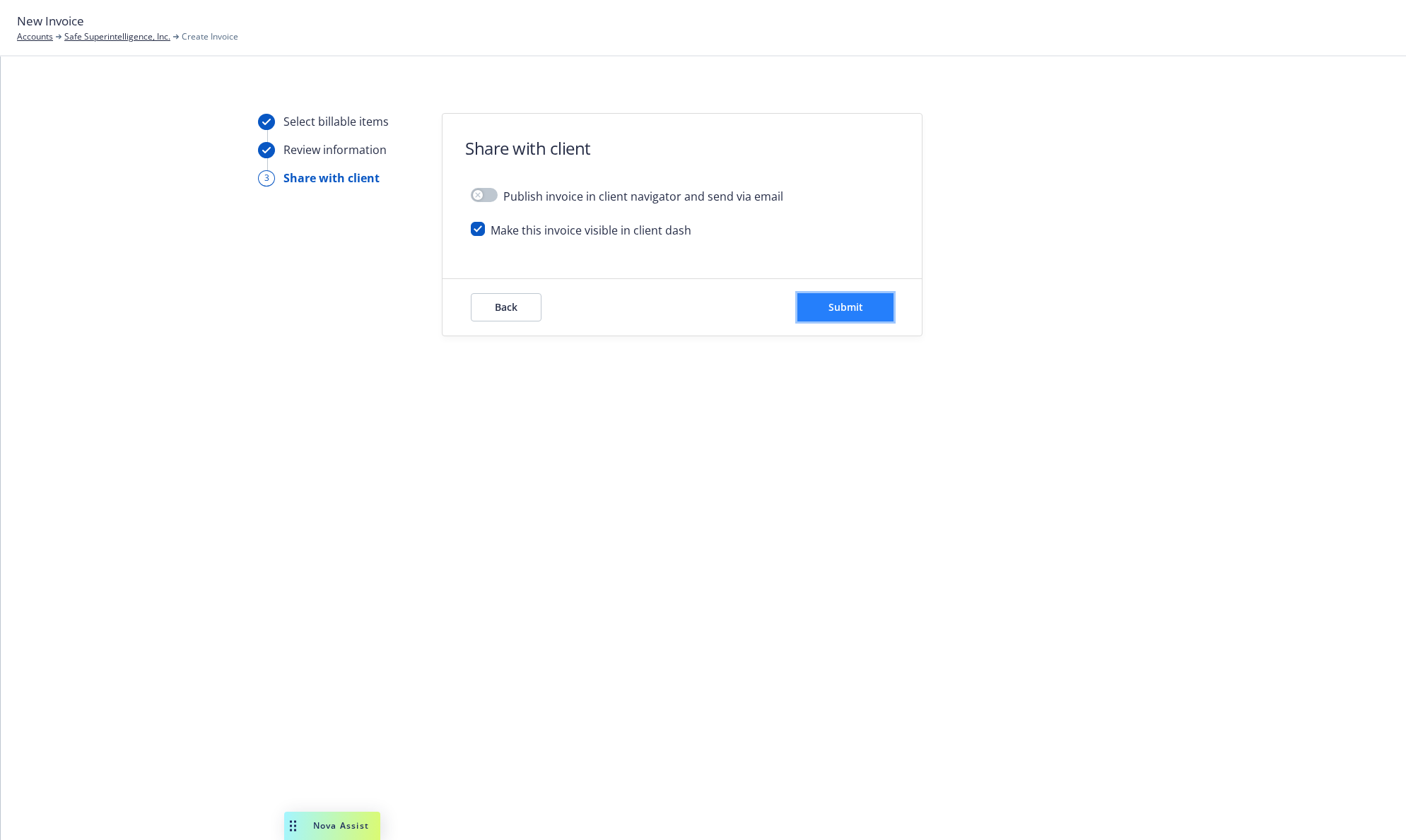
click at [820, 305] on button "Submit" at bounding box center [845, 307] width 96 height 28
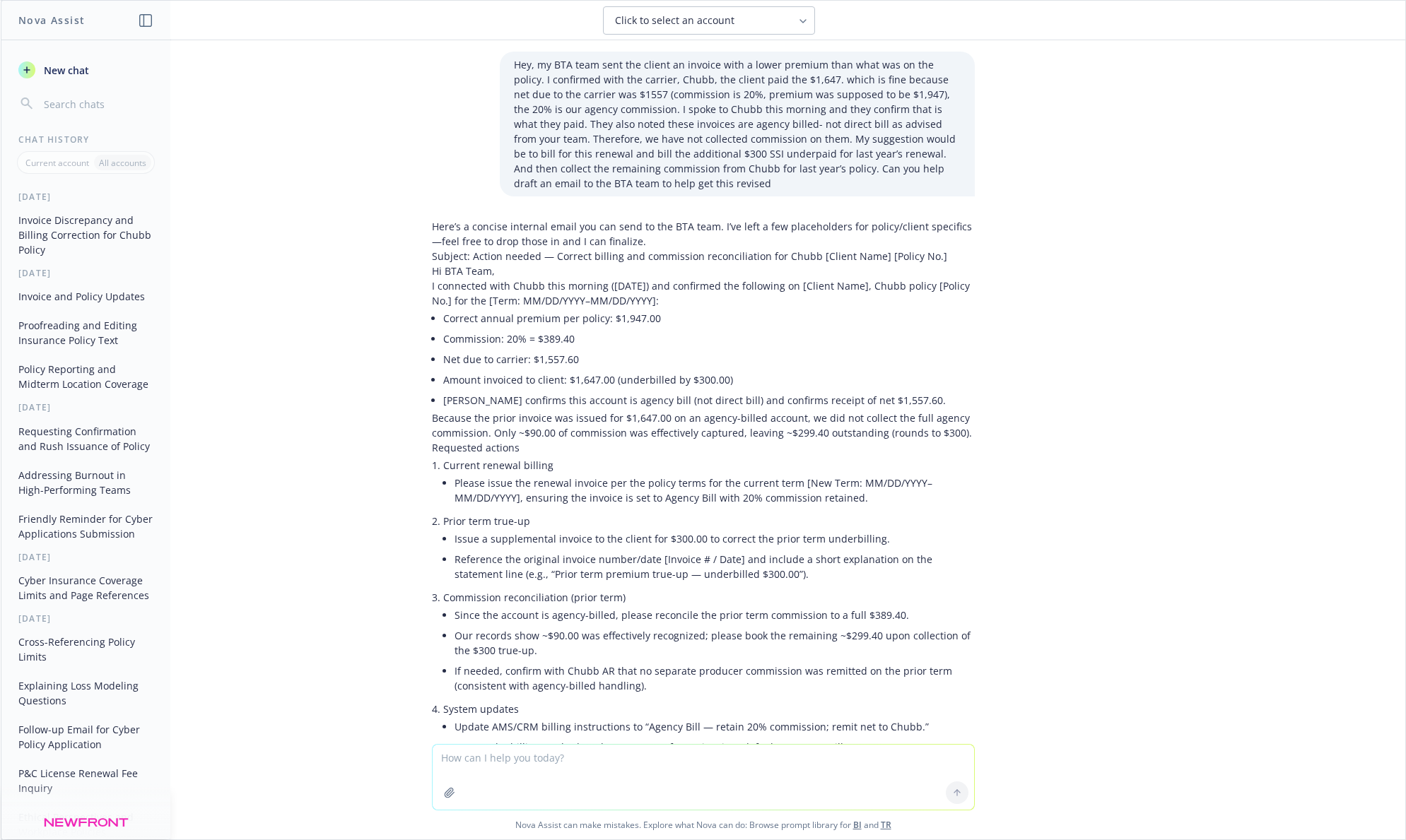
scroll to position [1237, 0]
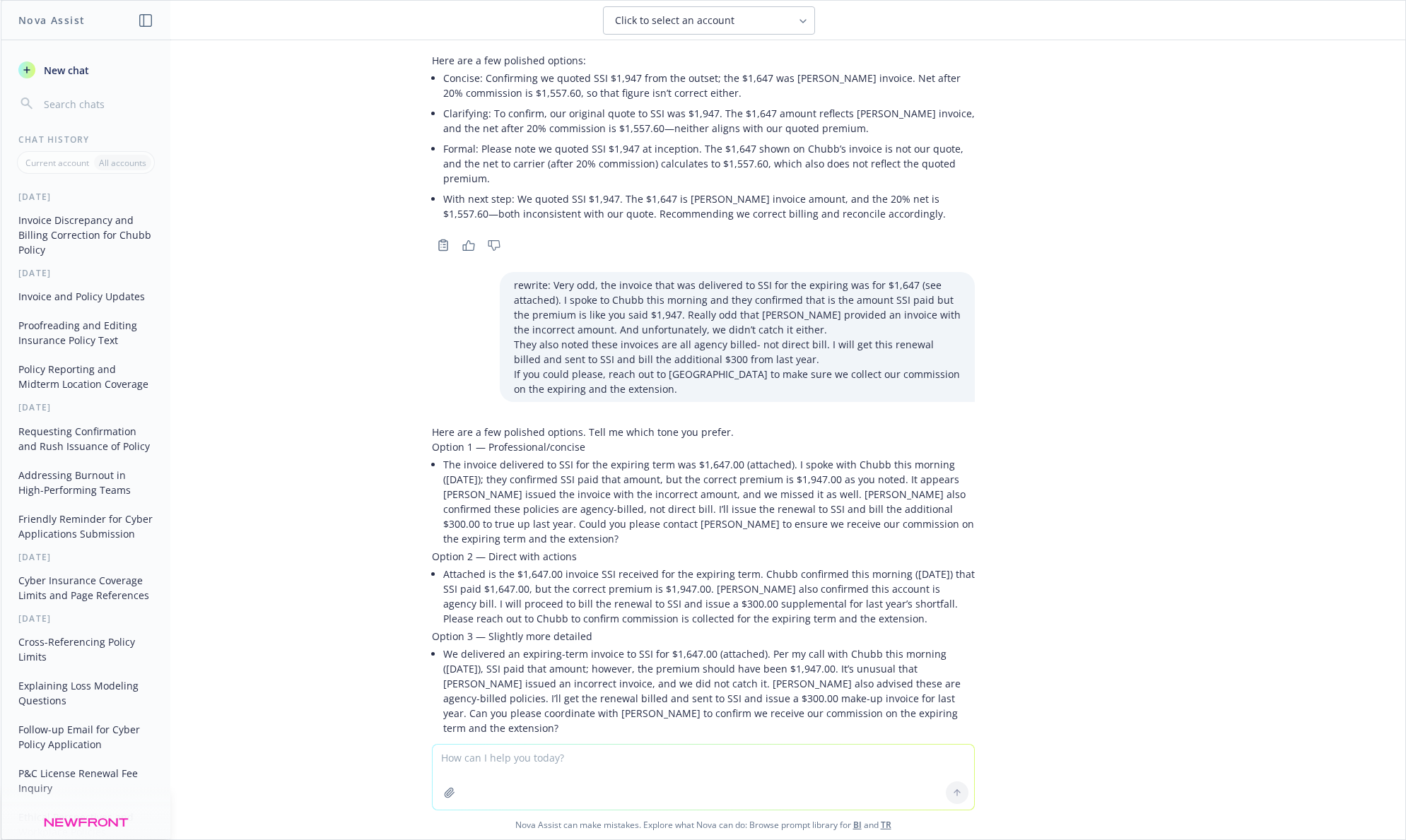
click at [495, 753] on textarea at bounding box center [703, 778] width 542 height 65
paste textarea "Hi, how do we collect commission on a policy that was meant to be agency billed…"
type textarea "rewrite: Hi, how do we collect commission on a policy that was meant to be agen…"
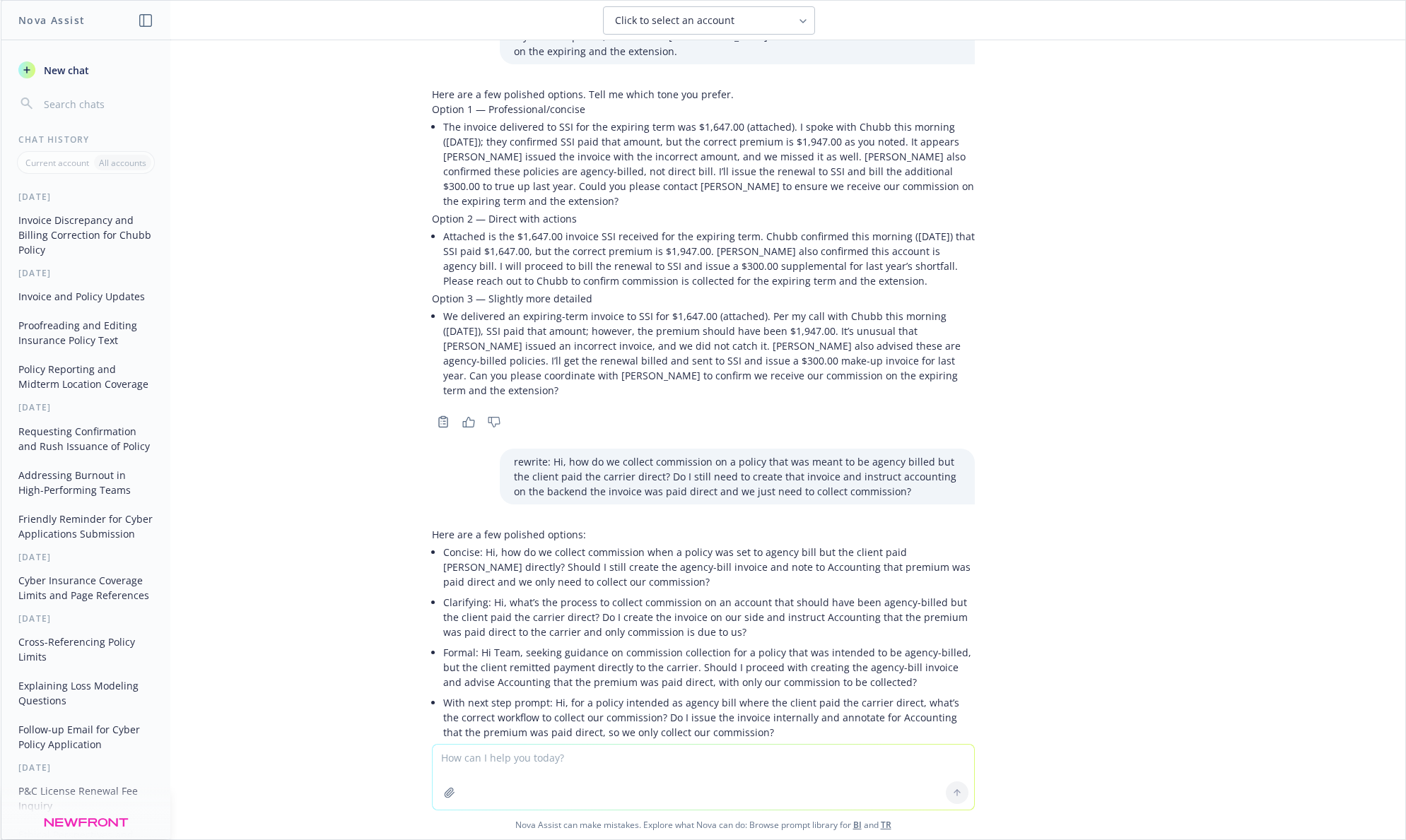
scroll to position [1579, 0]
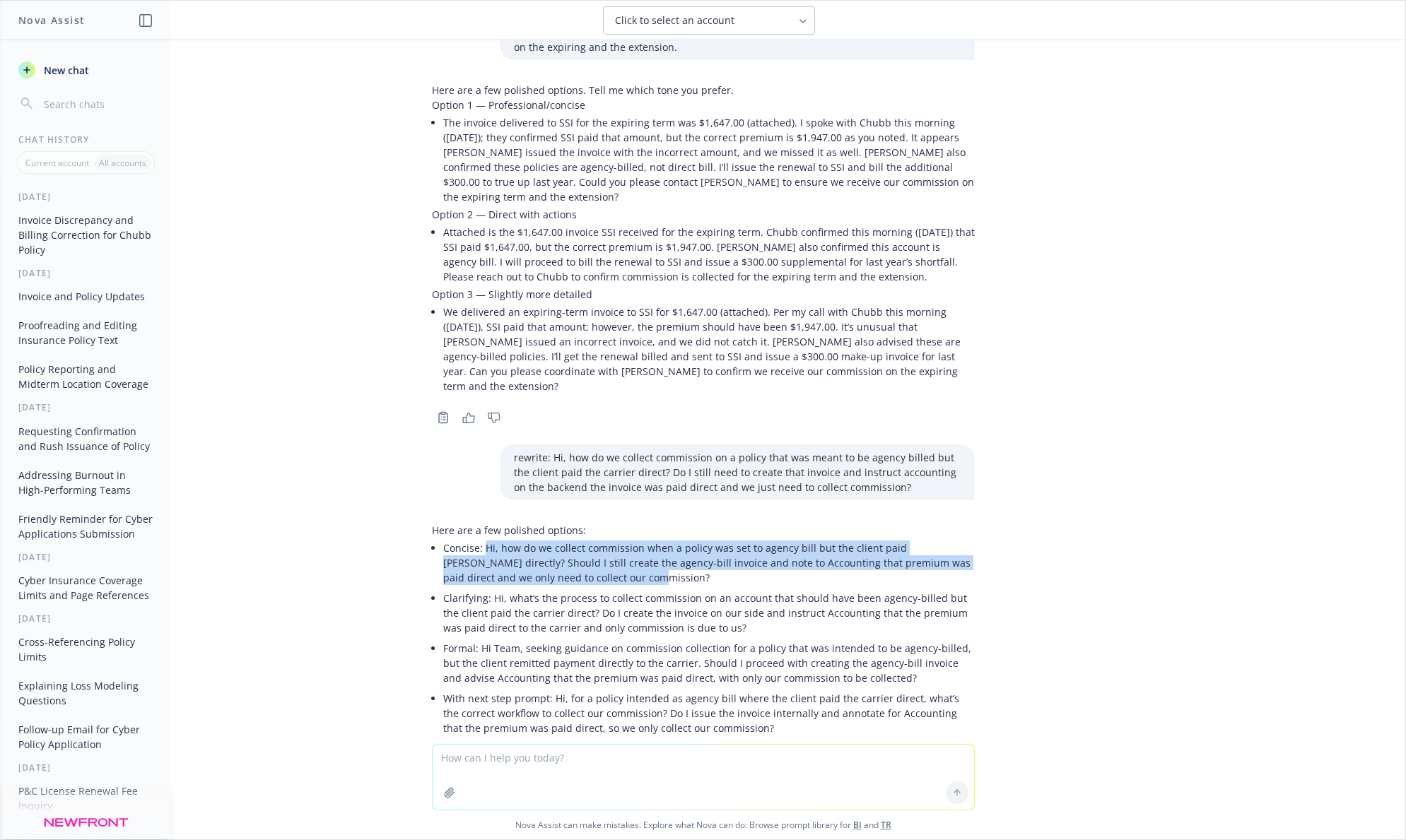
drag, startPoint x: 472, startPoint y: 487, endPoint x: 567, endPoint y: 513, distance: 98.5
click at [567, 541] on p "Concise: Hi, how do we collect commission when a policy was set to agency bill …" at bounding box center [709, 563] width 531 height 44
copy p "Hi, how do we collect commission when a policy was set to agency bill but the c…"
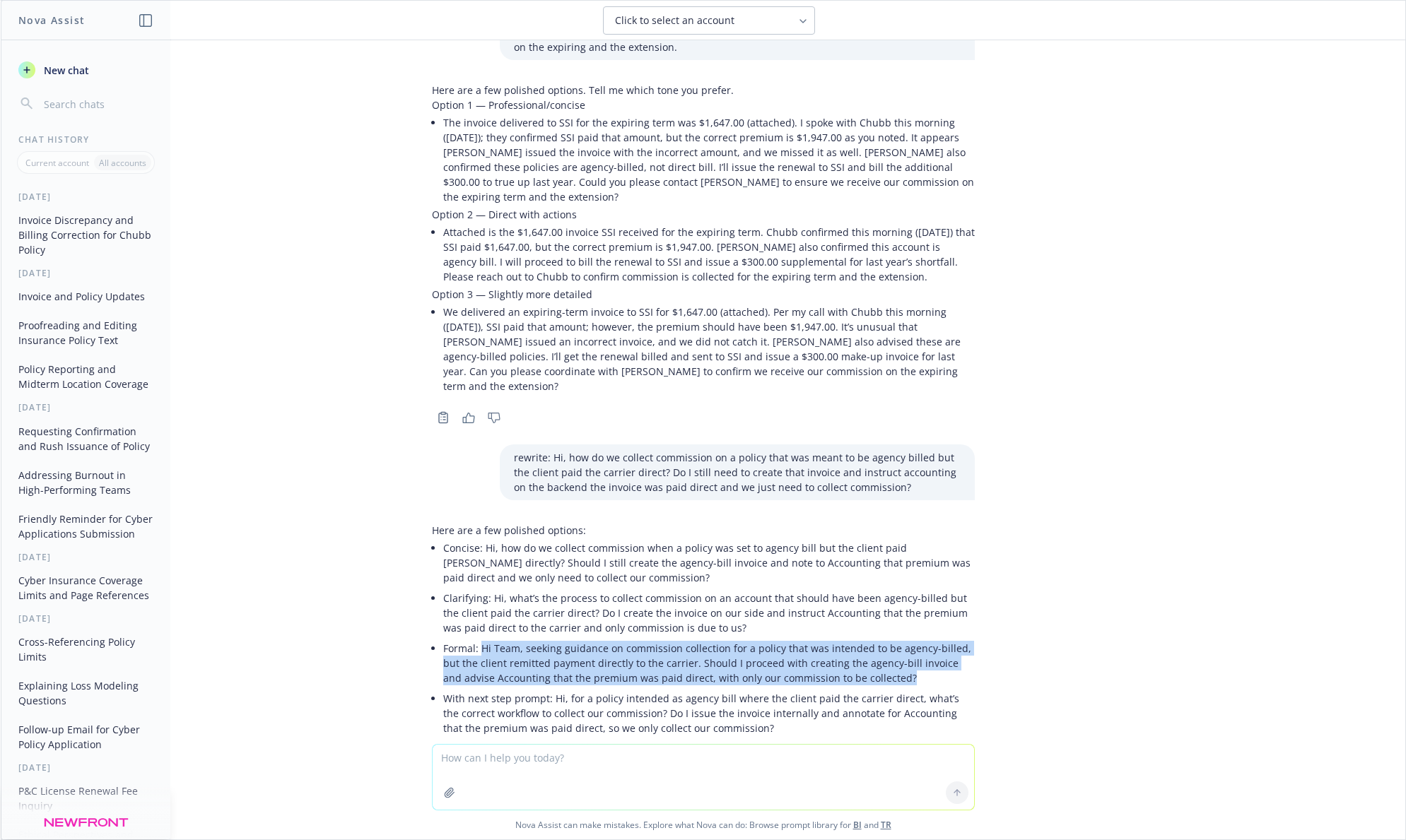
drag, startPoint x: 466, startPoint y: 588, endPoint x: 847, endPoint y: 616, distance: 382.0
click at [847, 641] on p "Formal: Hi Team, seeking guidance on commission collection for a policy that wa…" at bounding box center [709, 663] width 531 height 44
copy p "Hi Team, seeking guidance on commission collection for a policy that was intend…"
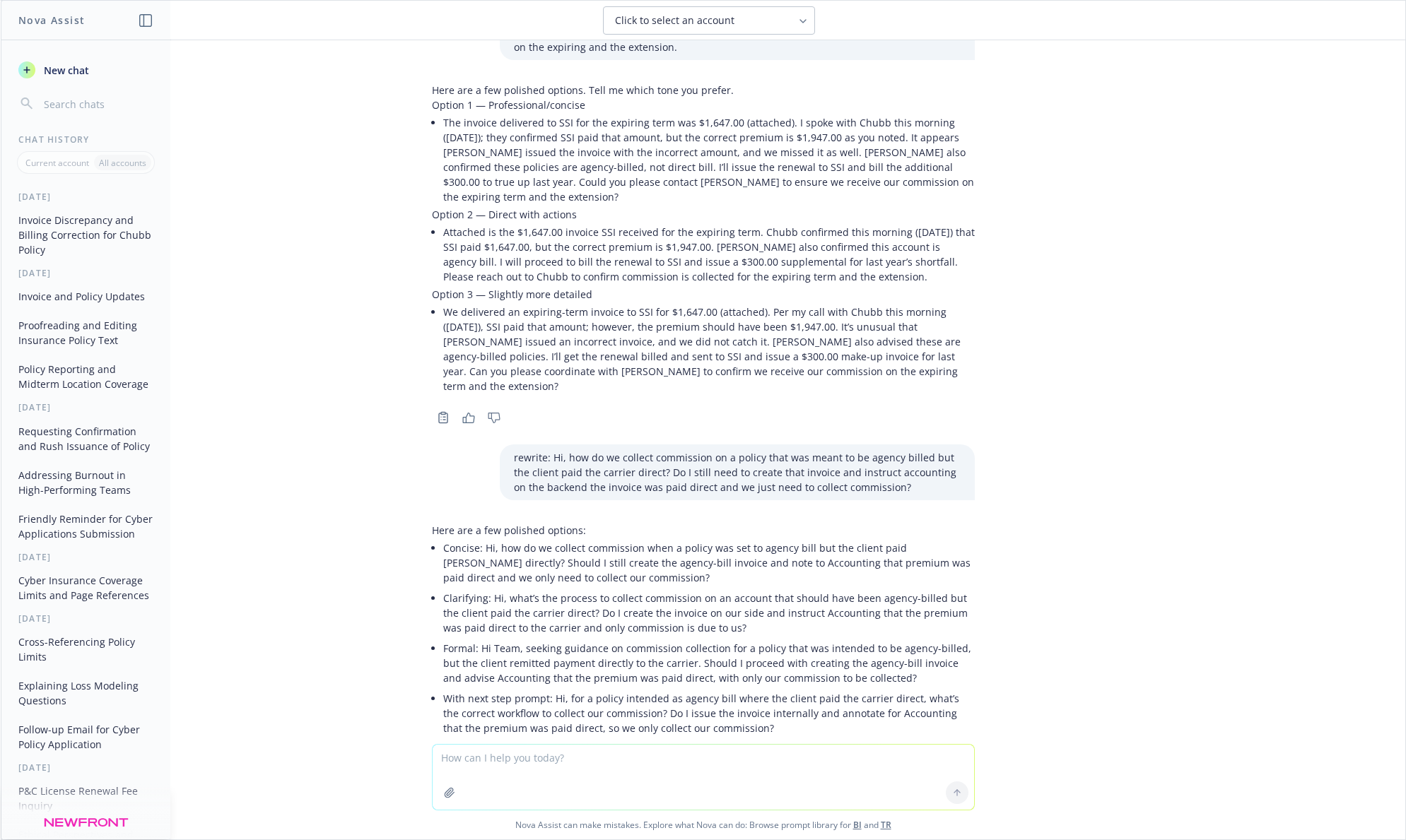
click at [538, 240] on li "Attached is the $1,647.00 invoice SSI received for the expiring term. Chubb con…" at bounding box center [709, 254] width 531 height 65
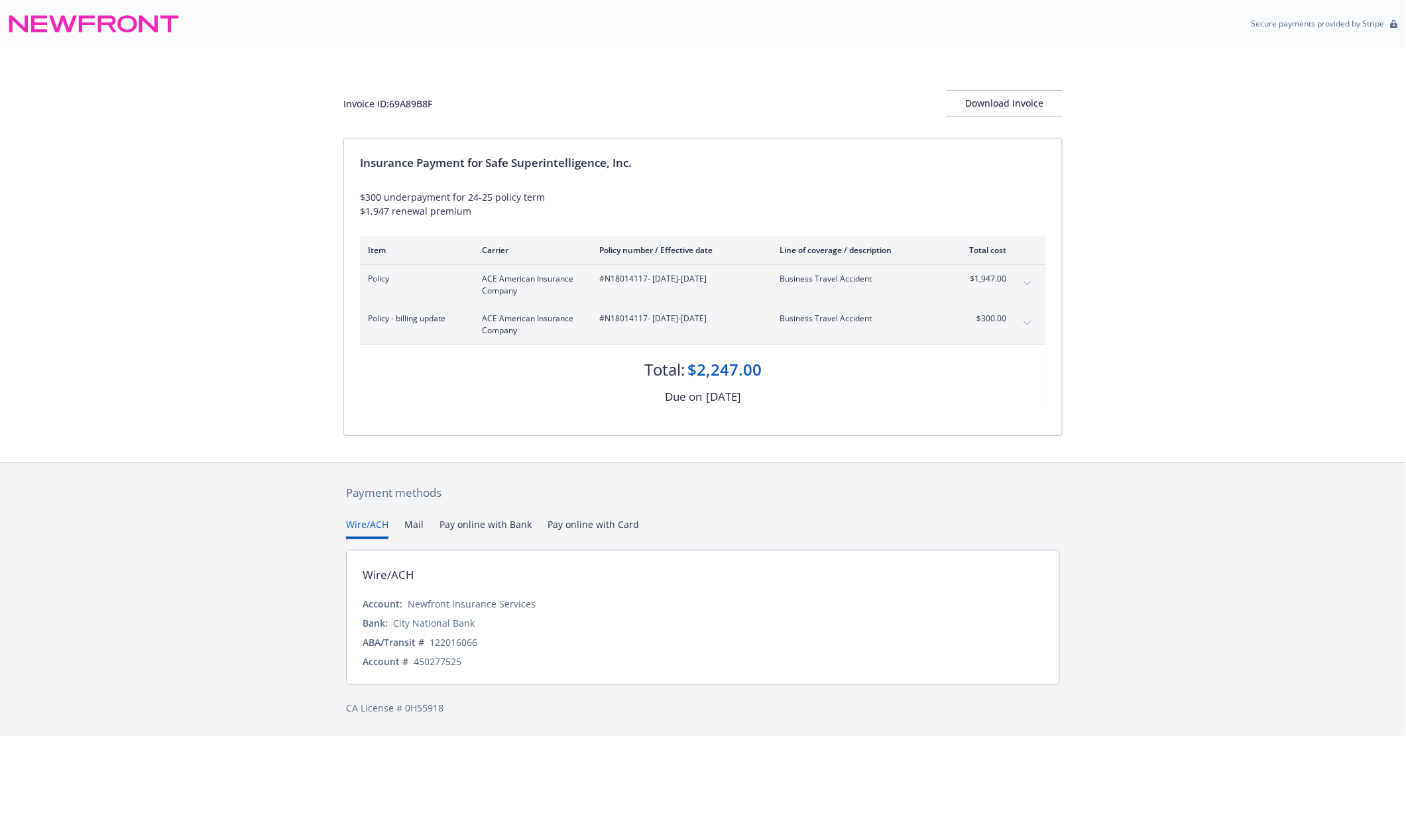
click at [1030, 318] on button "expand content" at bounding box center [1027, 323] width 21 height 21
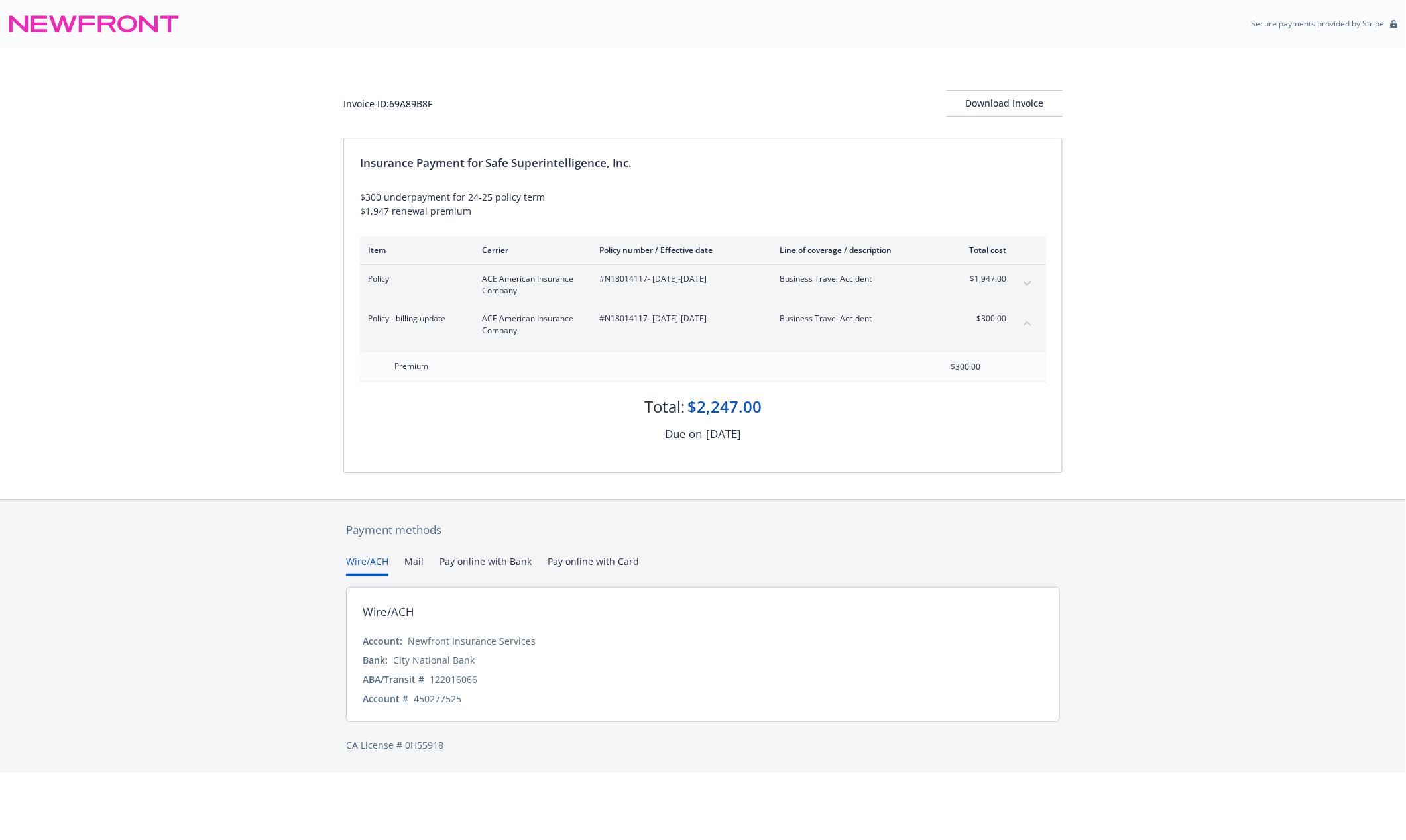
click at [1030, 284] on icon "expand content" at bounding box center [1027, 283] width 8 height 6
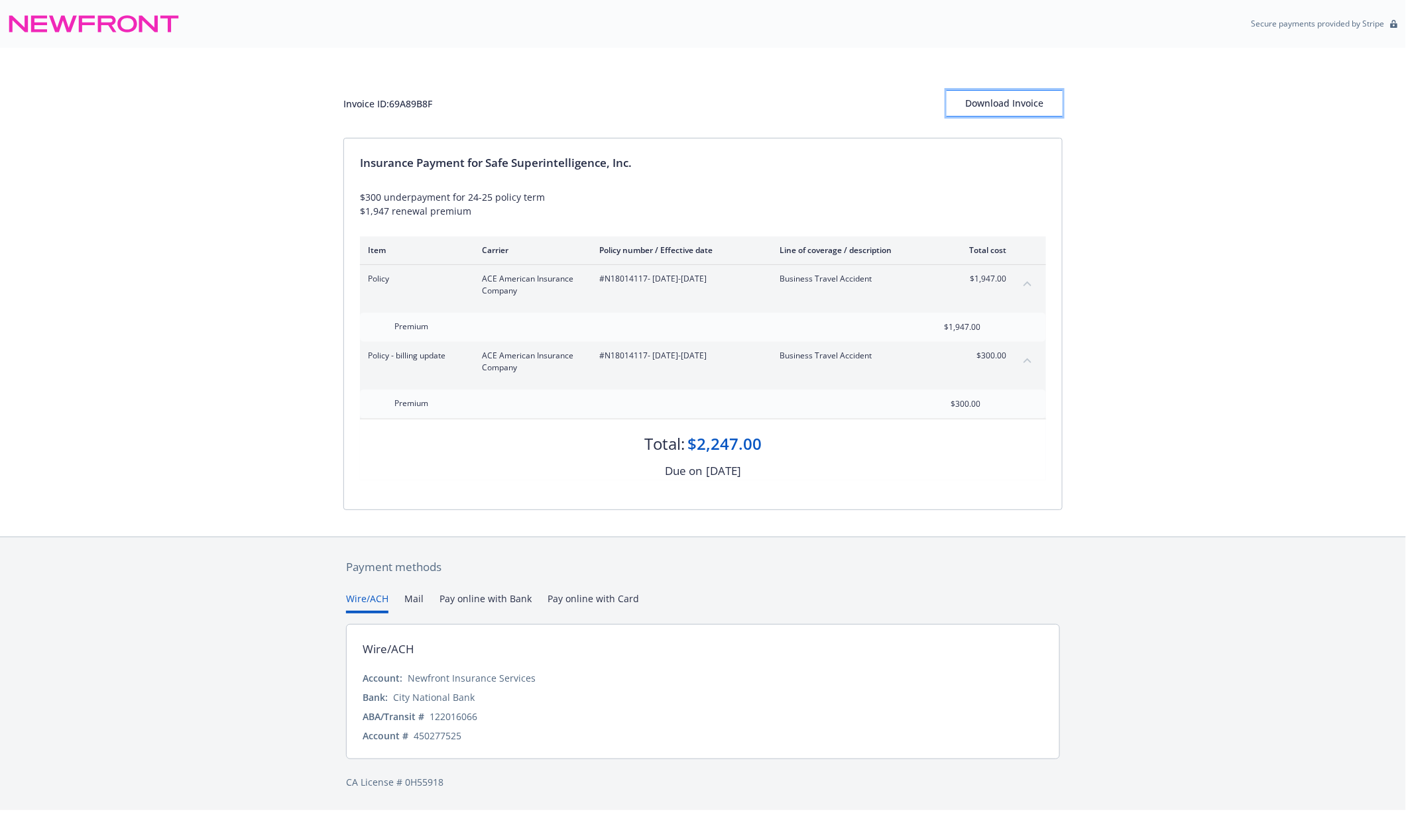
click at [969, 110] on div "Download Invoice" at bounding box center [1005, 103] width 116 height 25
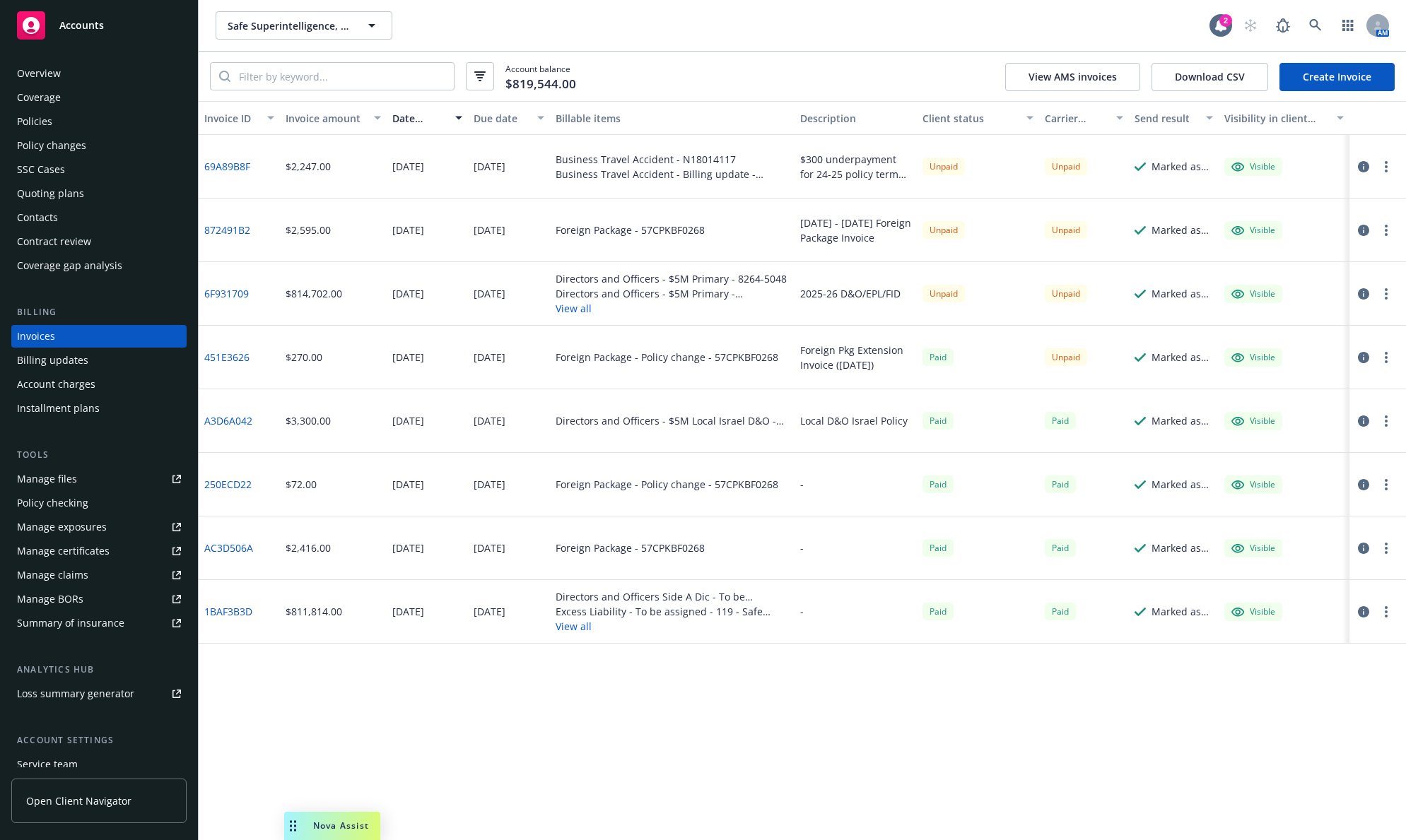
click at [294, 176] on div "$2,247.00" at bounding box center [333, 167] width 106 height 63
drag, startPoint x: 270, startPoint y: 175, endPoint x: 206, endPoint y: 165, distance: 64.8
click at [206, 165] on div "69A89B8F" at bounding box center [239, 167] width 81 height 63
copy link "69A89B8F"
